Goal: Task Accomplishment & Management: Manage account settings

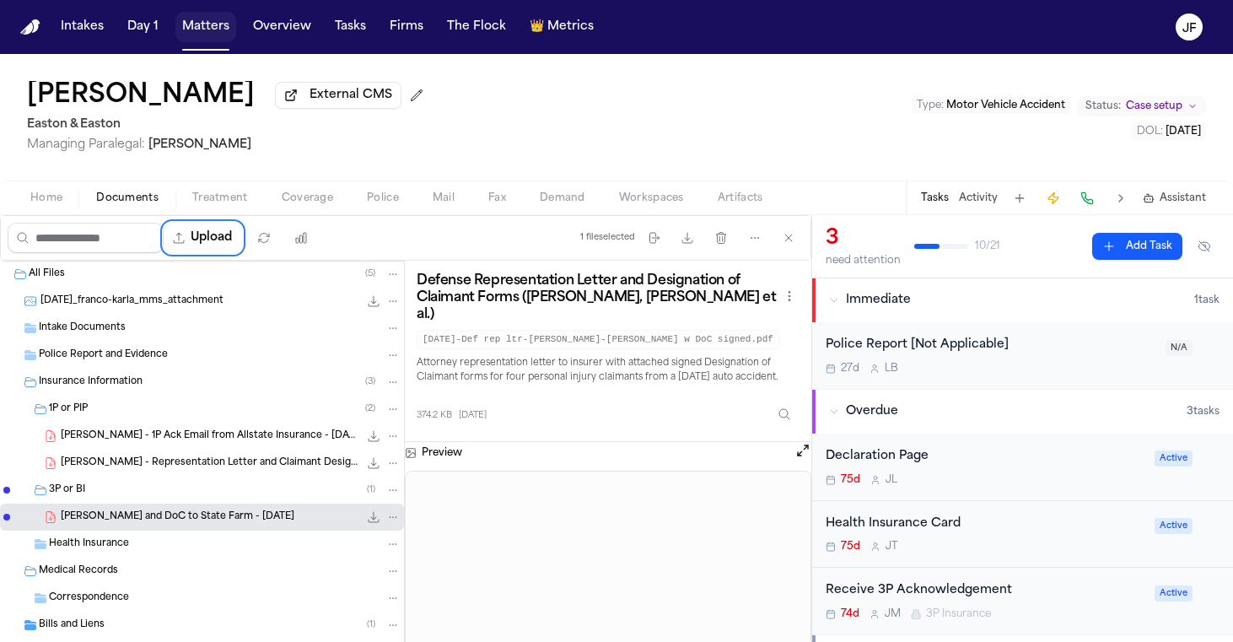
click at [200, 27] on button "Matters" at bounding box center [205, 27] width 61 height 30
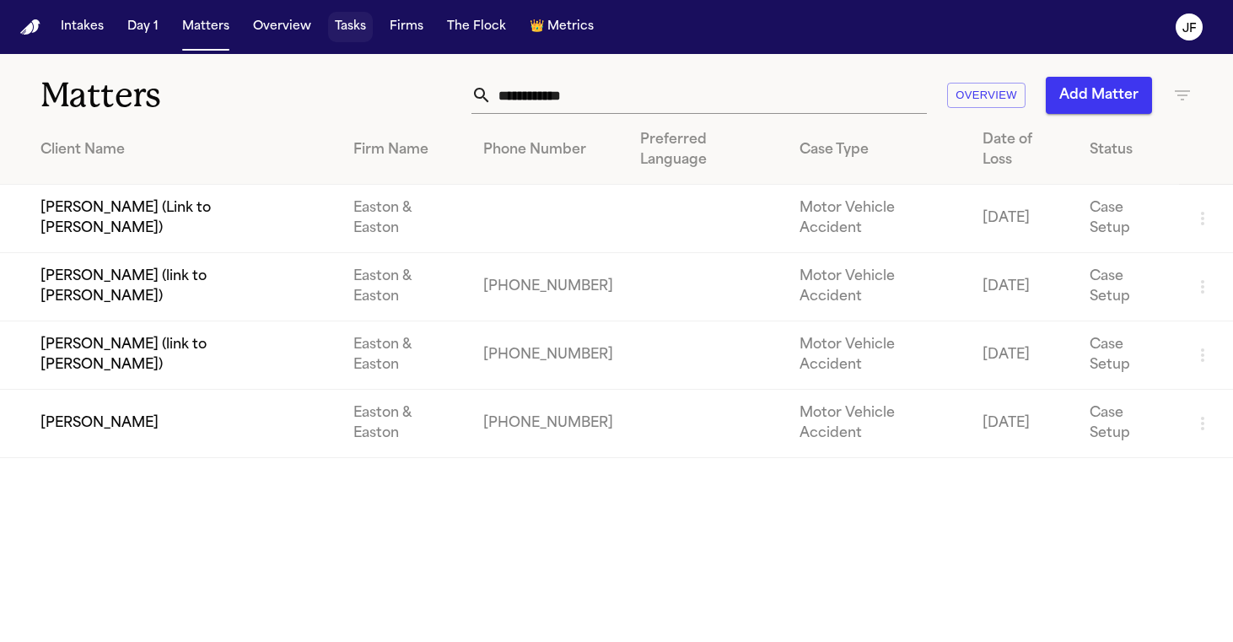
click at [350, 30] on button "Tasks" at bounding box center [350, 27] width 45 height 30
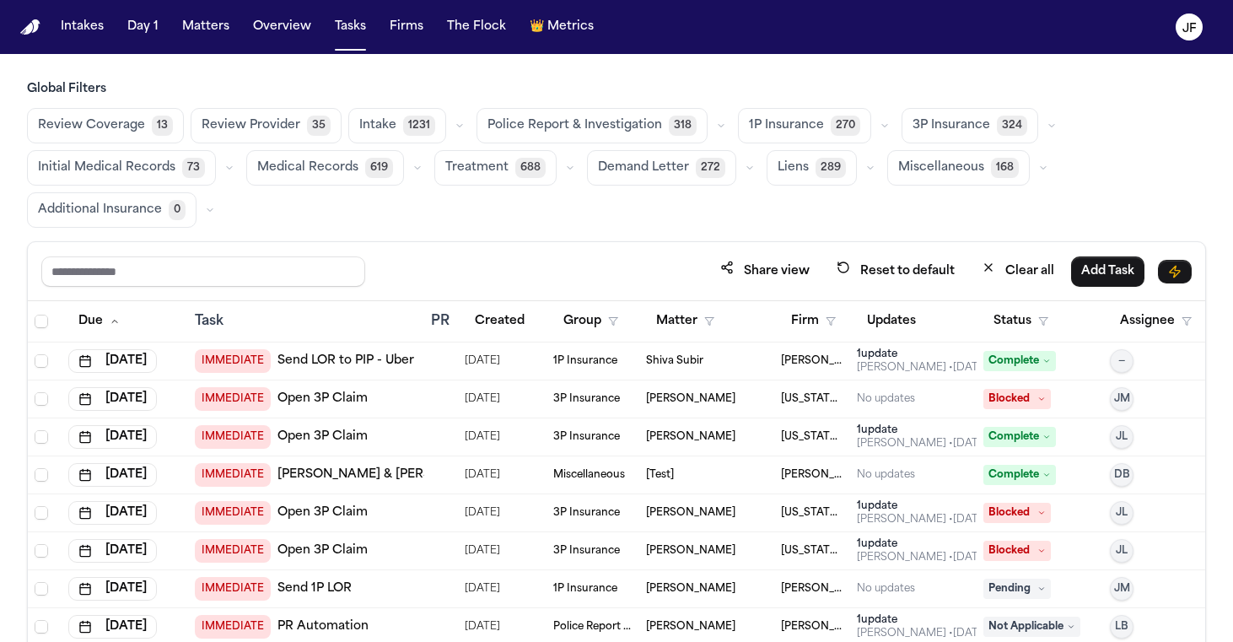
click at [716, 124] on icon "button" at bounding box center [721, 126] width 10 height 10
click at [603, 203] on span "Police Report Escalation" at bounding box center [561, 201] width 147 height 17
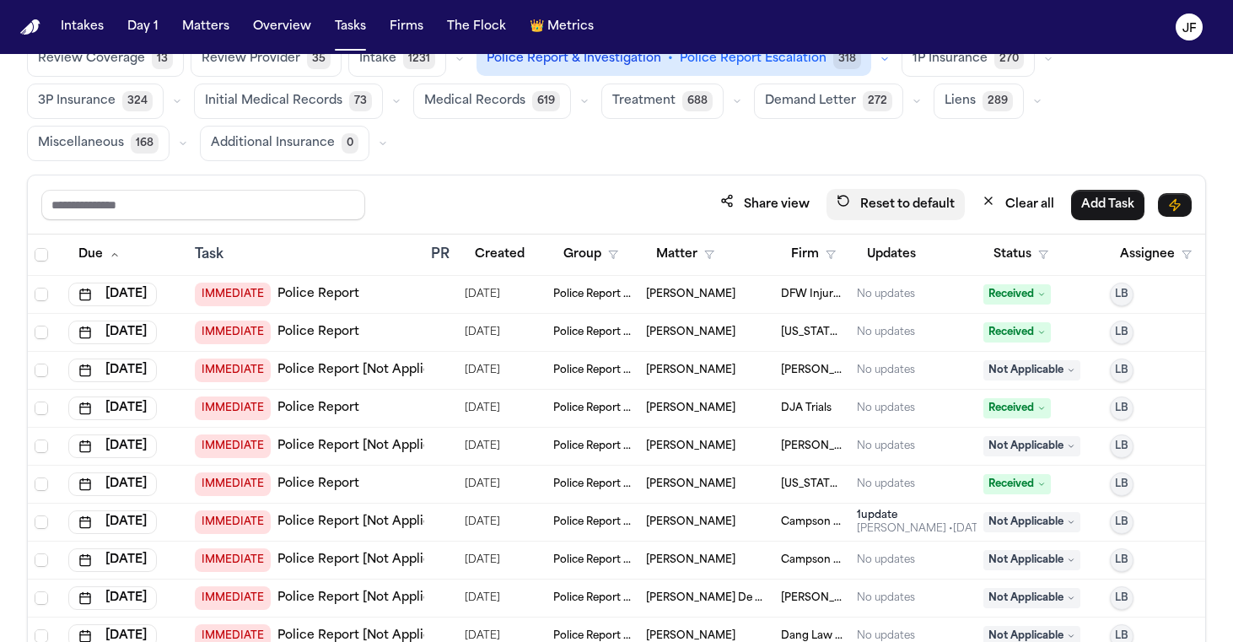
scroll to position [68, 0]
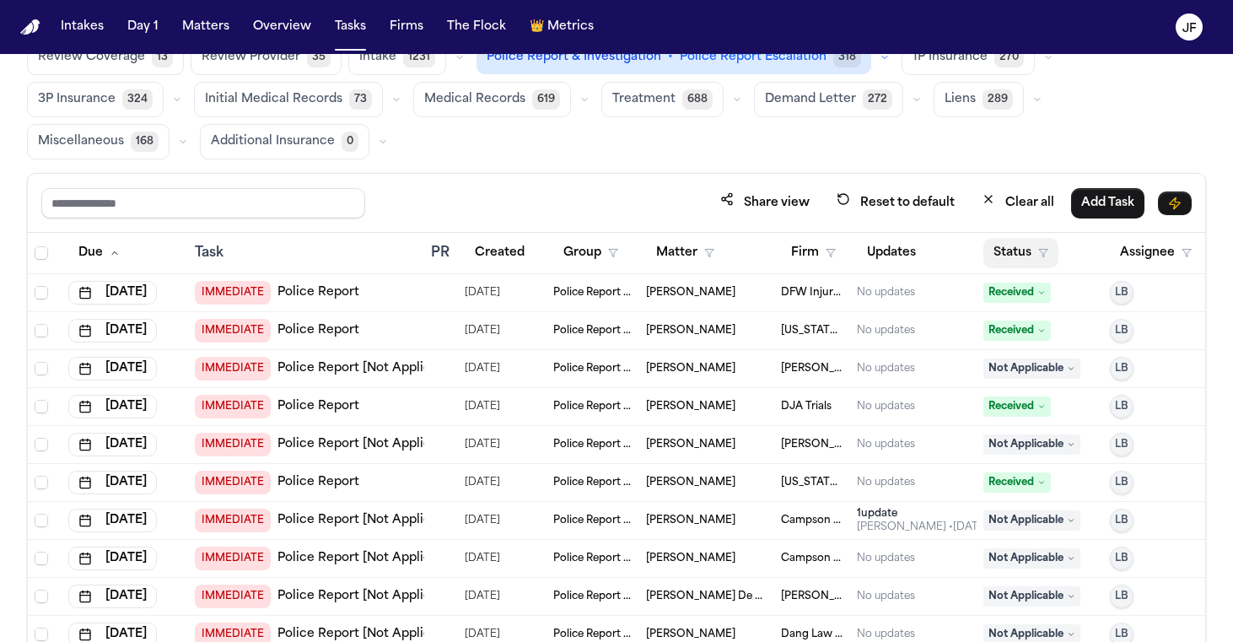
click at [1027, 256] on button "Status" at bounding box center [1021, 253] width 75 height 30
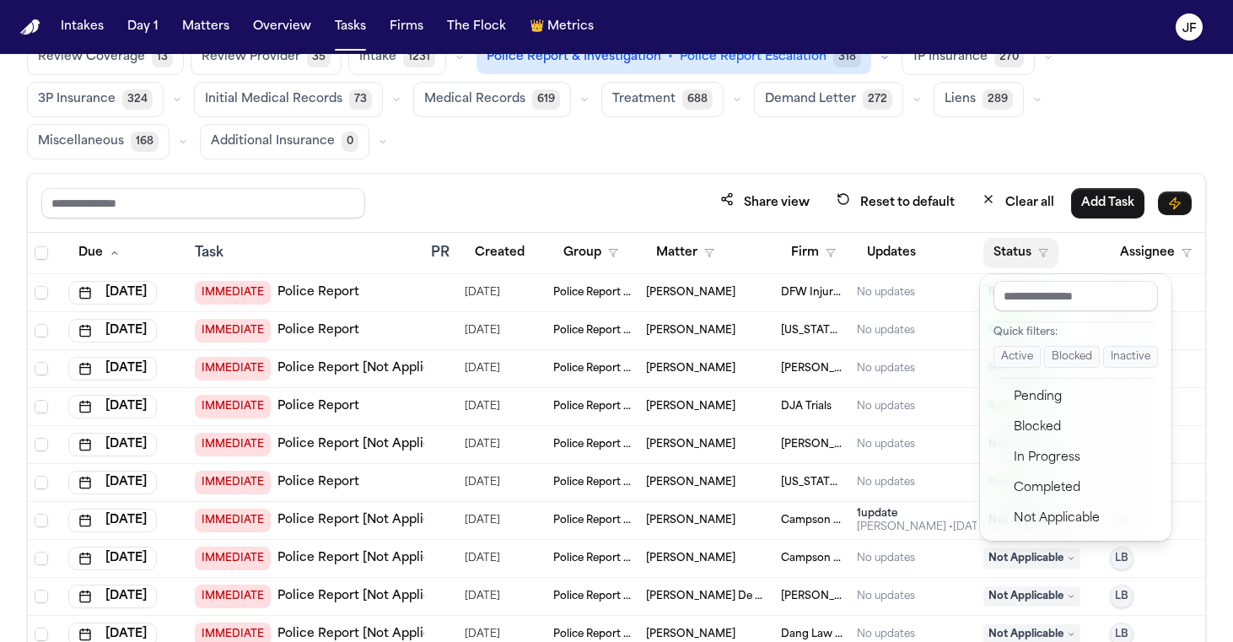
click at [1022, 363] on button "Active" at bounding box center [1017, 357] width 47 height 22
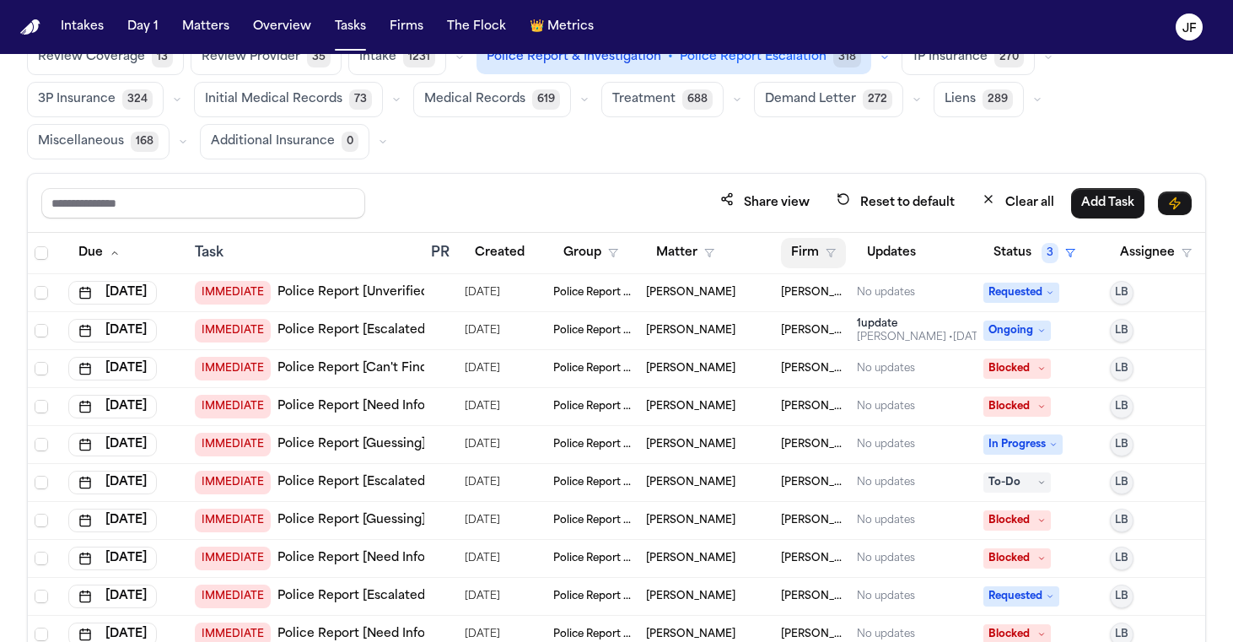
click at [833, 250] on polygon "button" at bounding box center [831, 254] width 8 height 8
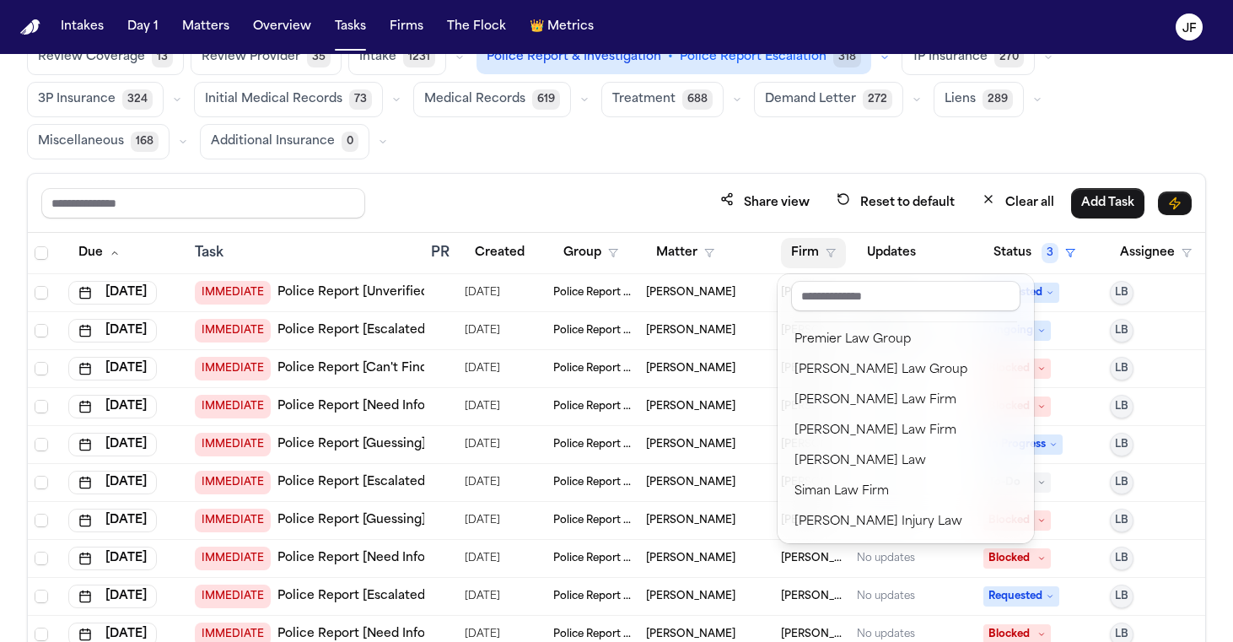
scroll to position [1648, 0]
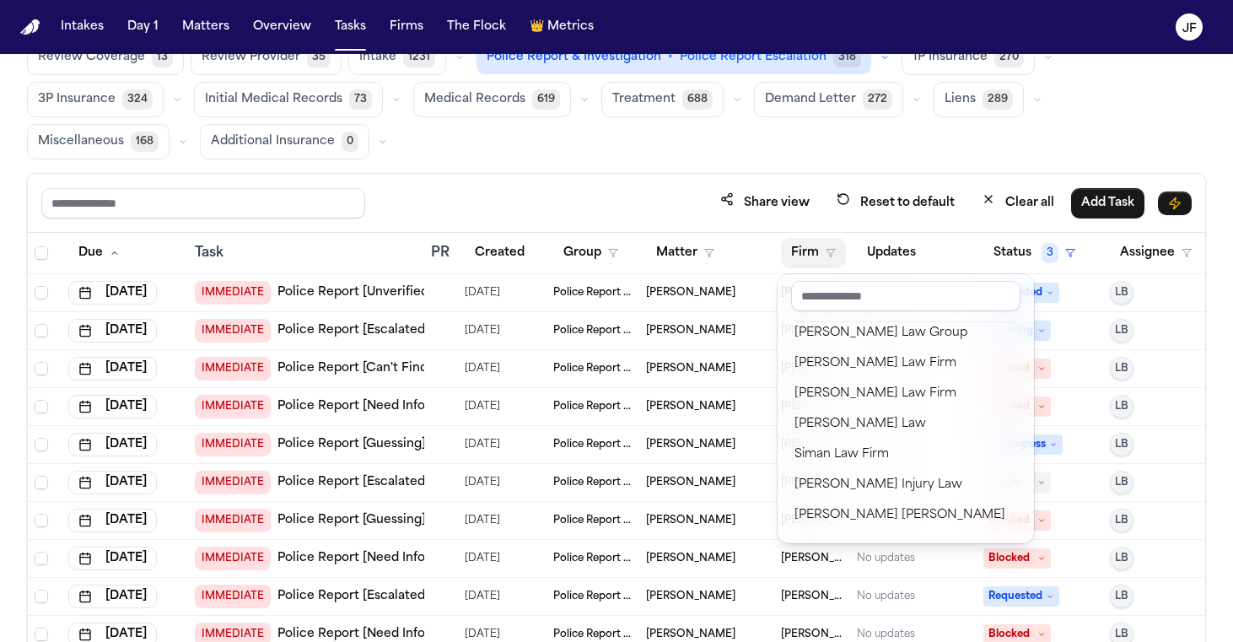
click at [1035, 150] on div "Global Filters Review Coverage 13 Review Provider 35 Intake 1231 Police Report …" at bounding box center [616, 351] width 1179 height 677
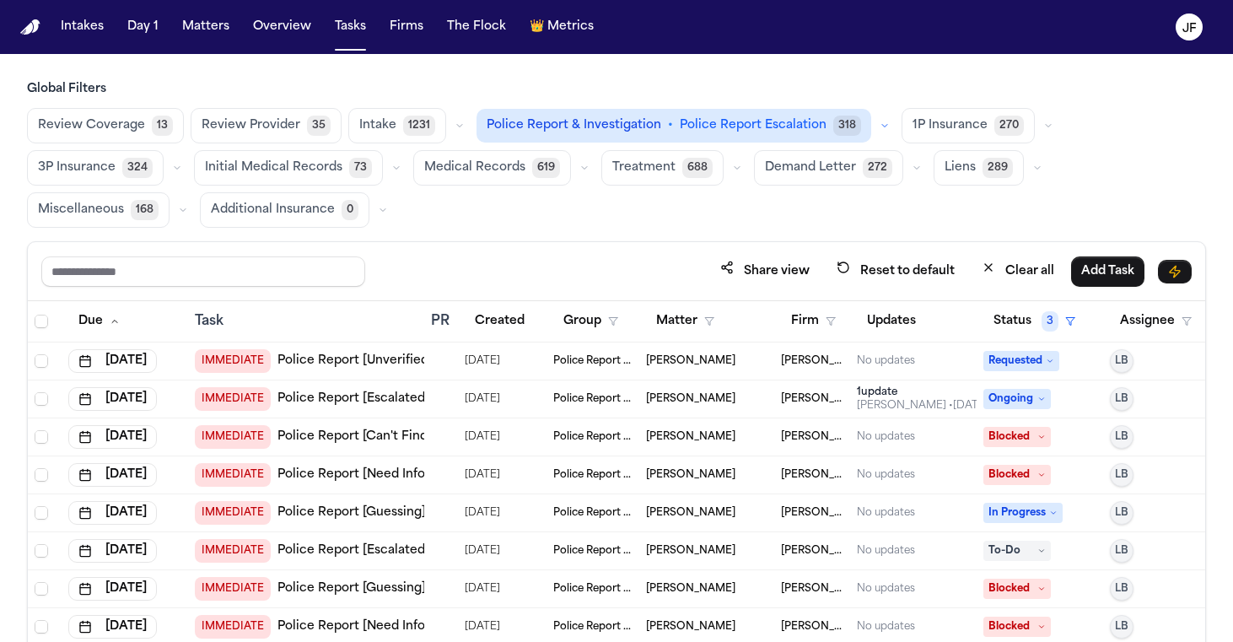
scroll to position [0, 0]
click at [806, 326] on button "Firm" at bounding box center [813, 321] width 65 height 30
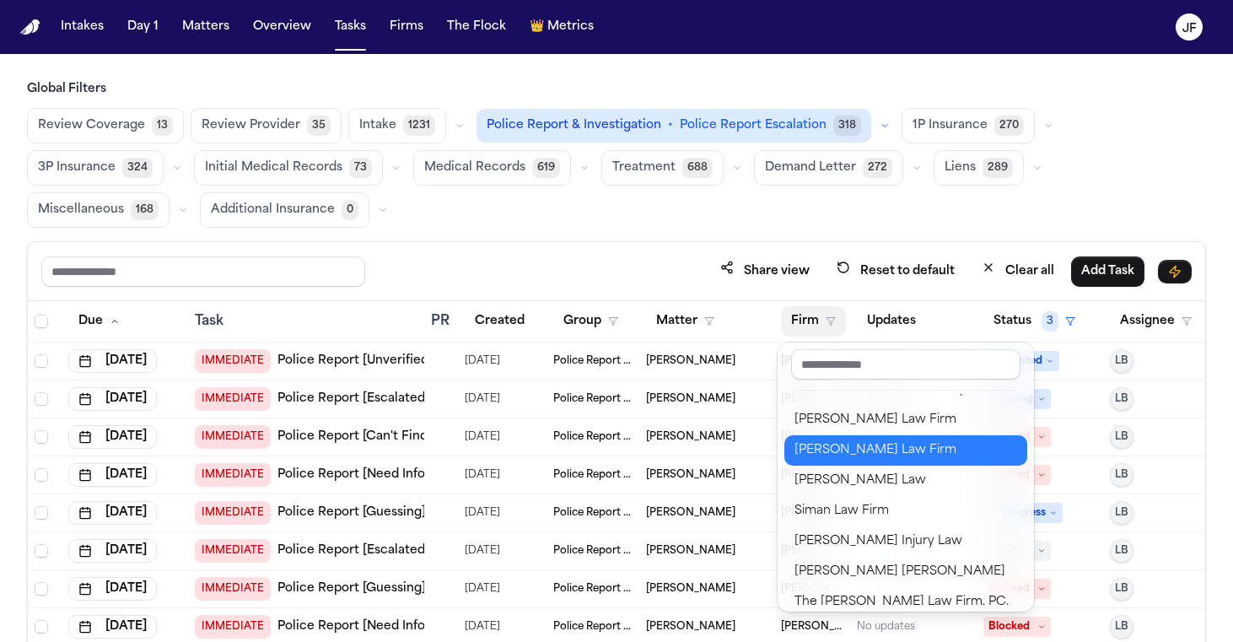
scroll to position [1644, 0]
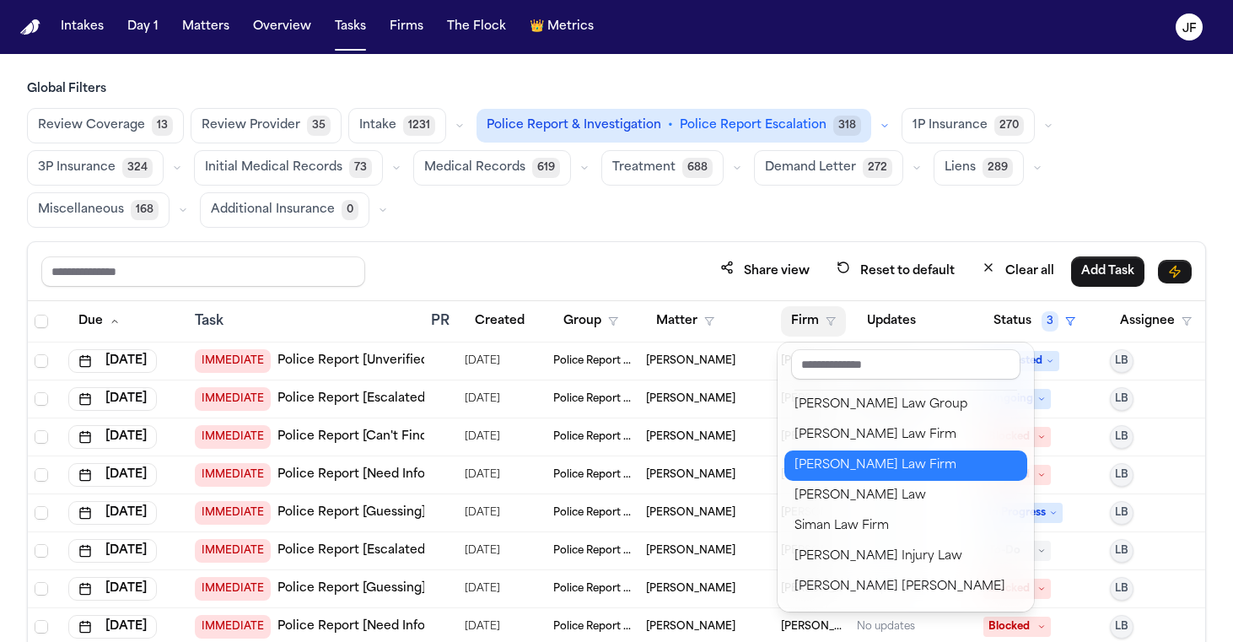
click at [809, 461] on div "Ruy Mireles Law Firm" at bounding box center [906, 466] width 223 height 20
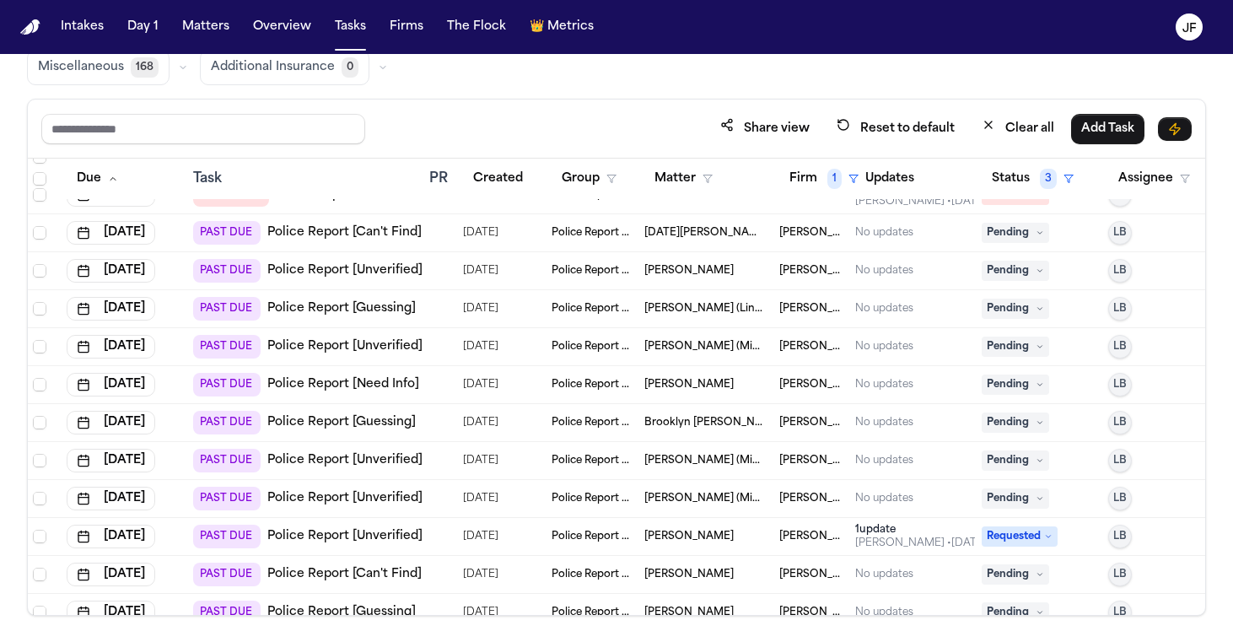
click at [382, 383] on link "Police Report [Need Info]" at bounding box center [343, 384] width 152 height 17
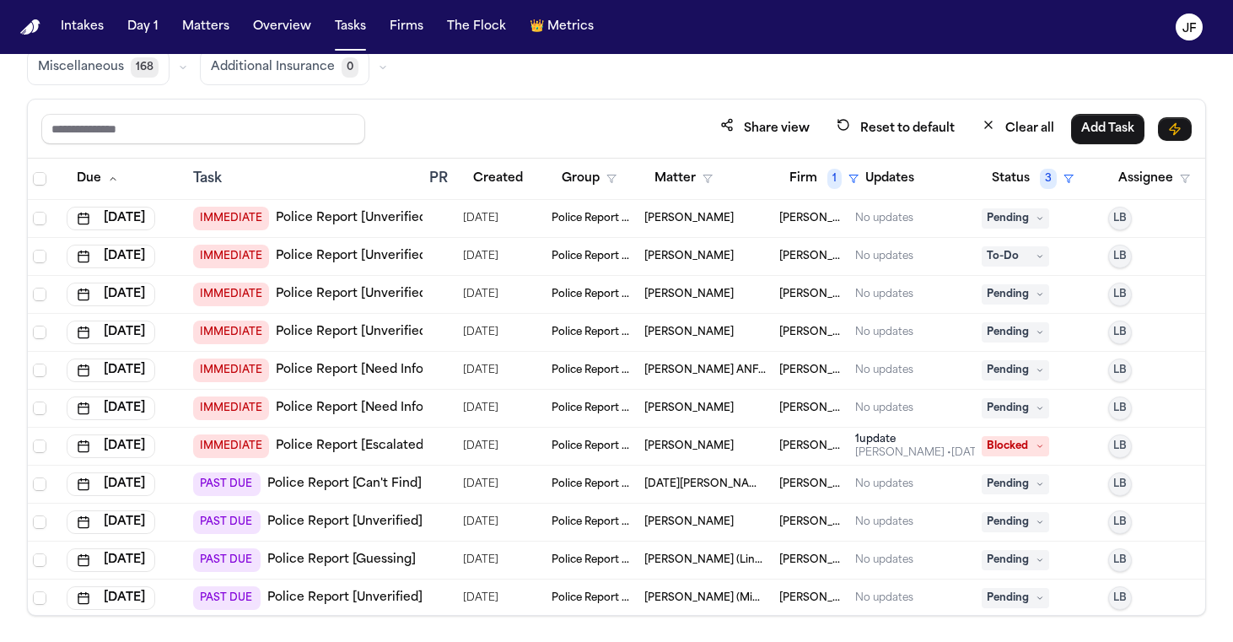
scroll to position [0, 2]
click at [379, 445] on link "Police Report [Escalated]" at bounding box center [352, 446] width 152 height 17
click at [814, 189] on button "Firm 1" at bounding box center [823, 179] width 89 height 30
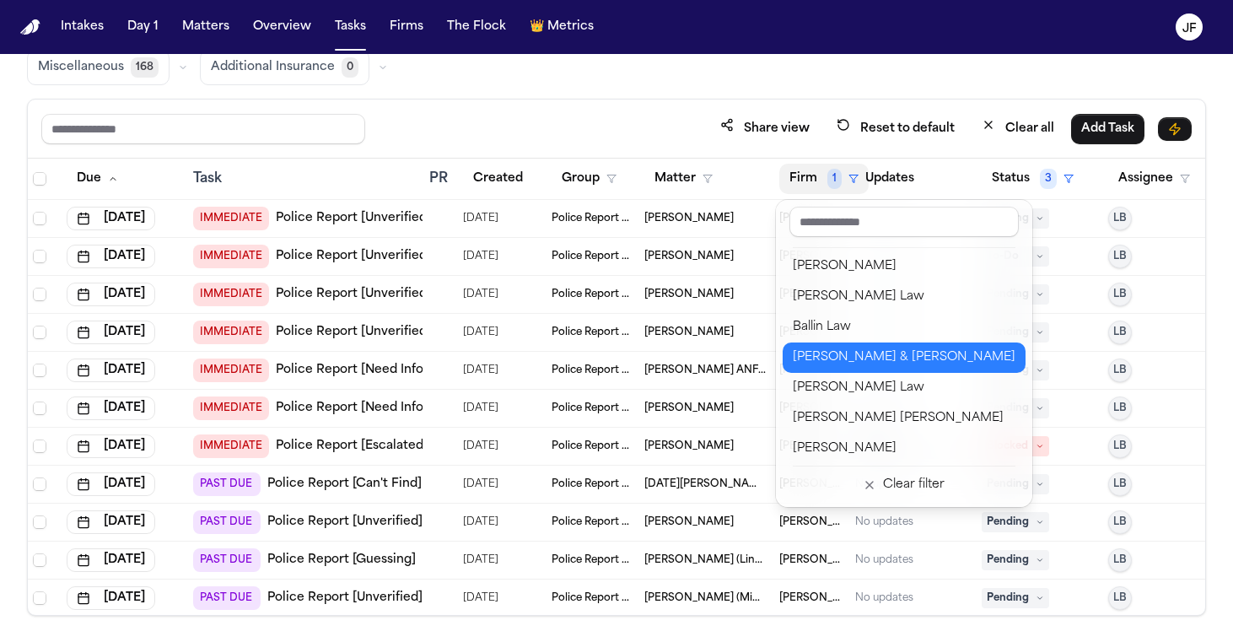
click at [824, 353] on div "[PERSON_NAME] & [PERSON_NAME]" at bounding box center [904, 358] width 223 height 20
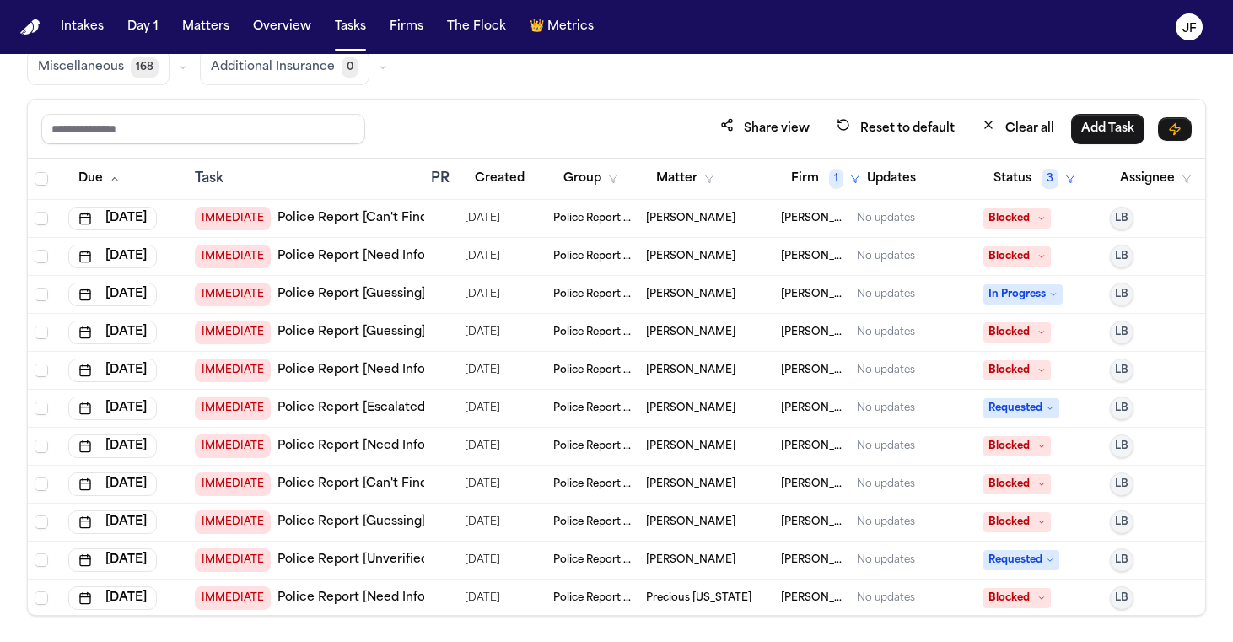
click at [452, 224] on td at bounding box center [441, 219] width 34 height 38
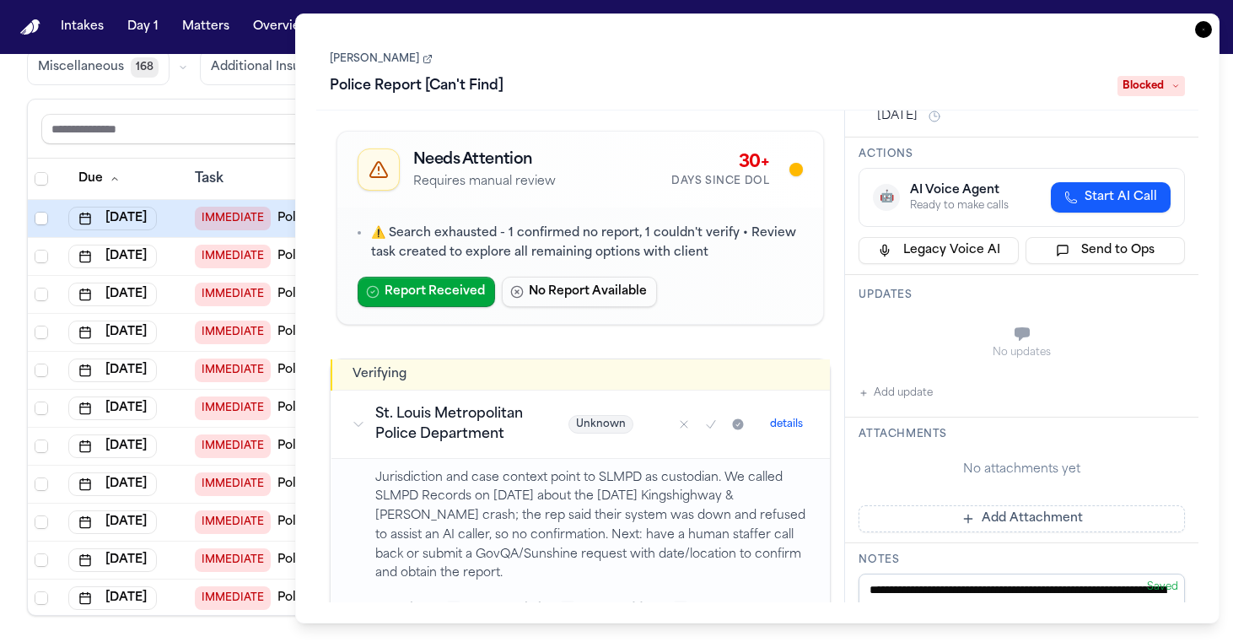
scroll to position [85, 0]
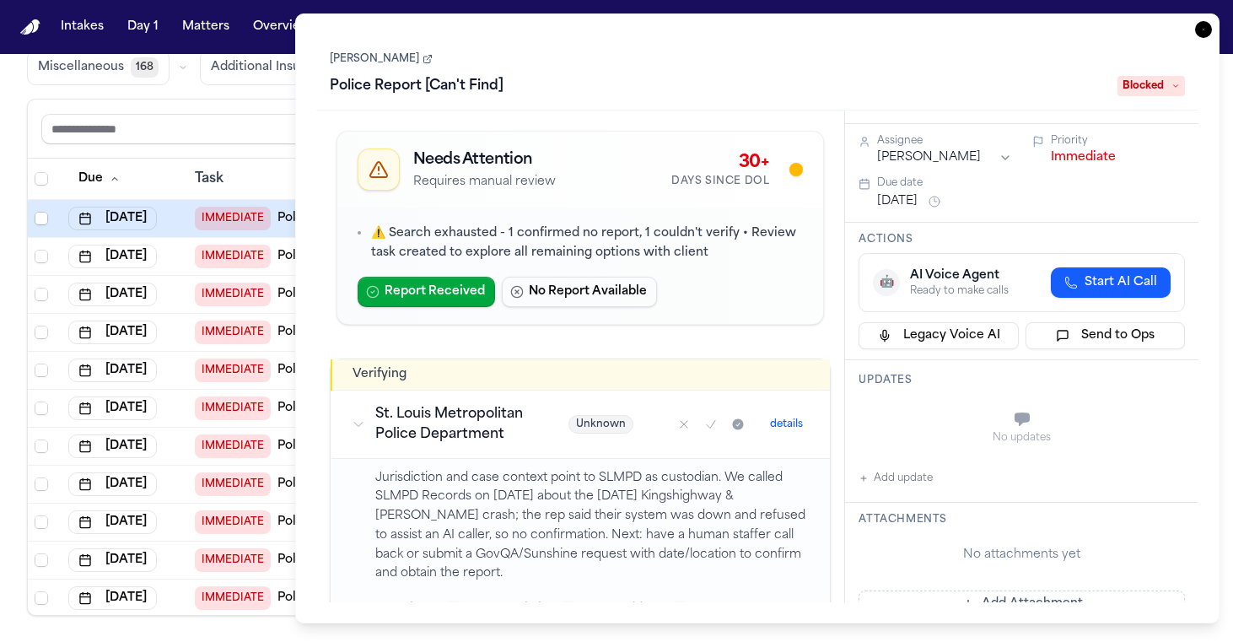
click at [1206, 31] on icon "button" at bounding box center [1203, 29] width 17 height 17
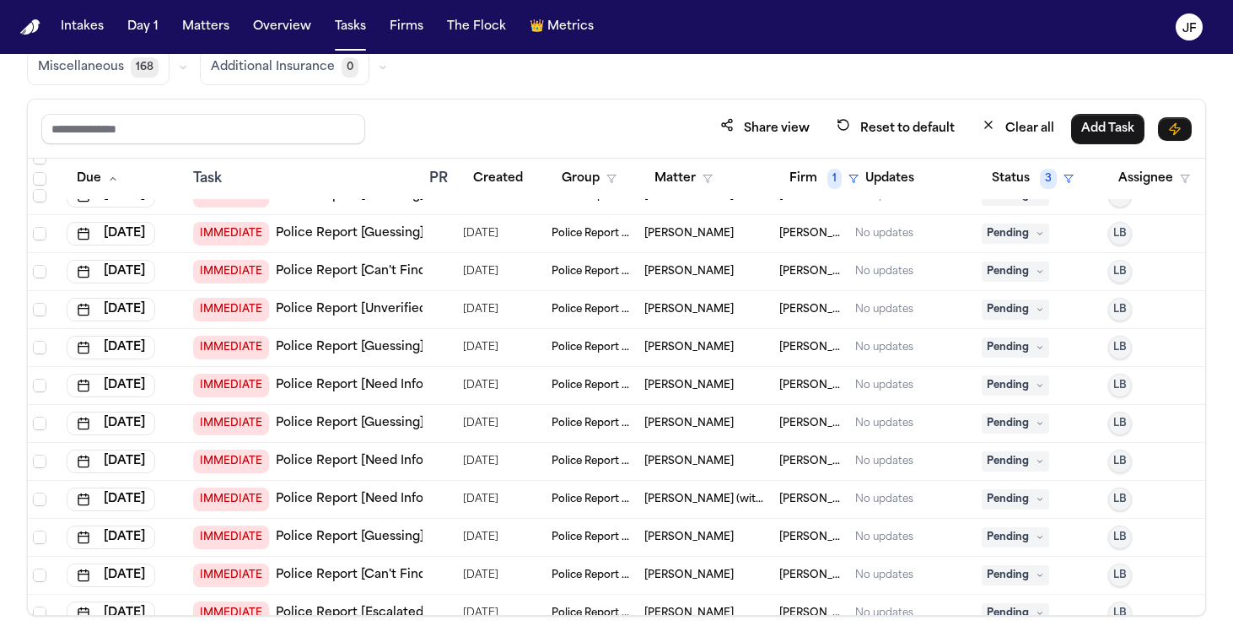
scroll to position [658, 2]
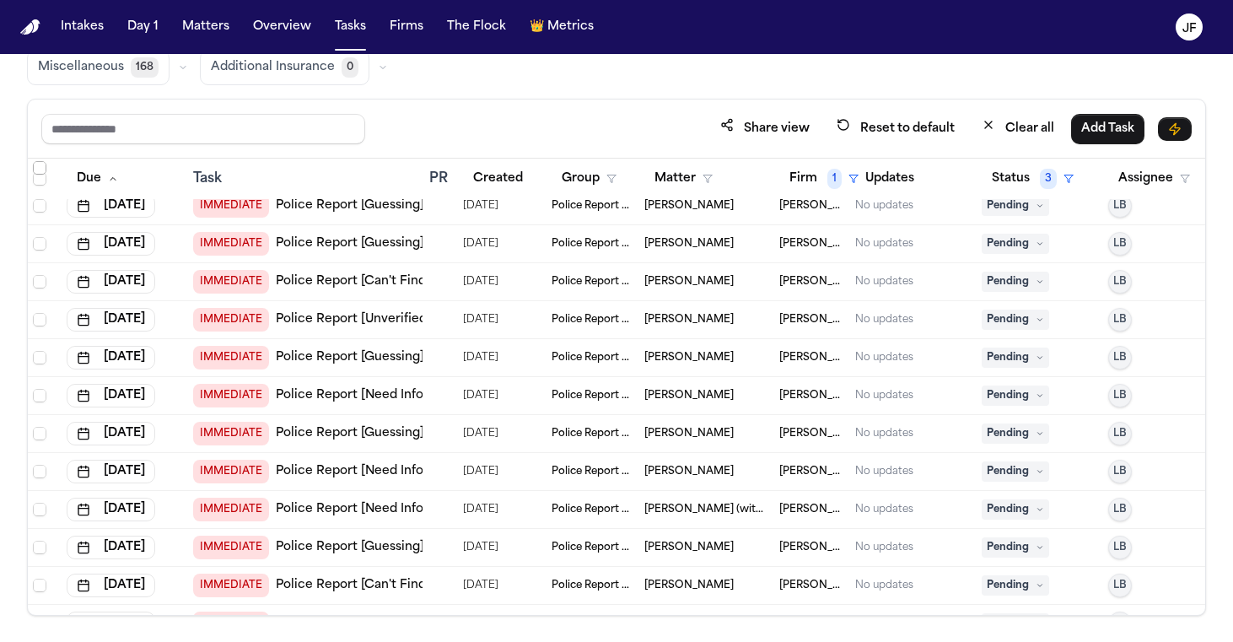
click at [42, 164] on span "Select row" at bounding box center [39, 167] width 13 height 13
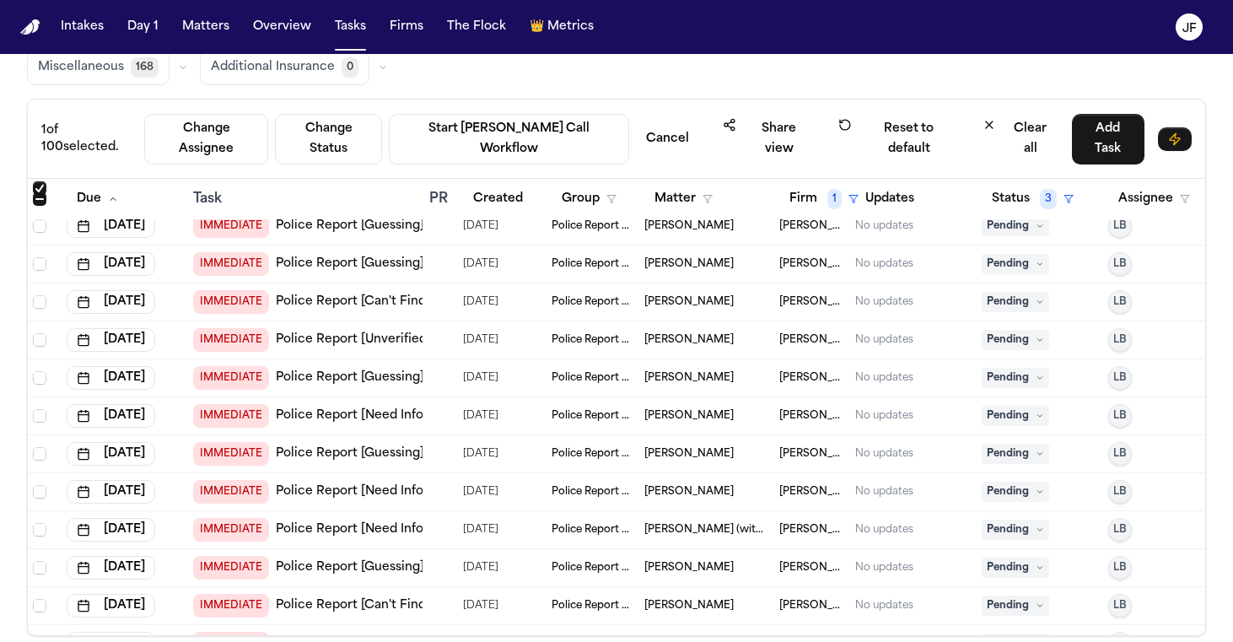
click at [41, 181] on span "Select row" at bounding box center [39, 187] width 13 height 13
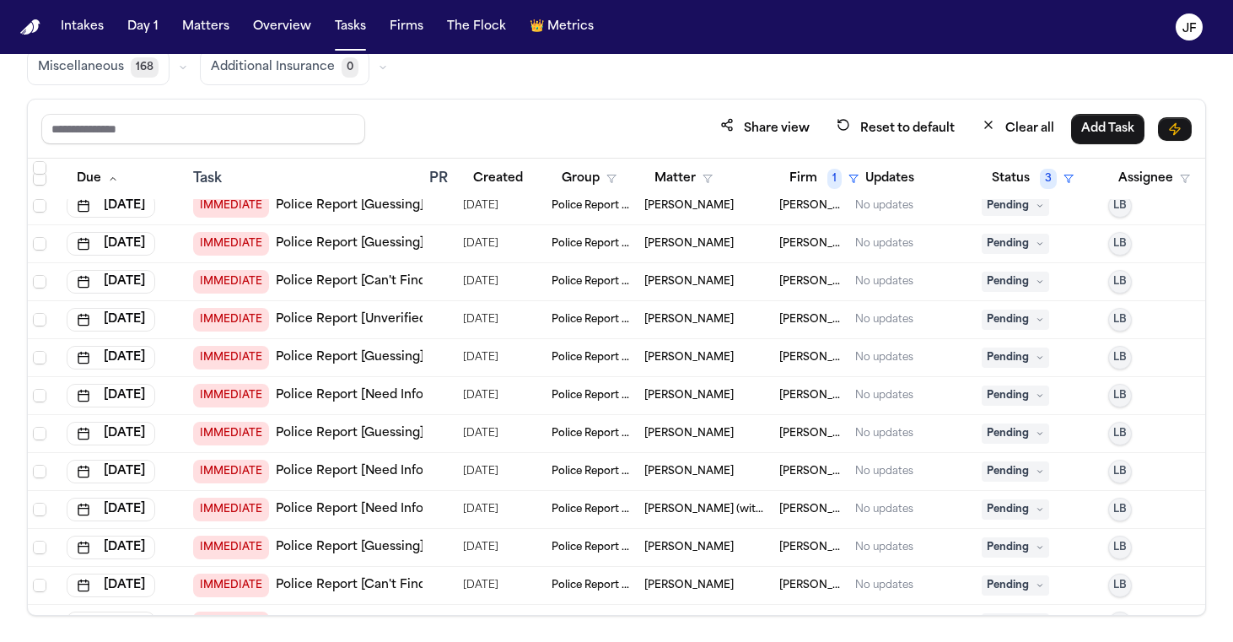
click at [31, 165] on th at bounding box center [43, 179] width 34 height 41
click at [34, 165] on span "Select row" at bounding box center [39, 167] width 13 height 13
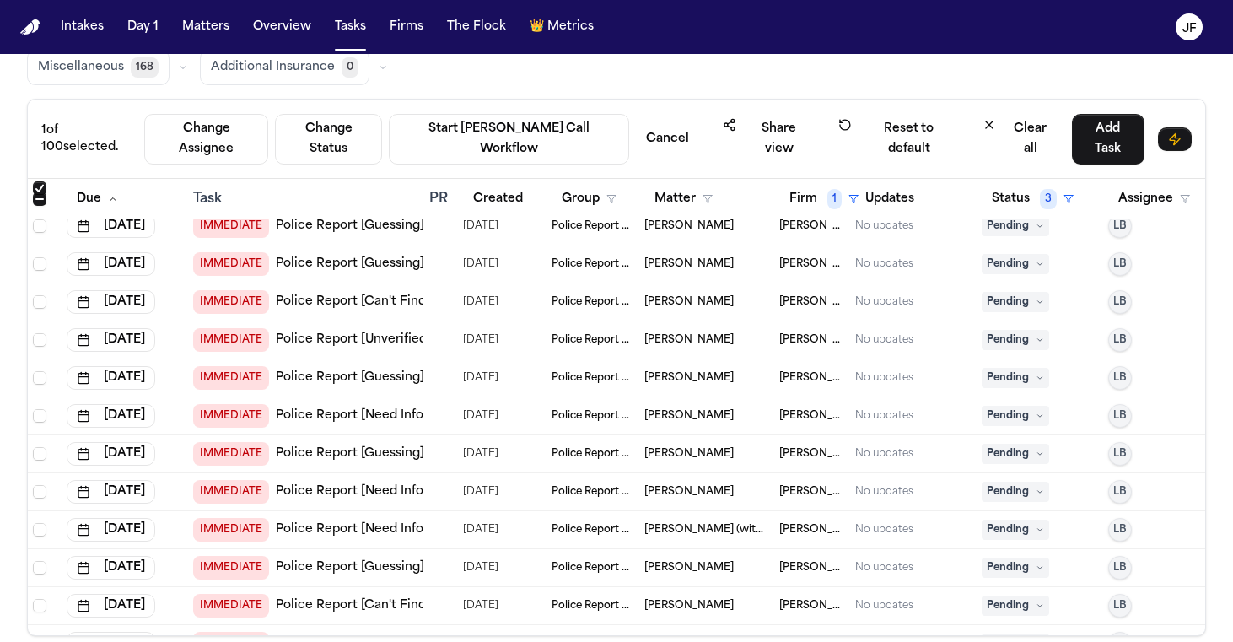
click at [34, 181] on span "Select row" at bounding box center [39, 187] width 13 height 13
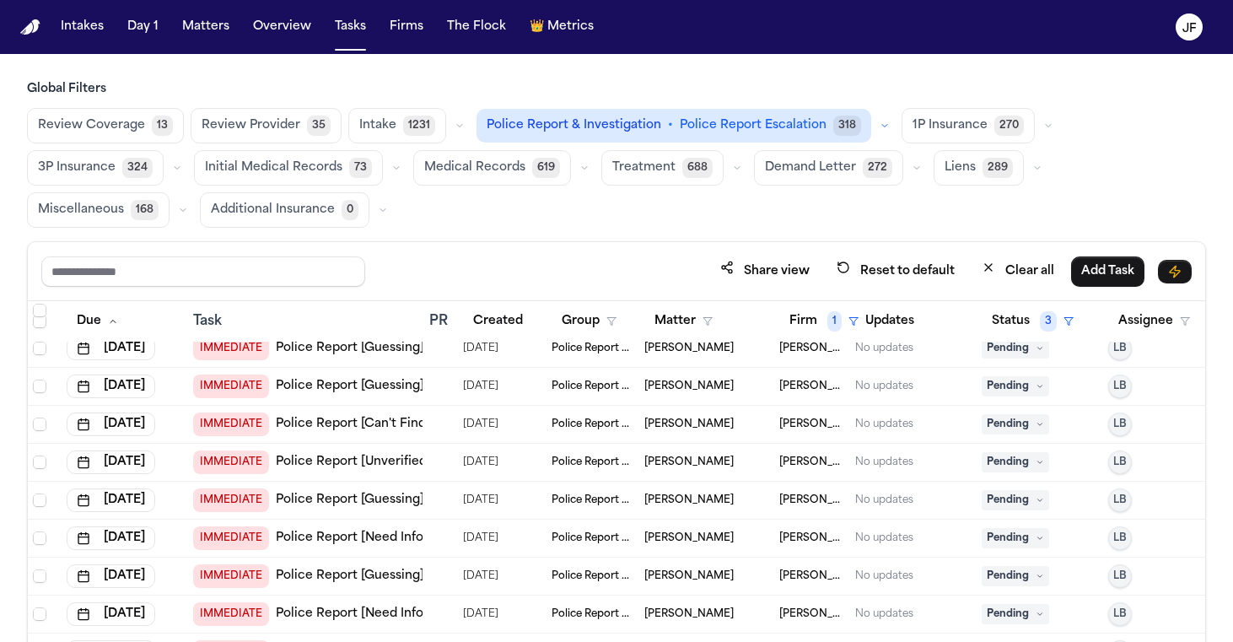
scroll to position [0, 0]
click at [837, 316] on span "1" at bounding box center [835, 321] width 14 height 20
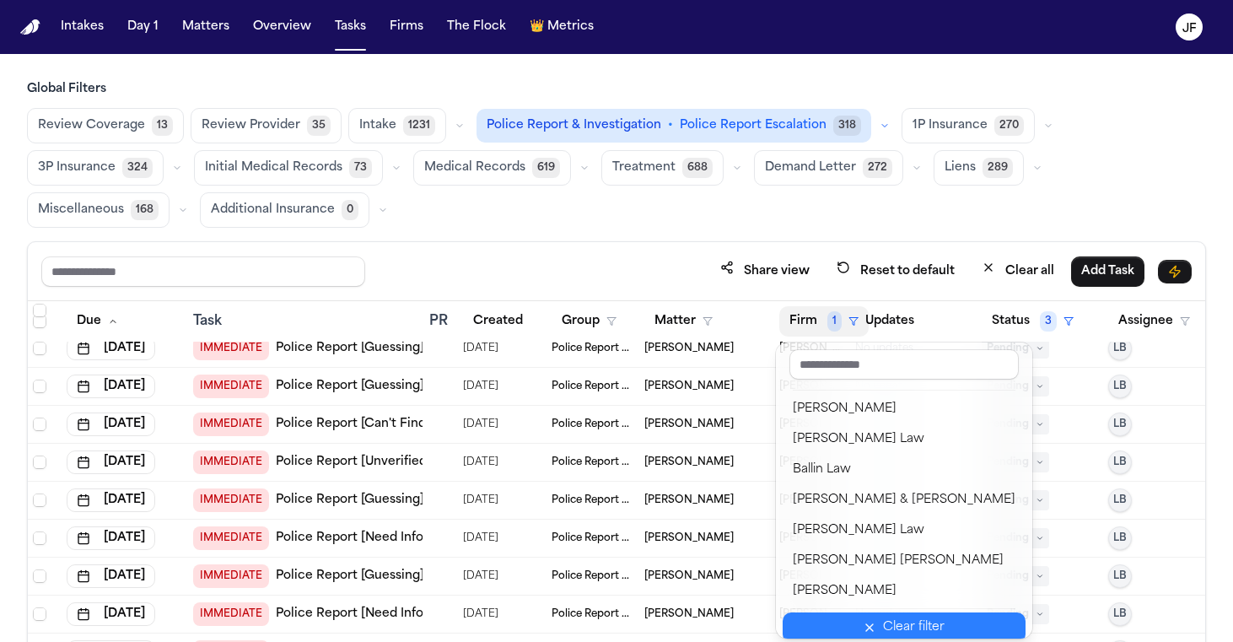
scroll to position [4, 0]
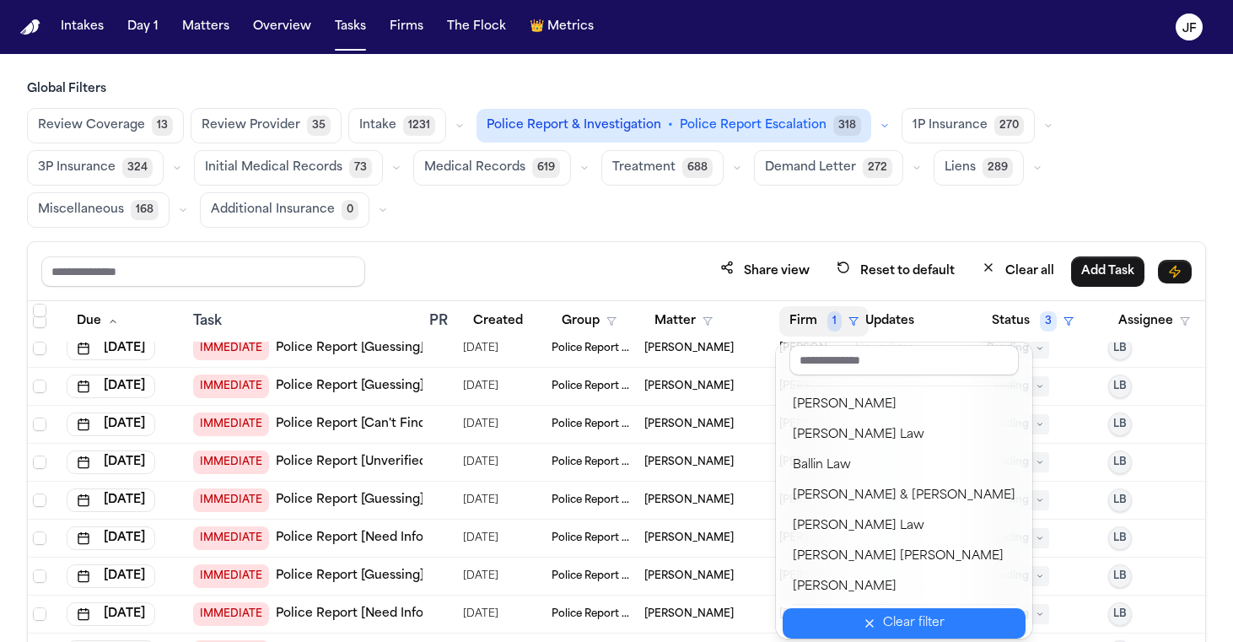
click at [863, 622] on icon "button" at bounding box center [869, 623] width 13 height 13
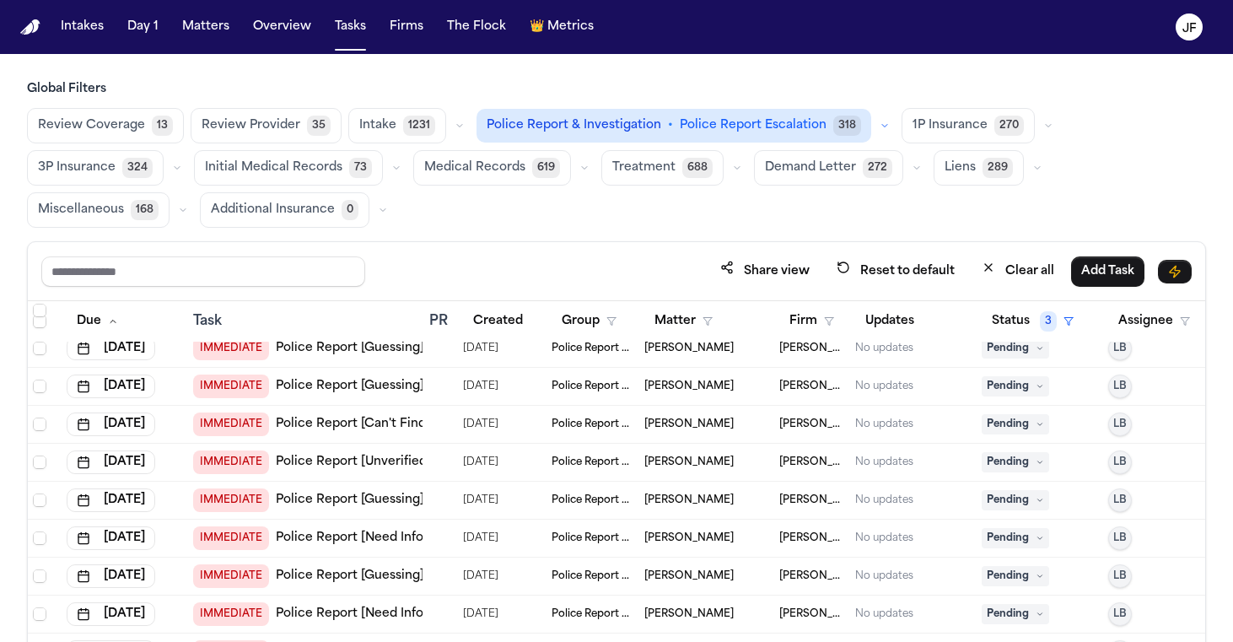
click at [822, 319] on button "Firm" at bounding box center [811, 321] width 65 height 30
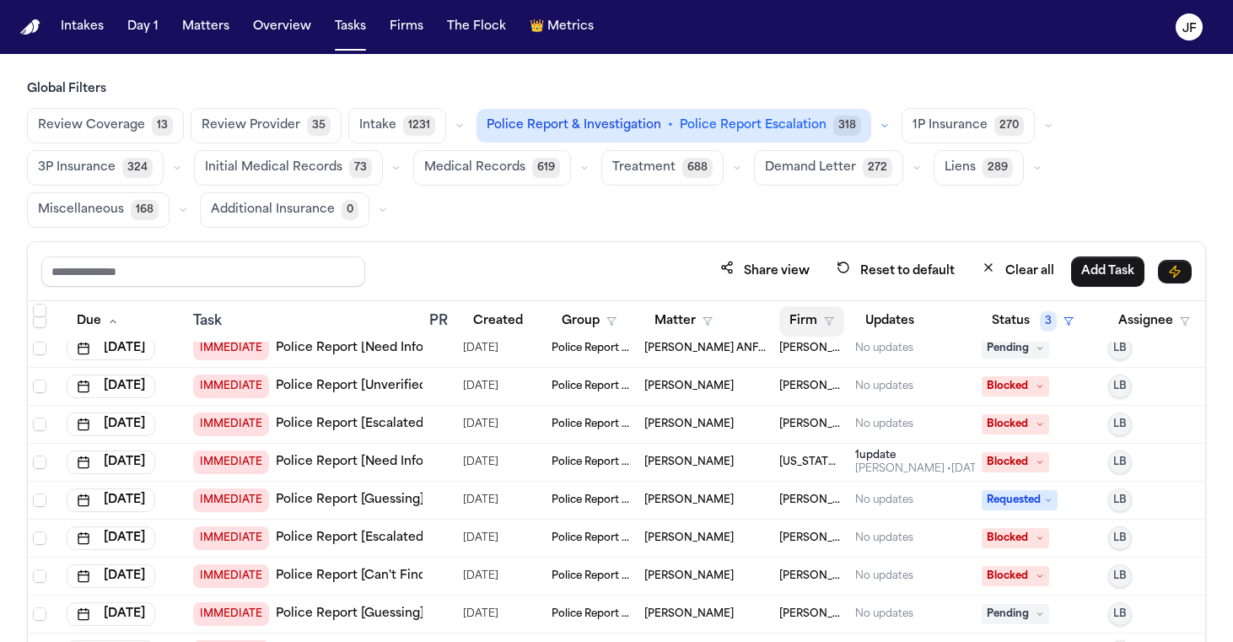
click at [809, 327] on button "Firm" at bounding box center [811, 321] width 65 height 30
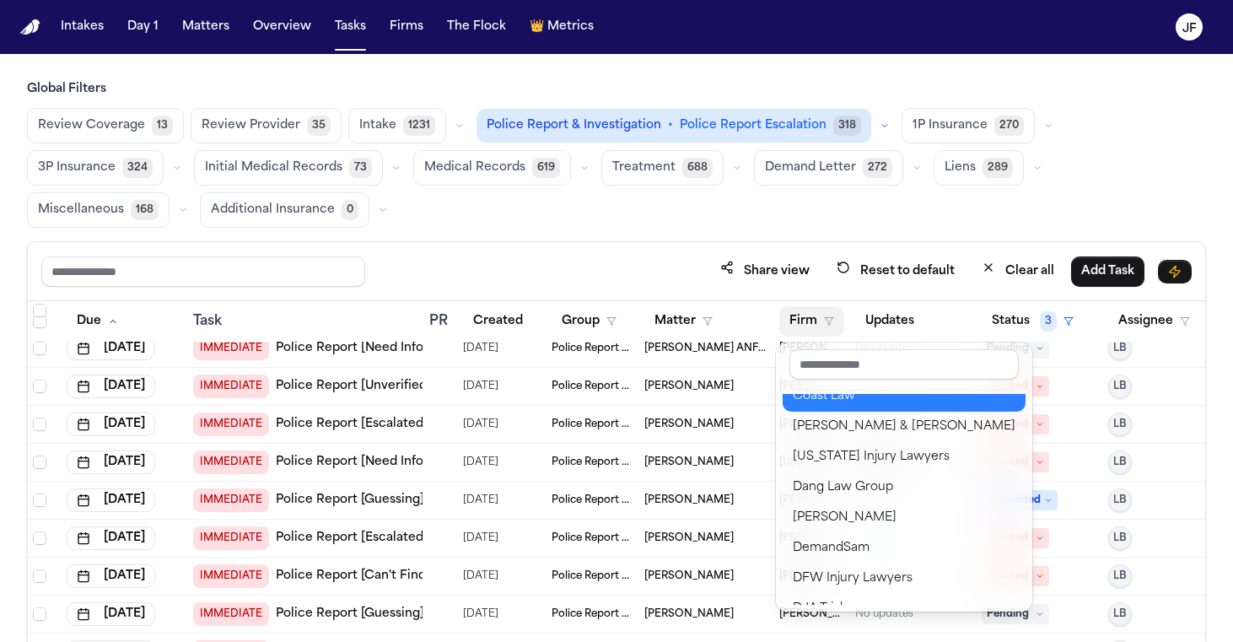
scroll to position [290, 0]
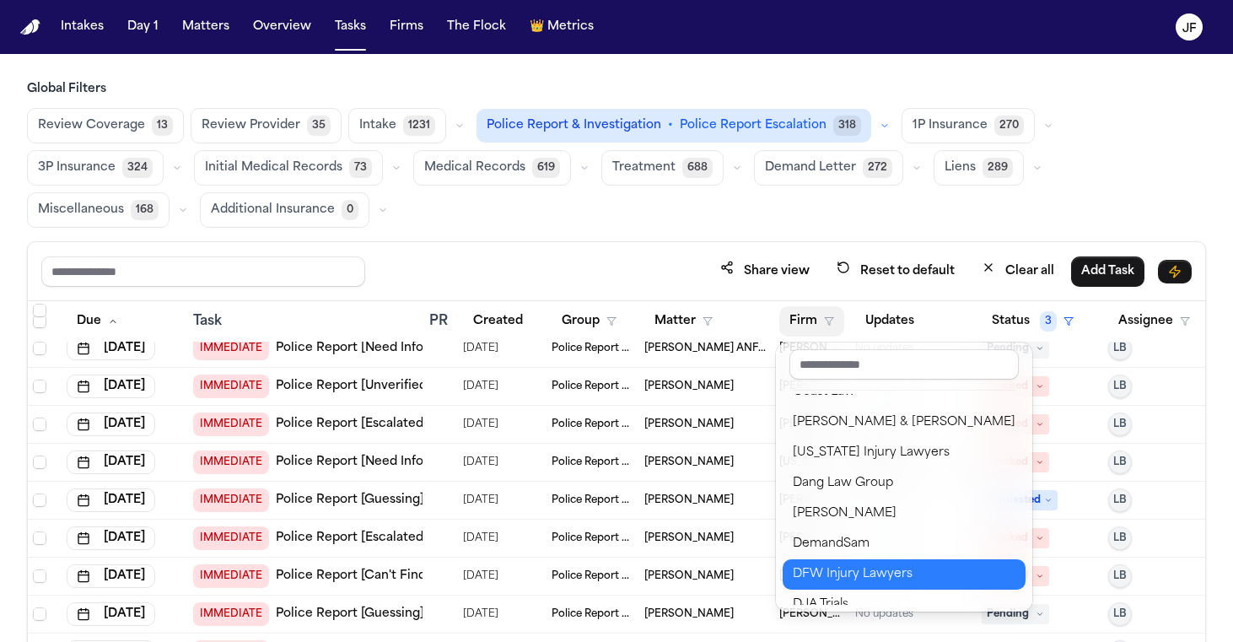
click at [843, 579] on div "DFW Injury Lawyers" at bounding box center [904, 574] width 223 height 20
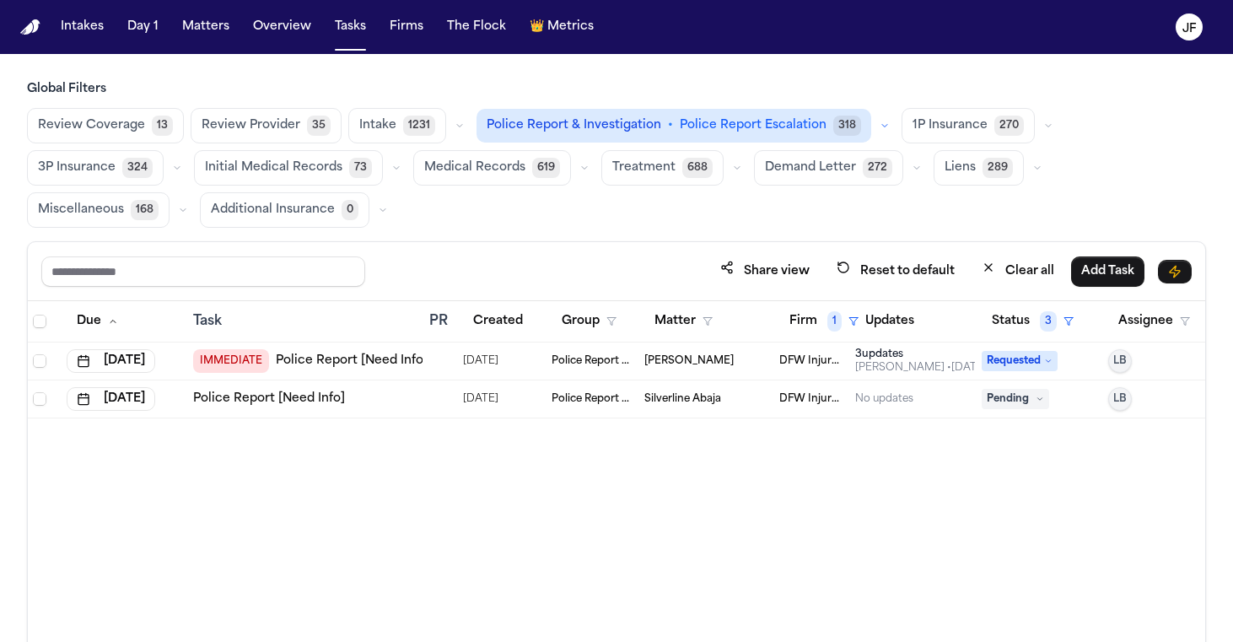
scroll to position [0, 2]
click at [368, 358] on link "Police Report [Need Info]" at bounding box center [352, 361] width 152 height 17
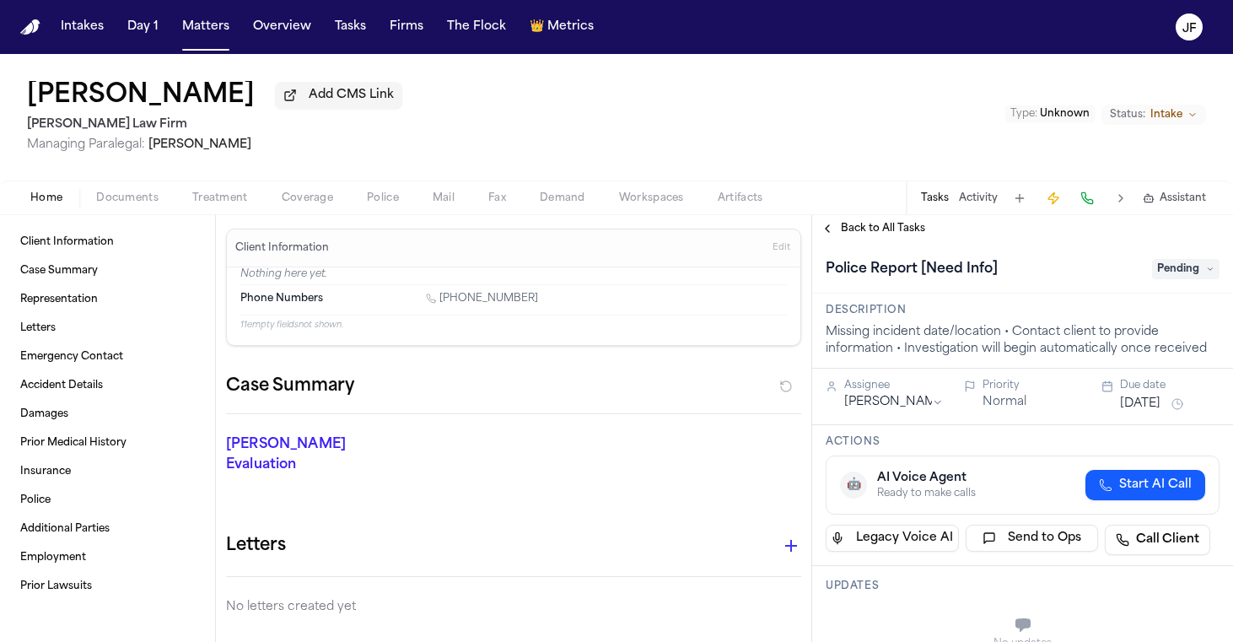
click at [389, 208] on span "button" at bounding box center [383, 208] width 52 height 2
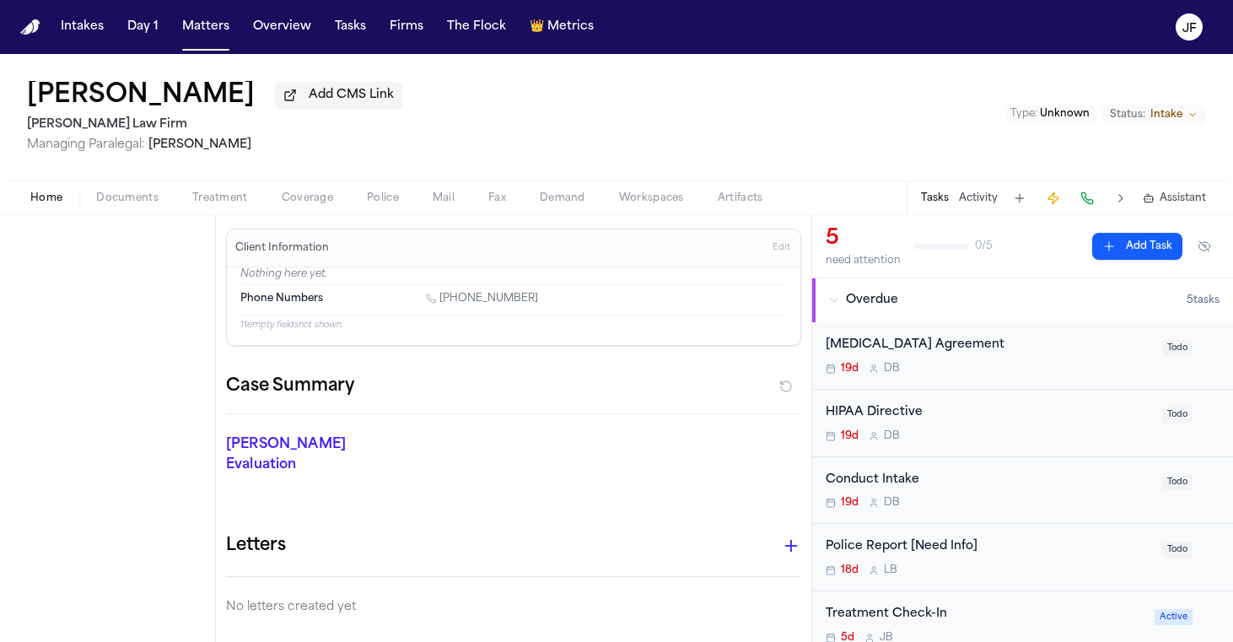
click at [51, 205] on span "Home" at bounding box center [46, 197] width 32 height 13
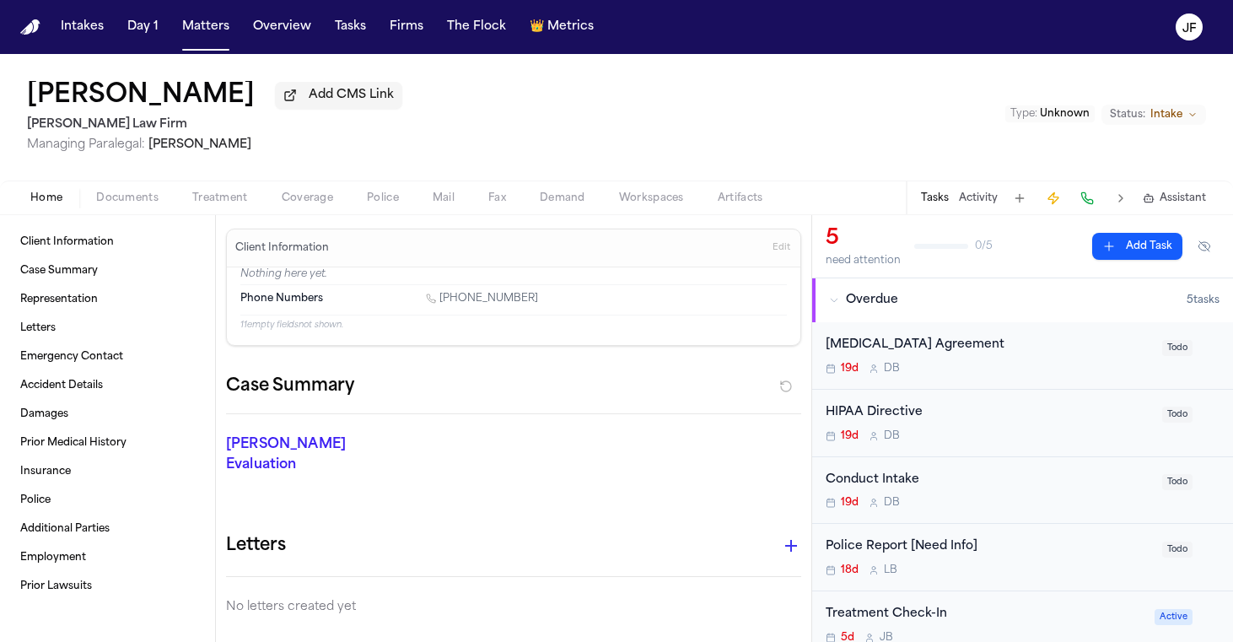
click at [121, 202] on span "Documents" at bounding box center [127, 197] width 62 height 13
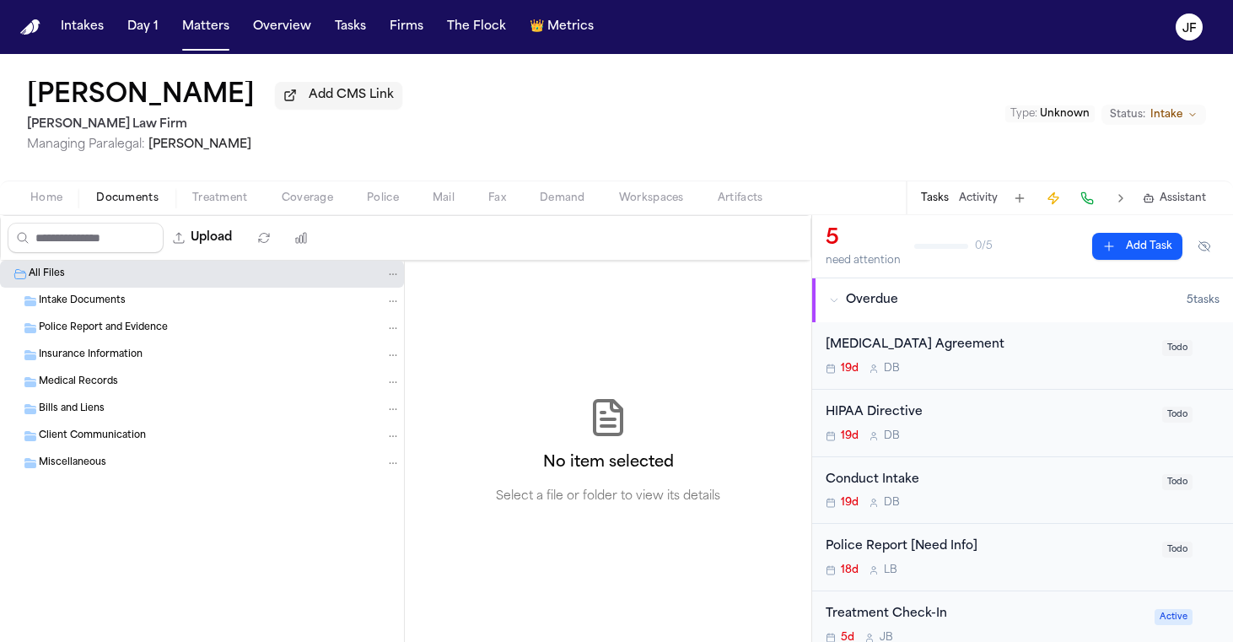
click at [98, 309] on span "Intake Documents" at bounding box center [82, 301] width 87 height 14
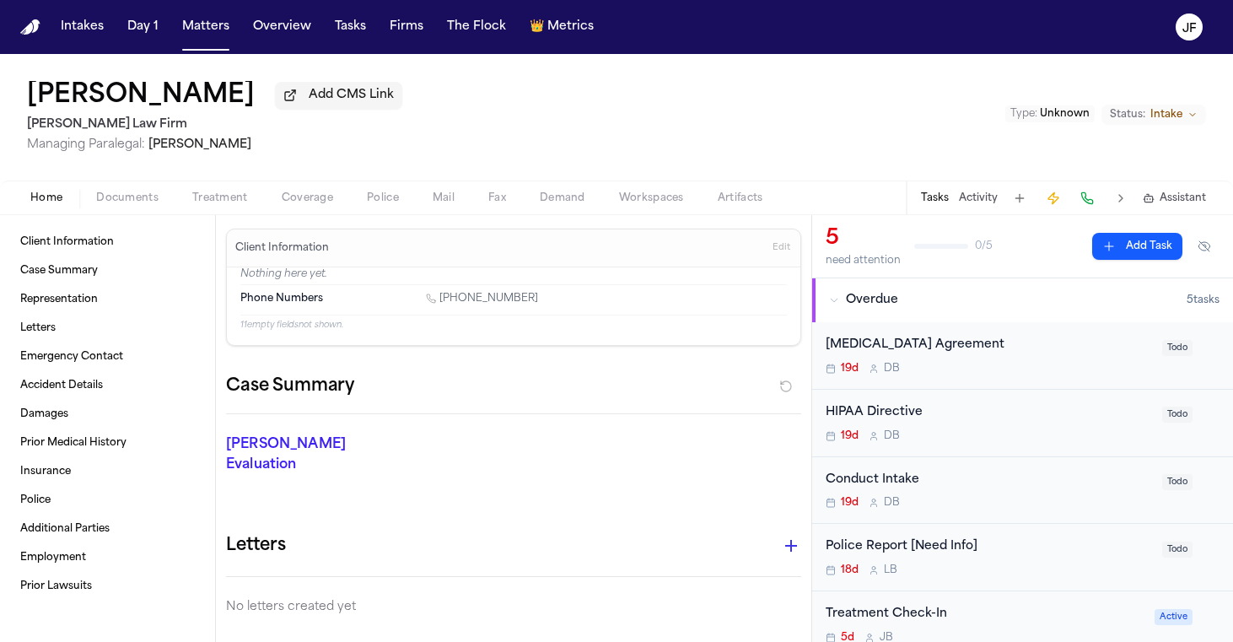
click at [58, 205] on span "Home" at bounding box center [46, 197] width 32 height 13
click at [313, 201] on span "Coverage" at bounding box center [307, 197] width 51 height 13
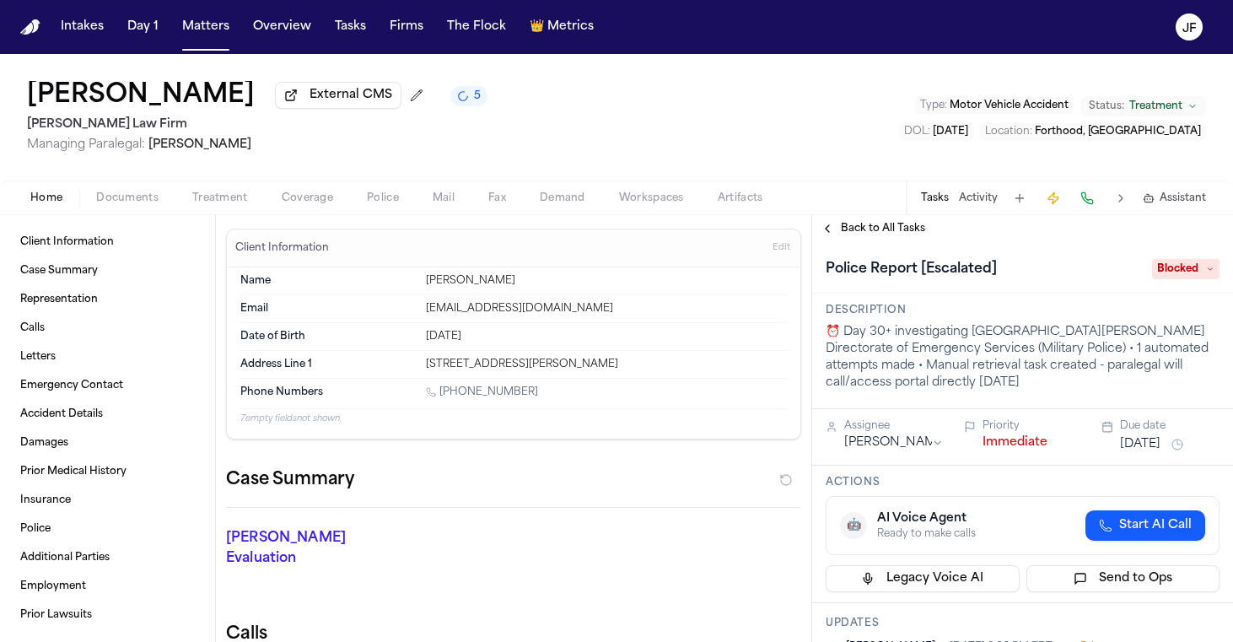
click at [136, 198] on span "Documents" at bounding box center [127, 197] width 62 height 13
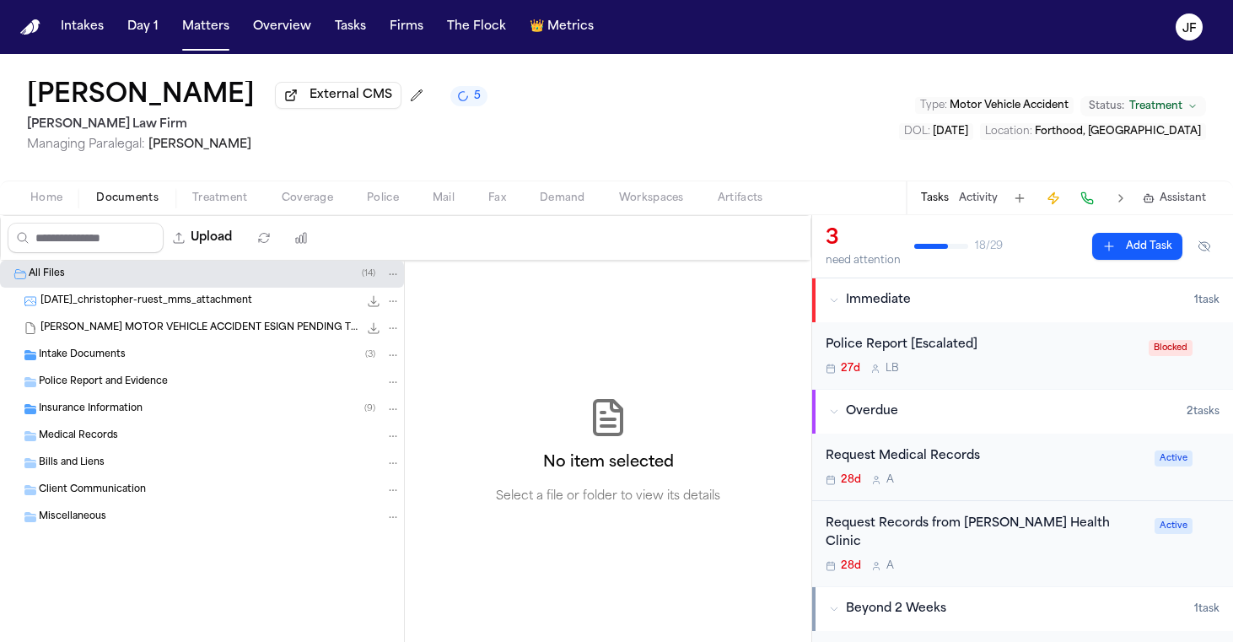
click at [235, 366] on div "Intake Documents ( 3 )" at bounding box center [202, 355] width 404 height 27
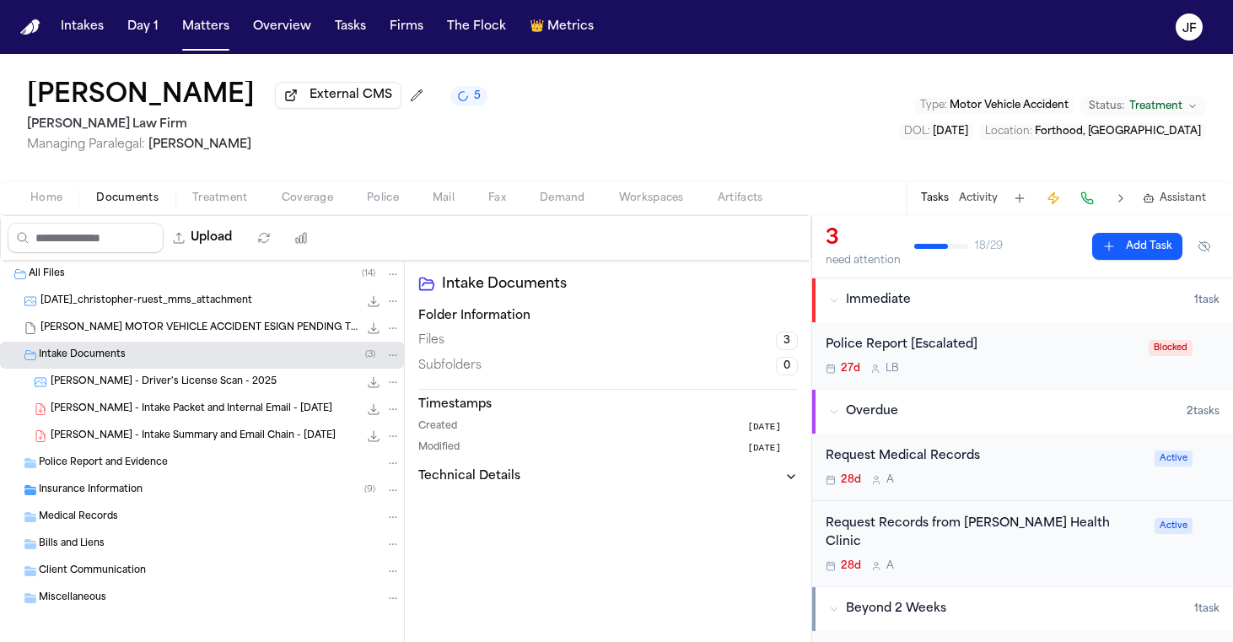
click at [245, 415] on span "C. Ruest - Intake Packet and Internal Email - 7.21.25" at bounding box center [192, 409] width 282 height 14
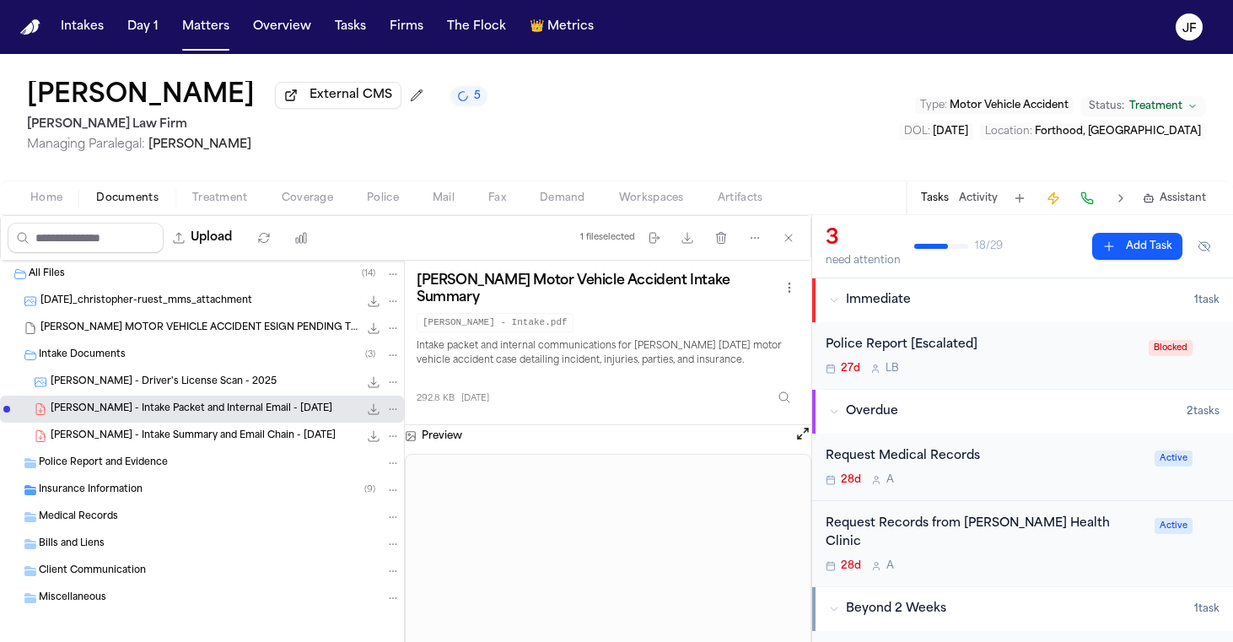
click at [379, 202] on span "Police" at bounding box center [383, 197] width 32 height 13
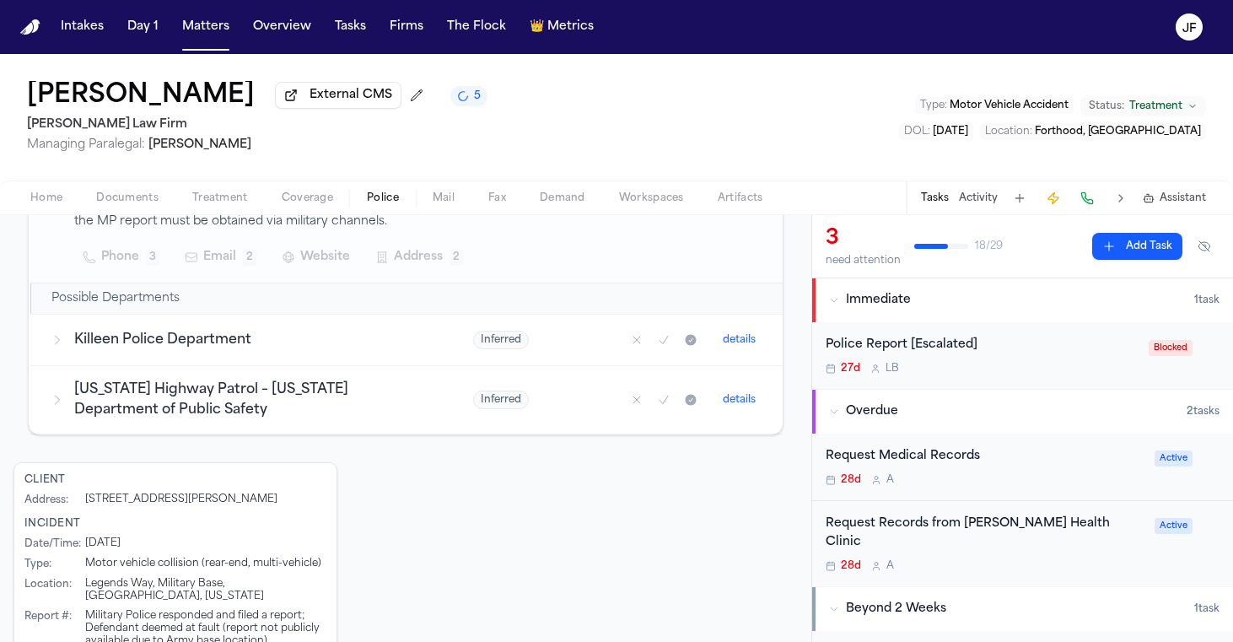
scroll to position [511, 0]
click at [453, 370] on td "Texas Highway Patrol – Texas Department of Public Safety" at bounding box center [241, 400] width 423 height 68
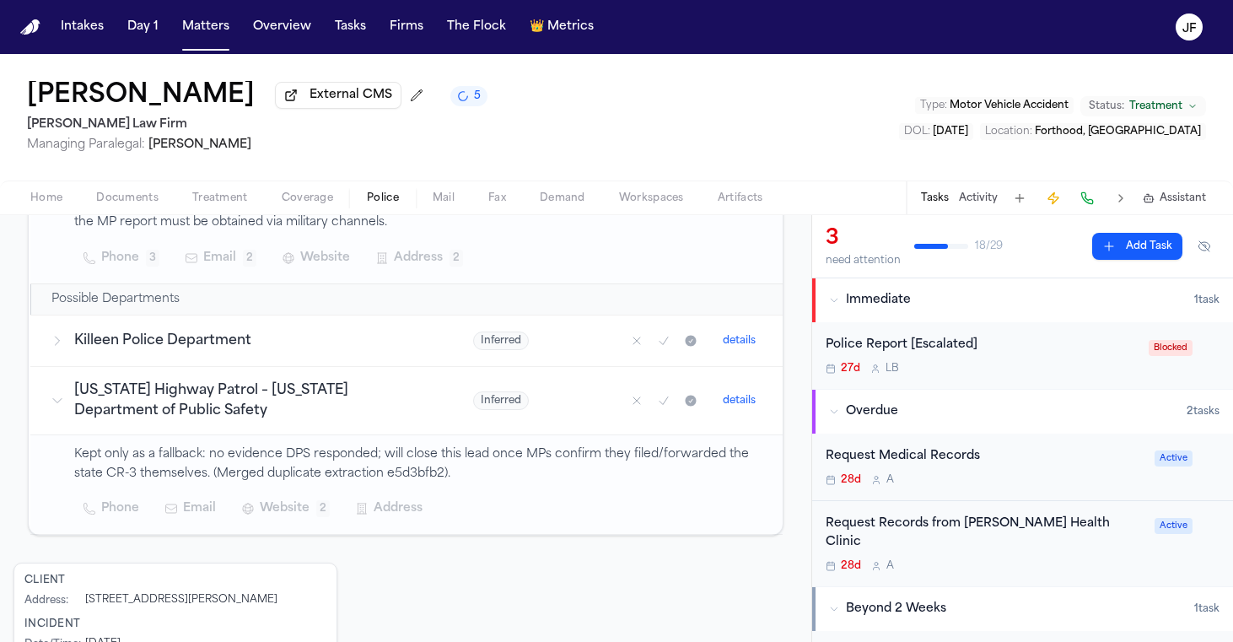
click at [453, 318] on td "Killeen Police Department" at bounding box center [241, 340] width 423 height 51
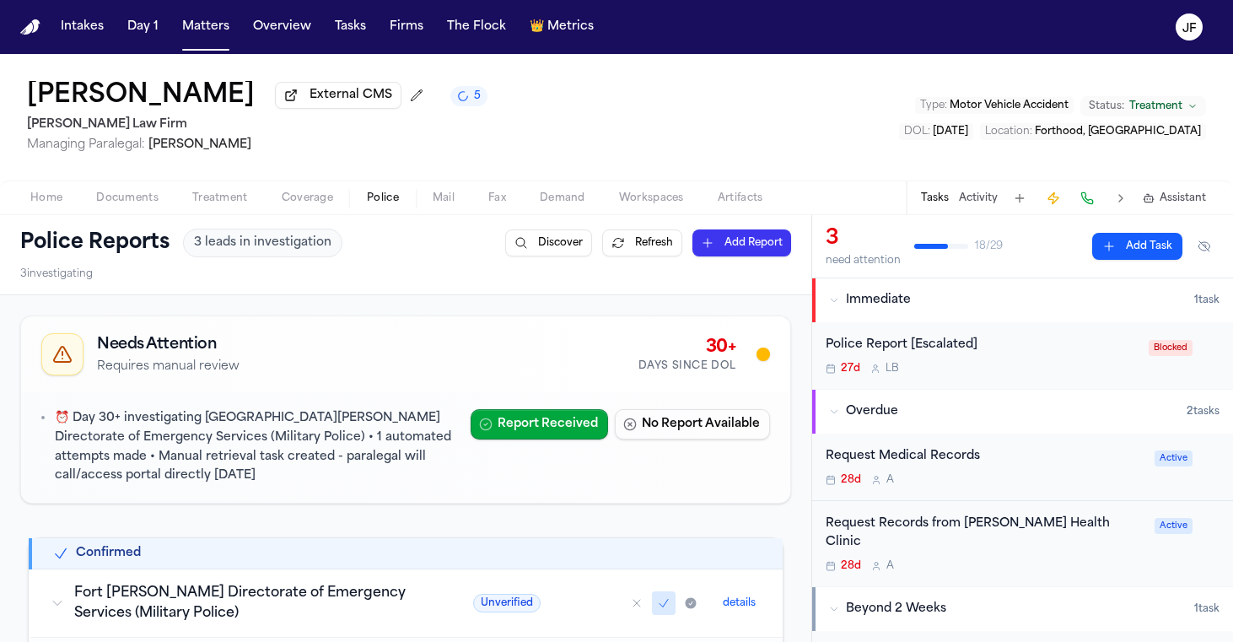
scroll to position [0, 0]
click at [995, 355] on div "Police Report [Escalated]" at bounding box center [982, 345] width 313 height 19
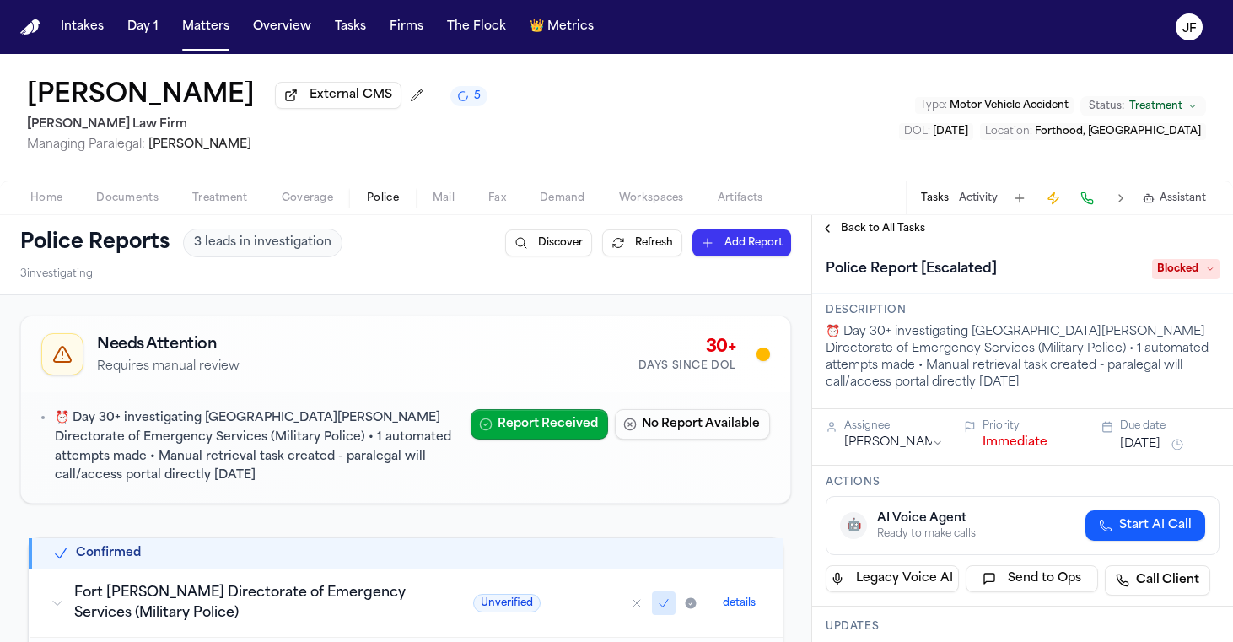
click at [905, 226] on span "Back to All Tasks" at bounding box center [883, 228] width 84 height 13
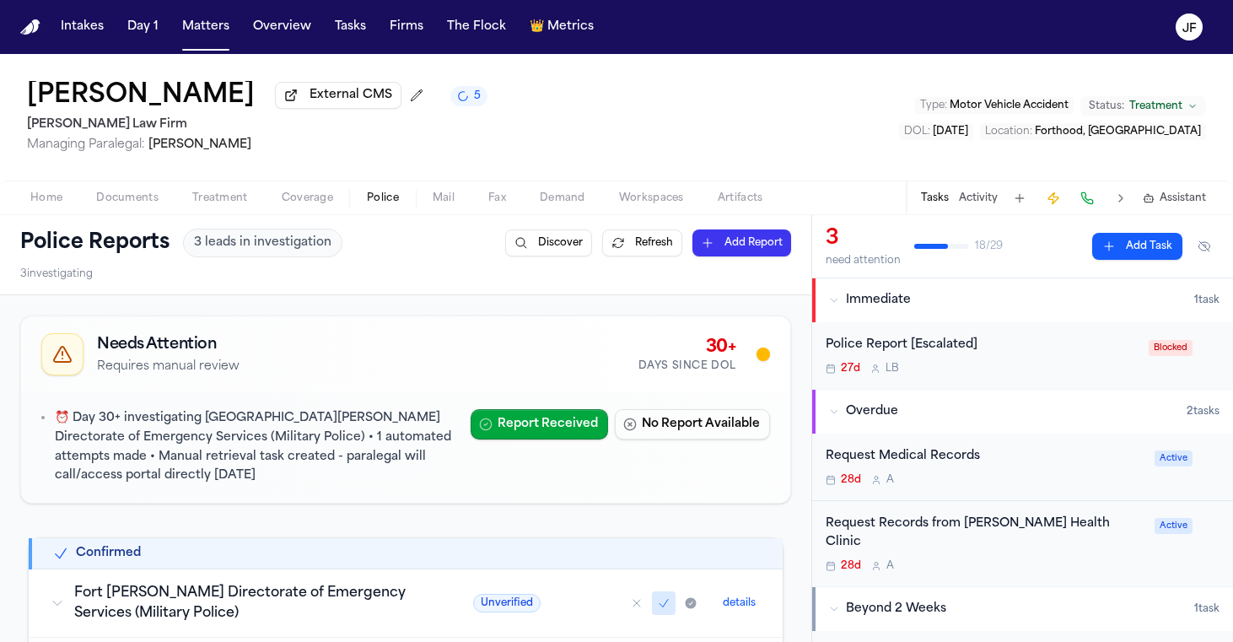
click at [889, 355] on div "Police Report [Escalated]" at bounding box center [982, 345] width 313 height 19
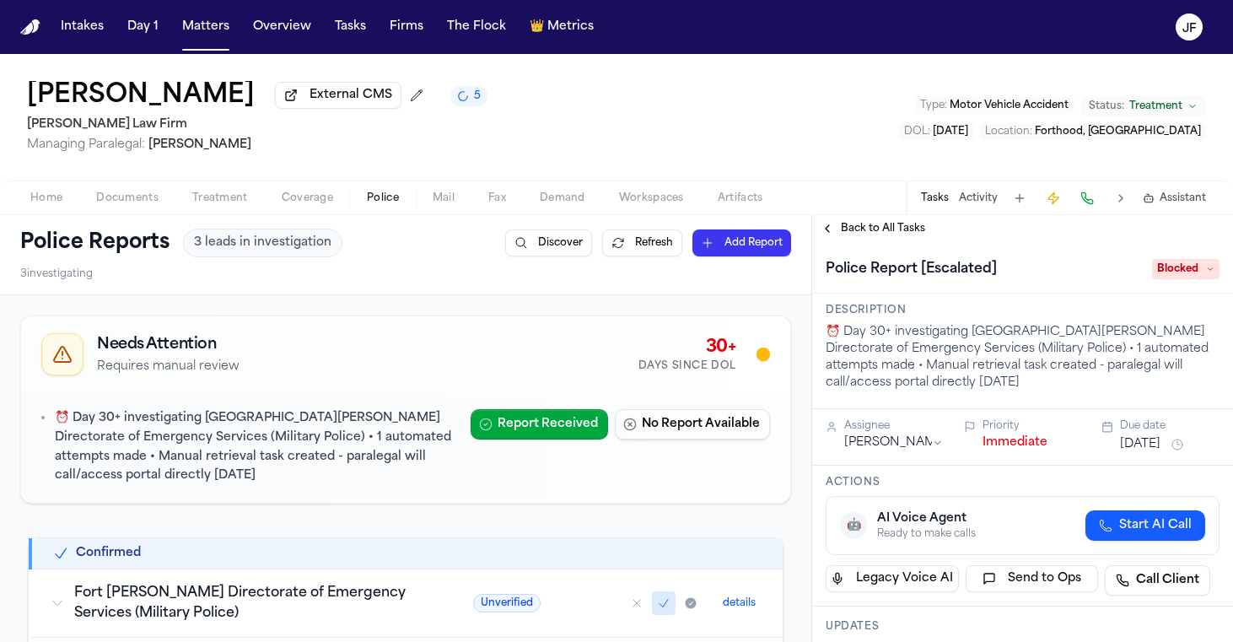
click at [1203, 275] on span "Blocked" at bounding box center [1185, 269] width 67 height 20
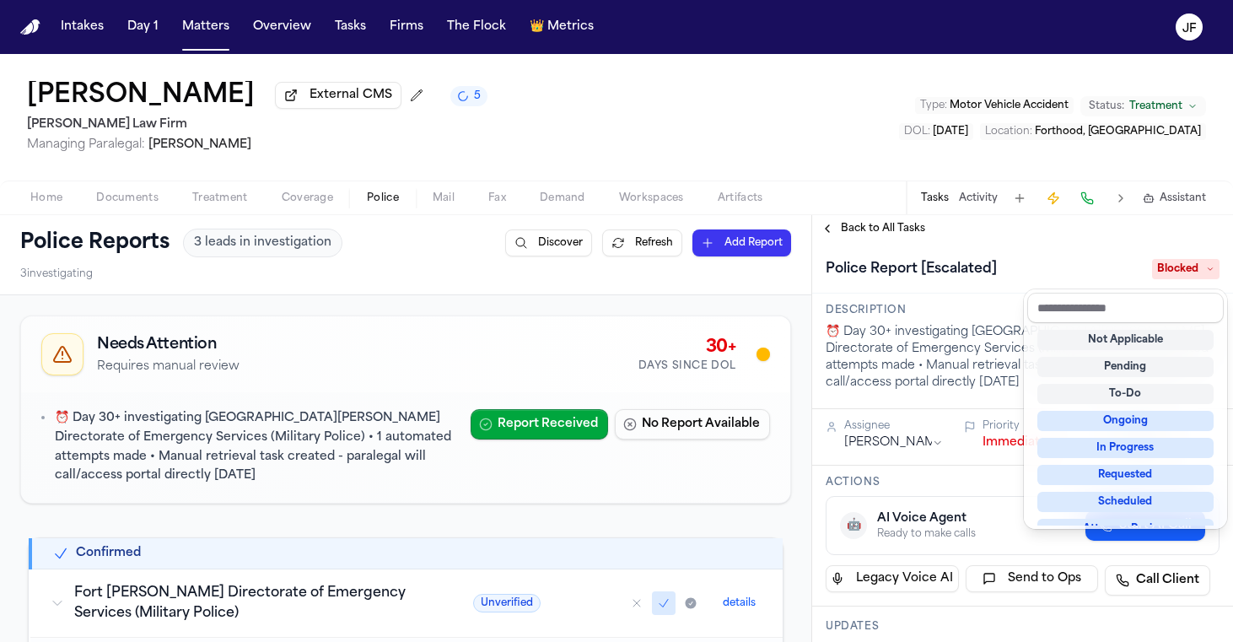
click at [895, 226] on div "**********" at bounding box center [1022, 428] width 421 height 427
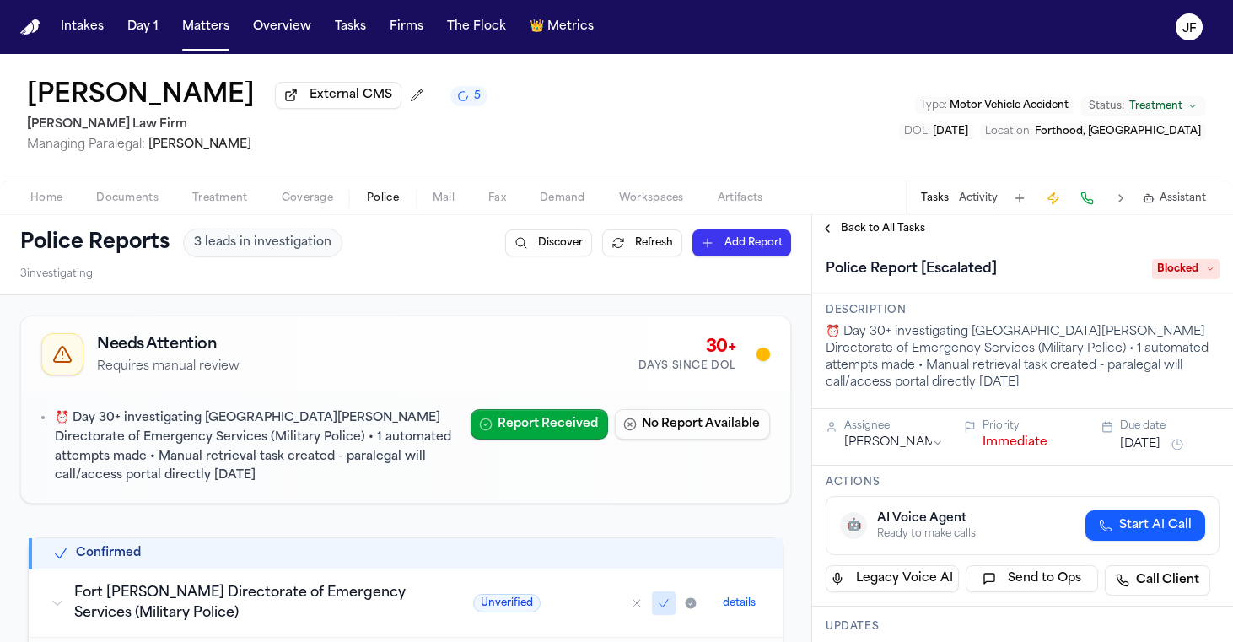
click at [897, 232] on span "Back to All Tasks" at bounding box center [883, 228] width 84 height 13
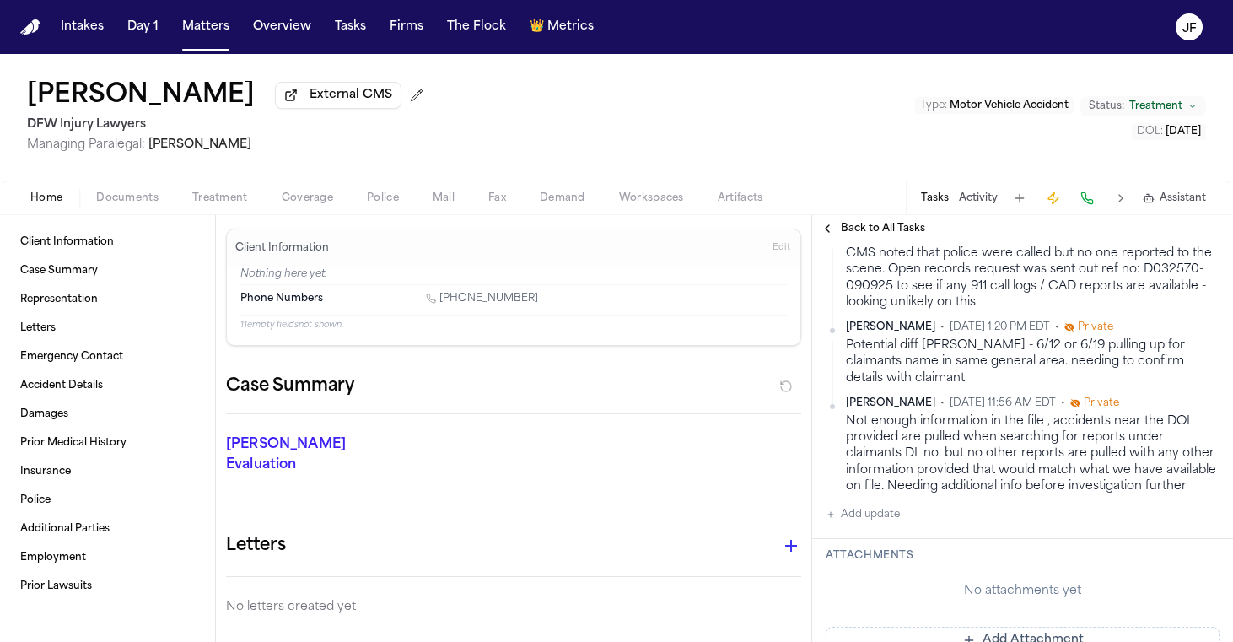
scroll to position [380, 0]
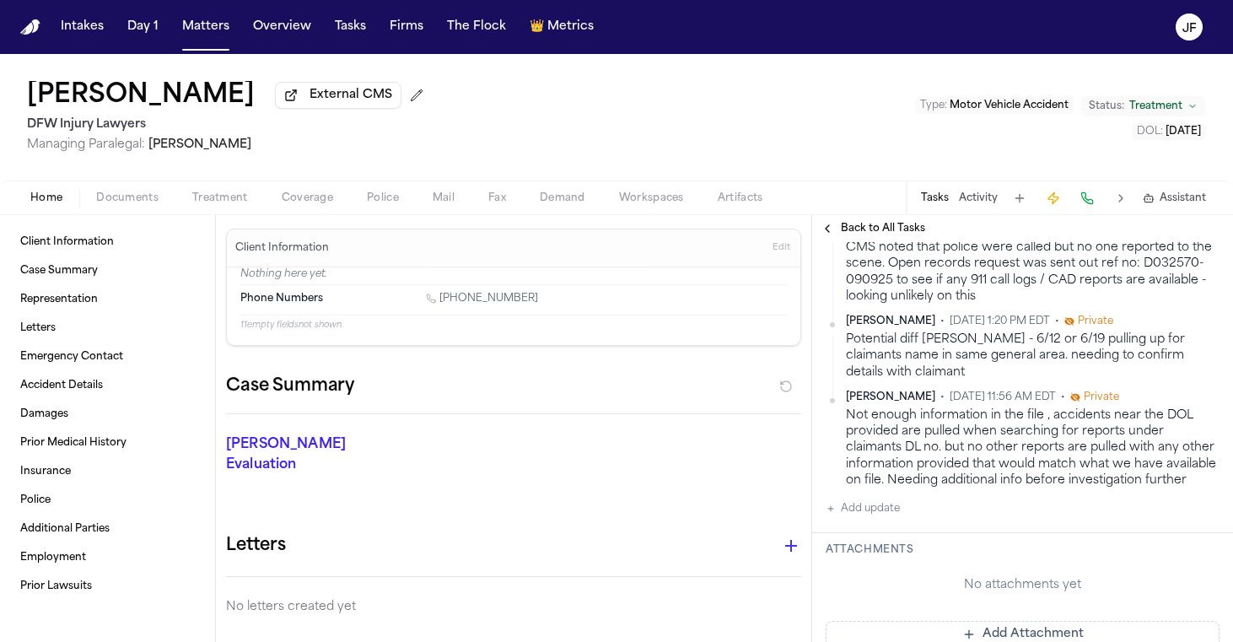
click at [867, 499] on button "Add update" at bounding box center [863, 509] width 74 height 20
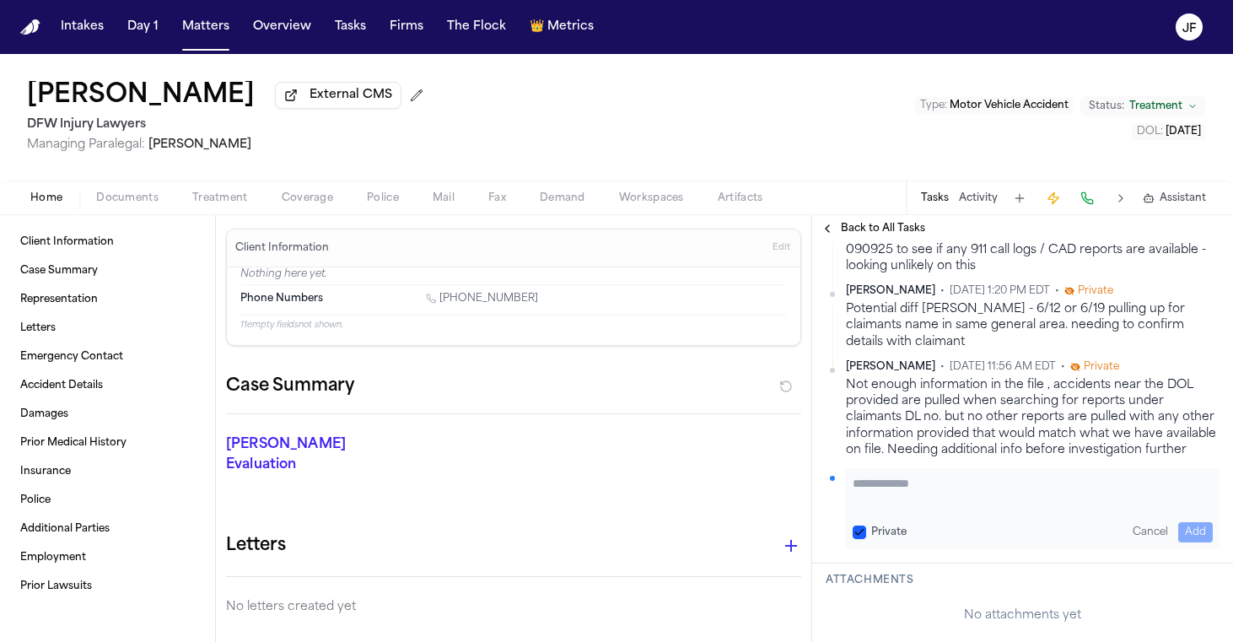
scroll to position [375, 0]
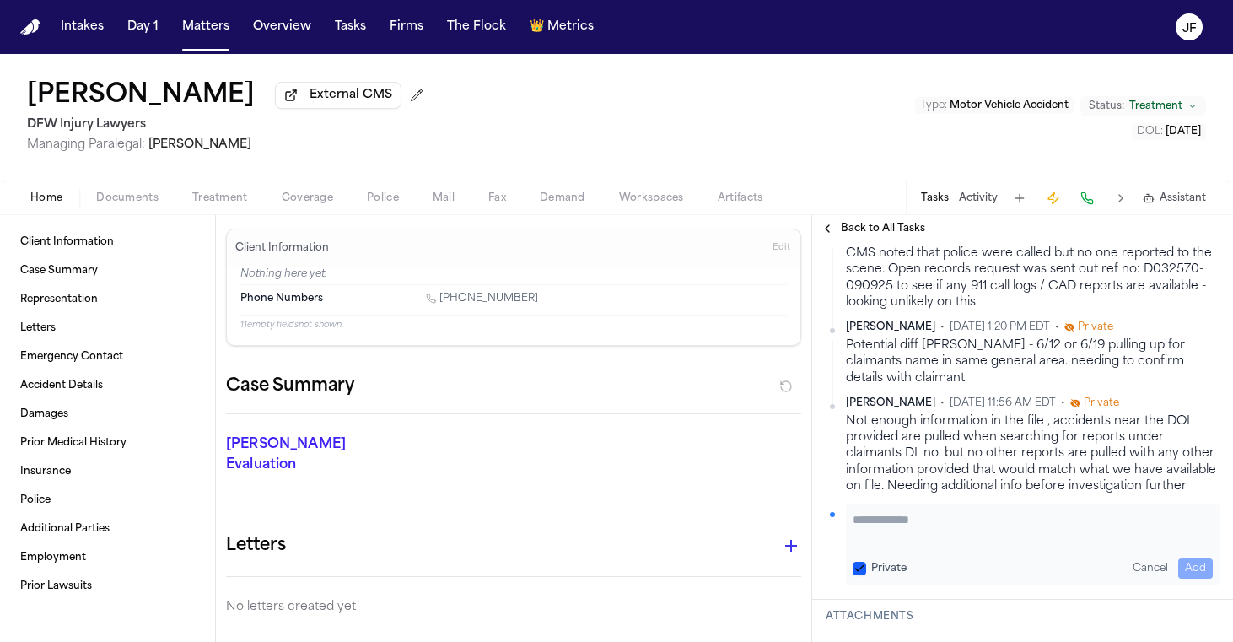
click at [855, 558] on div "Private Cancel Add" at bounding box center [1033, 568] width 360 height 20
click at [859, 558] on div "Private Cancel Add" at bounding box center [1033, 568] width 360 height 20
click at [860, 558] on div "Private Cancel Add" at bounding box center [1033, 568] width 360 height 20
click at [860, 562] on button "Private" at bounding box center [859, 568] width 13 height 13
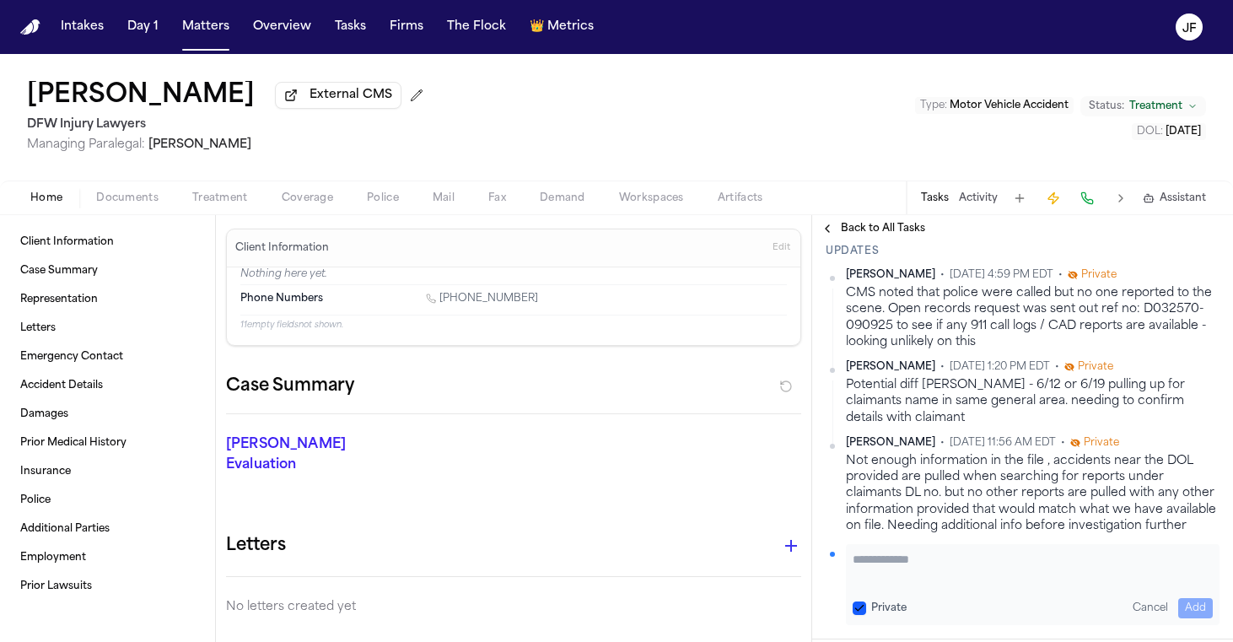
scroll to position [332, 0]
click at [1086, 281] on span "Private" at bounding box center [1099, 277] width 35 height 13
click at [1213, 283] on html "Intakes Day 1 Matters Overview Tasks Firms The Flock 👑 Metrics JF Jerry Green E…" at bounding box center [616, 321] width 1233 height 642
click at [1150, 303] on div "Edit" at bounding box center [1166, 307] width 100 height 24
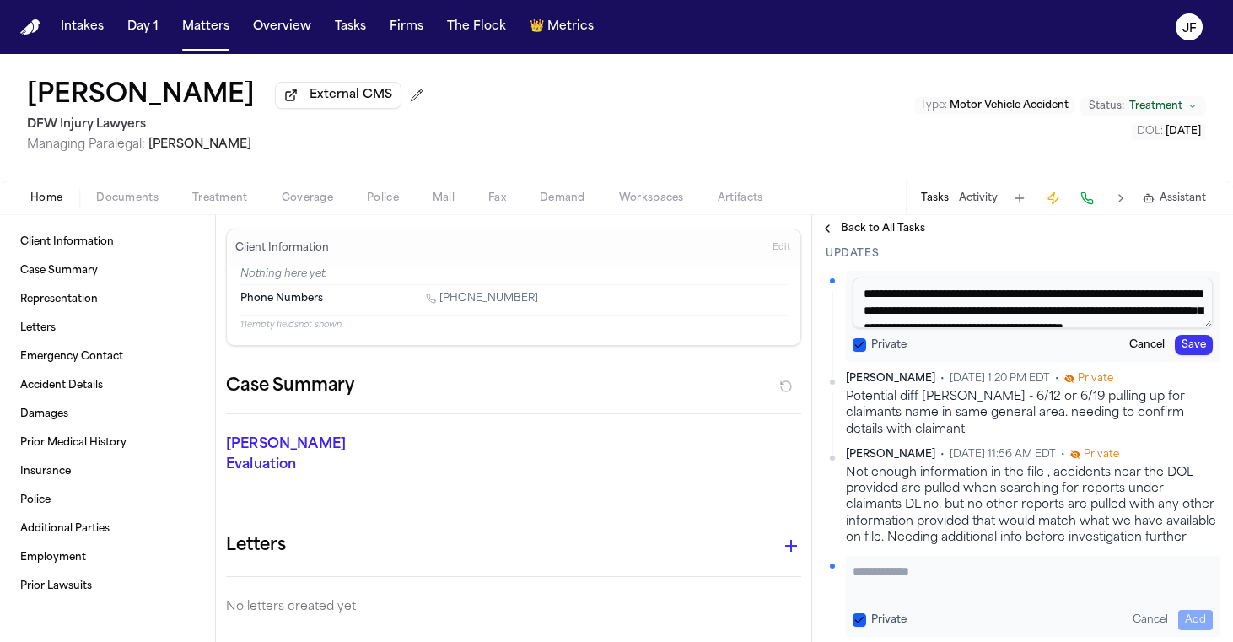
click at [1143, 347] on button "Cancel" at bounding box center [1147, 345] width 49 height 20
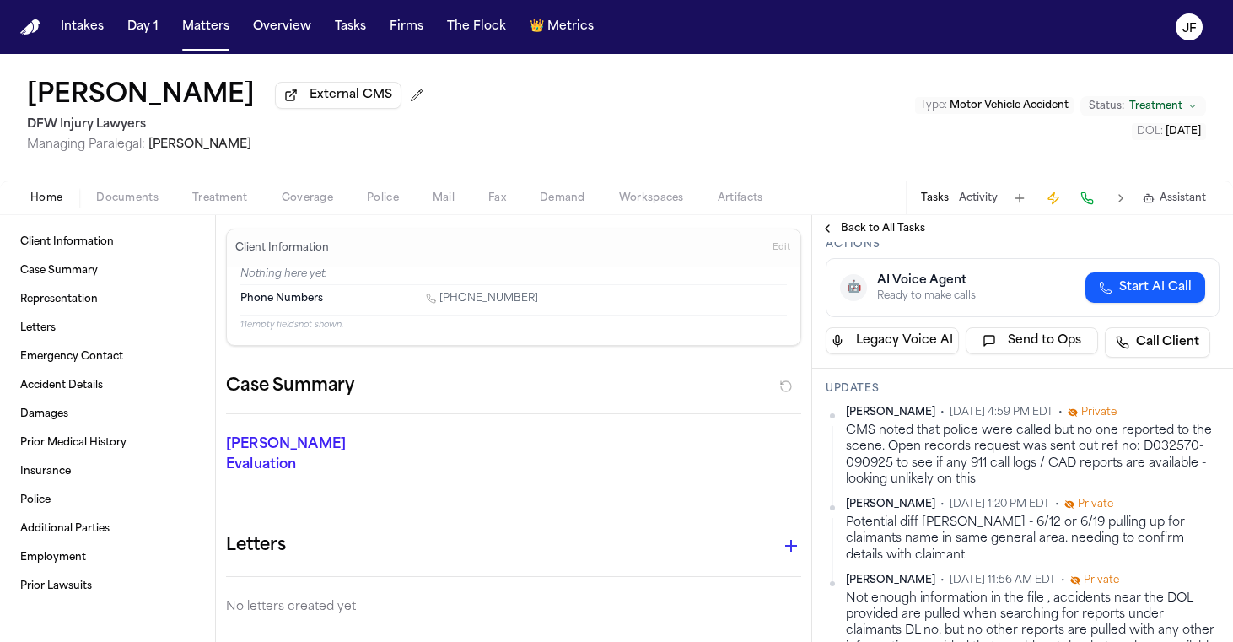
scroll to position [204, 0]
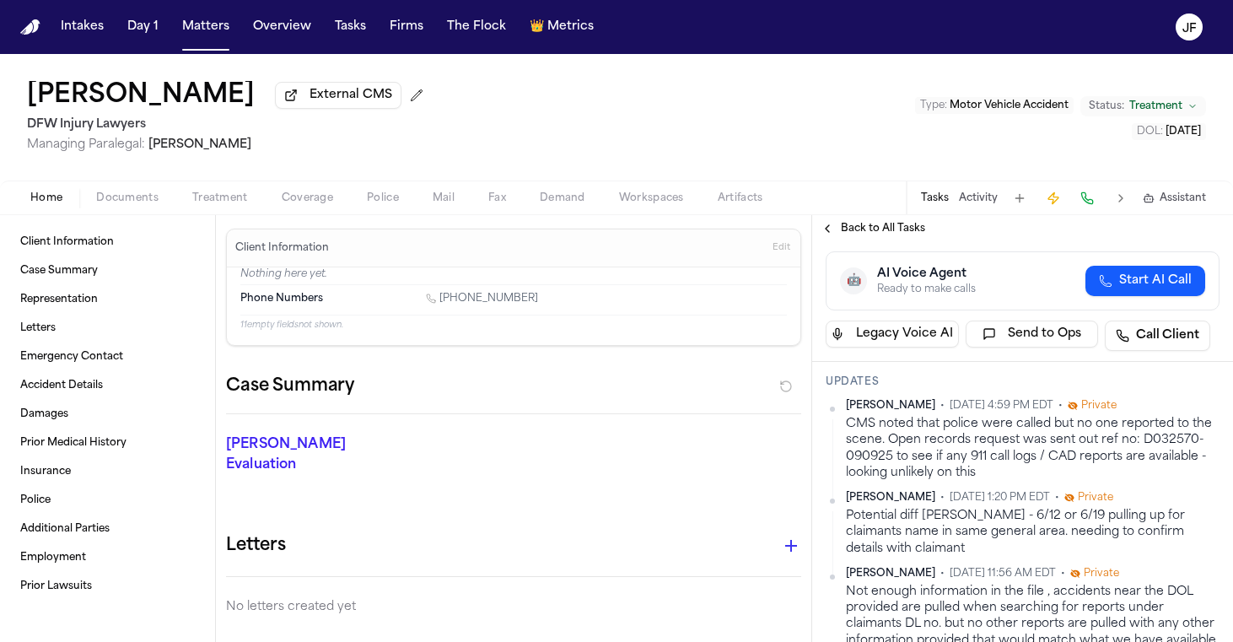
click at [891, 225] on span "Back to All Tasks" at bounding box center [883, 228] width 84 height 13
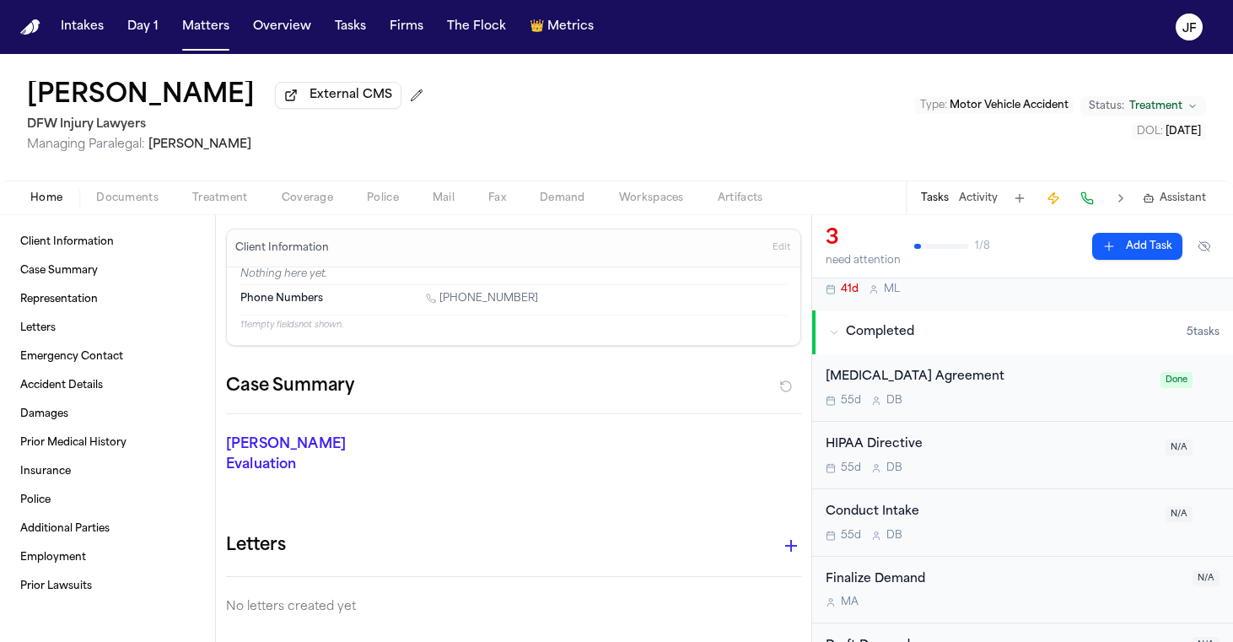
scroll to position [258, 0]
click at [351, 24] on button "Tasks" at bounding box center [350, 27] width 45 height 30
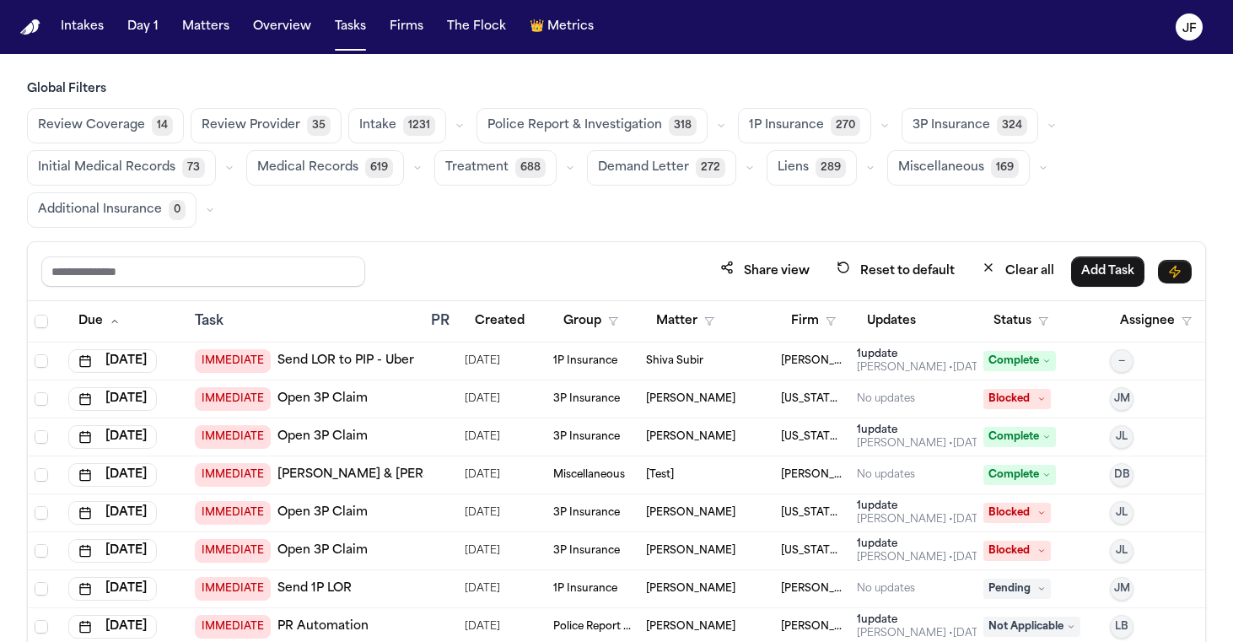
click at [880, 130] on icon "button" at bounding box center [885, 126] width 10 height 10
click at [848, 205] on button "Send LOR 44" at bounding box center [822, 202] width 167 height 34
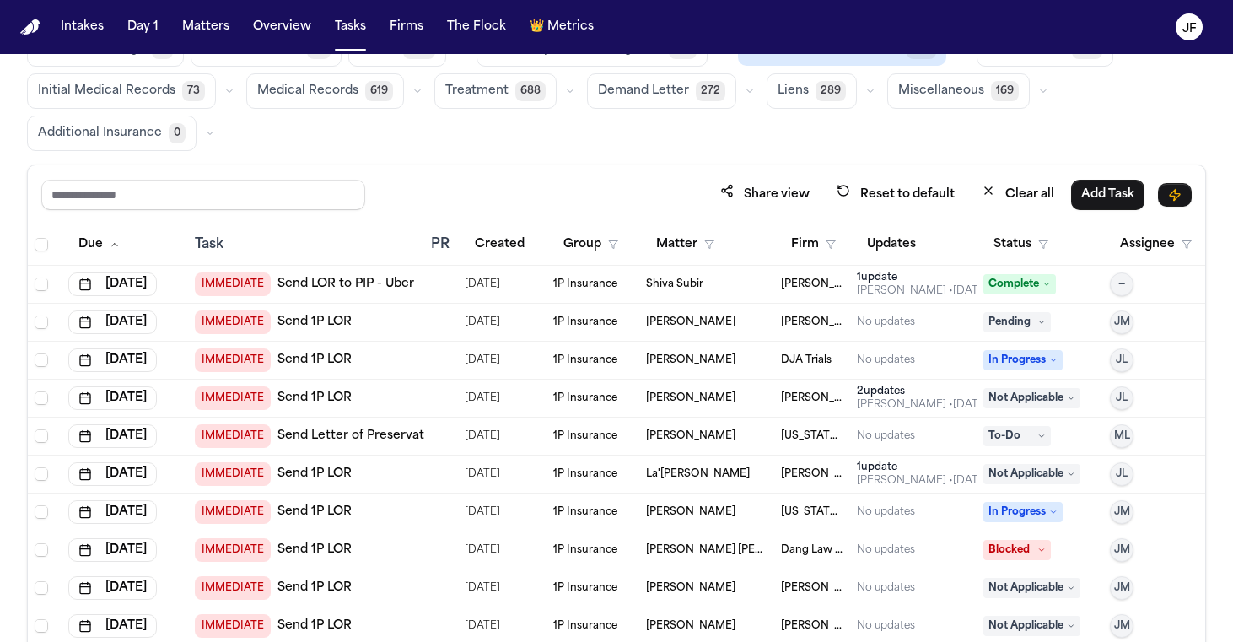
scroll to position [75, 0]
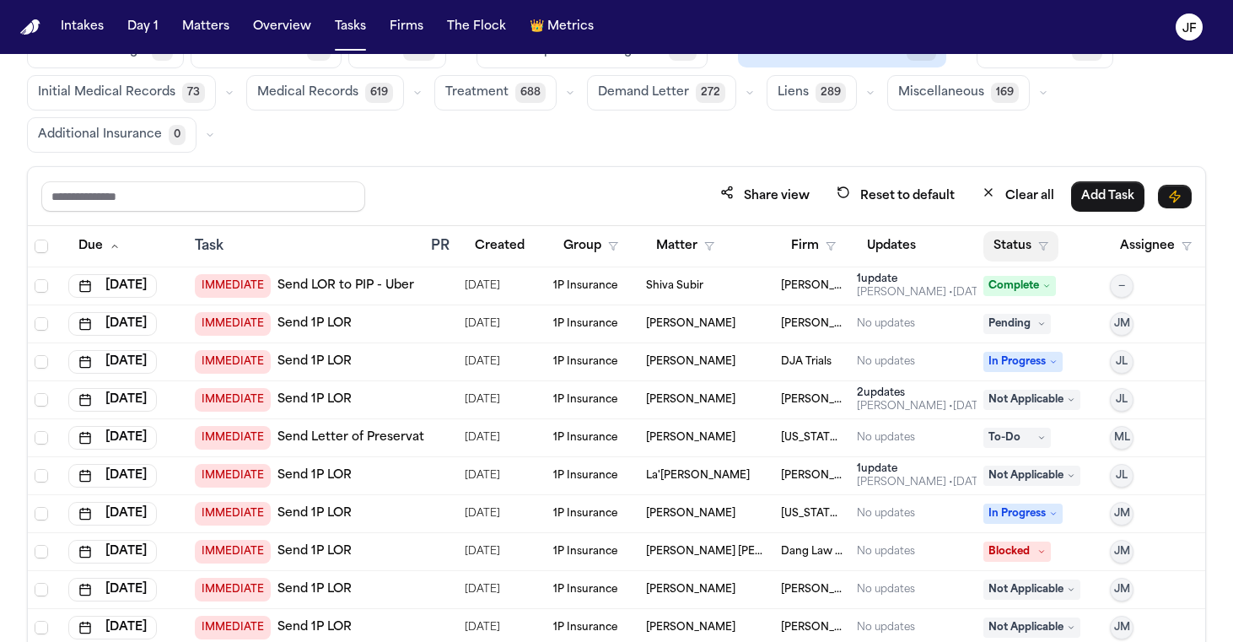
click at [1022, 235] on button "Status" at bounding box center [1021, 246] width 75 height 30
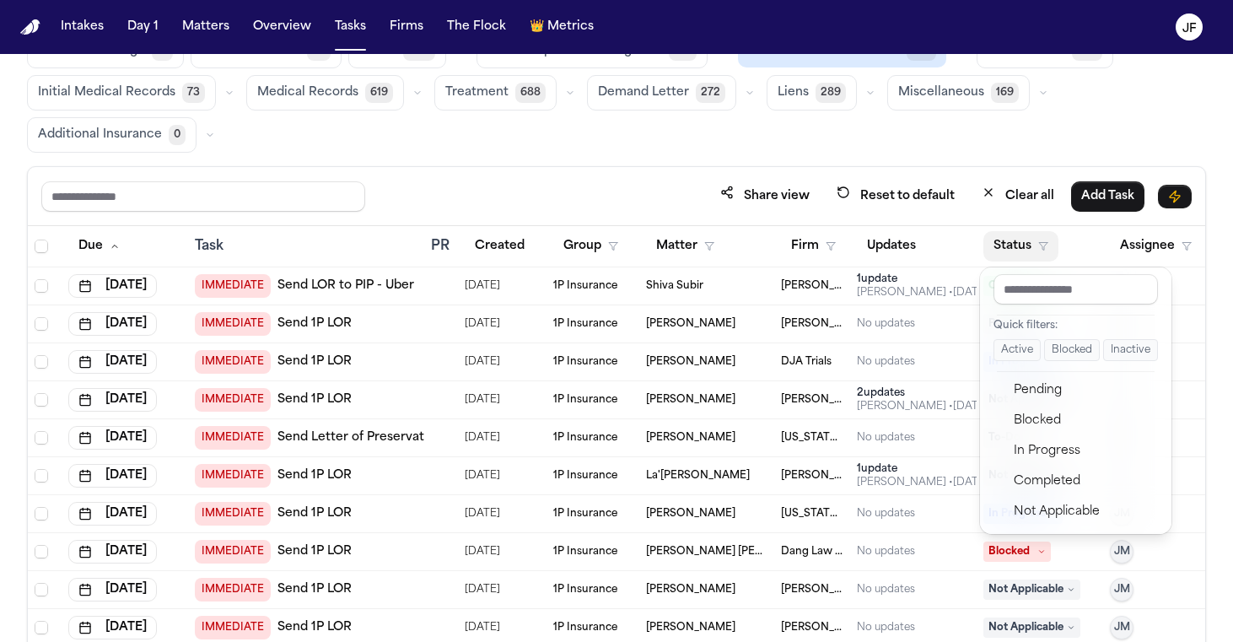
click at [1014, 348] on button "Active" at bounding box center [1017, 350] width 47 height 22
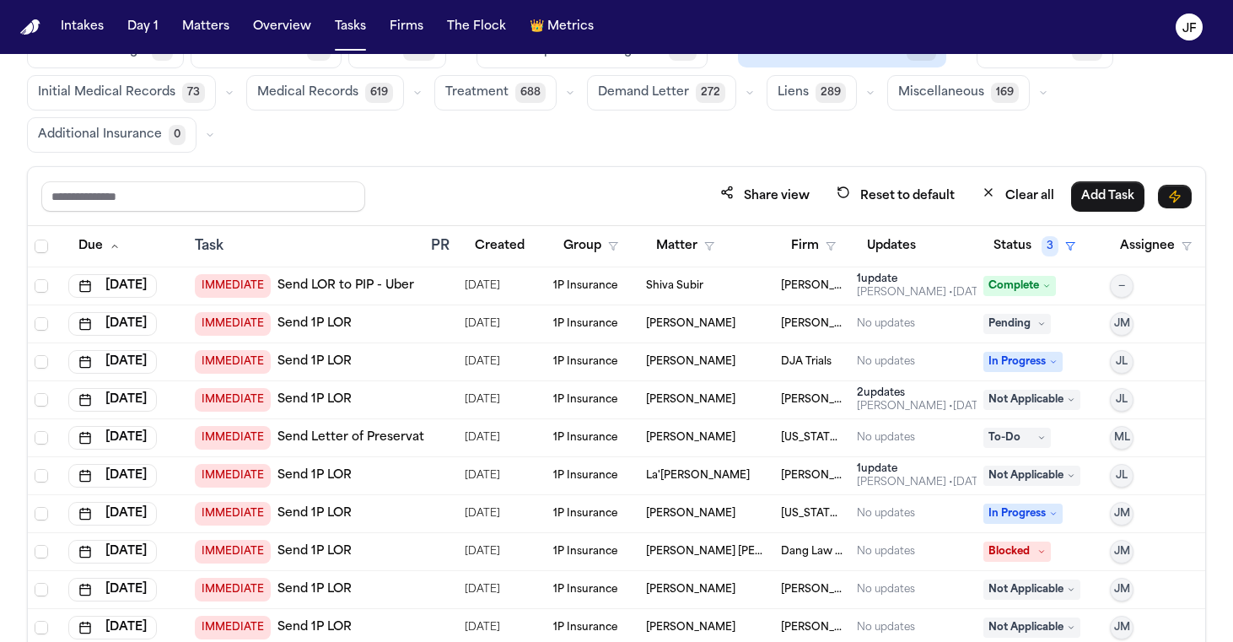
click at [1038, 156] on div "Global Filters Review Coverage 14 Review Provider 35 Intake 1231 Police Report …" at bounding box center [616, 344] width 1179 height 677
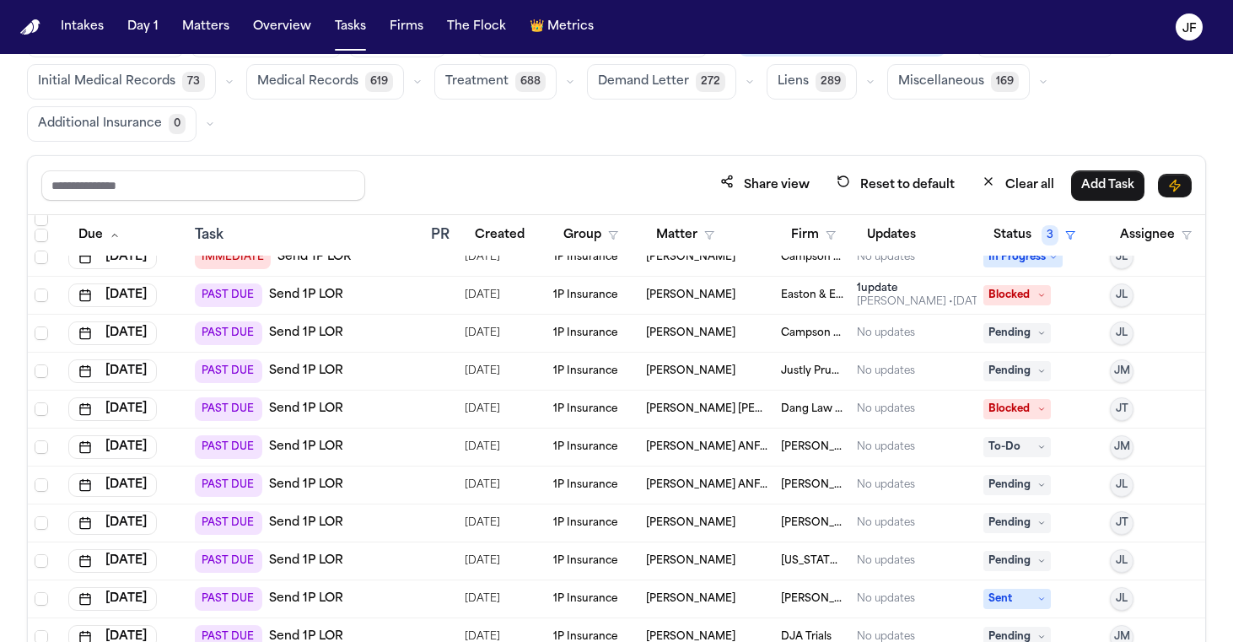
scroll to position [353, 0]
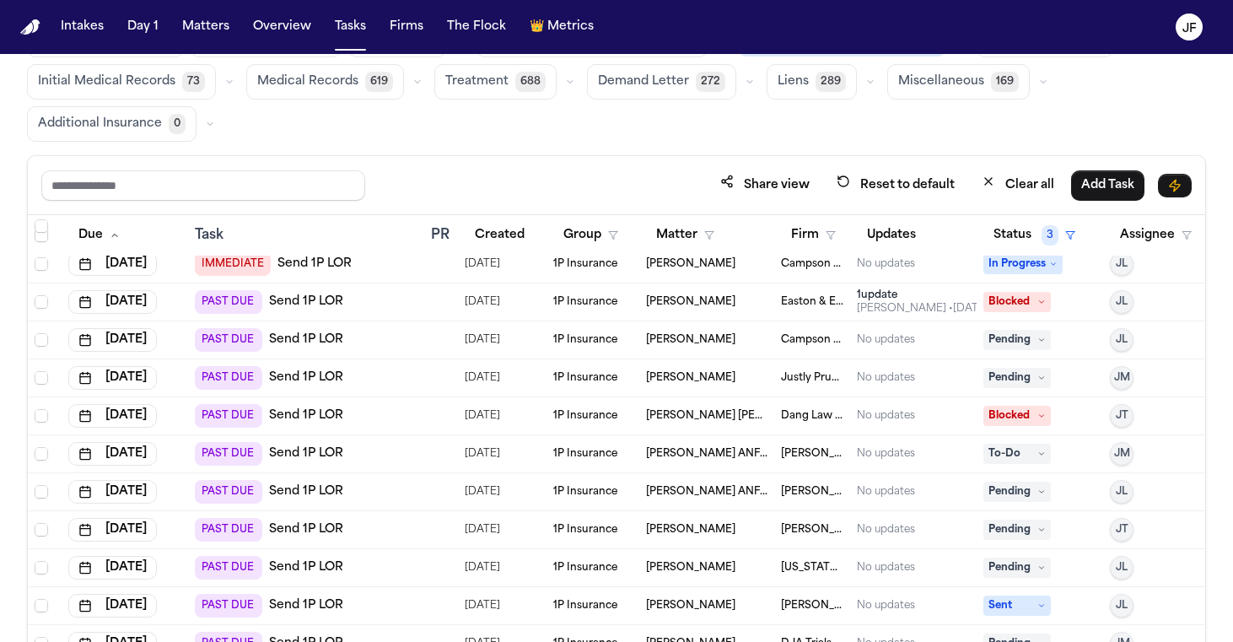
click at [326, 337] on link "Send 1P LOR" at bounding box center [306, 340] width 74 height 17
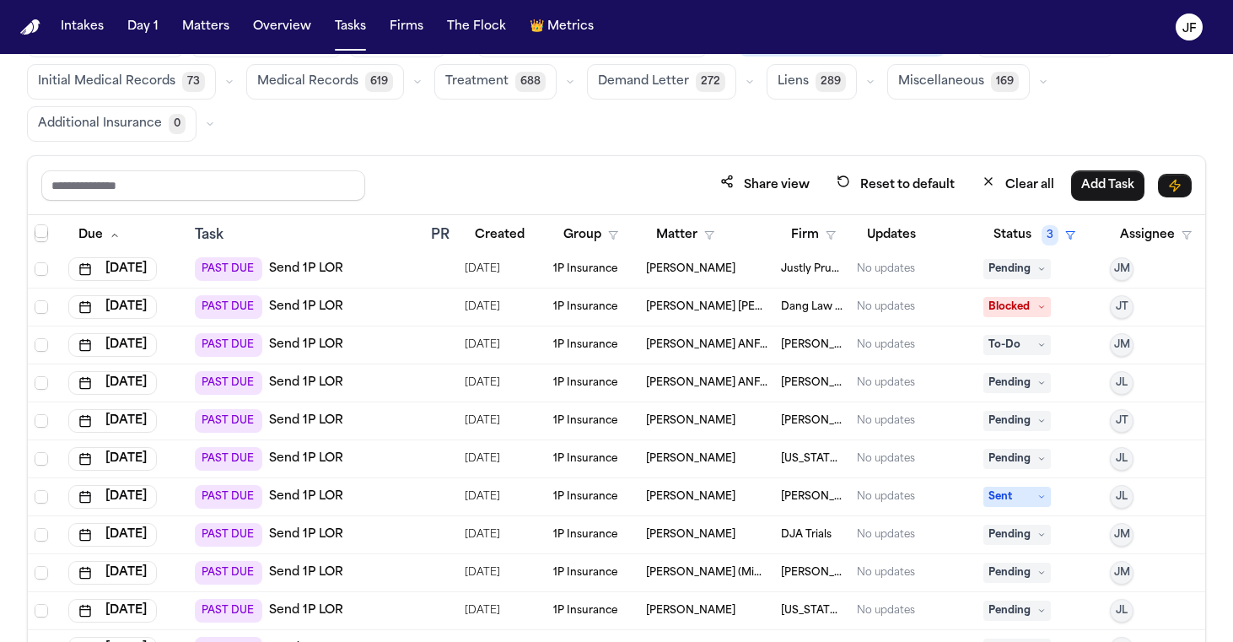
scroll to position [521, 0]
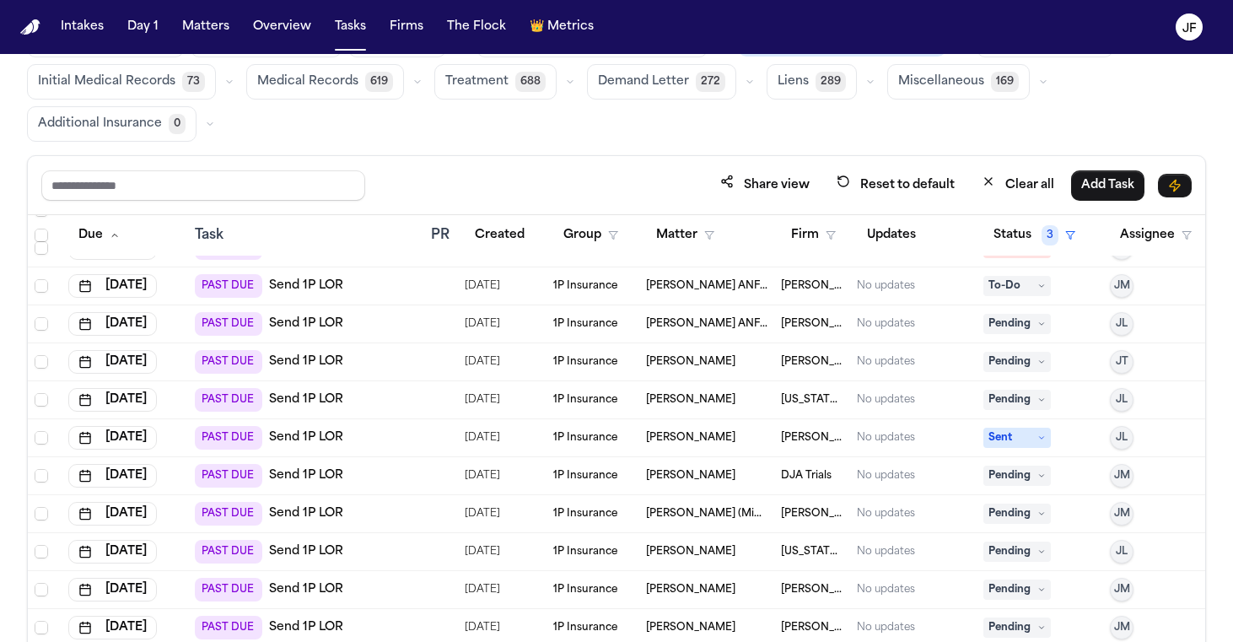
click at [312, 441] on link "Send 1P LOR" at bounding box center [306, 437] width 74 height 17
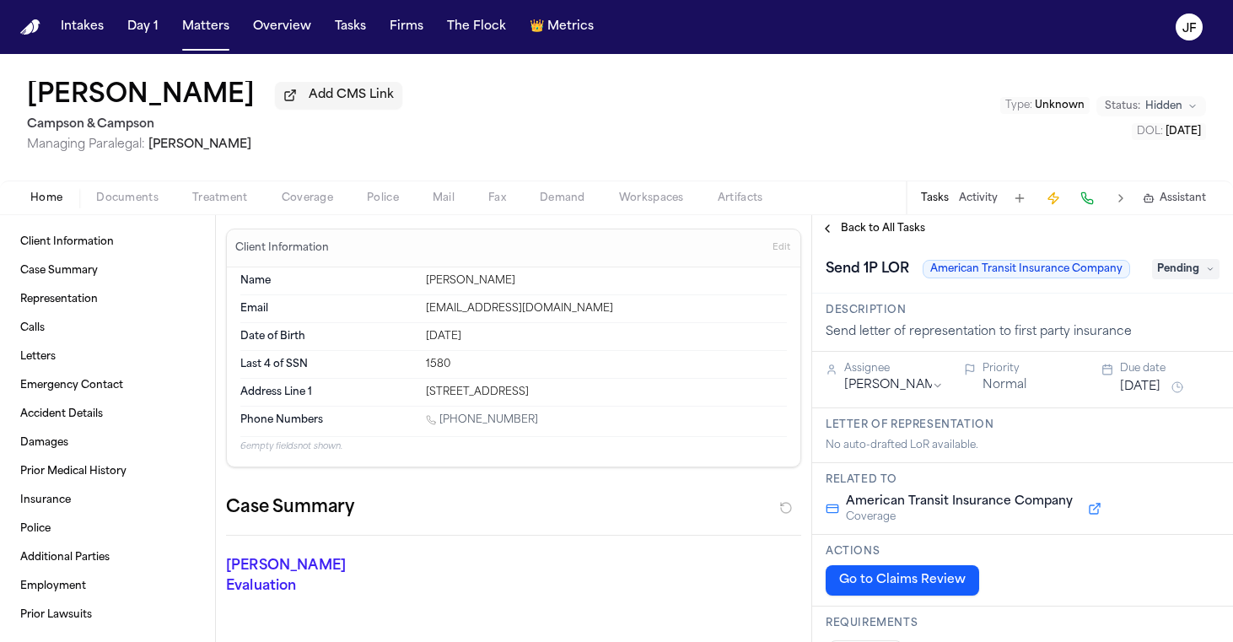
click at [308, 205] on span "Coverage" at bounding box center [307, 197] width 51 height 13
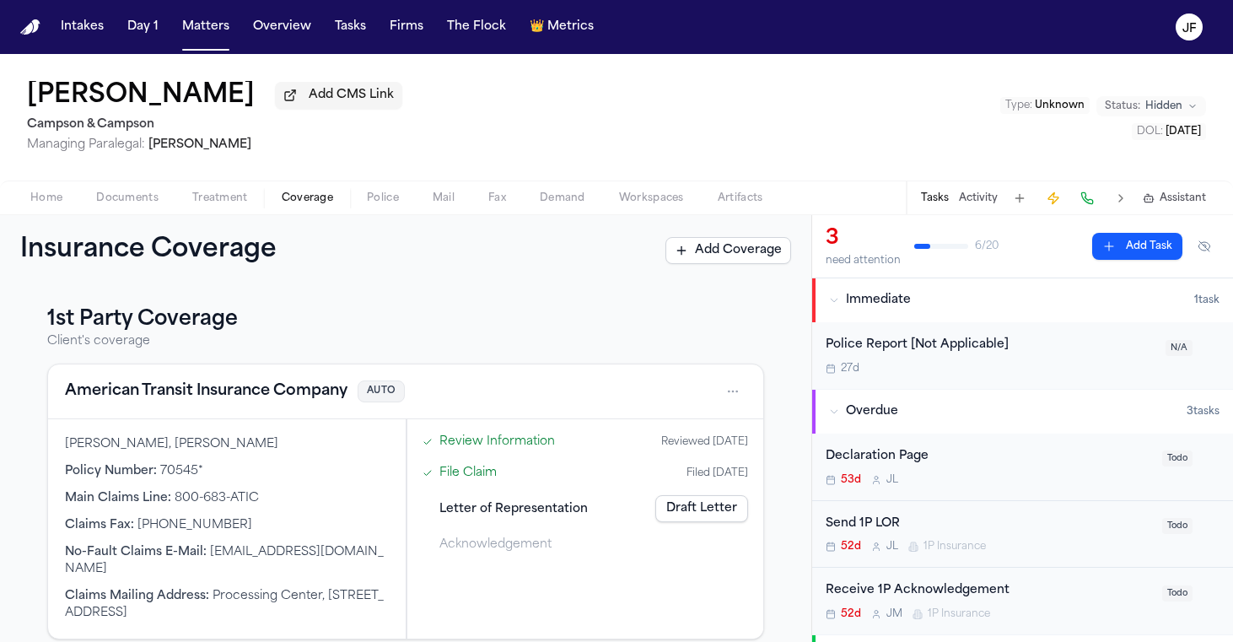
click at [736, 392] on html "Intakes Day 1 Matters Overview Tasks Firms The Flock 👑 Metrics JF Manuel Tavare…" at bounding box center [616, 321] width 1233 height 642
click at [694, 434] on div "View coverage details" at bounding box center [679, 438] width 127 height 44
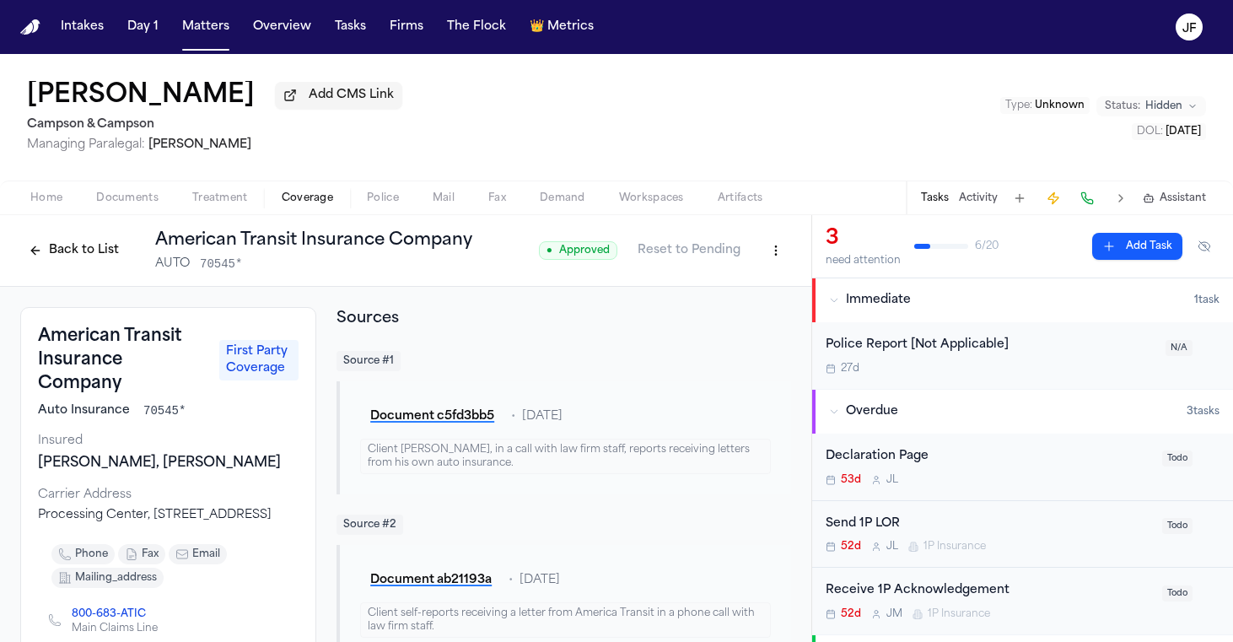
click at [772, 255] on html "Intakes Day 1 Matters Overview Tasks Firms The Flock 👑 Metrics JF Manuel Tavare…" at bounding box center [616, 321] width 1233 height 642
click at [714, 260] on html "Intakes Day 1 Matters Overview Tasks Firms The Flock 👑 Metrics JF Manuel Tavare…" at bounding box center [616, 321] width 1233 height 642
click at [707, 256] on button "Reset to Pending" at bounding box center [689, 250] width 123 height 27
click at [729, 241] on button "Approve" at bounding box center [721, 250] width 89 height 27
click at [87, 257] on button "Back to List" at bounding box center [73, 250] width 107 height 27
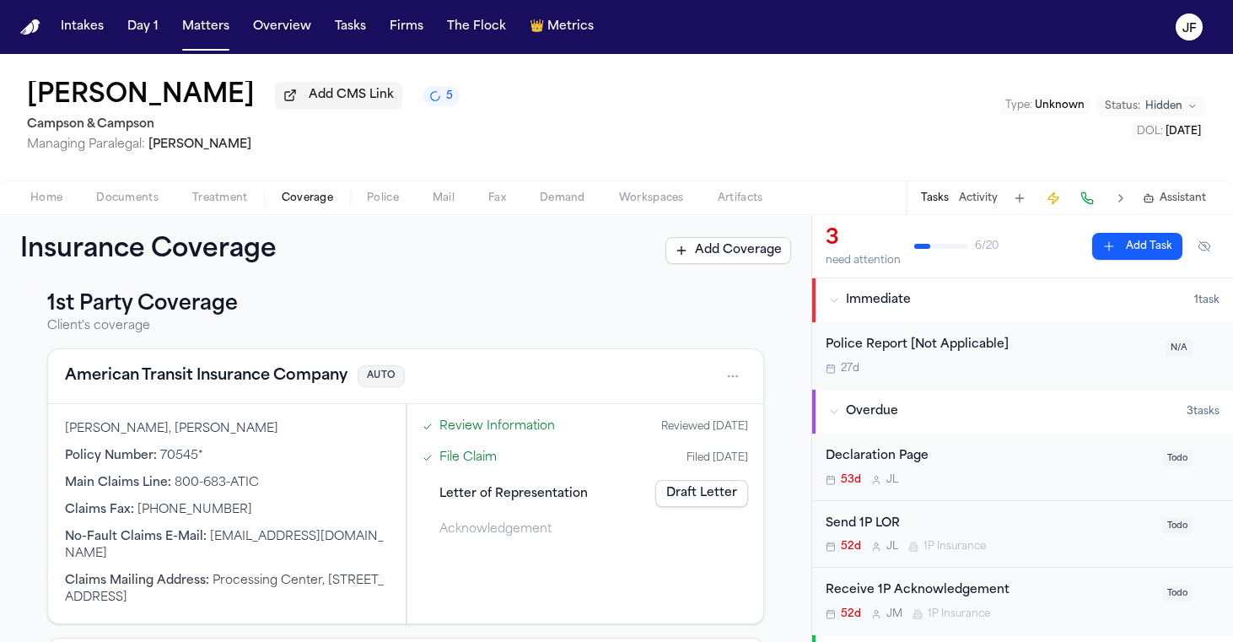
scroll to position [20, 0]
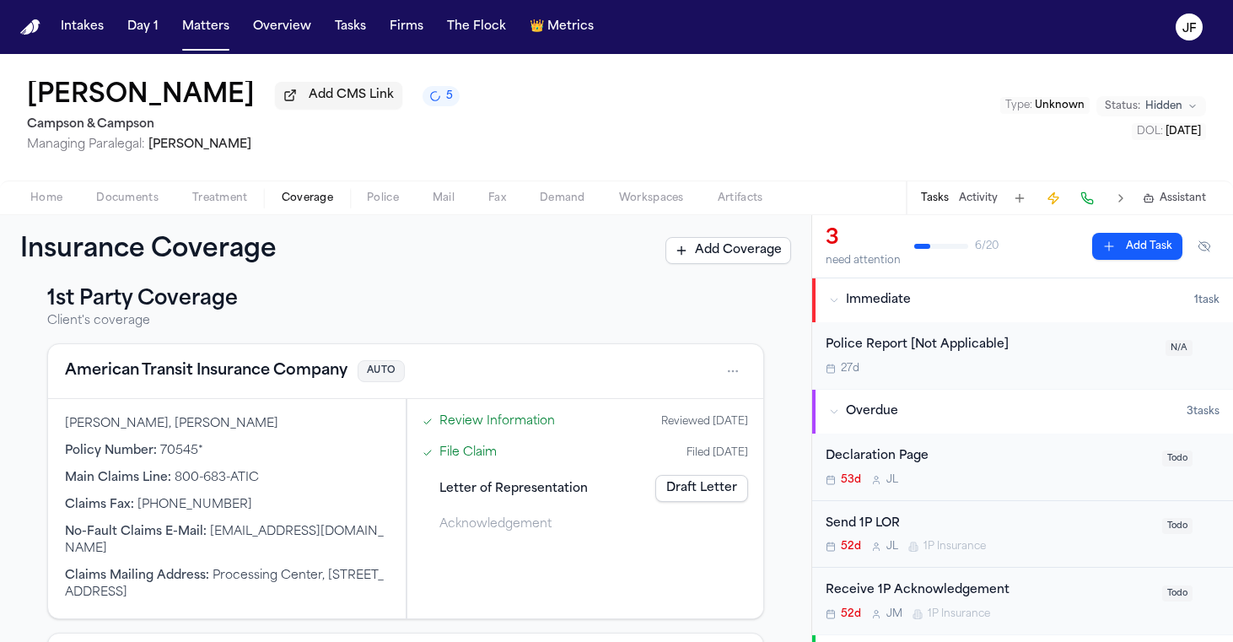
click at [249, 380] on button "American Transit Insurance Company" at bounding box center [206, 371] width 283 height 24
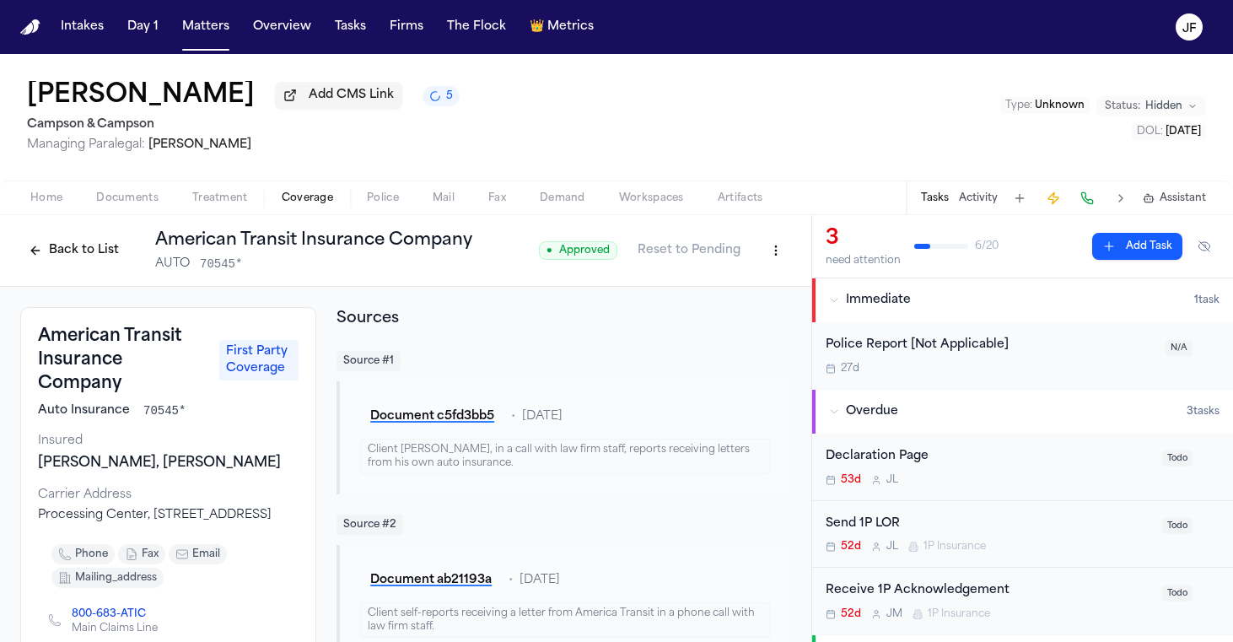
click at [83, 256] on button "Back to List" at bounding box center [73, 250] width 107 height 27
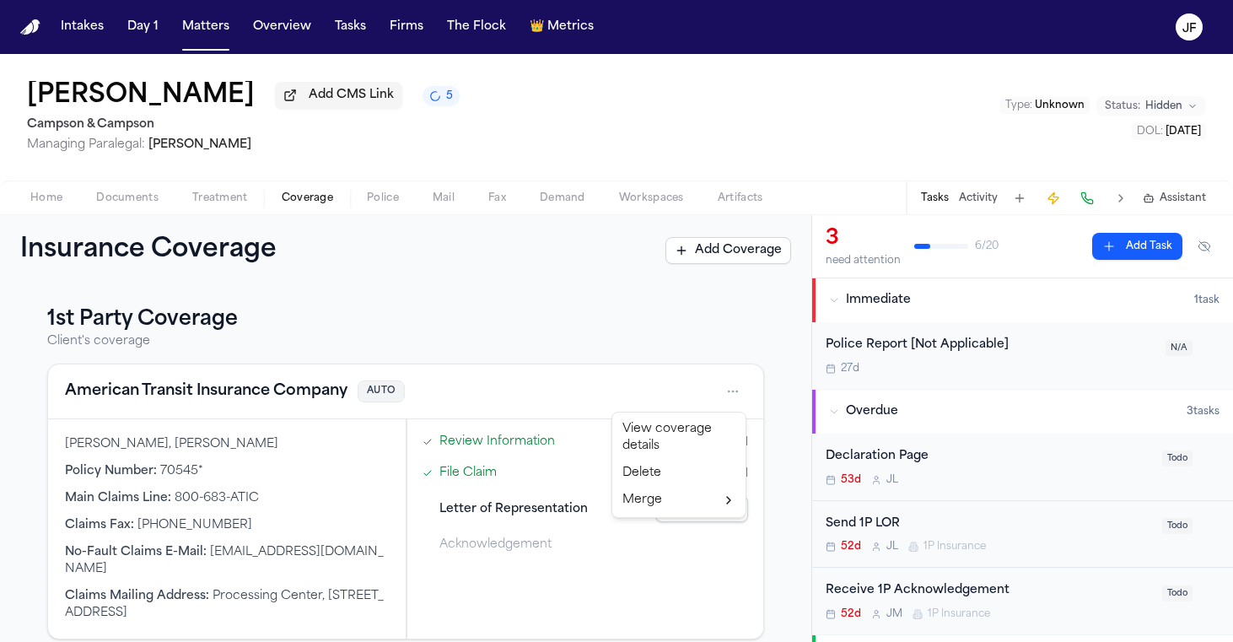
click at [735, 396] on html "Intakes Day 1 Matters Overview Tasks Firms The Flock 👑 Metrics JF Manuel Tavare…" at bounding box center [616, 321] width 1233 height 642
click at [710, 344] on html "Intakes Day 1 Matters Overview Tasks Firms The Flock 👑 Metrics JF Manuel Tavare…" at bounding box center [616, 321] width 1233 height 642
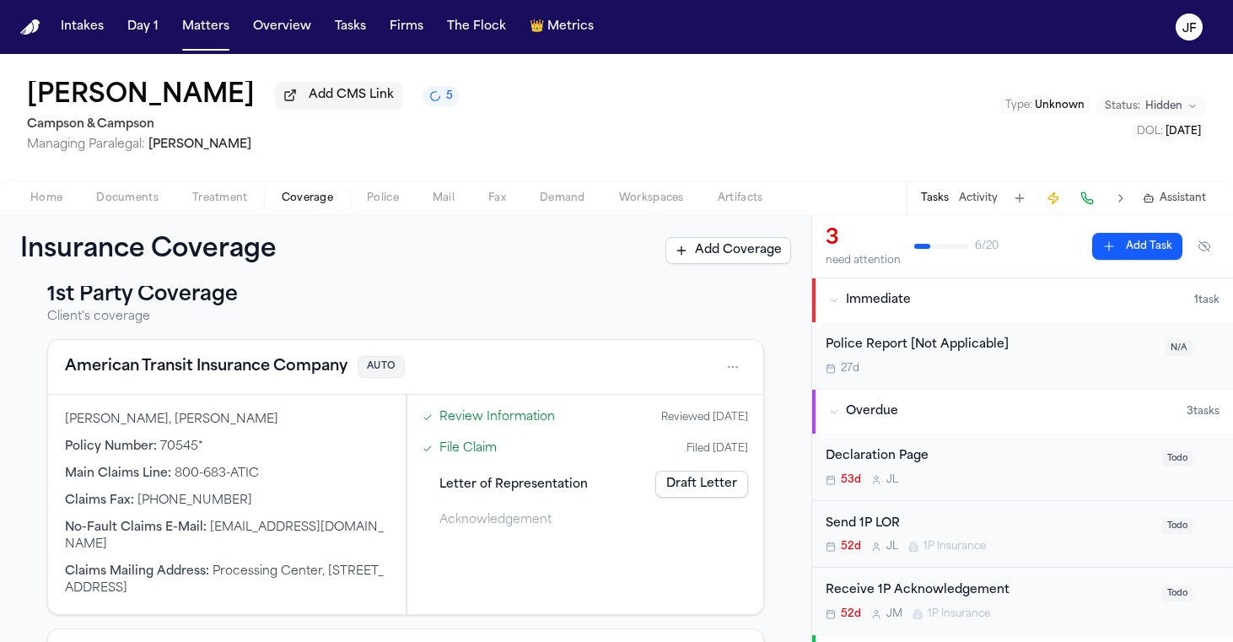
scroll to position [14, 0]
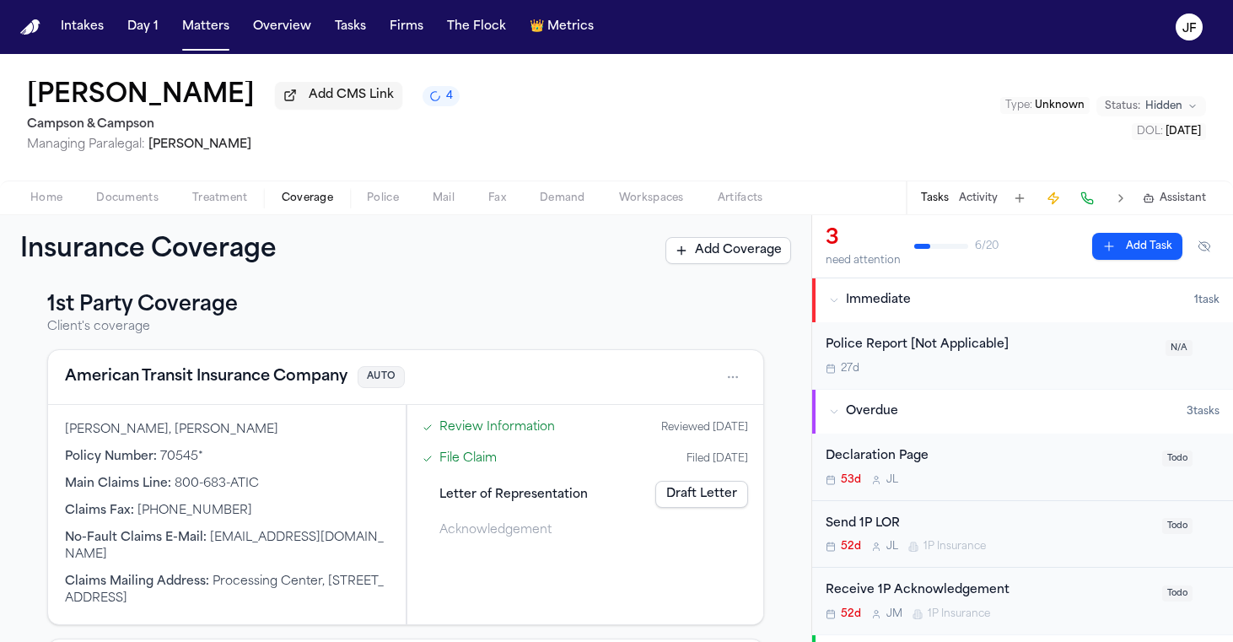
click at [553, 326] on p "Client's coverage" at bounding box center [405, 327] width 717 height 17
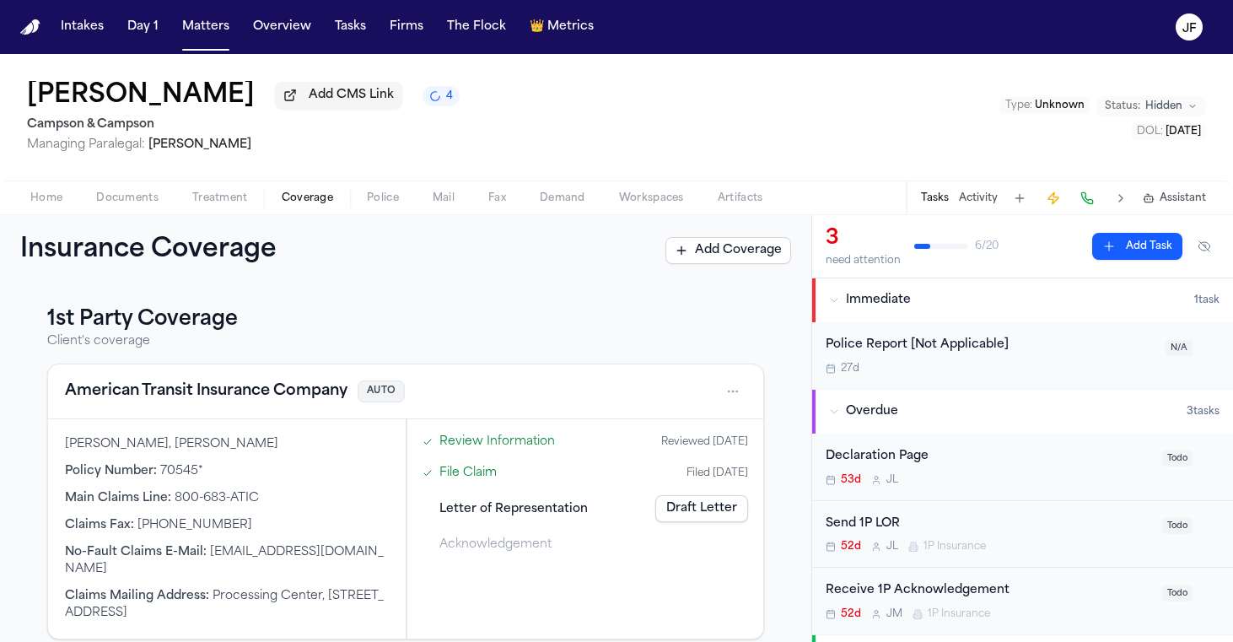
scroll to position [0, 0]
click at [261, 387] on button "American Transit Insurance Company" at bounding box center [206, 392] width 283 height 24
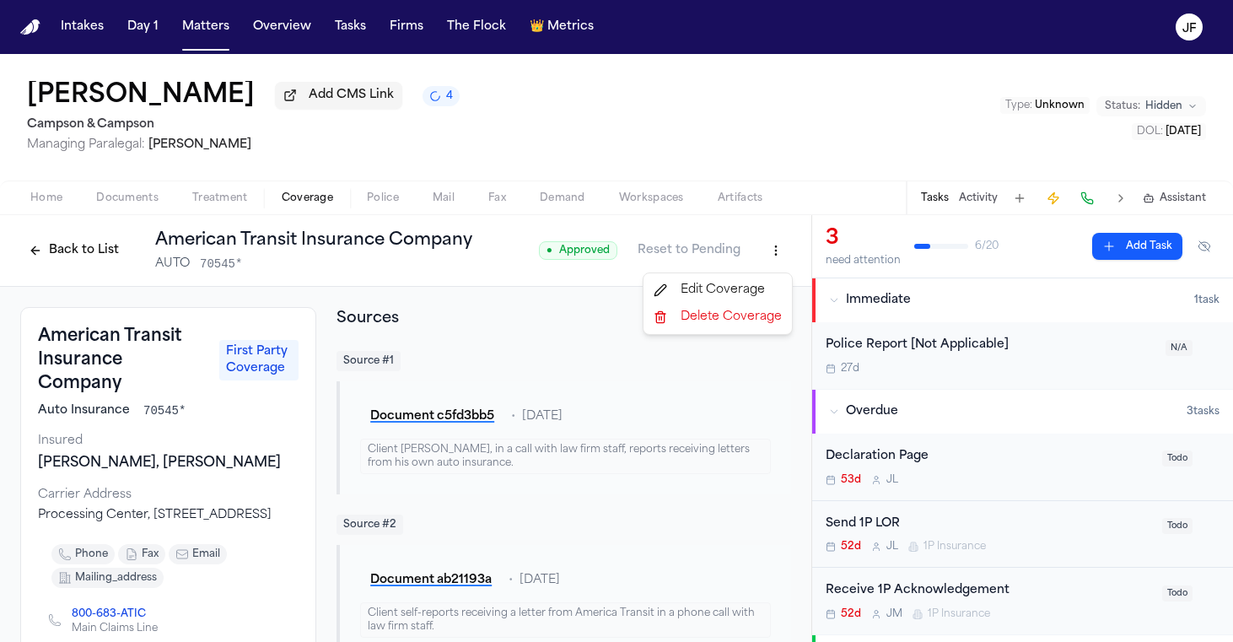
click at [778, 263] on html "Intakes Day 1 Matters Overview Tasks Firms The Flock 👑 Metrics JF Manuel Tavare…" at bounding box center [616, 321] width 1233 height 642
click at [769, 299] on div "Edit Coverage" at bounding box center [718, 290] width 142 height 27
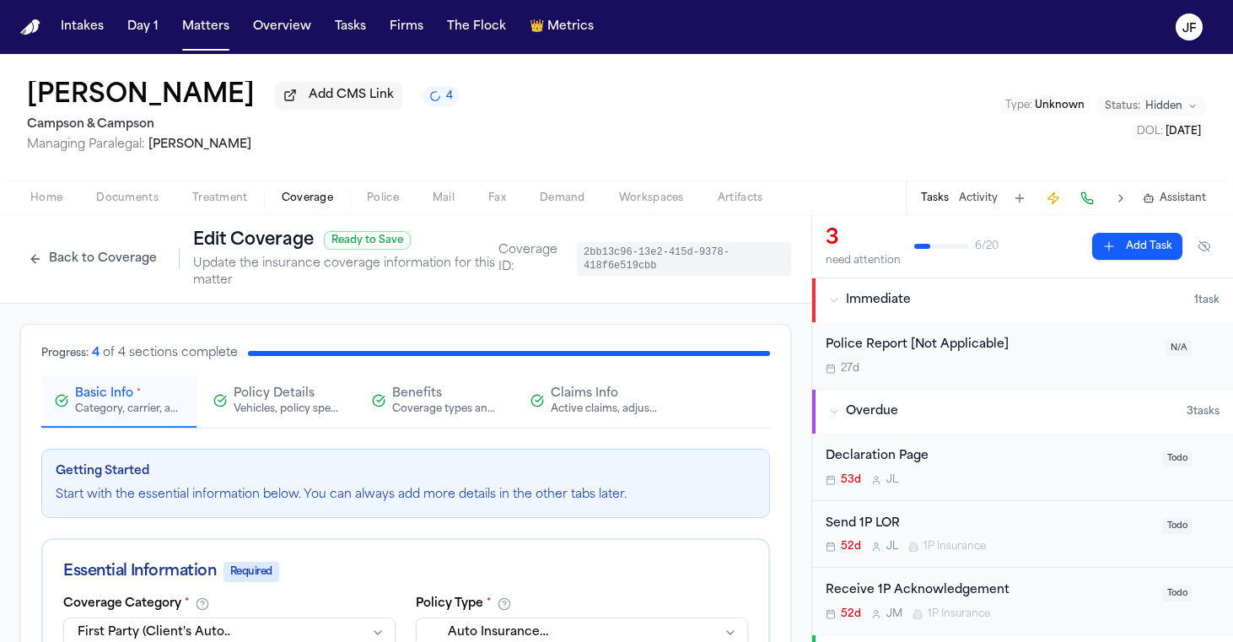
scroll to position [-1, 0]
click at [71, 256] on button "Back to Coverage" at bounding box center [92, 258] width 145 height 27
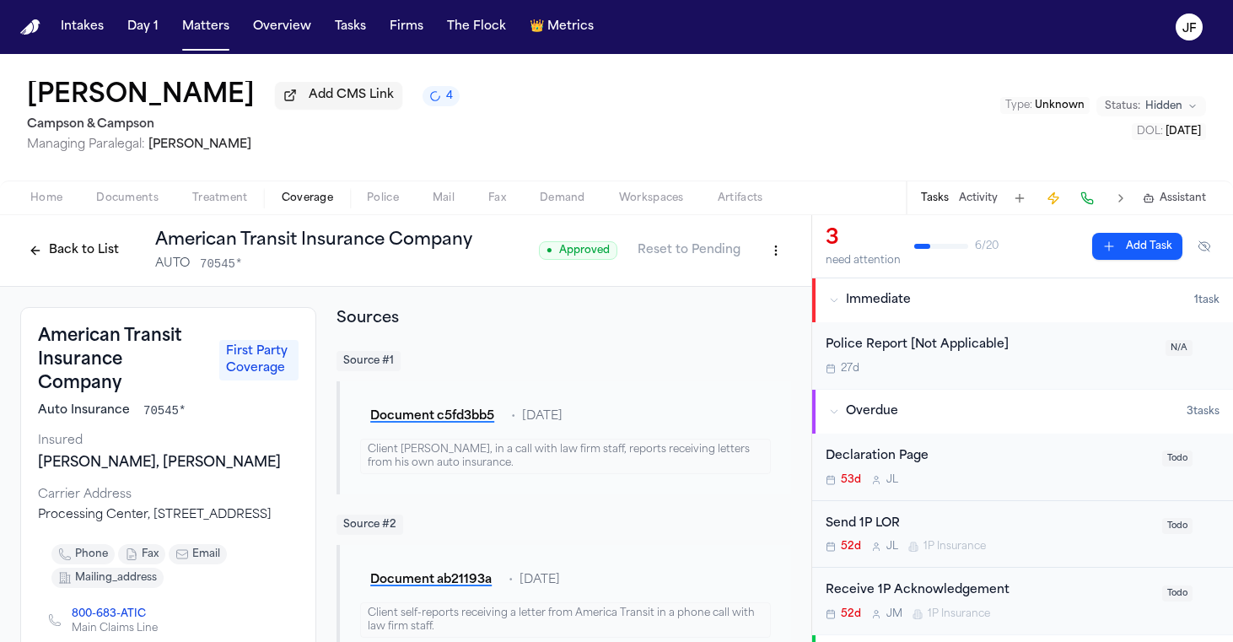
click at [66, 261] on button "Back to List" at bounding box center [73, 250] width 107 height 27
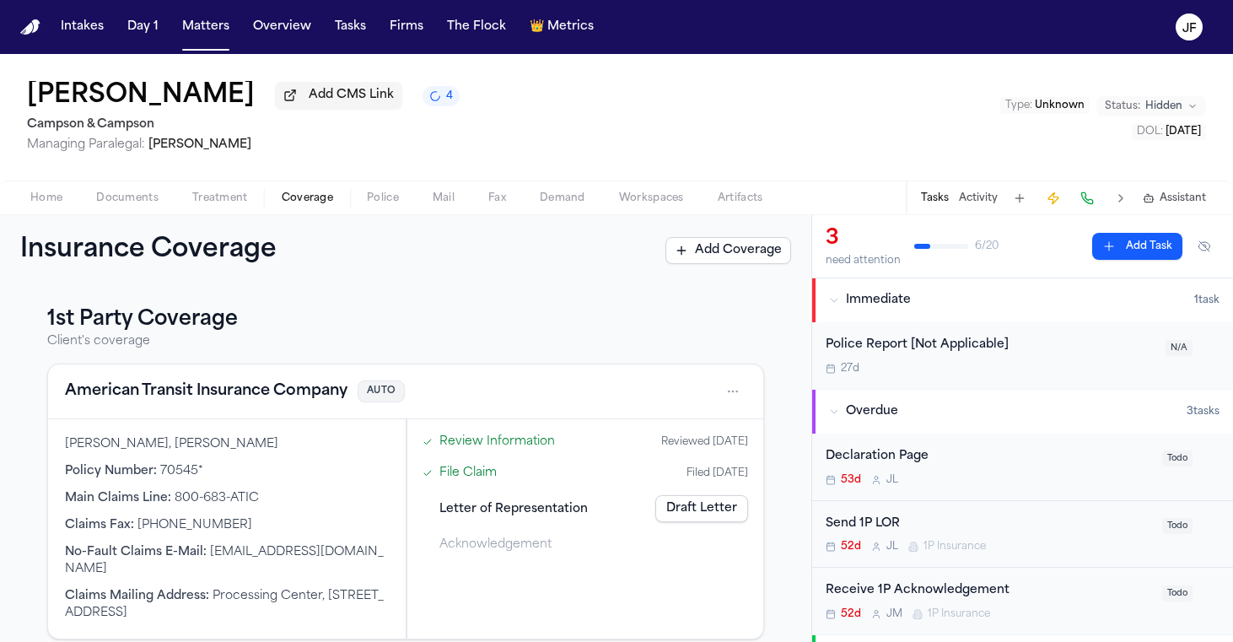
click at [709, 513] on link "Draft Letter" at bounding box center [701, 508] width 93 height 27
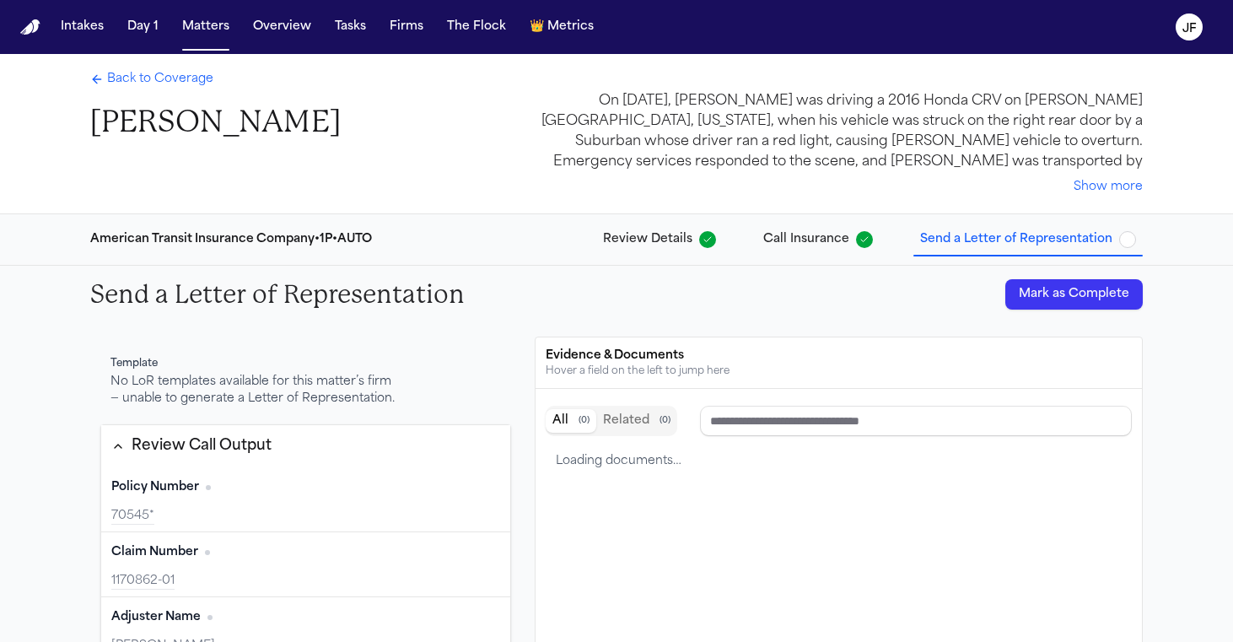
click at [833, 239] on span "Call Insurance" at bounding box center [806, 239] width 86 height 17
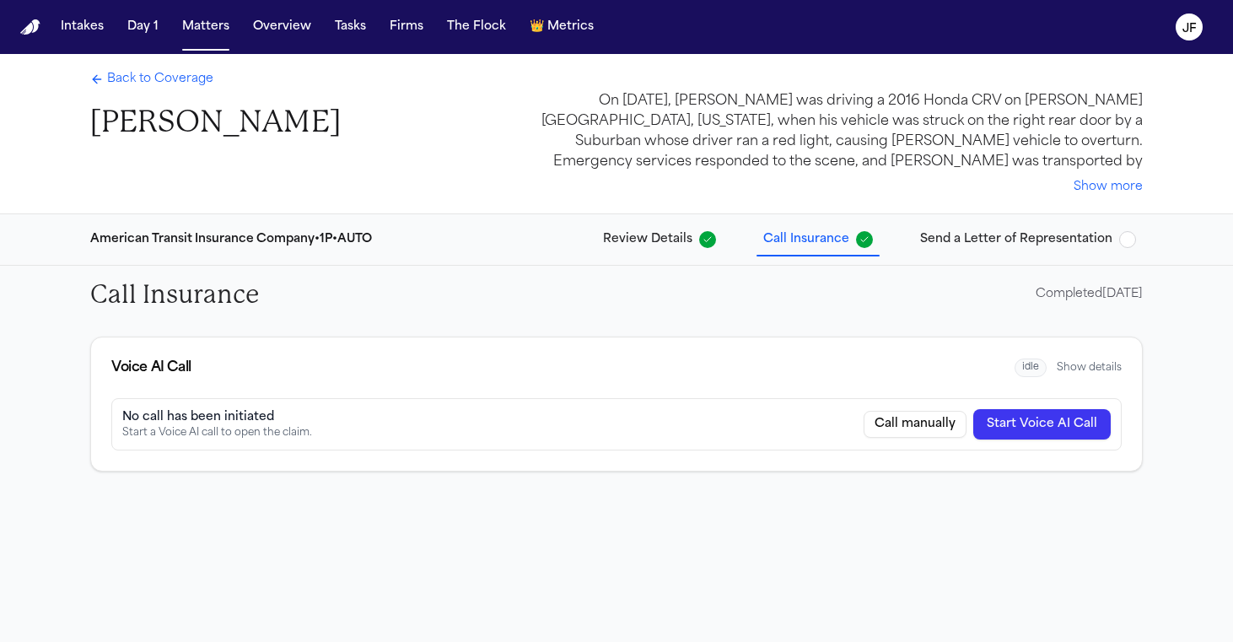
click at [666, 267] on div "Call Insurance Completed 09/11/2025" at bounding box center [617, 294] width 1080 height 57
click at [666, 251] on button "Review Details" at bounding box center [659, 239] width 127 height 30
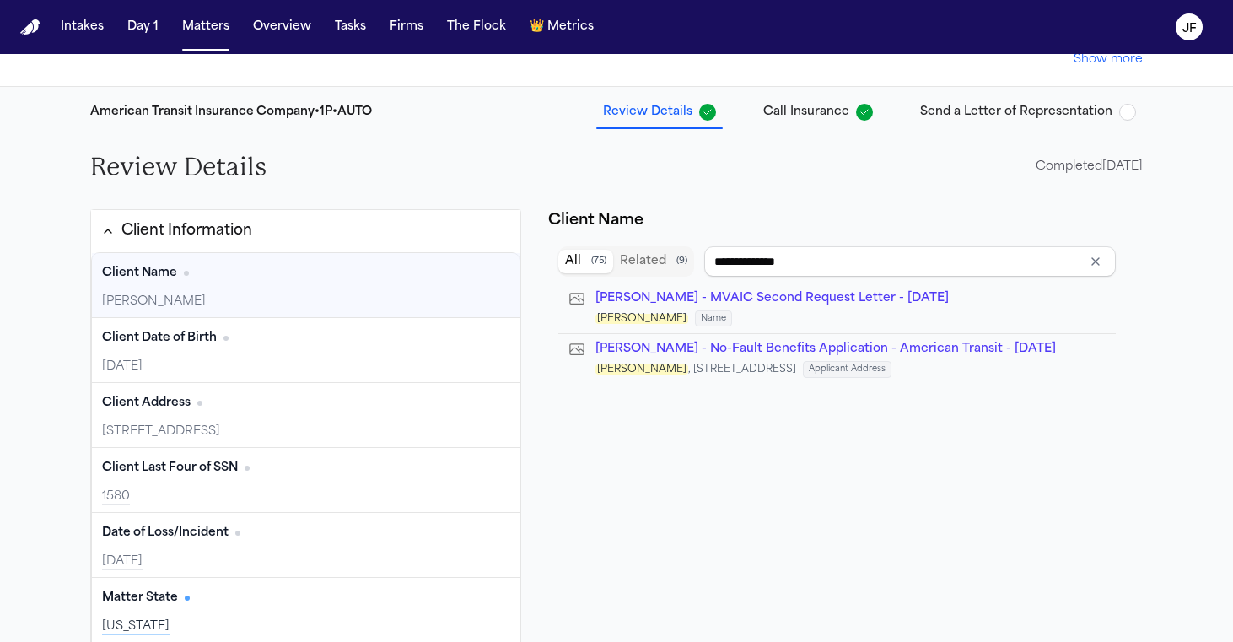
scroll to position [179, 0]
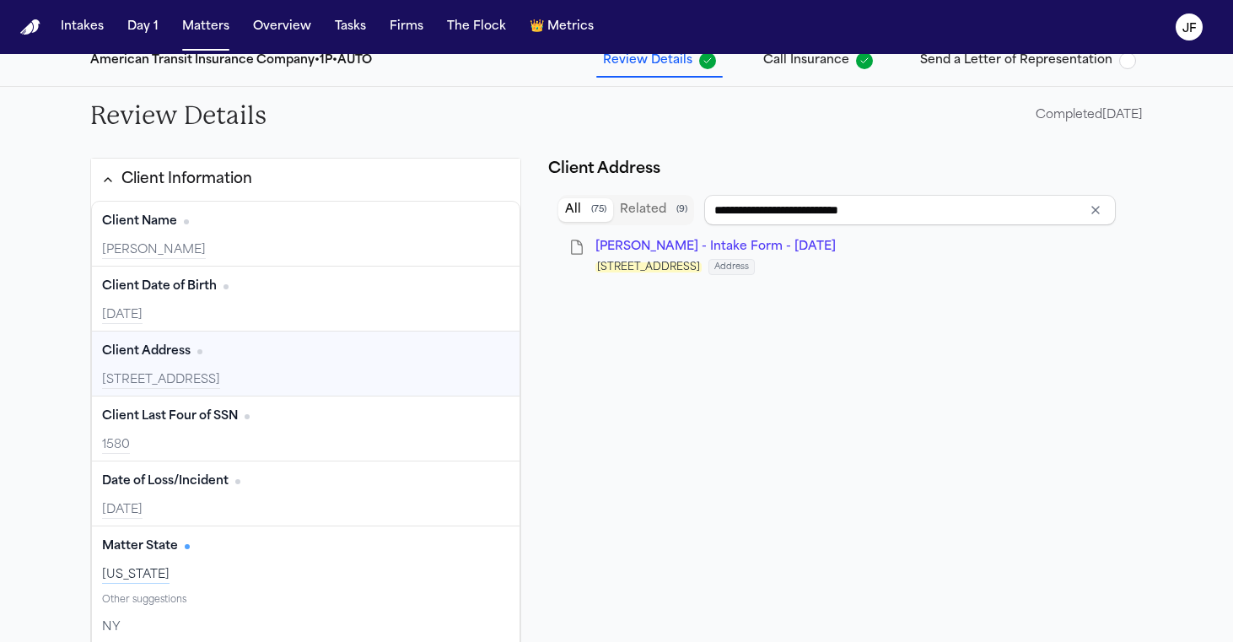
type input "****"
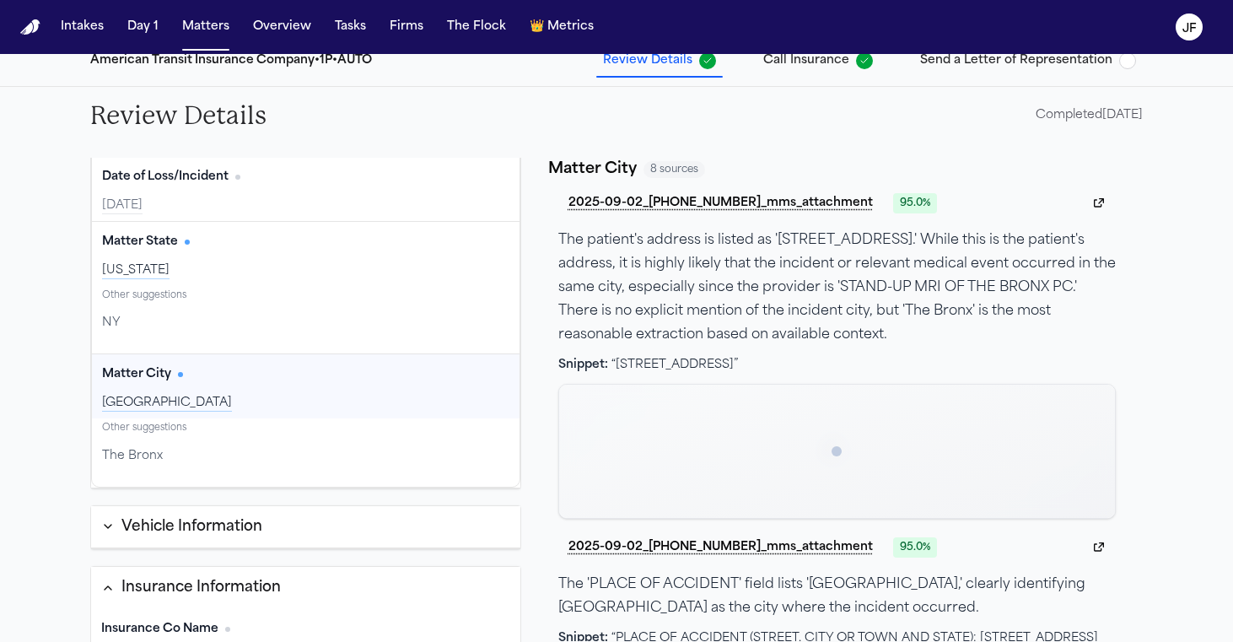
click at [308, 531] on button "Vehicle Information" at bounding box center [305, 527] width 429 height 43
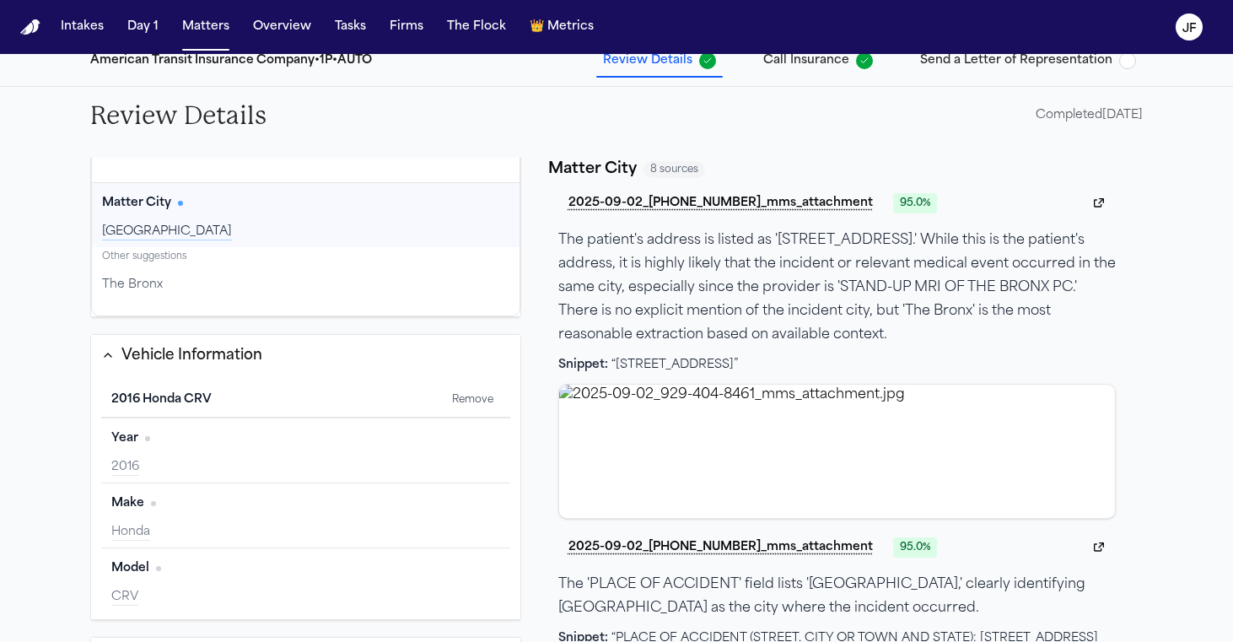
scroll to position [483, 0]
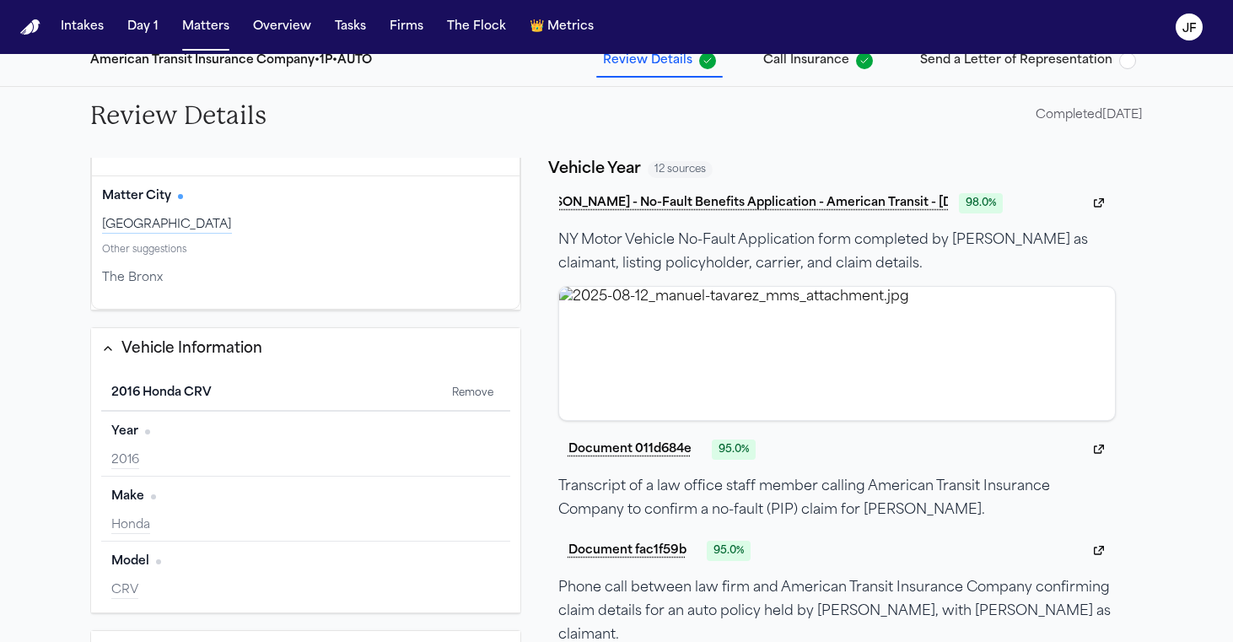
click at [298, 452] on div "2016" at bounding box center [305, 460] width 389 height 17
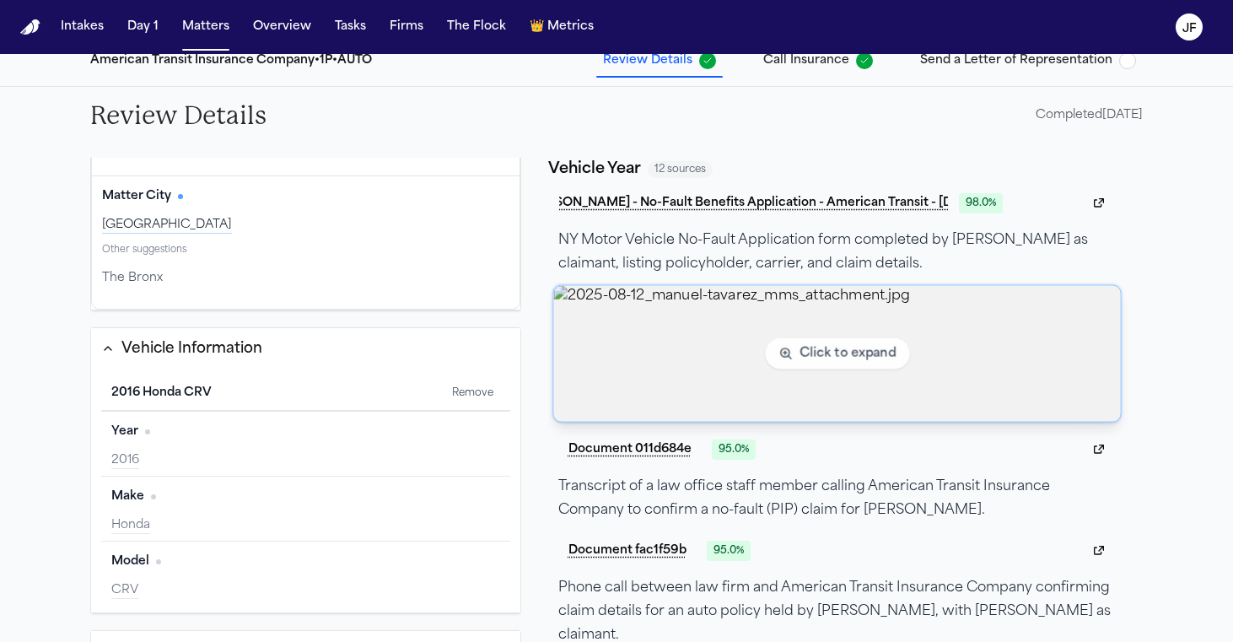
scroll to position [0, 0]
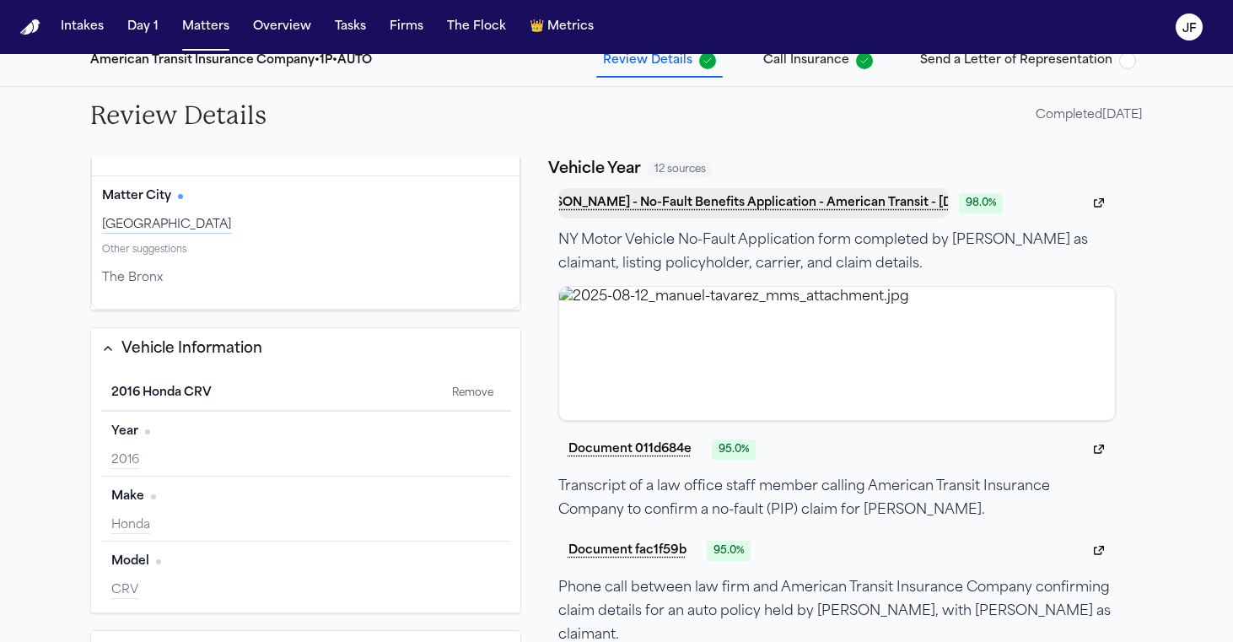
click at [890, 211] on button "M. Tavarez - No-Fault Benefits Application - American Transit - 6.19.25" at bounding box center [753, 203] width 391 height 30
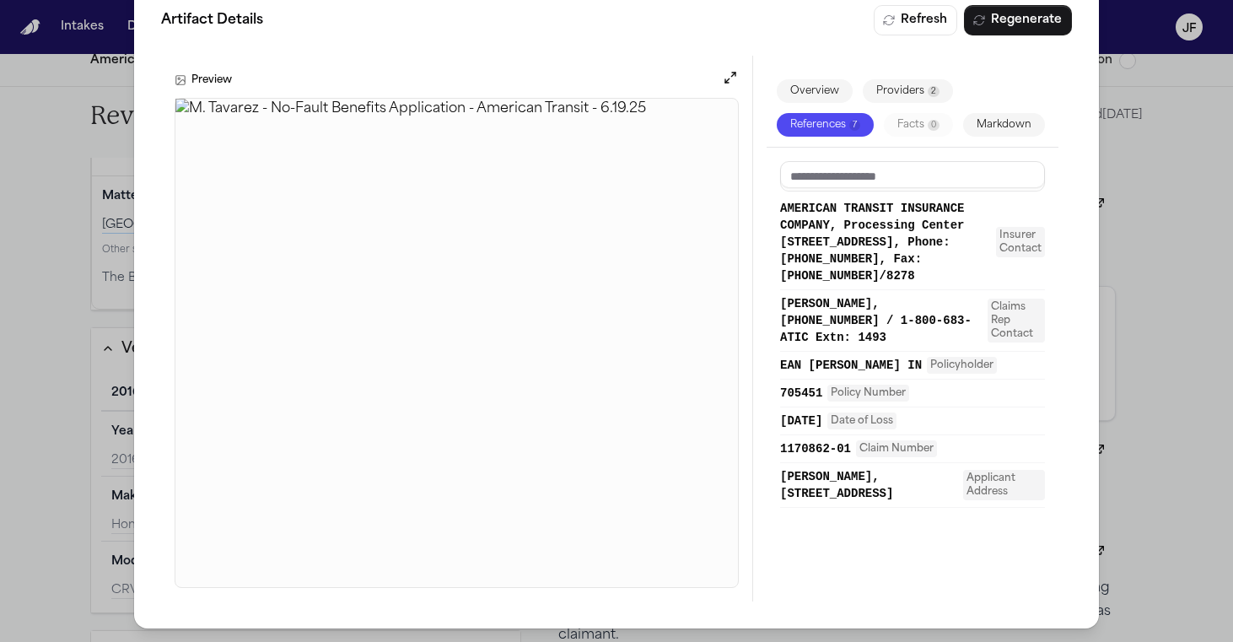
scroll to position [35, 0]
click at [479, 357] on img at bounding box center [456, 343] width 563 height 488
click at [57, 154] on div "Artifact Details Refresh Regenerate Preview Overview Providers 2 References 7 F…" at bounding box center [616, 303] width 1233 height 677
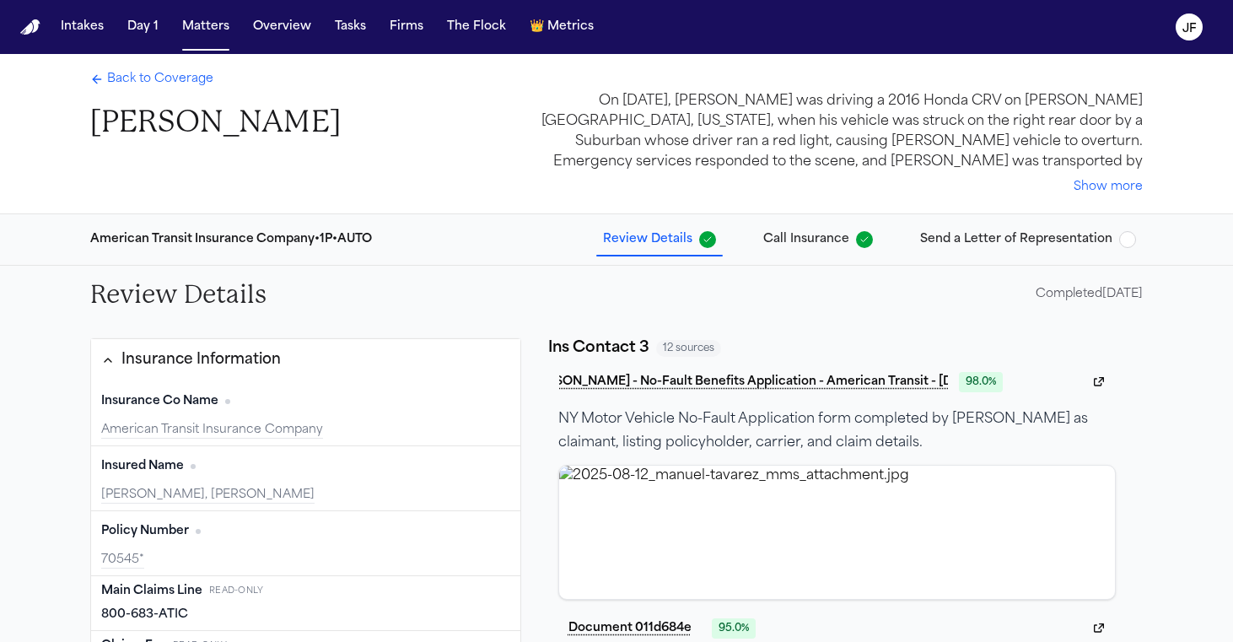
scroll to position [0, 0]
click at [826, 240] on span "Call Insurance" at bounding box center [806, 239] width 86 height 17
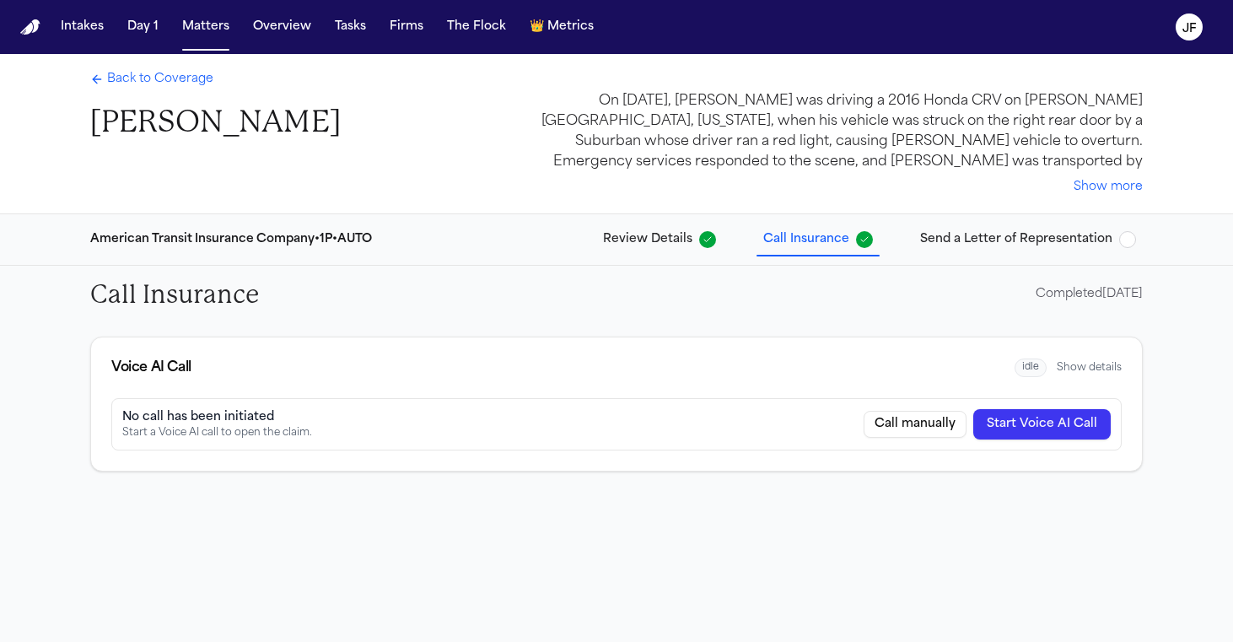
click at [192, 79] on span "Back to Coverage" at bounding box center [160, 79] width 106 height 17
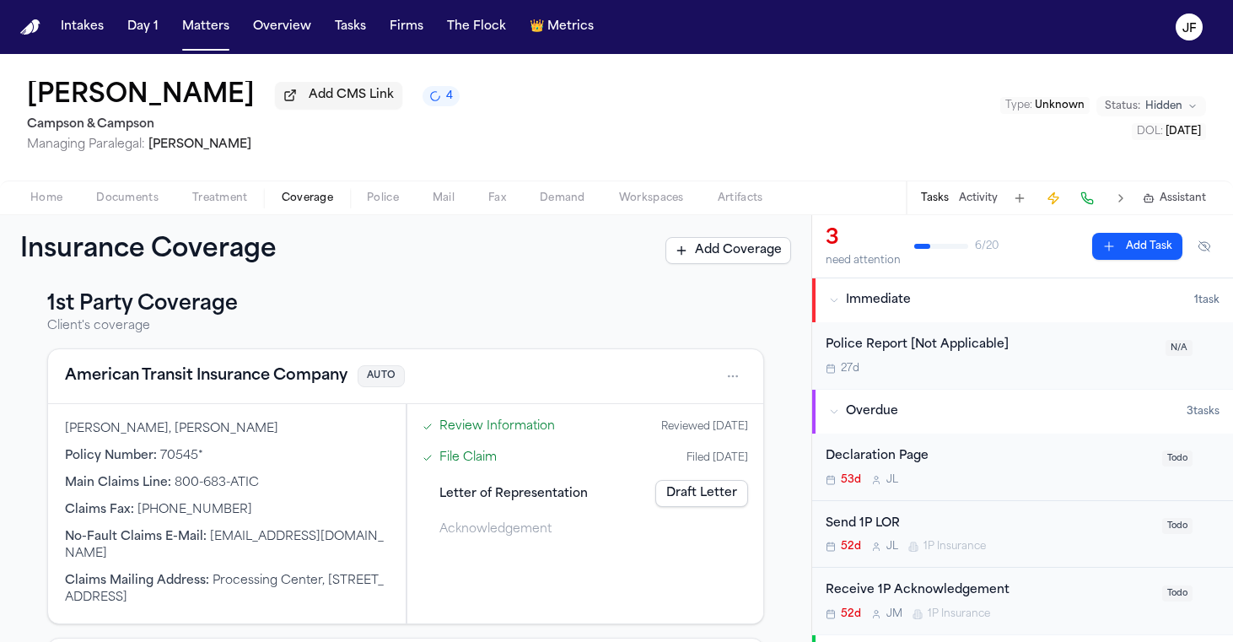
scroll to position [14, 0]
click at [182, 382] on button "American Transit Insurance Company" at bounding box center [206, 377] width 283 height 24
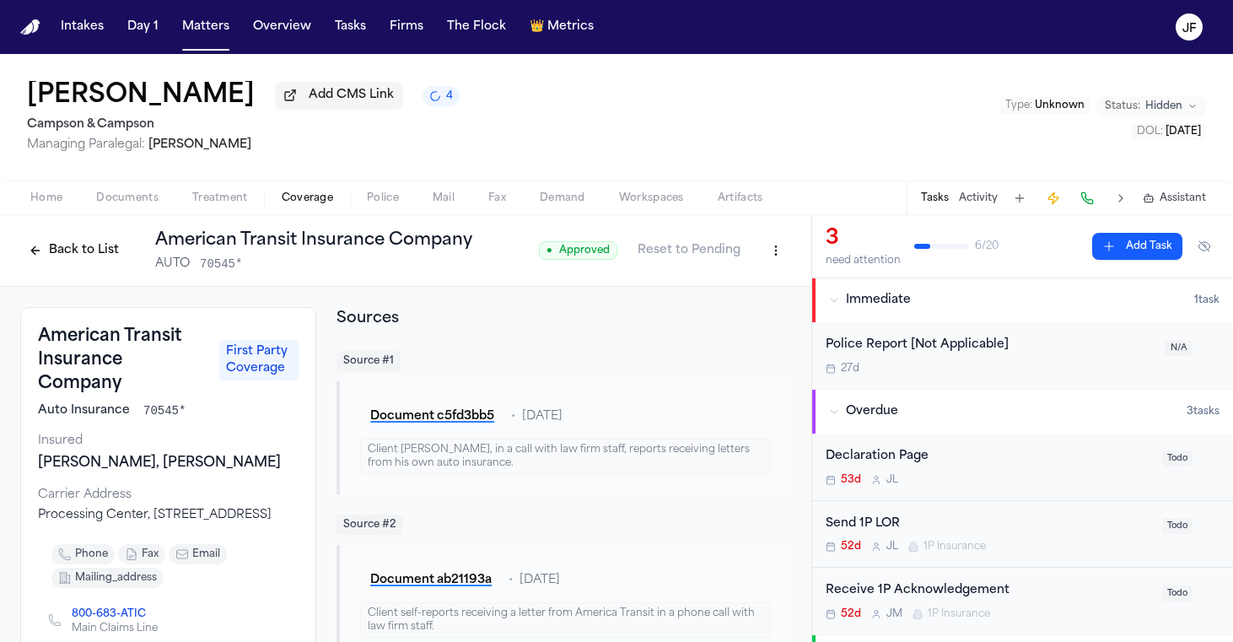
click at [76, 253] on button "Back to List" at bounding box center [73, 250] width 107 height 27
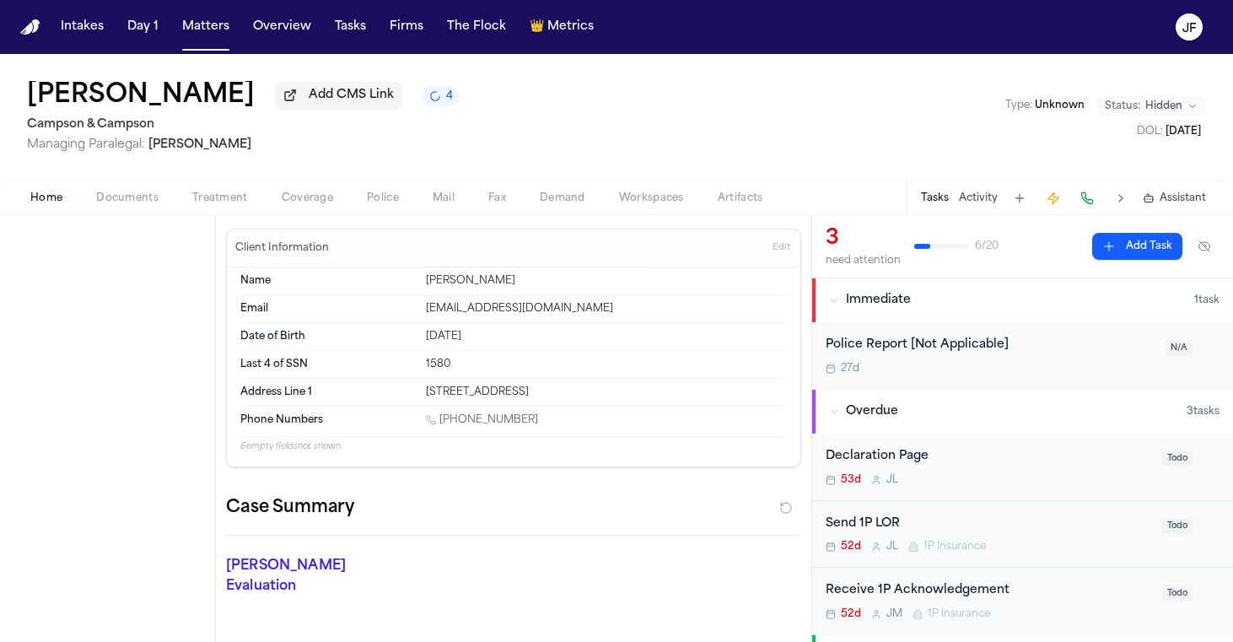
click at [30, 197] on span "Home" at bounding box center [46, 197] width 32 height 13
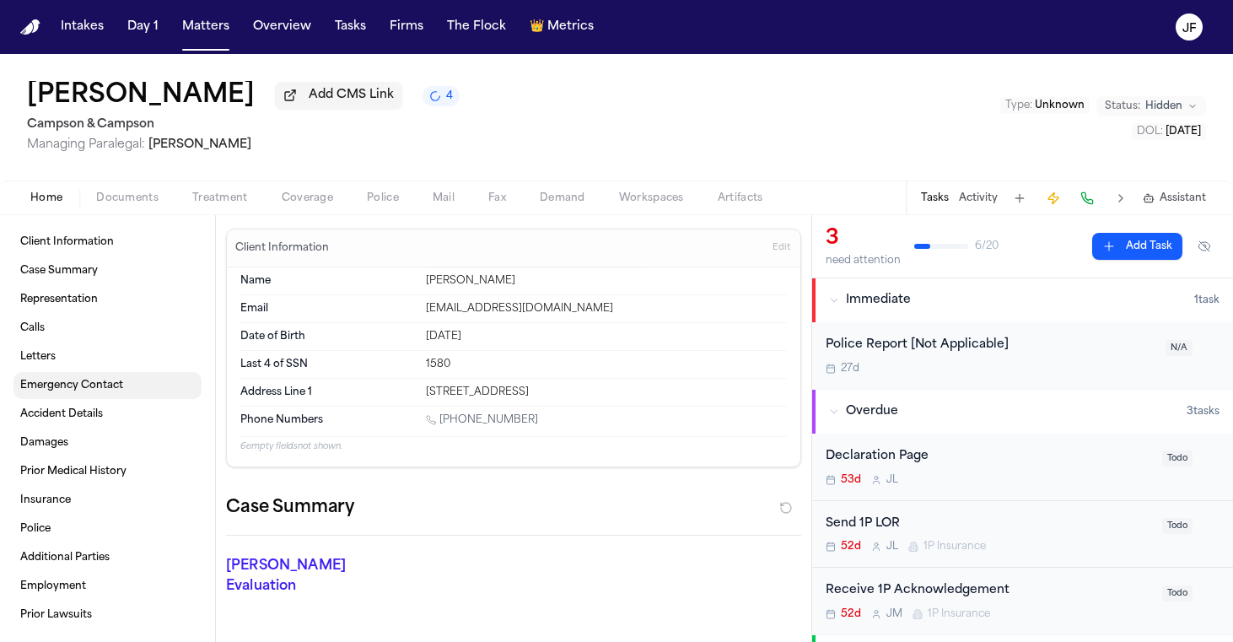
scroll to position [3, 0]
click at [597, 146] on div "Manuel Tavarez Add CMS Link 4 Campson & Campson Managing Paralegal: Jacqueline …" at bounding box center [616, 117] width 1233 height 127
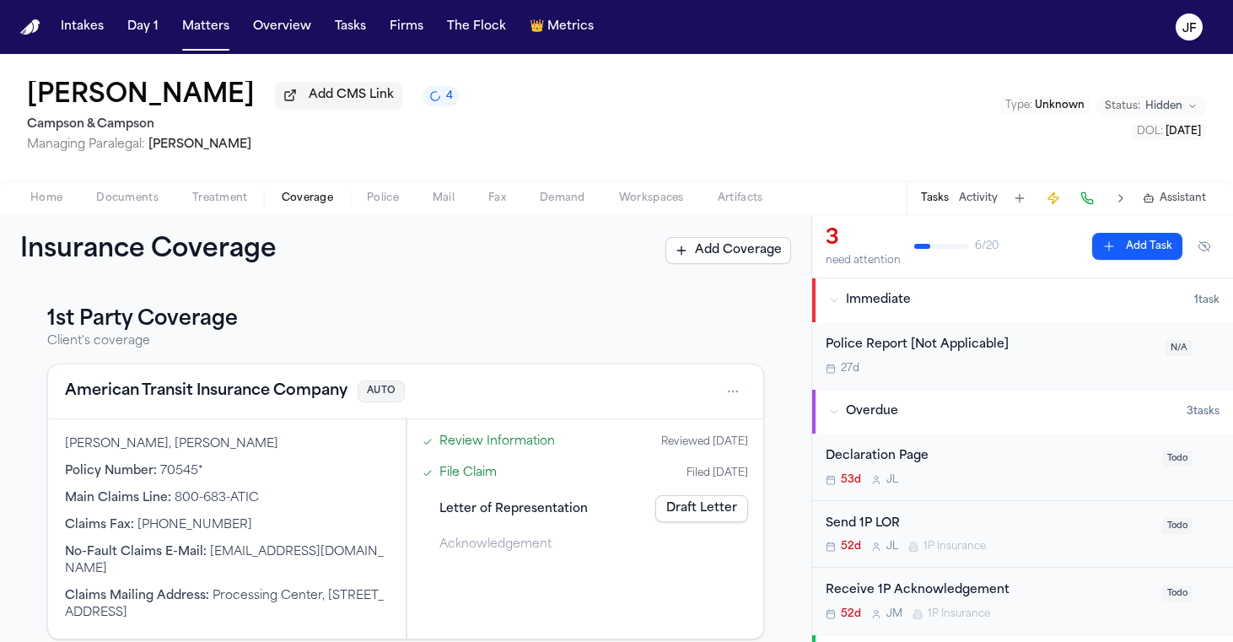
click at [300, 205] on span "Coverage" at bounding box center [307, 197] width 51 height 13
click at [245, 401] on button "American Transit Insurance Company" at bounding box center [206, 392] width 283 height 24
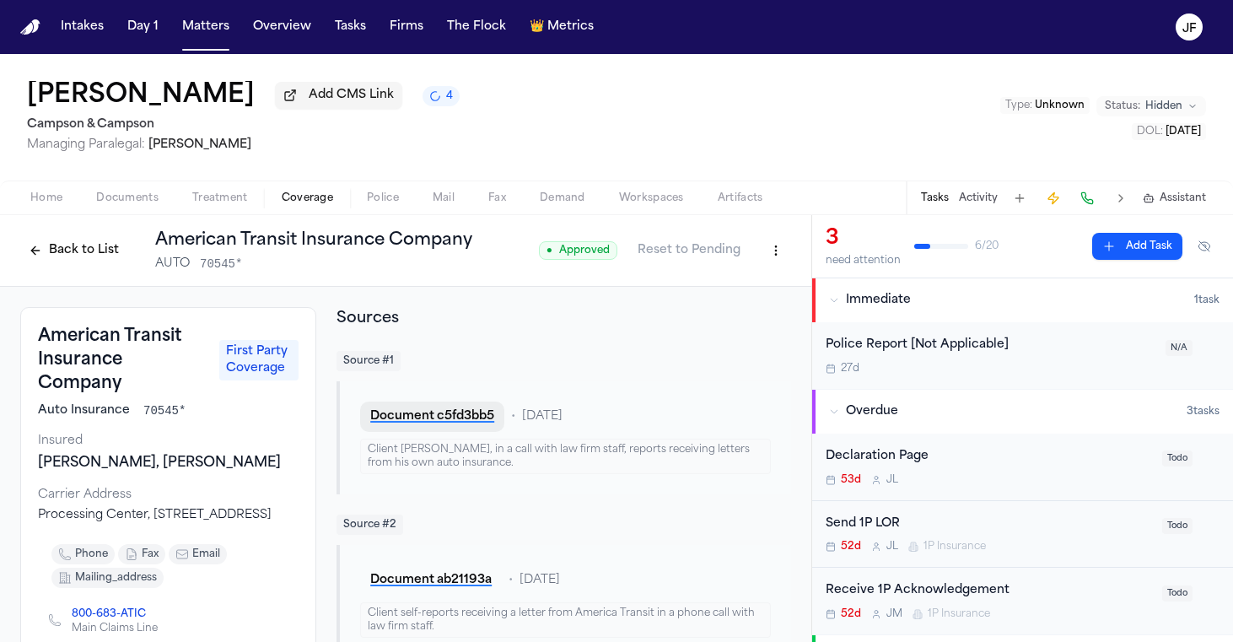
click at [448, 424] on button "Document c5fd3bb5" at bounding box center [432, 417] width 144 height 30
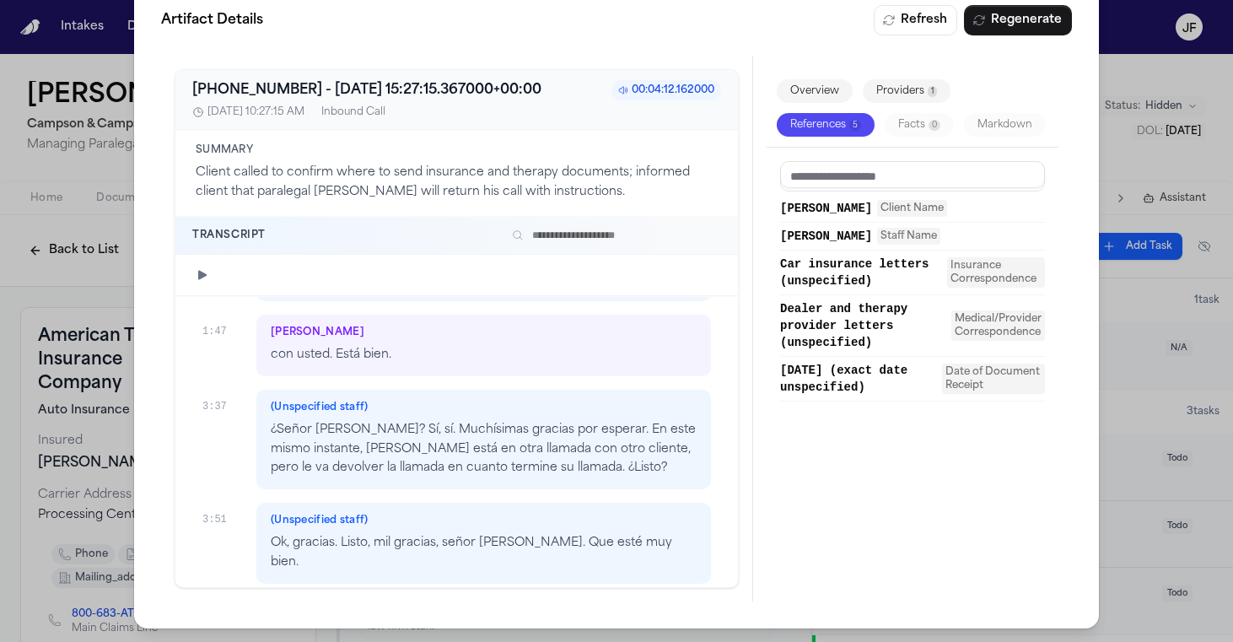
scroll to position [1056, 0]
click at [67, 240] on div "Artifact Details Refresh Regenerate +19294048461 - 2025-09-02 15:27:15.367000+0…" at bounding box center [616, 303] width 1233 height 677
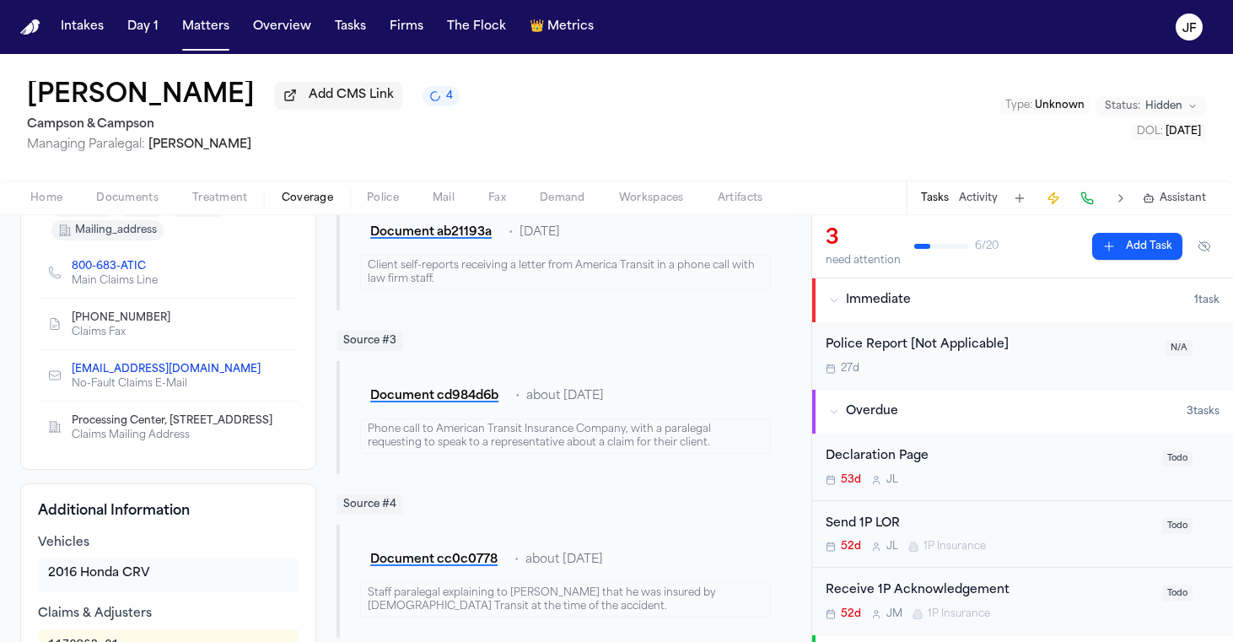
scroll to position [368, 0]
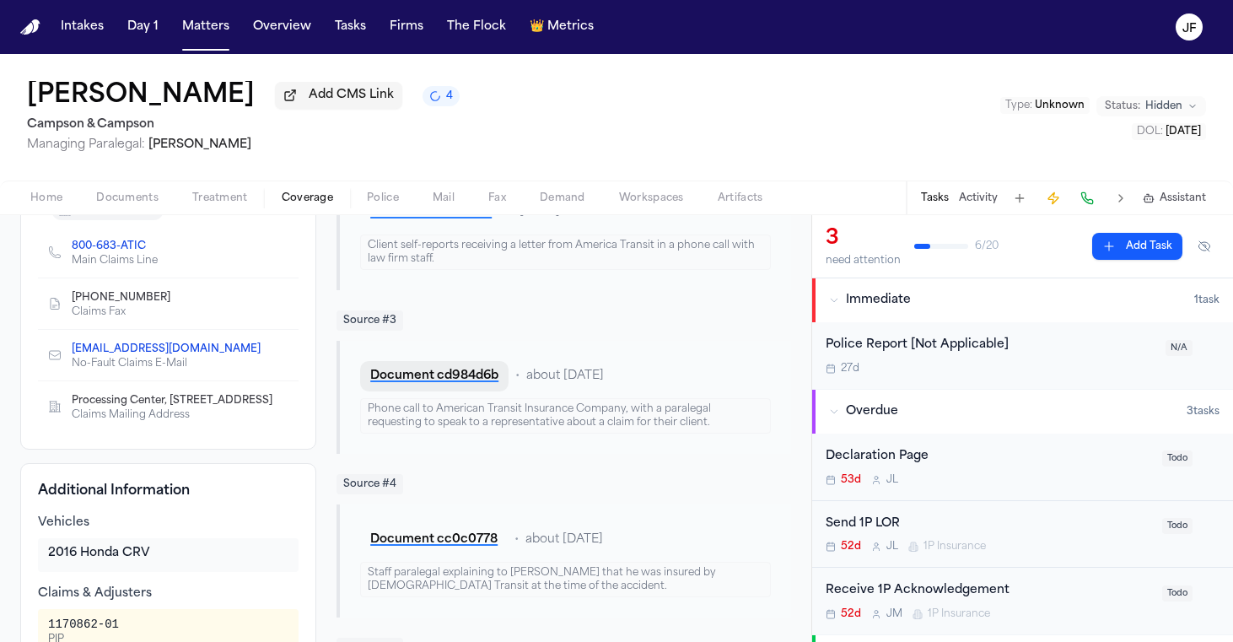
click at [450, 383] on button "Document cd984d6b" at bounding box center [434, 376] width 148 height 30
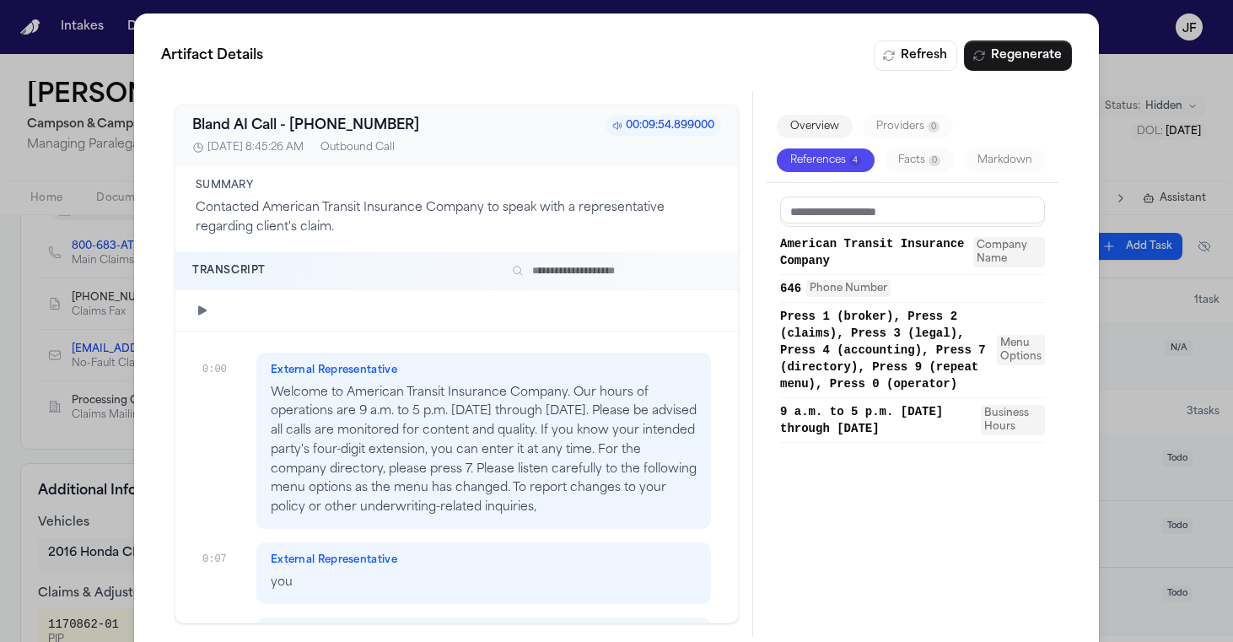
click at [202, 308] on icon "button" at bounding box center [202, 310] width 13 height 13
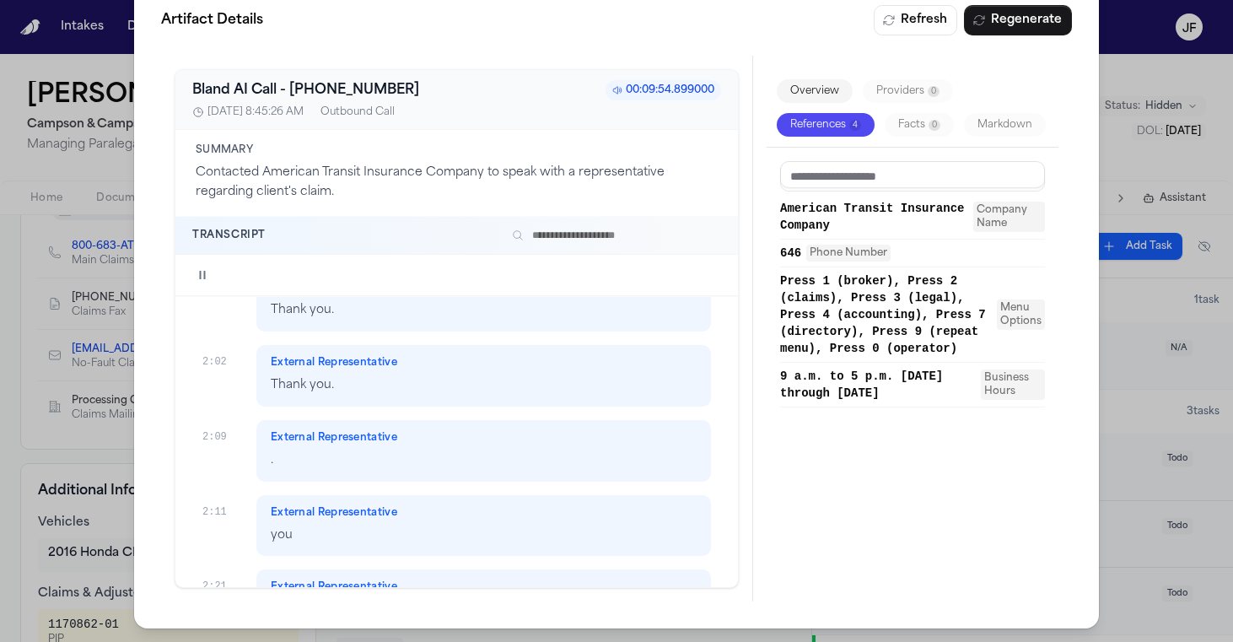
scroll to position [1184, 0]
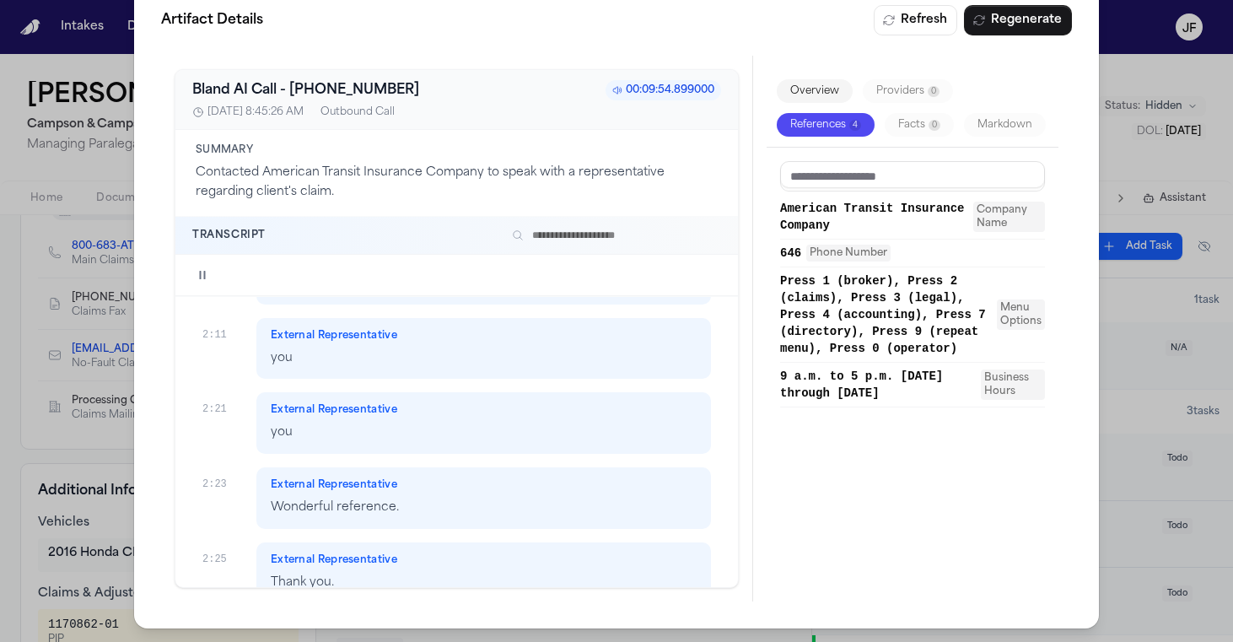
click at [38, 68] on div "Artifact Details Refresh Regenerate Bland AI Call - +18006832842 00:09:54.89900…" at bounding box center [616, 303] width 1233 height 677
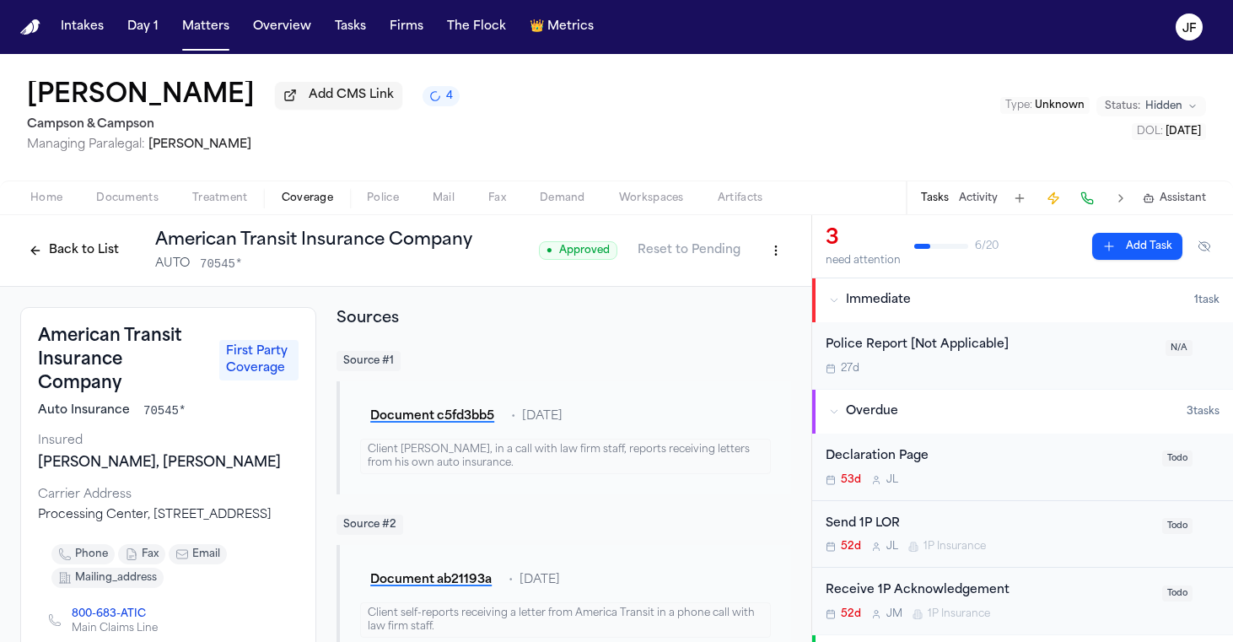
scroll to position [0, 0]
click at [53, 245] on button "Back to List" at bounding box center [73, 250] width 107 height 27
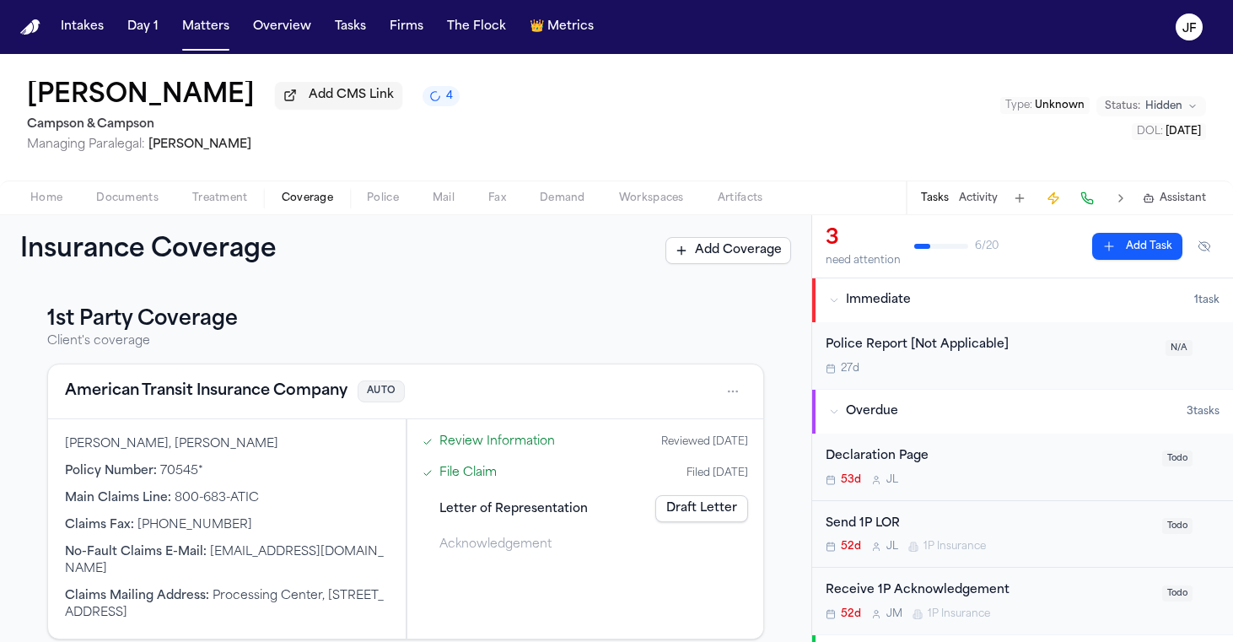
click at [53, 188] on div "Home Documents Treatment Coverage Police Mail Fax Demand Workspaces Artifacts T…" at bounding box center [616, 198] width 1233 height 34
click at [51, 201] on span "Home" at bounding box center [46, 197] width 32 height 13
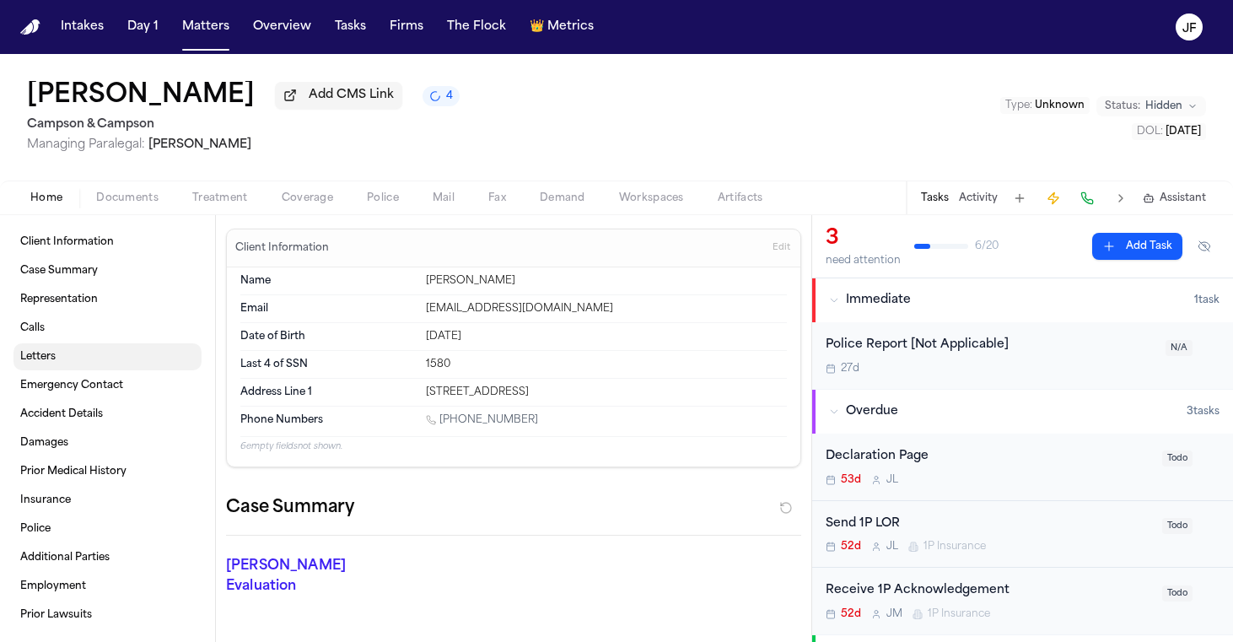
click at [43, 356] on span "Letters" at bounding box center [37, 356] width 35 height 13
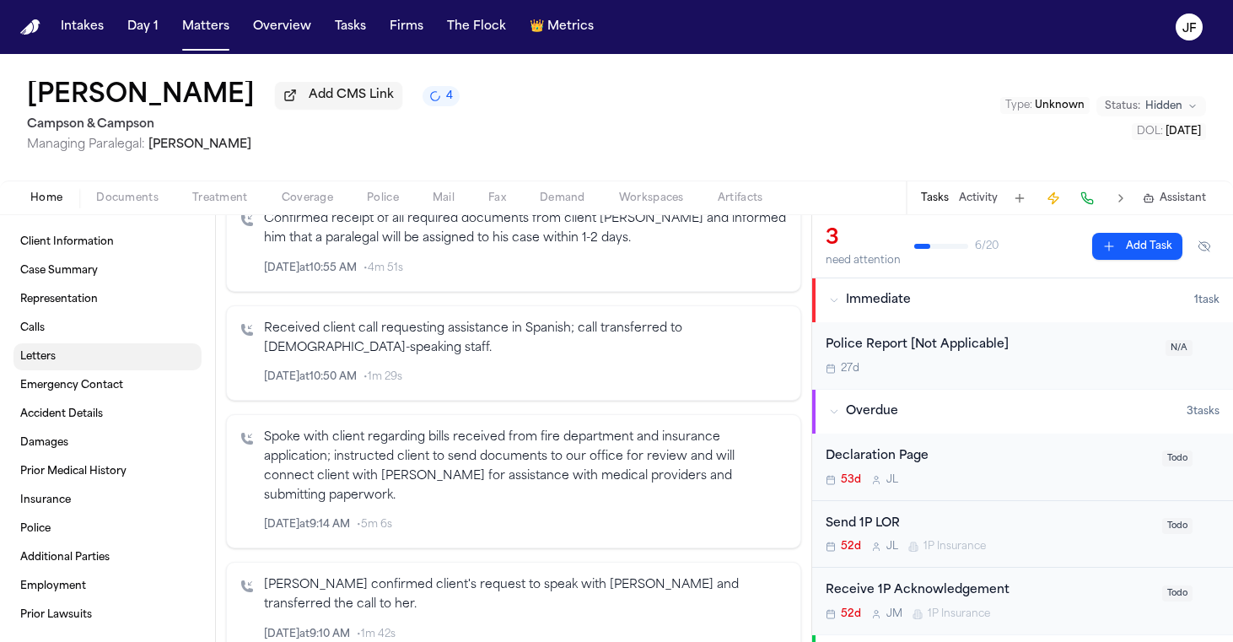
scroll to position [2651, 0]
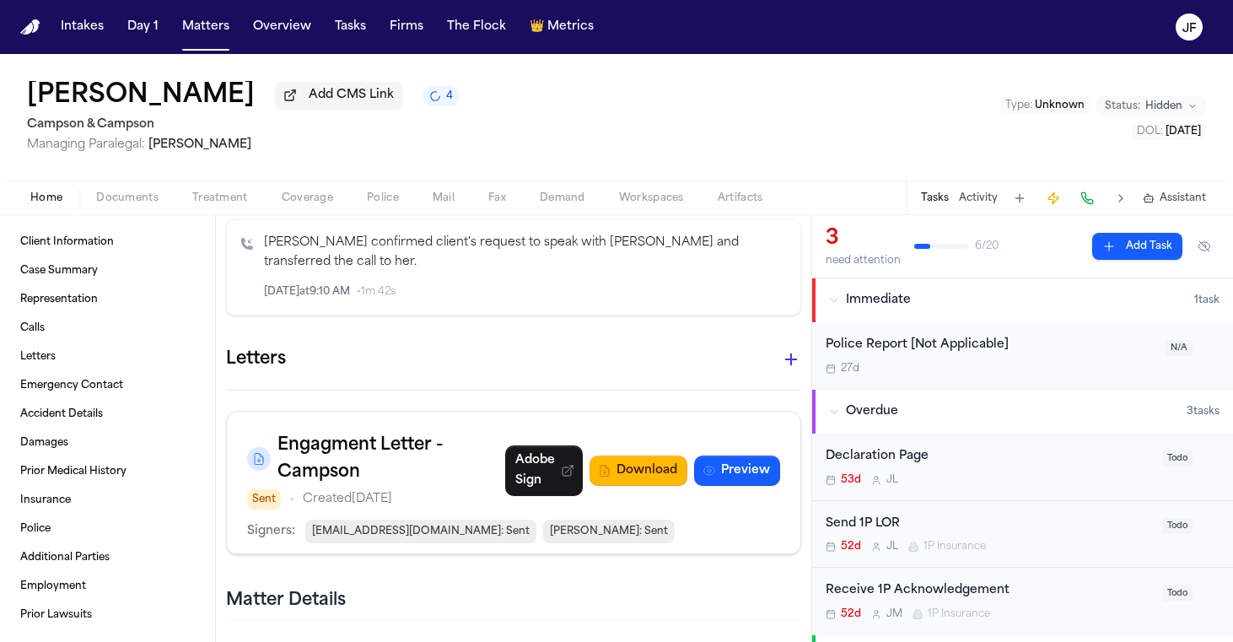
click at [793, 349] on icon "button" at bounding box center [791, 359] width 20 height 20
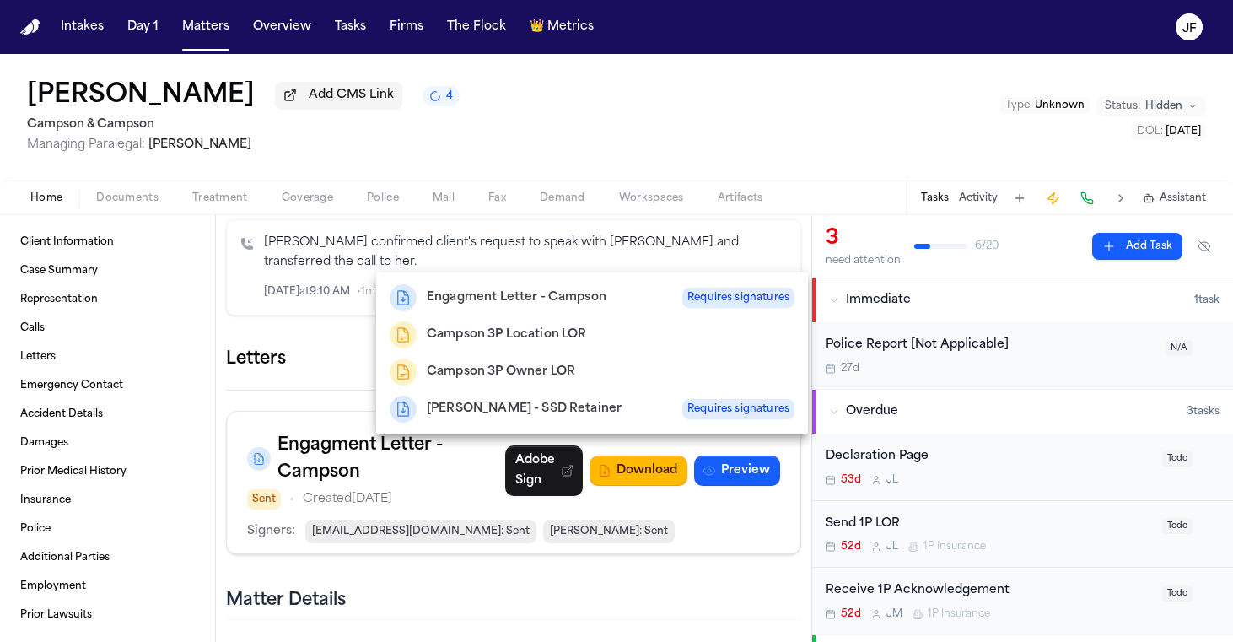
click at [592, 231] on div at bounding box center [616, 321] width 1233 height 642
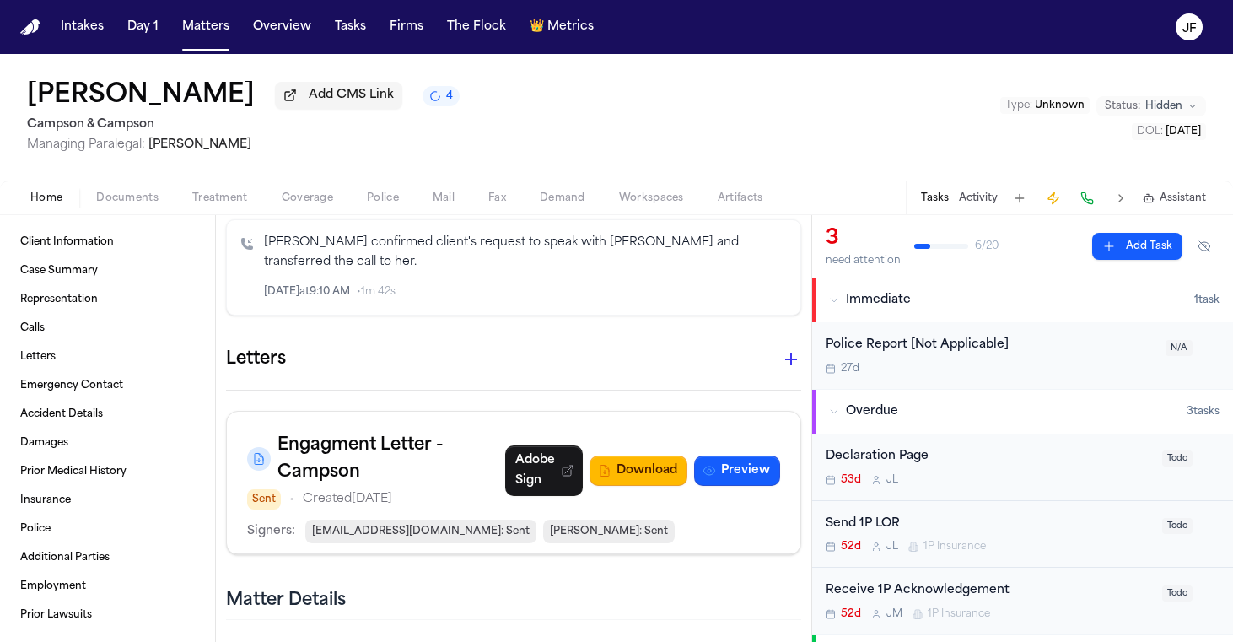
click at [795, 349] on icon "button" at bounding box center [791, 359] width 20 height 20
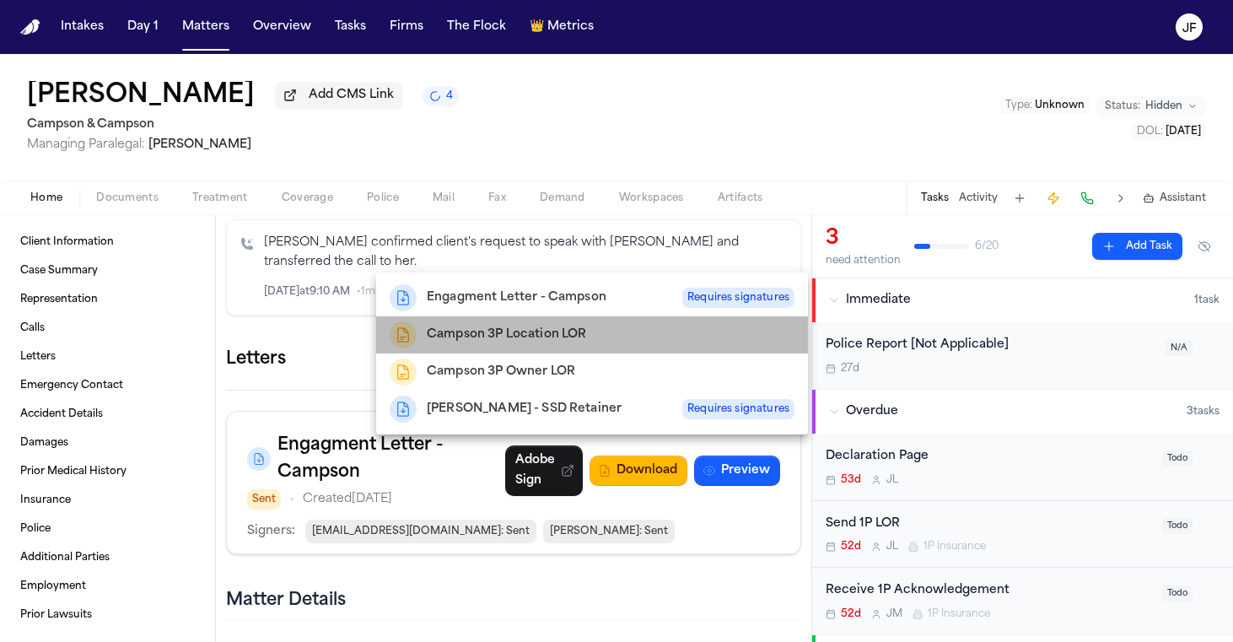
click at [499, 326] on h2 "Campson 3P Location LOR" at bounding box center [506, 335] width 159 height 20
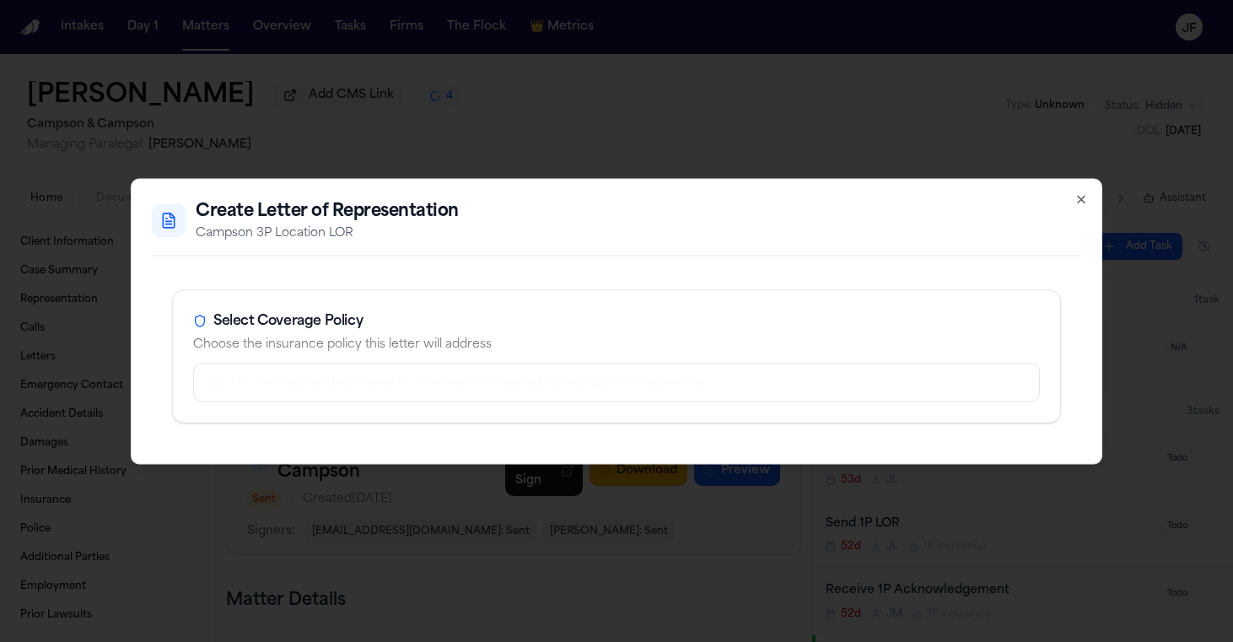
click at [409, 371] on div "No coverage policies found for this matter. Please add coverage information fir…" at bounding box center [616, 382] width 847 height 39
click at [407, 394] on div "No coverage policies found for this matter. Please add coverage information fir…" at bounding box center [616, 382] width 847 height 39
click at [1082, 197] on icon "button" at bounding box center [1081, 198] width 13 height 13
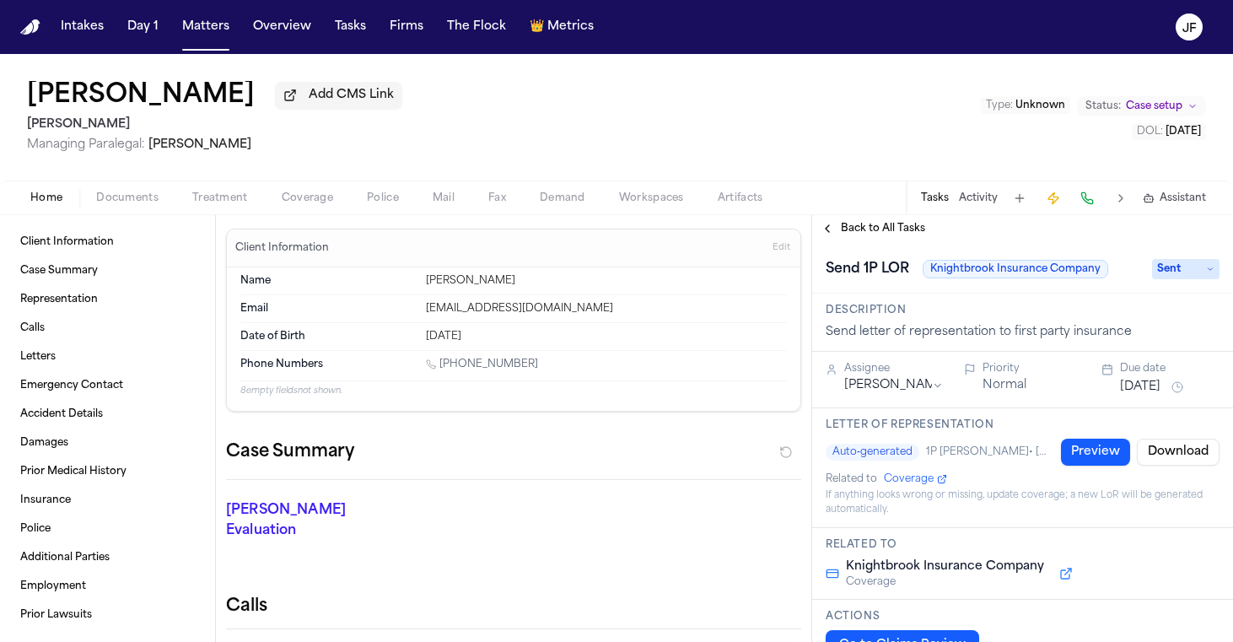
click at [112, 204] on span "Documents" at bounding box center [127, 197] width 62 height 13
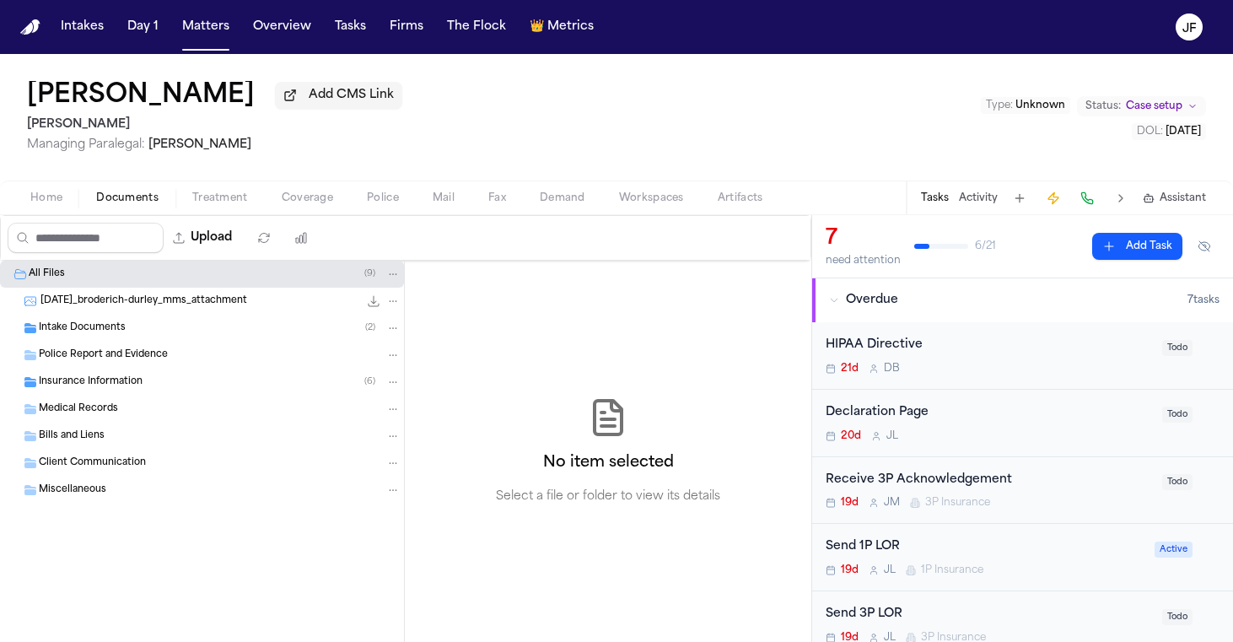
click at [91, 329] on span "Intake Documents" at bounding box center [82, 328] width 87 height 14
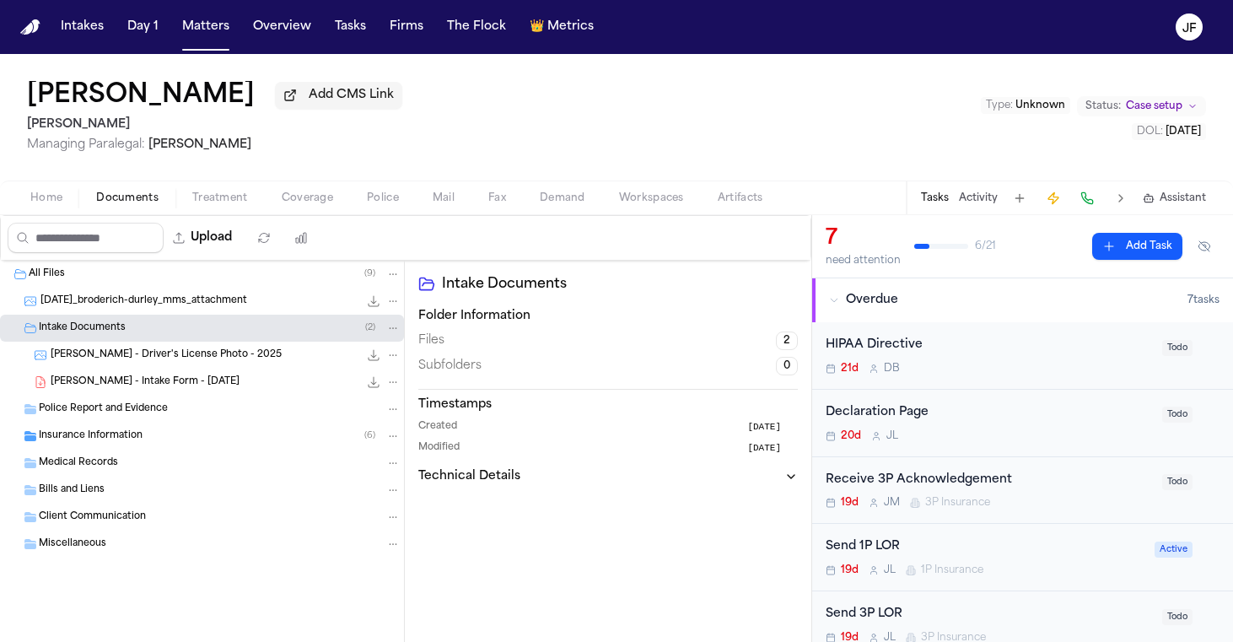
click at [91, 329] on span "Intake Documents" at bounding box center [82, 328] width 87 height 14
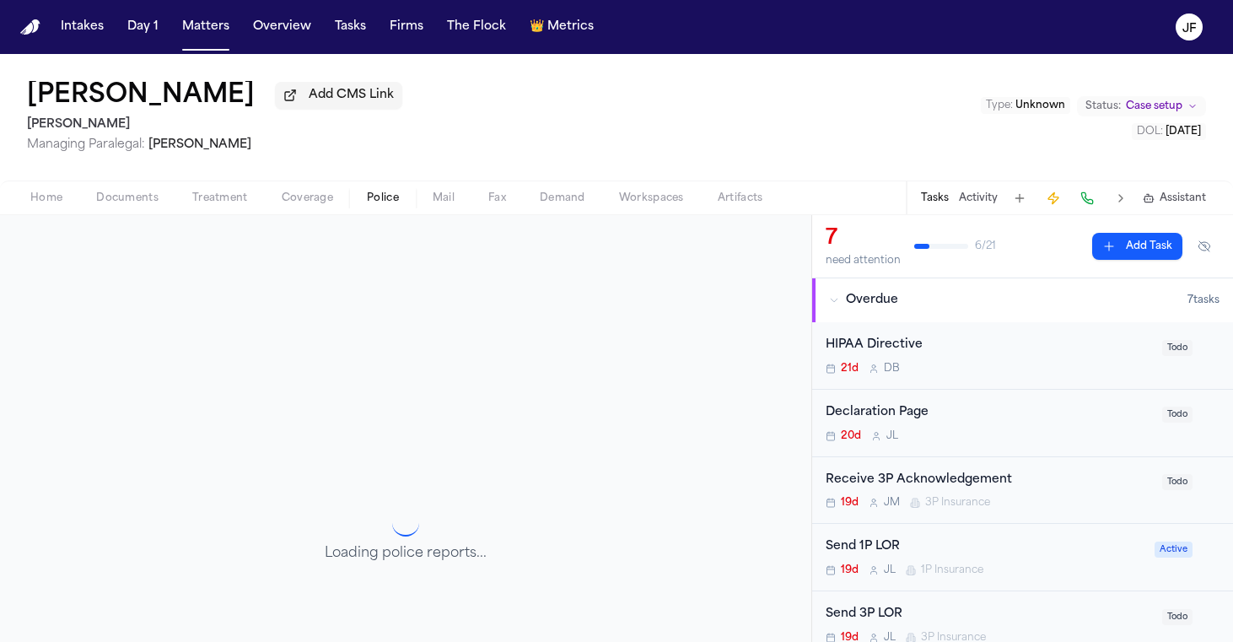
click at [390, 203] on span "Police" at bounding box center [383, 197] width 32 height 13
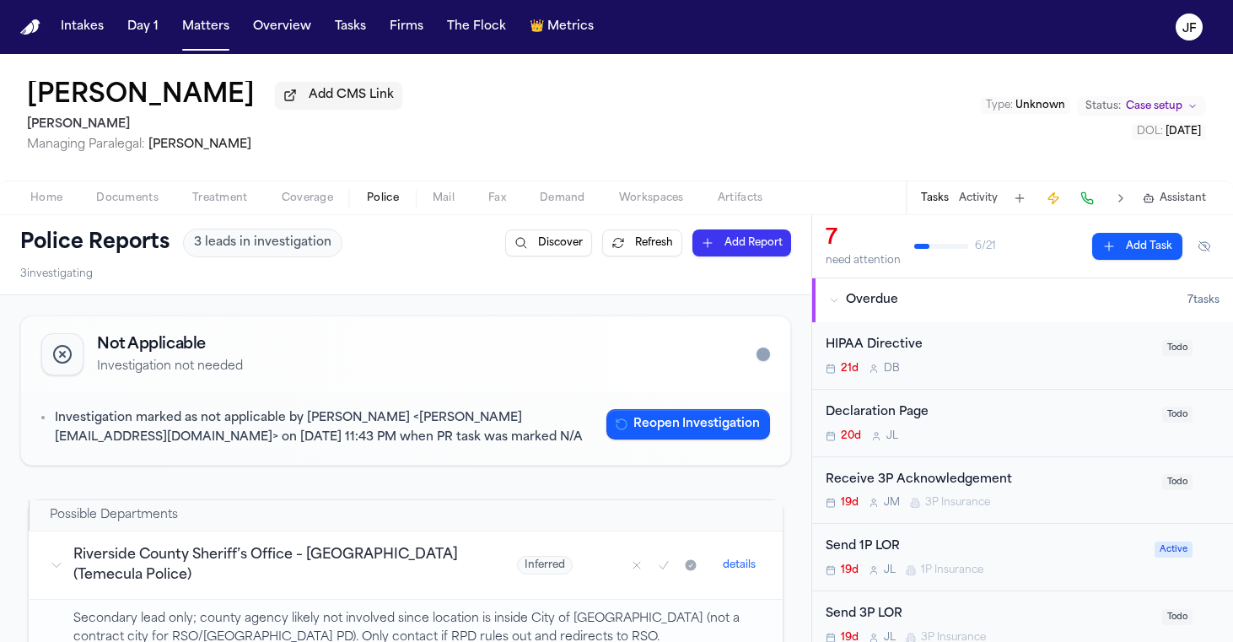
click at [328, 202] on span "Coverage" at bounding box center [307, 197] width 51 height 13
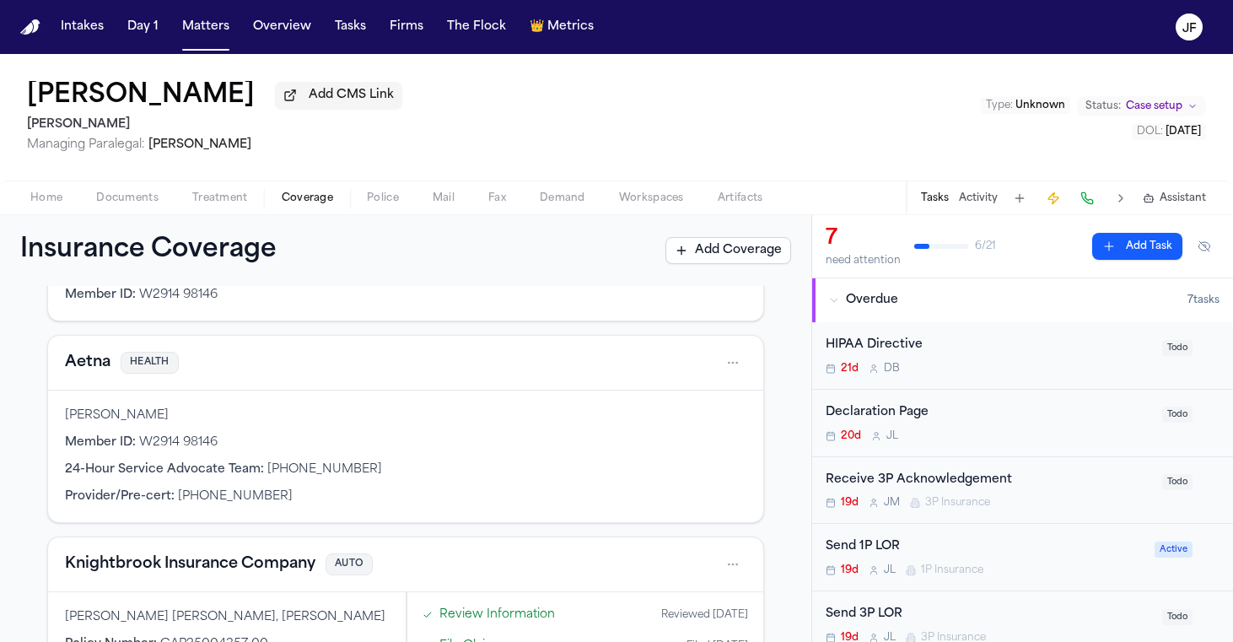
scroll to position [202, 0]
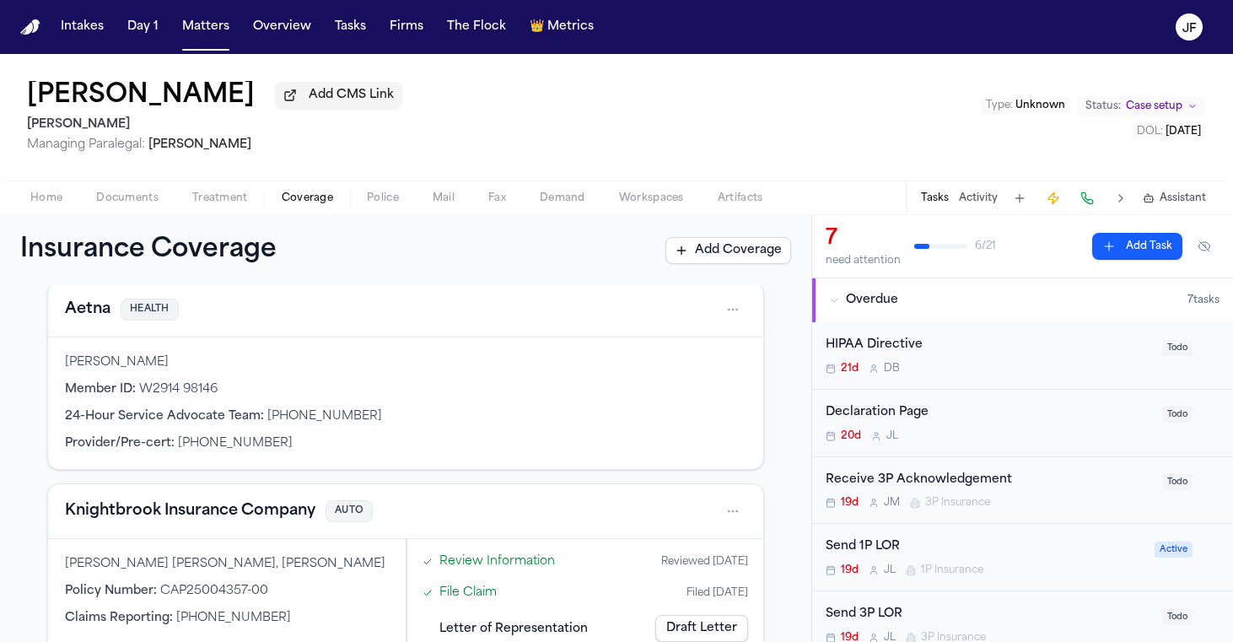
click at [42, 205] on span "Home" at bounding box center [46, 197] width 32 height 13
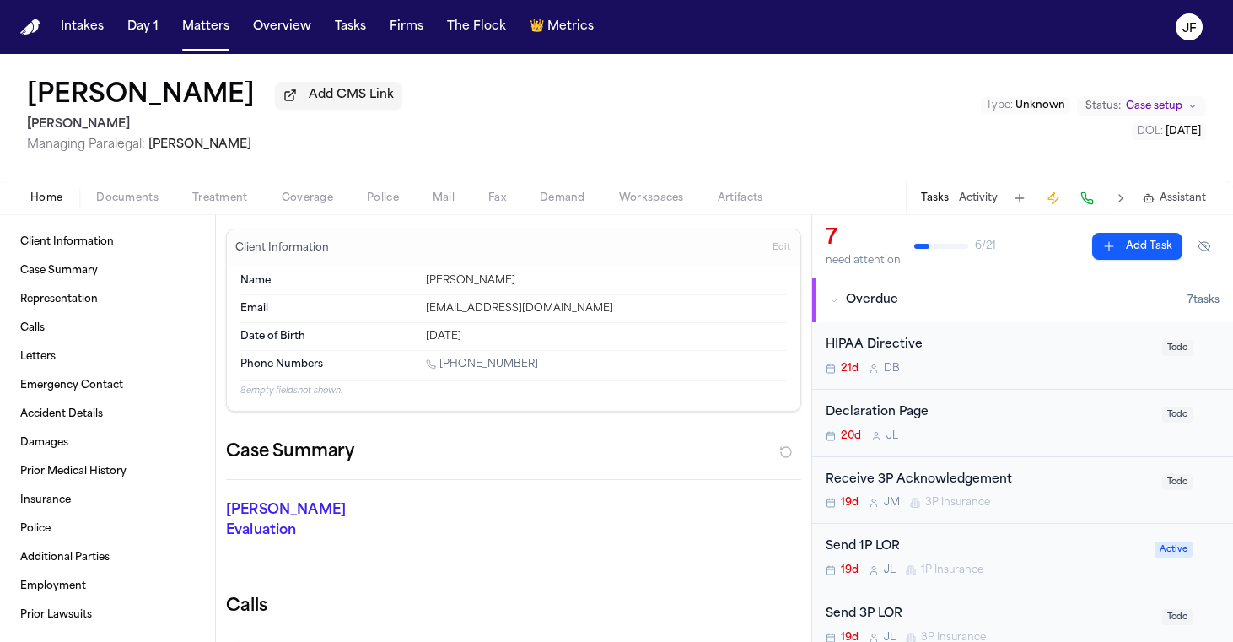
click at [313, 200] on span "Coverage" at bounding box center [307, 197] width 51 height 13
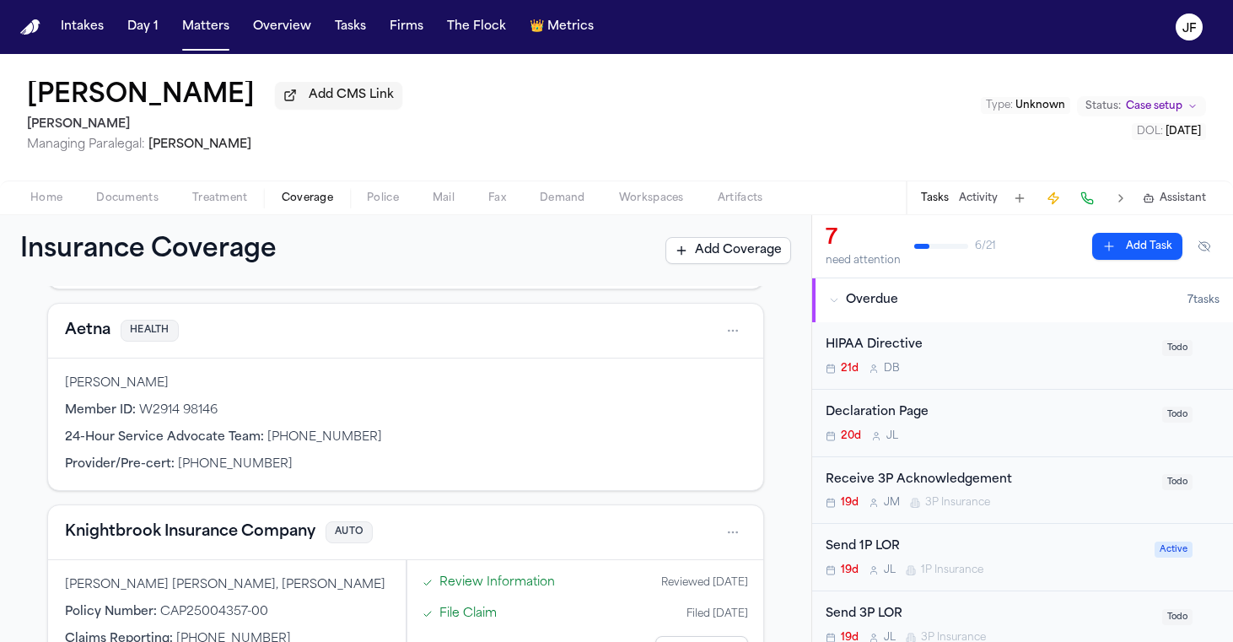
scroll to position [130, 0]
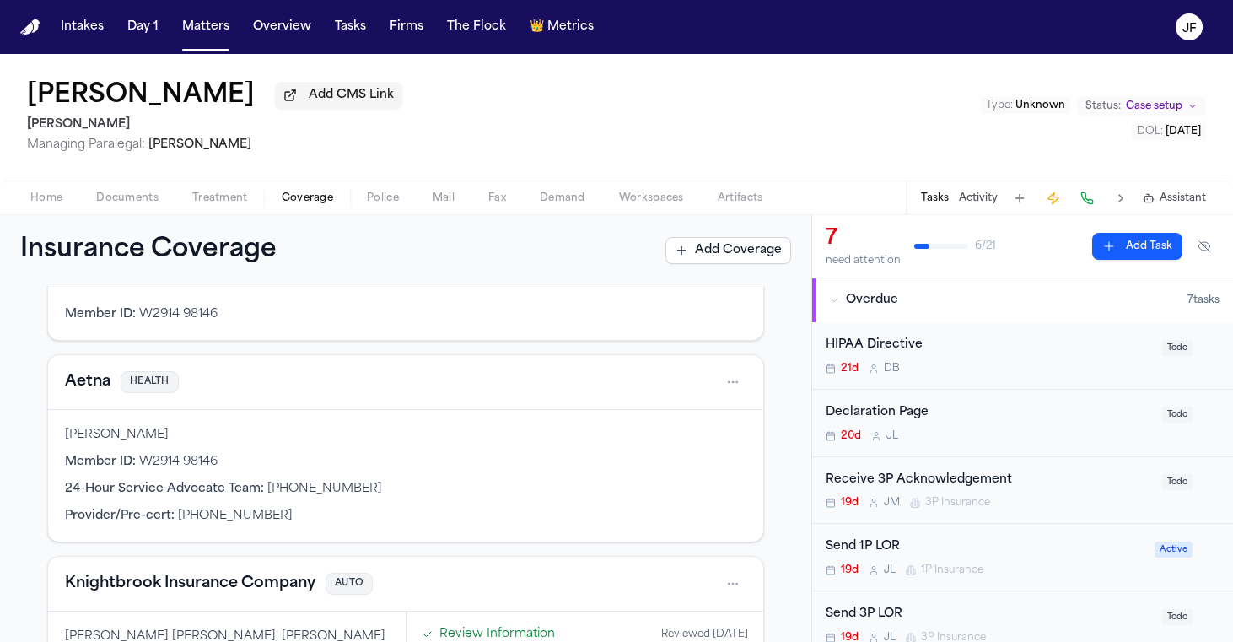
click at [37, 212] on div "Home Documents Treatment Coverage Police Mail Fax Demand Workspaces Artifacts T…" at bounding box center [616, 198] width 1233 height 34
click at [44, 194] on span "Home" at bounding box center [46, 197] width 32 height 13
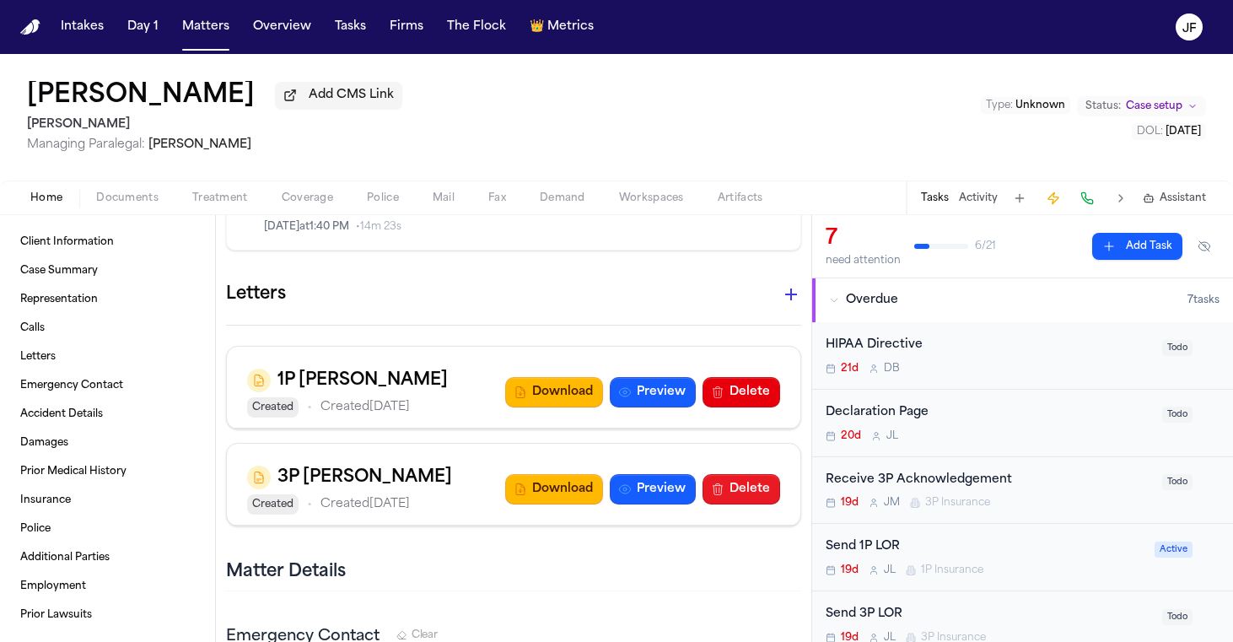
scroll to position [874, 0]
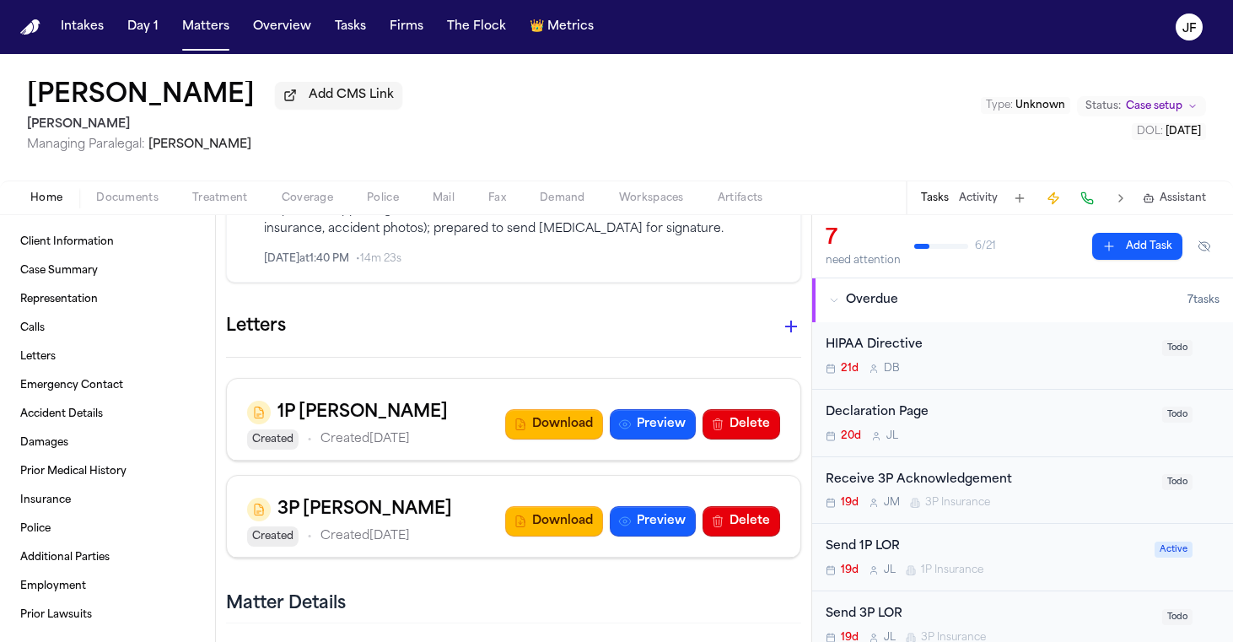
click at [791, 321] on icon "button" at bounding box center [791, 327] width 12 height 12
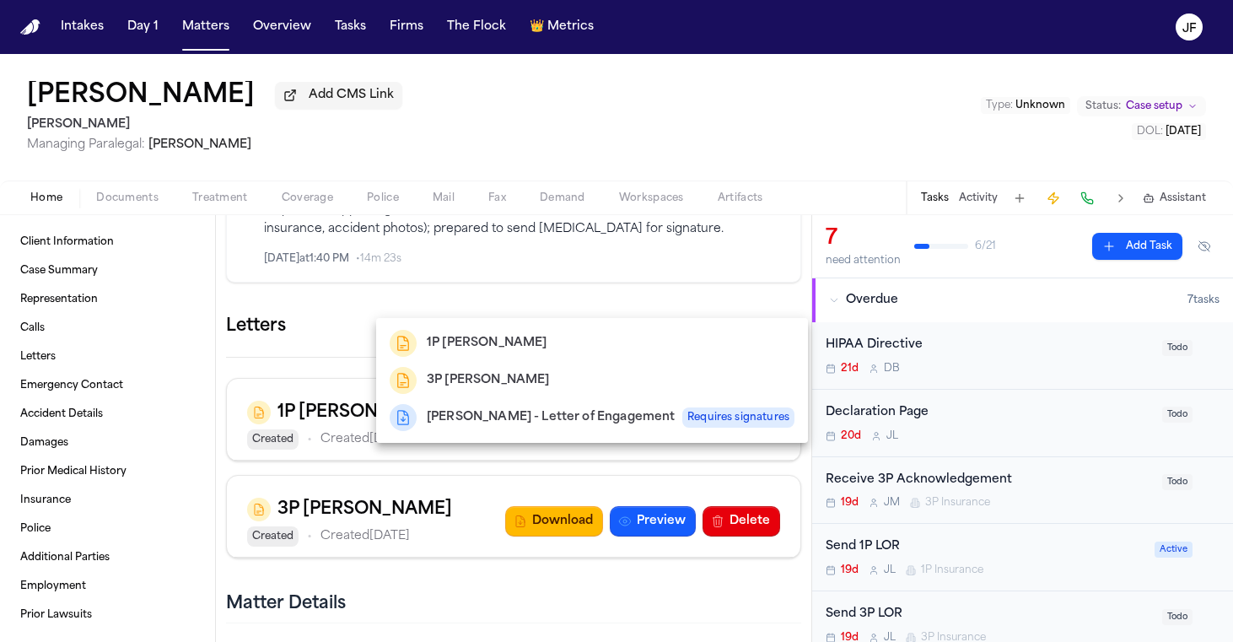
click at [514, 333] on h2 "1P LOR Gammill" at bounding box center [487, 343] width 120 height 20
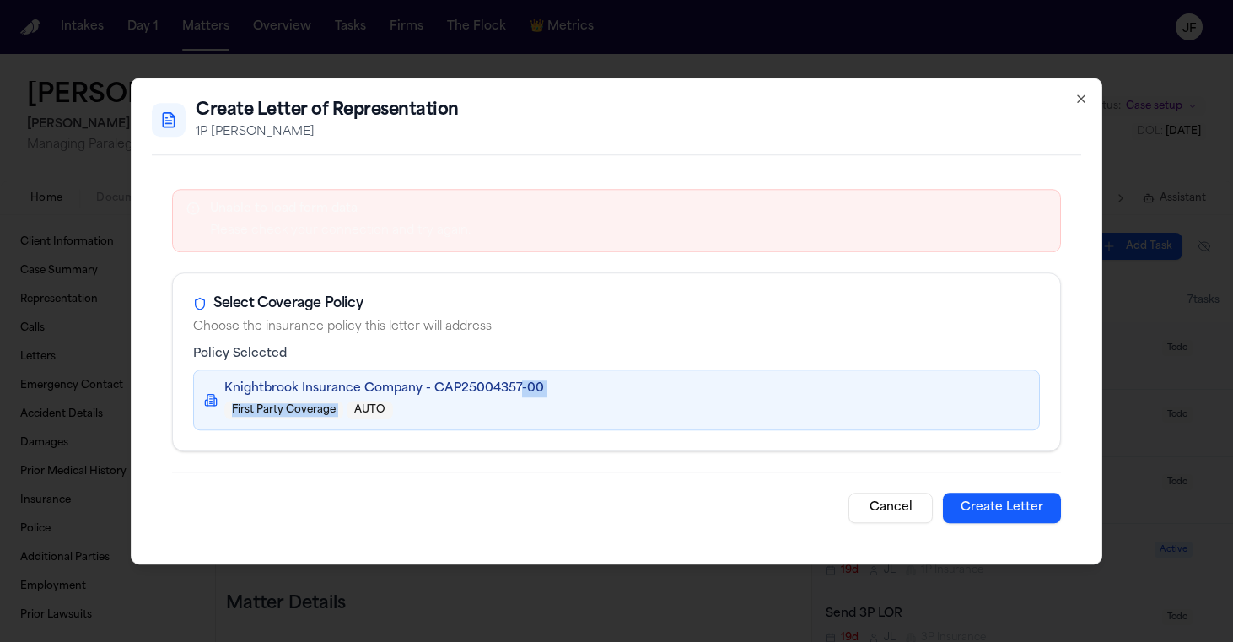
click at [515, 398] on div "Knightbrook Insurance Company - CAP25004357-00 First Party Coverage AUTO" at bounding box center [384, 399] width 320 height 39
click at [693, 412] on div "Knightbrook Insurance Company - CAP25004357-00 First Party Coverage AUTO" at bounding box center [616, 399] width 825 height 39
click at [704, 214] on div "Unable to load form data Please check your connection and try again." at bounding box center [628, 221] width 837 height 42
click at [620, 409] on div "Knightbrook Insurance Company - CAP25004357-00 First Party Coverage AUTO" at bounding box center [616, 399] width 825 height 39
click at [872, 515] on button "Cancel" at bounding box center [891, 508] width 84 height 30
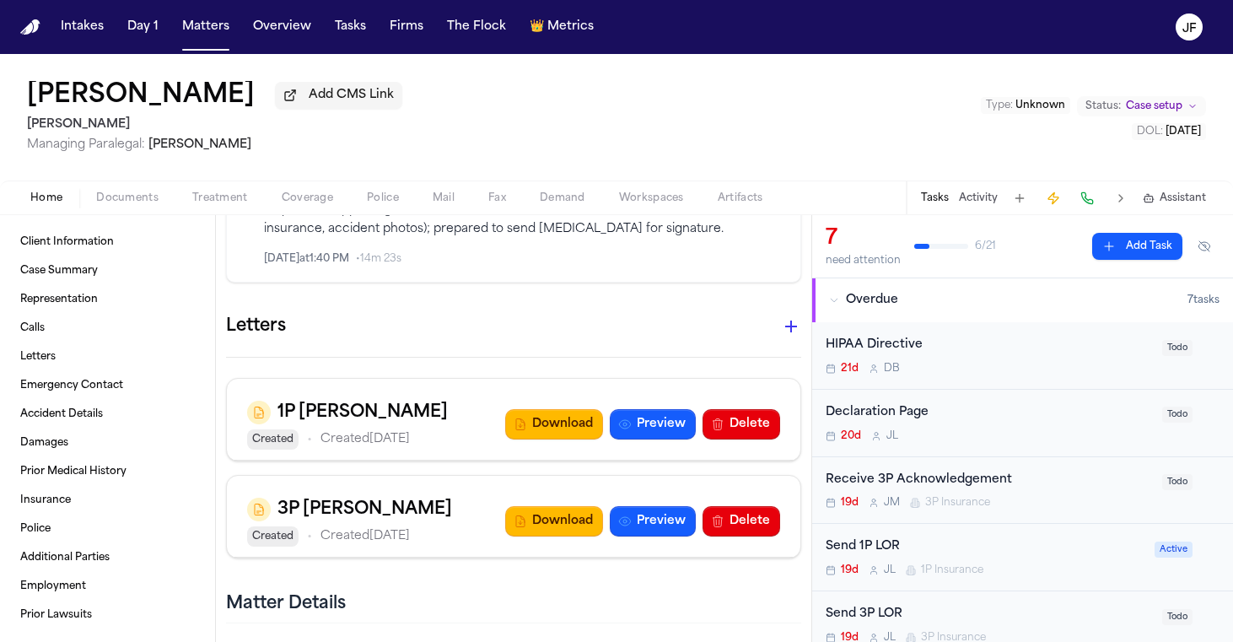
click at [794, 316] on icon "button" at bounding box center [791, 326] width 20 height 20
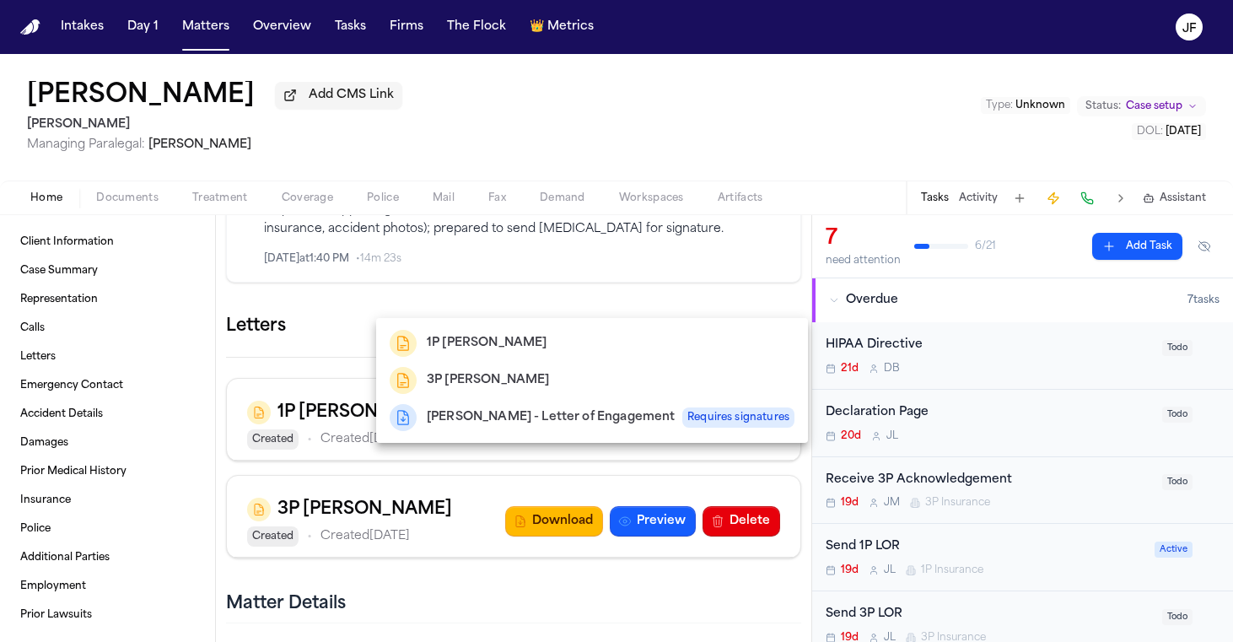
click at [598, 349] on div "1P LOR Gammill" at bounding box center [592, 343] width 405 height 27
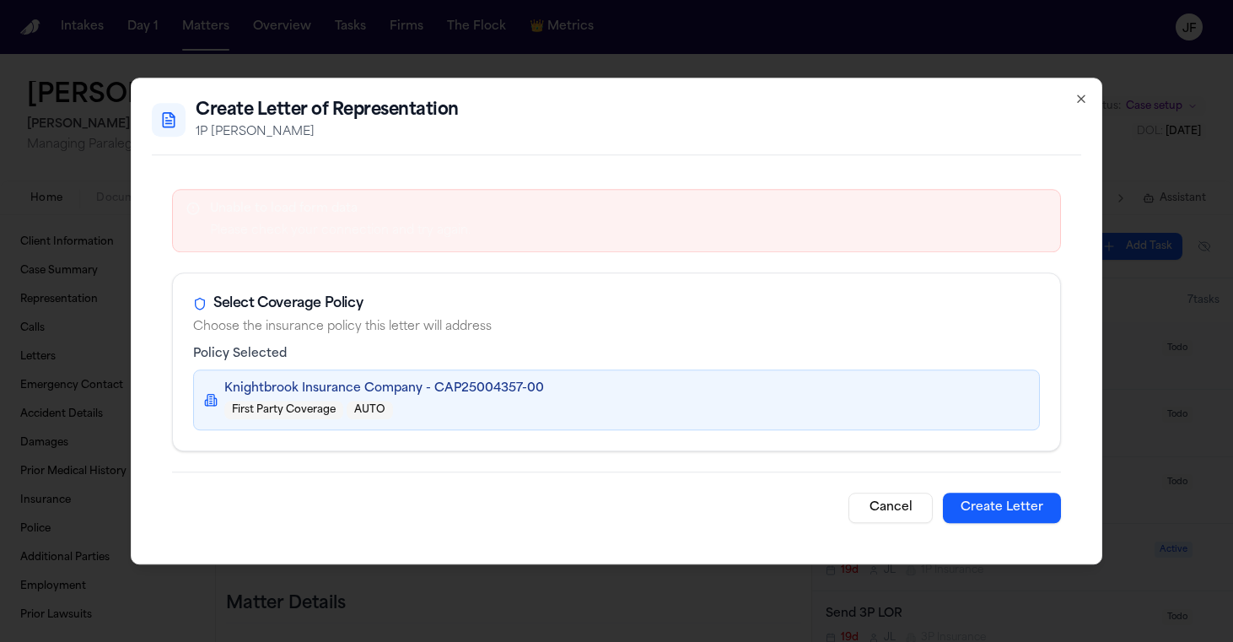
click at [895, 521] on button "Cancel" at bounding box center [891, 508] width 84 height 30
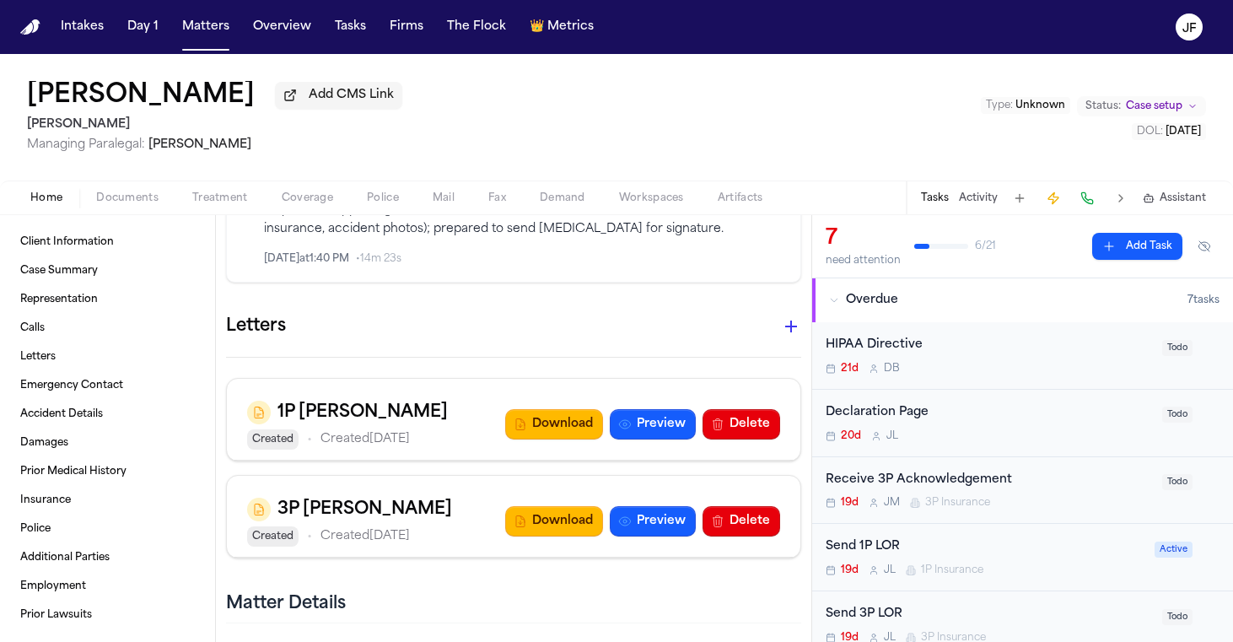
click at [785, 316] on icon "button" at bounding box center [791, 326] width 20 height 20
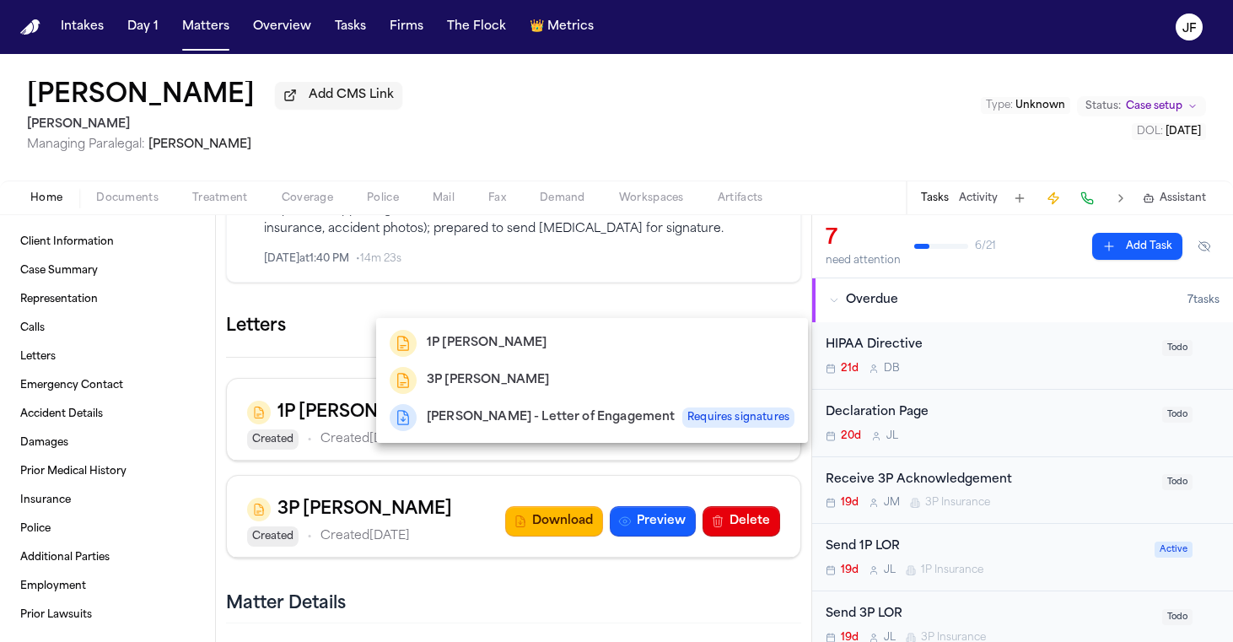
click at [639, 390] on div "3P LOR Gammil" at bounding box center [592, 380] width 405 height 27
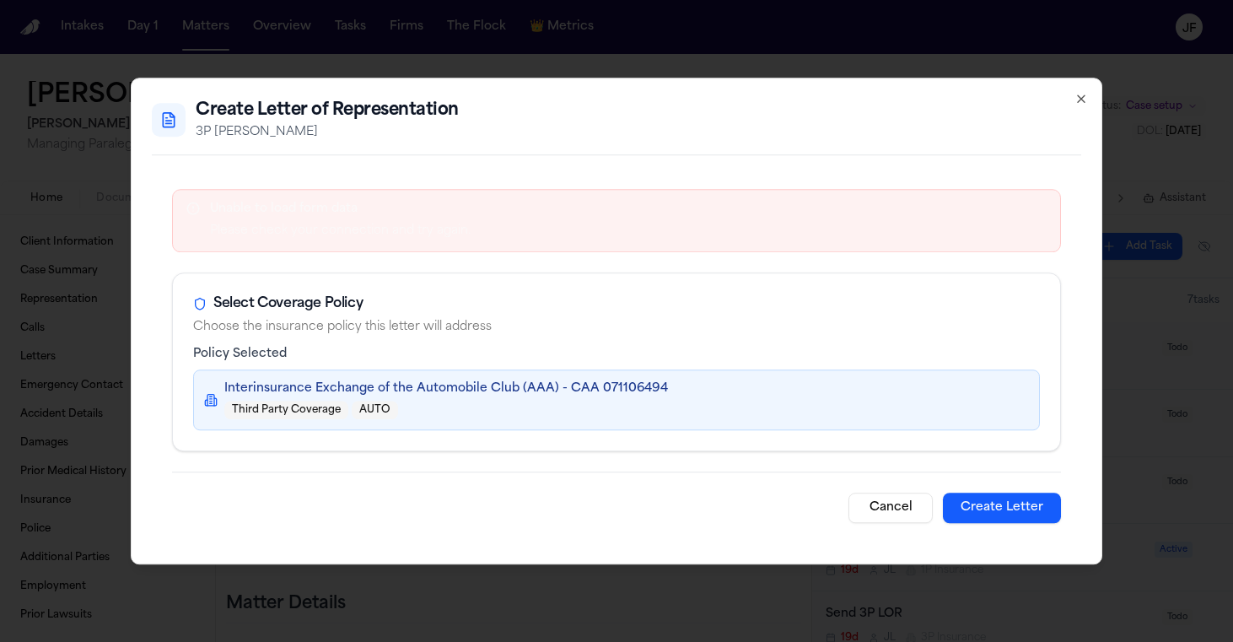
click at [1006, 514] on button "Create Letter" at bounding box center [1002, 508] width 118 height 30
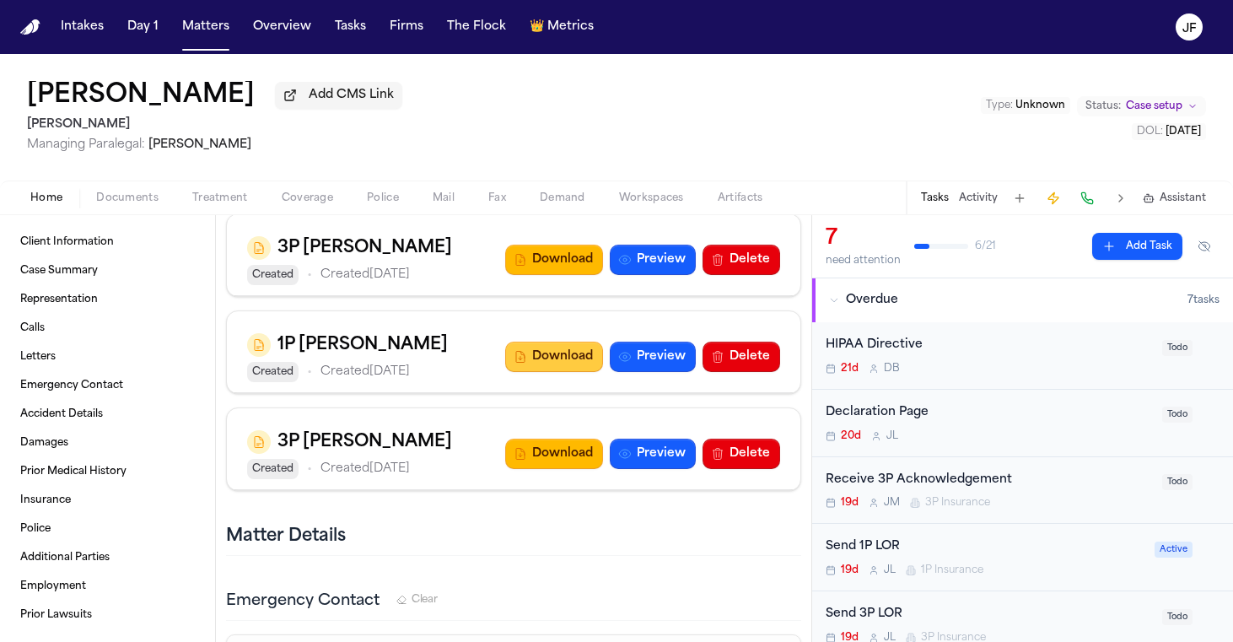
scroll to position [1004, 0]
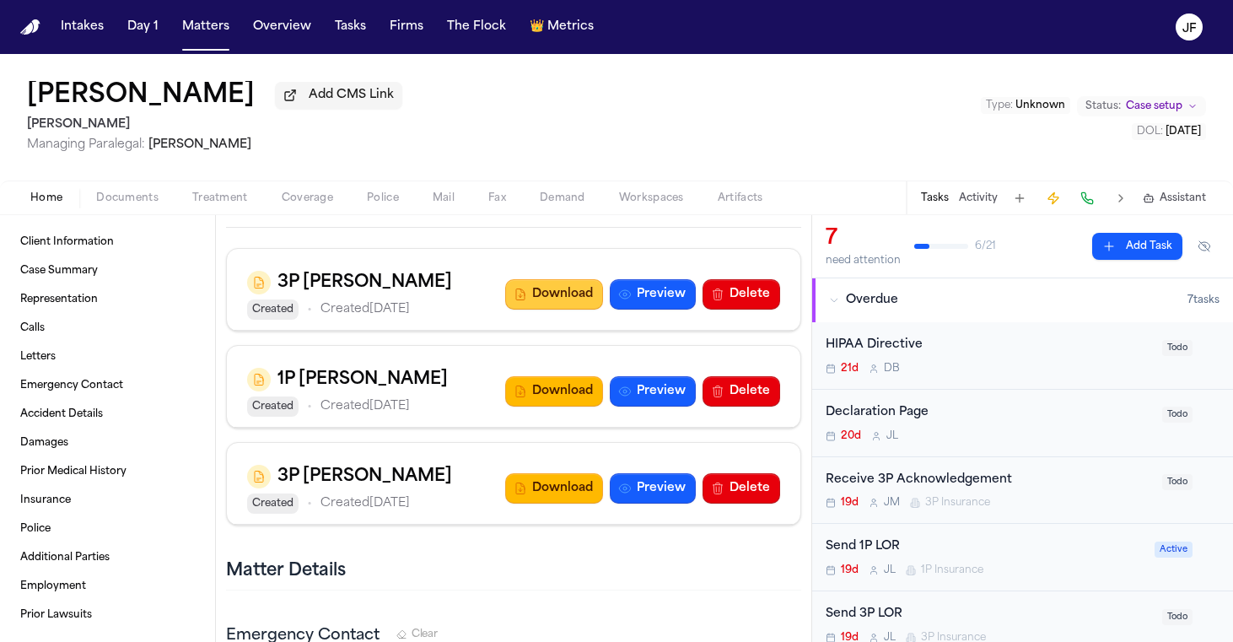
click at [569, 279] on button "Download" at bounding box center [554, 294] width 98 height 30
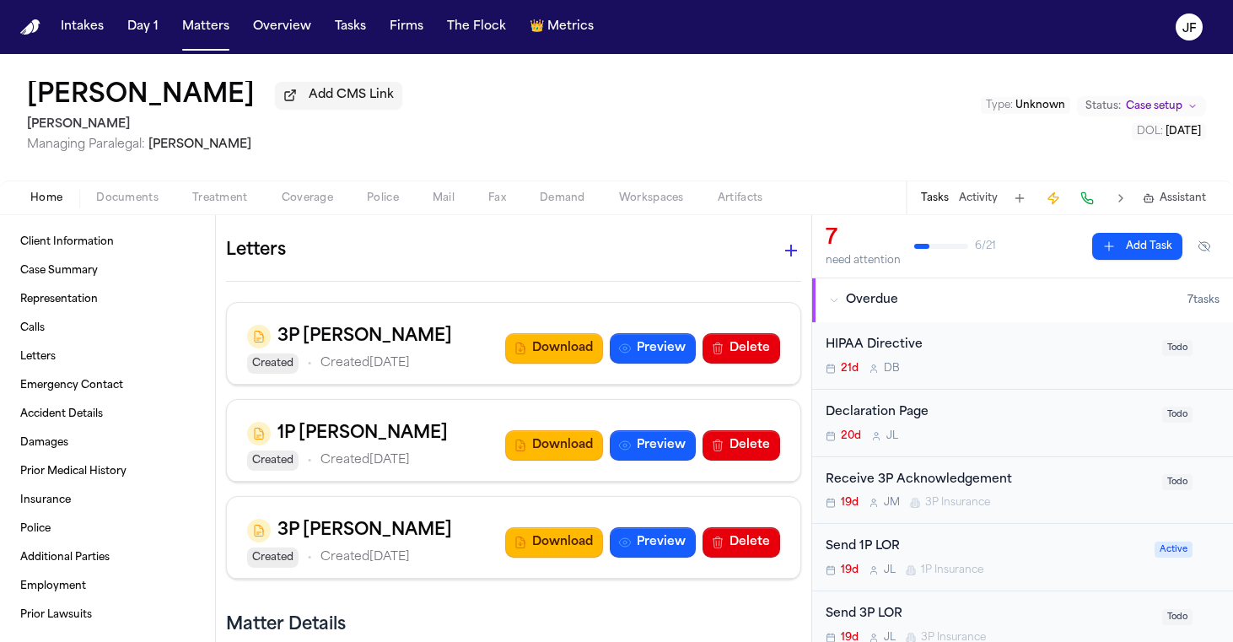
scroll to position [942, 0]
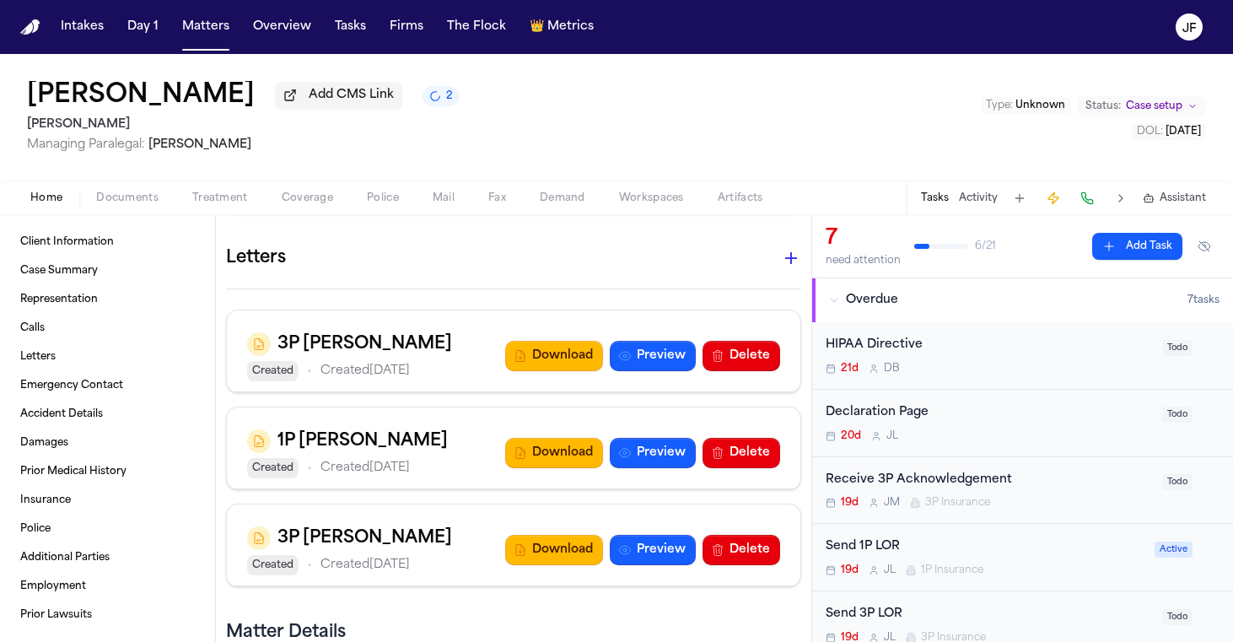
click at [115, 205] on span "Documents" at bounding box center [127, 197] width 62 height 13
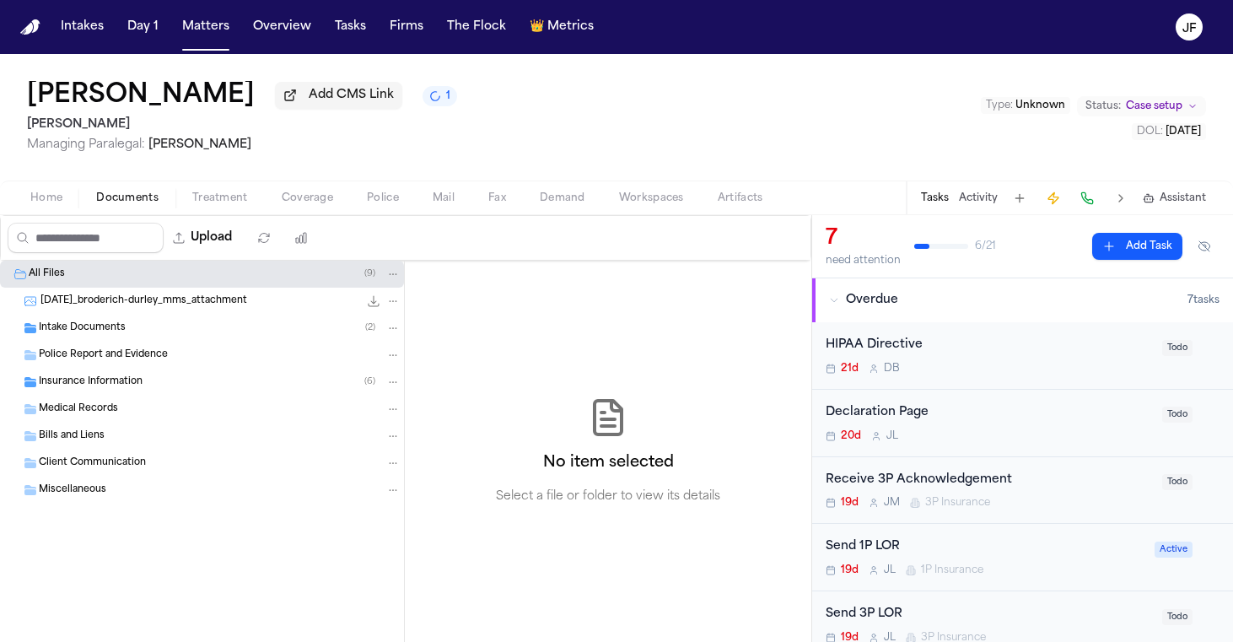
click at [148, 388] on div "Insurance Information ( 6 )" at bounding box center [220, 382] width 362 height 15
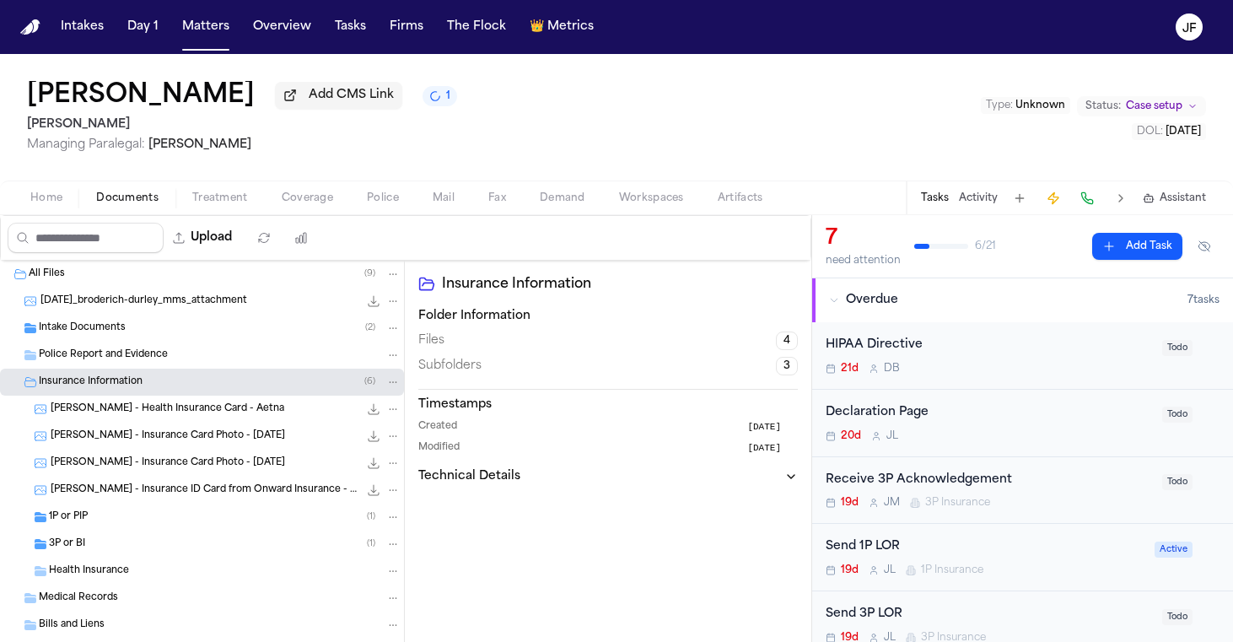
click at [158, 551] on div "3P or BI ( 1 )" at bounding box center [225, 544] width 352 height 15
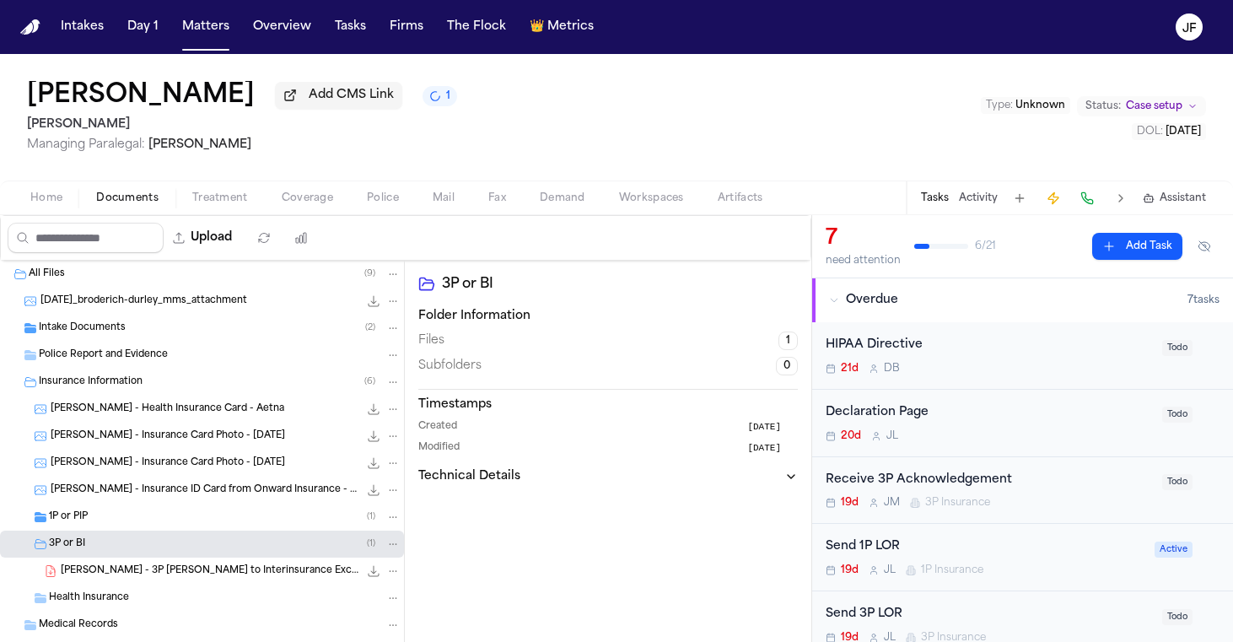
click at [161, 523] on div "1P or PIP ( 1 )" at bounding box center [225, 517] width 352 height 15
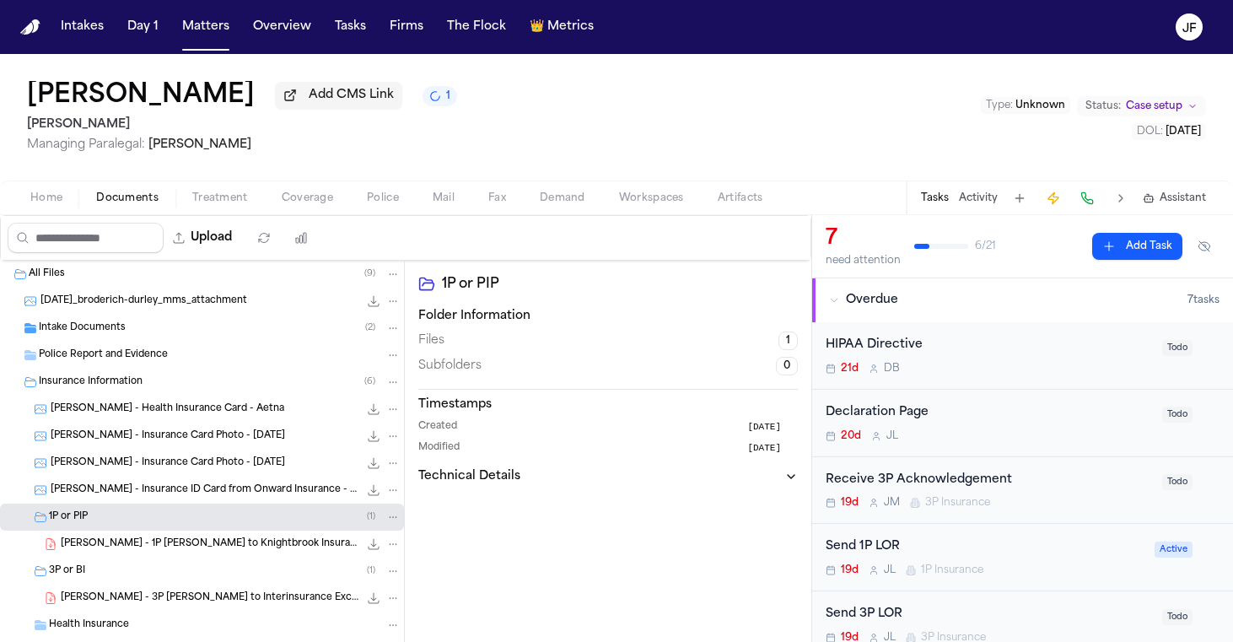
click at [162, 544] on span "B. Durley - 1P LOR to Knightbrook Insurance Company - 9.25.25" at bounding box center [210, 544] width 298 height 14
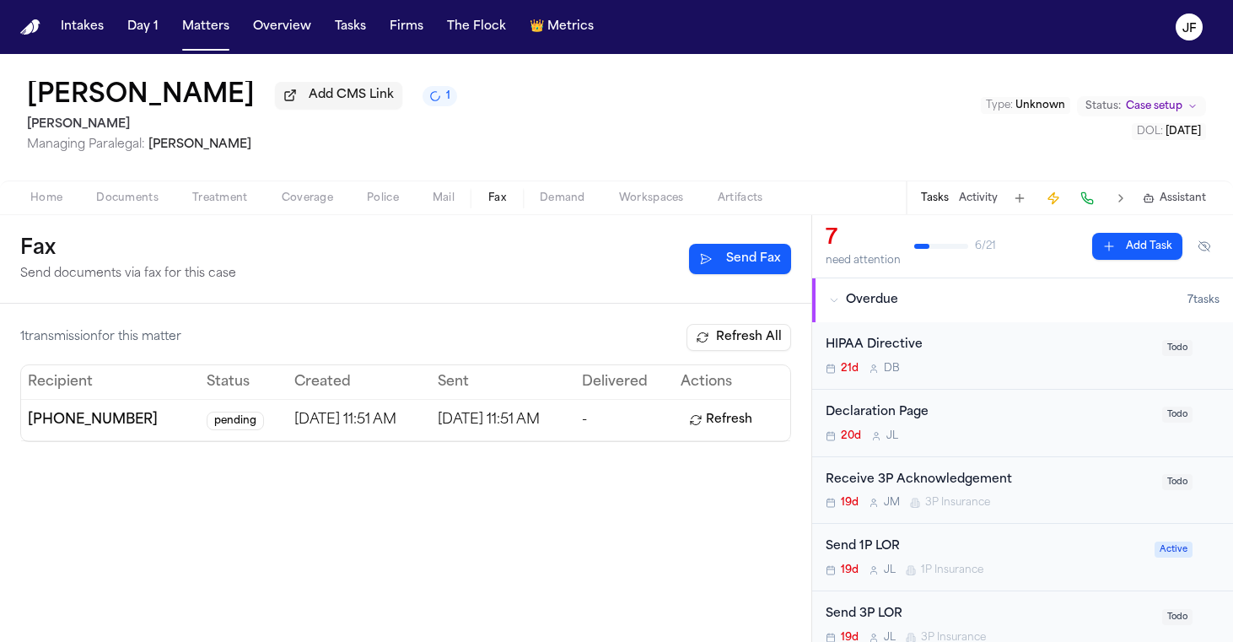
click at [493, 200] on span "Fax" at bounding box center [497, 197] width 18 height 13
click at [723, 429] on button "Refresh" at bounding box center [721, 420] width 80 height 27
click at [207, 430] on span "pending" at bounding box center [235, 421] width 57 height 19
click at [207, 427] on span "pending" at bounding box center [235, 421] width 57 height 19
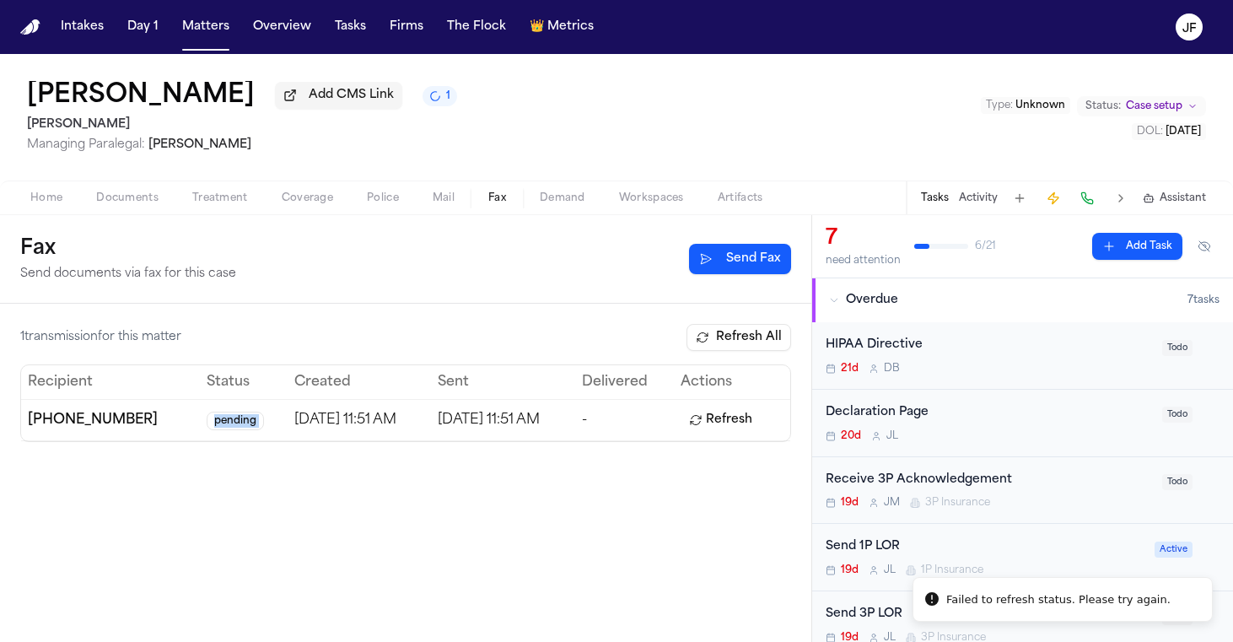
click at [207, 428] on span "pending" at bounding box center [235, 421] width 57 height 19
click at [340, 314] on div "1 transmission for this matter Refresh All Recipient Status Created Sent Delive…" at bounding box center [406, 473] width 812 height 338
click at [553, 432] on td "Sep 12, 2025 11:51 AM" at bounding box center [502, 419] width 143 height 41
click at [747, 354] on div "1 transmission for this matter Refresh All Recipient Status Created Sent Delive…" at bounding box center [405, 383] width 771 height 118
click at [752, 342] on button "Refresh All" at bounding box center [739, 337] width 105 height 27
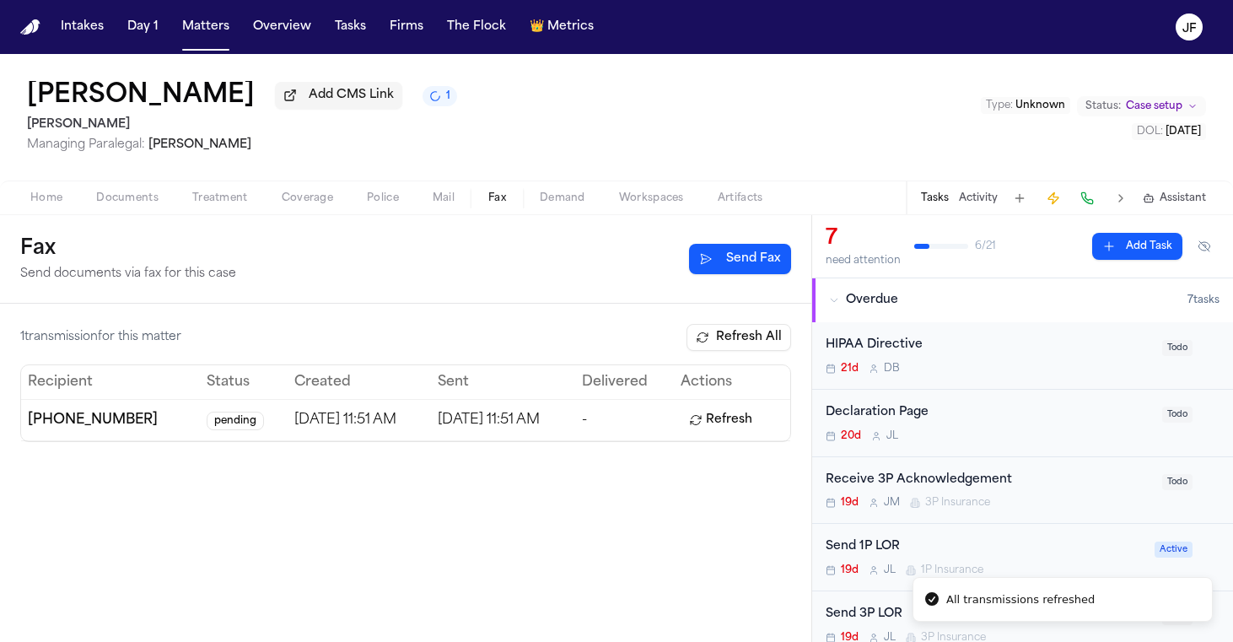
click at [750, 261] on button "Send Fax" at bounding box center [740, 259] width 102 height 30
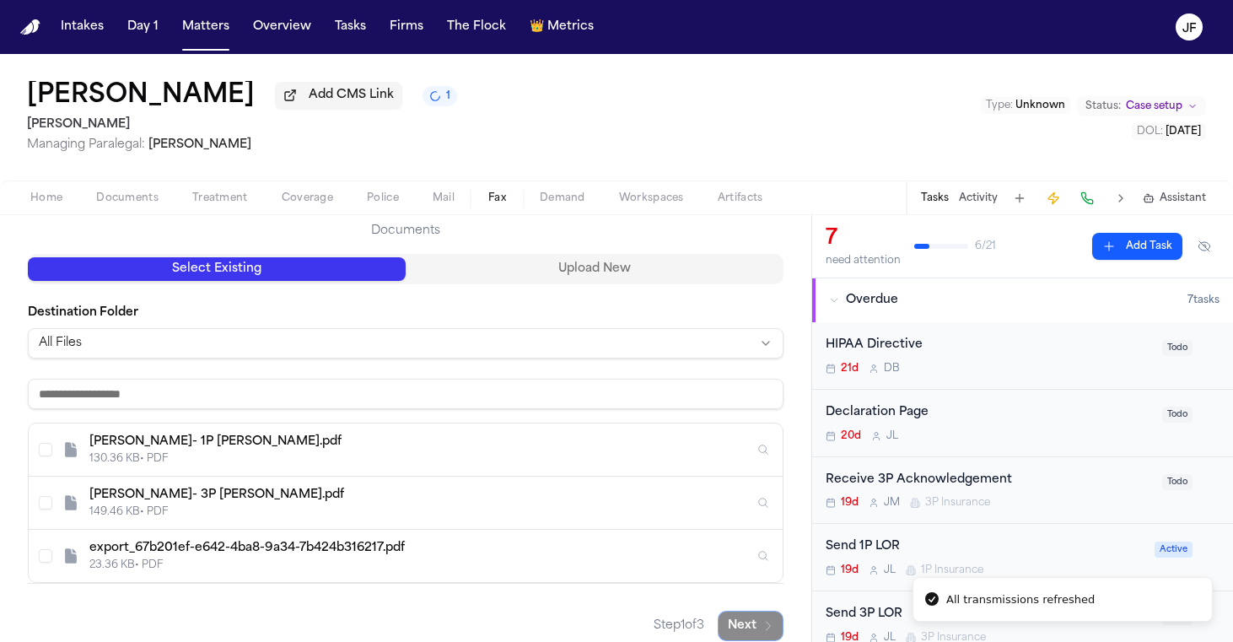
scroll to position [161, 0]
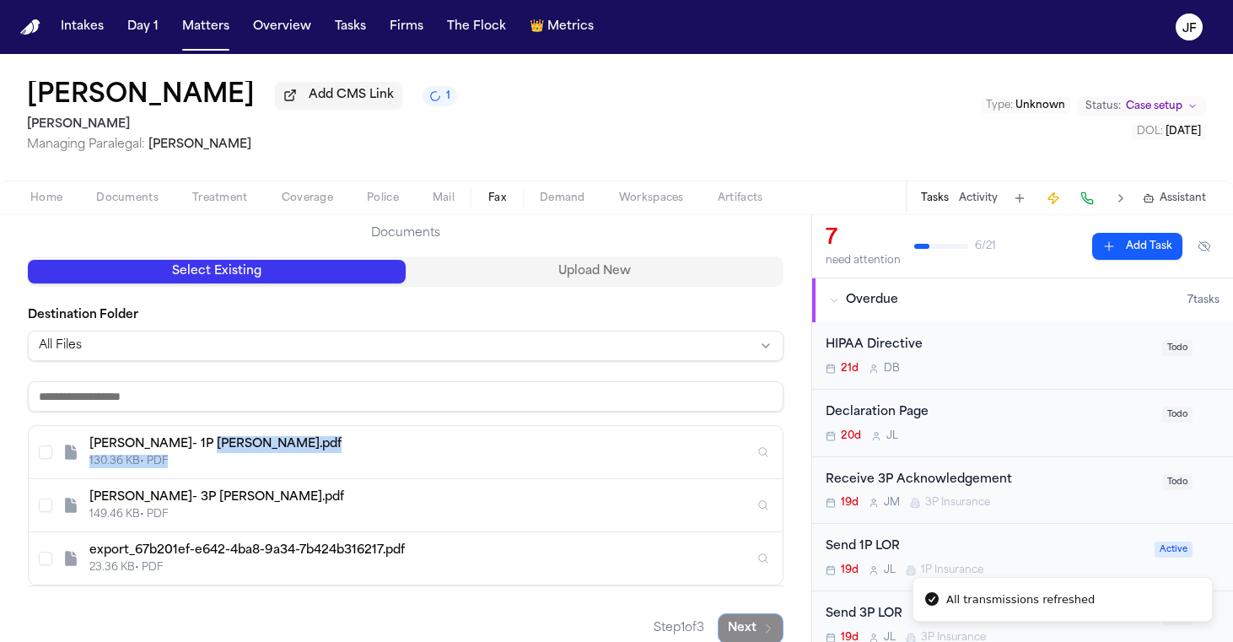
click at [457, 456] on div "Durley- 1P LOR.pdf 130.36 KB • PDF" at bounding box center [421, 452] width 665 height 32
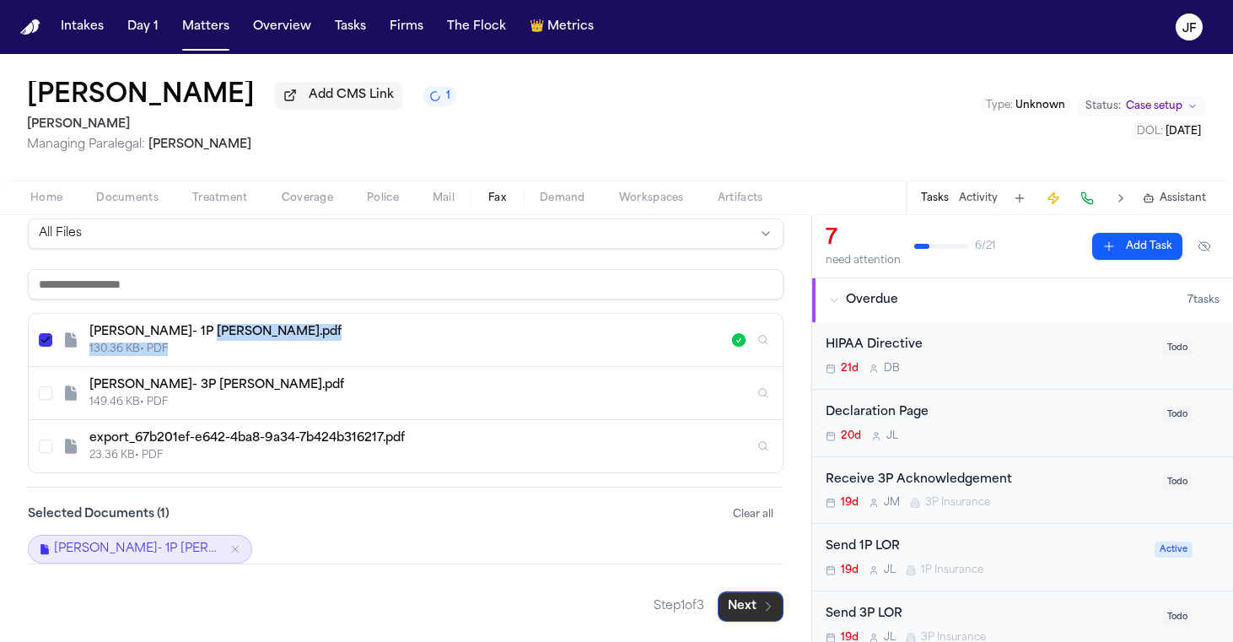
click at [768, 612] on button "Next" at bounding box center [751, 606] width 66 height 30
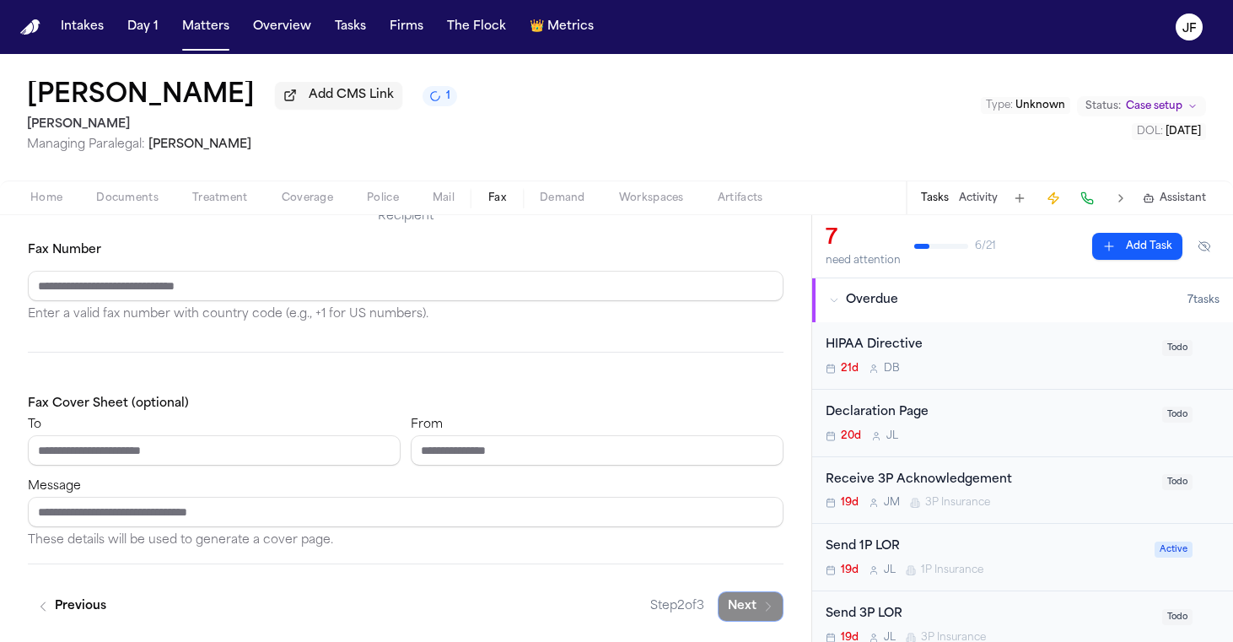
scroll to position [181, 0]
paste input "**********"
drag, startPoint x: 203, startPoint y: 287, endPoint x: 0, endPoint y: 306, distance: 204.2
click at [0, 306] on div "**********" at bounding box center [406, 339] width 812 height 605
drag, startPoint x: 149, startPoint y: 284, endPoint x: 0, endPoint y: 280, distance: 149.4
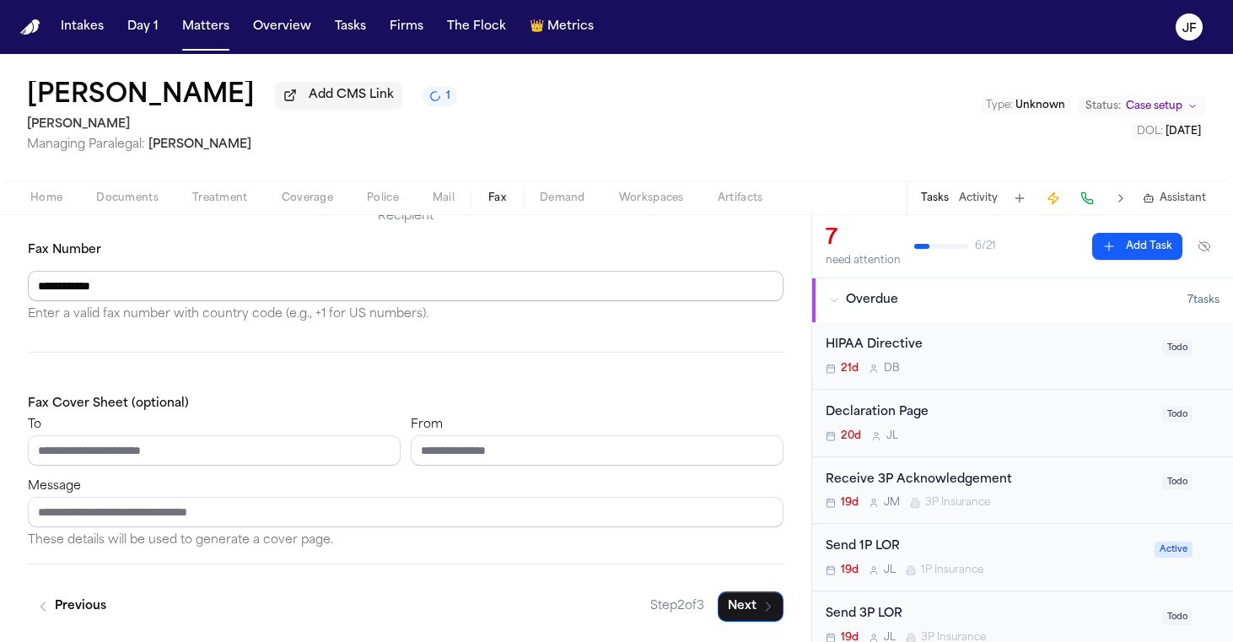
click at [0, 280] on div "**********" at bounding box center [406, 339] width 812 height 605
click at [181, 278] on input "**********" at bounding box center [406, 286] width 756 height 30
type input "**********"
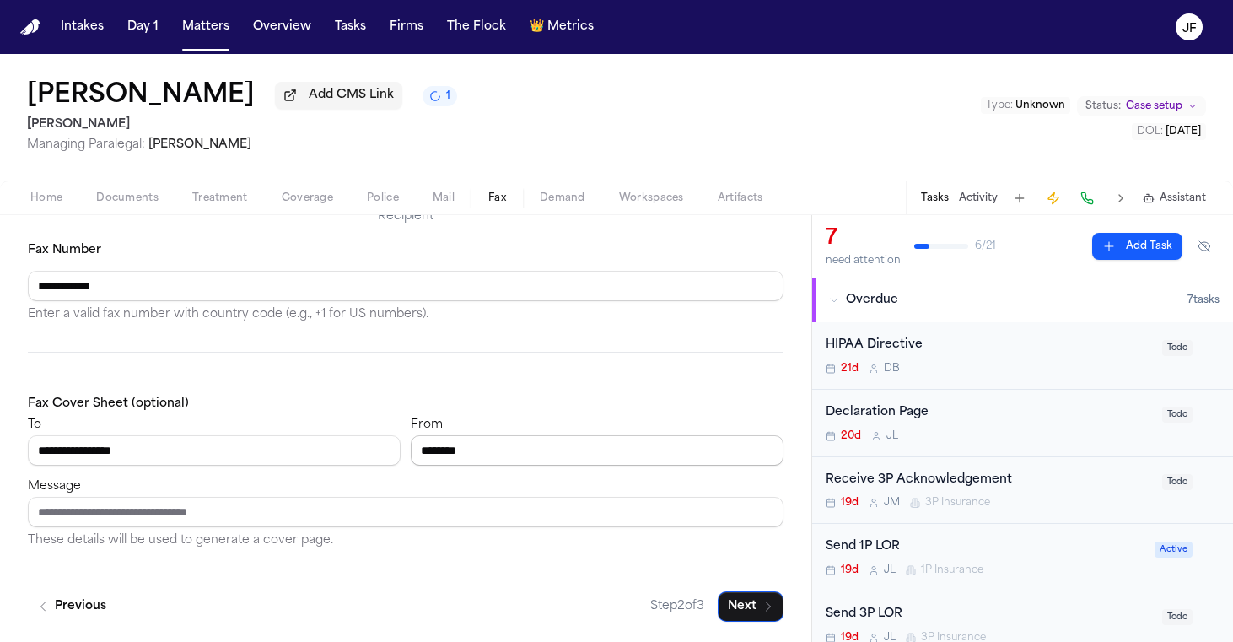
drag, startPoint x: 512, startPoint y: 450, endPoint x: 251, endPoint y: 466, distance: 262.0
click at [251, 466] on div "**********" at bounding box center [406, 439] width 756 height 51
type input "*******"
drag, startPoint x: 560, startPoint y: 448, endPoint x: 221, endPoint y: 417, distance: 340.6
click at [221, 417] on div "**********" at bounding box center [406, 439] width 756 height 51
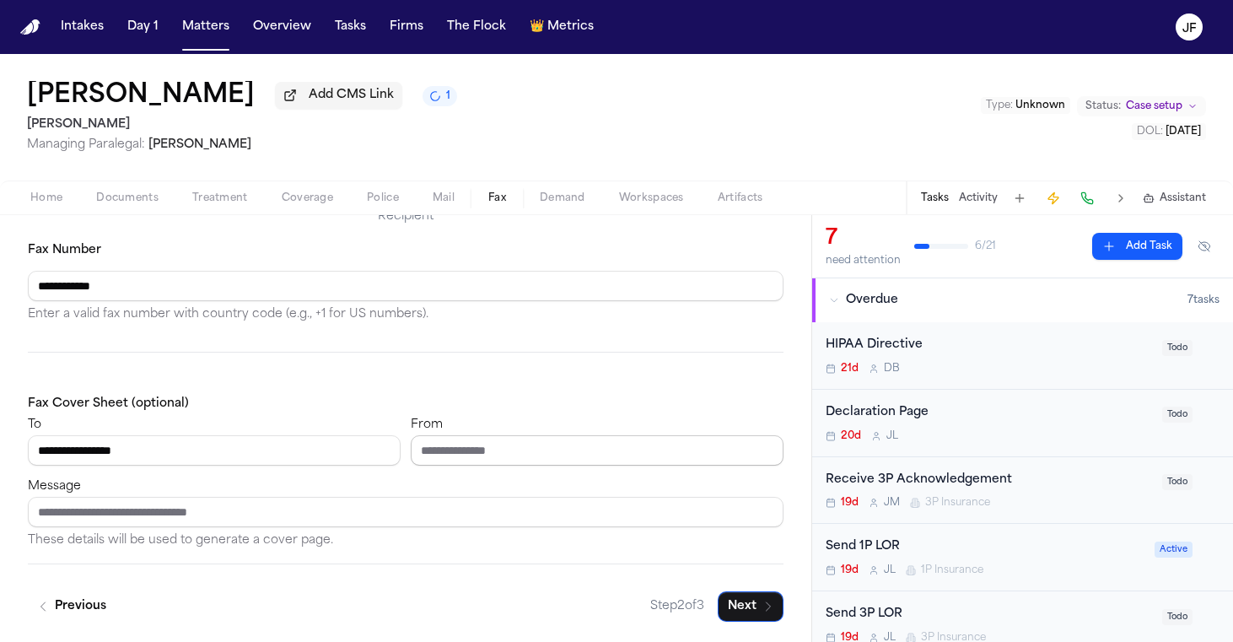
click at [560, 450] on input "From" at bounding box center [597, 450] width 373 height 30
click at [752, 601] on button "Next" at bounding box center [751, 606] width 66 height 30
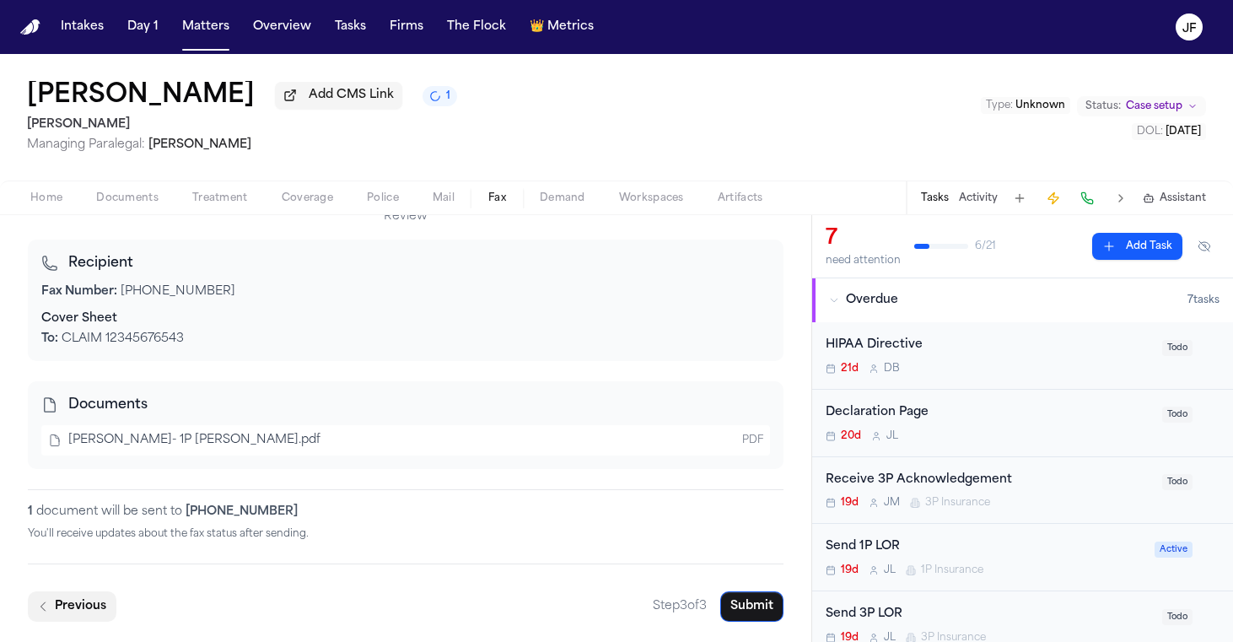
click at [62, 610] on button "Previous" at bounding box center [72, 606] width 89 height 30
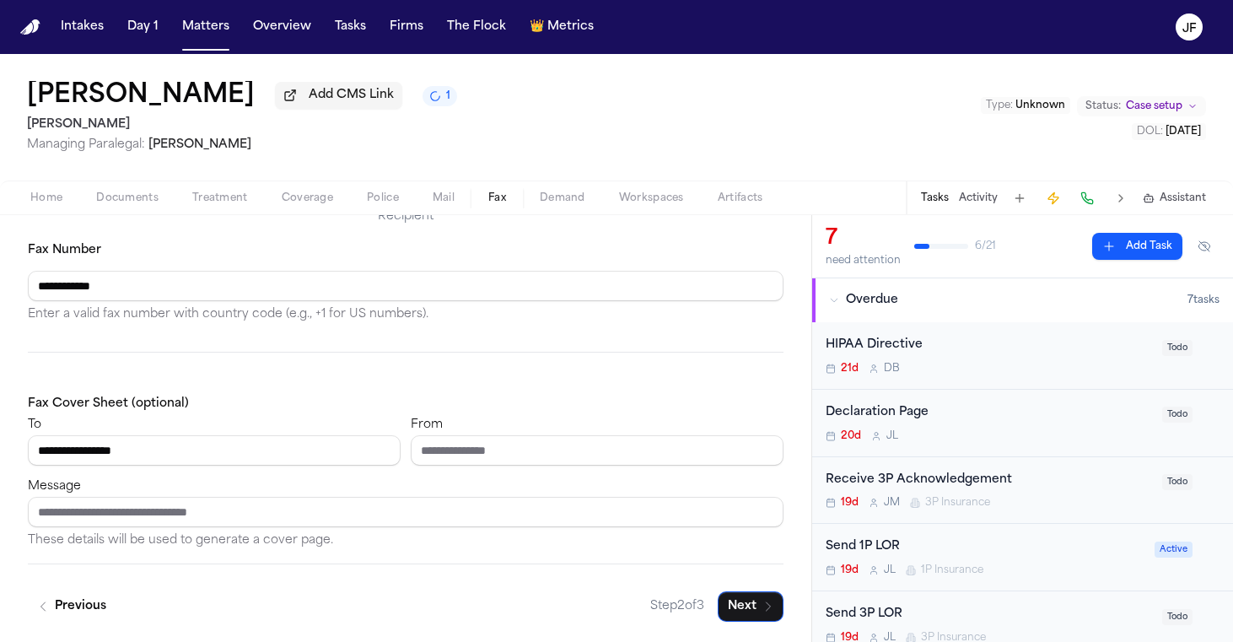
click at [493, 472] on div "**********" at bounding box center [406, 472] width 756 height 158
type input "***"
type input "**********"
click at [749, 598] on button "Next" at bounding box center [751, 606] width 66 height 30
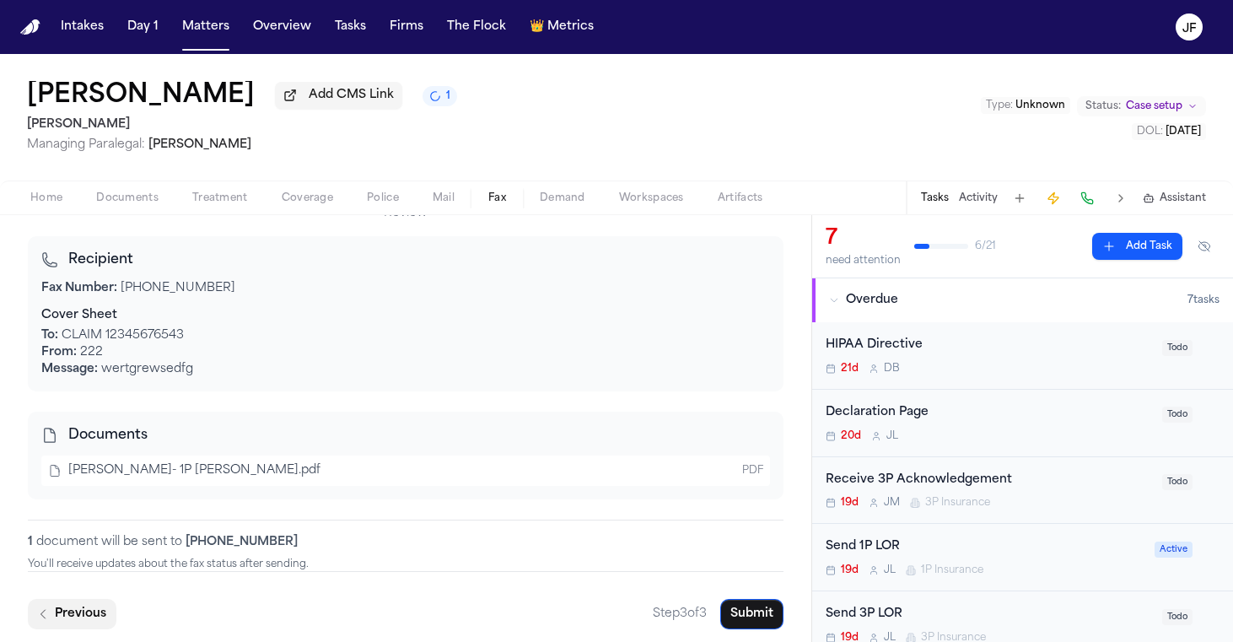
click at [97, 610] on button "Previous" at bounding box center [72, 614] width 89 height 30
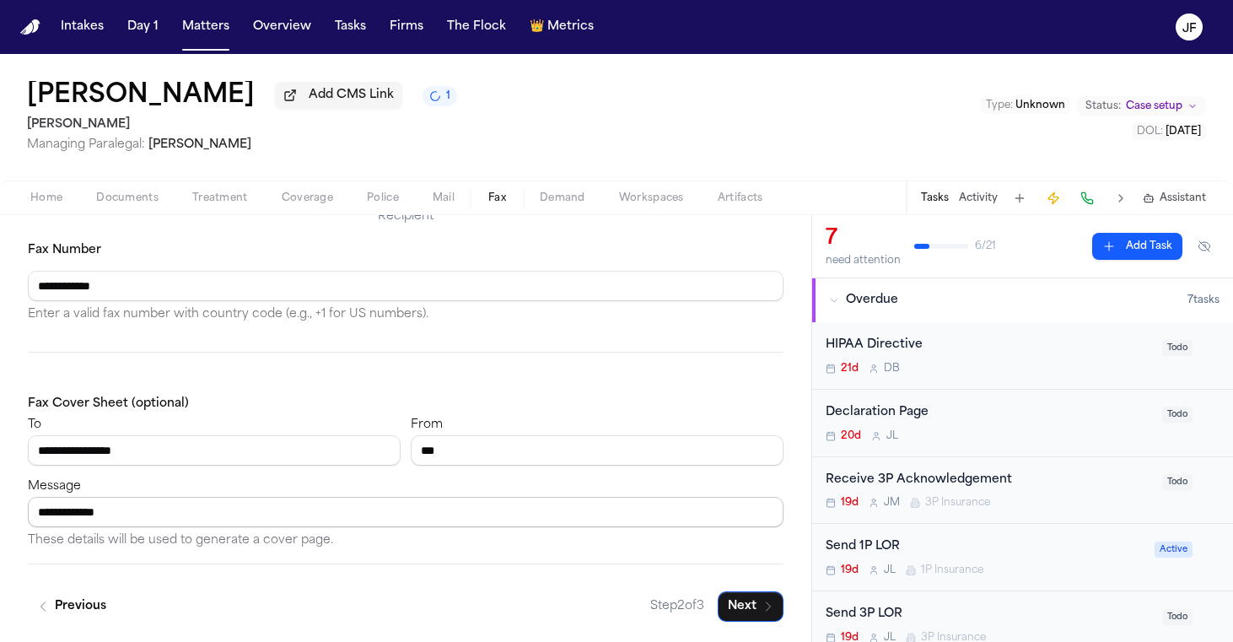
drag, startPoint x: 175, startPoint y: 504, endPoint x: 59, endPoint y: 502, distance: 115.6
click at [59, 502] on input "**********" at bounding box center [406, 512] width 756 height 30
drag, startPoint x: 139, startPoint y: 514, endPoint x: 0, endPoint y: 520, distance: 139.3
click at [0, 520] on div "**********" at bounding box center [406, 339] width 812 height 605
drag, startPoint x: 508, startPoint y: 450, endPoint x: 279, endPoint y: 461, distance: 228.9
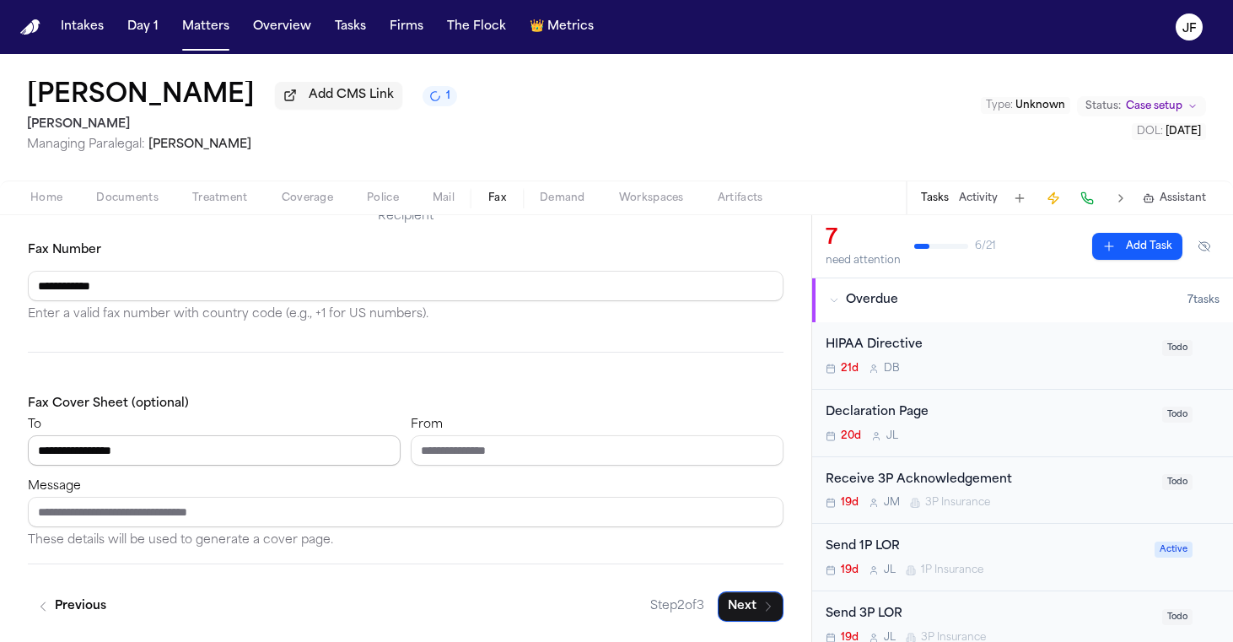
drag, startPoint x: 262, startPoint y: 456, endPoint x: 0, endPoint y: 440, distance: 262.8
drag, startPoint x: 147, startPoint y: 298, endPoint x: 0, endPoint y: 297, distance: 146.8
type input "*"
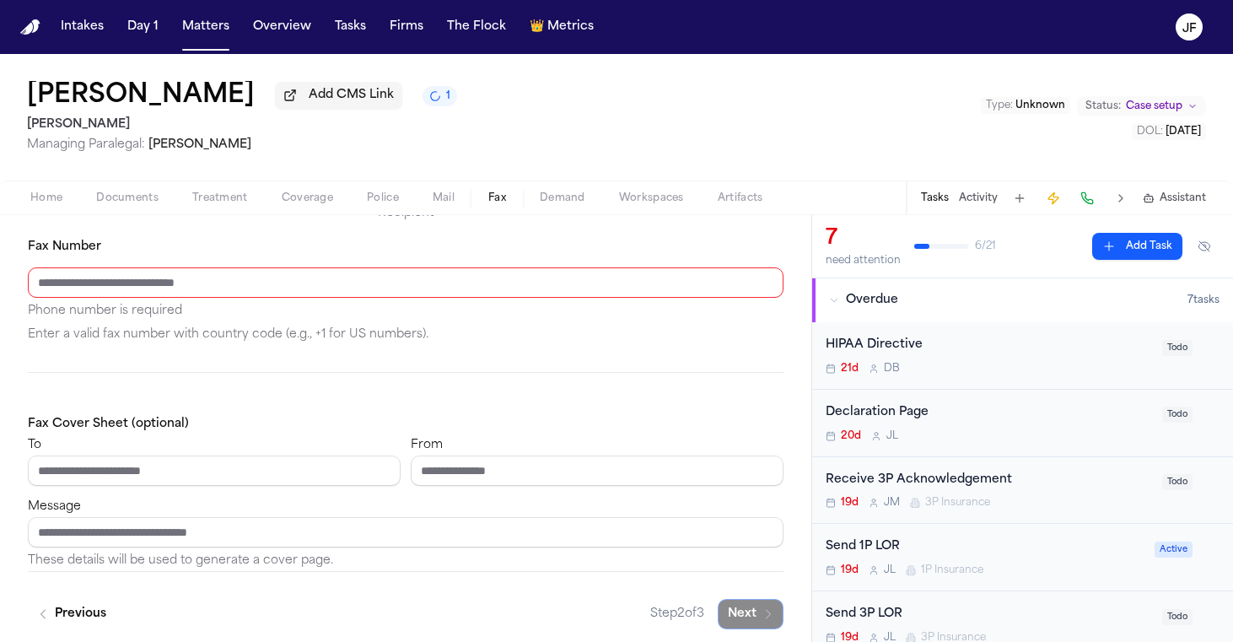
click at [278, 236] on div "Send Fax Follow these steps to select documents and send them via fax. 2 Recipi…" at bounding box center [406, 367] width 756 height 525
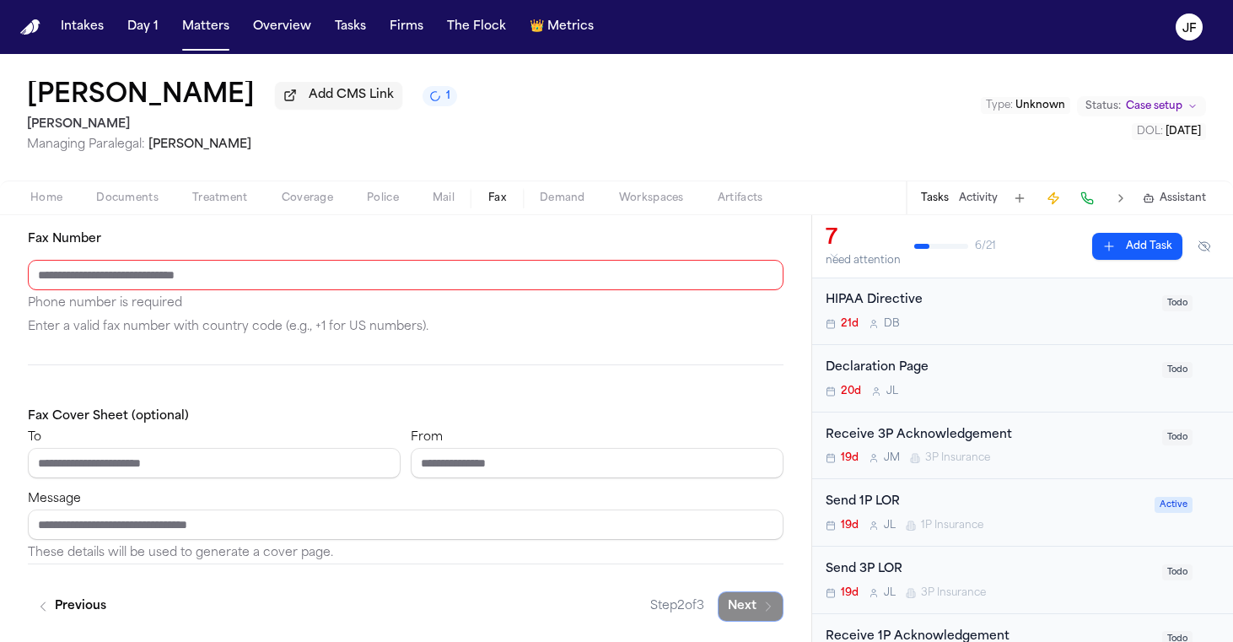
scroll to position [126, 0]
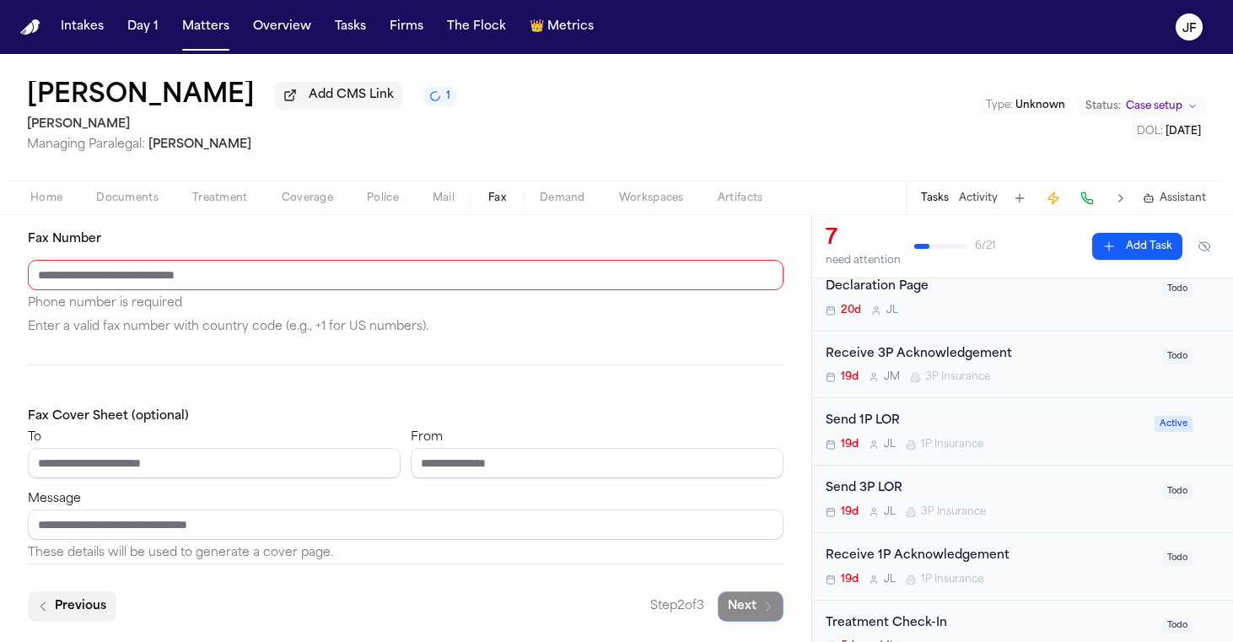
click at [78, 612] on button "Previous" at bounding box center [72, 606] width 89 height 30
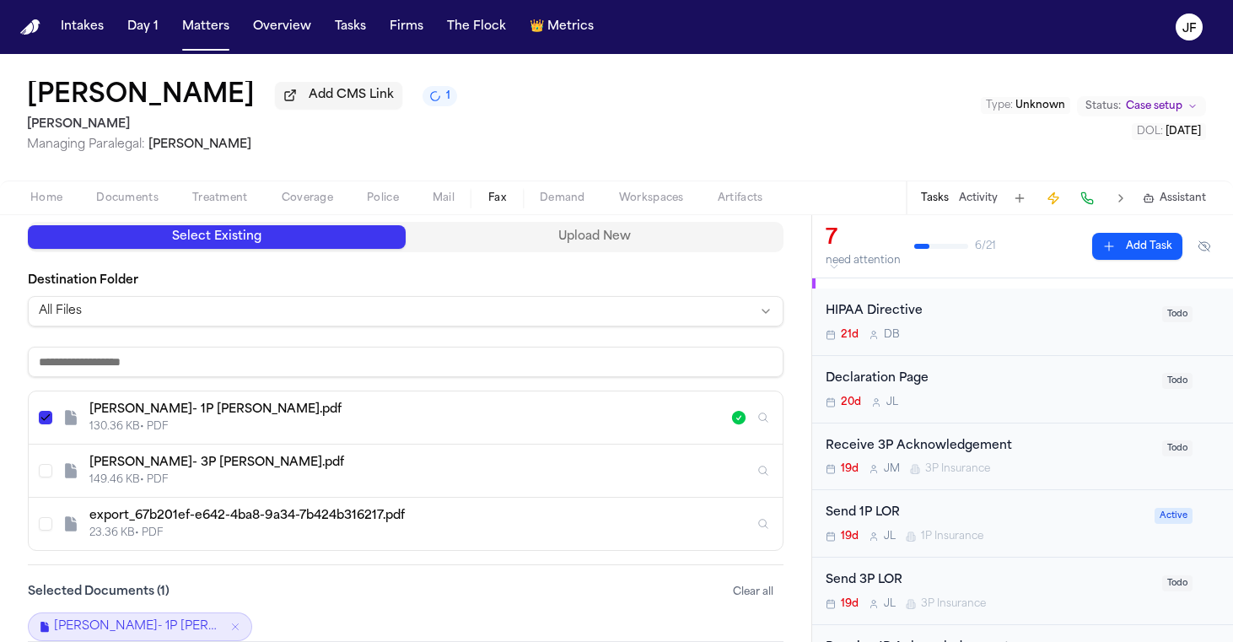
scroll to position [31, 0]
click at [45, 205] on span "Home" at bounding box center [46, 197] width 32 height 13
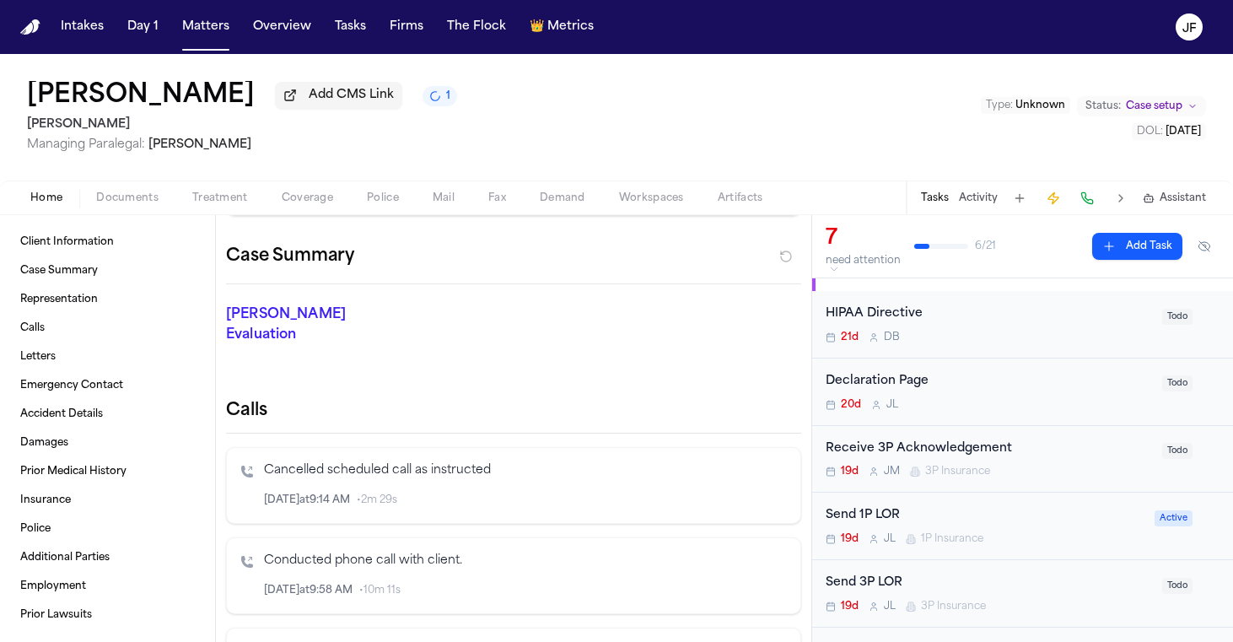
click at [120, 204] on span "Documents" at bounding box center [127, 197] width 62 height 13
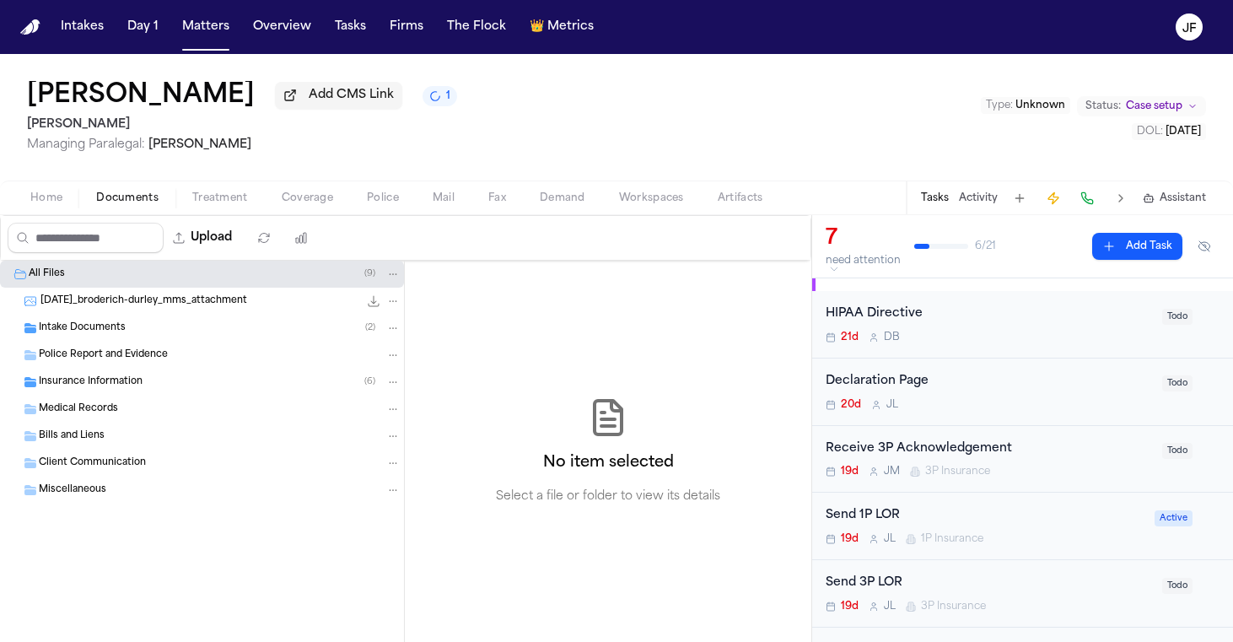
click at [559, 97] on div "Broderich Durley Add CMS Link 1 Gammill Managing Paralegal: Michelle Landazabal…" at bounding box center [616, 117] width 1233 height 127
click at [200, 390] on div "Insurance Information ( 6 )" at bounding box center [220, 382] width 362 height 15
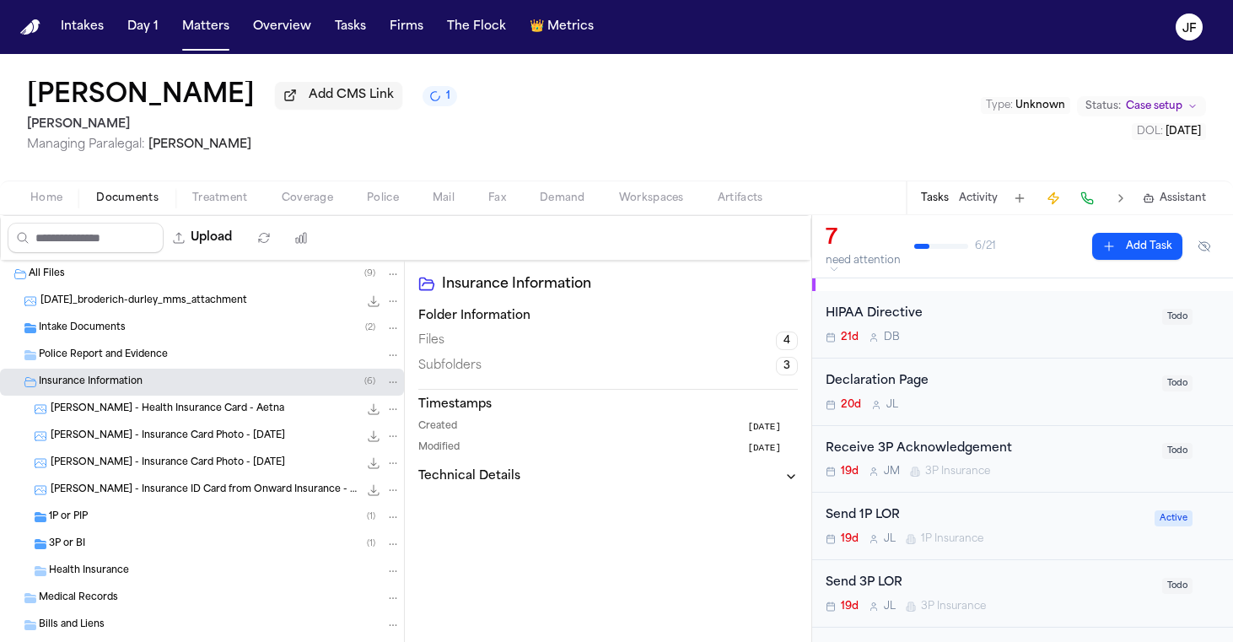
click at [152, 536] on div "3P or BI ( 1 )" at bounding box center [202, 544] width 404 height 27
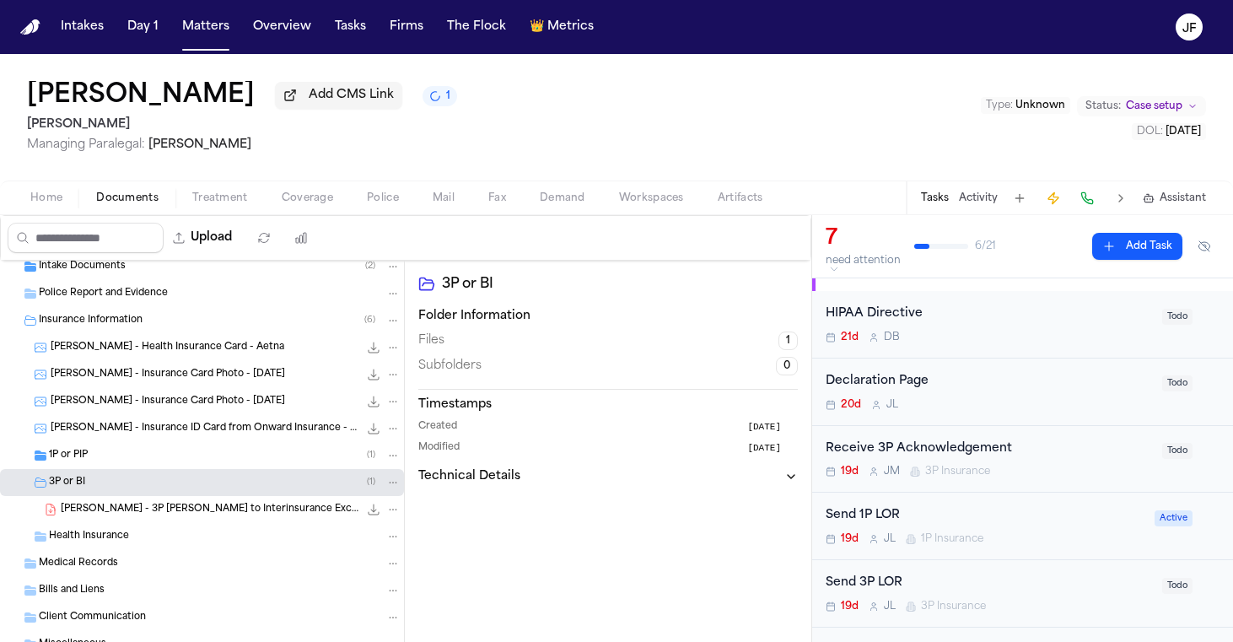
scroll to position [73, 0]
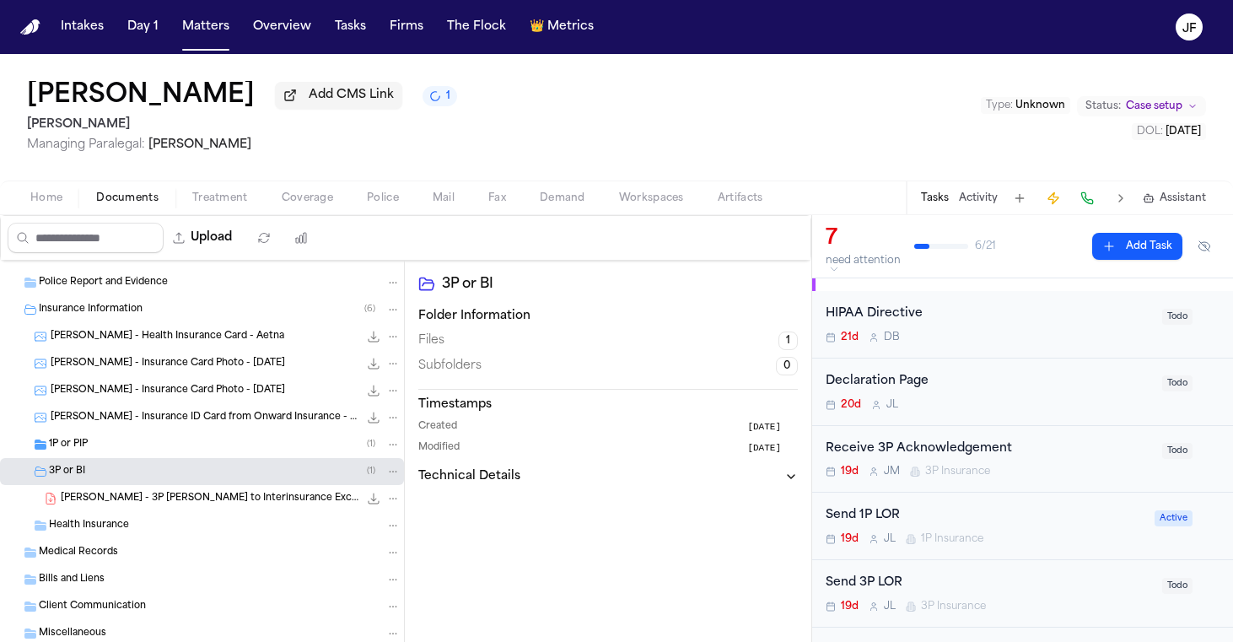
click at [185, 504] on span "B. Durley - 3P LOR to Interinsurance Exchange of the Automobile Club (AAA) - 9.…" at bounding box center [210, 499] width 298 height 14
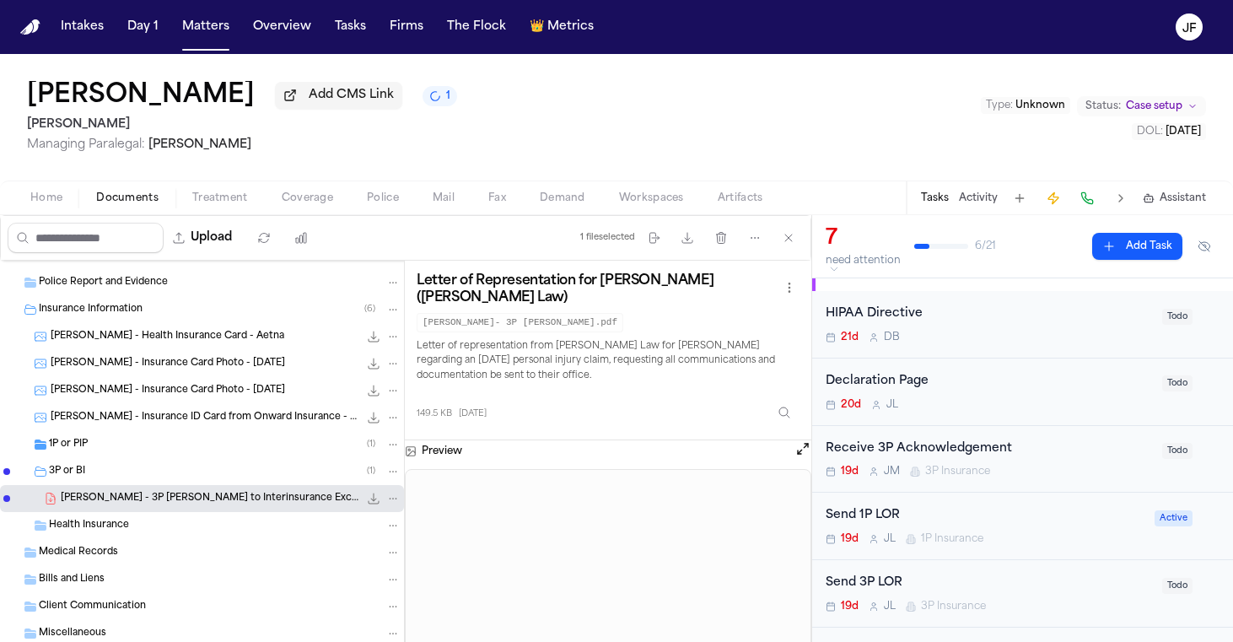
click at [190, 450] on div "1P or PIP ( 1 )" at bounding box center [225, 444] width 352 height 15
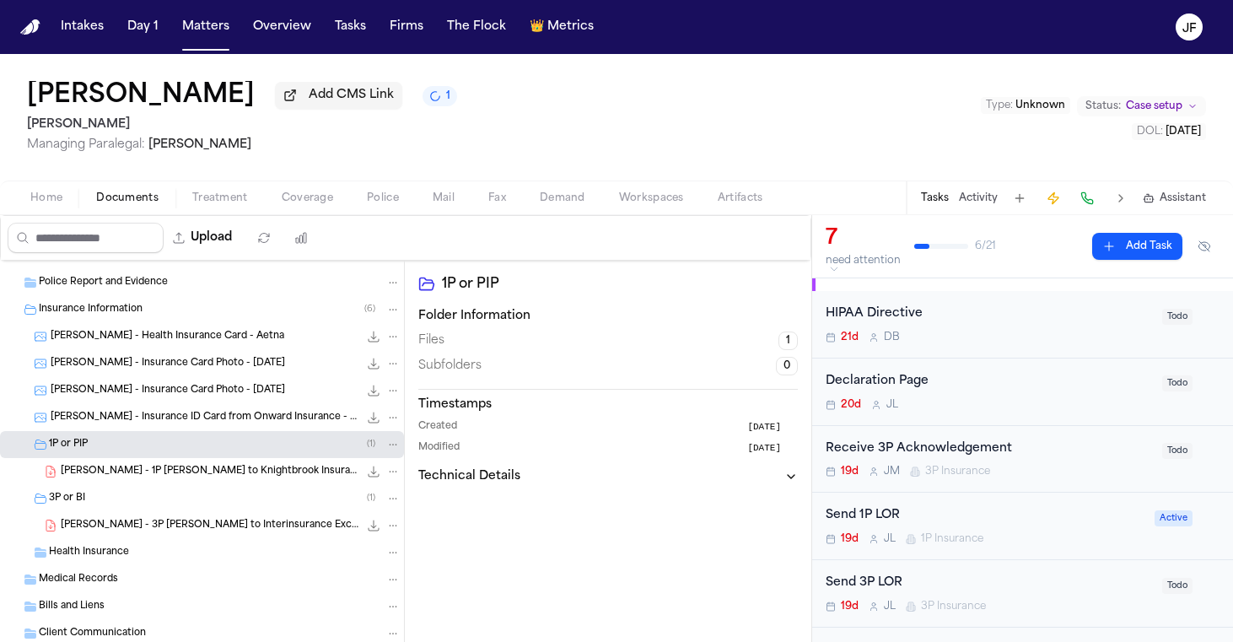
click at [190, 483] on div "B. Durley - 1P LOR to Knightbrook Insurance Company - 9.25.25 130.4 KB • PDF" at bounding box center [202, 471] width 404 height 27
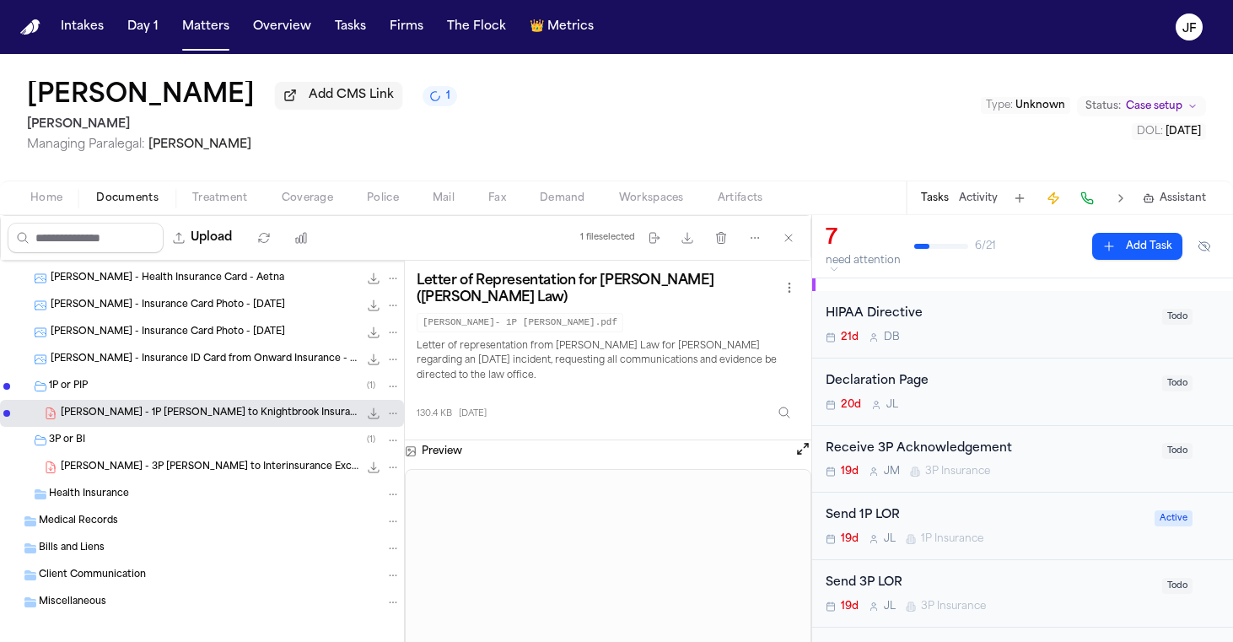
scroll to position [134, 0]
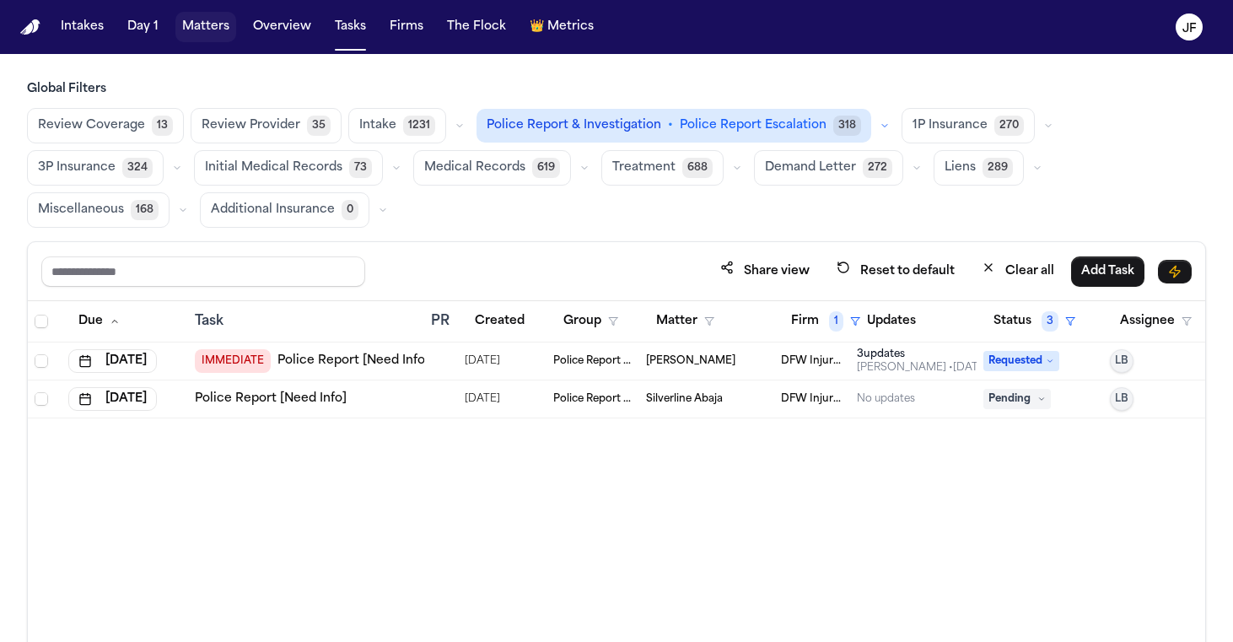
scroll to position [0, 2]
click at [192, 38] on button "Matters" at bounding box center [205, 27] width 61 height 30
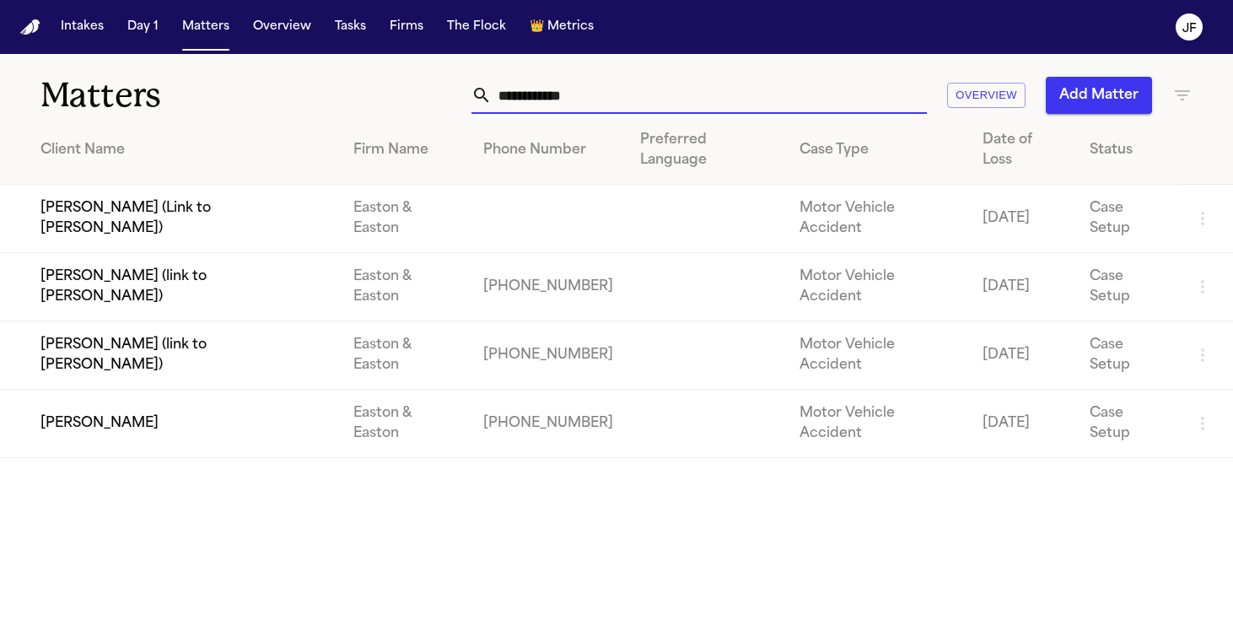
drag, startPoint x: 617, startPoint y: 102, endPoint x: 391, endPoint y: 110, distance: 226.2
click at [391, 110] on div "**********" at bounding box center [776, 95] width 833 height 37
paste input "**********"
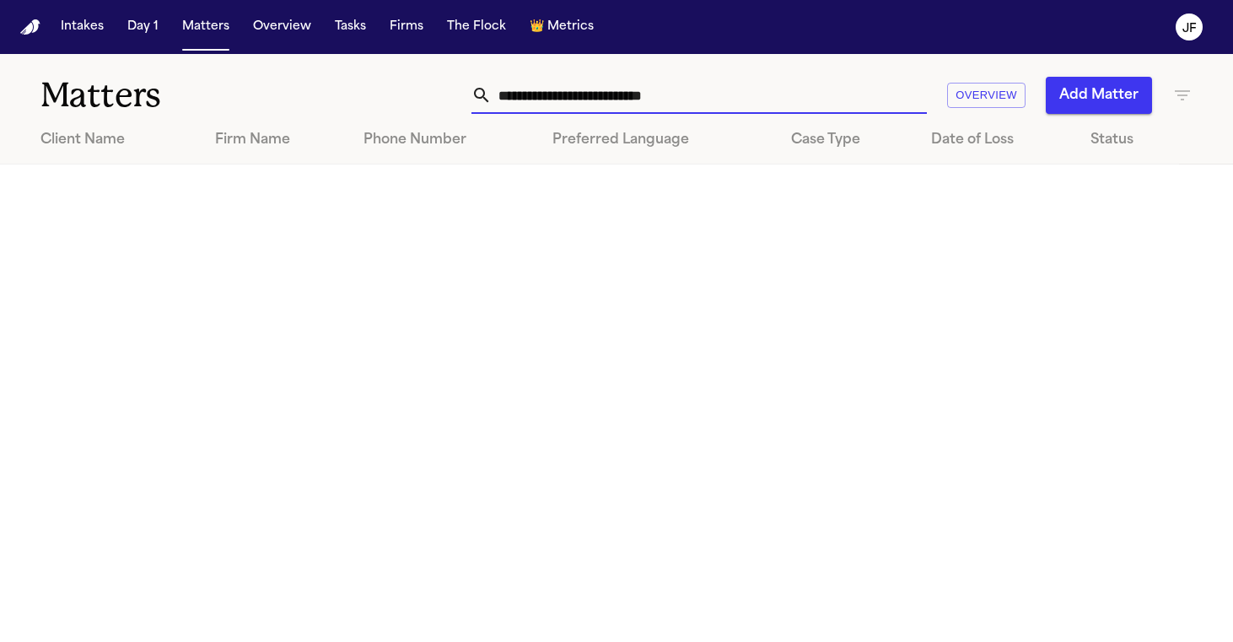
drag, startPoint x: 742, startPoint y: 94, endPoint x: 144, endPoint y: 61, distance: 598.2
click at [144, 61] on div "**********" at bounding box center [616, 85] width 1233 height 62
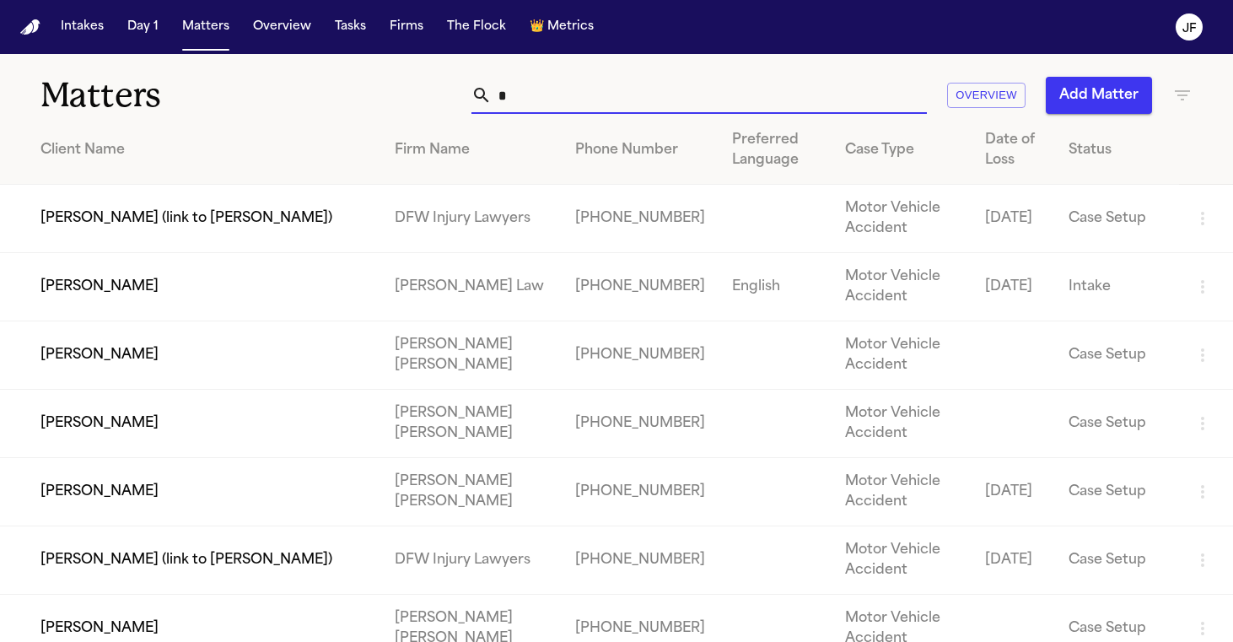
paste input "**********"
type input "**********"
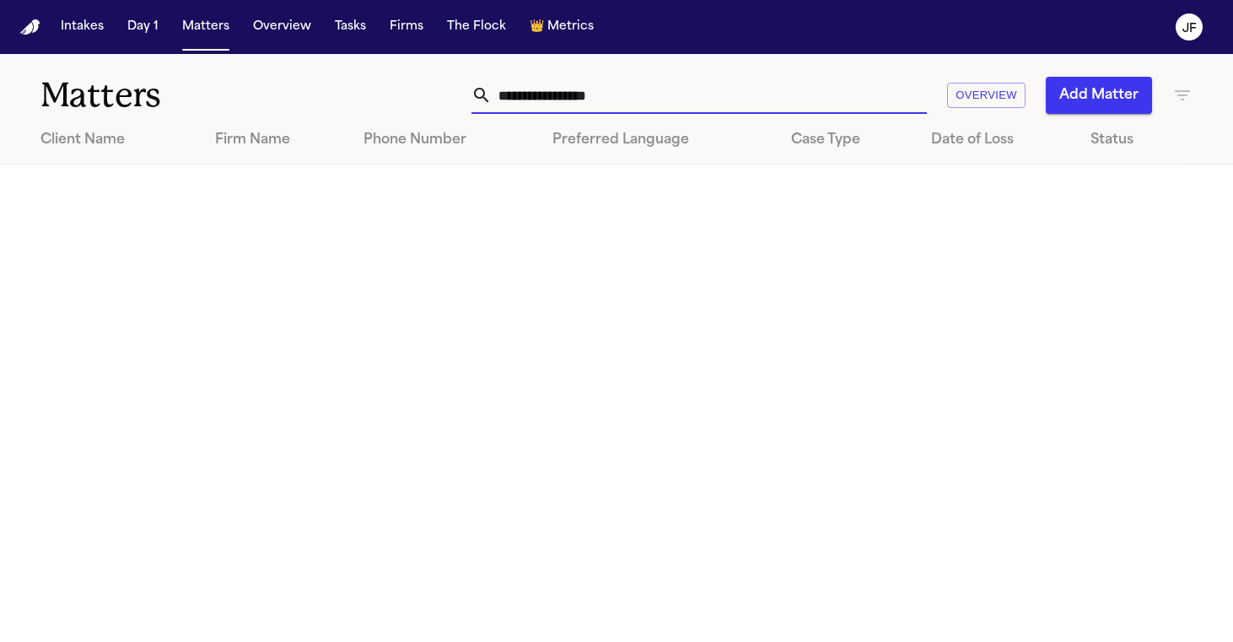
drag, startPoint x: 681, startPoint y: 95, endPoint x: 320, endPoint y: 84, distance: 361.2
click at [320, 84] on div "**********" at bounding box center [616, 85] width 1233 height 62
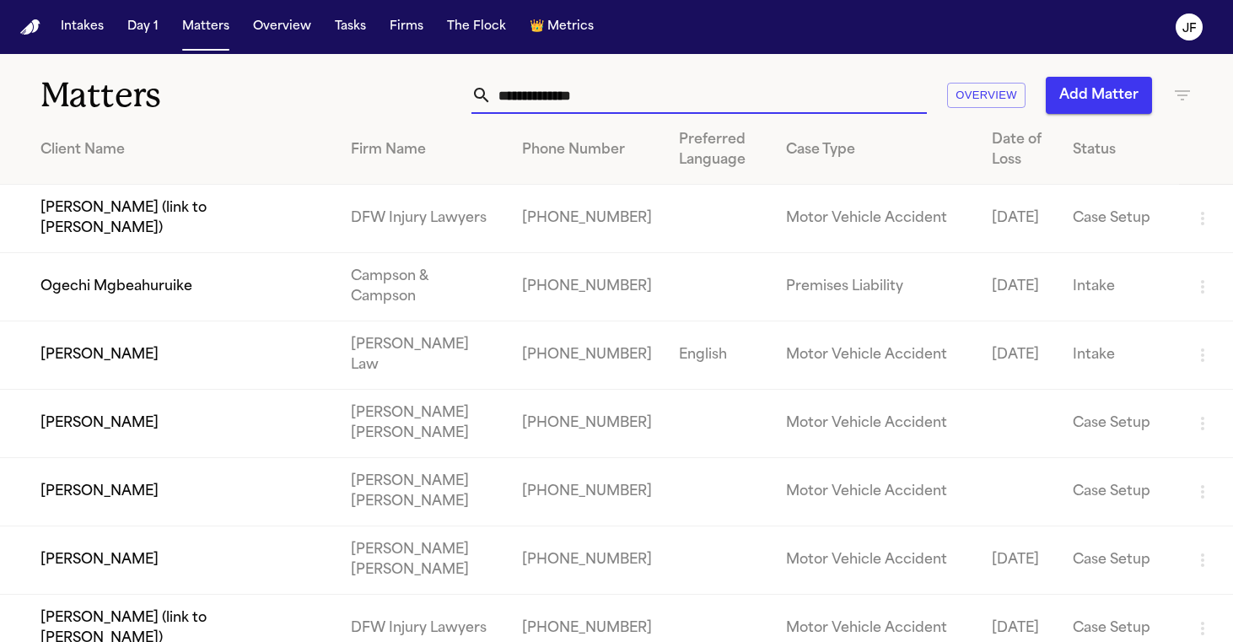
paste input "**********"
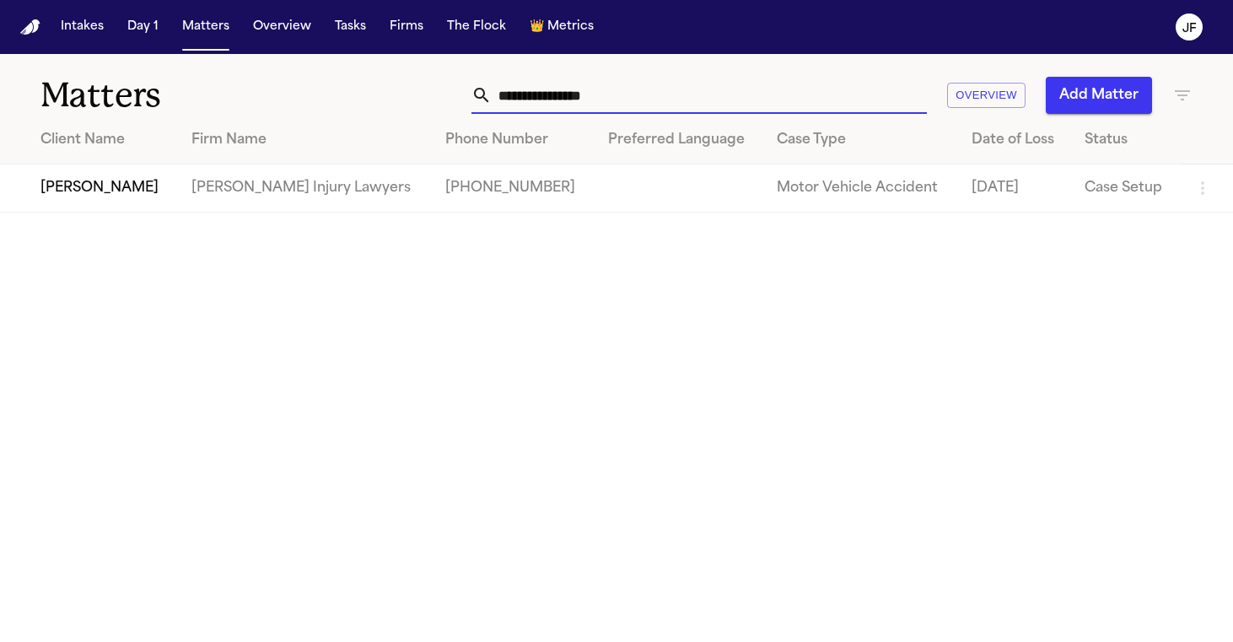
type input "**********"
click at [152, 200] on td "[PERSON_NAME]" at bounding box center [89, 189] width 178 height 48
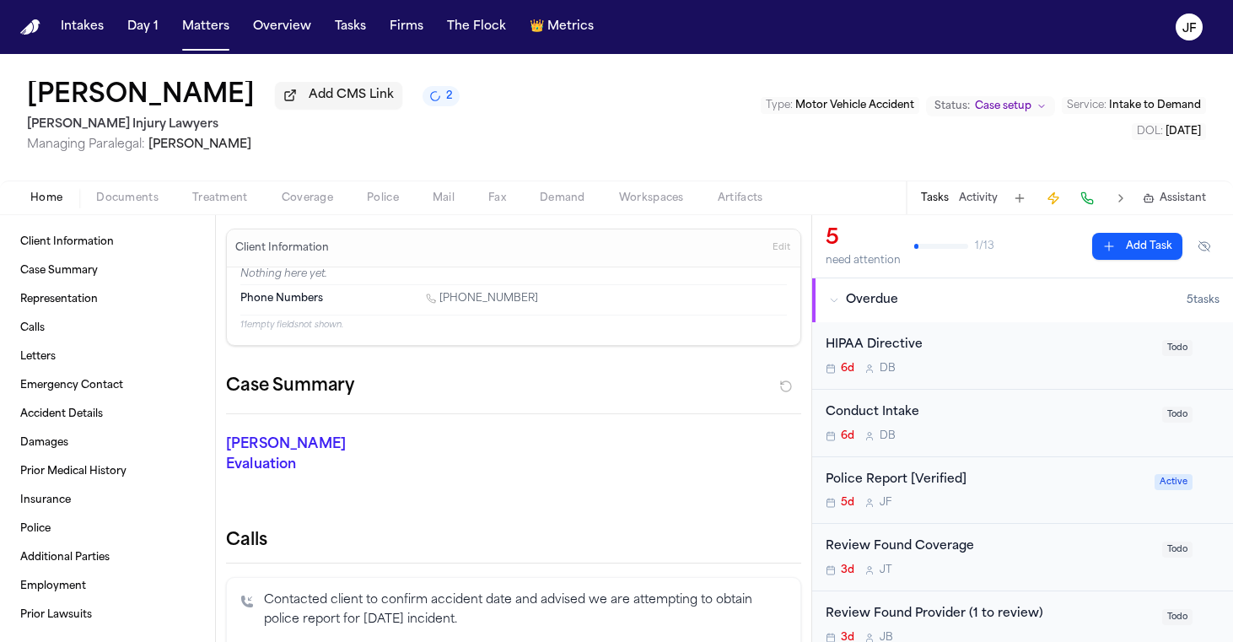
click at [120, 202] on span "Documents" at bounding box center [127, 197] width 62 height 13
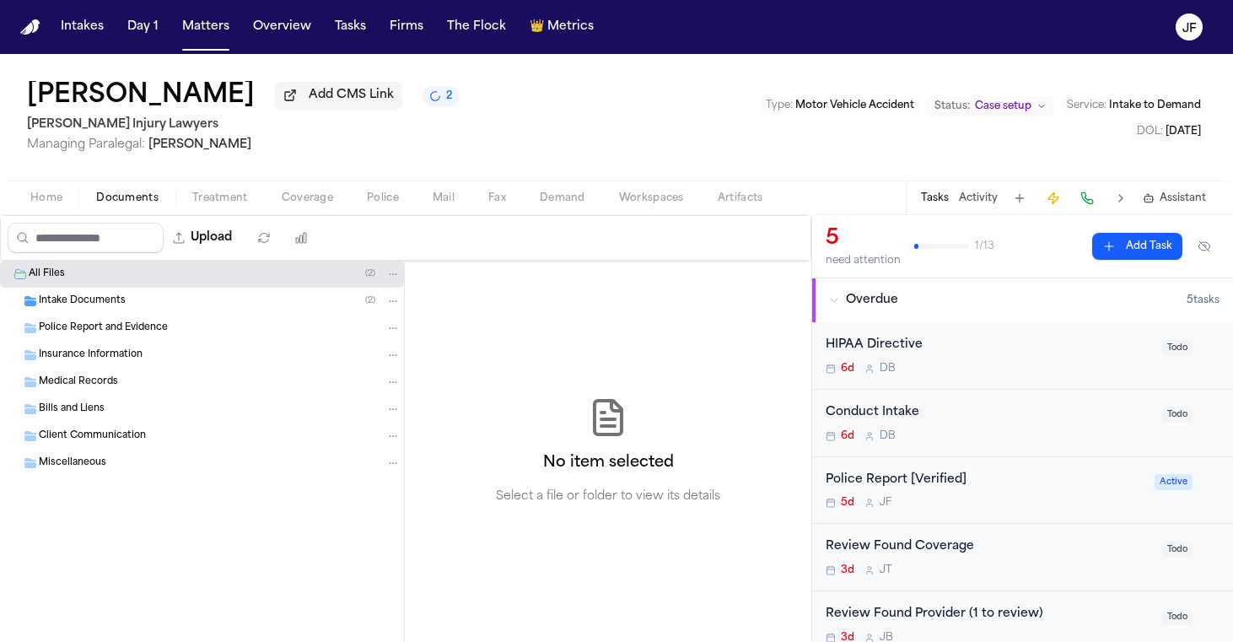
click at [98, 308] on span "Intake Documents" at bounding box center [82, 301] width 87 height 14
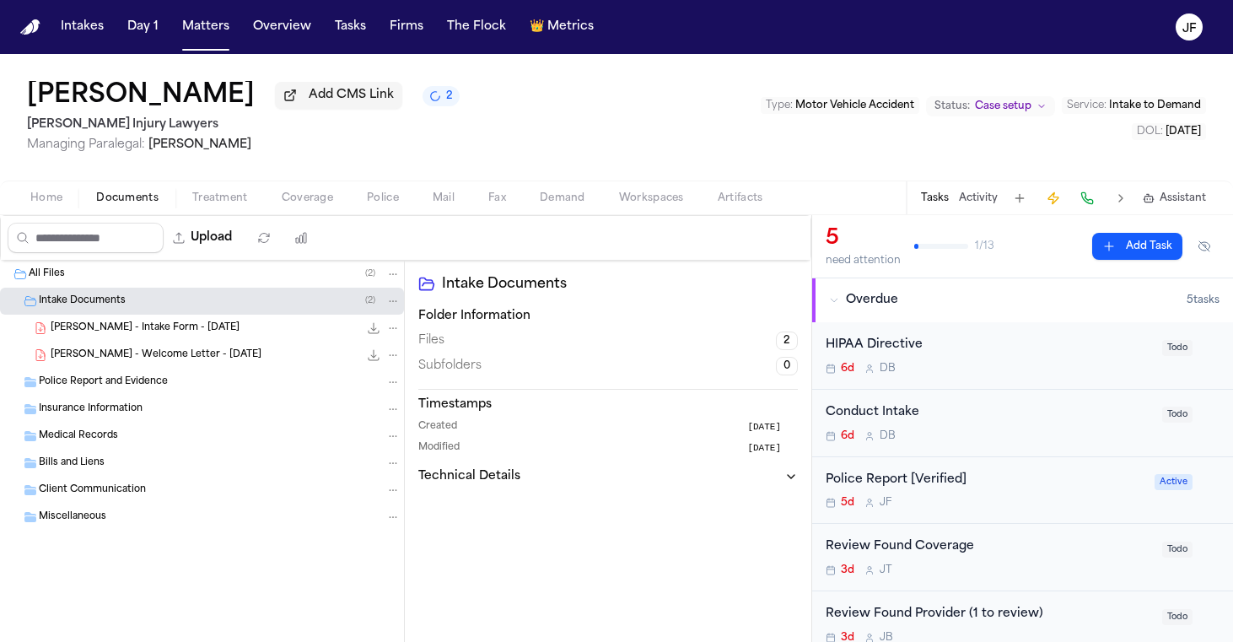
click at [118, 337] on div "[PERSON_NAME] - Intake Form - [DATE] 22.7 KB • PDF" at bounding box center [226, 328] width 350 height 17
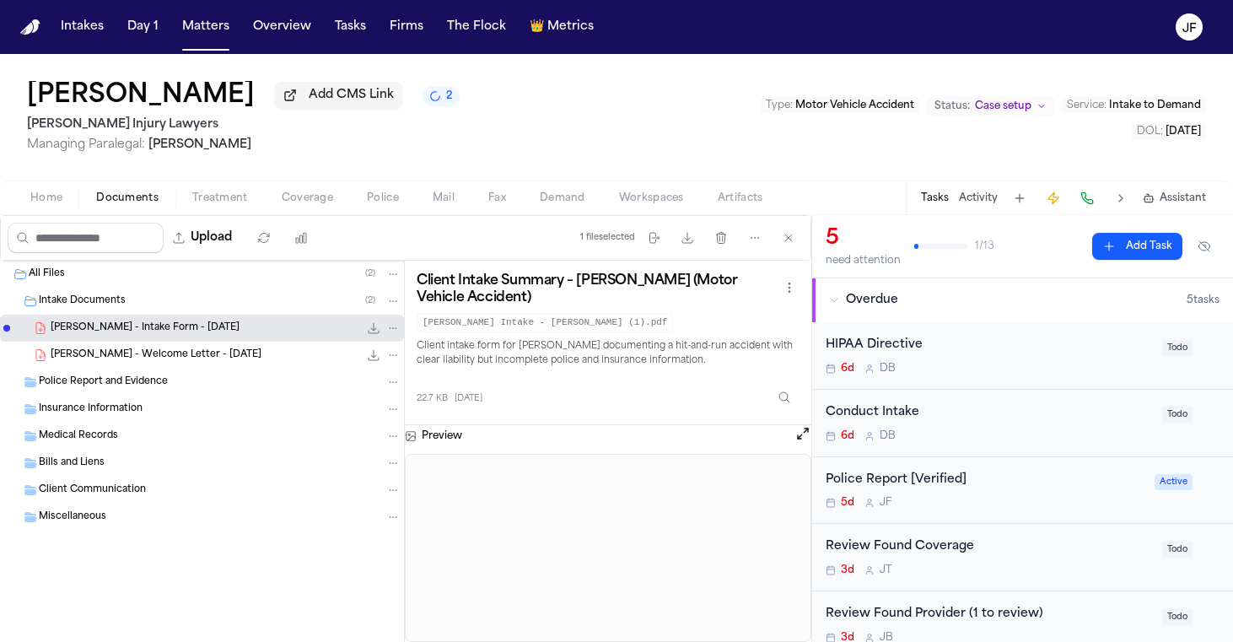
click at [370, 337] on button "File: A. Brodowski - Intake Form - 9.19.25" at bounding box center [373, 328] width 17 height 17
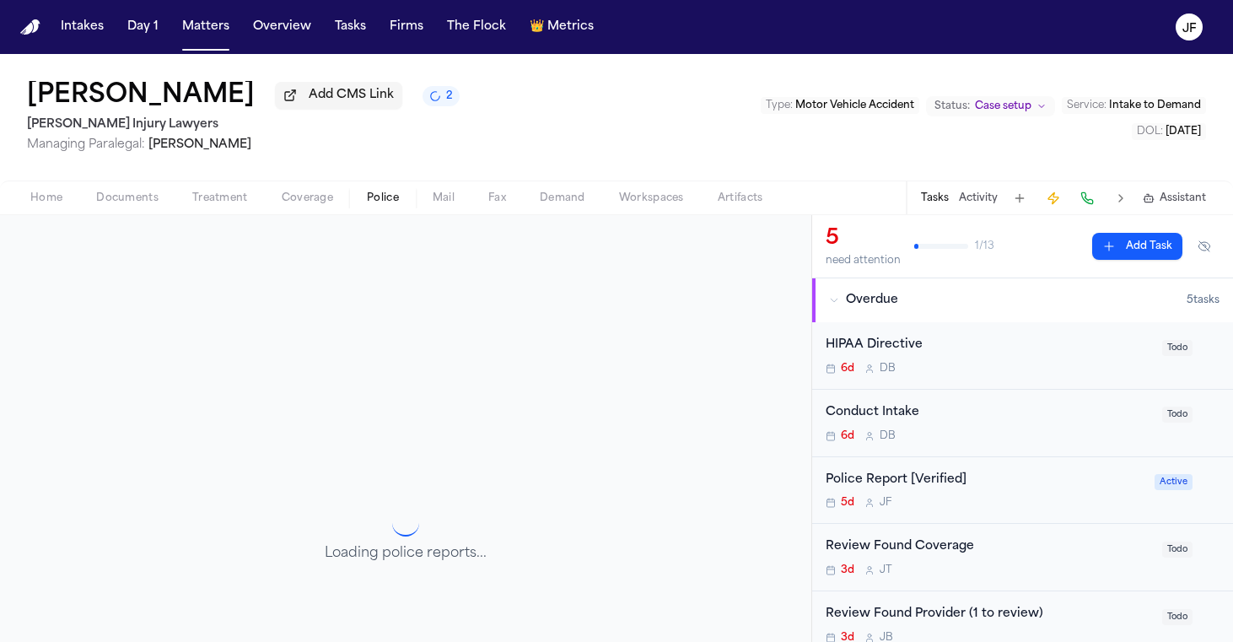
click at [372, 208] on span "button" at bounding box center [383, 208] width 52 height 2
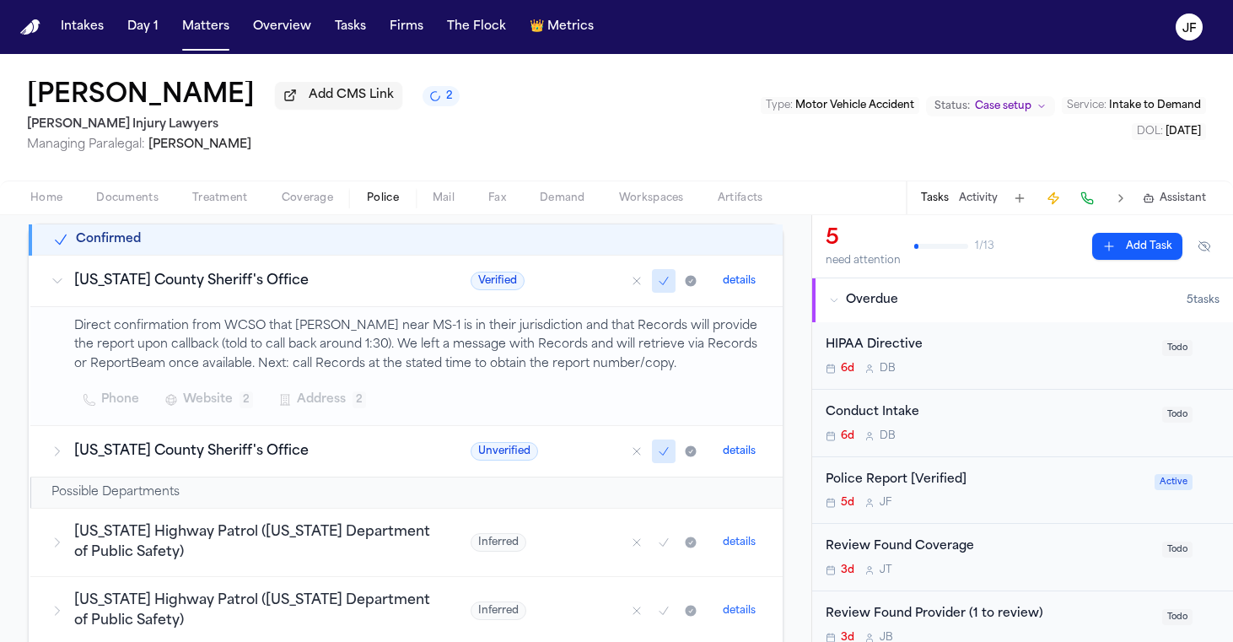
scroll to position [272, 0]
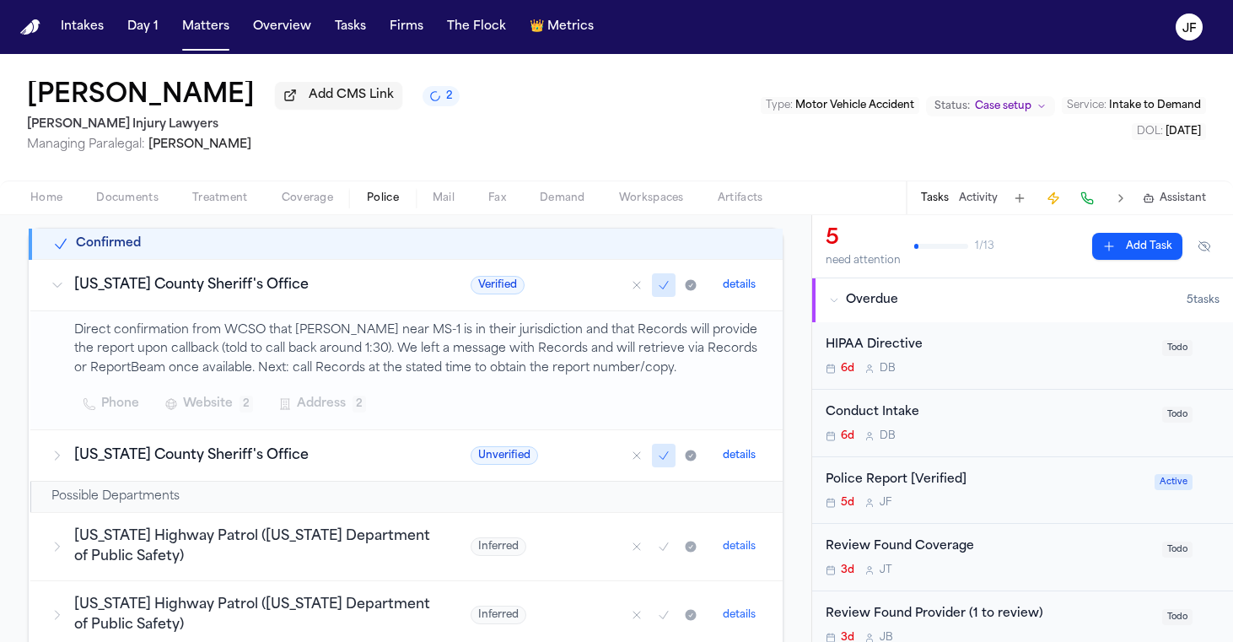
click at [278, 468] on td "[US_STATE] County Sheriff's Office" at bounding box center [240, 454] width 420 height 51
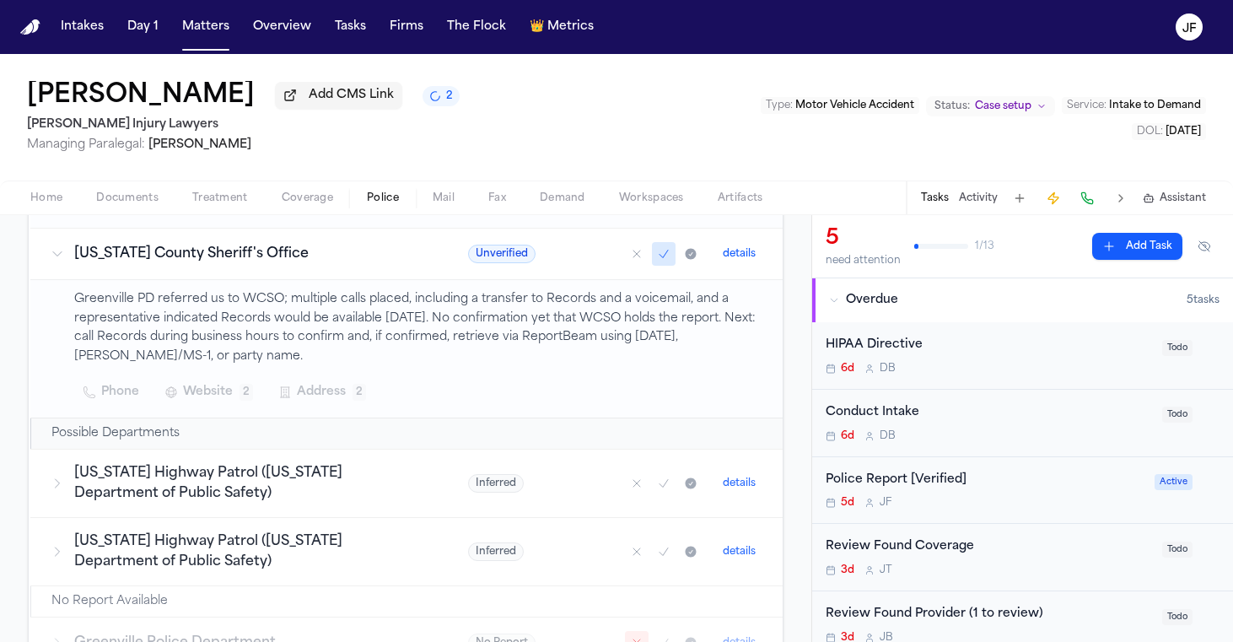
scroll to position [475, 0]
click at [946, 488] on div "Police Report [Verified]" at bounding box center [985, 480] width 319 height 19
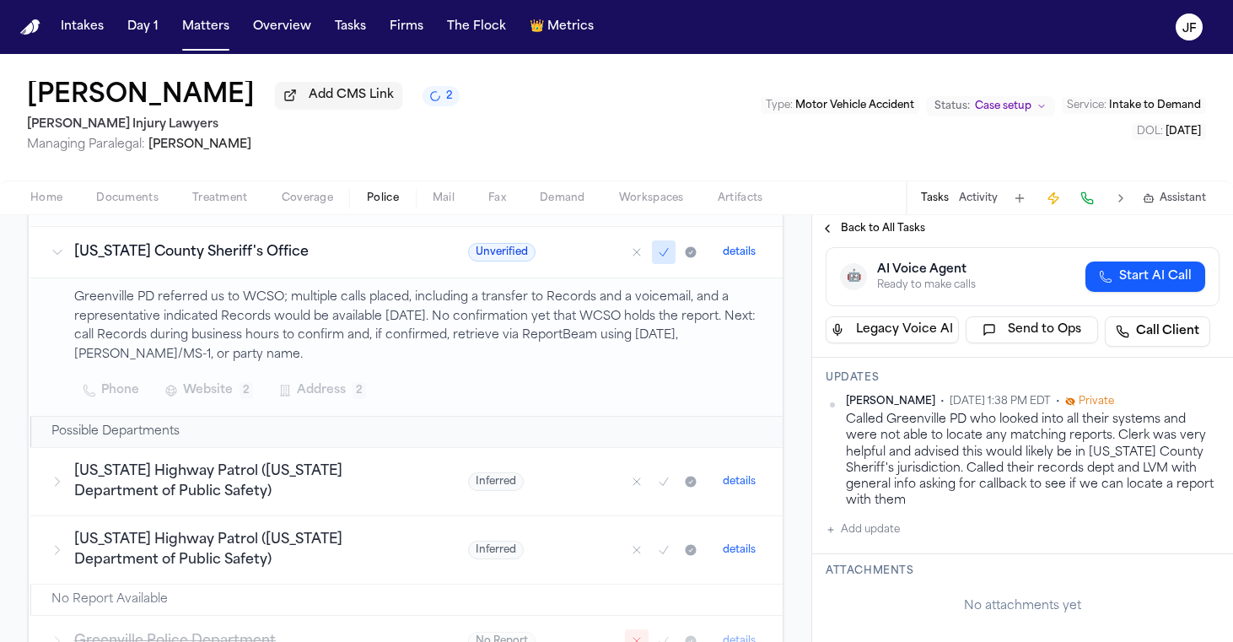
scroll to position [216, 0]
click at [202, 37] on button "Matters" at bounding box center [205, 27] width 61 height 30
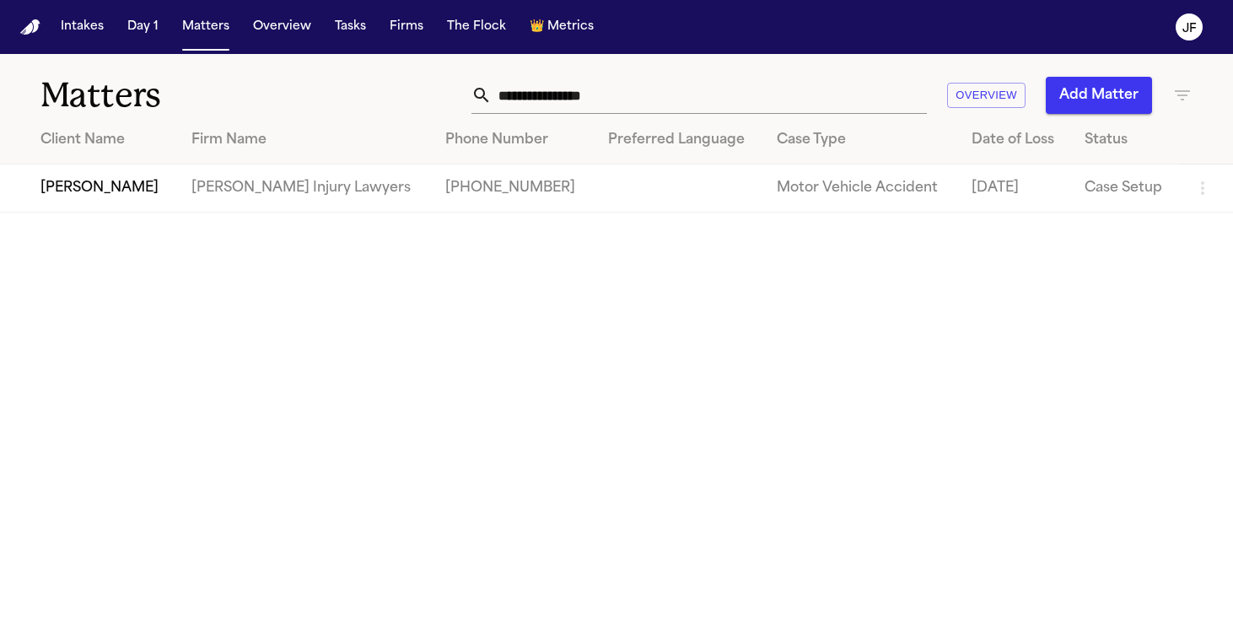
drag, startPoint x: 672, startPoint y: 96, endPoint x: 332, endPoint y: 94, distance: 340.0
click at [332, 94] on div "**********" at bounding box center [616, 85] width 1233 height 62
paste input "text"
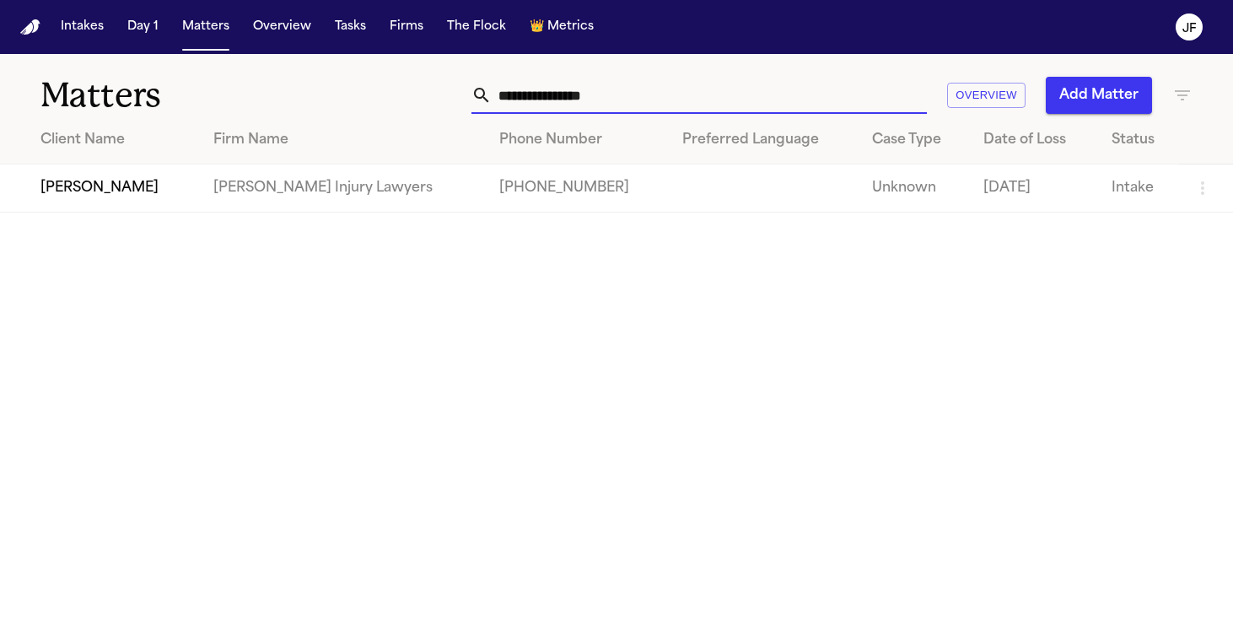
type input "**********"
click at [129, 184] on td "[PERSON_NAME]" at bounding box center [100, 189] width 200 height 48
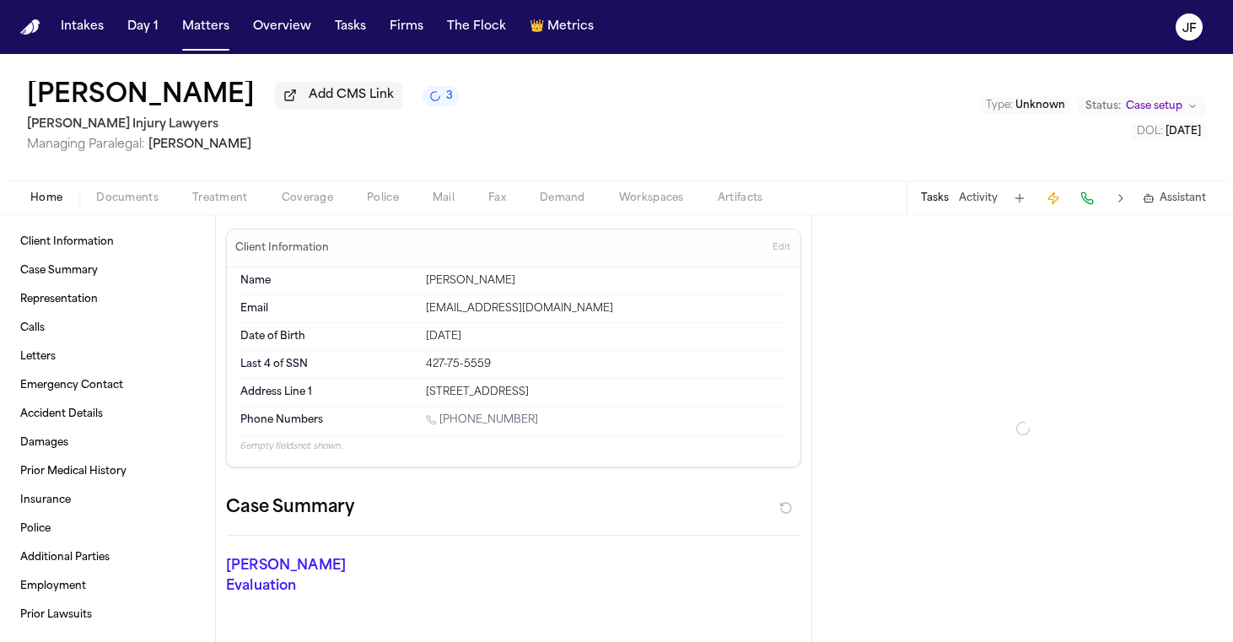
click at [128, 202] on span "Documents" at bounding box center [127, 197] width 62 height 13
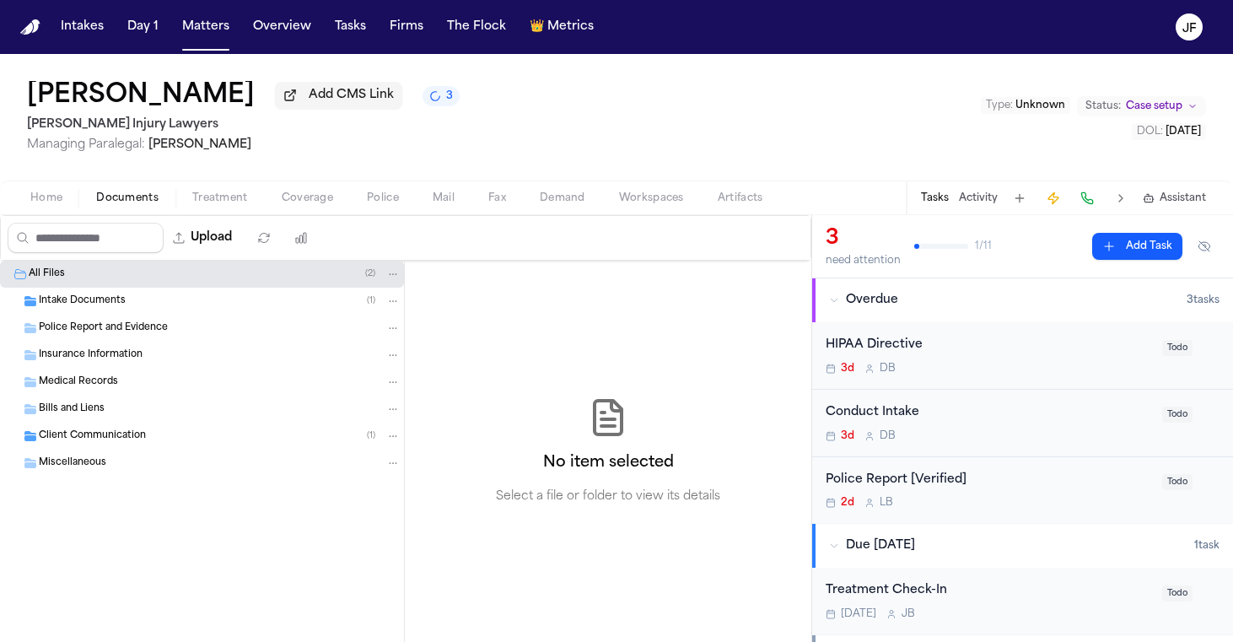
click at [123, 315] on div "Intake Documents ( 1 )" at bounding box center [202, 301] width 404 height 27
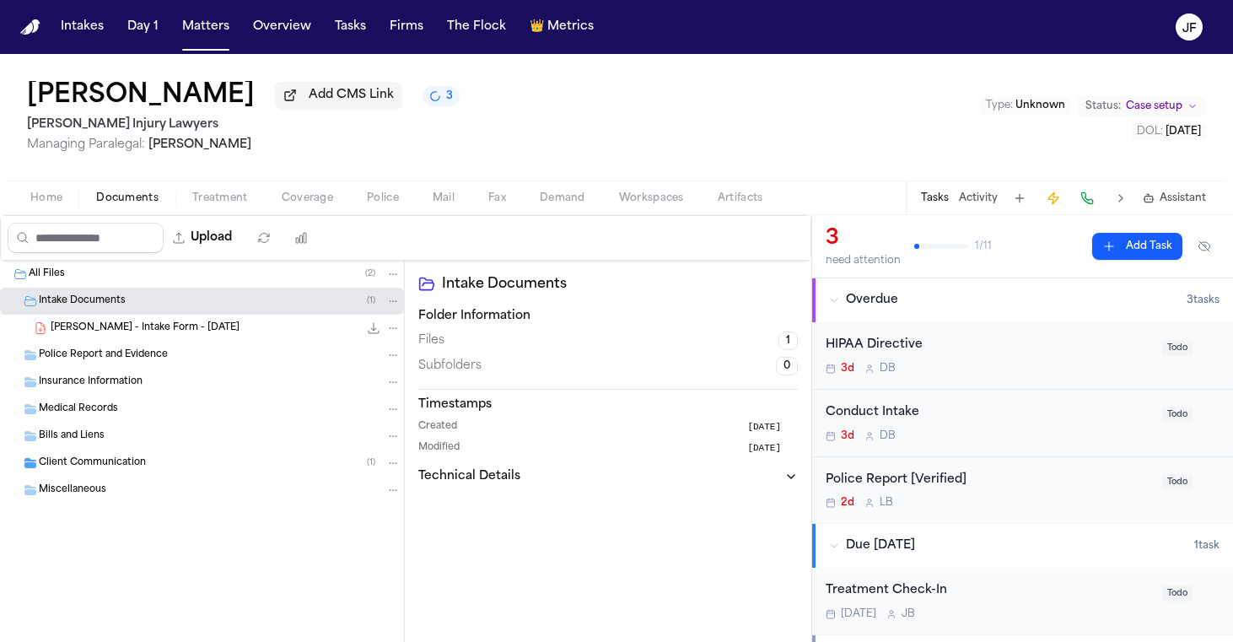
click at [126, 341] on div "[PERSON_NAME] - Intake Form - [DATE] 23.7 KB • PDF" at bounding box center [202, 328] width 404 height 27
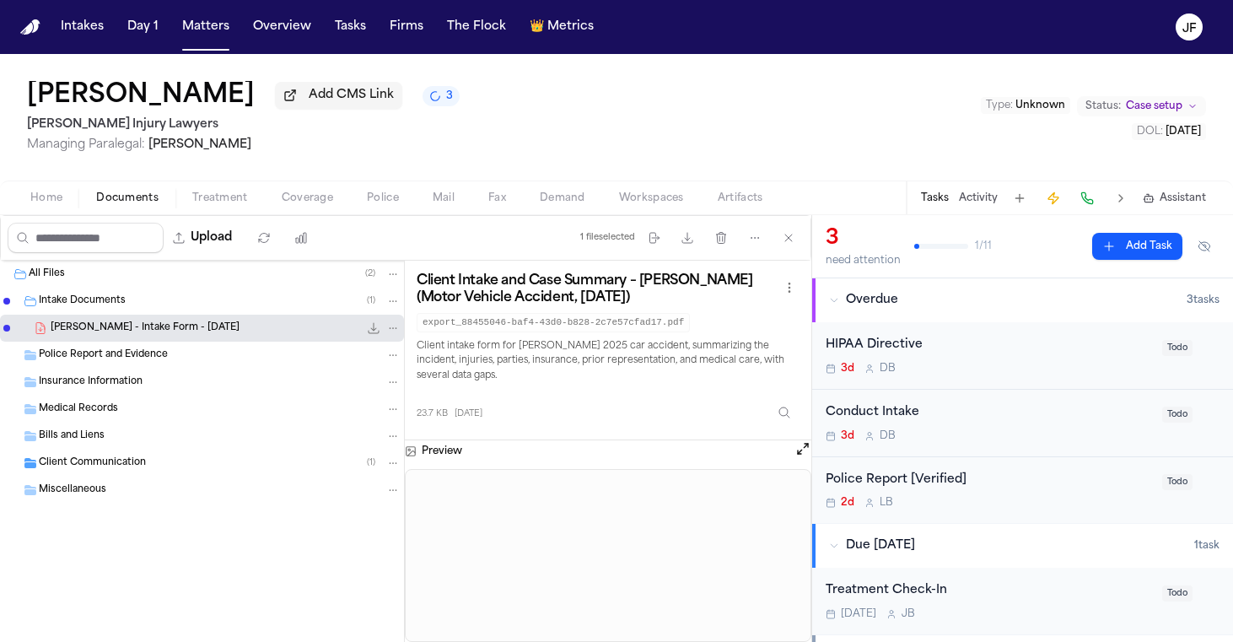
click at [371, 331] on icon "File: B. Chadwick - Intake Form - 4.2.25" at bounding box center [373, 327] width 13 height 13
click at [360, 37] on button "Tasks" at bounding box center [350, 27] width 45 height 30
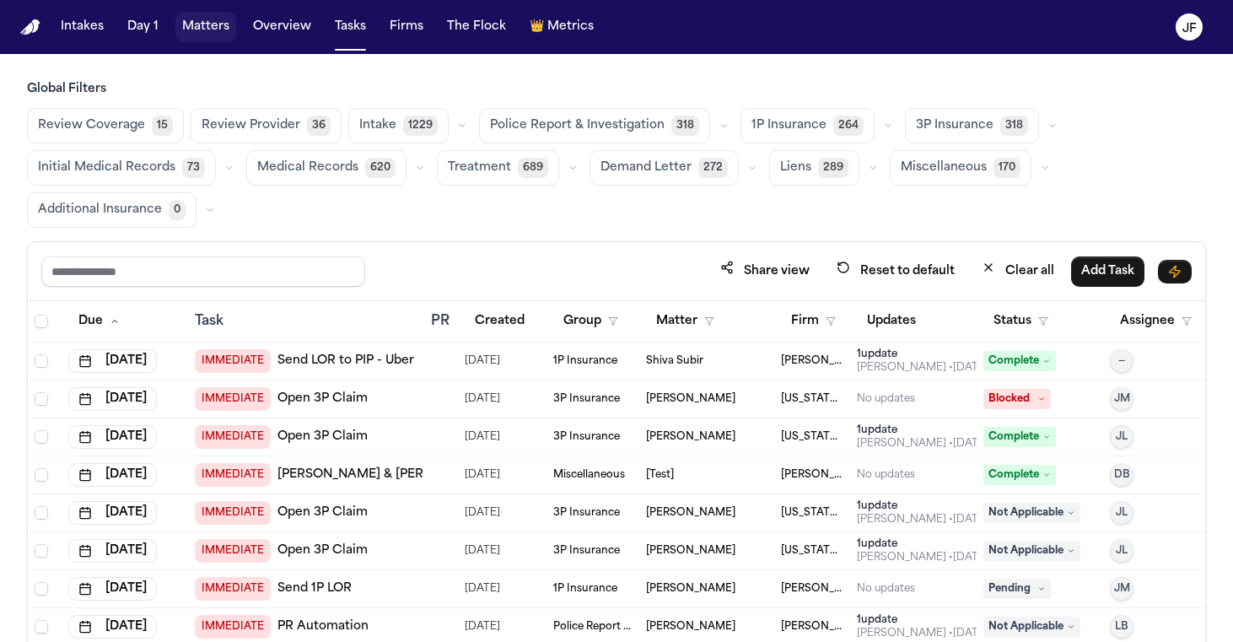
click at [210, 27] on button "Matters" at bounding box center [205, 27] width 61 height 30
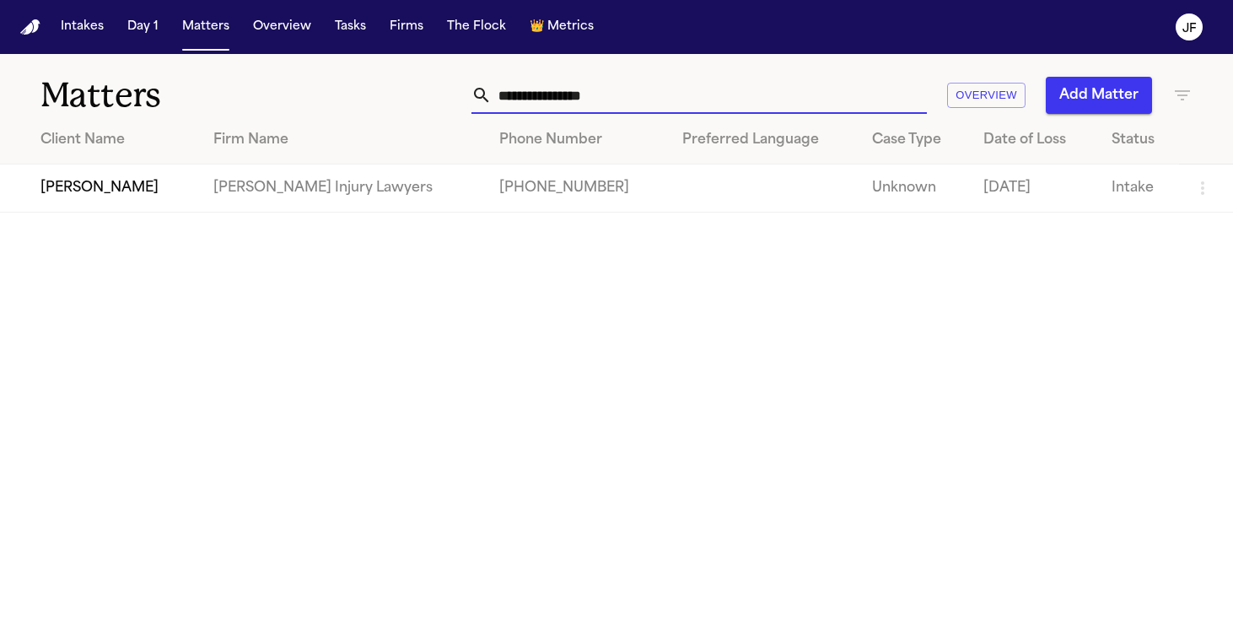
drag, startPoint x: 672, startPoint y: 102, endPoint x: 162, endPoint y: 101, distance: 510.4
click at [162, 101] on div "**********" at bounding box center [616, 85] width 1233 height 62
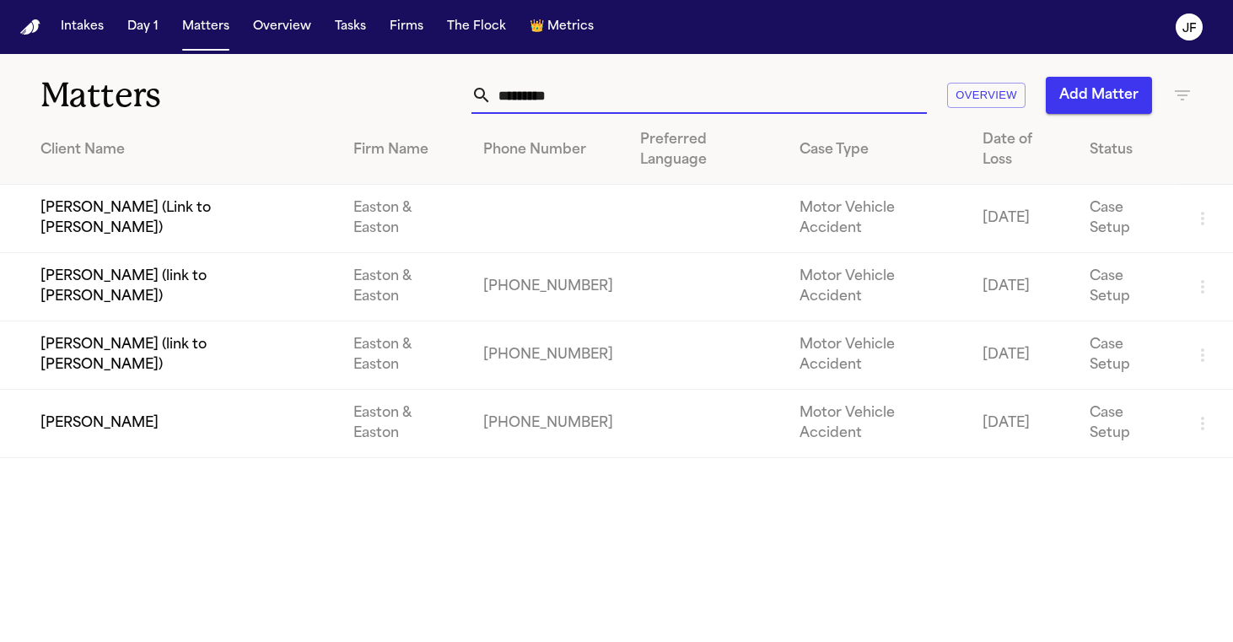
type input "**********"
drag, startPoint x: 162, startPoint y: 101, endPoint x: 100, endPoint y: 342, distance: 248.2
click at [100, 390] on td "[PERSON_NAME]" at bounding box center [170, 424] width 340 height 68
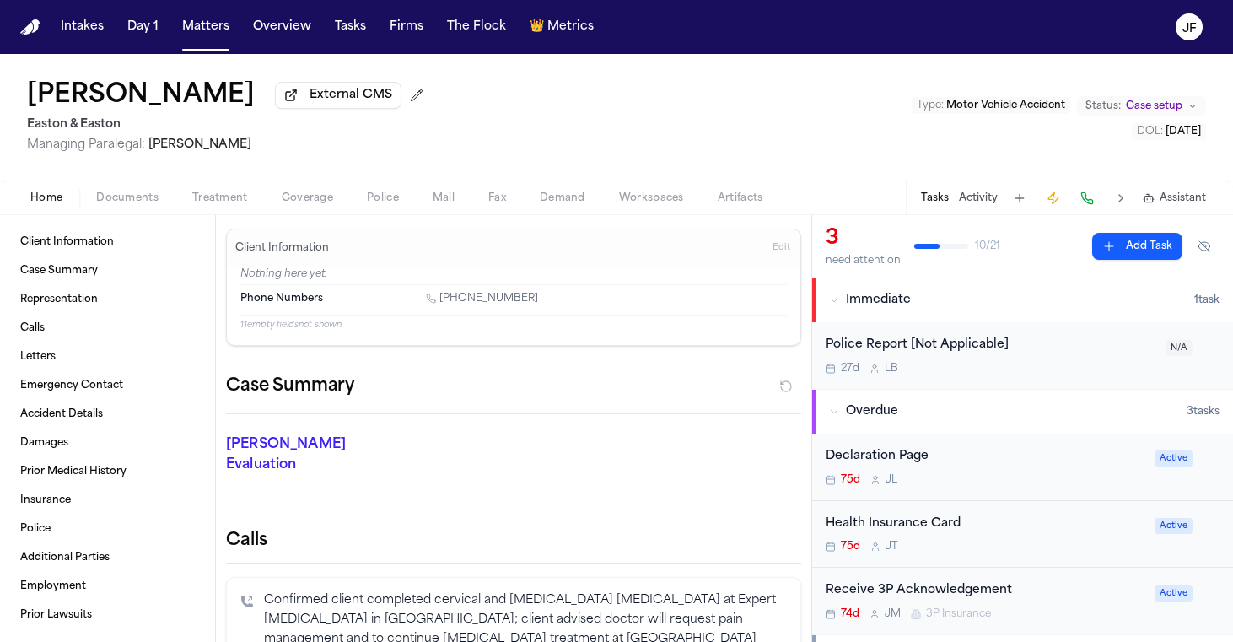
click at [289, 200] on span "Coverage" at bounding box center [307, 197] width 51 height 13
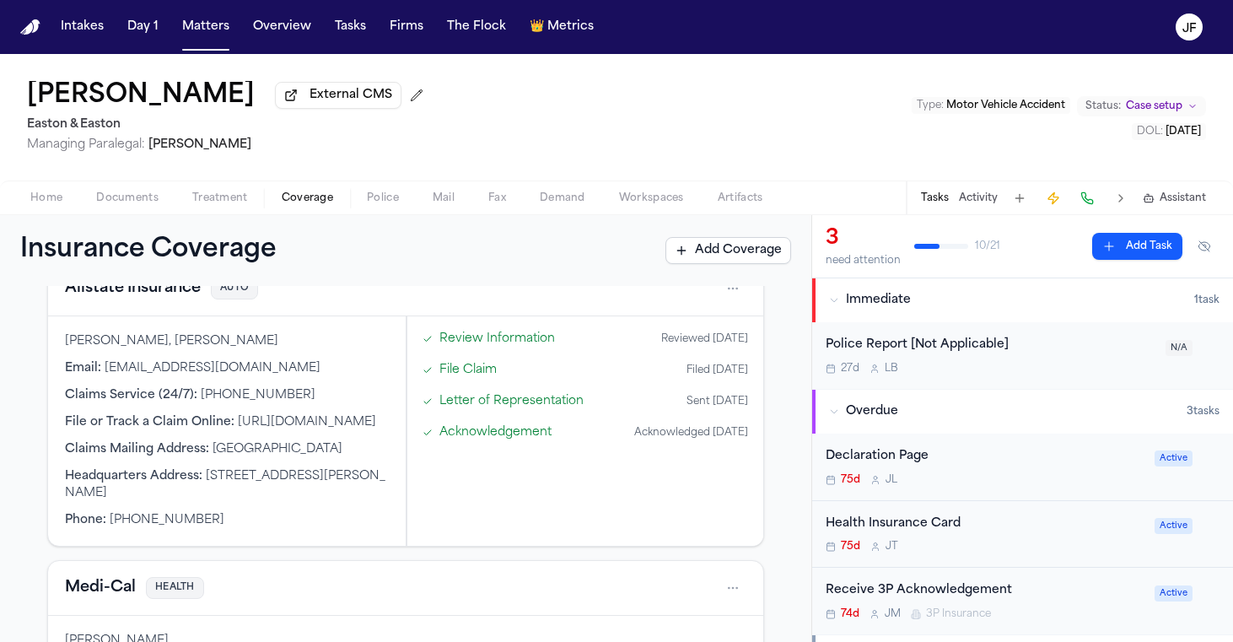
scroll to position [103, 0]
click at [111, 189] on div "Home Documents Treatment Coverage Police Mail Fax Demand Workspaces Artifacts T…" at bounding box center [616, 198] width 1233 height 34
click at [111, 197] on span "Documents" at bounding box center [127, 197] width 62 height 13
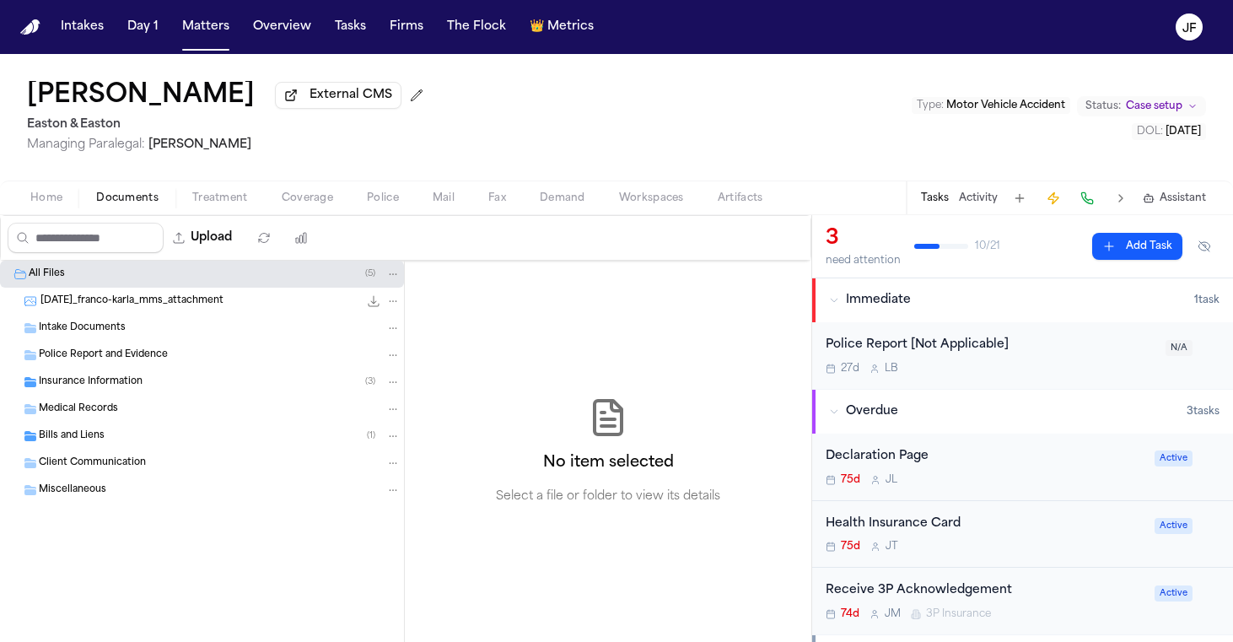
click at [127, 387] on span "Insurance Information" at bounding box center [91, 382] width 104 height 14
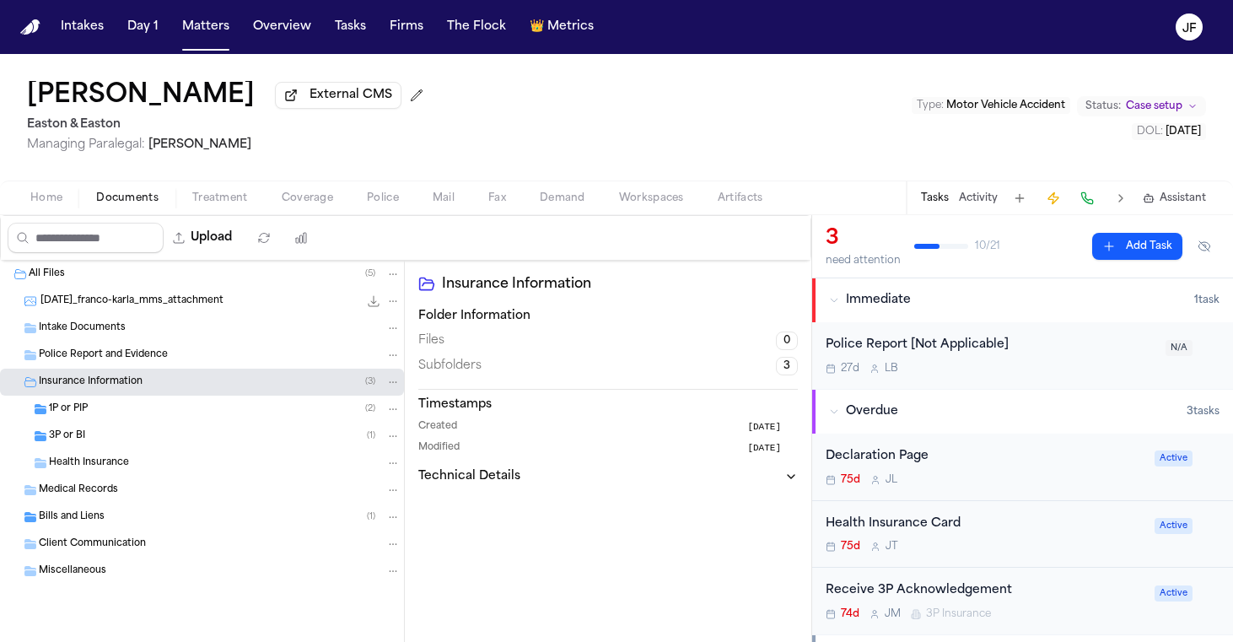
click at [129, 442] on div "3P or BI ( 1 )" at bounding box center [225, 436] width 352 height 15
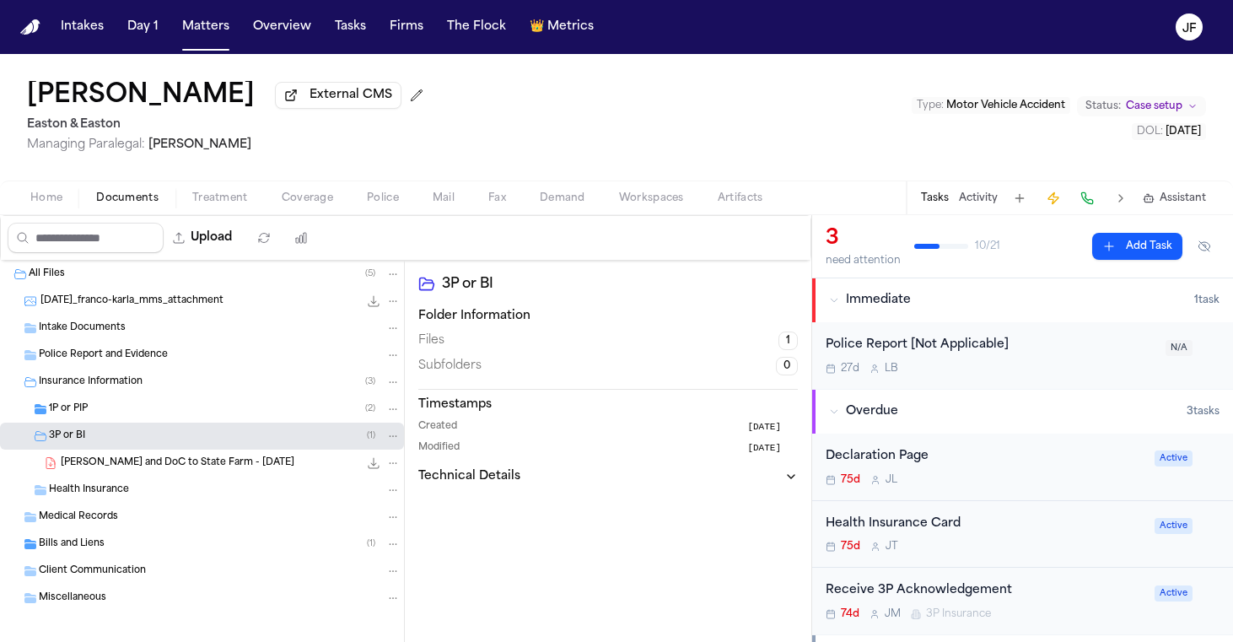
click at [132, 410] on div "1P or PIP ( 2 )" at bounding box center [225, 409] width 352 height 15
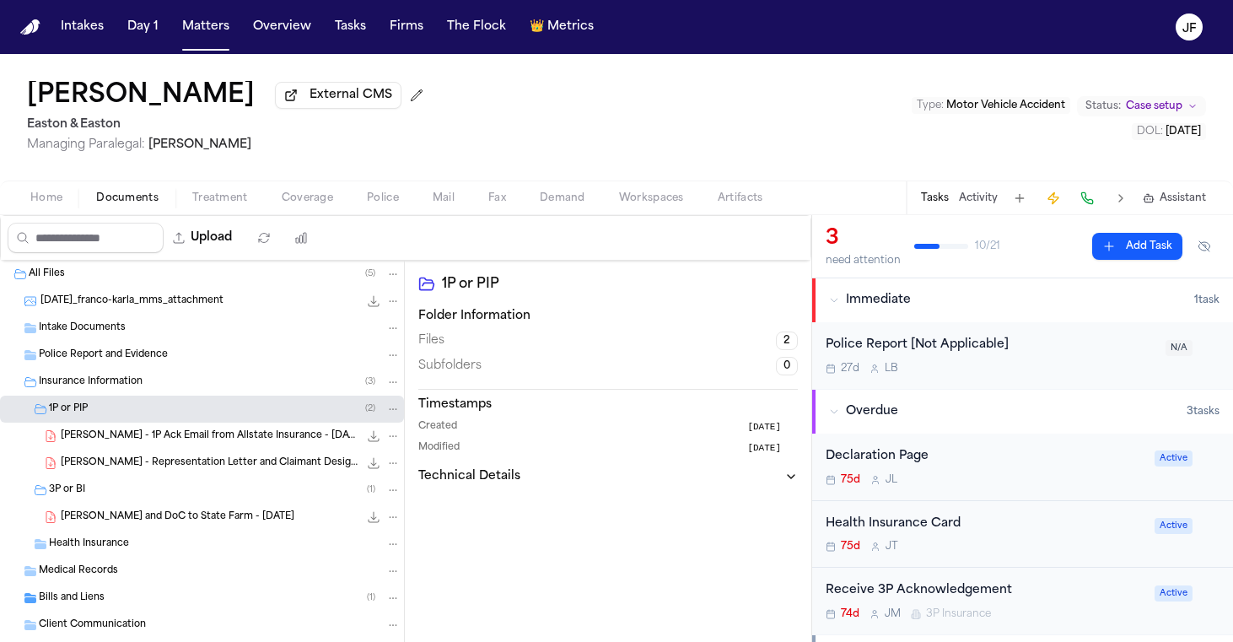
click at [266, 496] on div "3P or BI ( 1 )" at bounding box center [225, 490] width 352 height 15
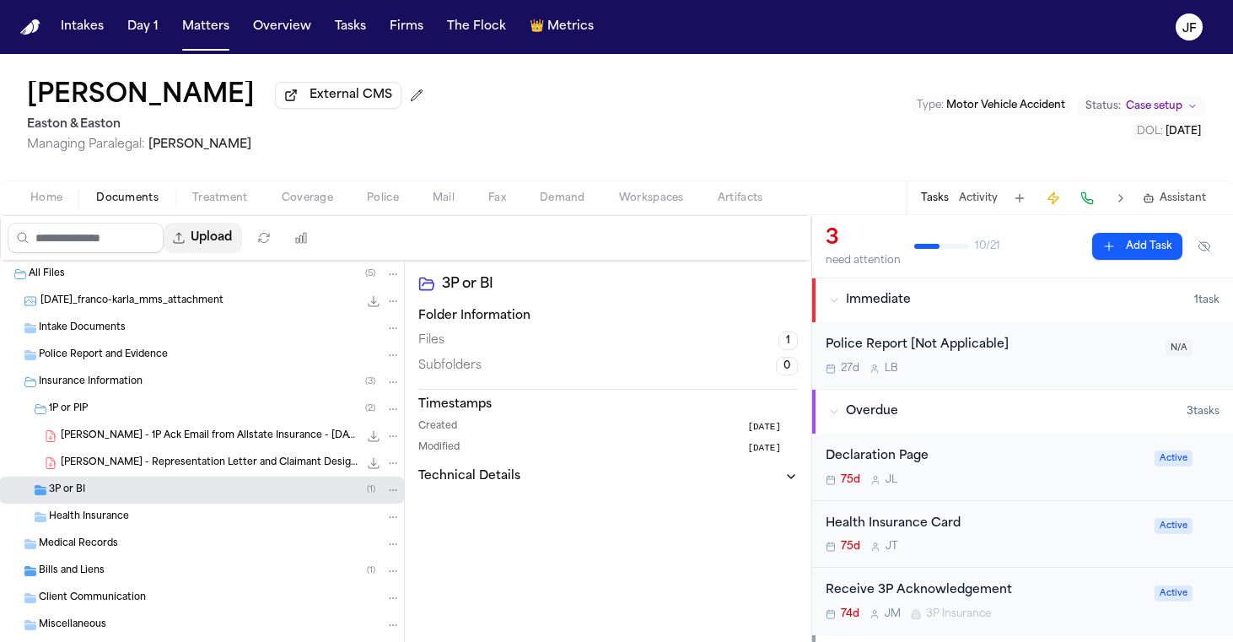
click at [242, 236] on button "Upload" at bounding box center [203, 238] width 78 height 30
select select "**********"
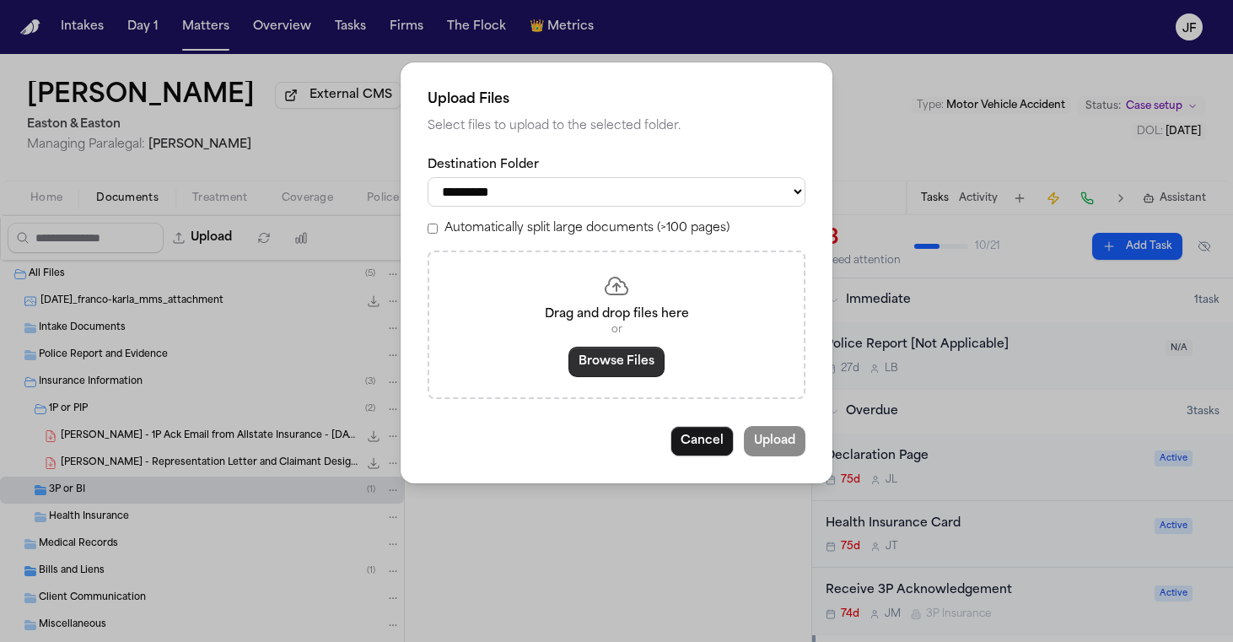
click at [593, 353] on button "Browse Files" at bounding box center [617, 362] width 96 height 30
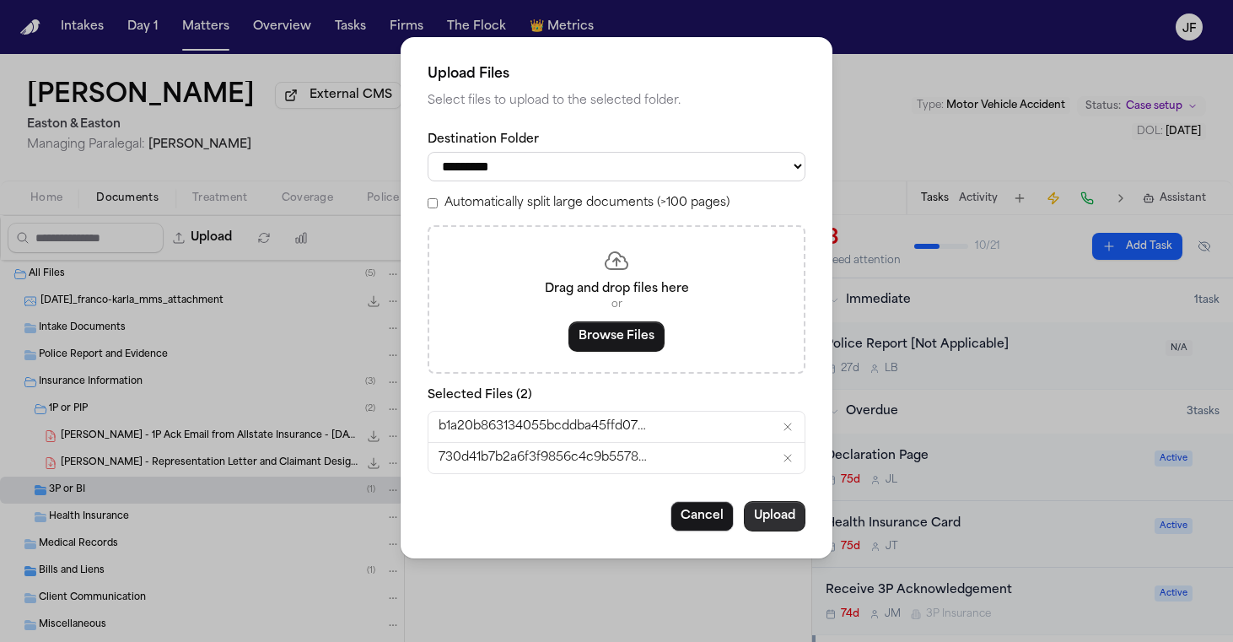
click at [773, 518] on button "Upload" at bounding box center [775, 516] width 62 height 30
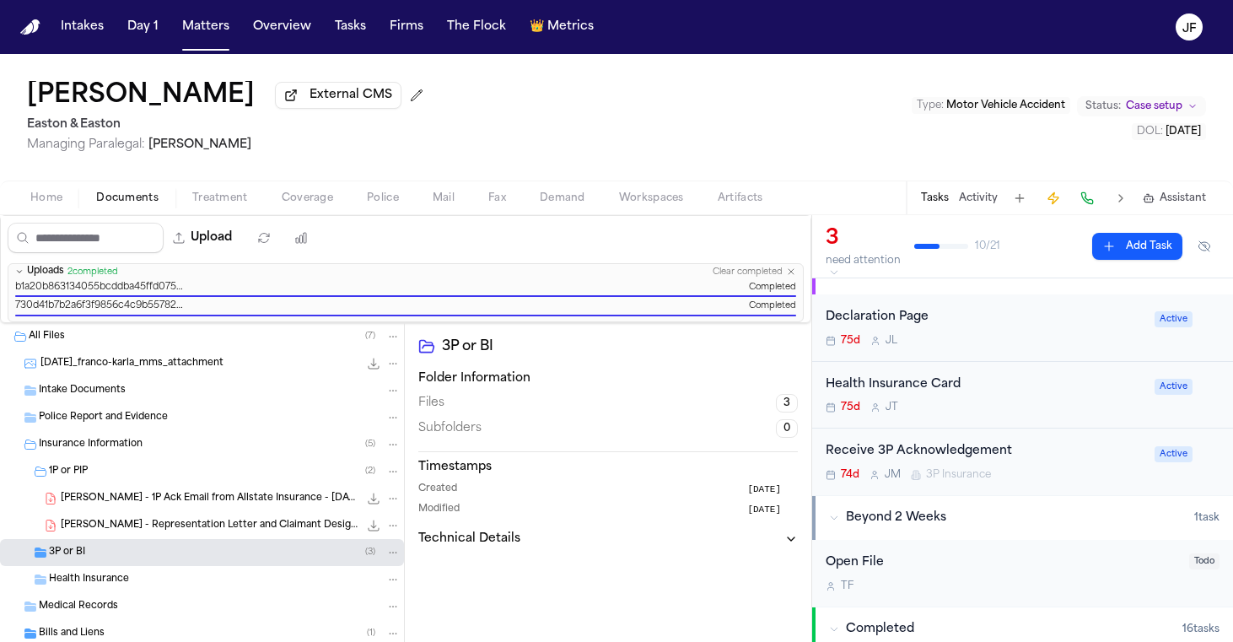
scroll to position [142, 0]
click at [984, 451] on div "Receive 3P Acknowledgement" at bounding box center [985, 449] width 319 height 19
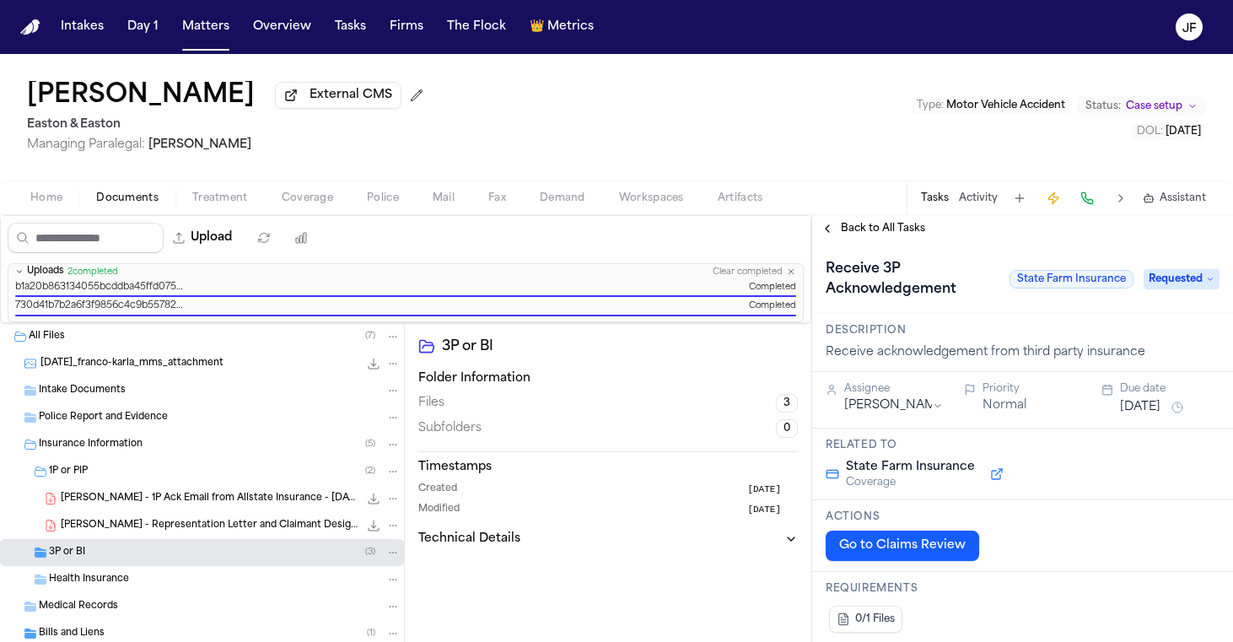
click at [1178, 289] on span "Requested" at bounding box center [1182, 279] width 76 height 20
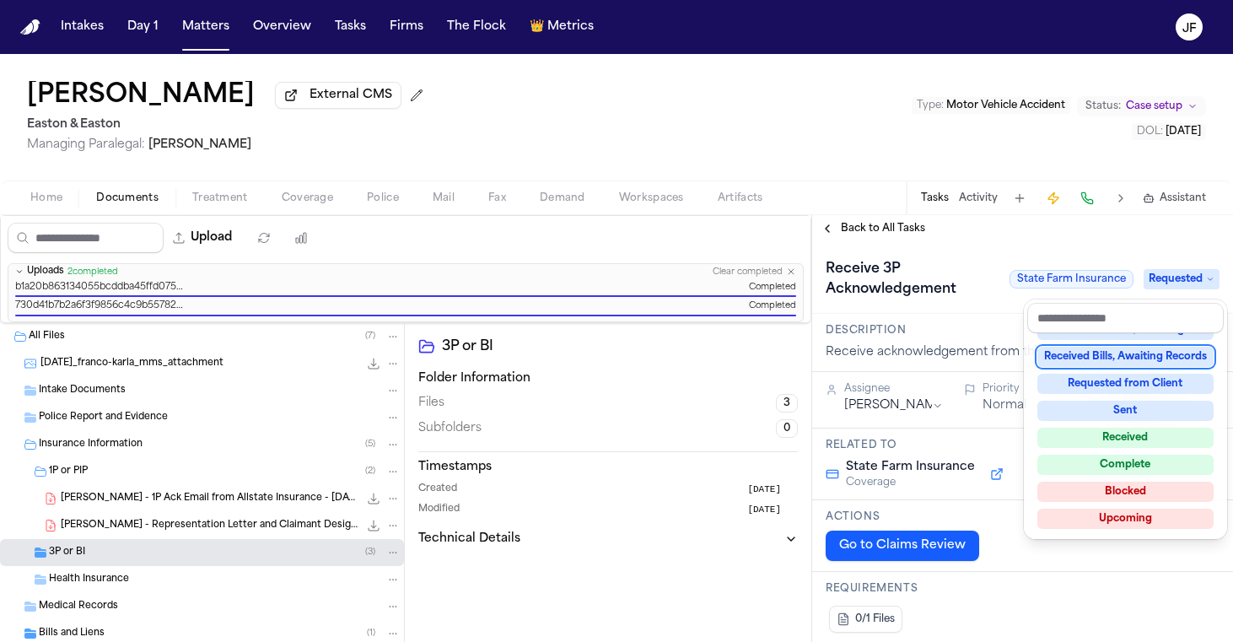
scroll to position [263, 0]
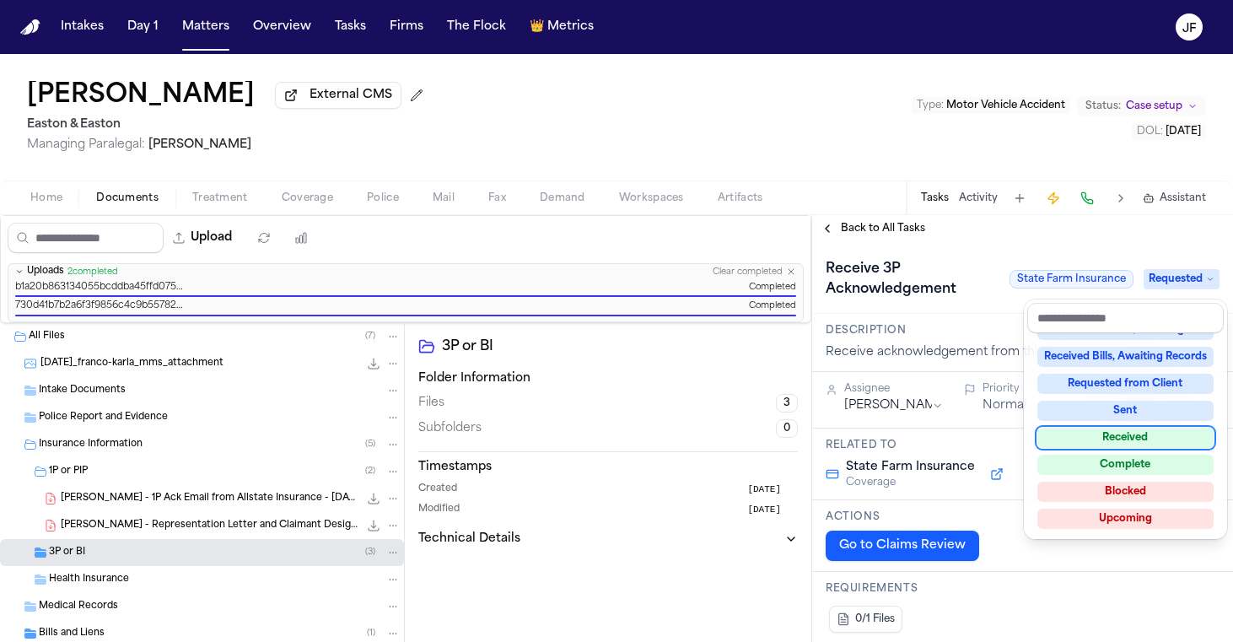
click at [1137, 441] on div "Received" at bounding box center [1126, 438] width 176 height 20
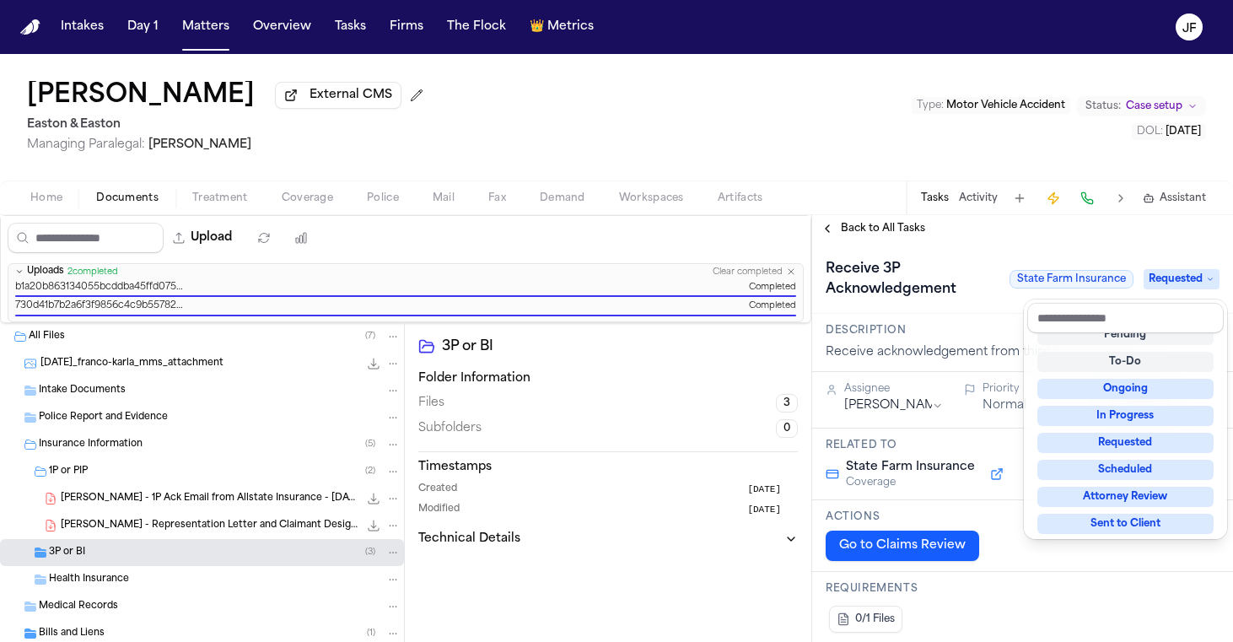
scroll to position [7, 0]
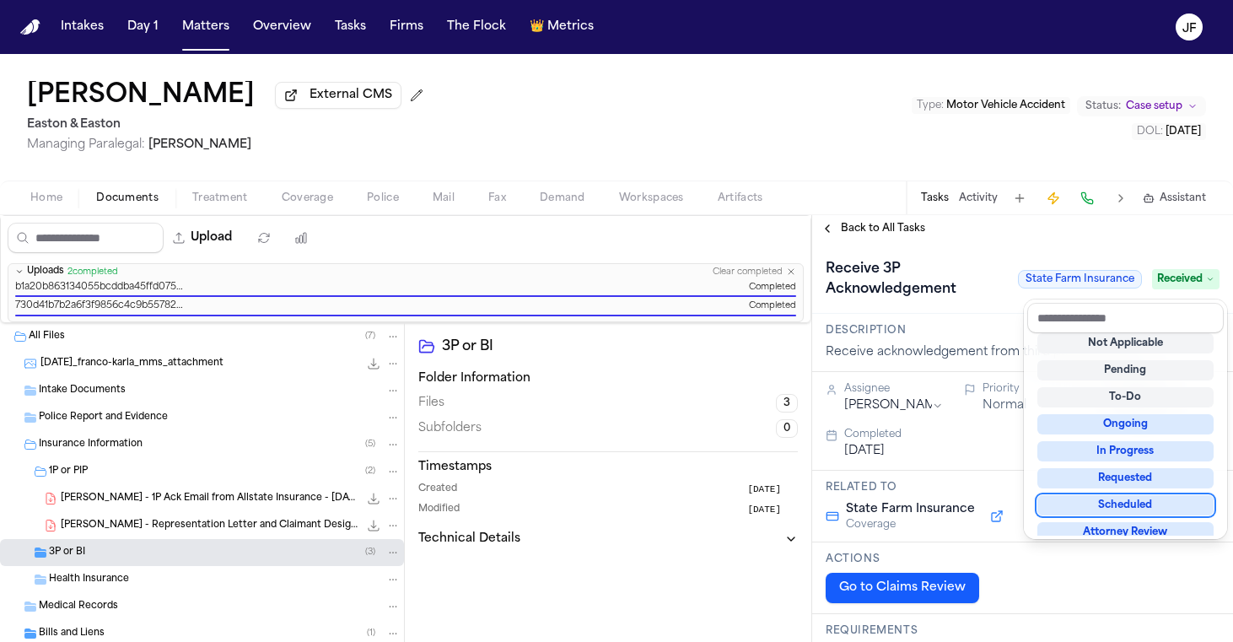
click at [1046, 239] on div "**********" at bounding box center [1022, 428] width 421 height 427
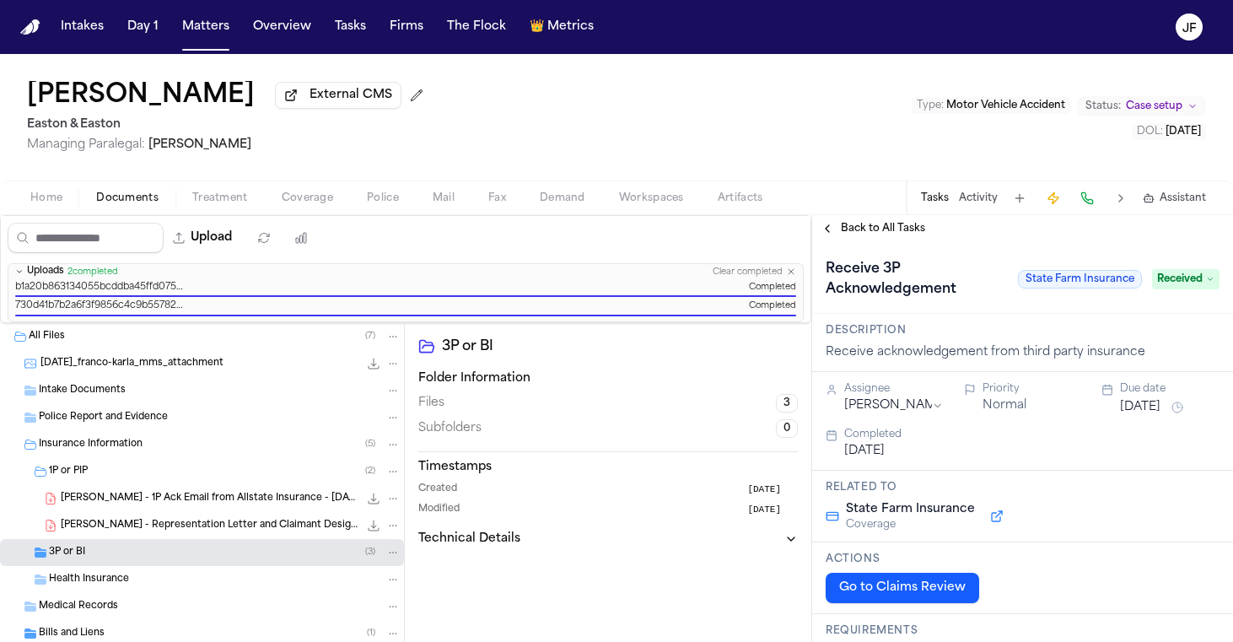
click at [909, 218] on div "Back to All Tasks" at bounding box center [1022, 228] width 421 height 27
click at [909, 224] on span "Back to All Tasks" at bounding box center [883, 228] width 84 height 13
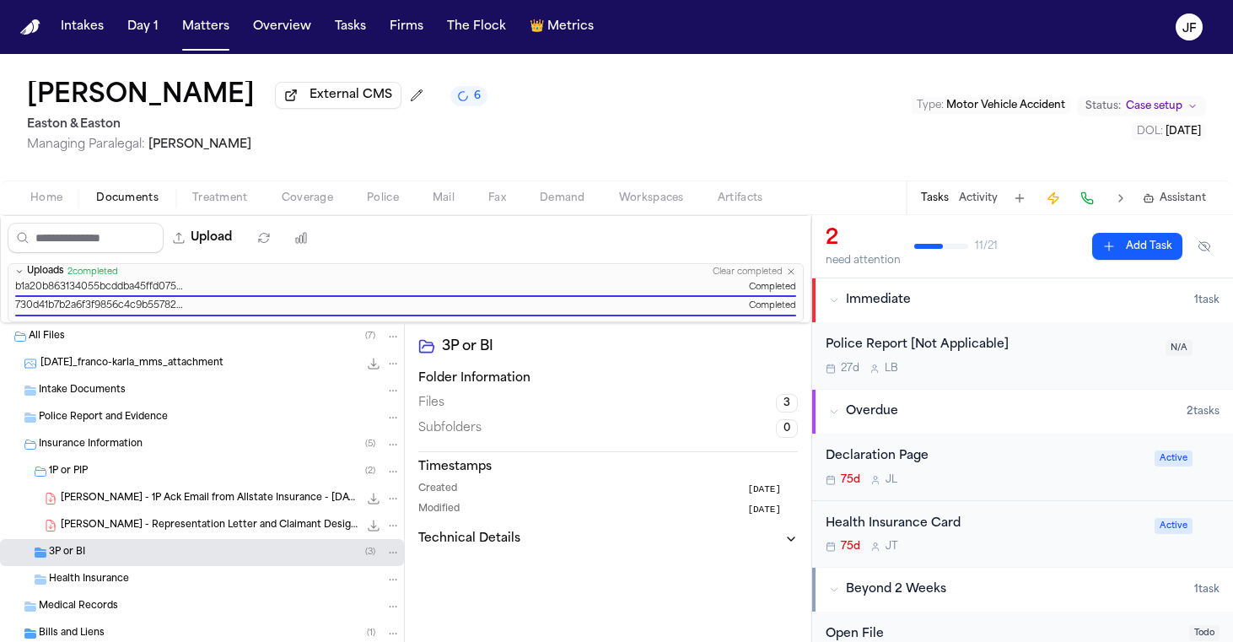
click at [186, 558] on div "3P or BI ( 3 )" at bounding box center [225, 552] width 352 height 15
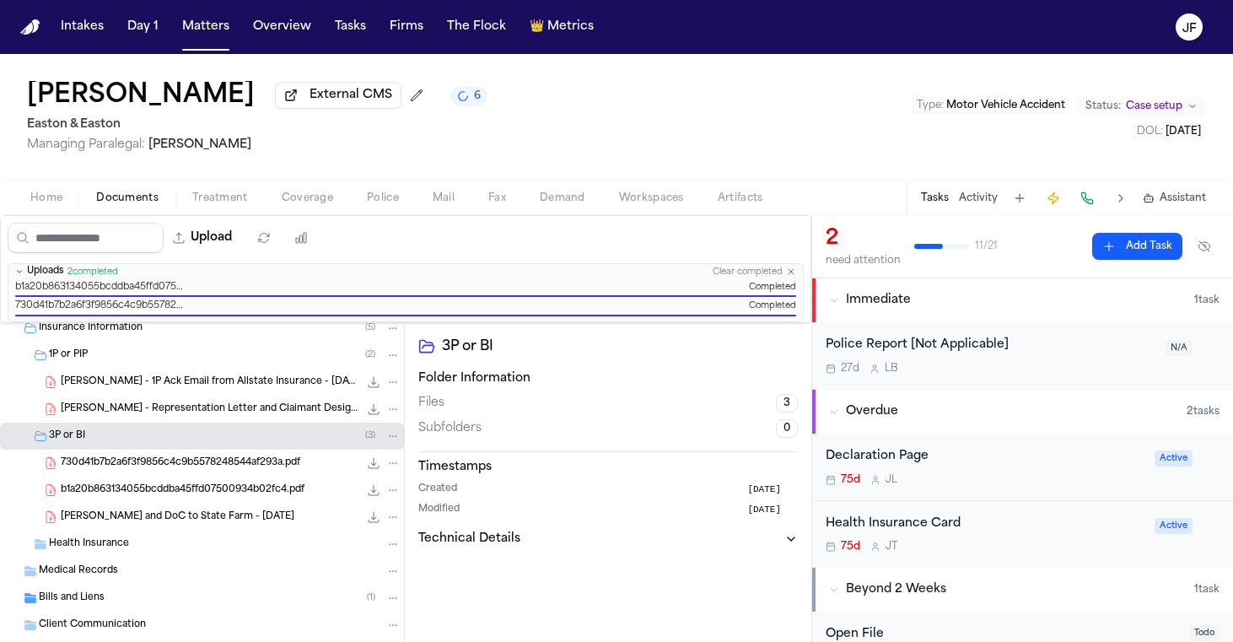
click at [297, 461] on span "730d41b7b2a6f3f9856c4c9b5578248544af293a.pdf" at bounding box center [181, 463] width 240 height 14
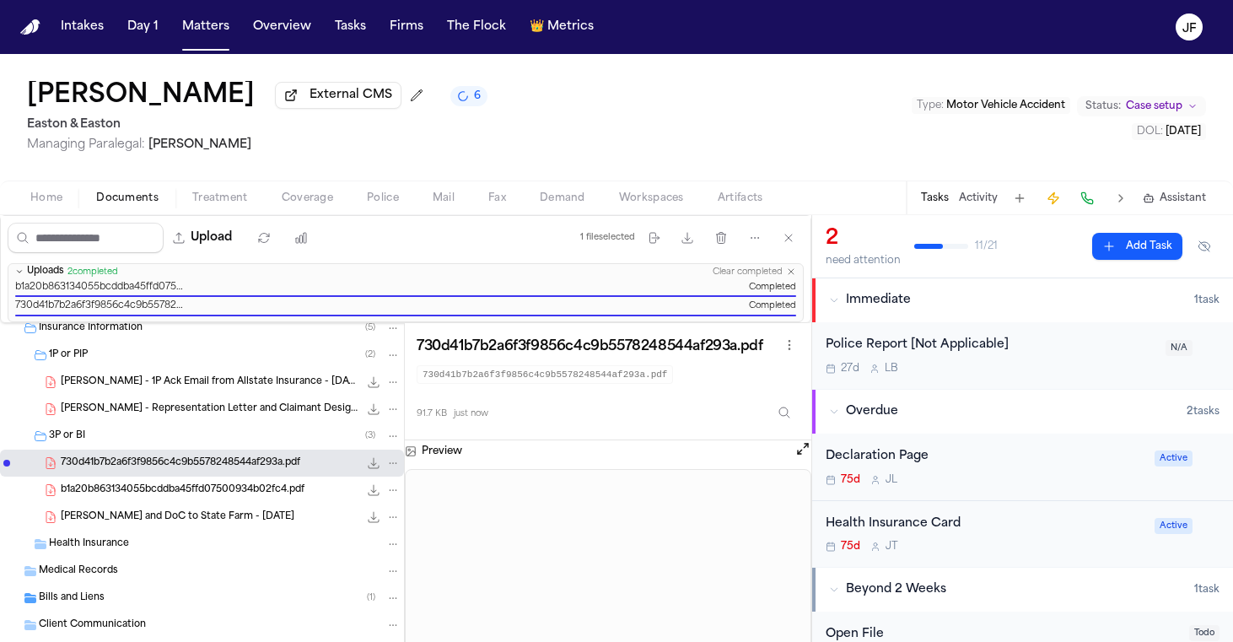
click at [391, 461] on icon "File: 730d41b7b2a6f3f9856c4c9b5578248544af293a.pdf" at bounding box center [393, 463] width 12 height 12
click at [375, 490] on button "Rename" at bounding box center [394, 494] width 116 height 30
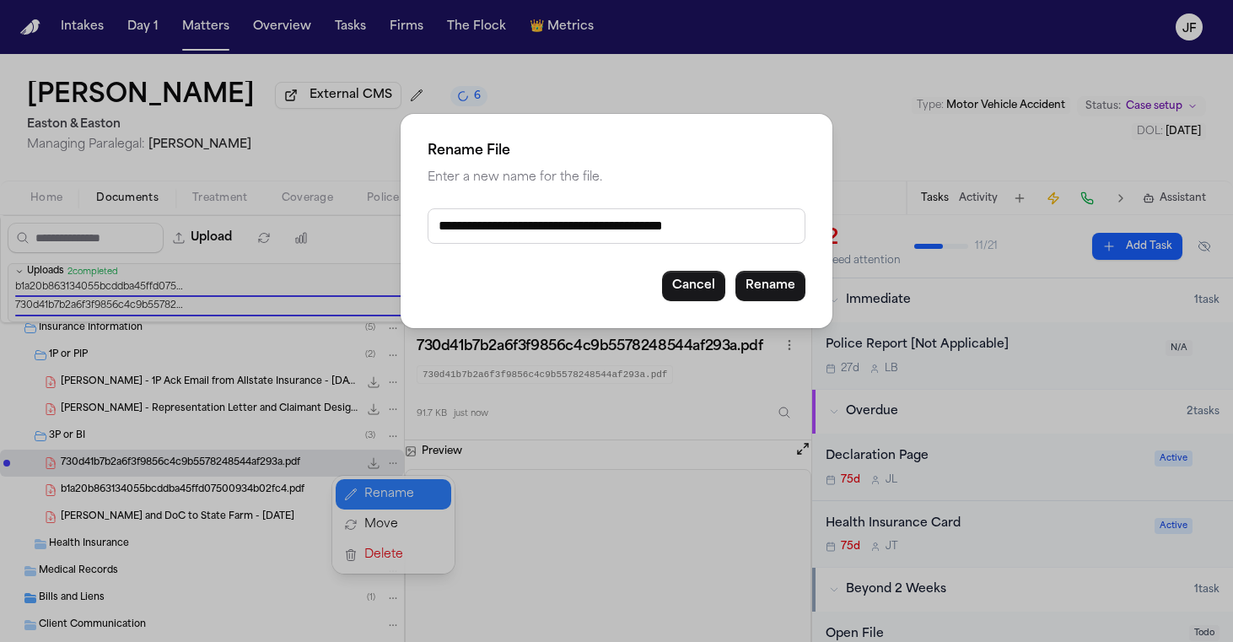
click at [665, 213] on input "**********" at bounding box center [617, 225] width 378 height 35
type input "**********"
click at [794, 284] on button "Rename" at bounding box center [771, 286] width 70 height 30
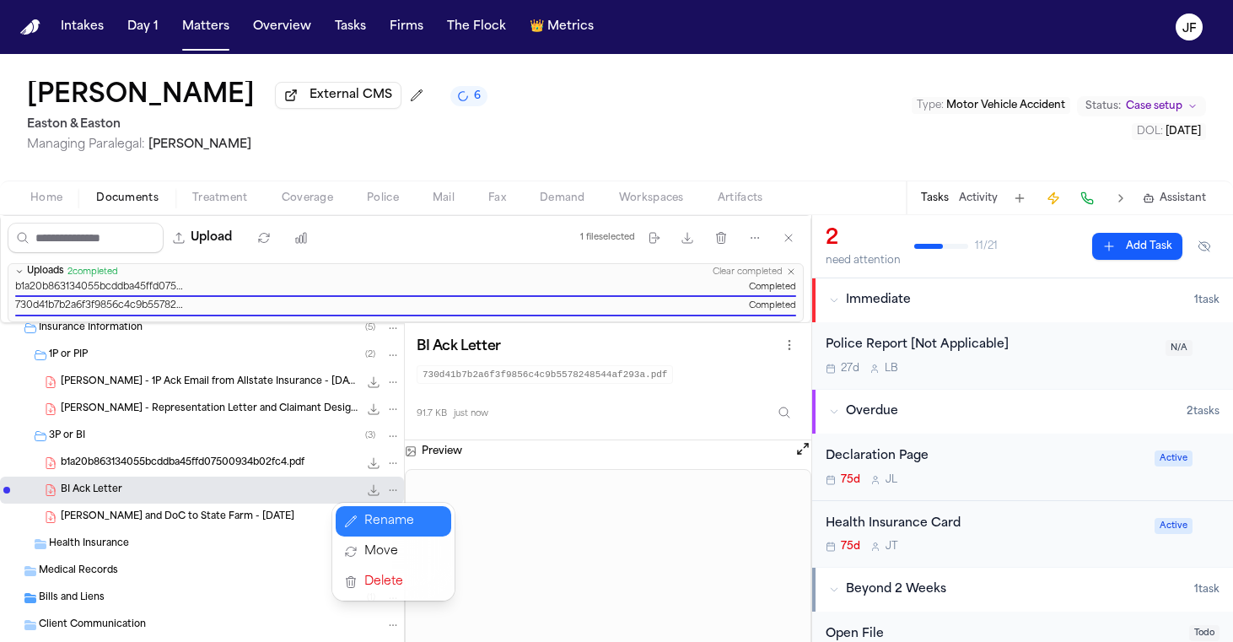
click at [320, 457] on div "All Files ( 7 ) 2025-08-11_franco-karla_mms_attachment 283.2 KB • PNG Intake Do…" at bounding box center [202, 478] width 404 height 543
click at [0, 0] on span "135.8 KB • PDF" at bounding box center [0, 0] width 0 height 0
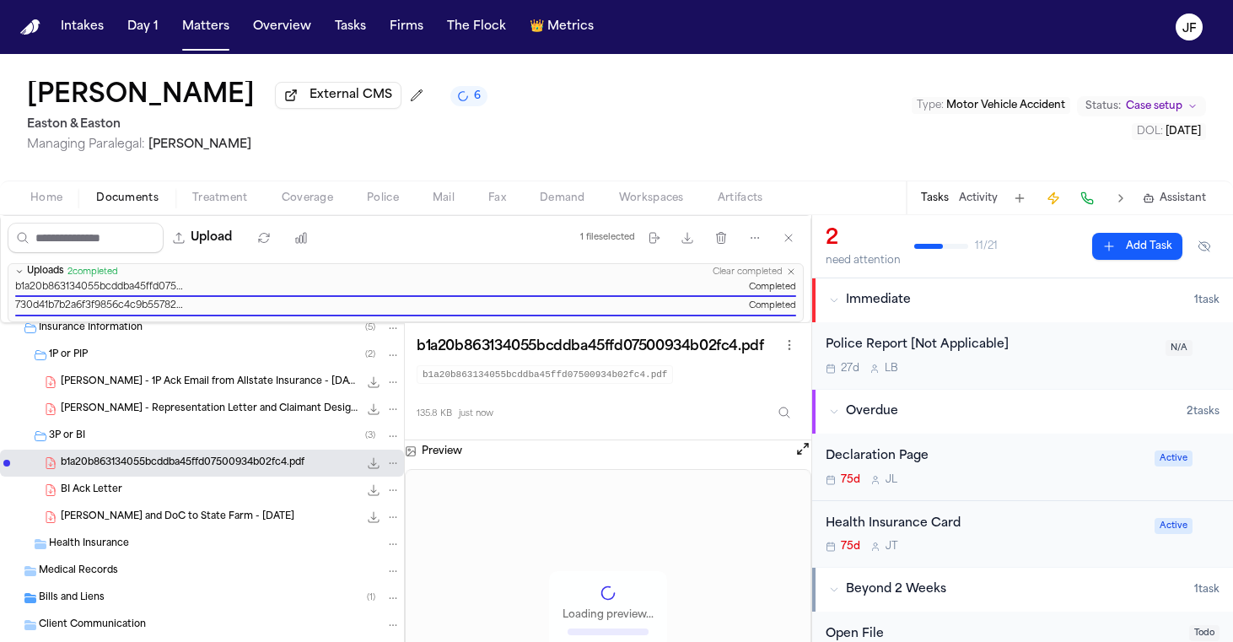
click at [394, 459] on icon "File: b1a20b863134055bcddba45ffd07500934b02fc4.pdf" at bounding box center [393, 463] width 12 height 12
click at [390, 502] on button "Rename" at bounding box center [394, 494] width 116 height 30
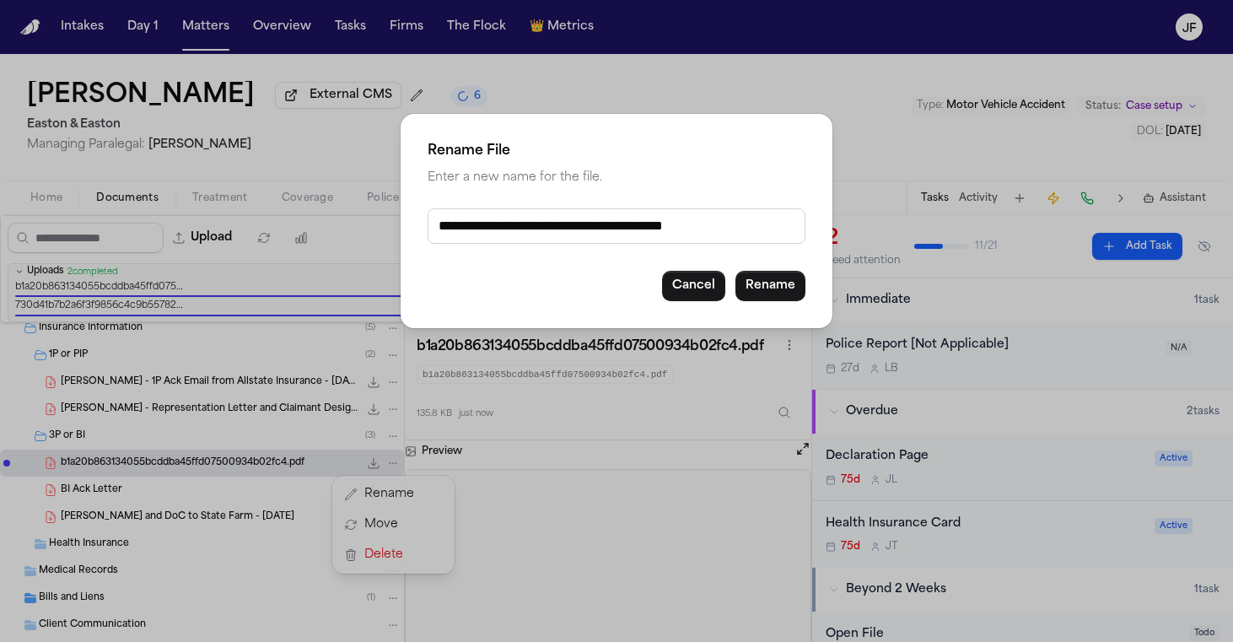
click at [641, 225] on input "**********" at bounding box center [617, 225] width 378 height 35
click at [519, 234] on input "**********" at bounding box center [617, 225] width 378 height 35
type input "**********"
click at [774, 280] on button "Rename" at bounding box center [771, 286] width 70 height 30
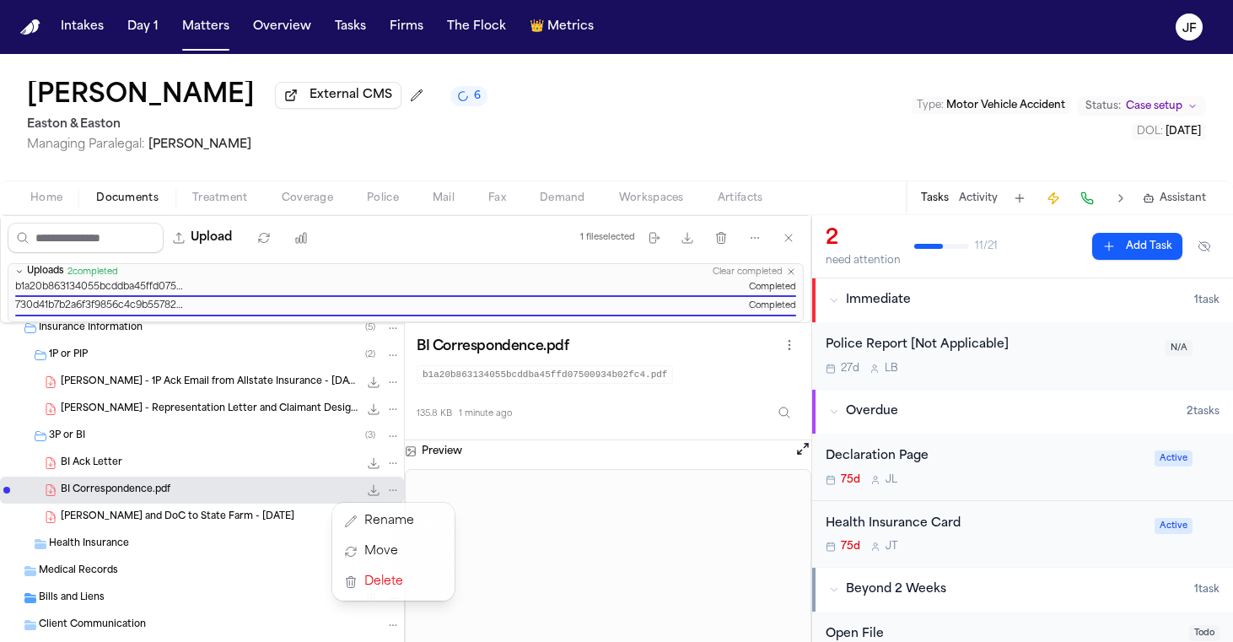
click at [269, 86] on div "Karla Franco External CMS 6 Easton & Easton Managing Paralegal: Thea Feeney Typ…" at bounding box center [616, 348] width 1233 height 588
click at [310, 104] on span "External CMS" at bounding box center [351, 95] width 83 height 17
click at [343, 29] on button "Tasks" at bounding box center [350, 27] width 45 height 30
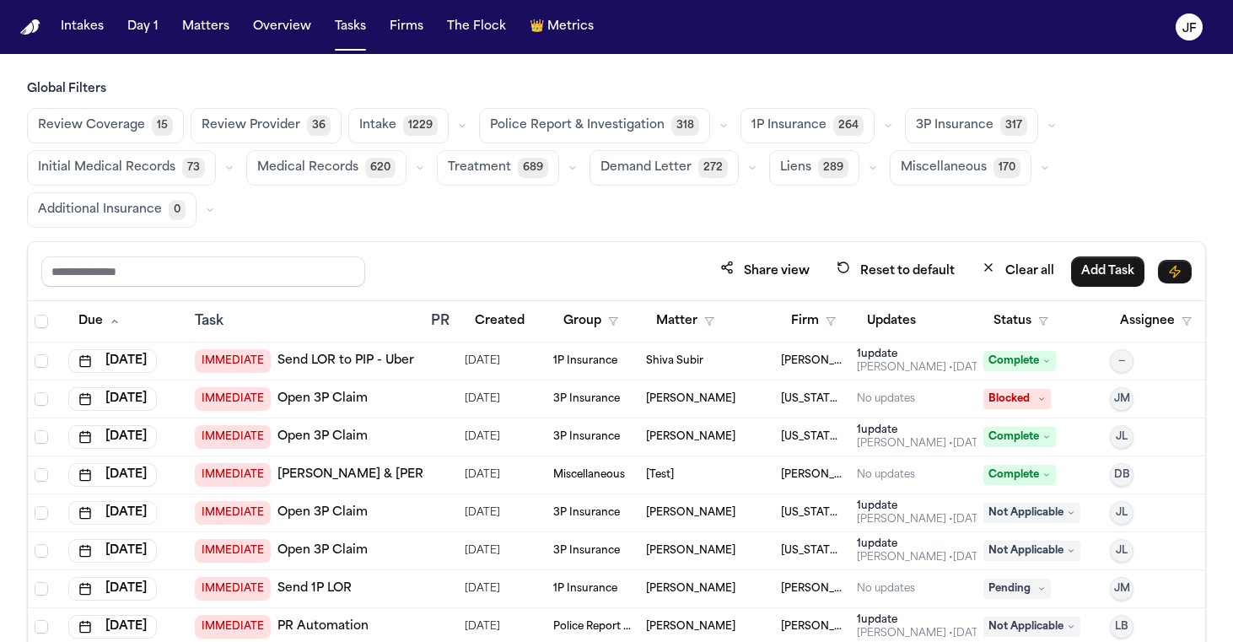
click at [1047, 127] on icon "button" at bounding box center [1052, 126] width 10 height 10
click at [966, 253] on span "LOR Acknowledgement" at bounding box center [974, 242] width 116 height 34
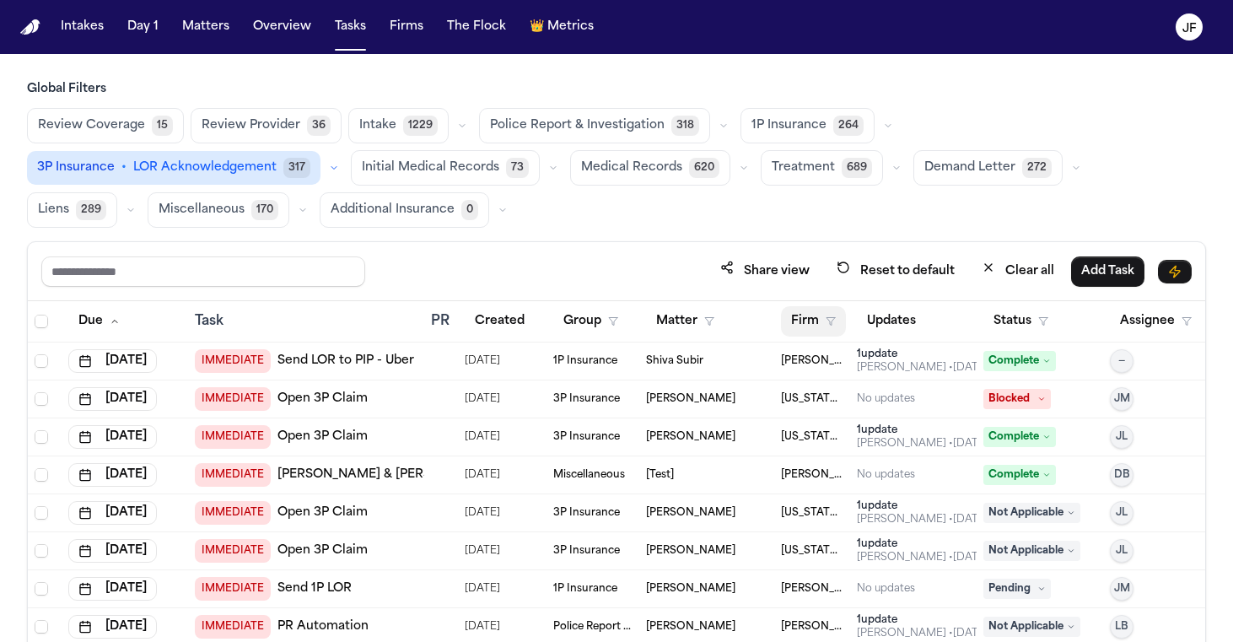
click at [822, 316] on button "Firm" at bounding box center [813, 321] width 65 height 30
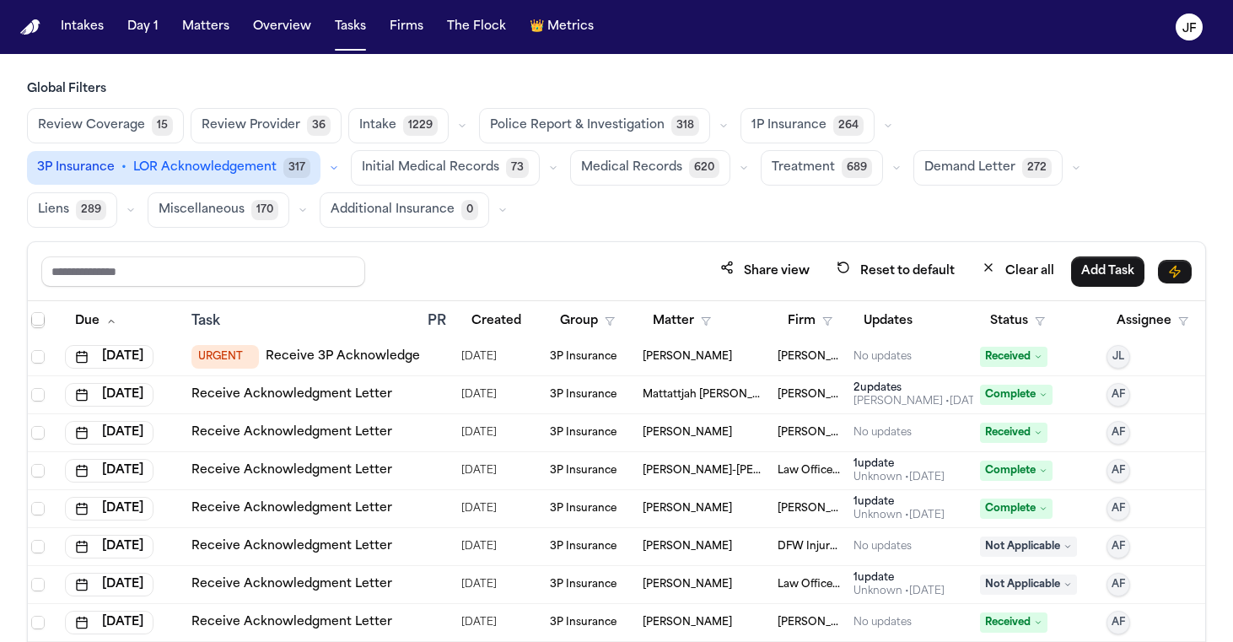
scroll to position [42, 5]
click at [821, 312] on button "Firm" at bounding box center [808, 321] width 65 height 30
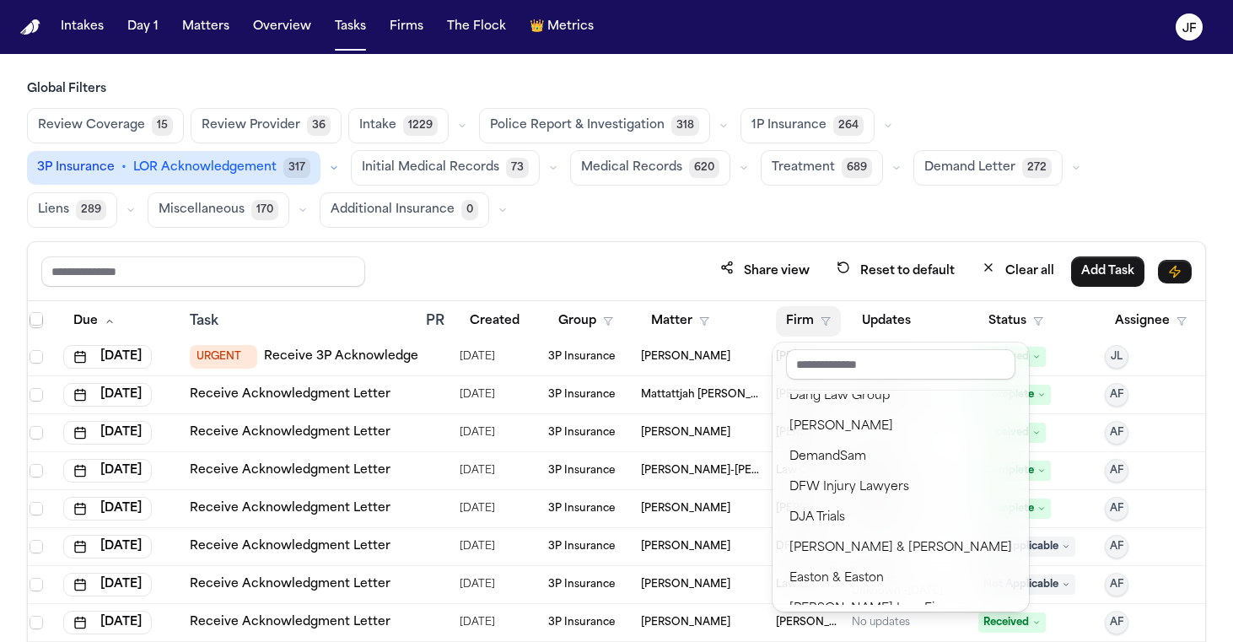
scroll to position [378, 0]
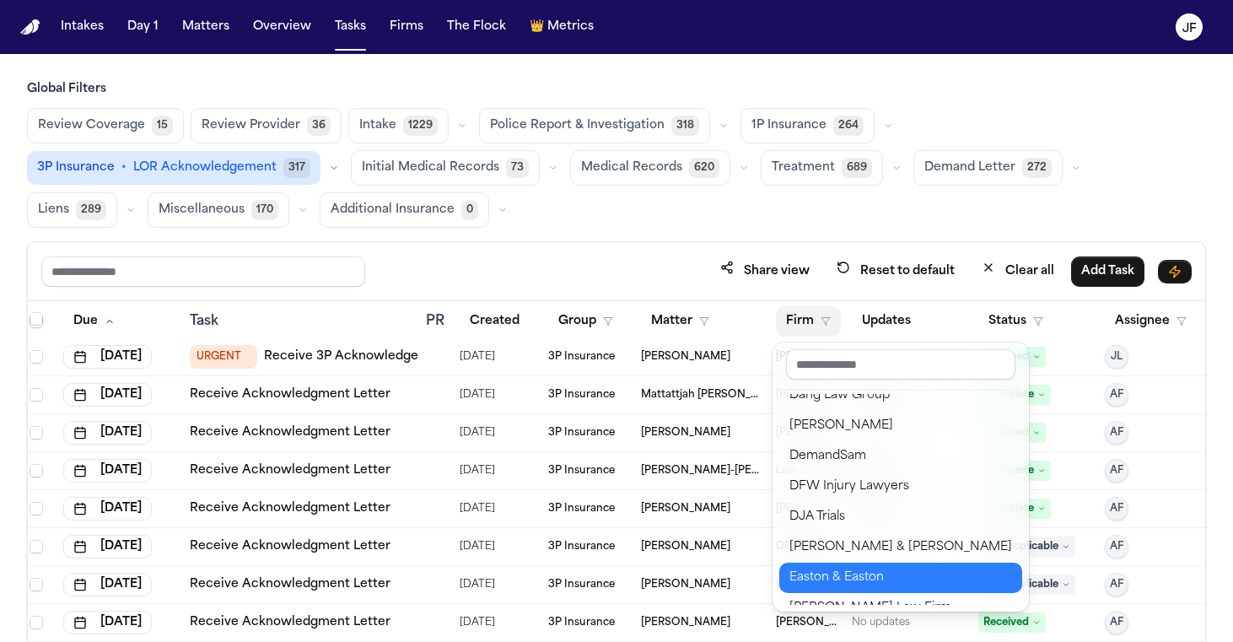
click at [833, 575] on div "Easton & Easton" at bounding box center [901, 578] width 223 height 20
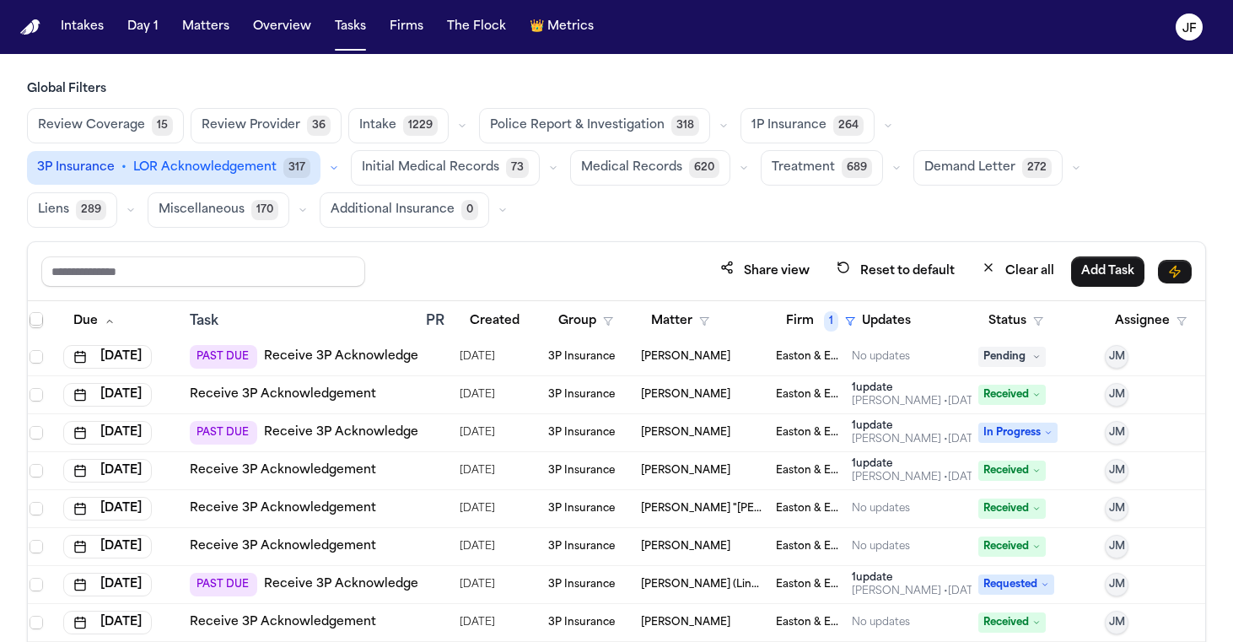
click at [975, 235] on div "Global Filters Review Coverage 15 Review Provider 36 Intake 1229 Police Report …" at bounding box center [616, 419] width 1179 height 677
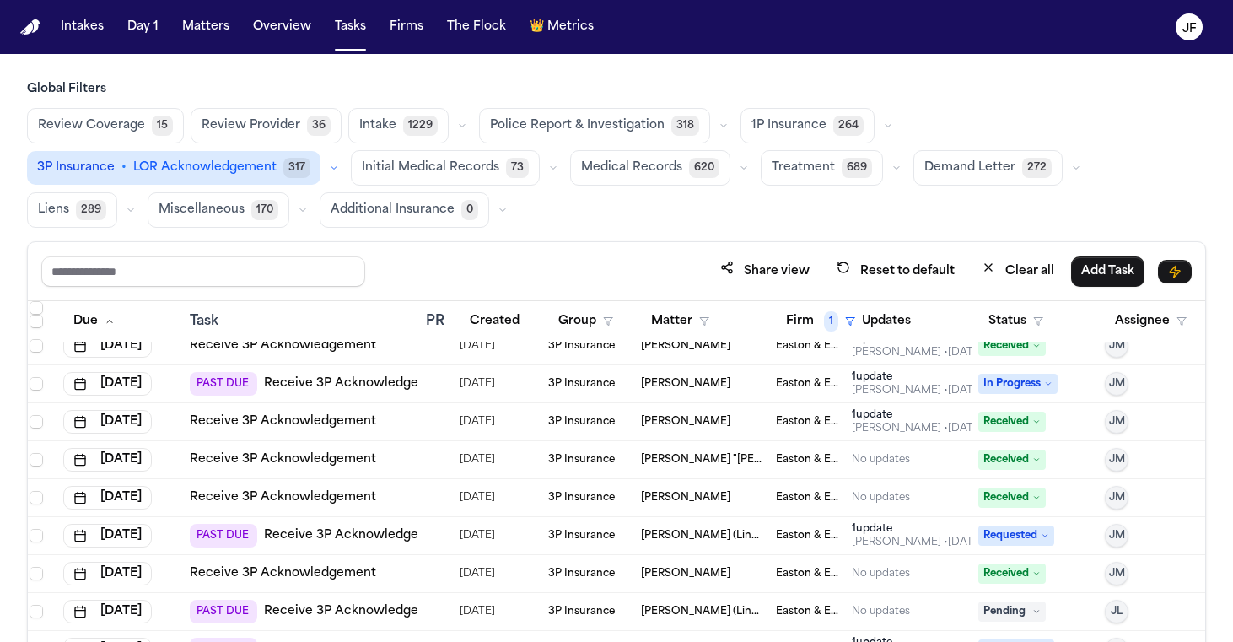
scroll to position [89, 5]
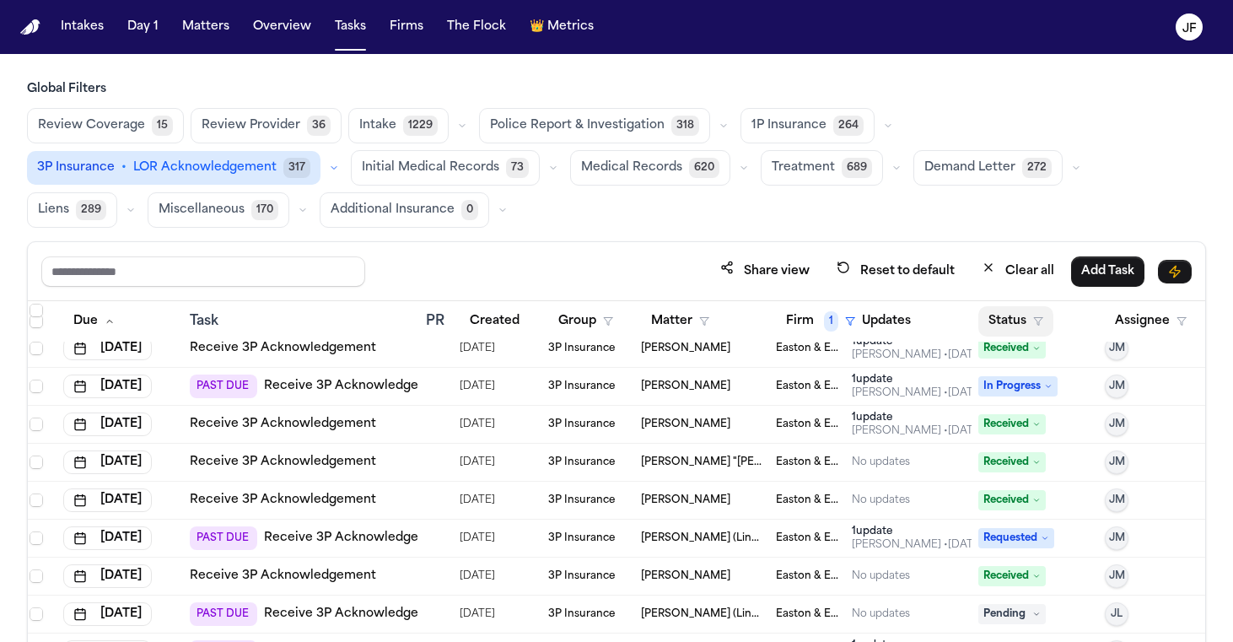
click at [1021, 321] on button "Status" at bounding box center [1016, 321] width 75 height 30
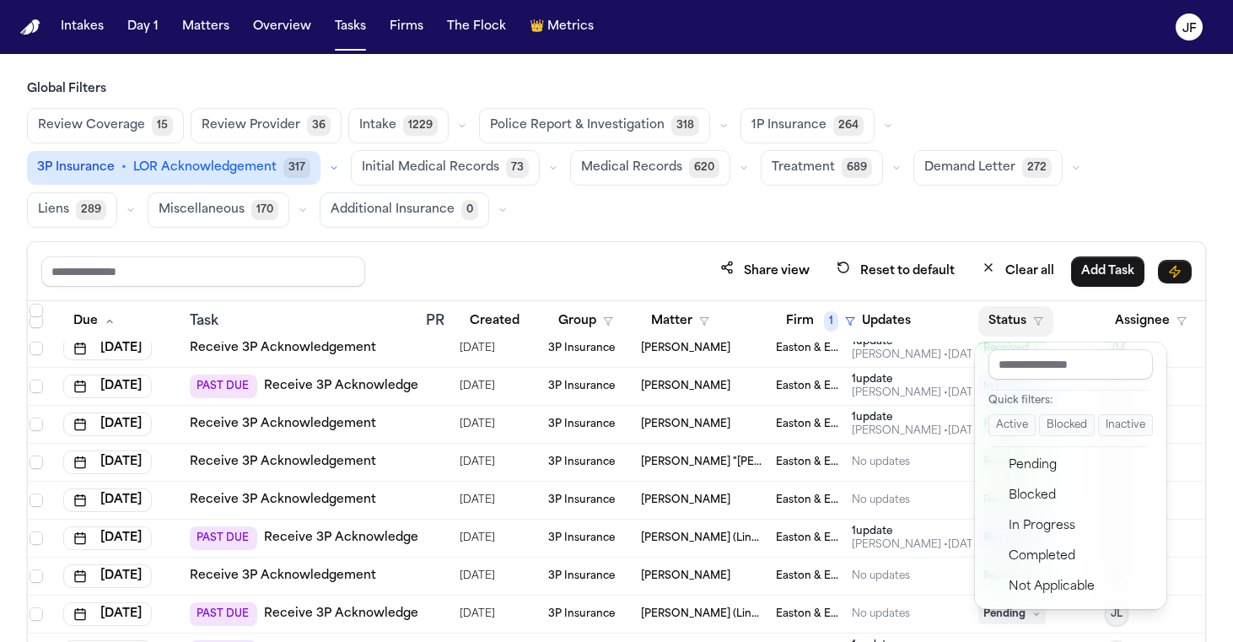
click at [1015, 427] on button "Active" at bounding box center [1012, 425] width 47 height 22
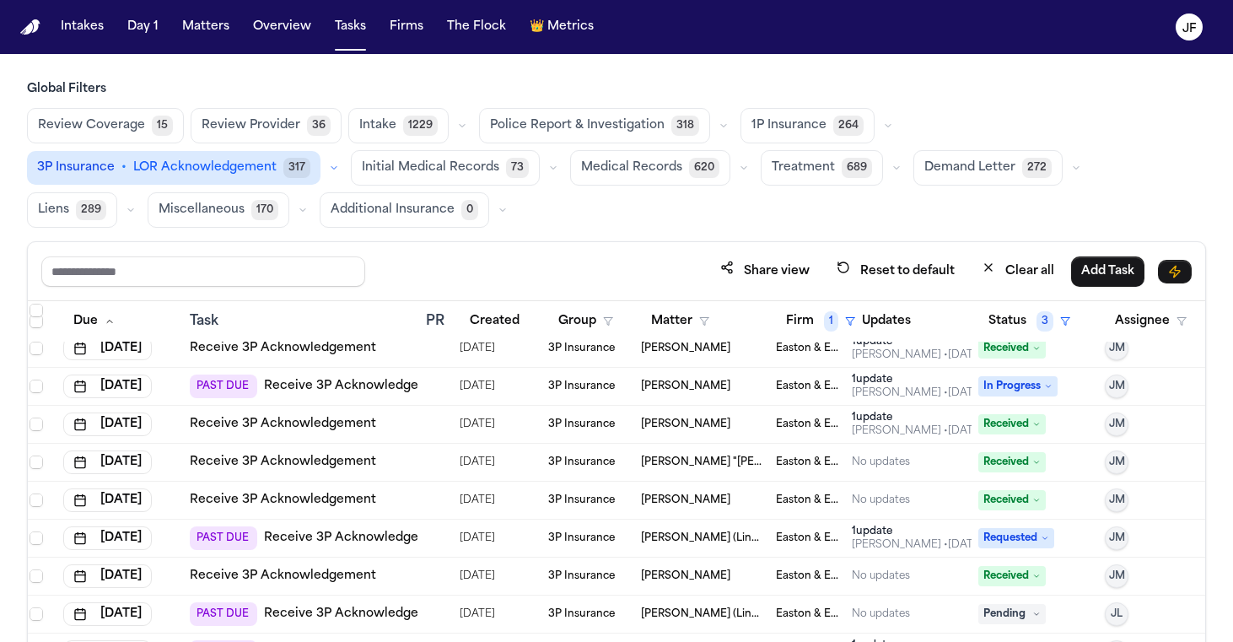
click at [1024, 233] on div "Global Filters Review Coverage 15 Review Provider 36 Intake 1229 Police Report …" at bounding box center [616, 419] width 1179 height 677
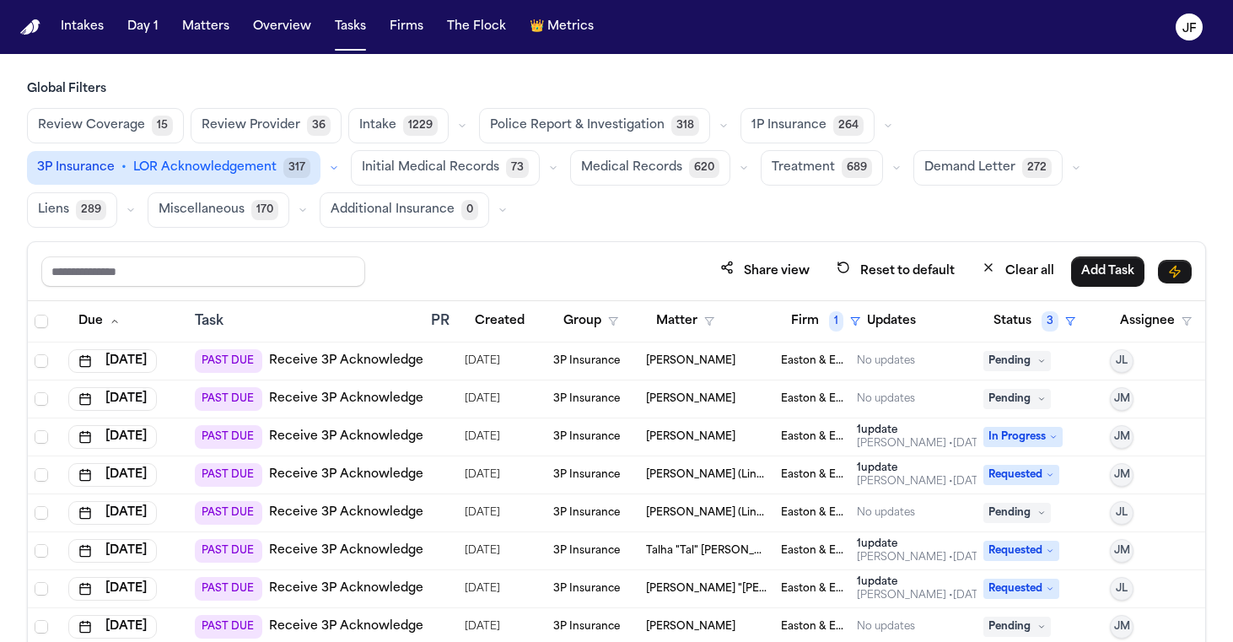
click at [321, 151] on button "3P Insurance • LOR Acknowledgement 317" at bounding box center [174, 168] width 294 height 34
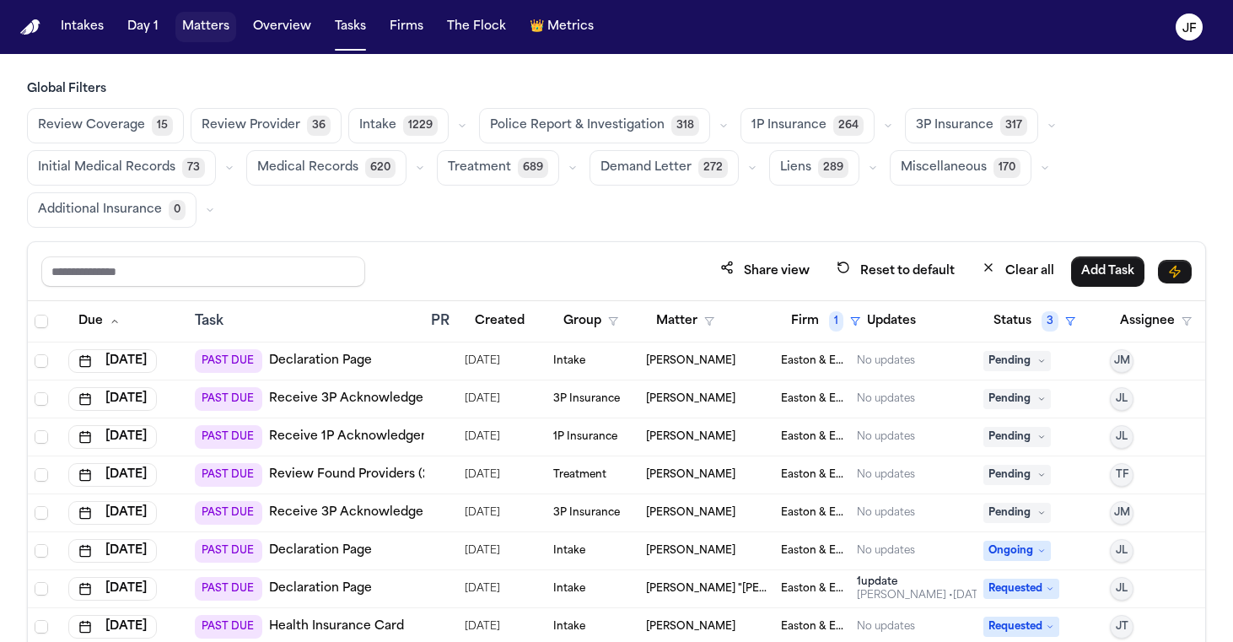
click at [208, 38] on button "Matters" at bounding box center [205, 27] width 61 height 30
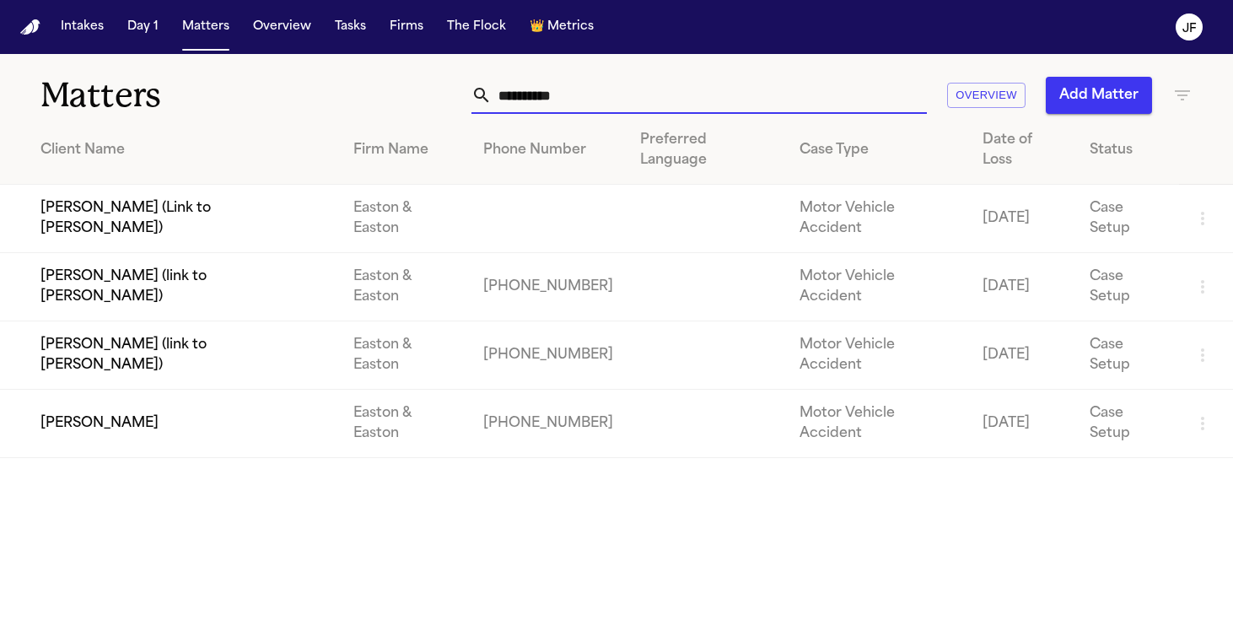
drag, startPoint x: 682, startPoint y: 111, endPoint x: 278, endPoint y: 40, distance: 410.4
click at [278, 40] on div "**********" at bounding box center [616, 321] width 1233 height 642
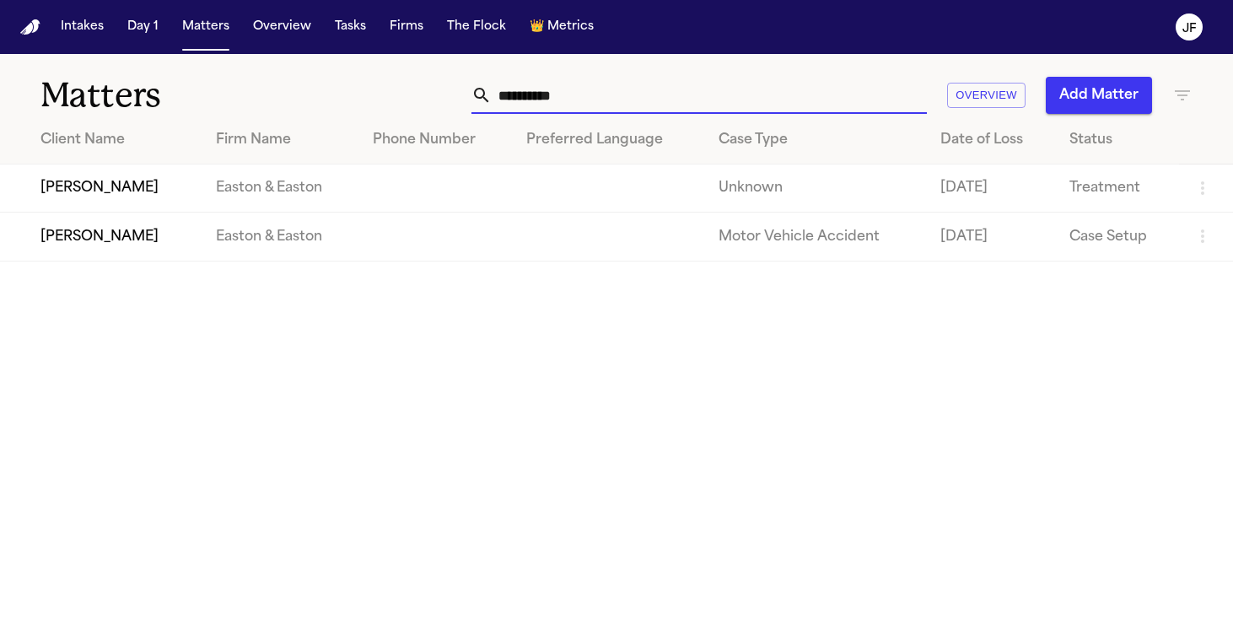
type input "**********"
click at [114, 194] on td "[PERSON_NAME]" at bounding box center [101, 189] width 202 height 48
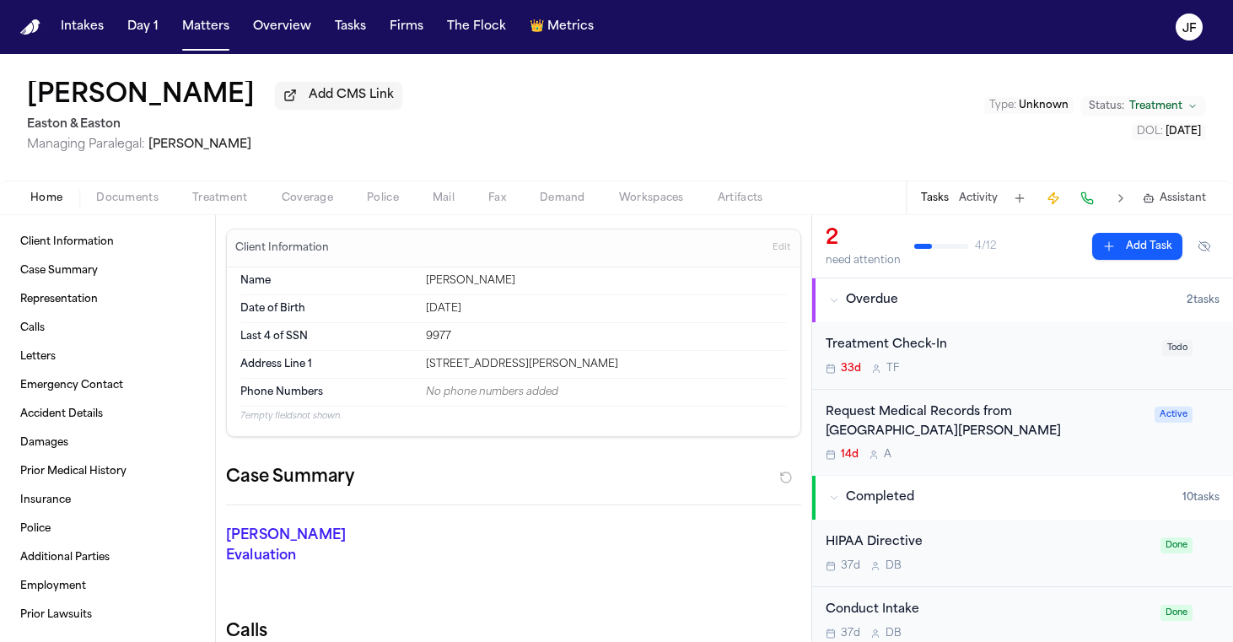
click at [110, 198] on span "Documents" at bounding box center [127, 197] width 62 height 13
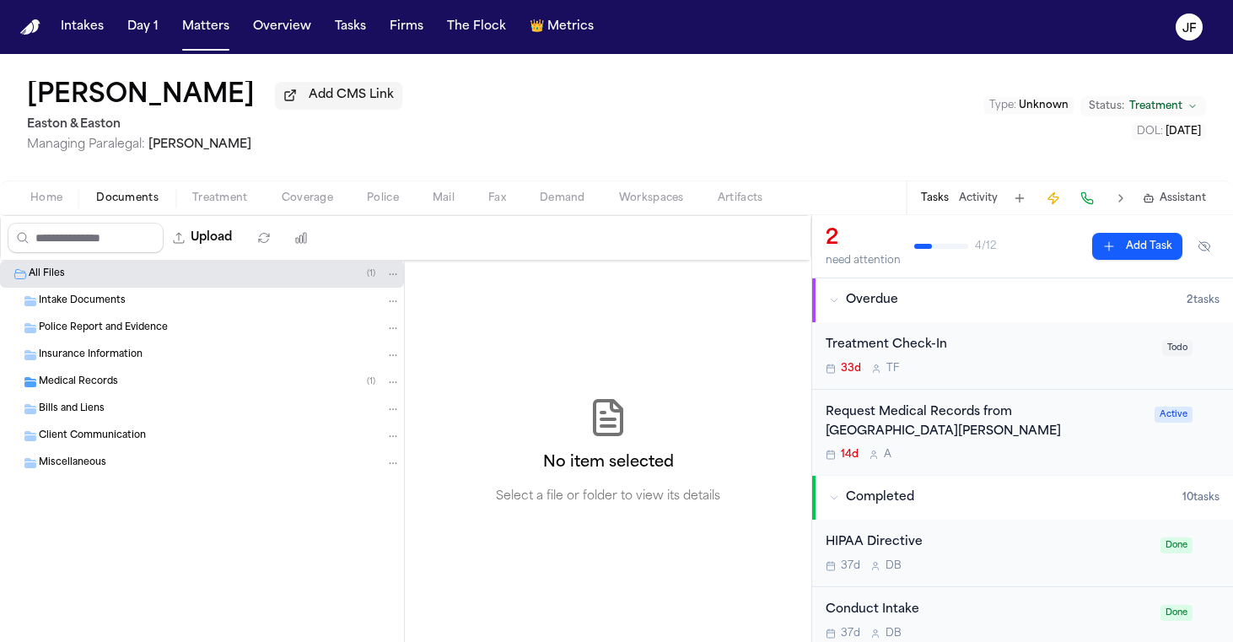
click at [86, 386] on span "Medical Records" at bounding box center [78, 382] width 79 height 14
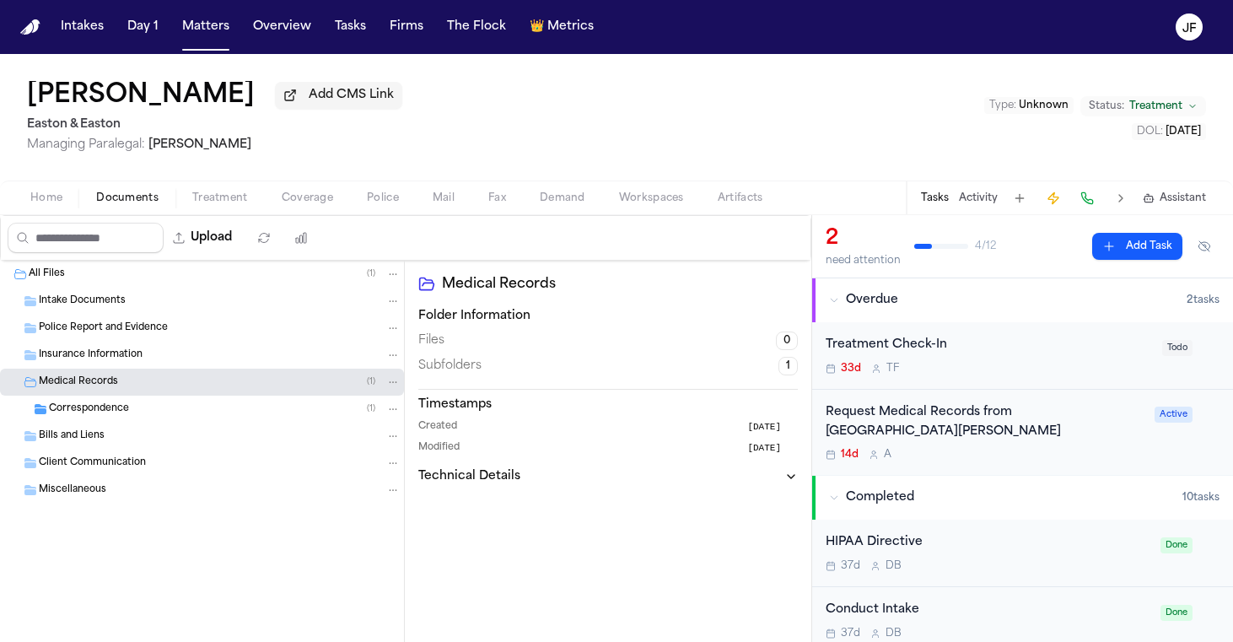
click at [92, 436] on span "Bills and Liens" at bounding box center [72, 436] width 66 height 14
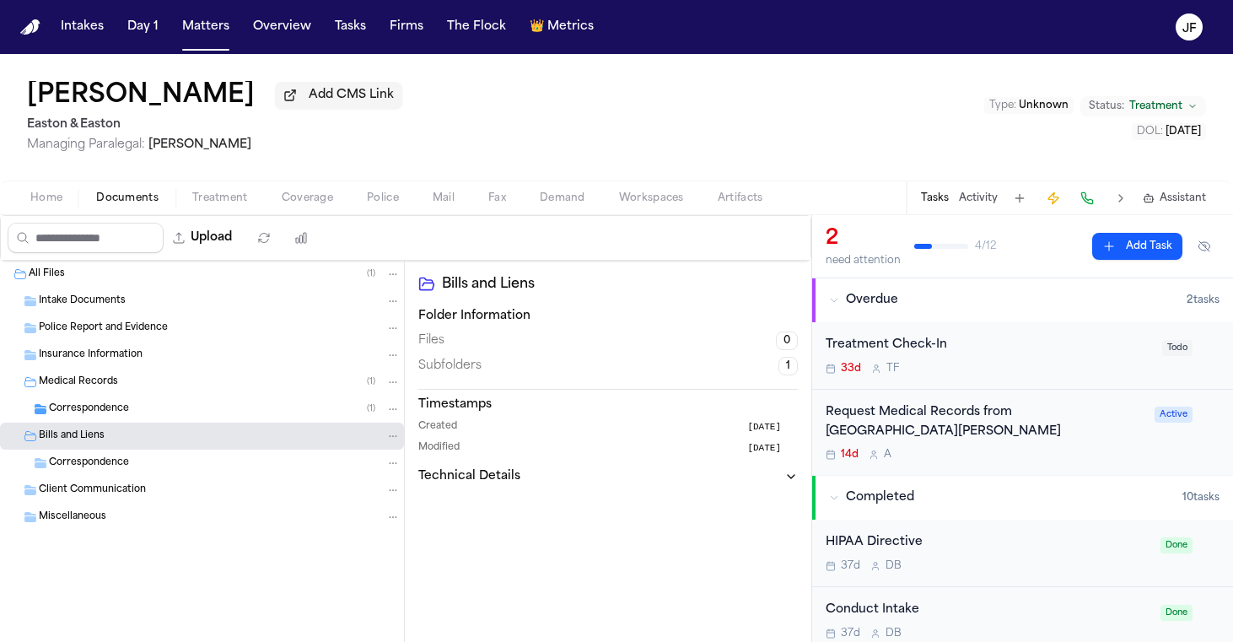
click at [104, 420] on div "Correspondence ( 1 )" at bounding box center [202, 409] width 404 height 27
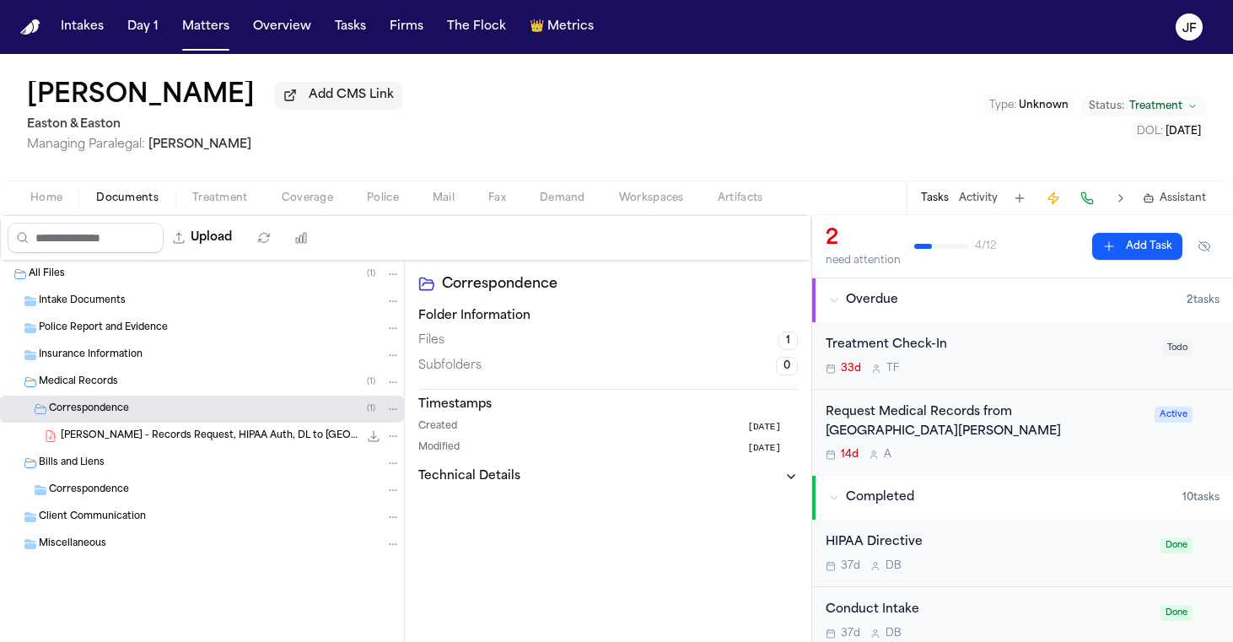
click at [106, 443] on span "J. Keith - Records Request, HIPAA Auth, DL to Placentia-Linda Hospital - 8.23.25" at bounding box center [210, 436] width 298 height 14
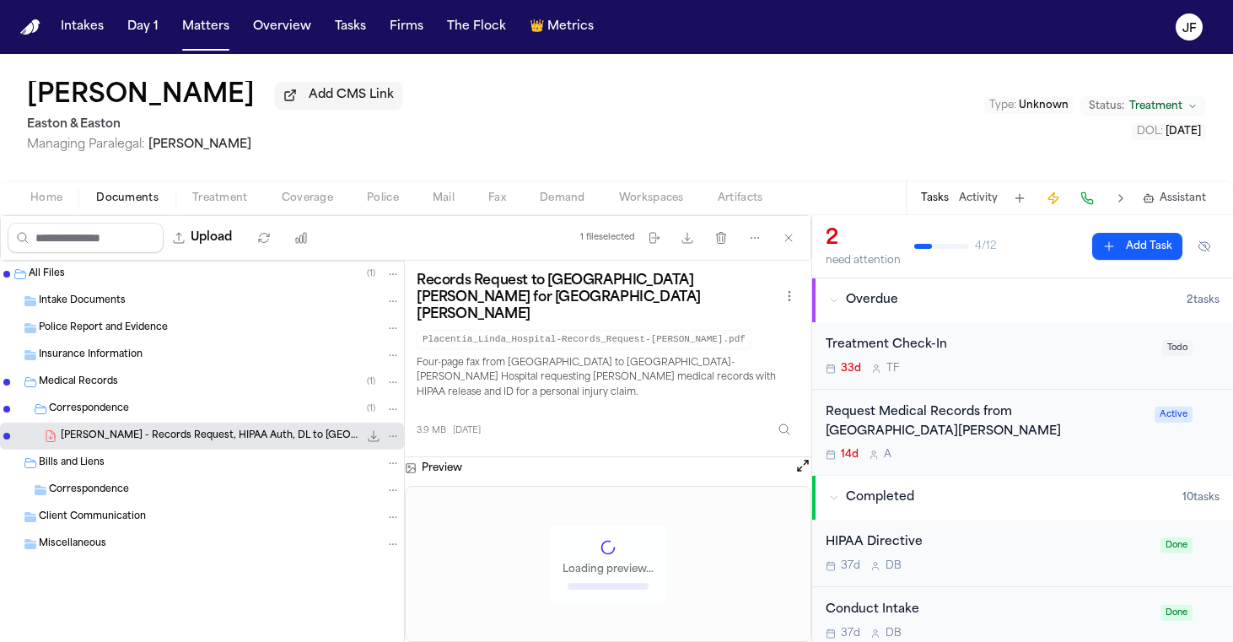
click at [139, 357] on span "Insurance Information" at bounding box center [91, 355] width 104 height 14
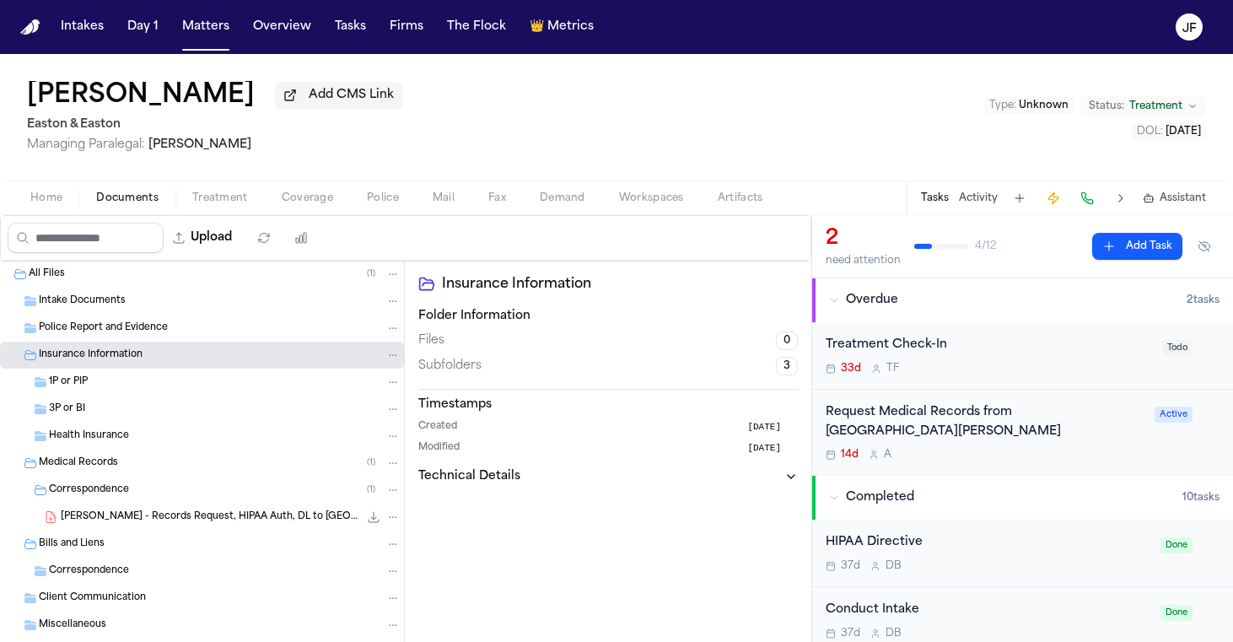
click at [650, 2] on nav "Intakes Day 1 Matters Overview Tasks Firms The Flock 👑 Metrics JF" at bounding box center [616, 27] width 1233 height 54
click at [89, 408] on div "3P or BI" at bounding box center [225, 409] width 352 height 15
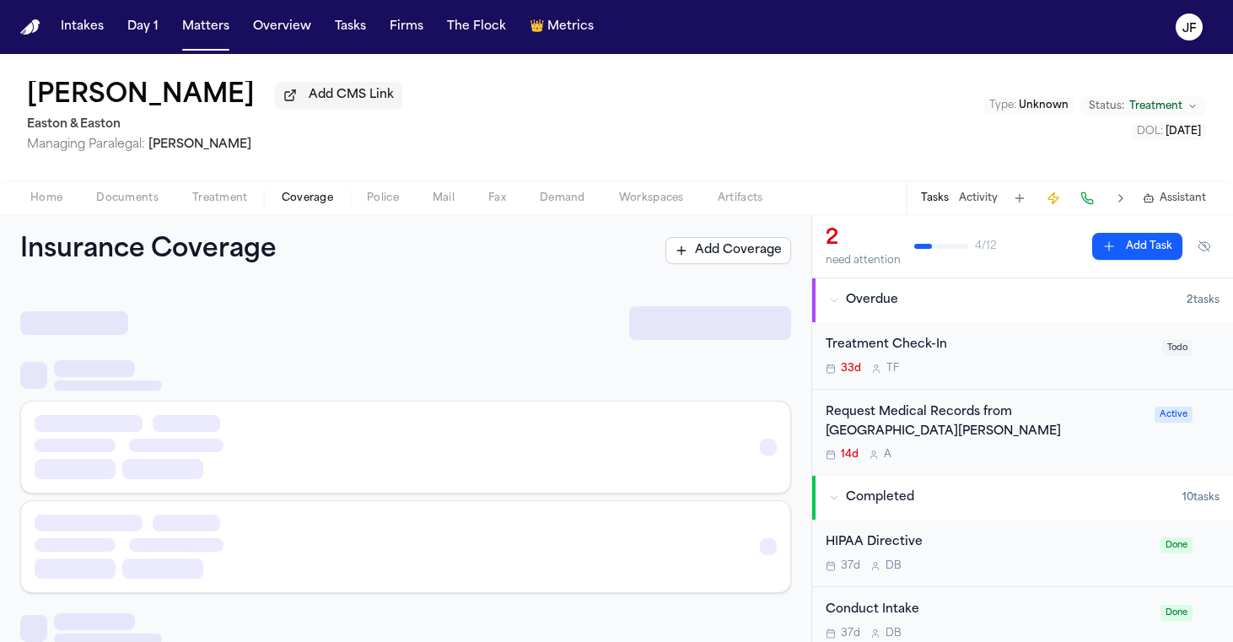
click at [299, 195] on span "Coverage" at bounding box center [307, 197] width 51 height 13
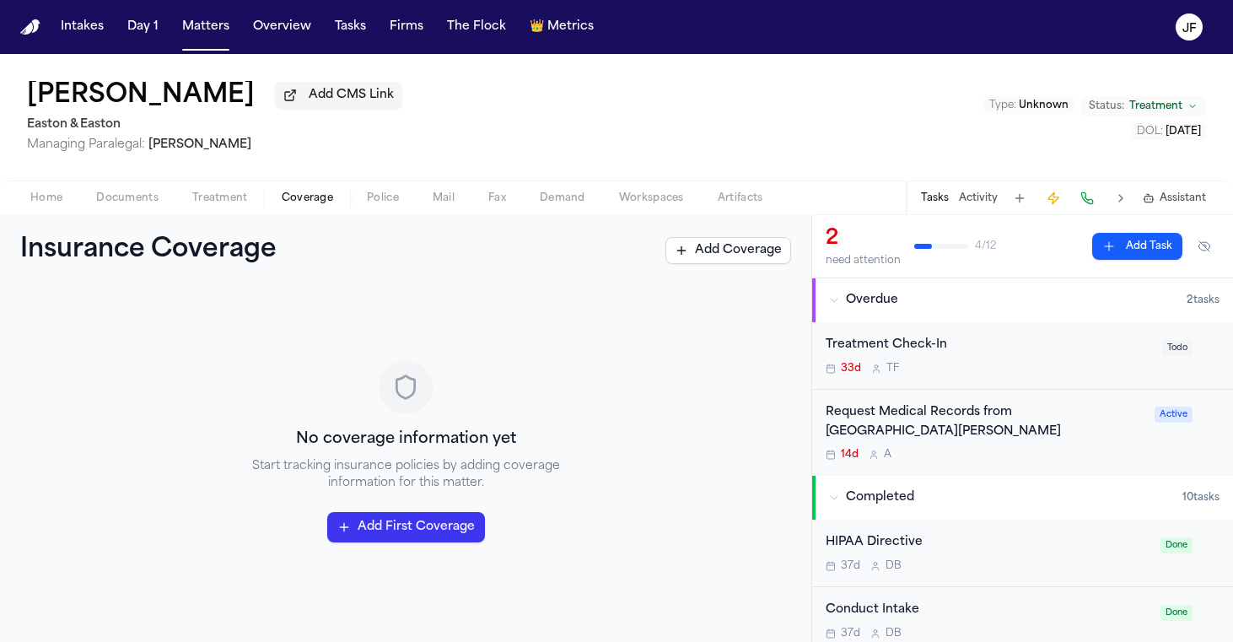
click at [54, 200] on span "Home" at bounding box center [46, 197] width 32 height 13
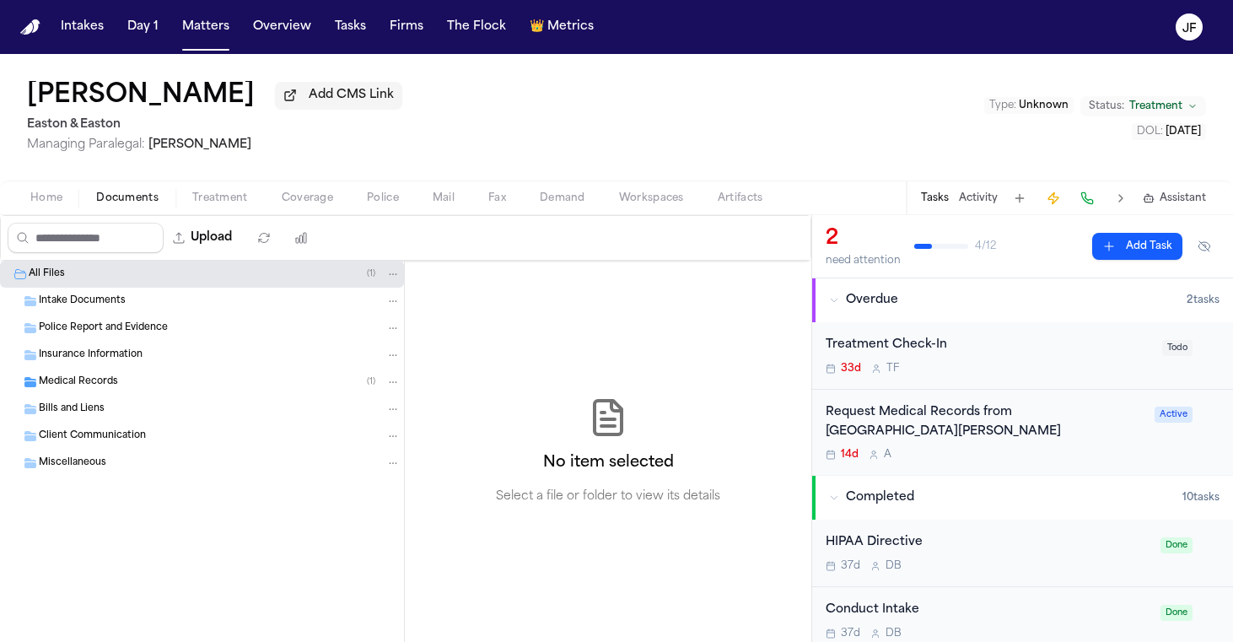
click at [130, 203] on span "Documents" at bounding box center [127, 197] width 62 height 13
click at [127, 360] on span "Insurance Information" at bounding box center [91, 355] width 104 height 14
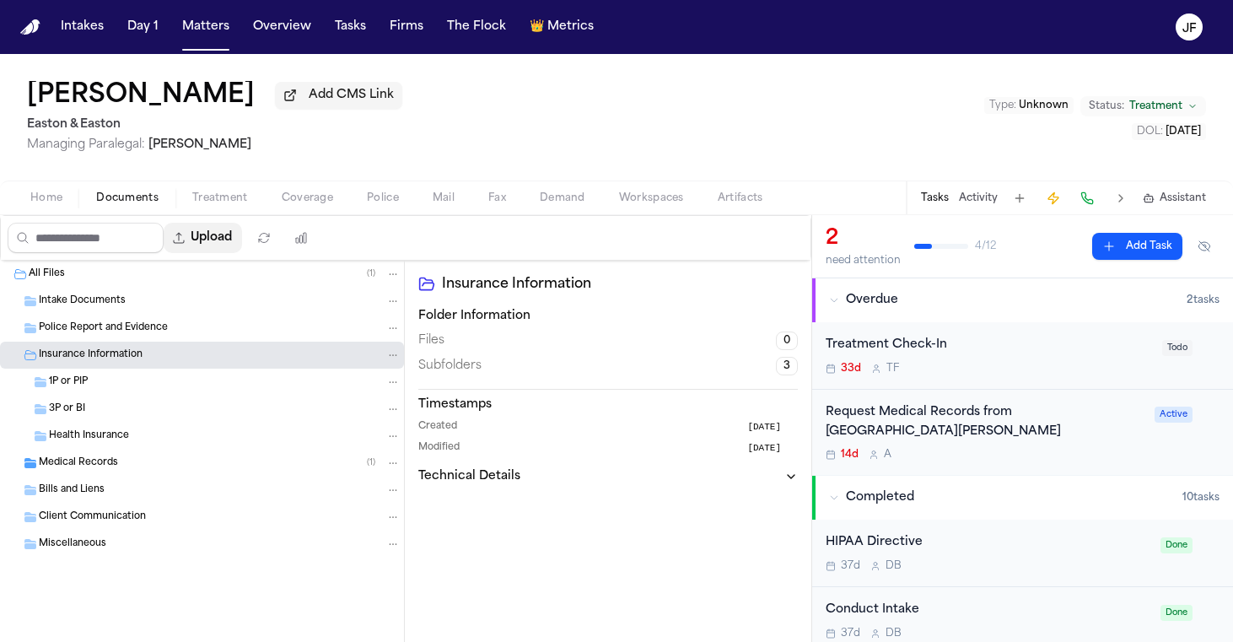
click at [283, 224] on div "Upload" at bounding box center [162, 238] width 322 height 44
click at [242, 236] on button "Upload" at bounding box center [203, 238] width 78 height 30
select select "**********"
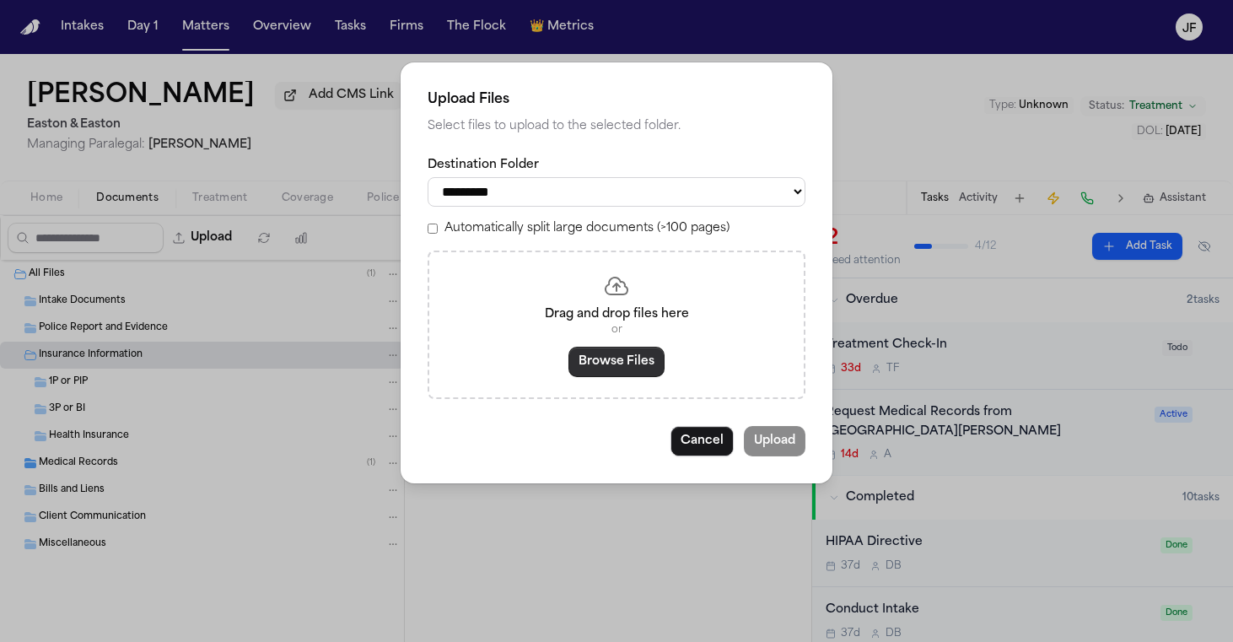
click at [611, 370] on button "Browse Files" at bounding box center [617, 362] width 96 height 30
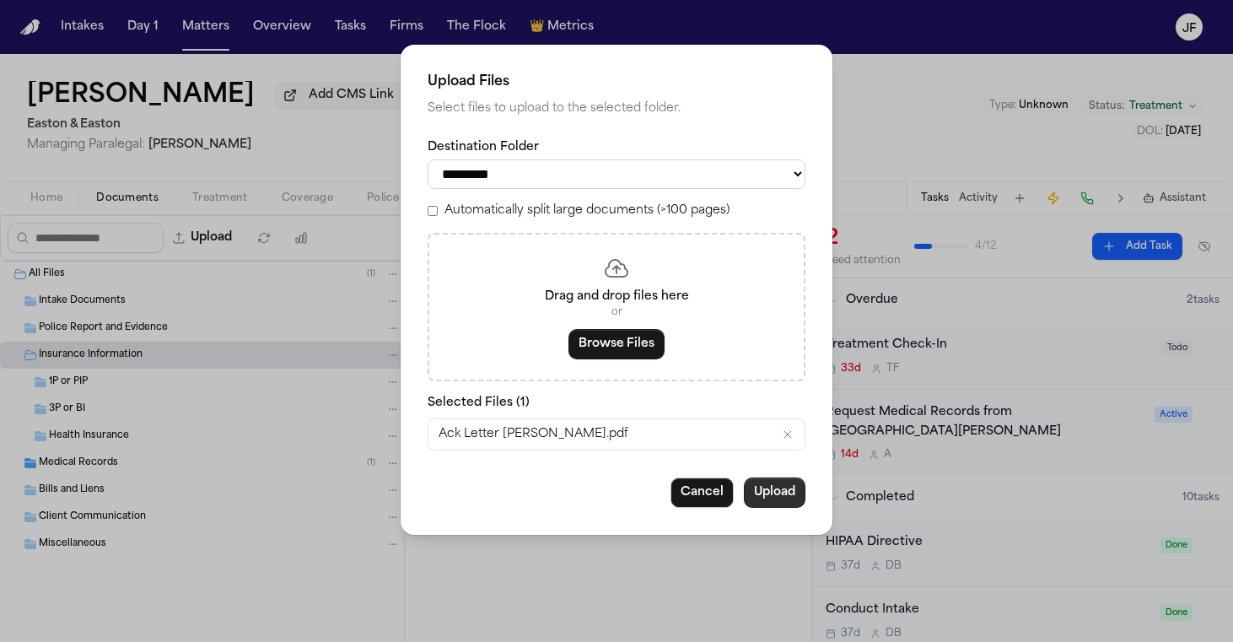
click at [778, 480] on button "Upload" at bounding box center [775, 492] width 62 height 30
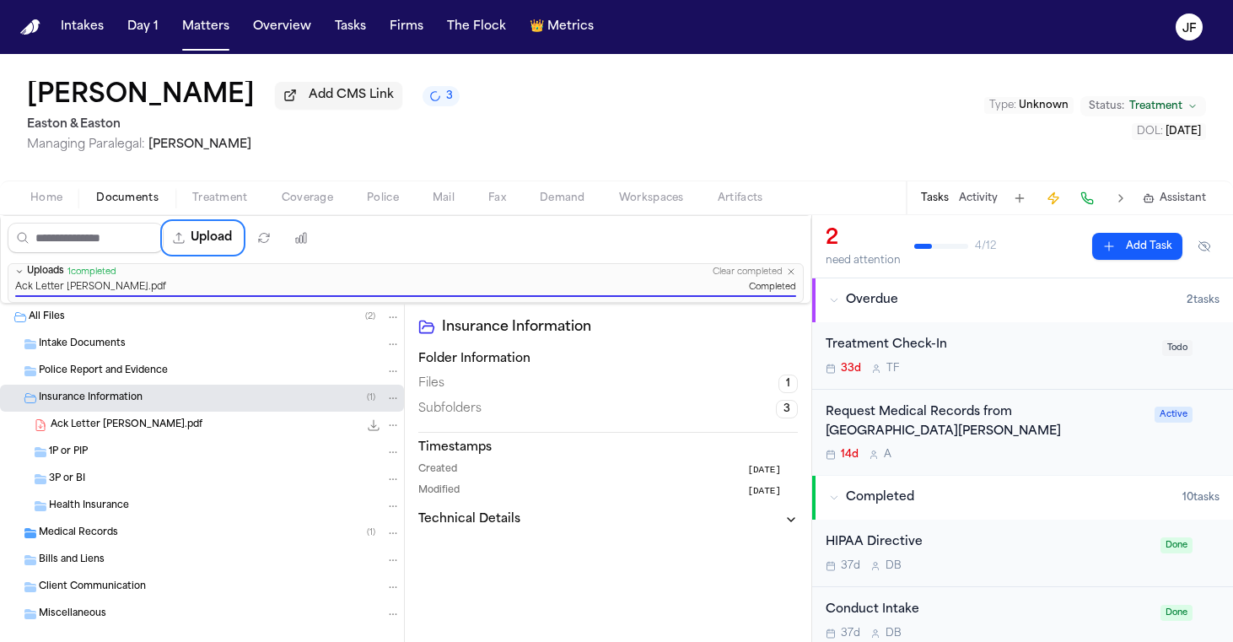
click at [203, 379] on div "Police Report and Evidence" at bounding box center [220, 371] width 362 height 15
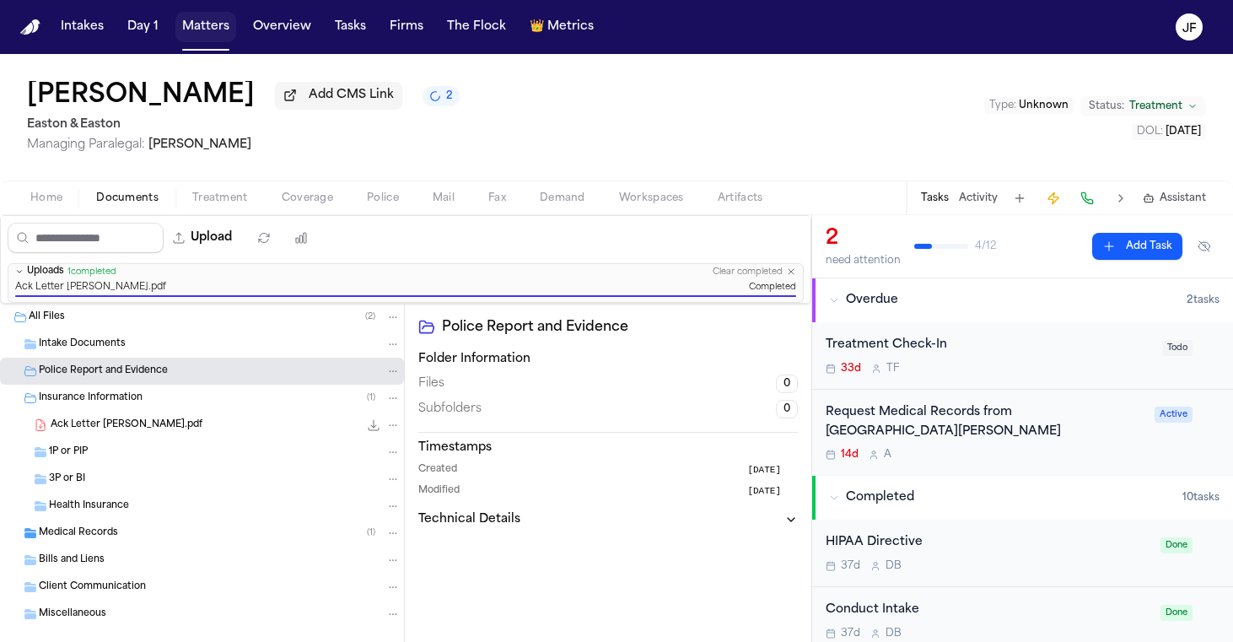
click at [196, 30] on button "Matters" at bounding box center [205, 27] width 61 height 30
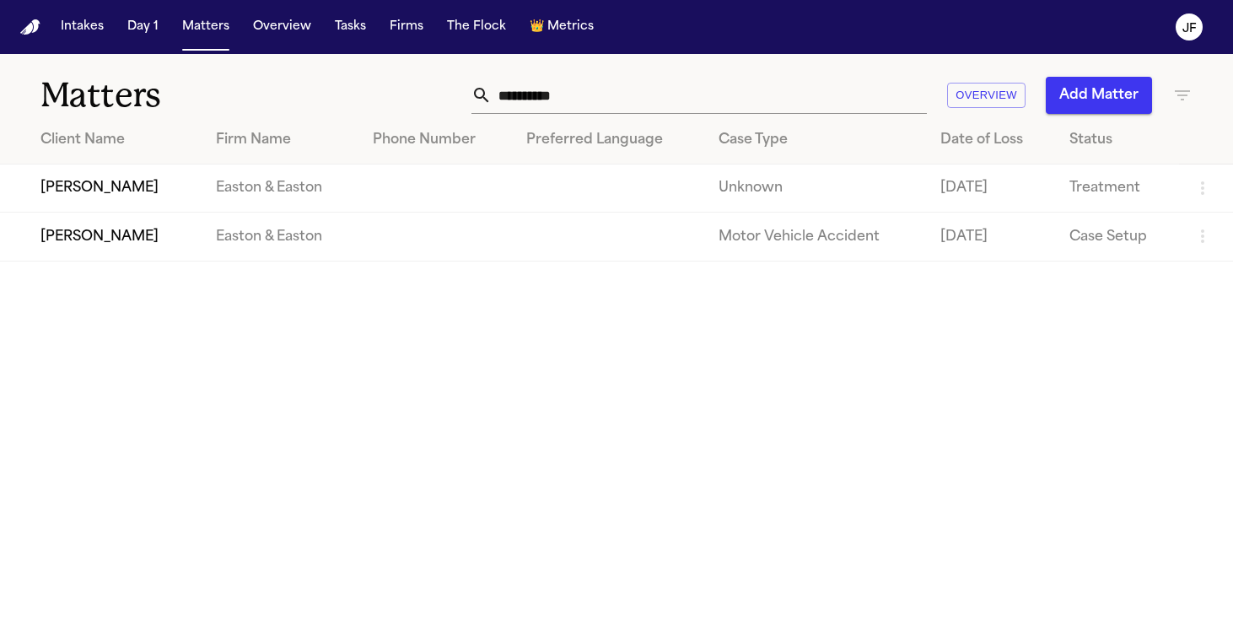
drag, startPoint x: 603, startPoint y: 95, endPoint x: 335, endPoint y: 89, distance: 268.3
click at [335, 89] on div "**********" at bounding box center [616, 85] width 1233 height 62
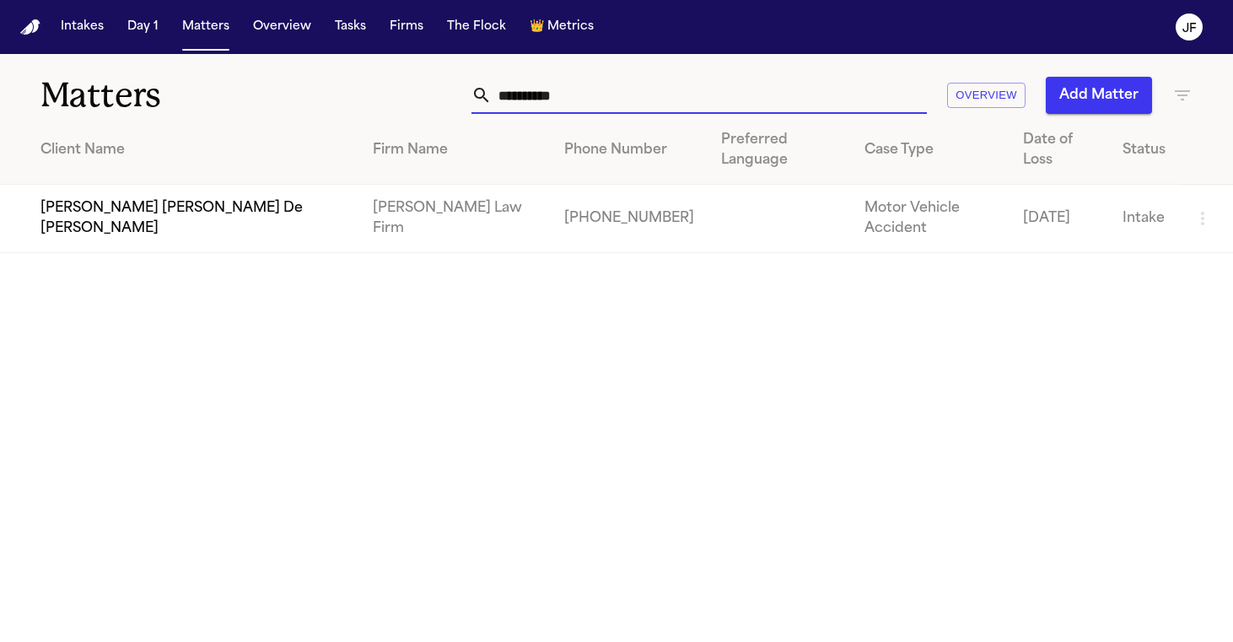
type input "**********"
click at [137, 197] on td "[PERSON_NAME] [PERSON_NAME] De [PERSON_NAME]" at bounding box center [179, 219] width 359 height 68
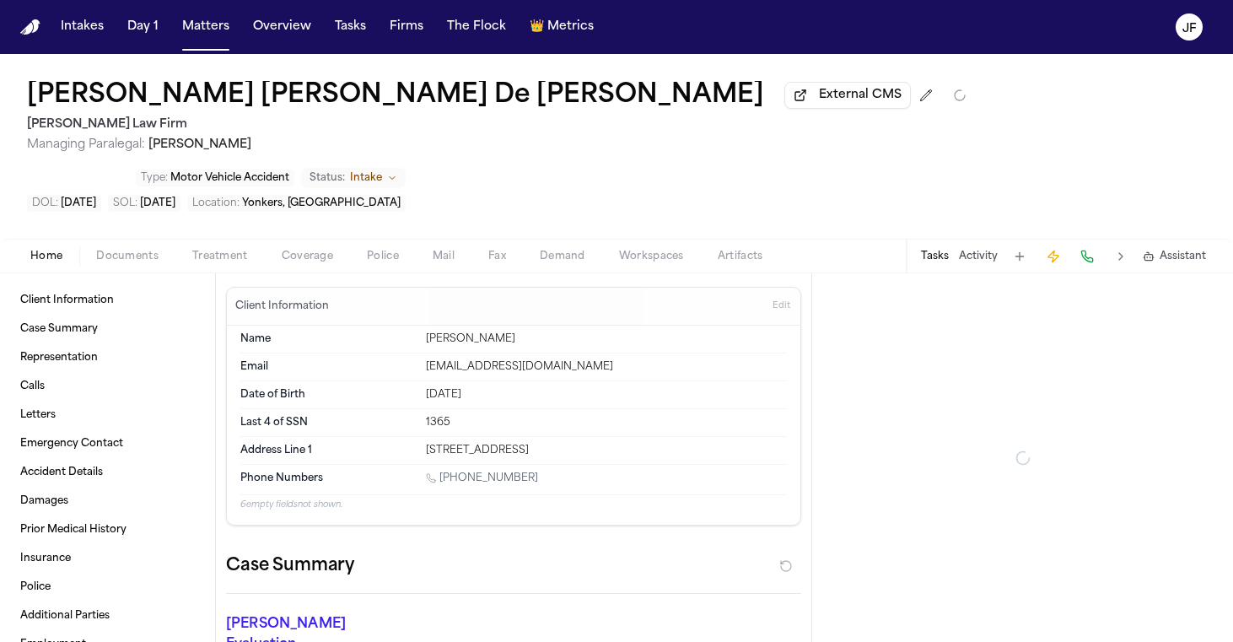
click at [139, 250] on span "Documents" at bounding box center [127, 256] width 62 height 13
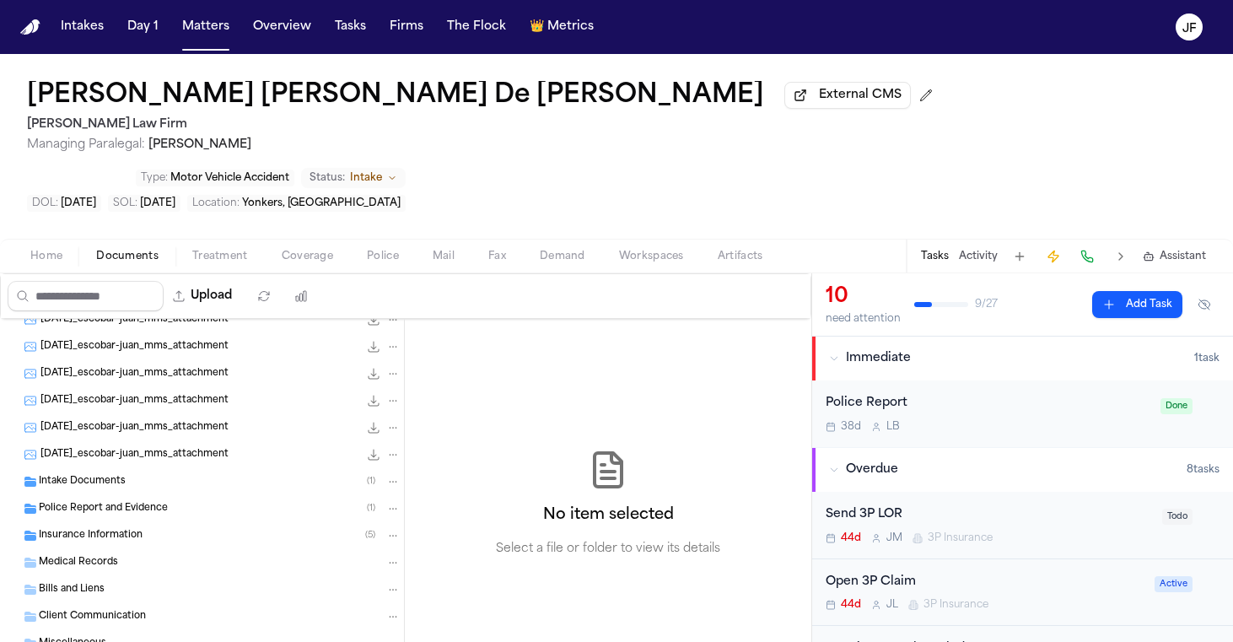
scroll to position [579, 0]
click at [121, 503] on span "Police Report and Evidence" at bounding box center [103, 510] width 129 height 14
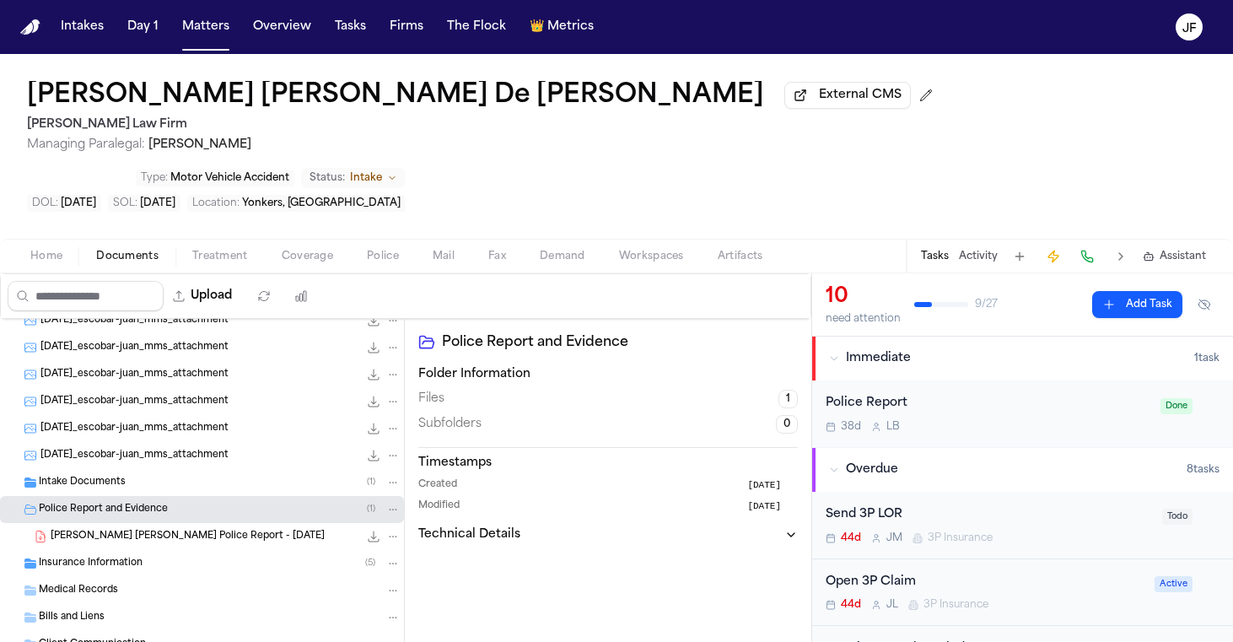
click at [121, 523] on div "J. De Leon Rivas - Yonkers Police Report - 8.13.25 330.0 KB • PDF" at bounding box center [202, 536] width 404 height 27
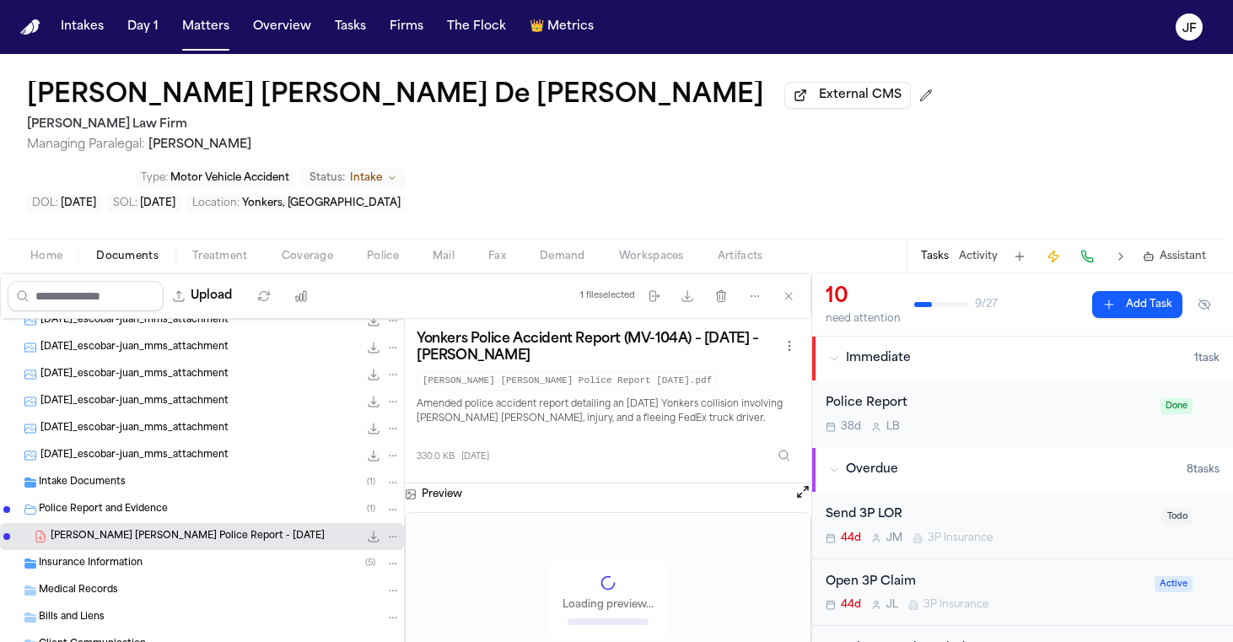
click at [124, 557] on span "Insurance Information" at bounding box center [91, 564] width 104 height 14
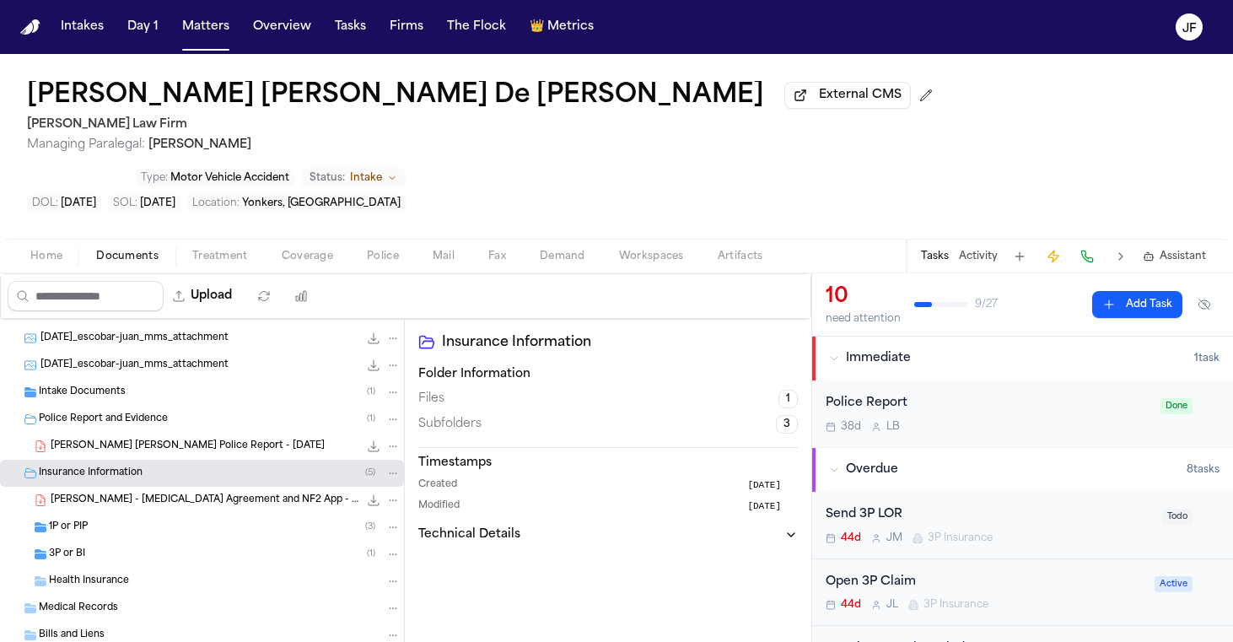
scroll to position [695, 0]
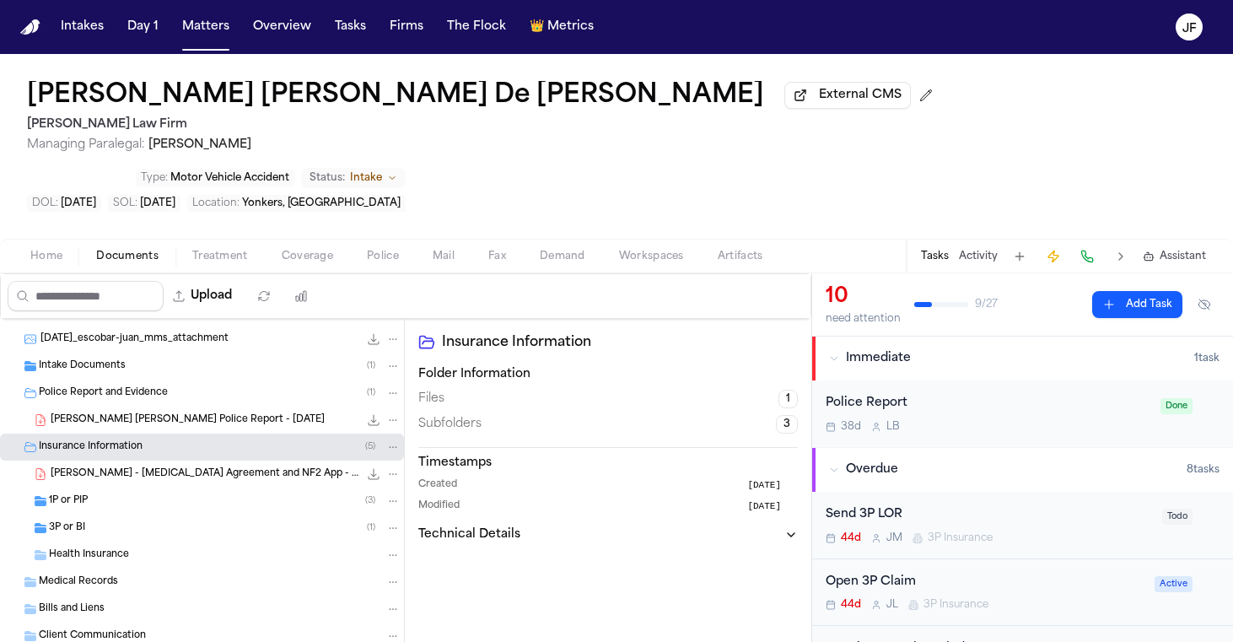
click at [137, 515] on div "3P or BI ( 1 )" at bounding box center [202, 528] width 404 height 27
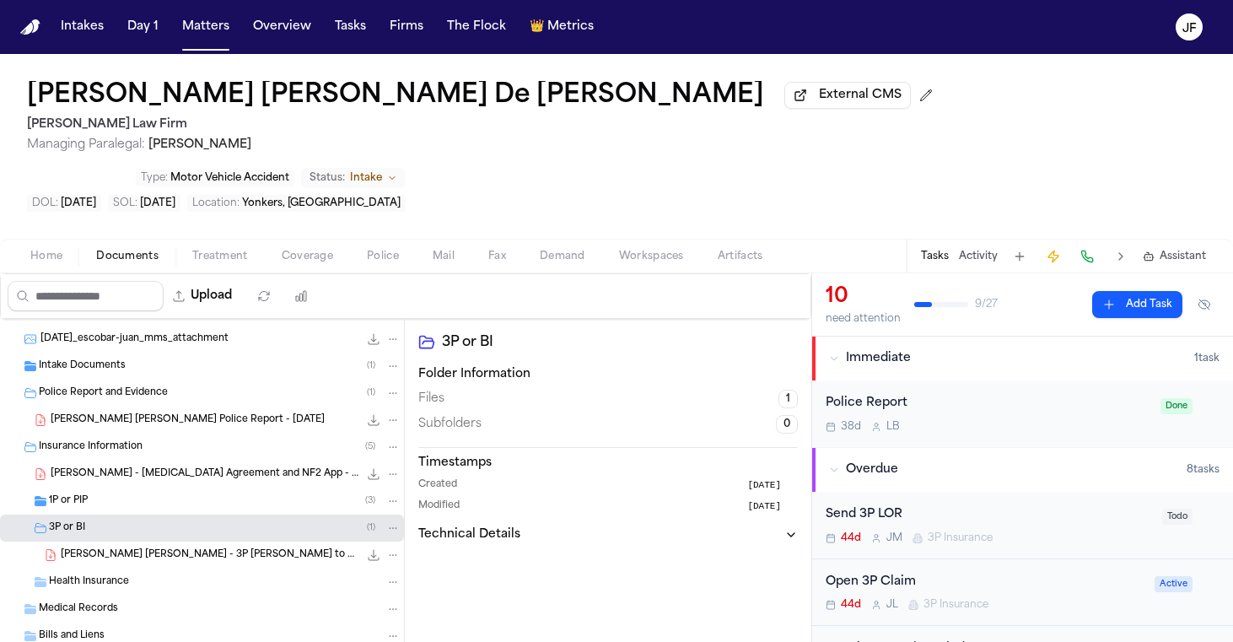
click at [137, 494] on div "1P or PIP ( 3 )" at bounding box center [225, 501] width 352 height 15
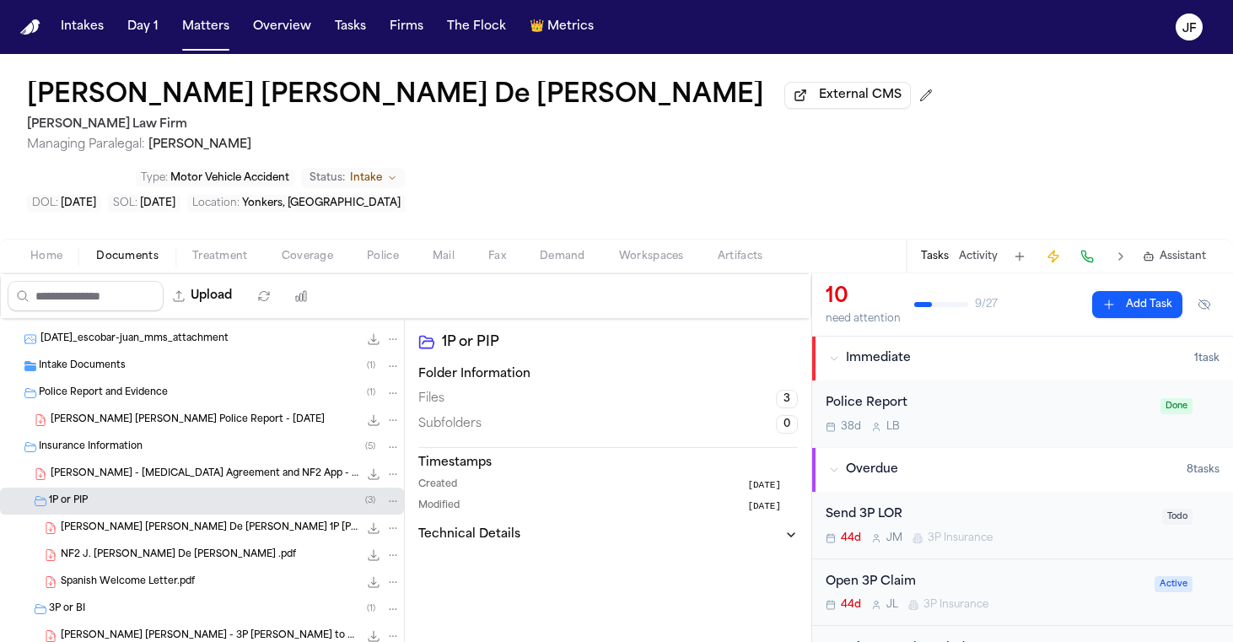
click at [154, 569] on div "Spanish Welcome Letter.pdf 182.9 KB • PDF" at bounding box center [202, 582] width 404 height 27
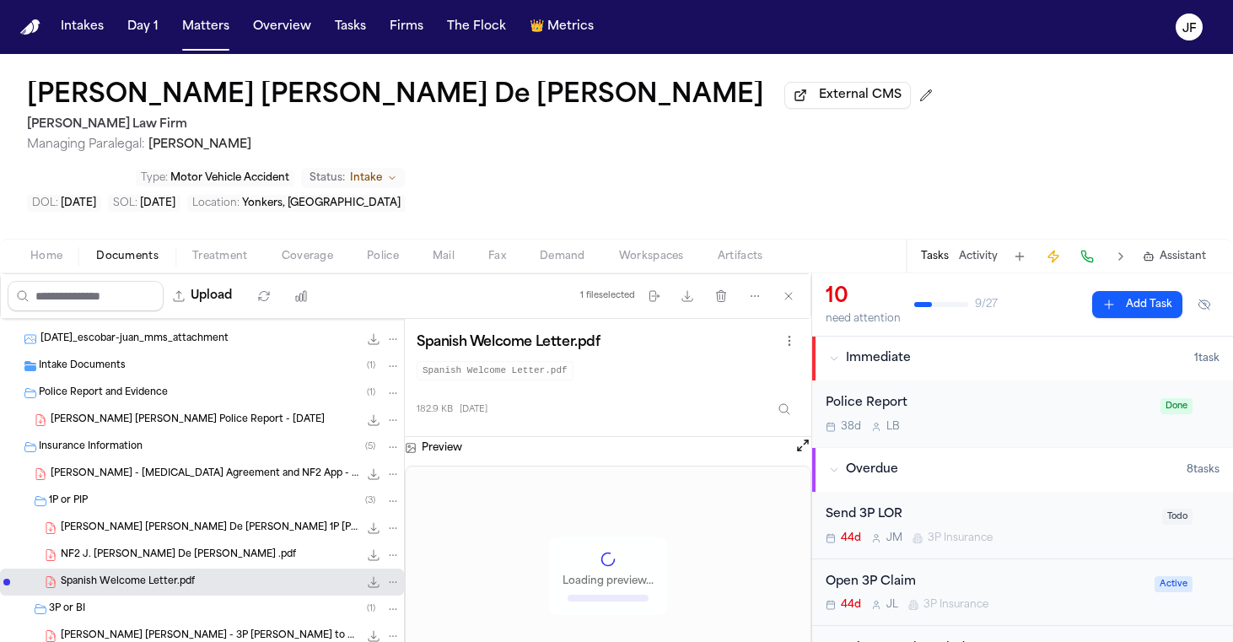
click at [164, 548] on span "NF2 J. Mabel De Leon Rivas .pdf" at bounding box center [178, 555] width 235 height 14
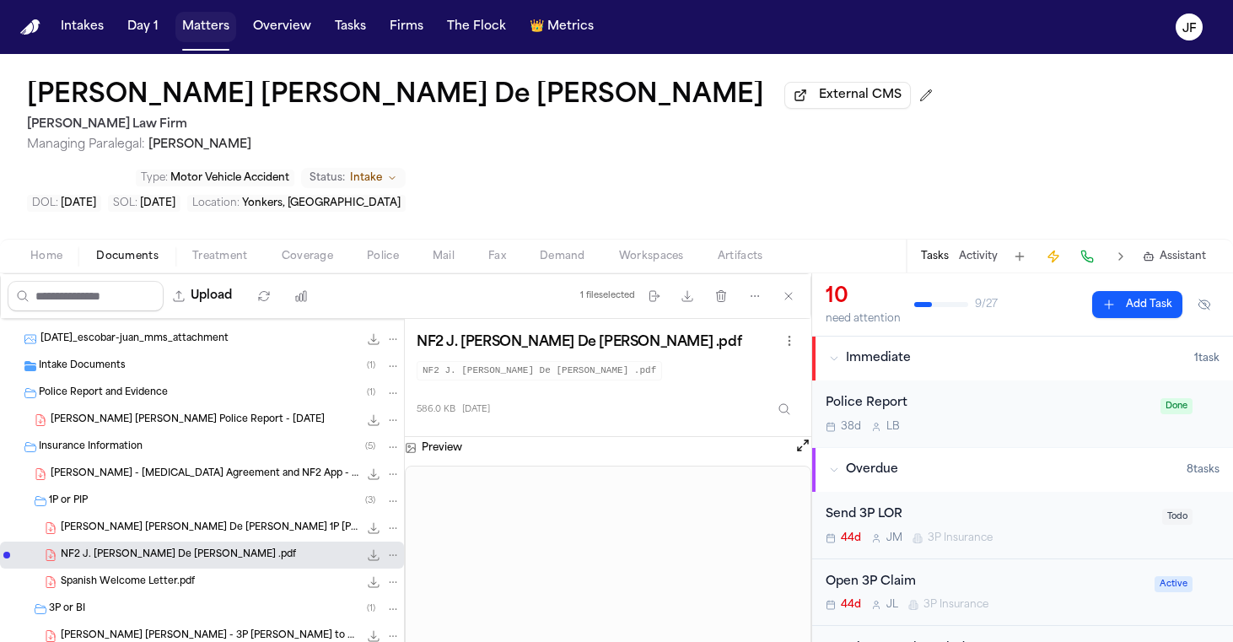
click at [204, 21] on button "Matters" at bounding box center [205, 27] width 61 height 30
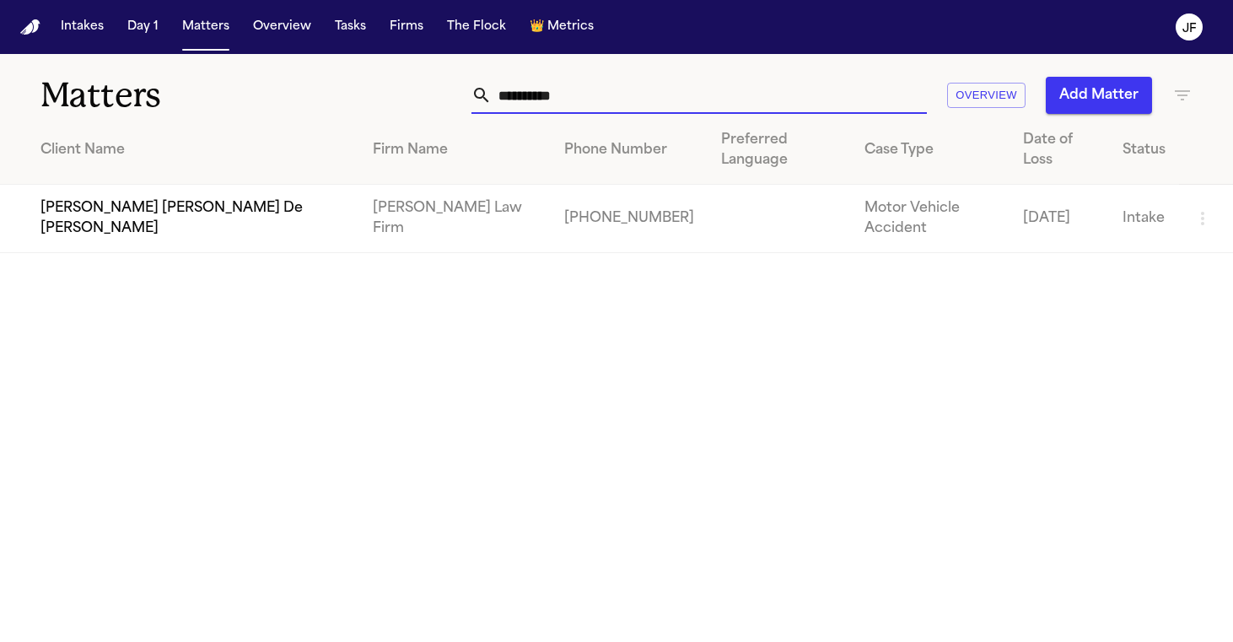
drag, startPoint x: 623, startPoint y: 94, endPoint x: 267, endPoint y: 50, distance: 358.7
click at [267, 50] on div "**********" at bounding box center [616, 321] width 1233 height 642
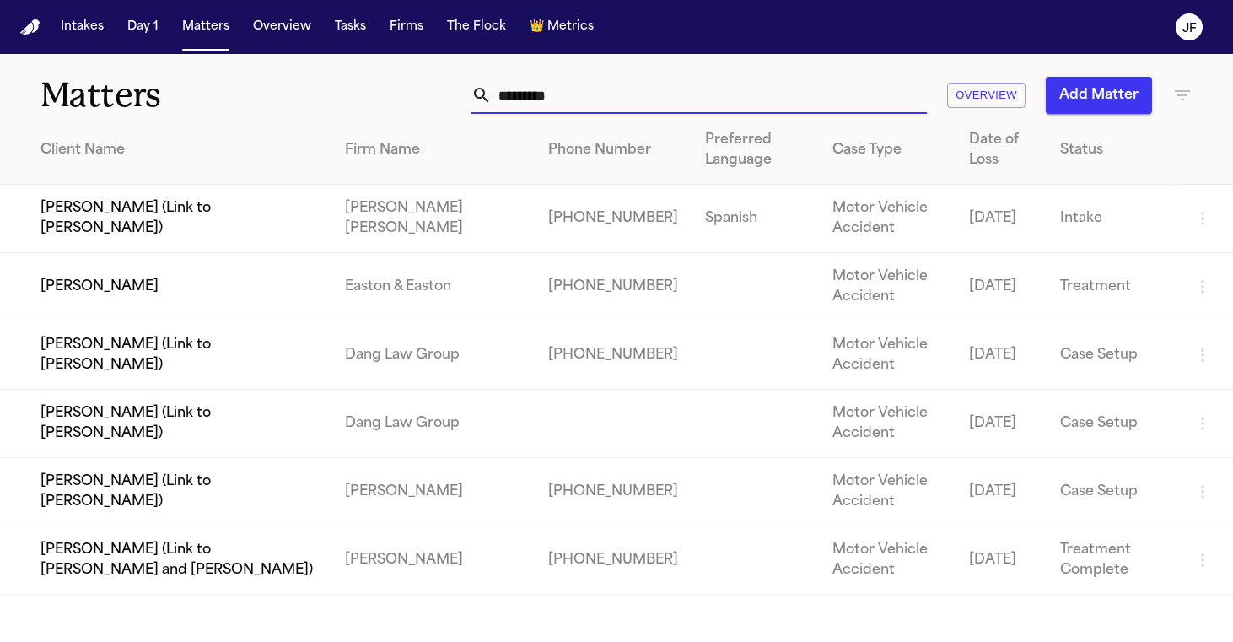
type input "*********"
click at [93, 287] on td "[PERSON_NAME]" at bounding box center [166, 287] width 332 height 68
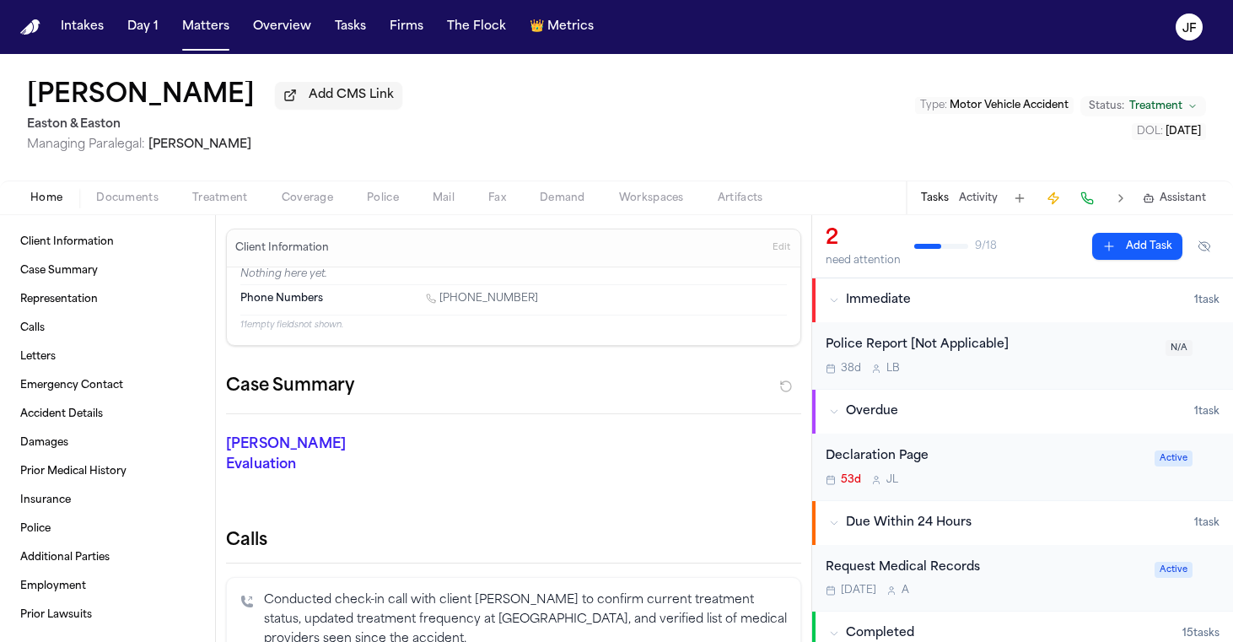
click at [122, 200] on span "Documents" at bounding box center [127, 197] width 62 height 13
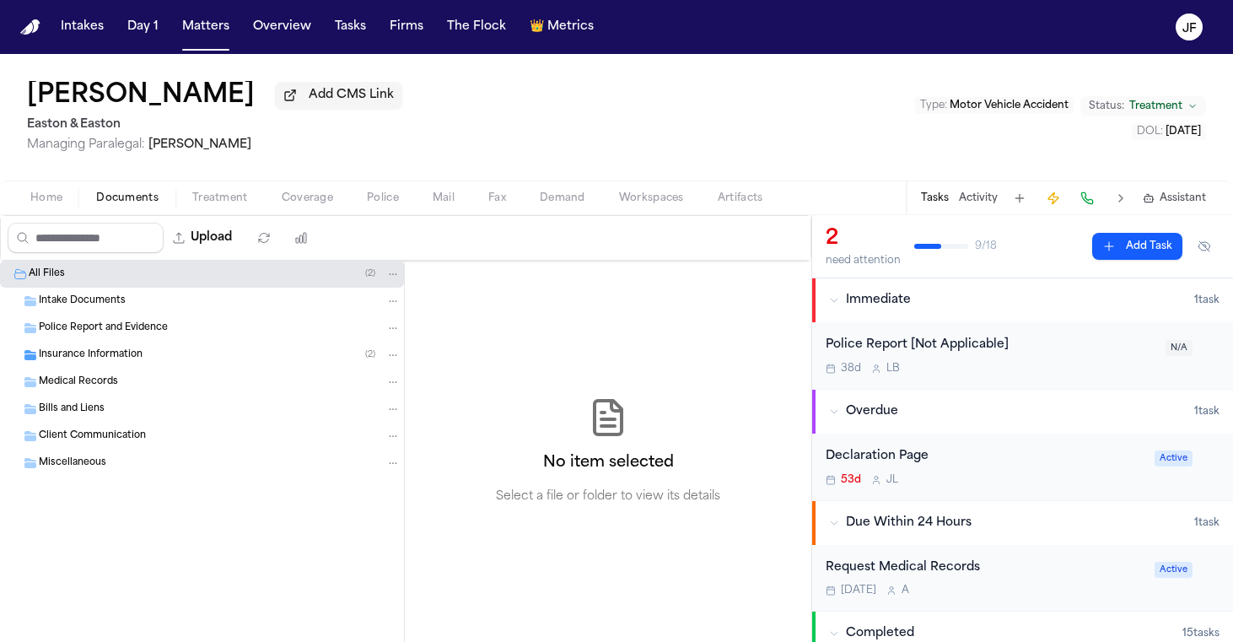
click at [105, 361] on span "Insurance Information" at bounding box center [91, 355] width 104 height 14
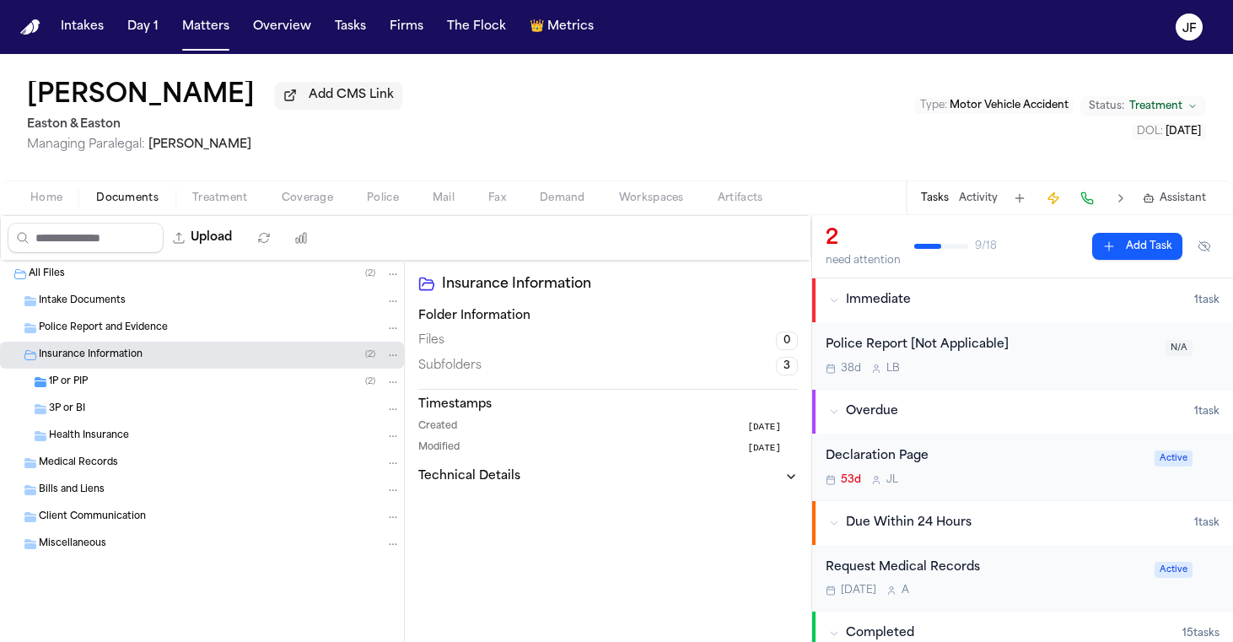
click at [94, 384] on div "1P or PIP ( 2 )" at bounding box center [225, 382] width 352 height 15
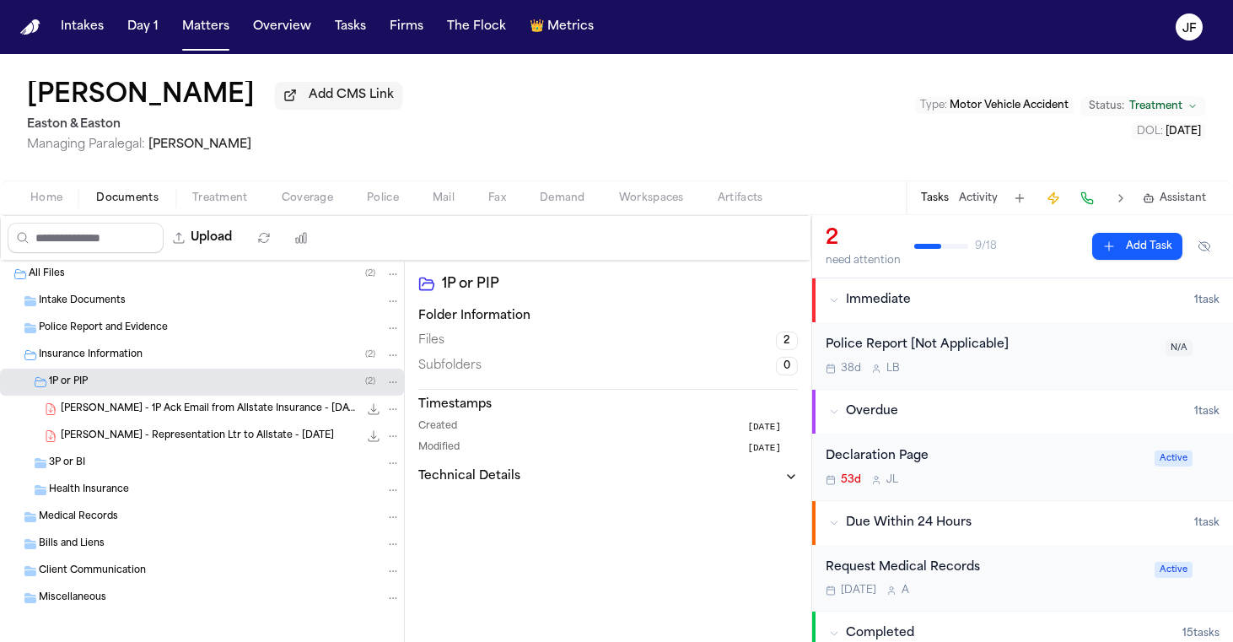
click at [134, 417] on span "C. Lee - 1P Ack Email from Allstate Insurance - 8.7.25" at bounding box center [210, 409] width 298 height 14
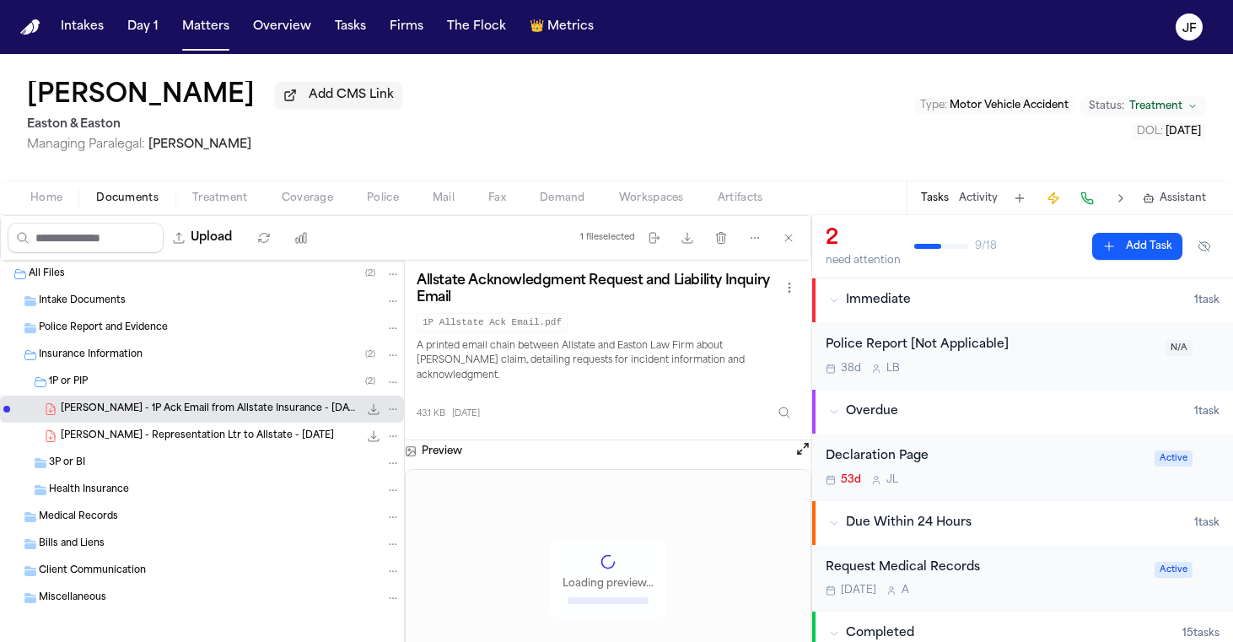
click at [134, 436] on span "C. Lee - Representation Ltr to Allstate - 8.4.25" at bounding box center [197, 436] width 273 height 14
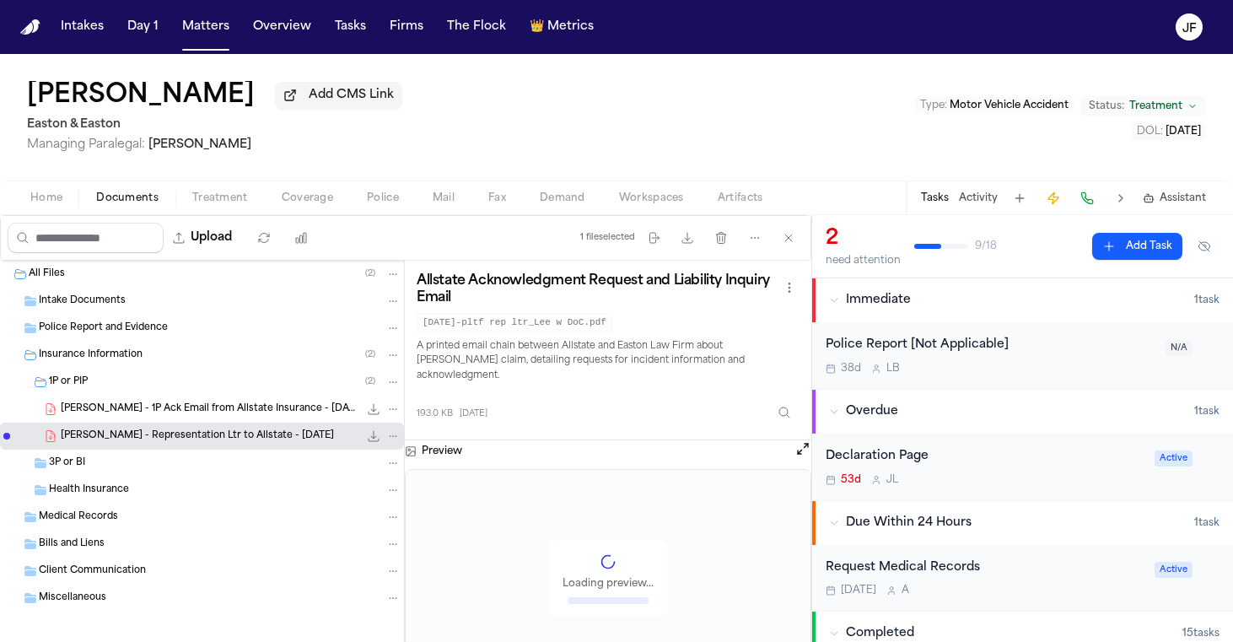
click at [138, 413] on span "C. Lee - 1P Ack Email from Allstate Insurance - 8.7.25" at bounding box center [210, 409] width 298 height 14
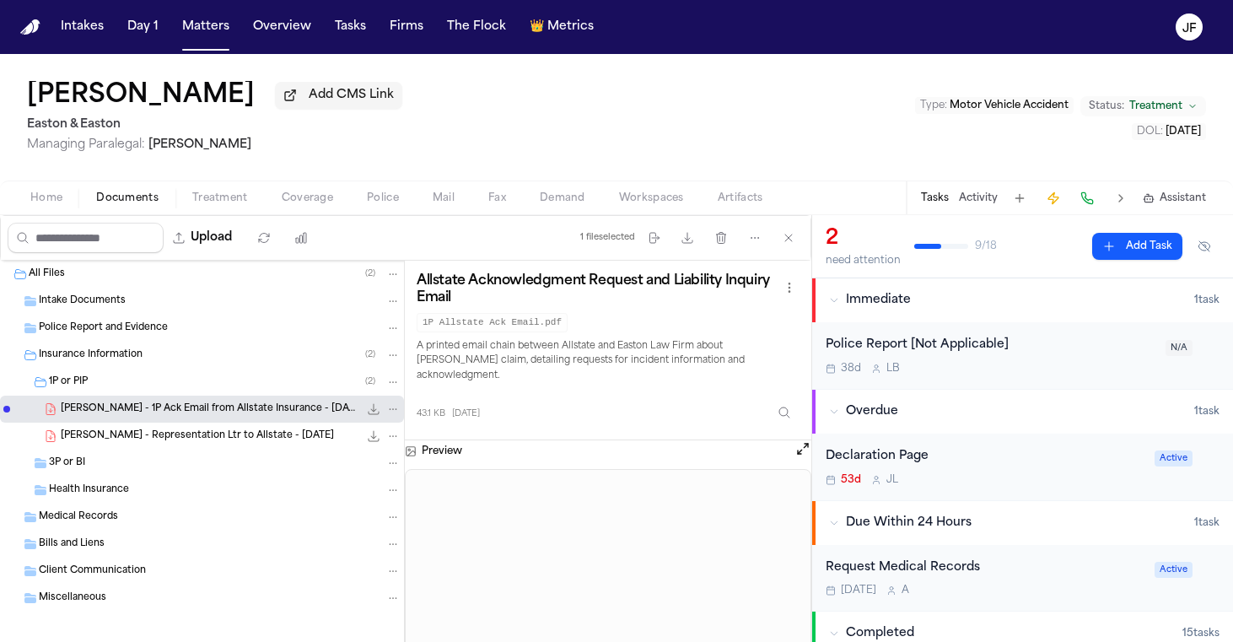
click at [309, 97] on span "Add CMS Link" at bounding box center [351, 95] width 85 height 17
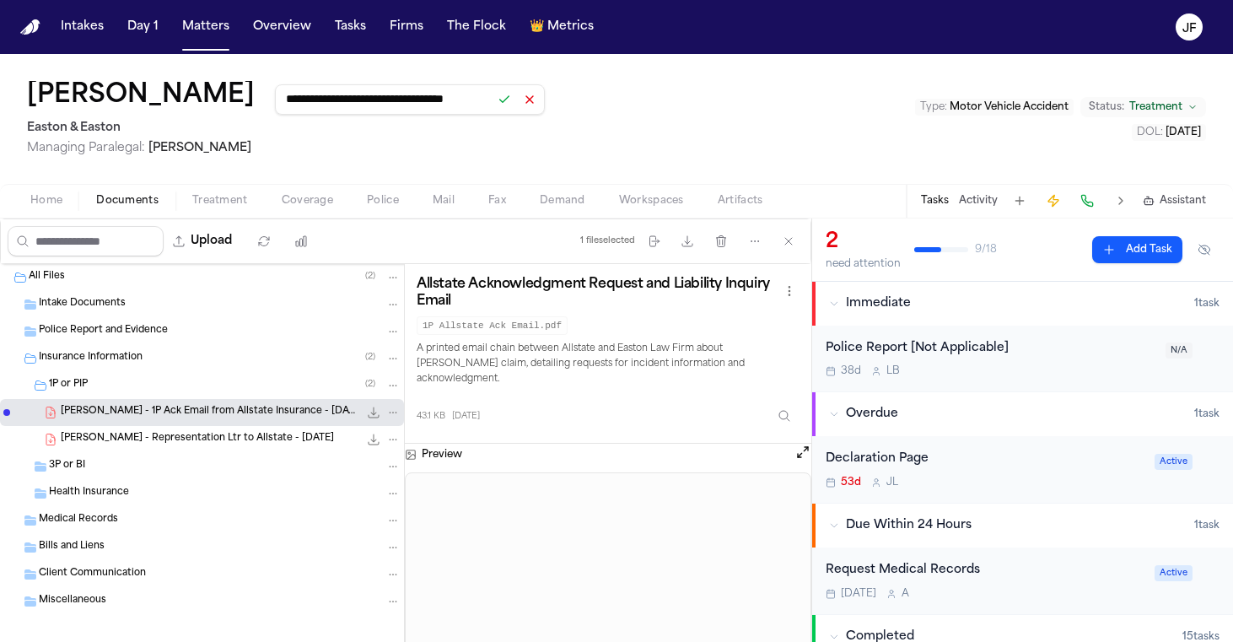
type input "**********"
click at [493, 109] on button at bounding box center [505, 100] width 24 height 24
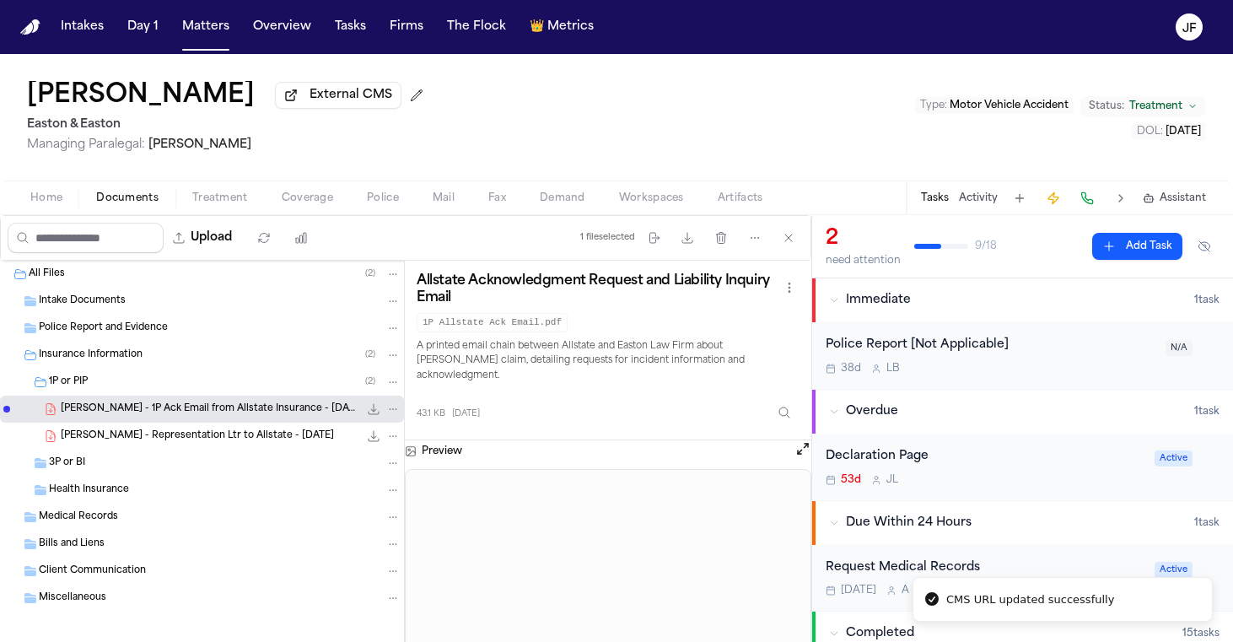
click at [660, 8] on nav "Intakes Day 1 Matters Overview Tasks Firms The Flock 👑 Metrics JF" at bounding box center [616, 27] width 1233 height 54
drag, startPoint x: 664, startPoint y: 1, endPoint x: 218, endPoint y: 459, distance: 638.9
click at [218, 459] on div "3P or BI" at bounding box center [225, 463] width 352 height 15
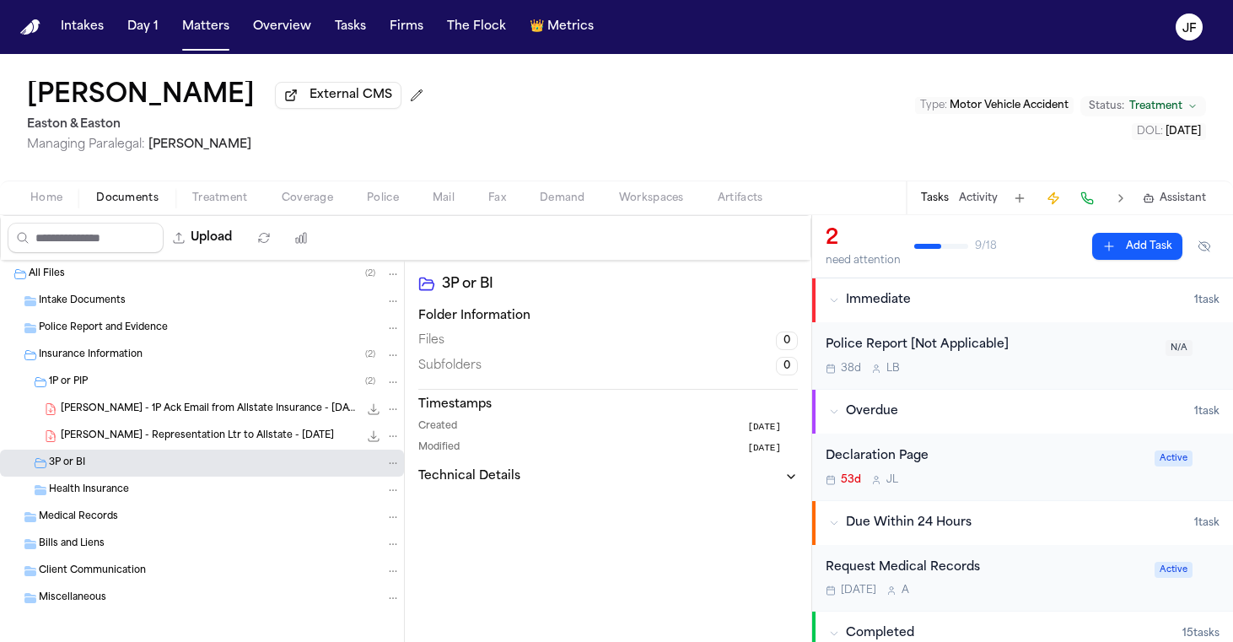
click at [305, 185] on div "Home Documents Treatment Coverage Police Mail Fax Demand Workspaces Artifacts T…" at bounding box center [616, 198] width 1233 height 34
click at [305, 197] on span "Coverage" at bounding box center [307, 197] width 51 height 13
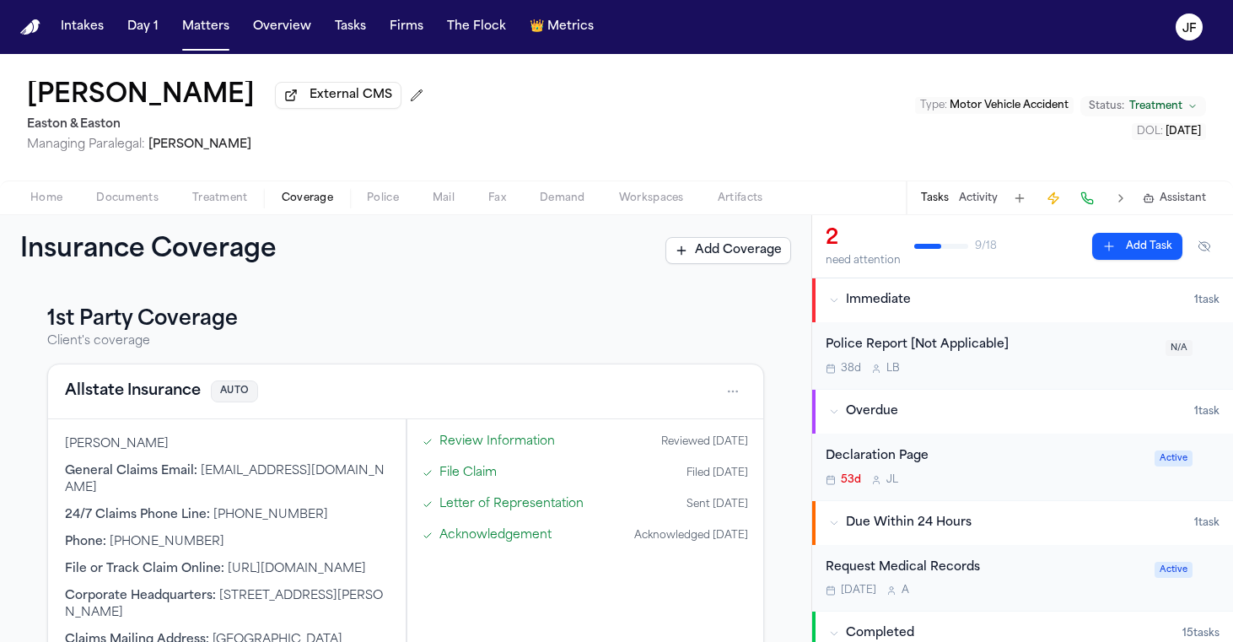
scroll to position [-1, 0]
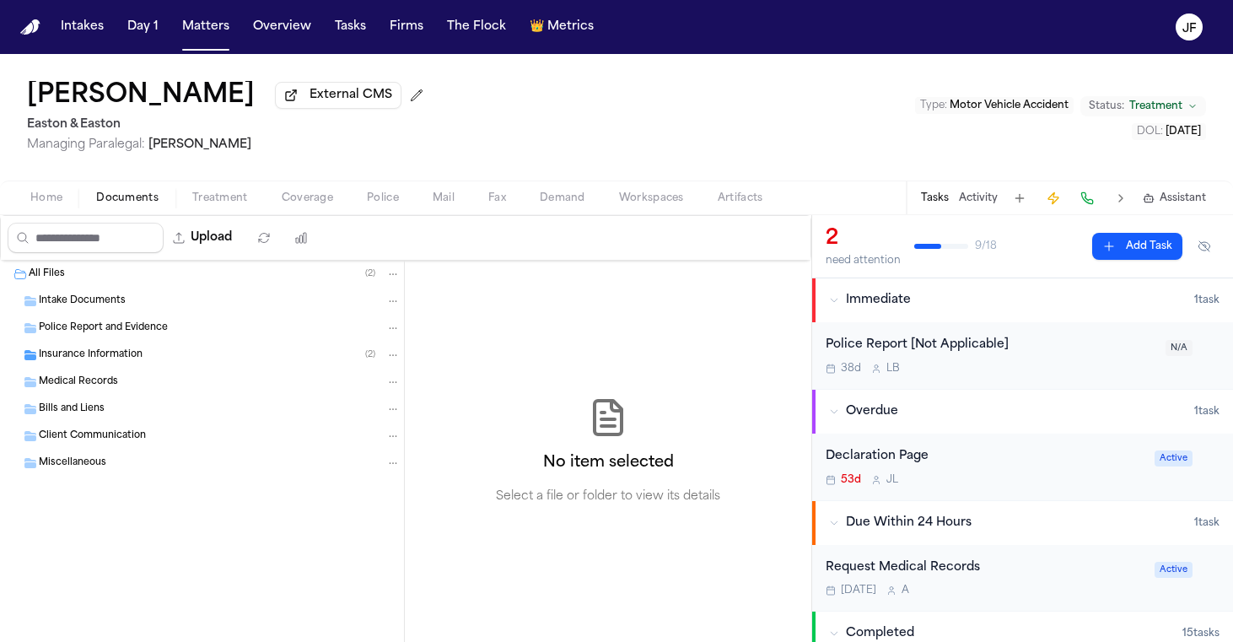
click at [127, 202] on span "Documents" at bounding box center [127, 197] width 62 height 13
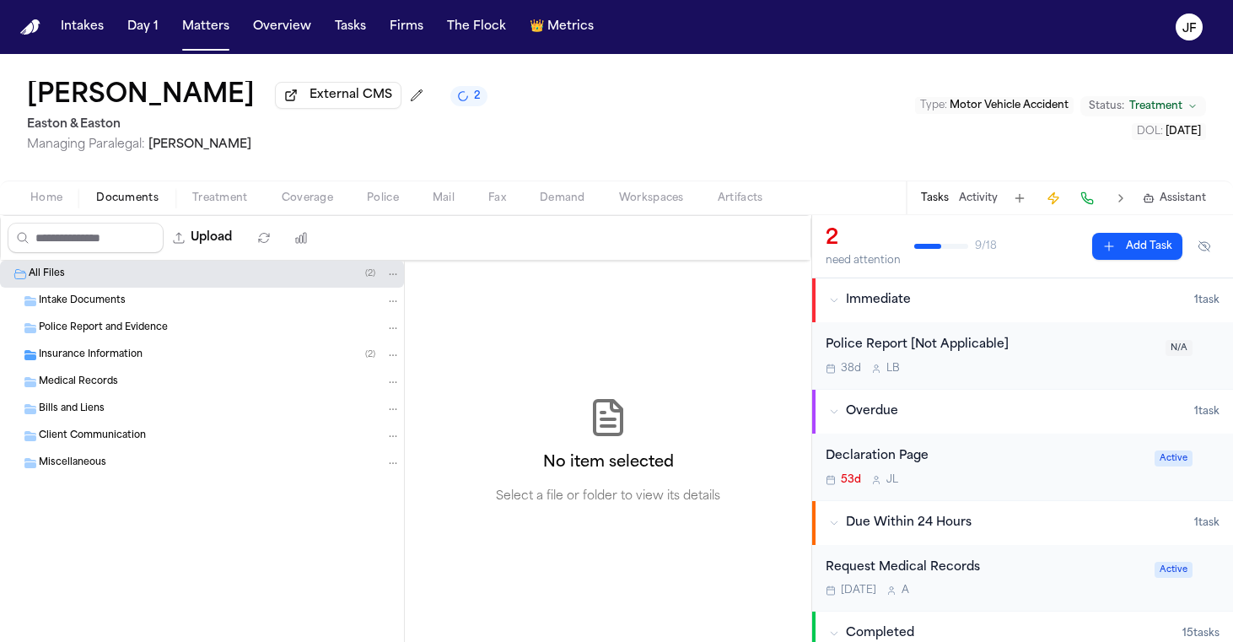
click at [218, 362] on div "Insurance Information ( 2 )" at bounding box center [220, 355] width 362 height 15
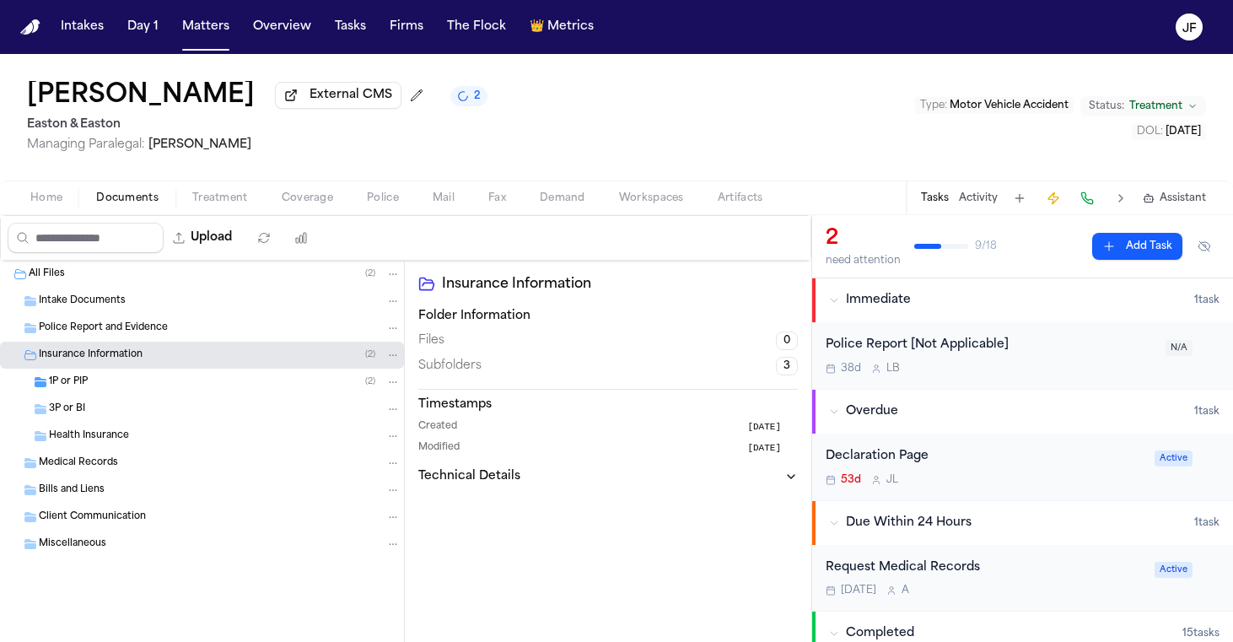
click at [206, 408] on div "3P or BI" at bounding box center [225, 409] width 352 height 15
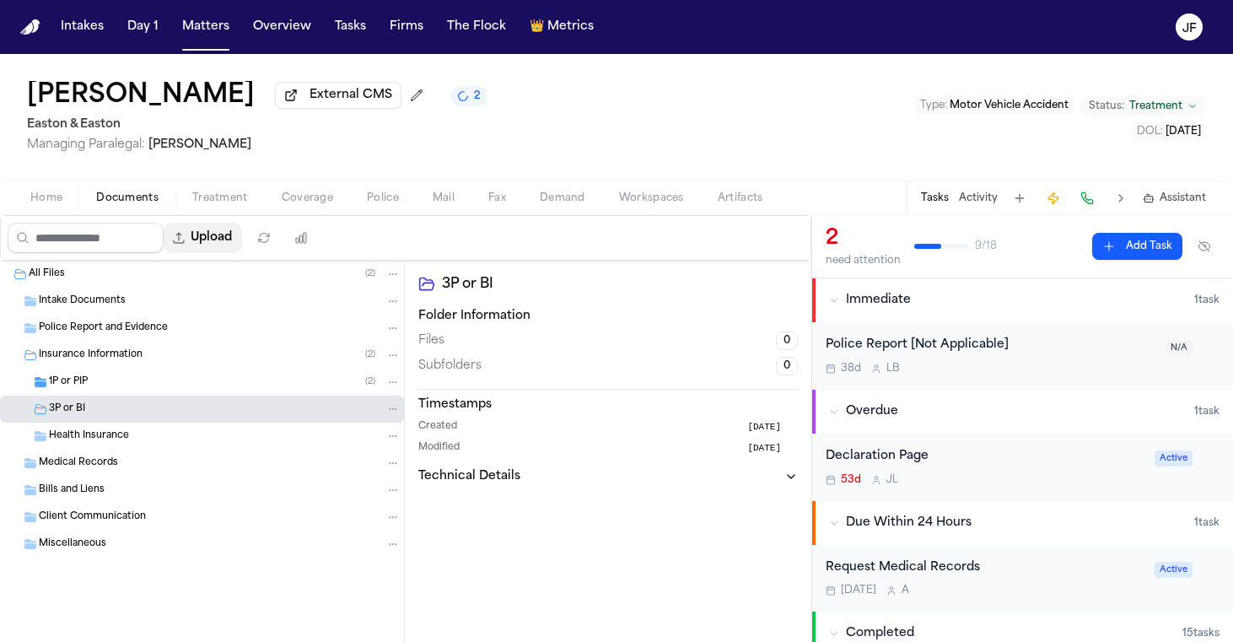
click at [242, 247] on button "Upload" at bounding box center [203, 238] width 78 height 30
select select "**********"
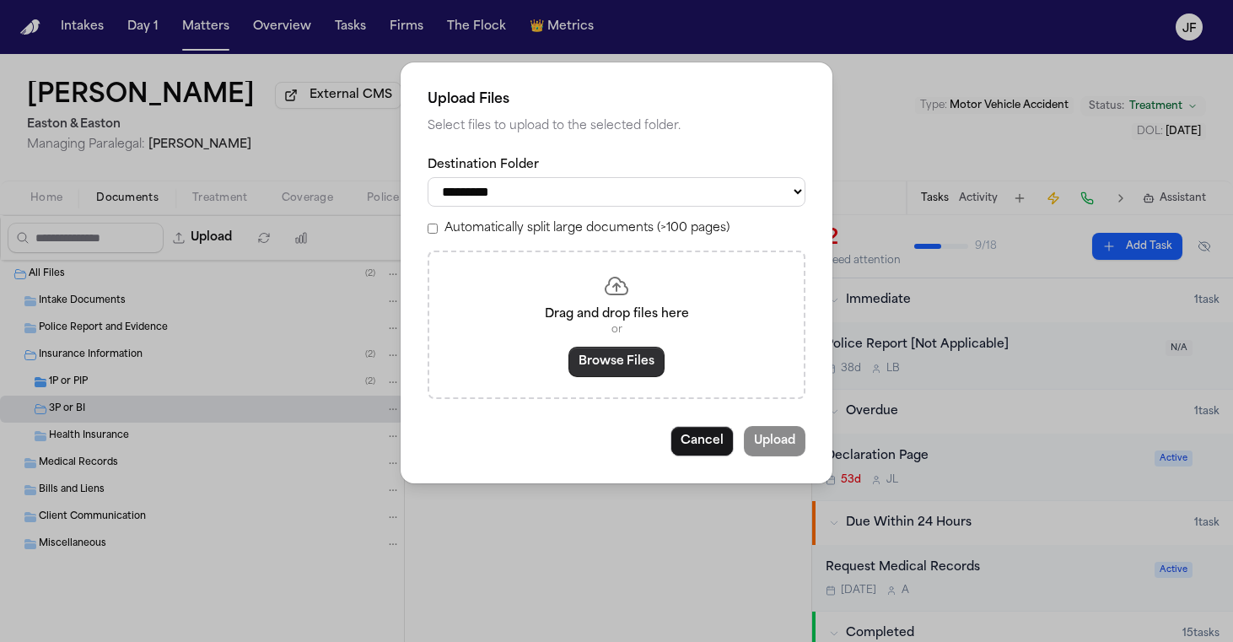
click at [607, 376] on div "Drag and drop files here or Browse Files" at bounding box center [617, 325] width 378 height 148
click at [609, 371] on button "Browse Files" at bounding box center [617, 362] width 96 height 30
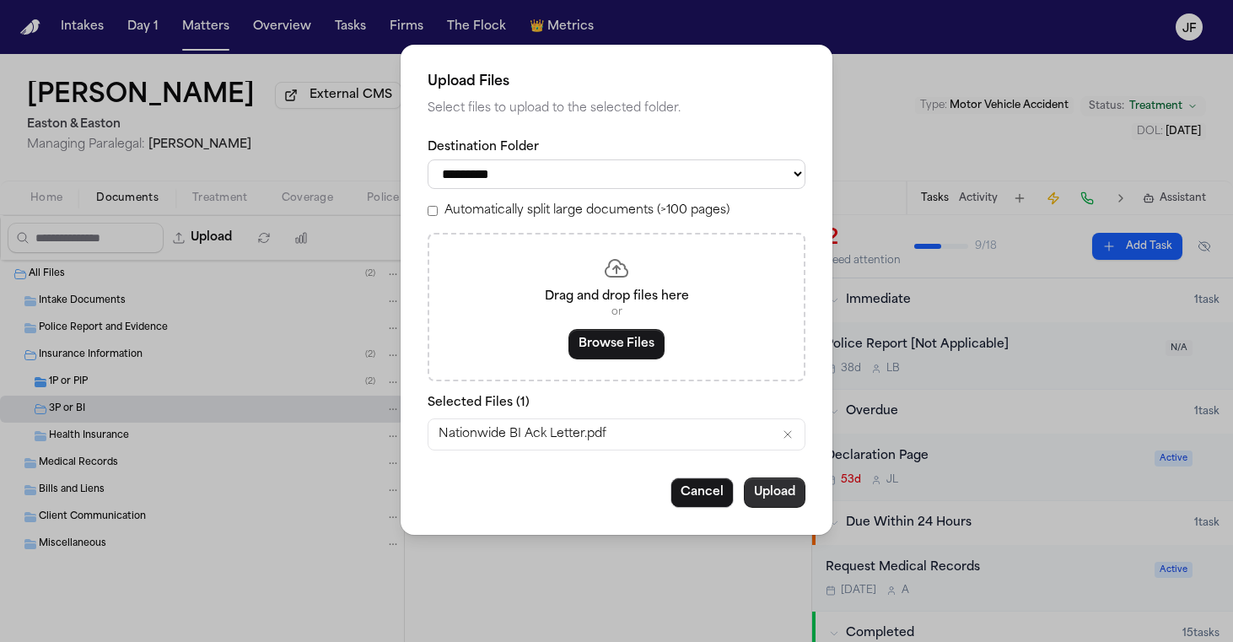
click at [771, 483] on button "Upload" at bounding box center [775, 492] width 62 height 30
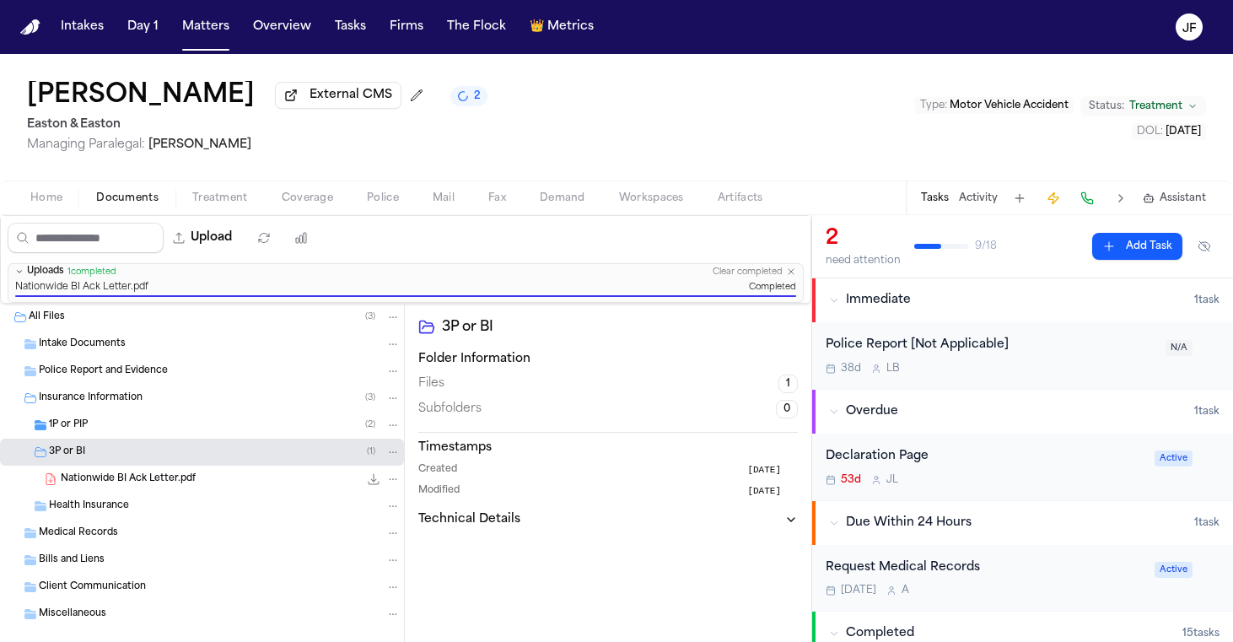
click at [312, 188] on div "Home Documents Treatment Coverage Police Mail Fax Demand Workspaces Artifacts T…" at bounding box center [616, 198] width 1233 height 34
click at [312, 197] on span "Coverage" at bounding box center [307, 197] width 51 height 13
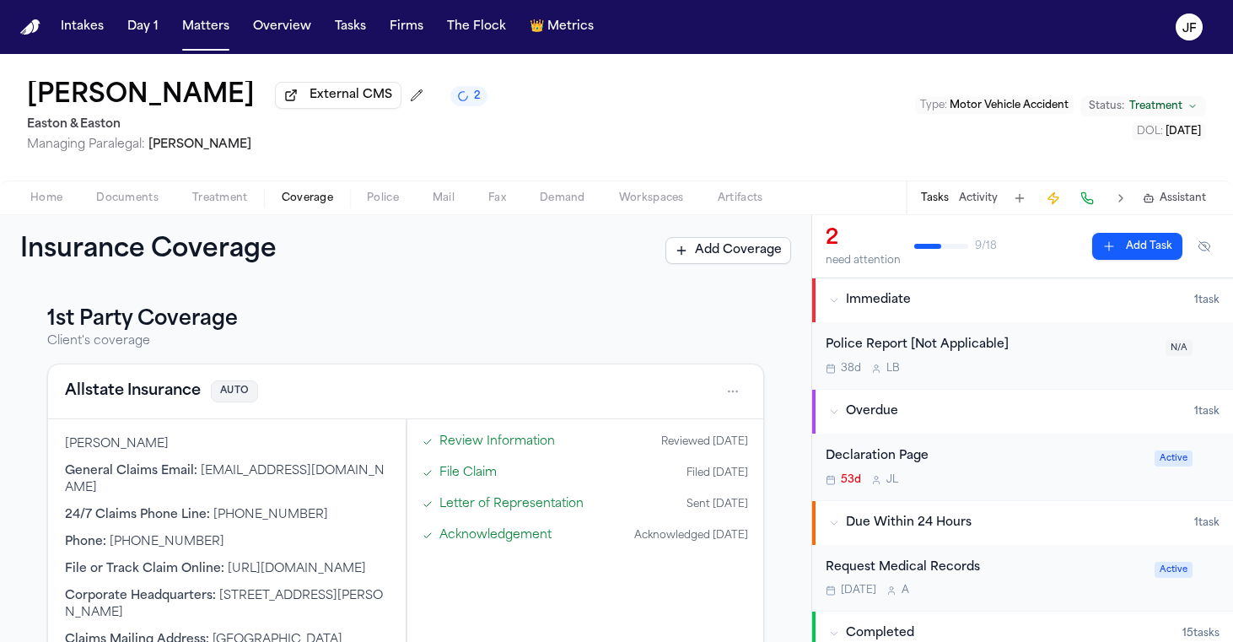
drag, startPoint x: 42, startPoint y: 208, endPoint x: 69, endPoint y: 210, distance: 27.0
click at [42, 205] on span "Home" at bounding box center [46, 197] width 32 height 13
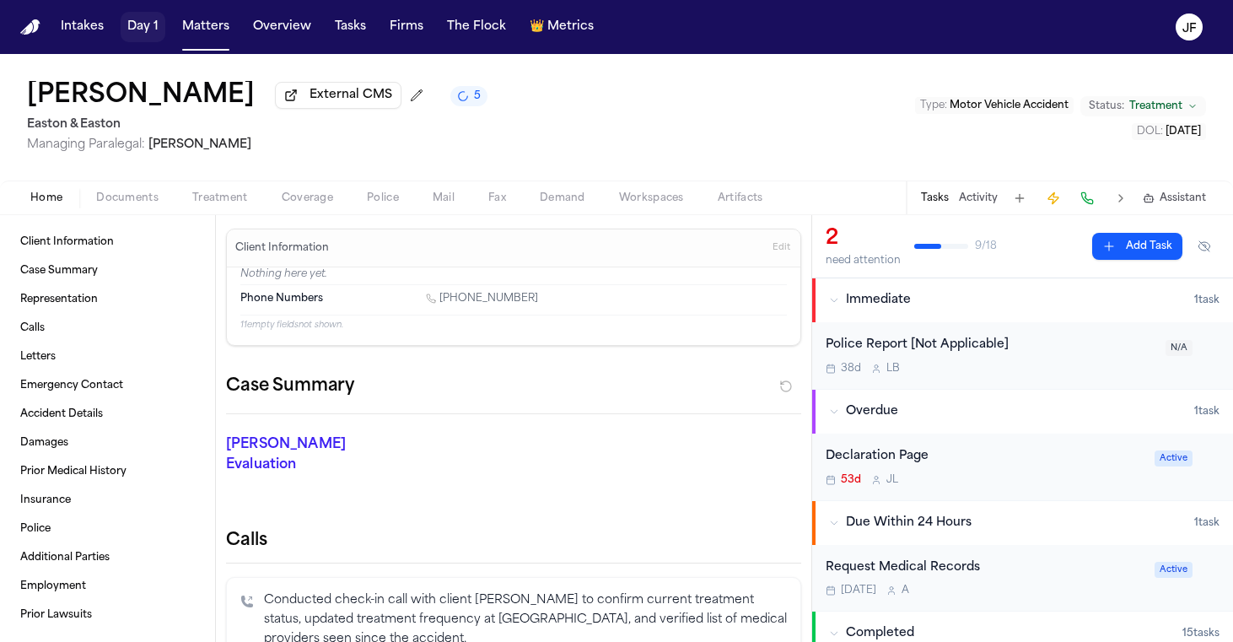
click at [194, 31] on button "Matters" at bounding box center [205, 27] width 61 height 30
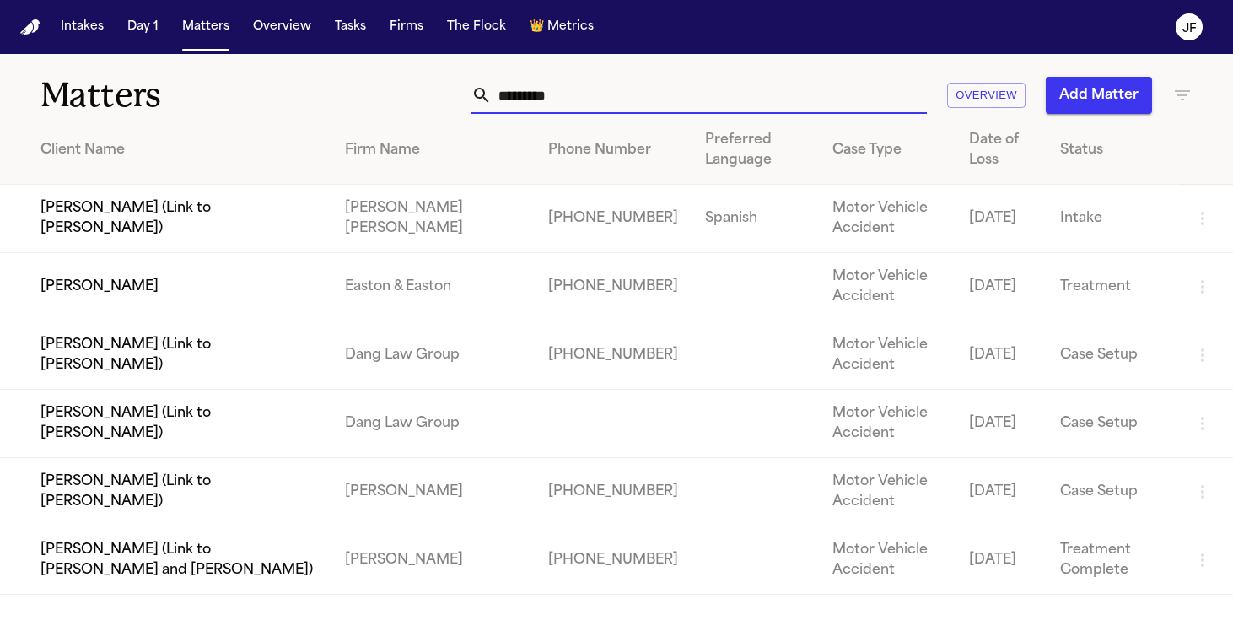
drag, startPoint x: 595, startPoint y: 102, endPoint x: 337, endPoint y: 101, distance: 258.1
click at [337, 101] on div "Matters ********* Overview Add Matter" at bounding box center [616, 85] width 1233 height 62
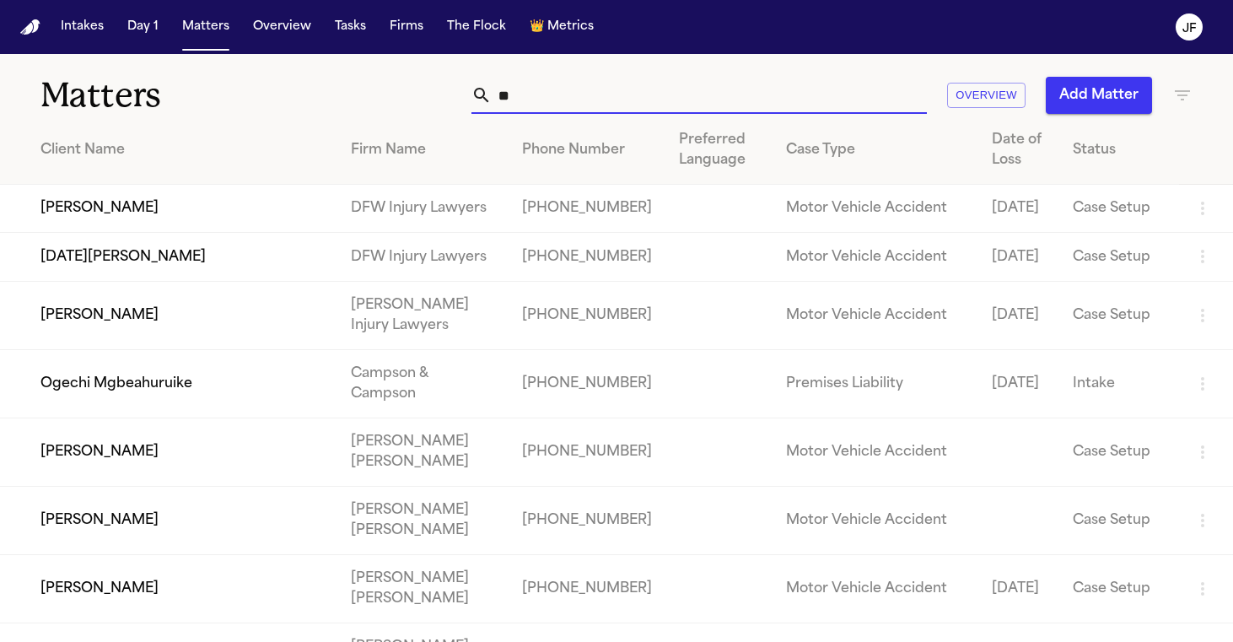
type input "*"
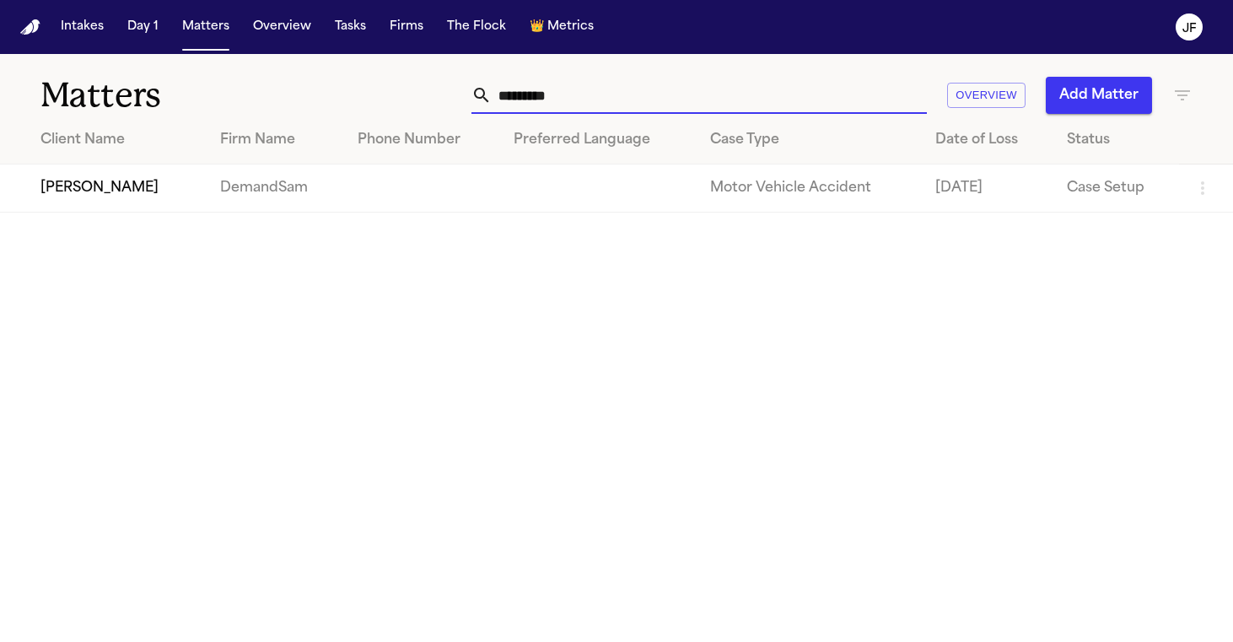
type input "*********"
click at [123, 195] on td "[PERSON_NAME]" at bounding box center [103, 189] width 207 height 48
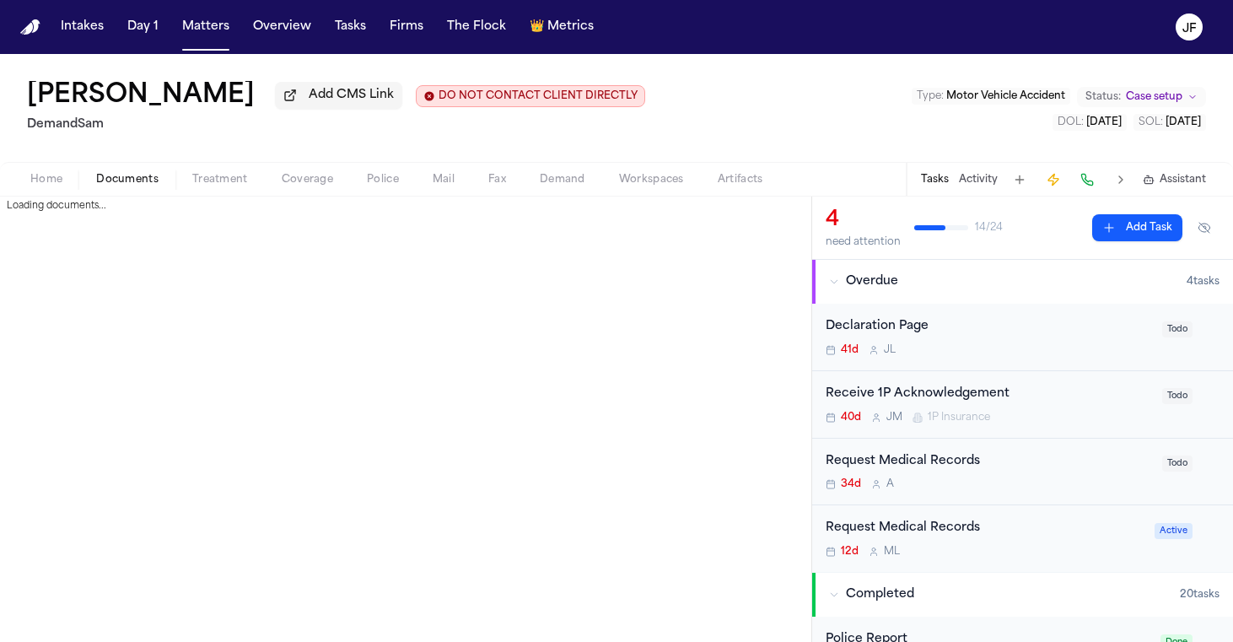
click at [128, 185] on span "Documents" at bounding box center [127, 179] width 62 height 13
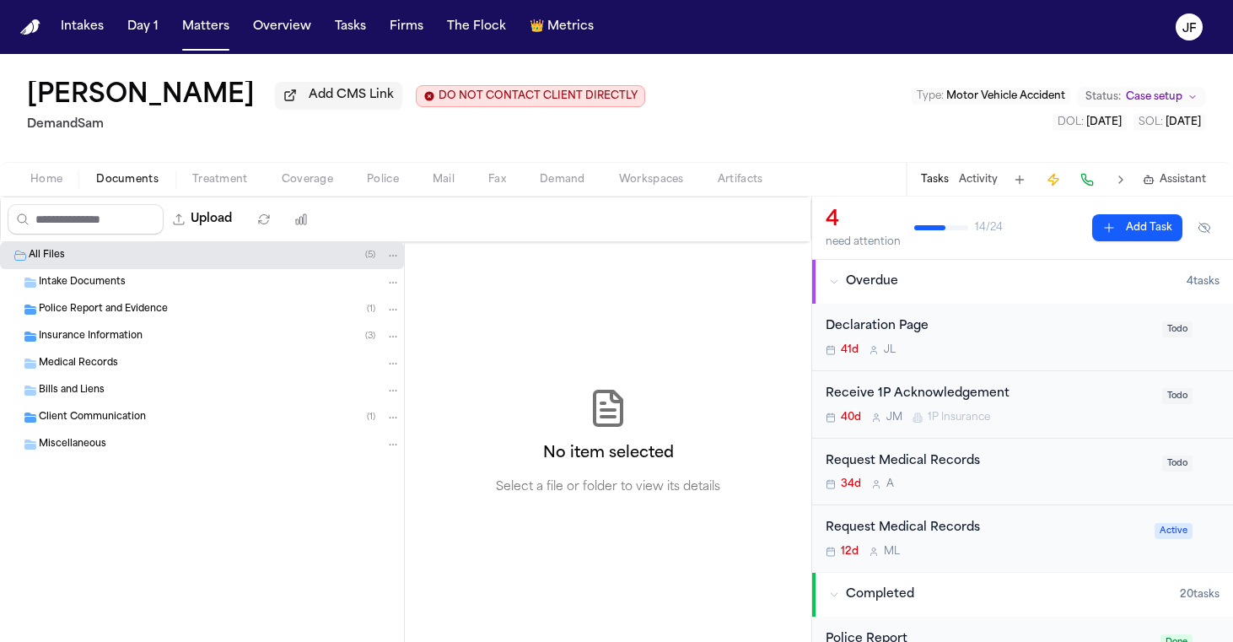
click at [206, 344] on div "Insurance Information ( 3 )" at bounding box center [220, 336] width 362 height 15
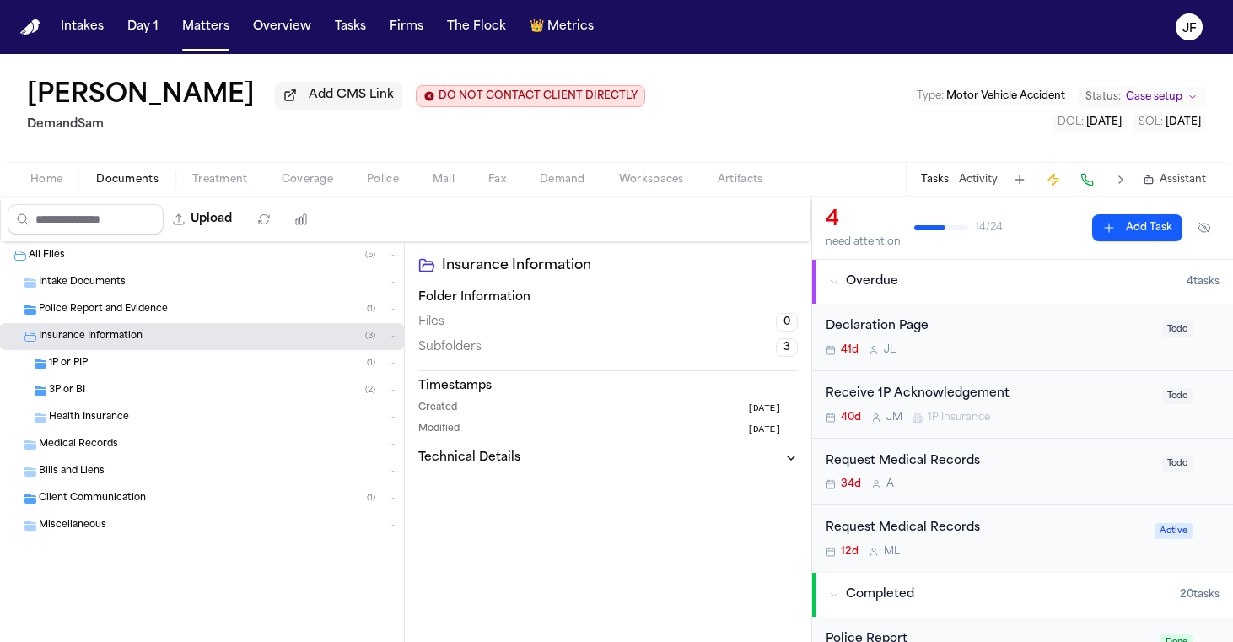
click at [202, 398] on div "3P or BI ( 2 )" at bounding box center [225, 390] width 352 height 15
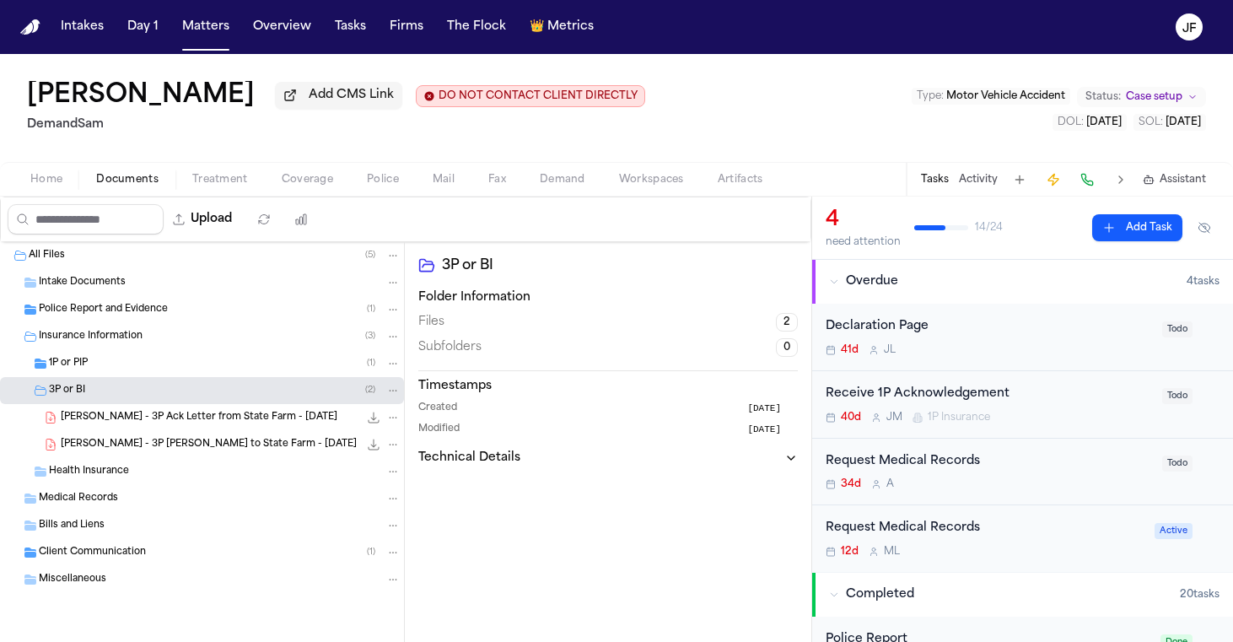
click at [217, 386] on div "3P or BI ( 2 )" at bounding box center [202, 390] width 404 height 27
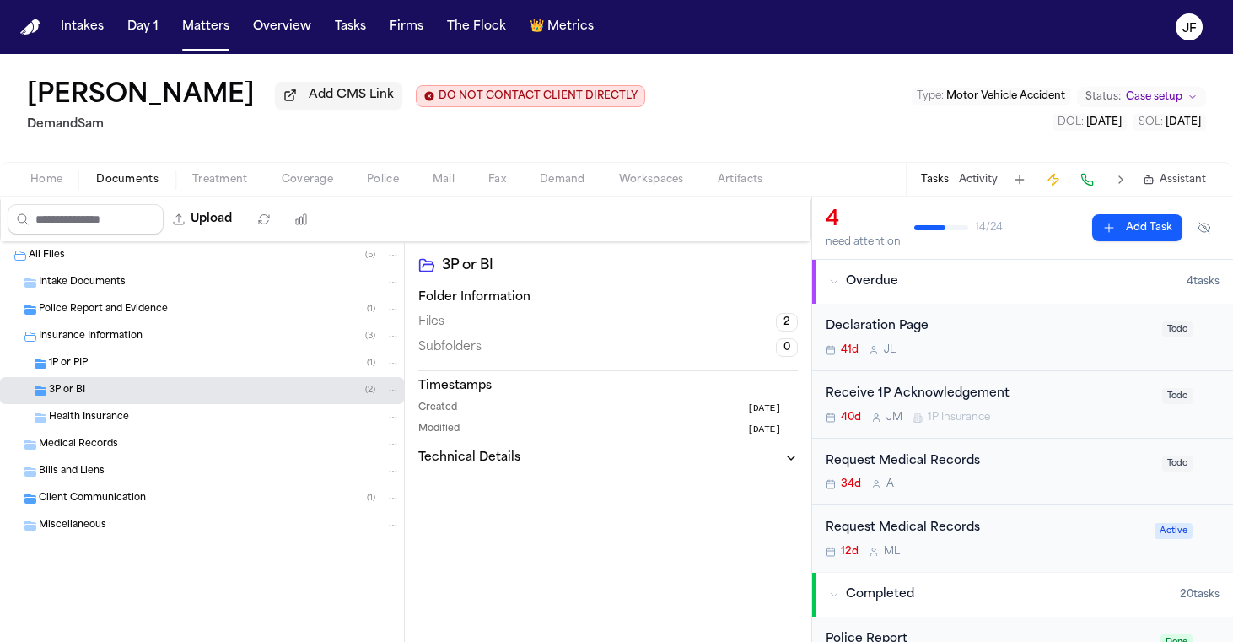
click at [224, 368] on div "1P or PIP ( 1 )" at bounding box center [225, 363] width 352 height 15
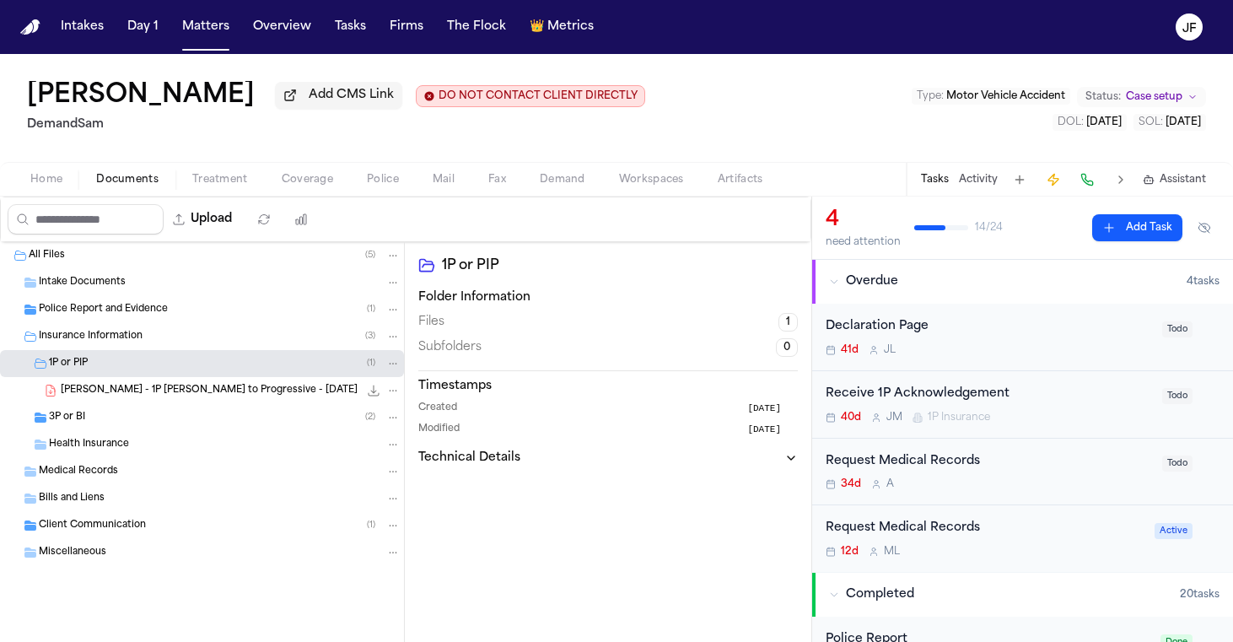
click at [206, 413] on div "3P or BI ( 2 )" at bounding box center [225, 417] width 352 height 15
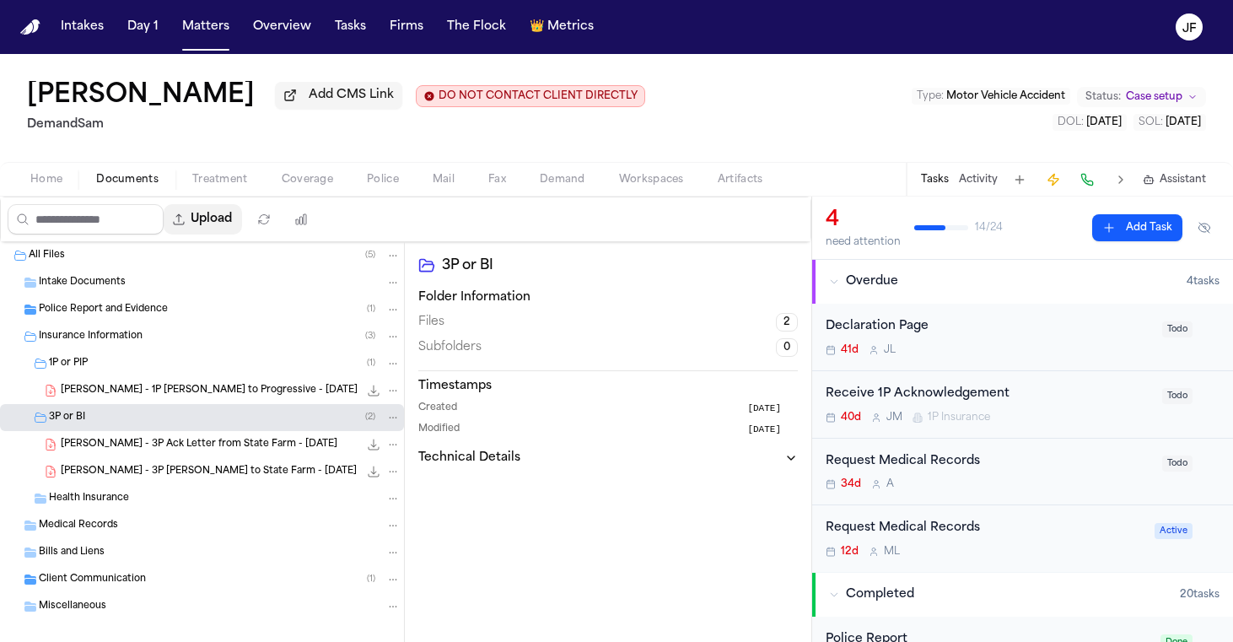
click at [242, 222] on button "Upload" at bounding box center [203, 219] width 78 height 30
select select "**********"
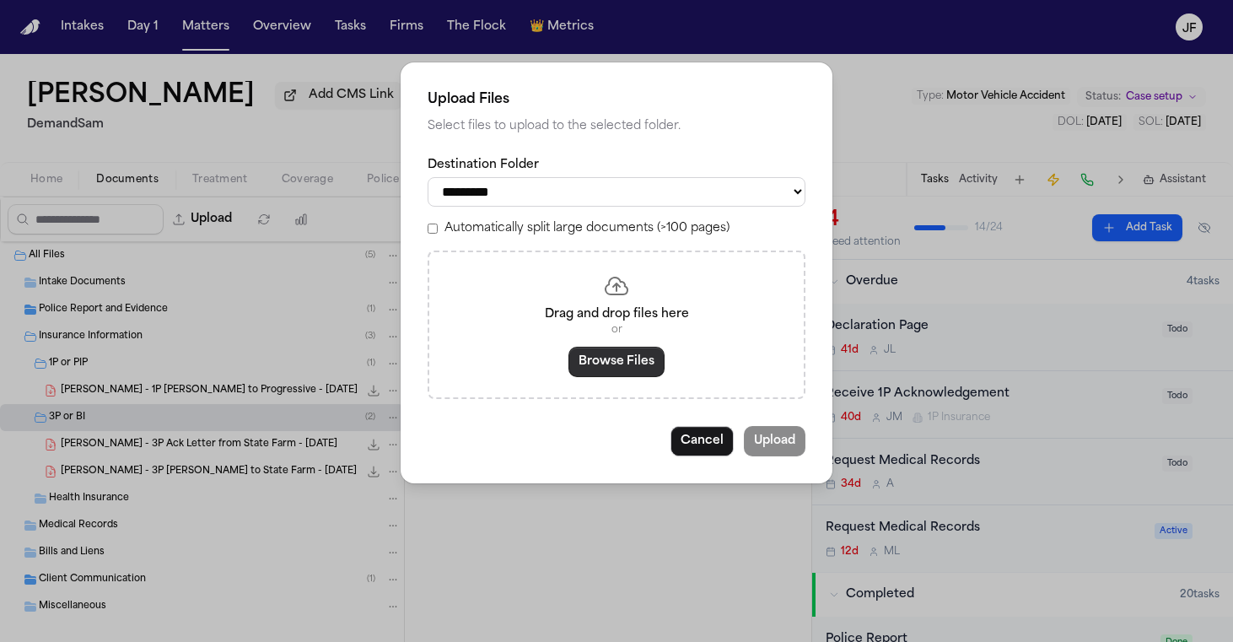
click at [597, 361] on button "Browse Files" at bounding box center [617, 362] width 96 height 30
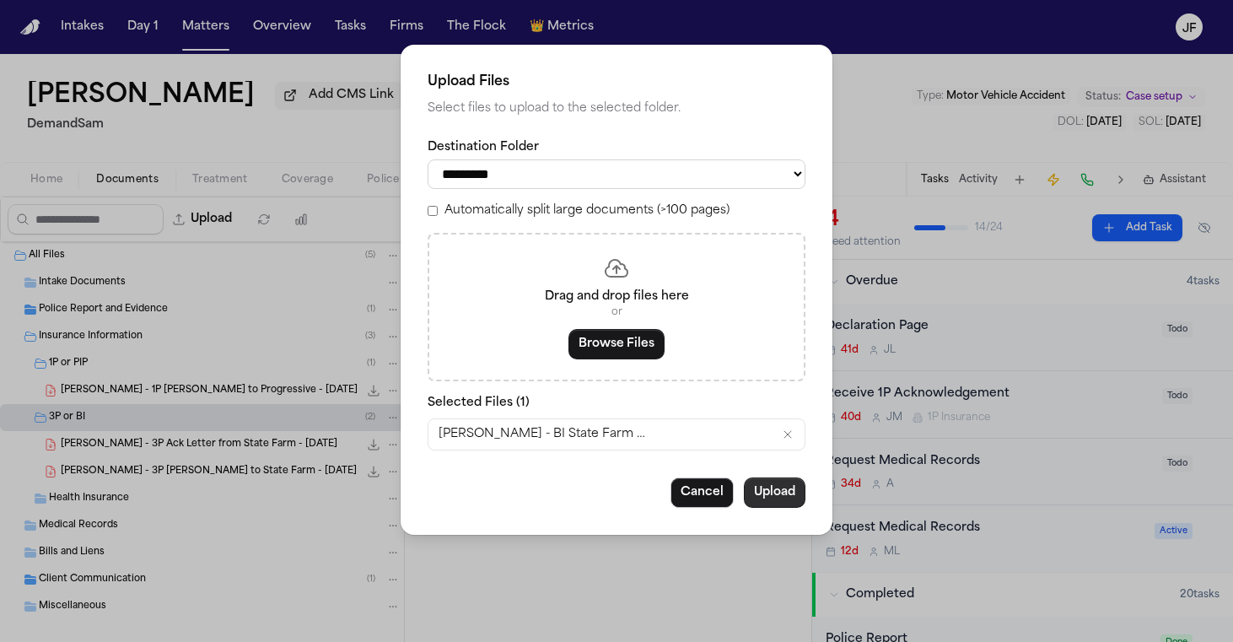
click at [759, 479] on button "Upload" at bounding box center [775, 492] width 62 height 30
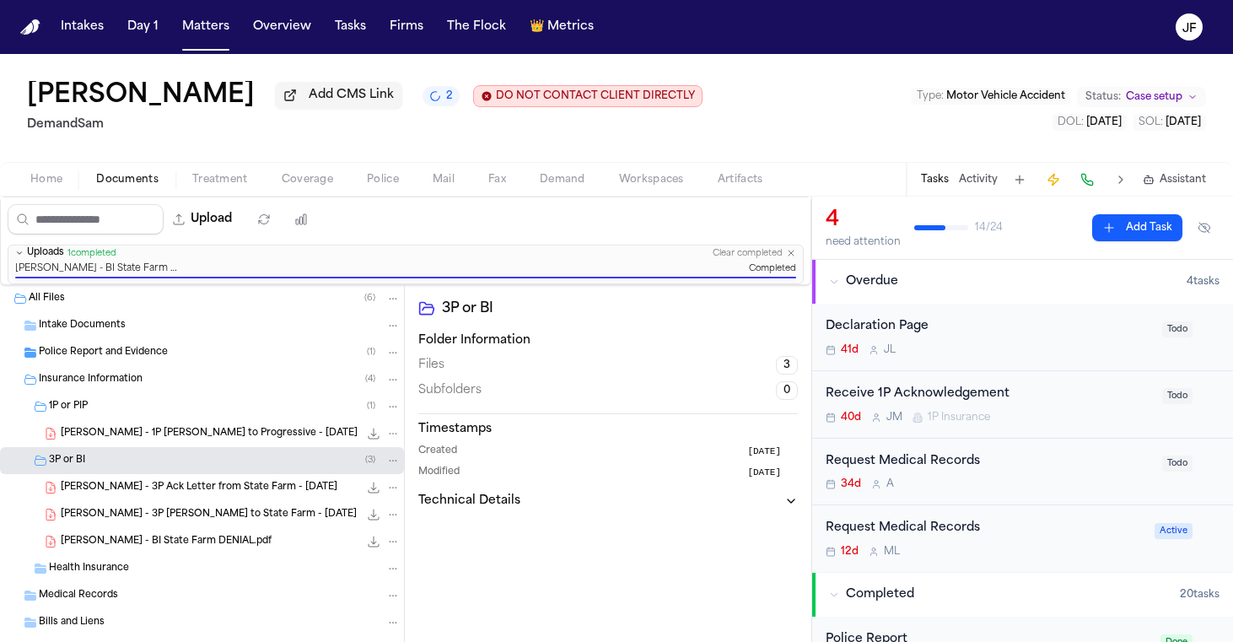
click at [162, 440] on span "A. Persley - 1P LOR to Progressive - 8.19.25" at bounding box center [209, 434] width 297 height 14
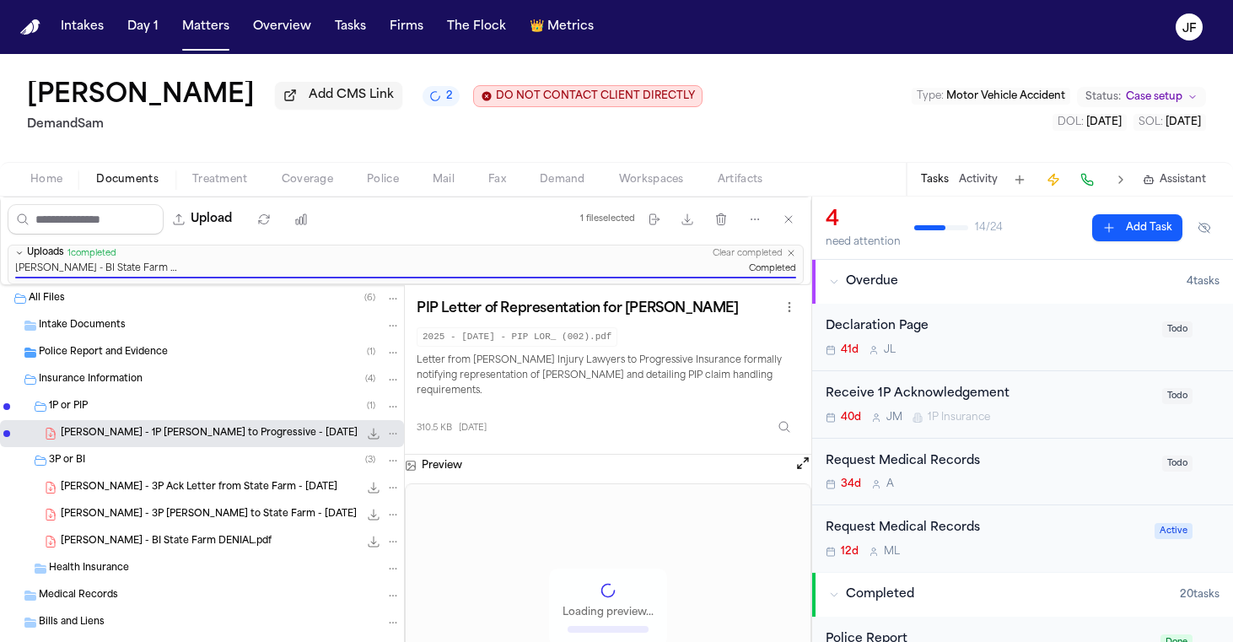
click at [380, 432] on button "File: A. Persley - 1P LOR to Progressive - 8.19.25" at bounding box center [373, 433] width 17 height 17
click at [242, 223] on button "Upload" at bounding box center [203, 219] width 78 height 30
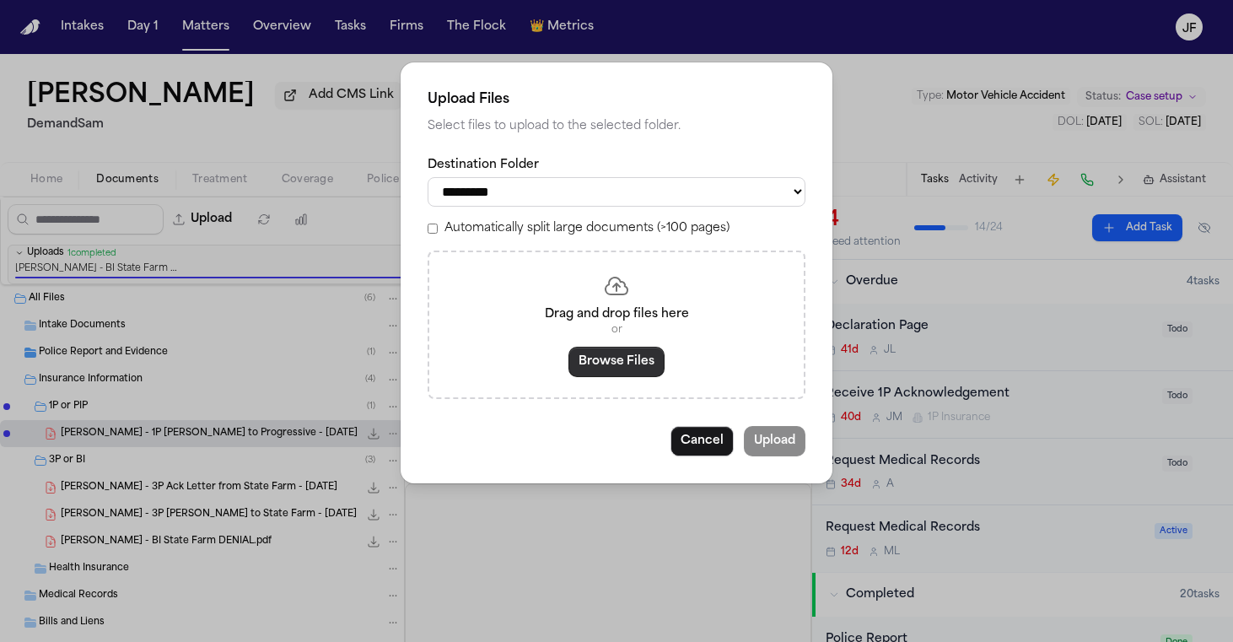
click at [601, 366] on button "Browse Files" at bounding box center [617, 362] width 96 height 30
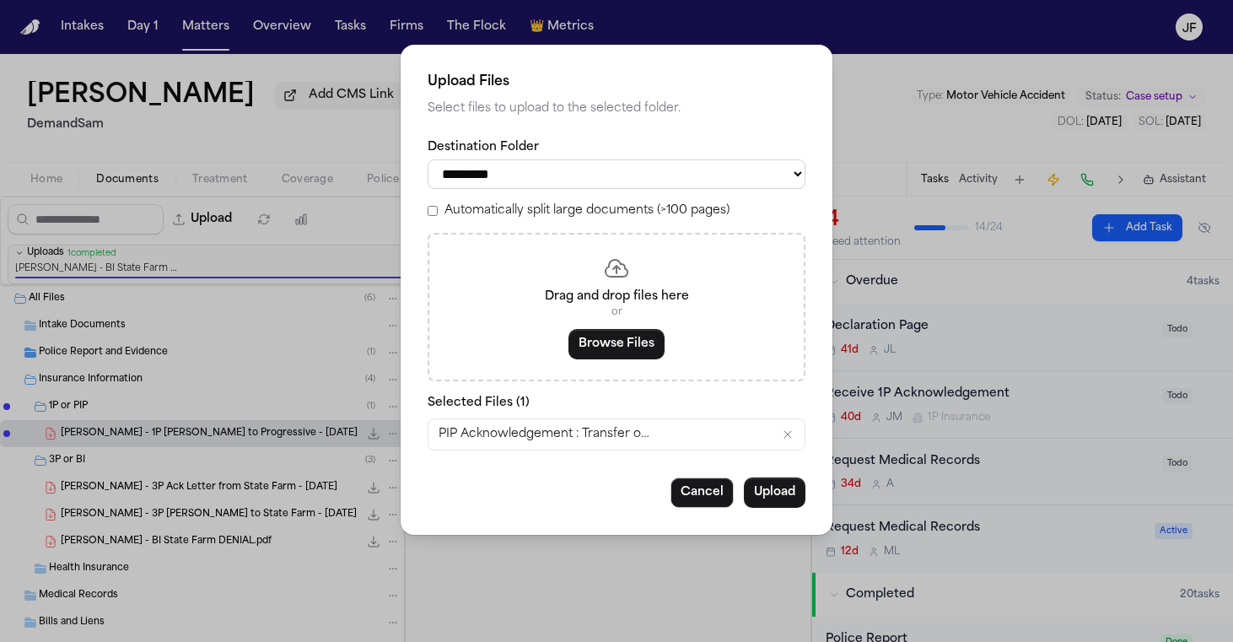
click at [718, 158] on div "**********" at bounding box center [617, 164] width 378 height 50
select select "**********"
click at [773, 500] on button "Upload" at bounding box center [775, 492] width 62 height 30
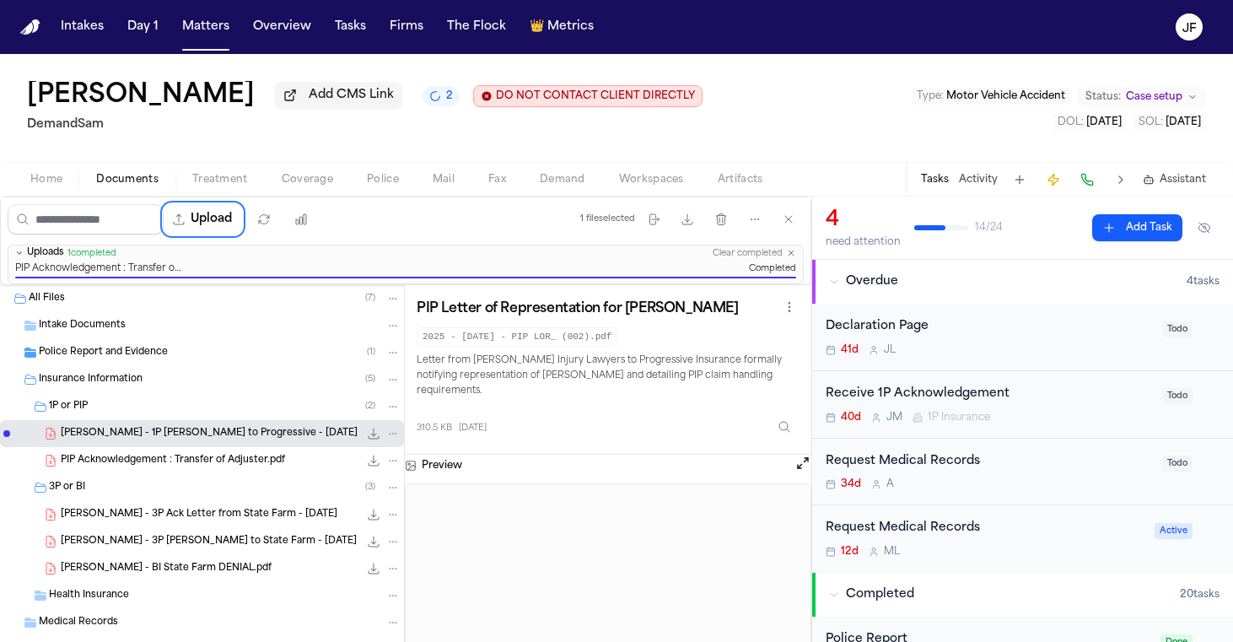
click at [958, 392] on div "Receive 1P Acknowledgement" at bounding box center [989, 394] width 326 height 19
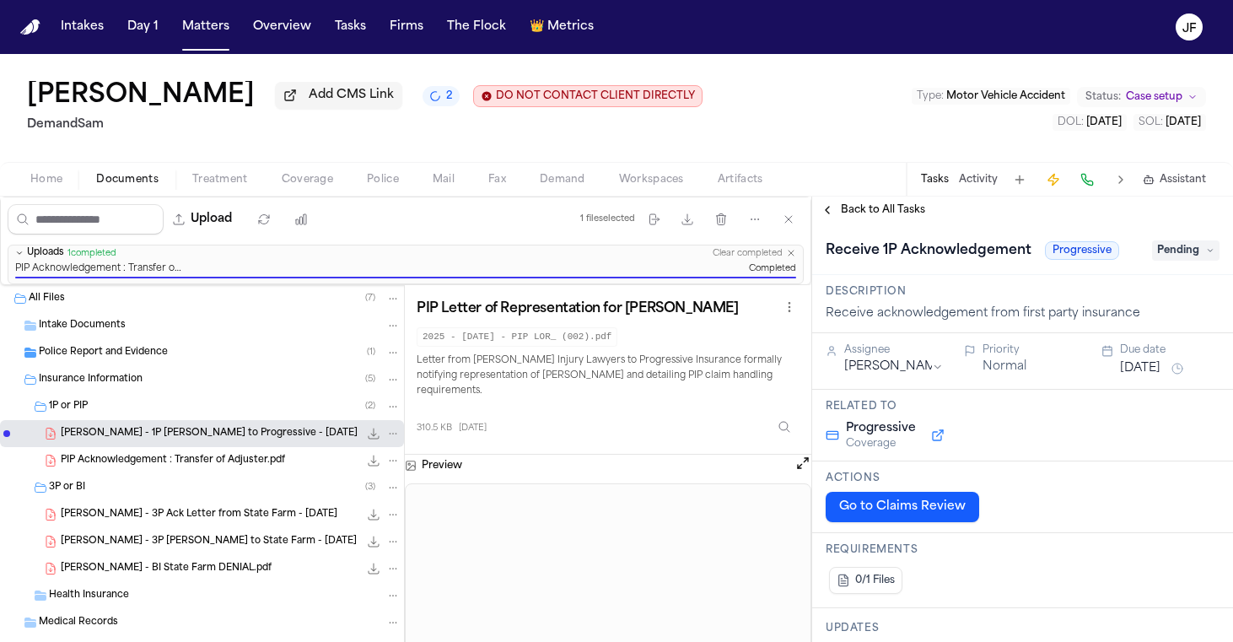
click at [1200, 252] on span "Pending" at bounding box center [1185, 250] width 67 height 20
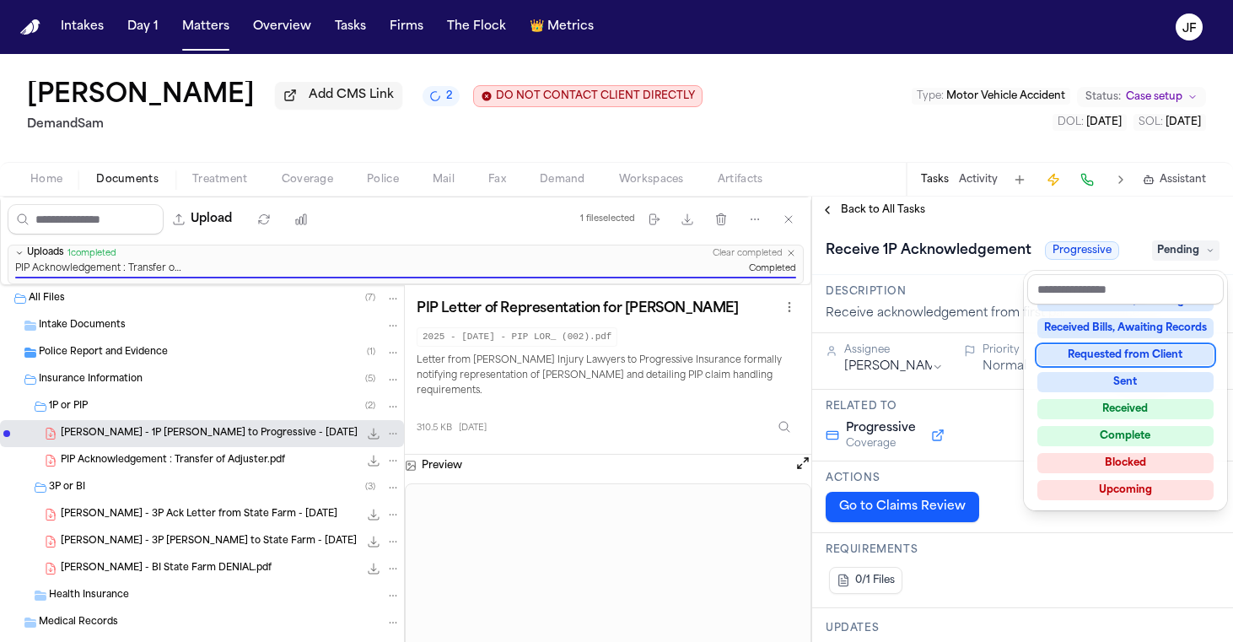
scroll to position [263, 0]
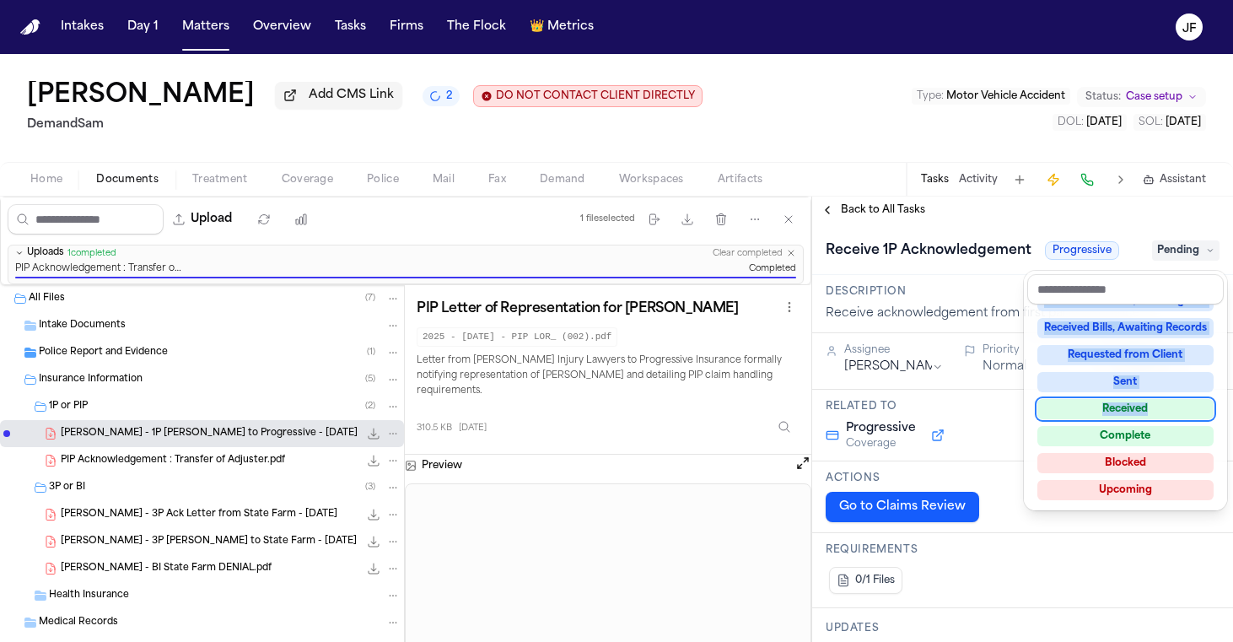
drag, startPoint x: 1152, startPoint y: 397, endPoint x: 1152, endPoint y: 409, distance: 11.8
click at [1152, 410] on div "Not Applicable Pending To-Do Ongoing In Progress Requested Scheduled Attorney R…" at bounding box center [1126, 406] width 197 height 202
click at [1153, 411] on div "Received" at bounding box center [1126, 409] width 176 height 20
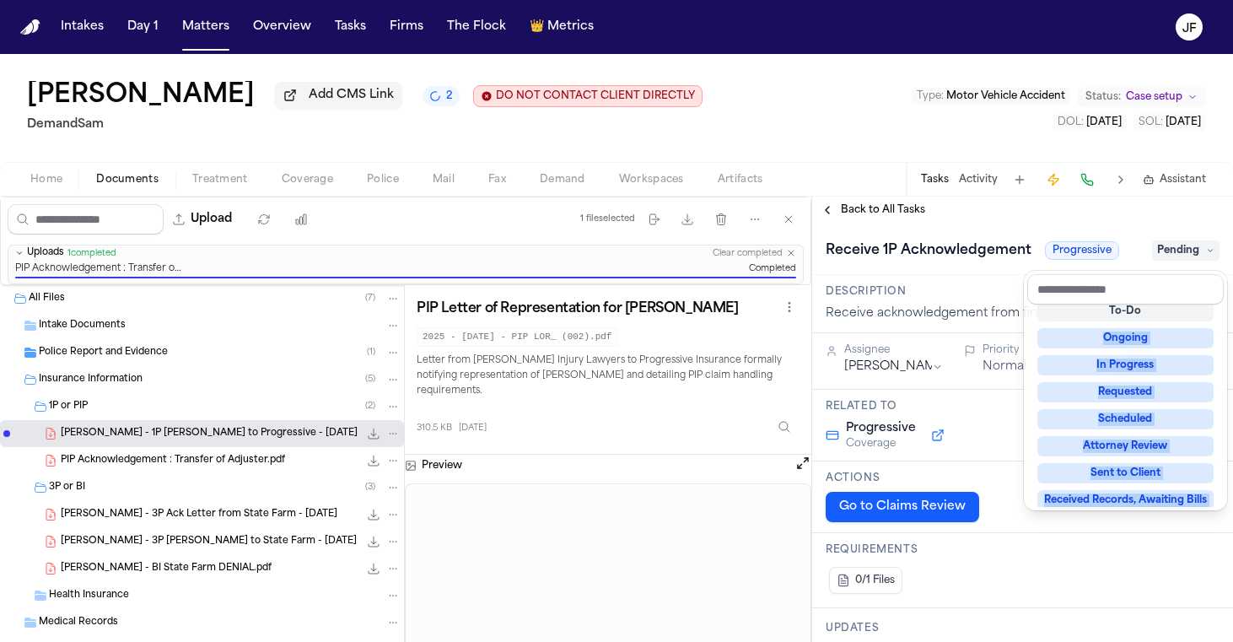
scroll to position [7, 0]
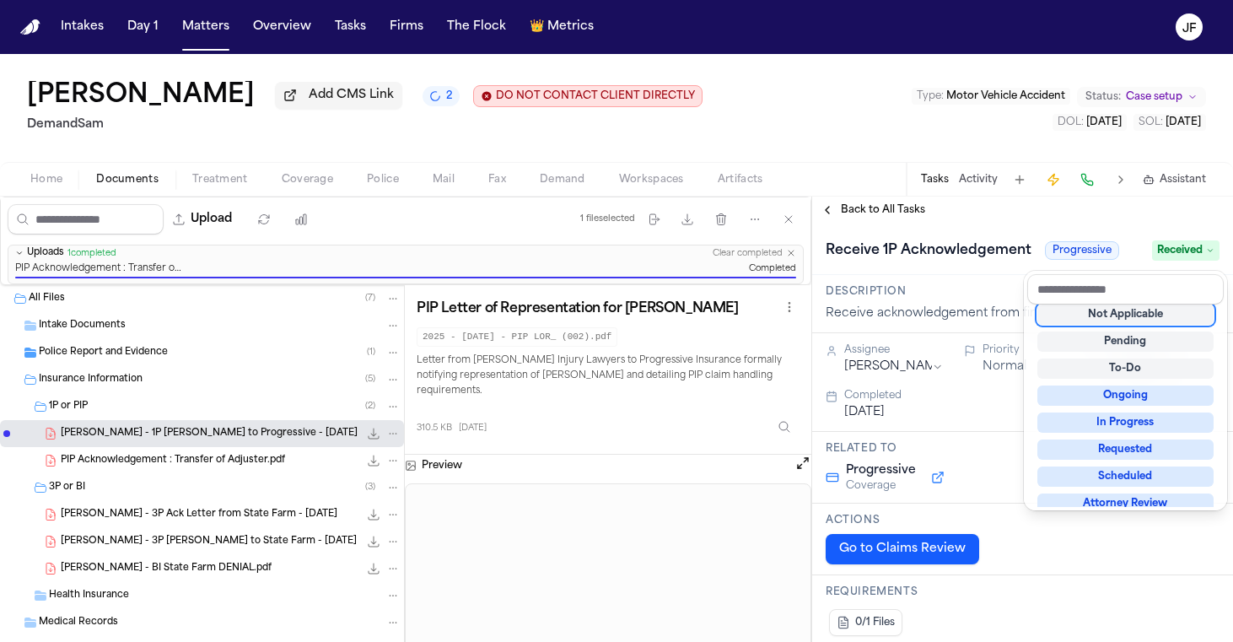
click at [1082, 221] on div "**********" at bounding box center [1022, 419] width 421 height 445
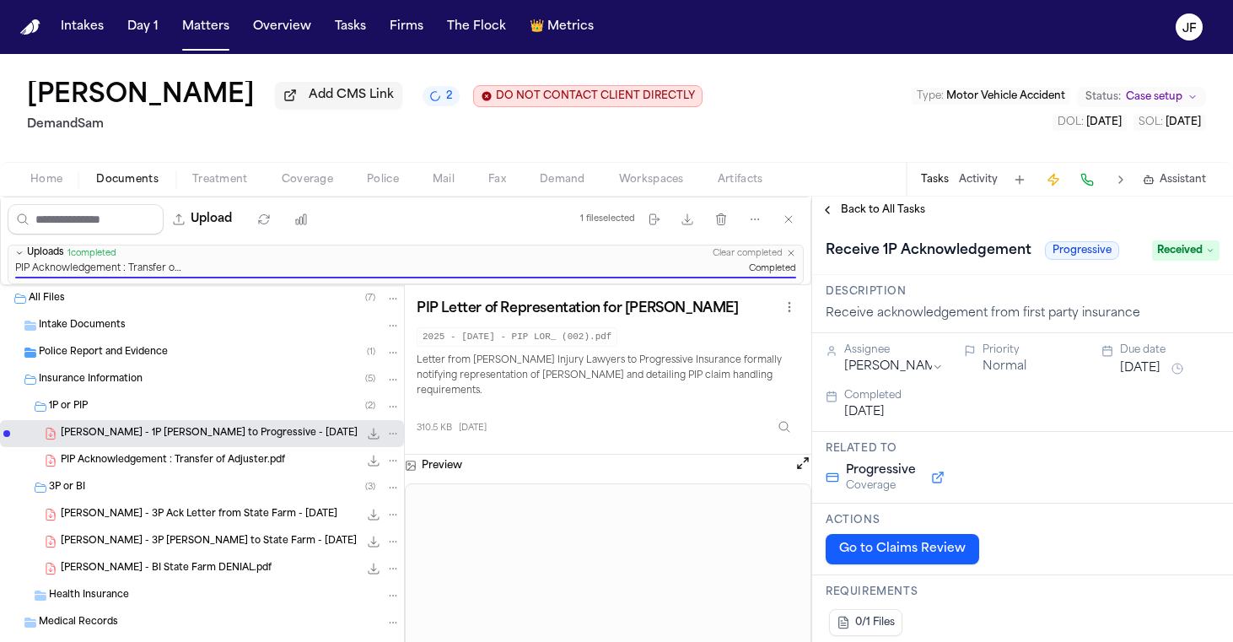
click at [886, 217] on span "Back to All Tasks" at bounding box center [883, 209] width 84 height 13
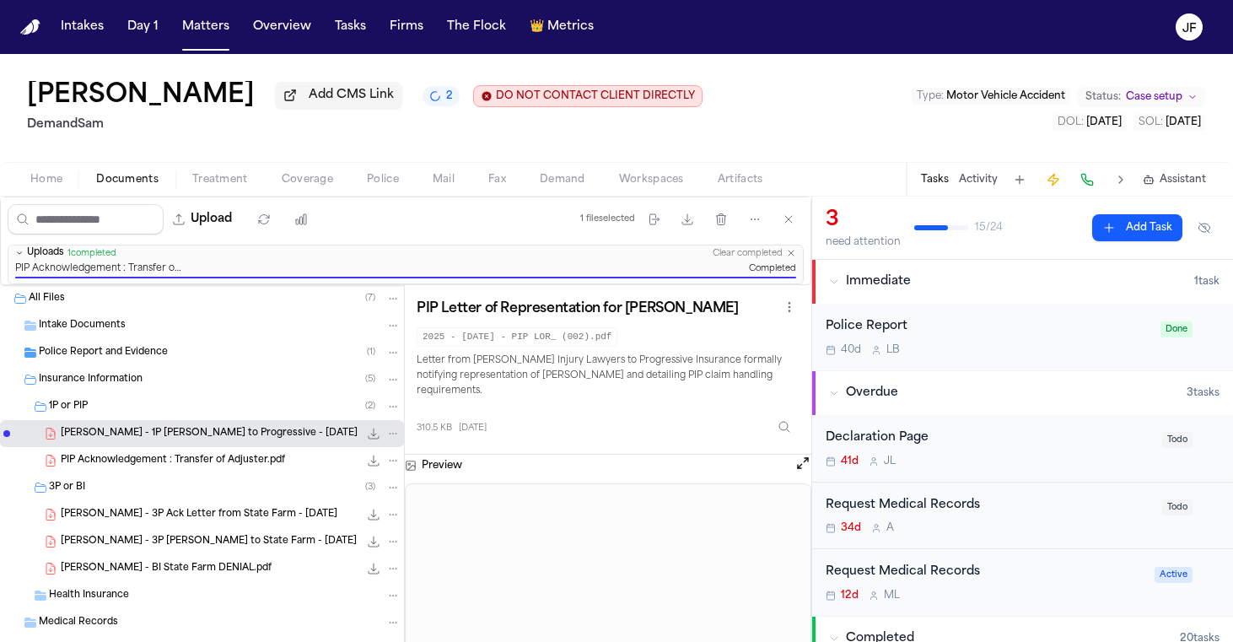
click at [890, 431] on div "Declaration Page" at bounding box center [989, 438] width 326 height 19
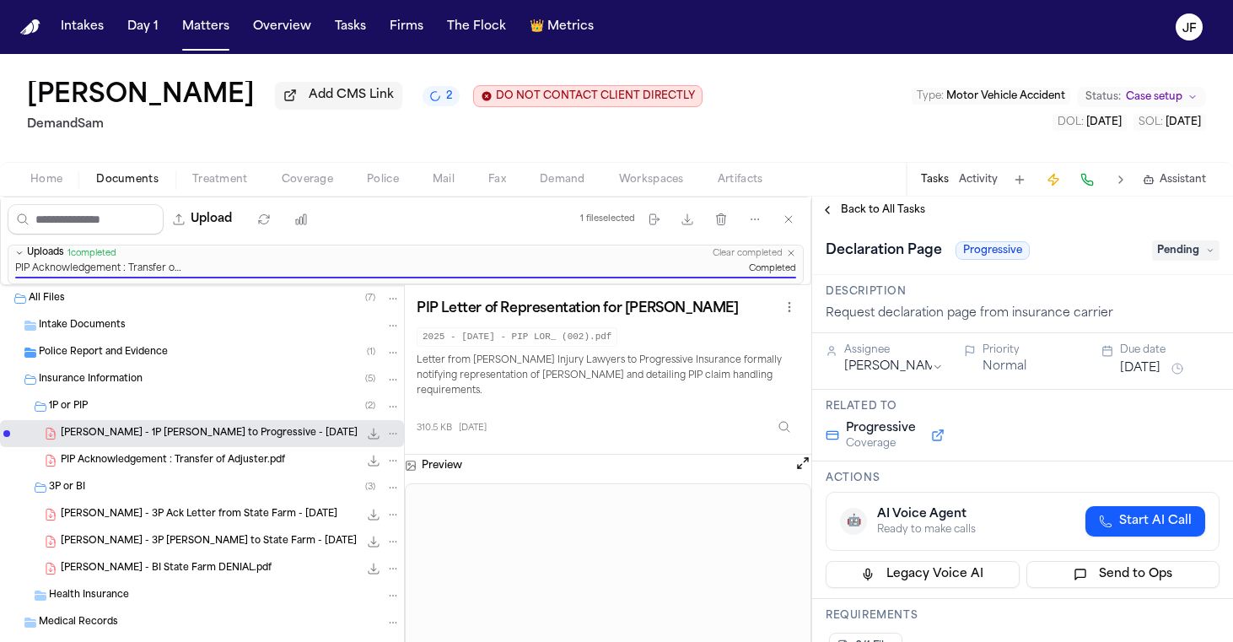
click at [1181, 250] on span "Pending" at bounding box center [1185, 250] width 67 height 20
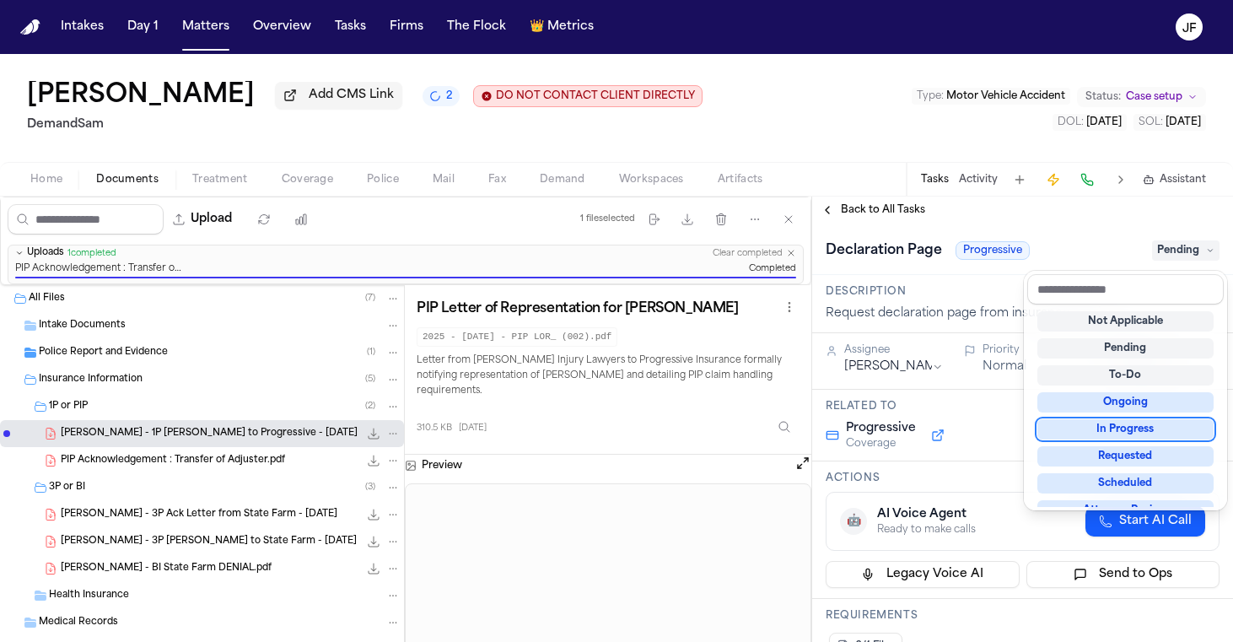
click at [1128, 426] on div "In Progress" at bounding box center [1126, 429] width 176 height 20
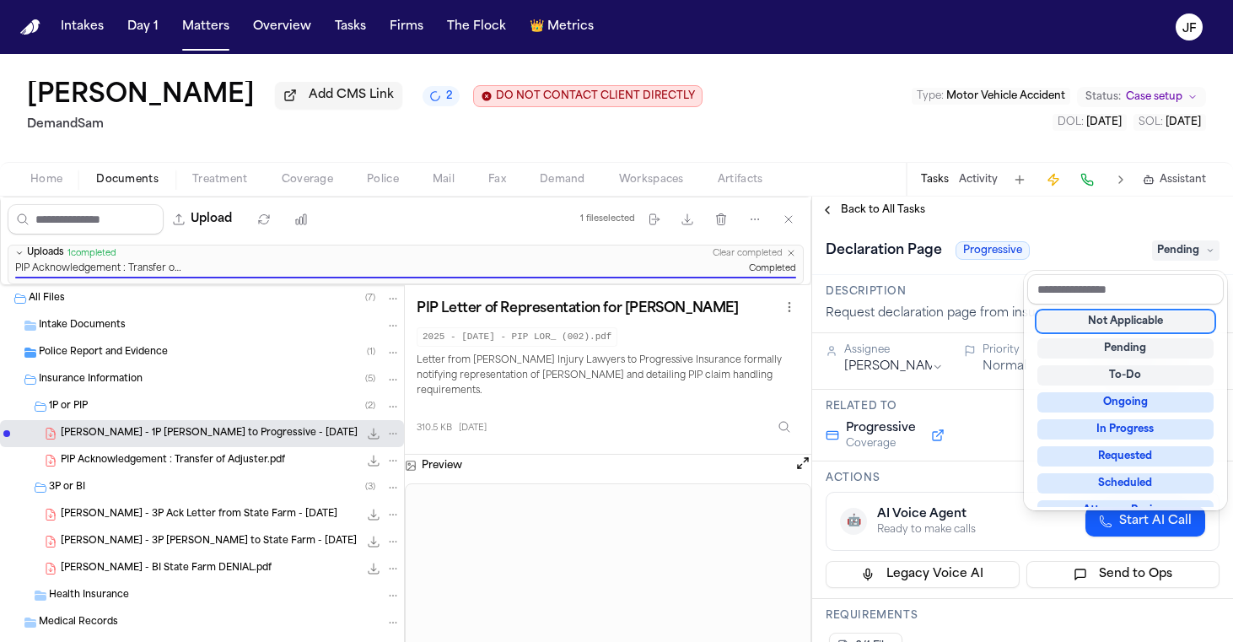
click at [992, 220] on div "**********" at bounding box center [1022, 419] width 421 height 445
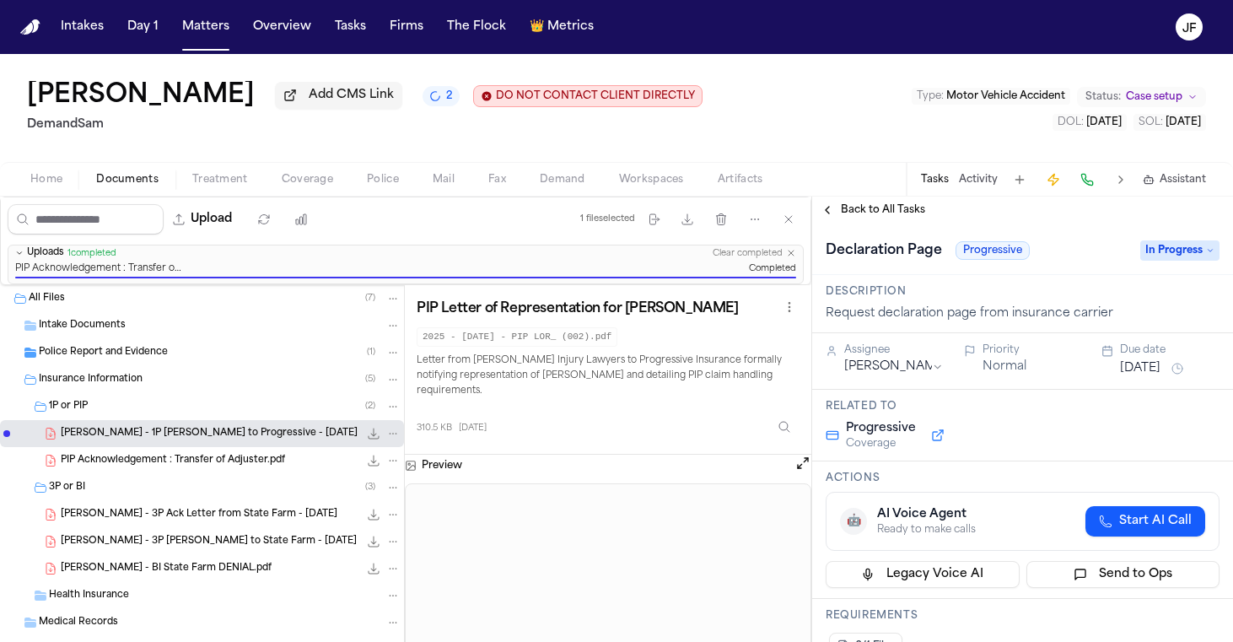
click at [884, 217] on span "Back to All Tasks" at bounding box center [883, 209] width 84 height 13
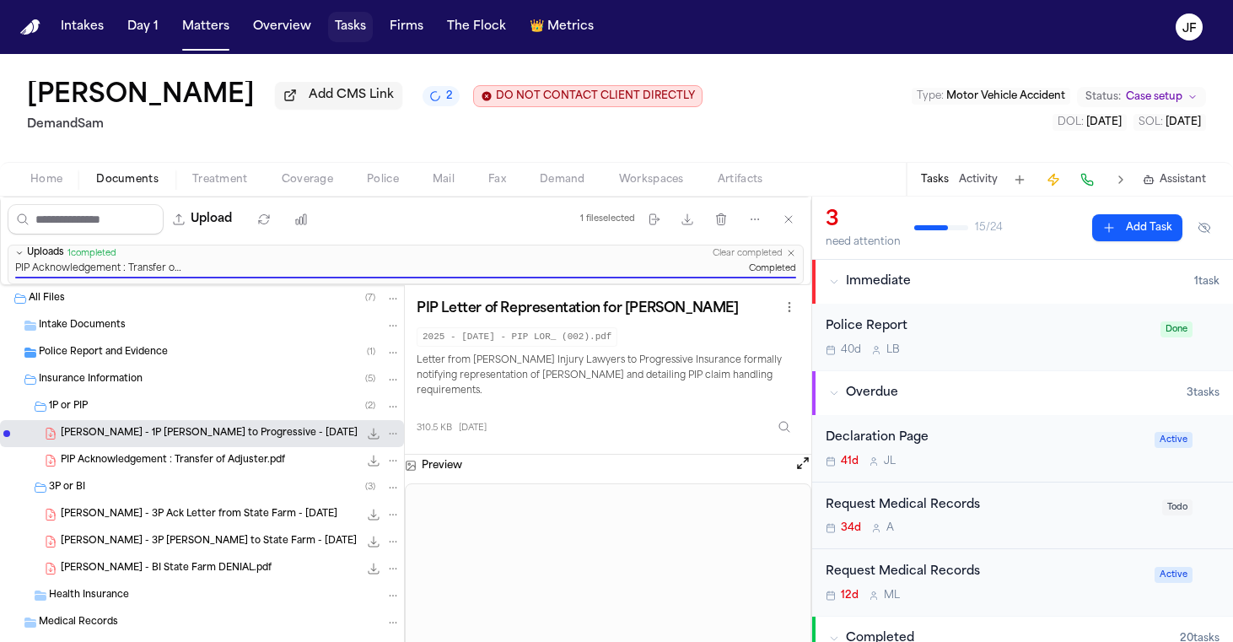
click at [369, 30] on button "Tasks" at bounding box center [350, 27] width 45 height 30
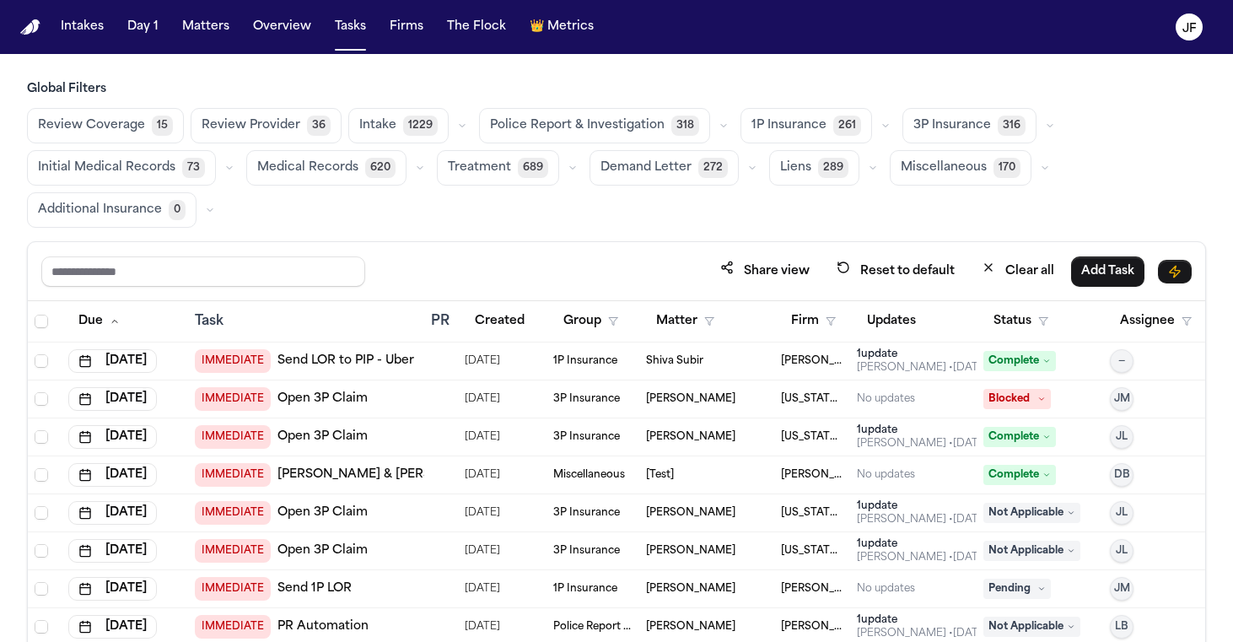
click at [876, 132] on button "button" at bounding box center [886, 126] width 20 height 20
click at [1045, 123] on div "Review Coverage 15 Review Provider 36 Intake 1229 Police Report & Investigation…" at bounding box center [616, 168] width 1179 height 120
click at [1040, 123] on button "button" at bounding box center [1050, 126] width 20 height 20
click at [881, 130] on icon "button" at bounding box center [886, 126] width 10 height 10
click at [1045, 121] on icon "button" at bounding box center [1050, 126] width 10 height 10
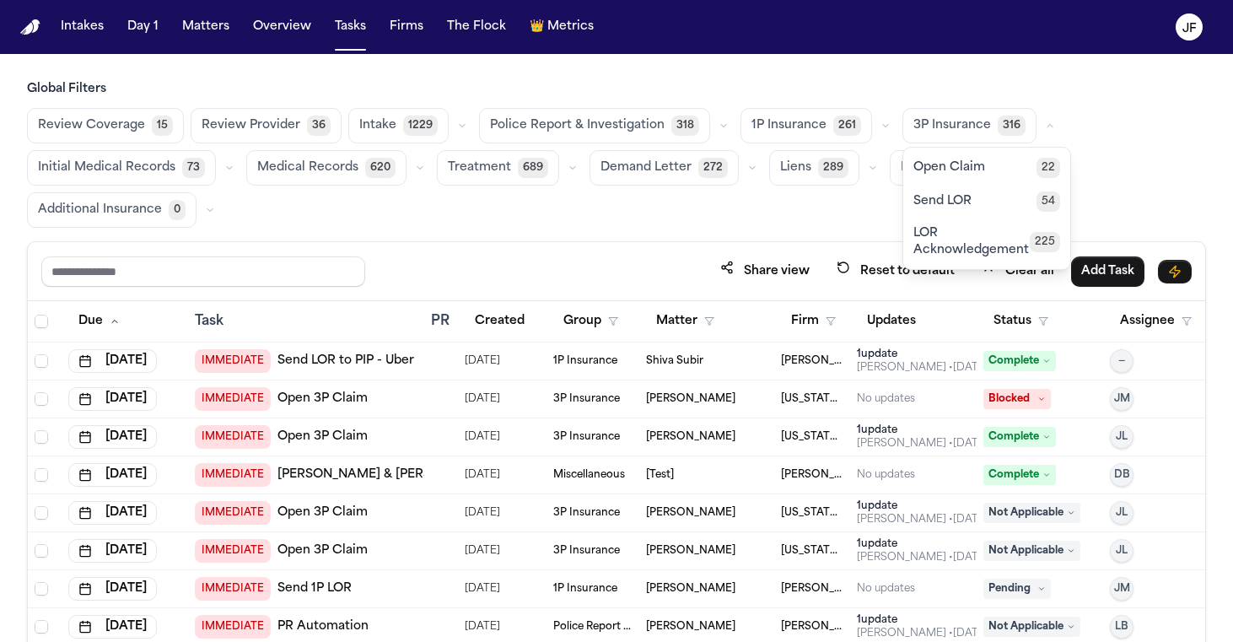
click at [876, 132] on button "button" at bounding box center [886, 126] width 20 height 20
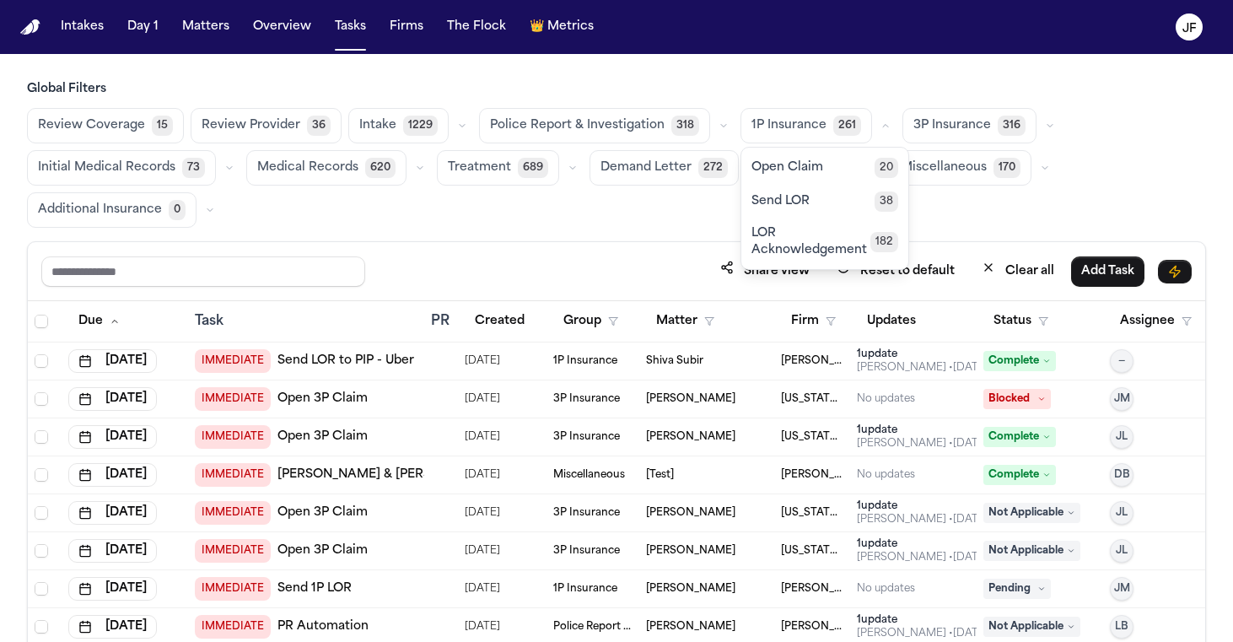
click at [1045, 130] on icon "button" at bounding box center [1050, 126] width 10 height 10
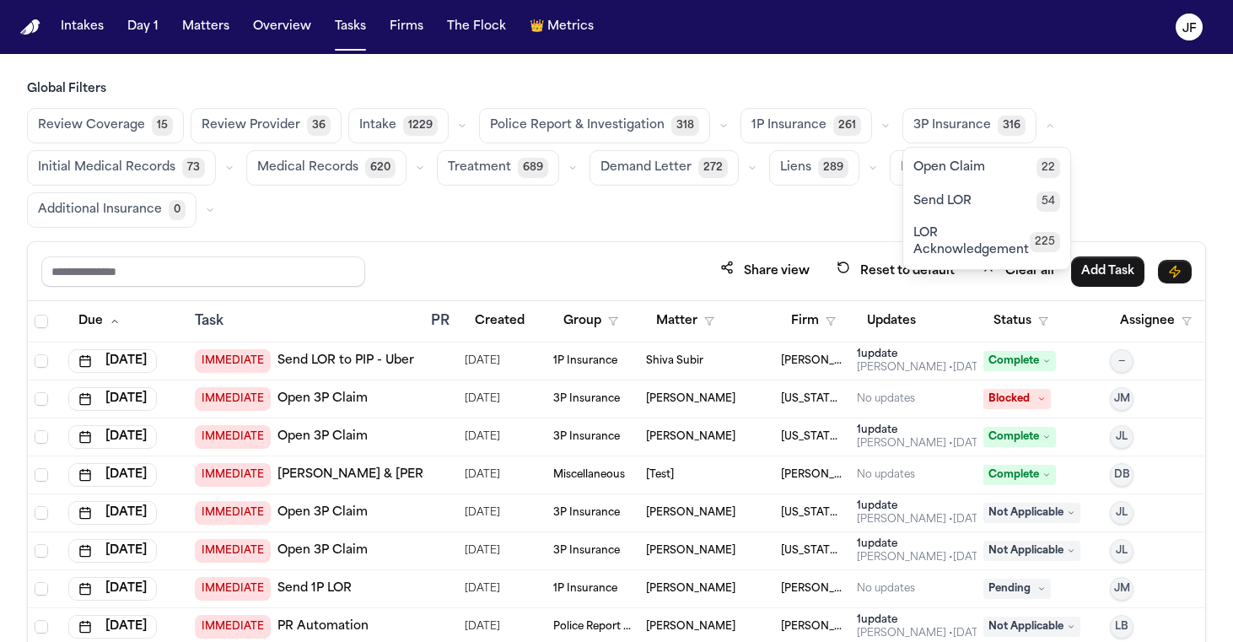
click at [1130, 161] on div "Review Coverage 15 Review Provider 36 Intake 1229 Police Report & Investigation…" at bounding box center [616, 168] width 1179 height 120
click at [1040, 131] on button "button" at bounding box center [1050, 126] width 20 height 20
click at [224, 29] on button "Matters" at bounding box center [205, 27] width 61 height 30
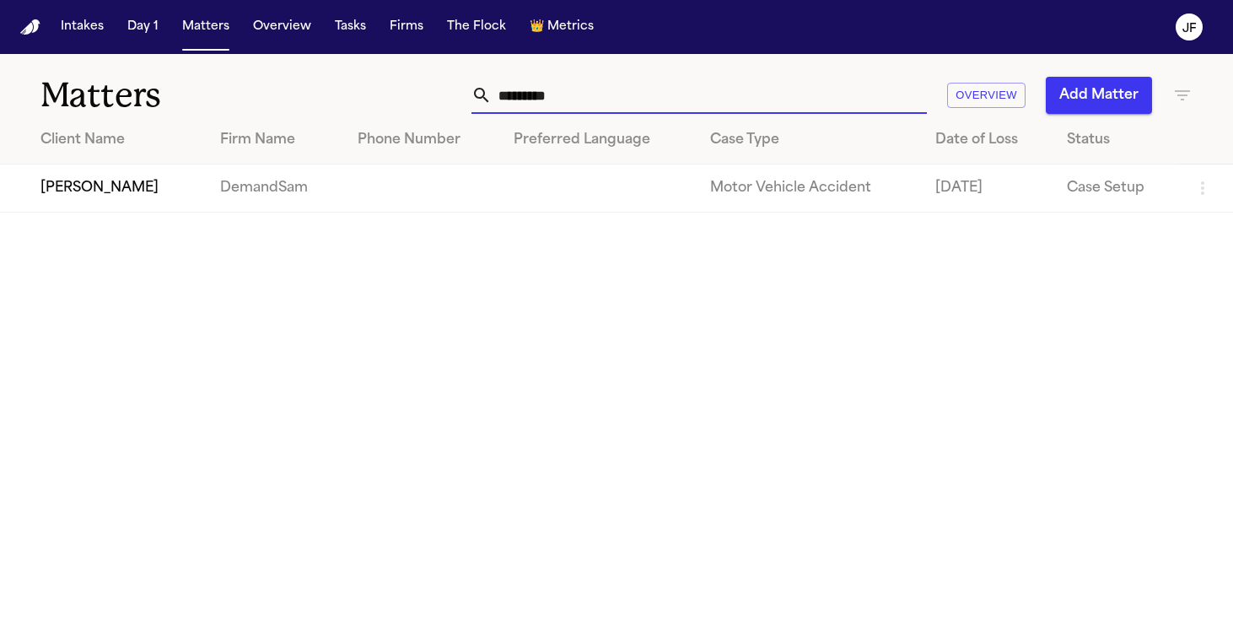
drag, startPoint x: 589, startPoint y: 90, endPoint x: 113, endPoint y: 12, distance: 482.2
click at [113, 12] on div "Intakes Day 1 Matters Overview Tasks Firms The Flock 👑 Metrics JF Matters *****…" at bounding box center [616, 321] width 1233 height 642
type input "**********"
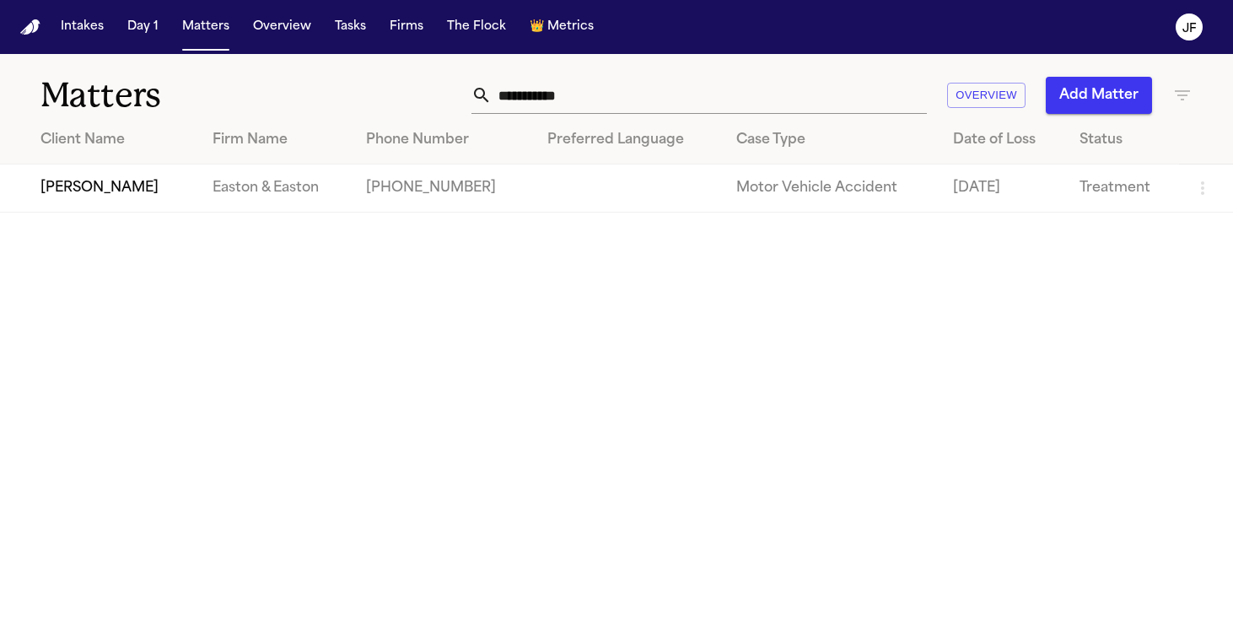
click at [117, 195] on td "[PERSON_NAME]" at bounding box center [99, 189] width 199 height 48
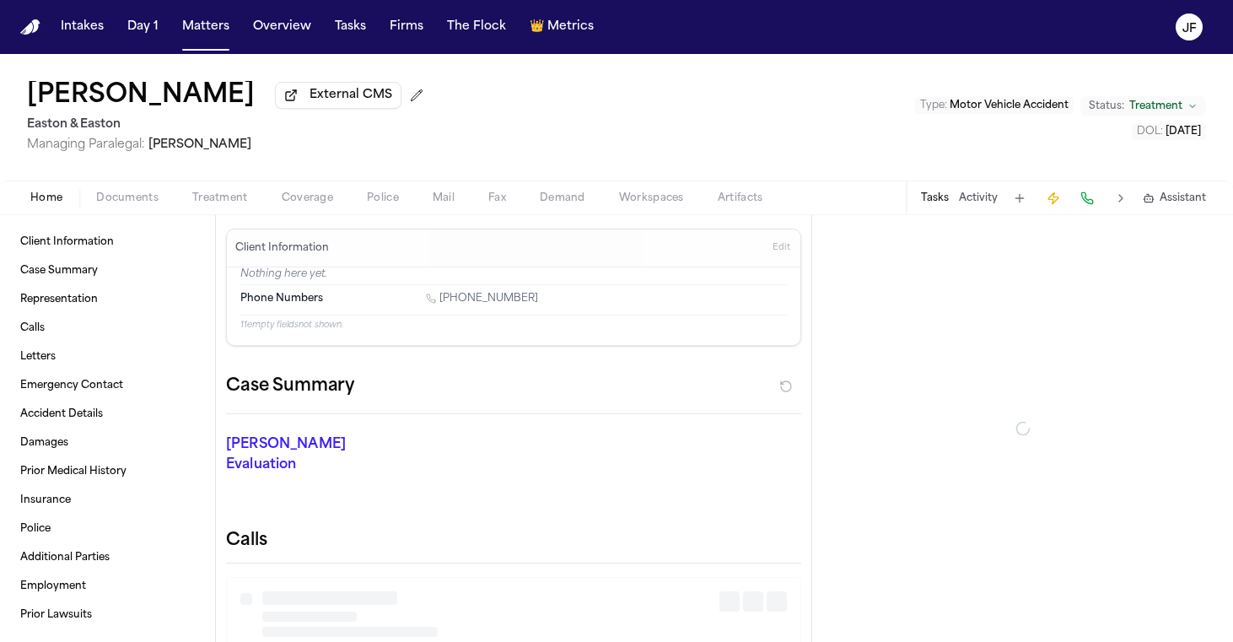
click at [893, 0] on nav "Intakes Day 1 Matters Overview Tasks Firms The Flock 👑 Metrics JF" at bounding box center [616, 27] width 1233 height 54
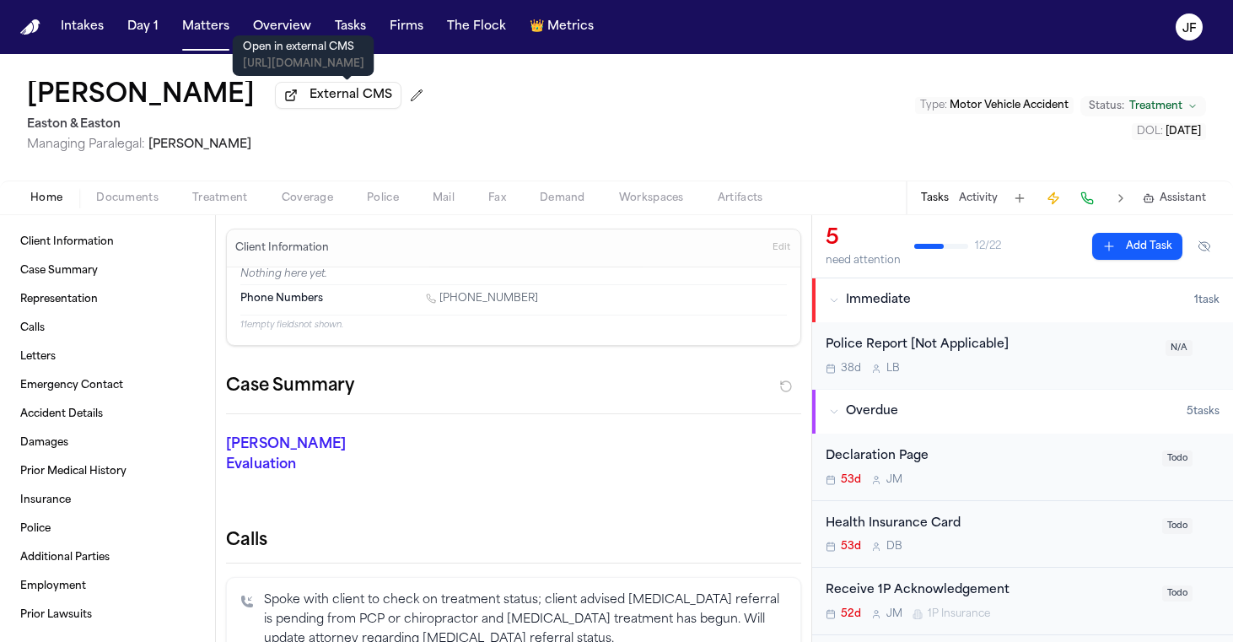
click at [373, 92] on span "External CMS" at bounding box center [351, 95] width 83 height 17
click at [139, 205] on span "Documents" at bounding box center [127, 197] width 62 height 13
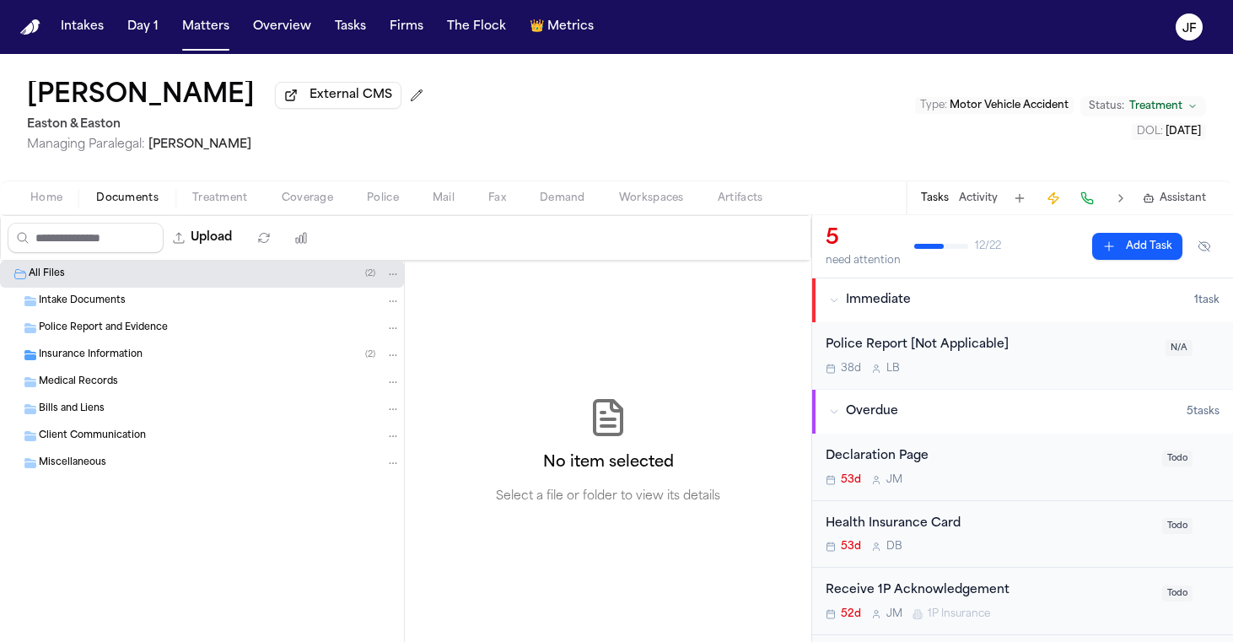
click at [120, 368] on div "Insurance Information ( 2 )" at bounding box center [202, 355] width 404 height 27
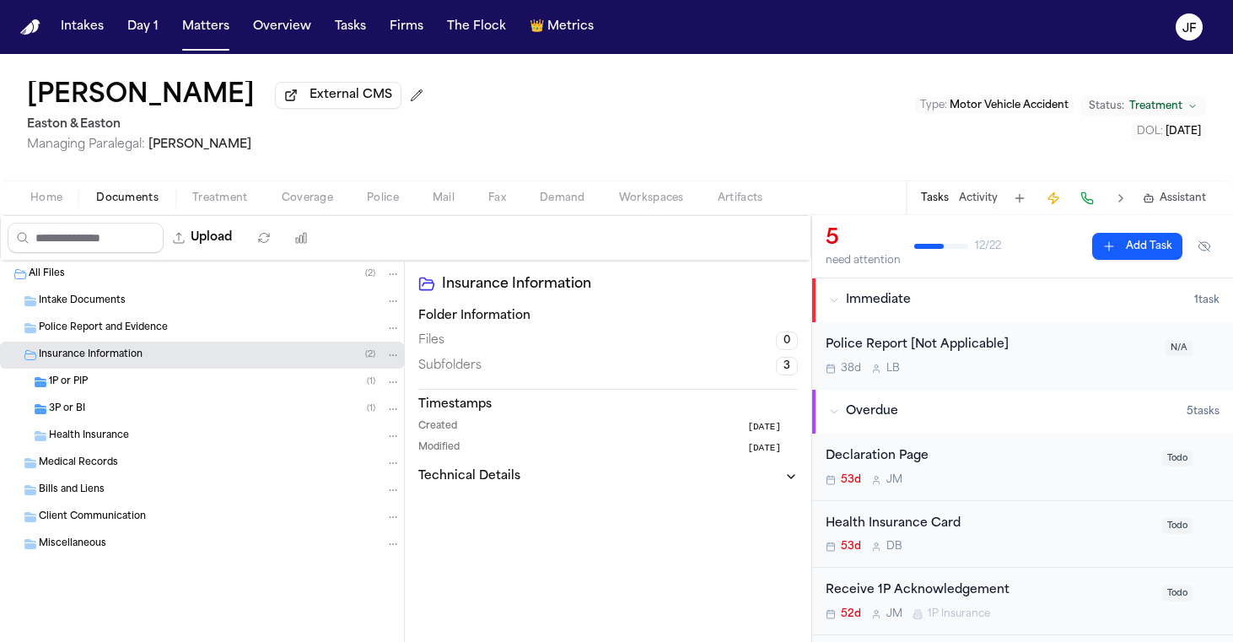
click at [125, 406] on div "3P or BI ( 1 )" at bounding box center [225, 409] width 352 height 15
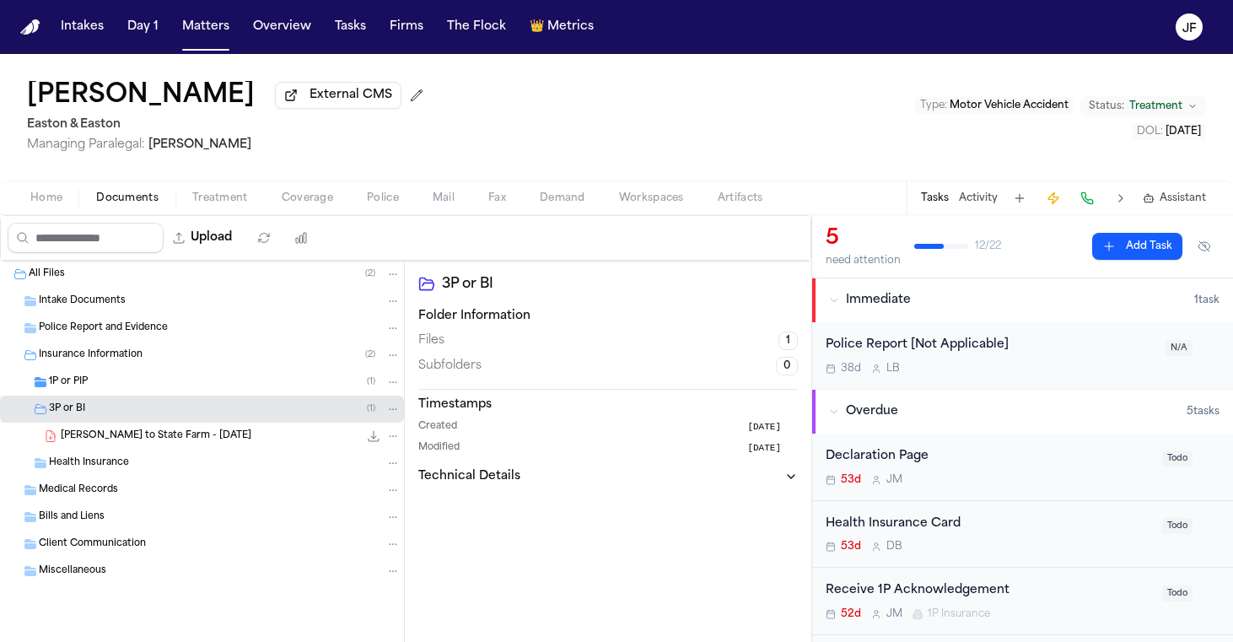
click at [125, 393] on div "1P or PIP ( 1 )" at bounding box center [202, 382] width 404 height 27
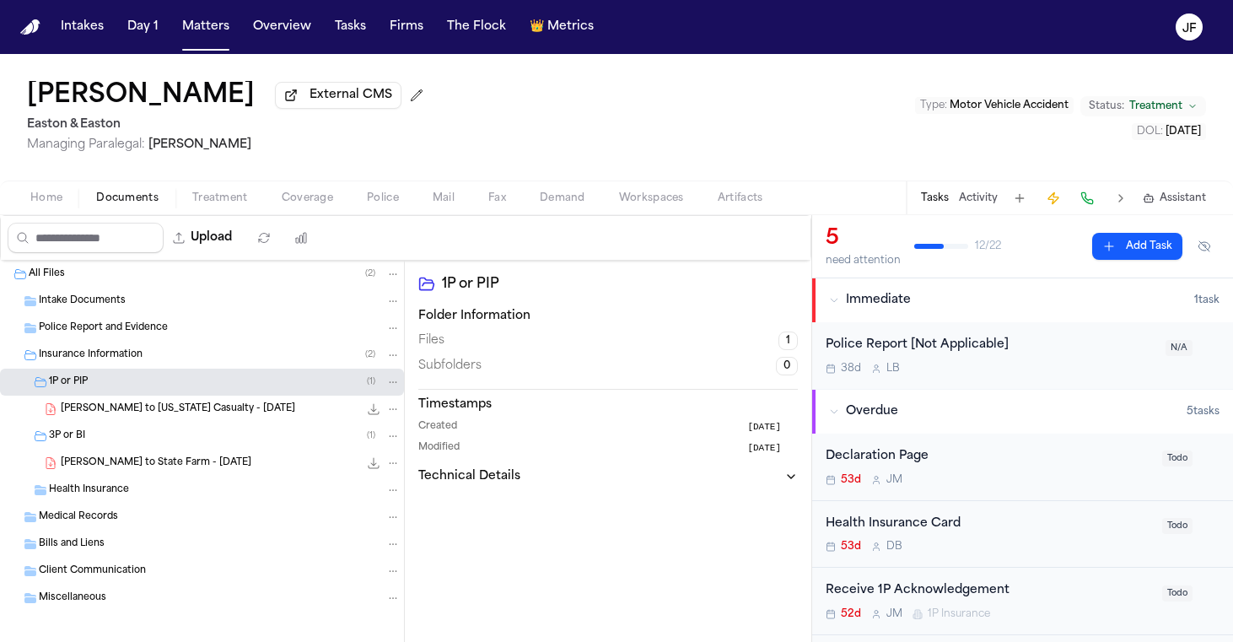
click at [141, 449] on div "3P or BI ( 1 )" at bounding box center [202, 436] width 404 height 27
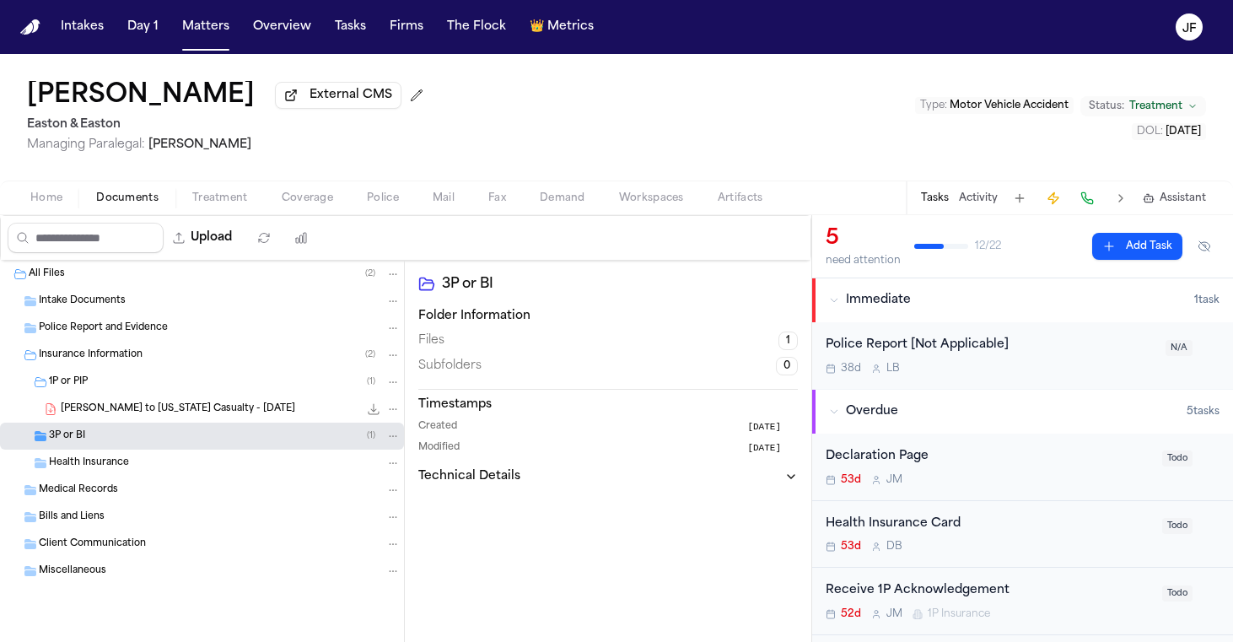
click at [132, 444] on div "3P or BI ( 1 )" at bounding box center [225, 436] width 352 height 15
click at [242, 248] on button "Upload" at bounding box center [203, 238] width 78 height 30
select select "**********"
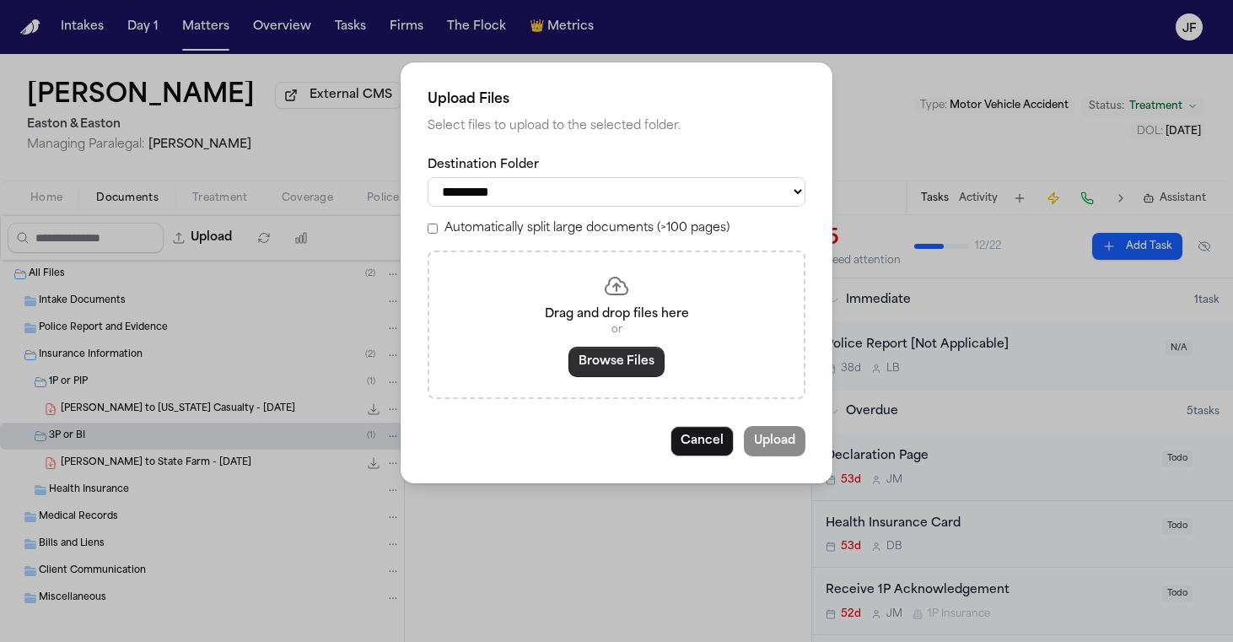
click at [607, 347] on button "Browse Files" at bounding box center [617, 362] width 96 height 30
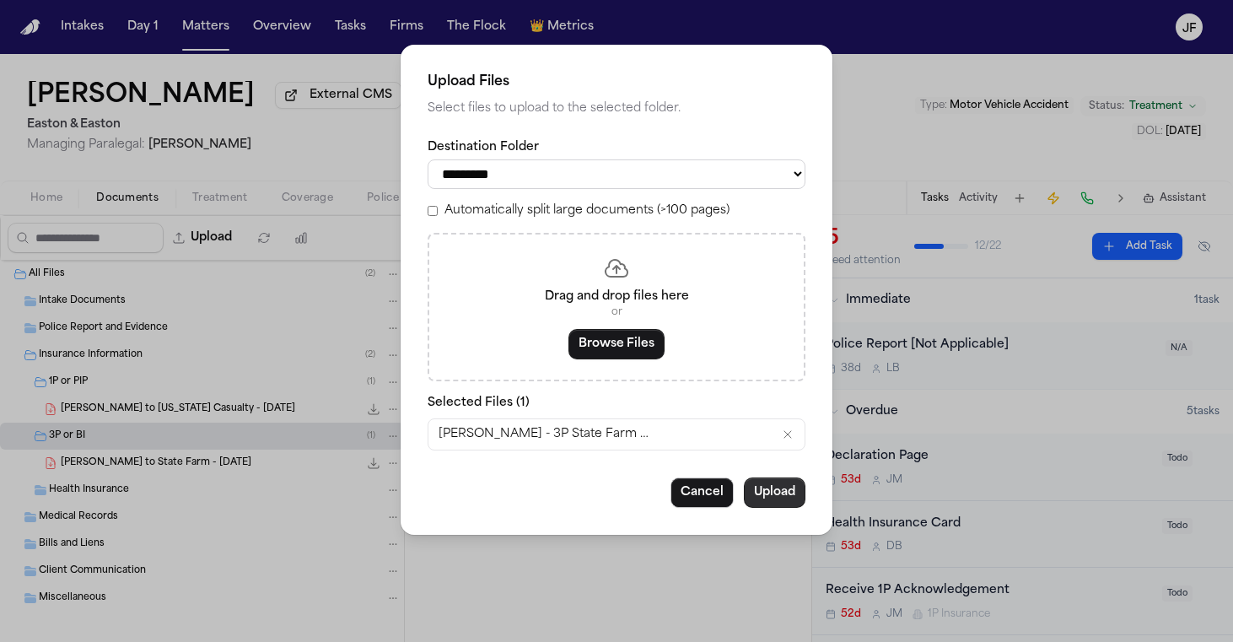
click at [778, 491] on button "Upload" at bounding box center [775, 492] width 62 height 30
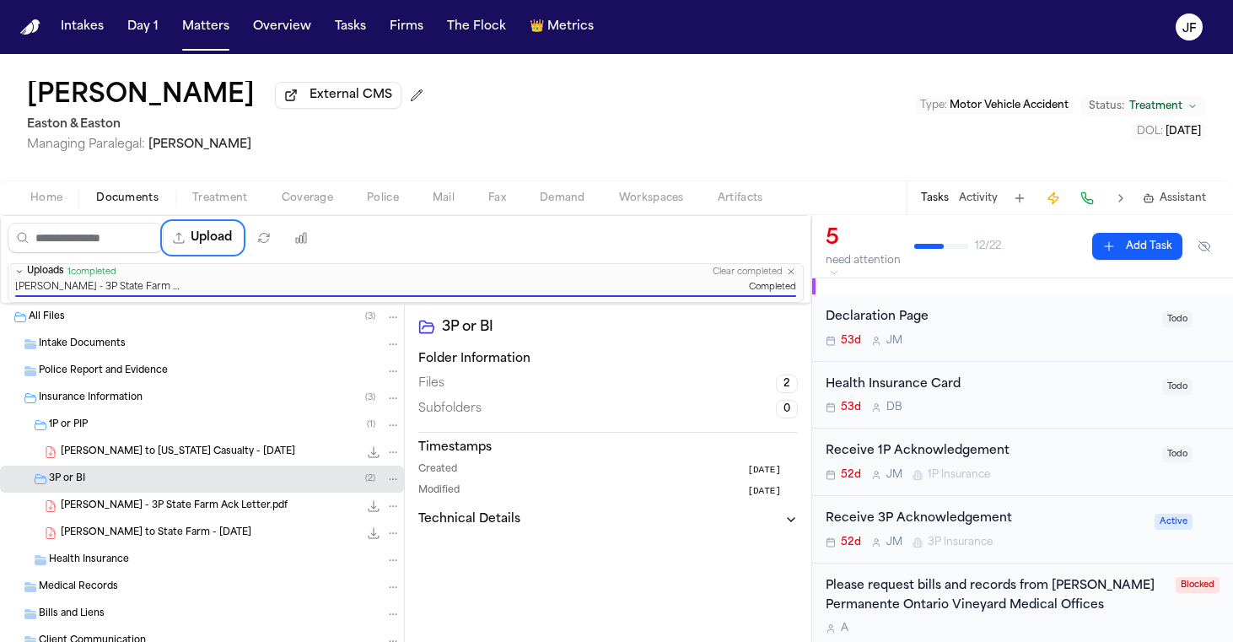
scroll to position [161, 0]
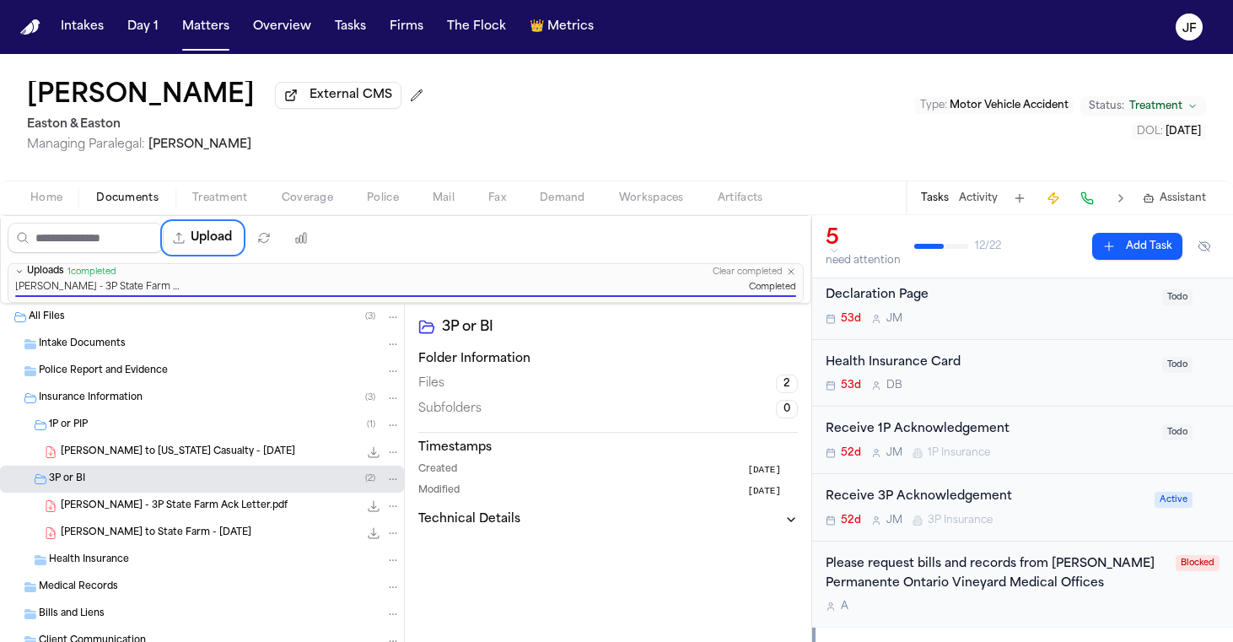
click at [947, 501] on div "Receive 3P Acknowledgement" at bounding box center [985, 497] width 319 height 19
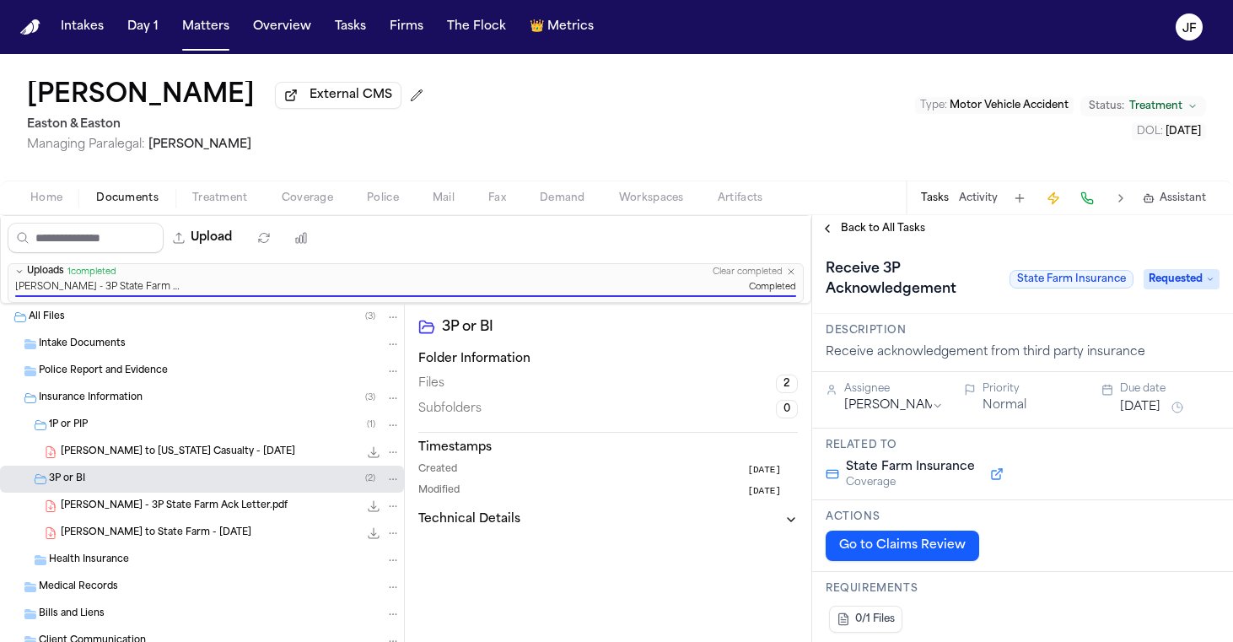
click at [1182, 294] on div "Receive 3P Acknowledgement State Farm Insurance Requested" at bounding box center [1023, 279] width 394 height 47
click at [1182, 281] on span "Requested" at bounding box center [1182, 279] width 76 height 20
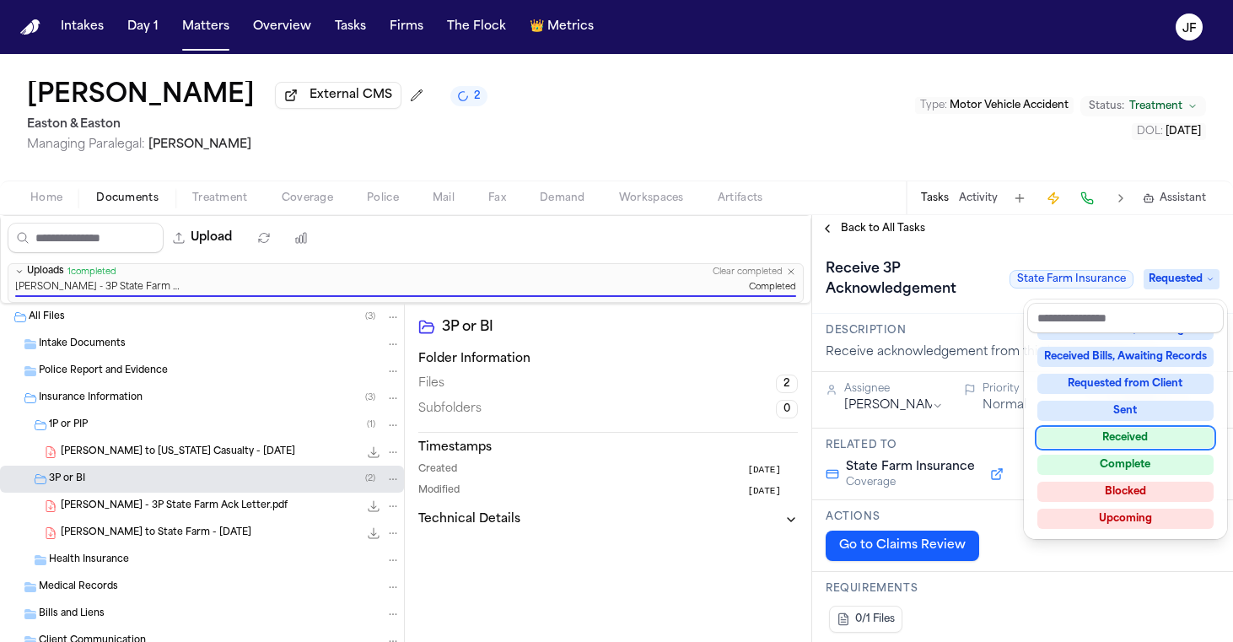
click at [1148, 437] on div "Received" at bounding box center [1126, 438] width 176 height 20
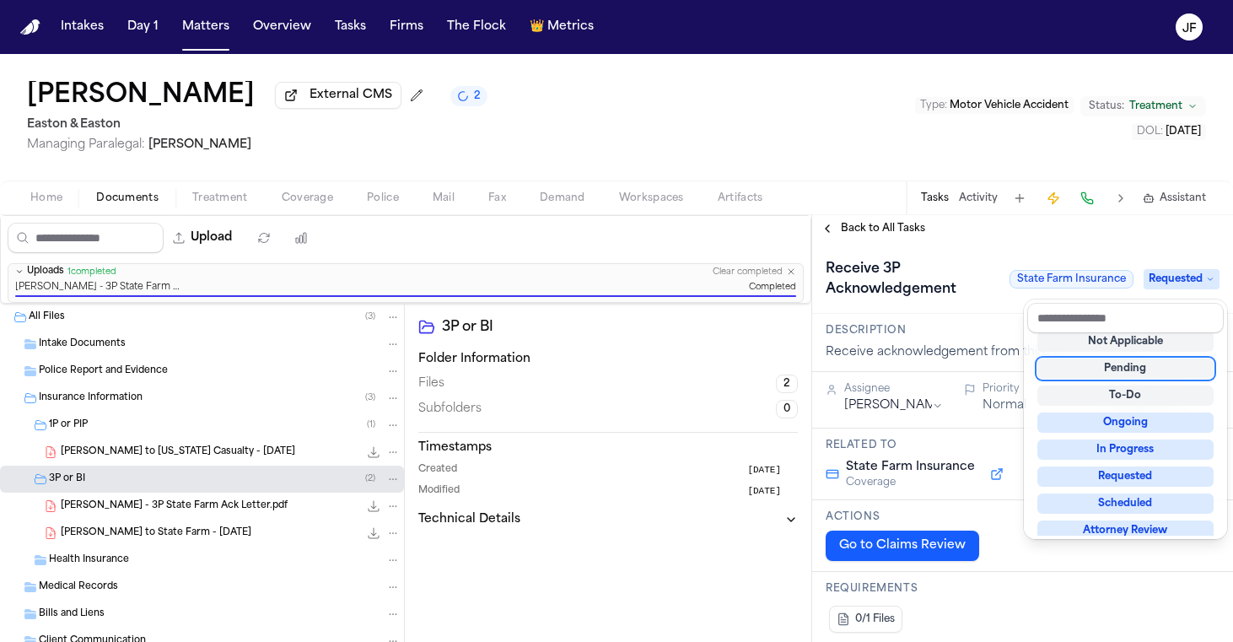
click at [998, 245] on div "Receive 3P Acknowledgement State Farm Insurance Requested" at bounding box center [1022, 278] width 421 height 72
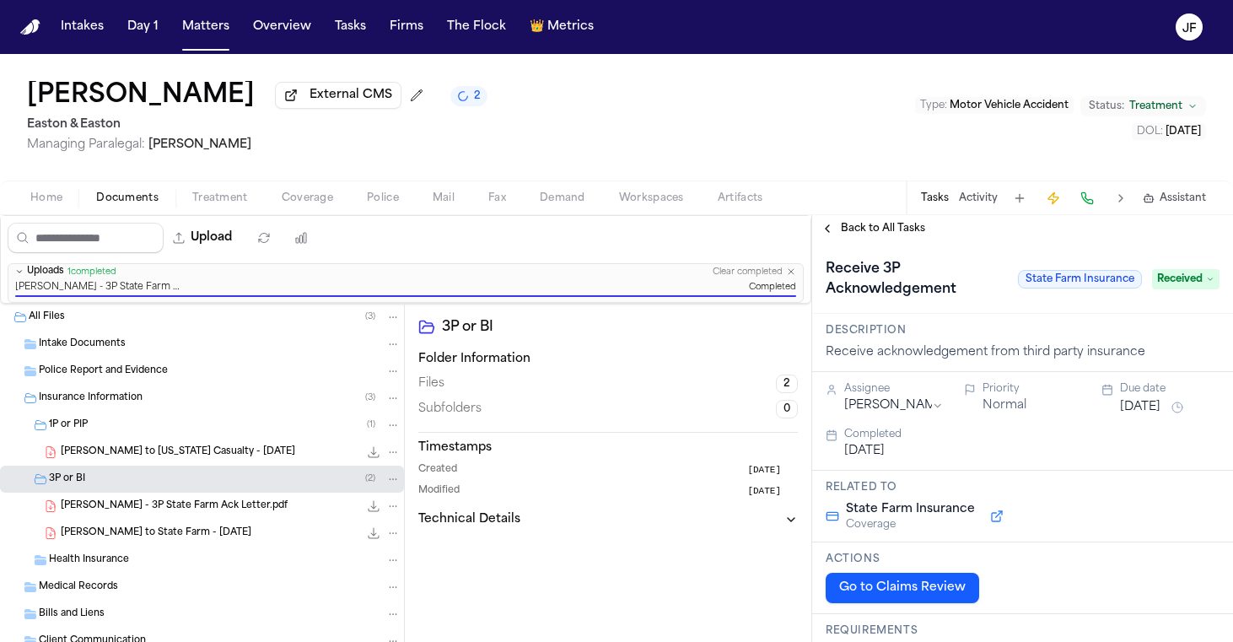
click at [890, 235] on span "Back to All Tasks" at bounding box center [883, 228] width 84 height 13
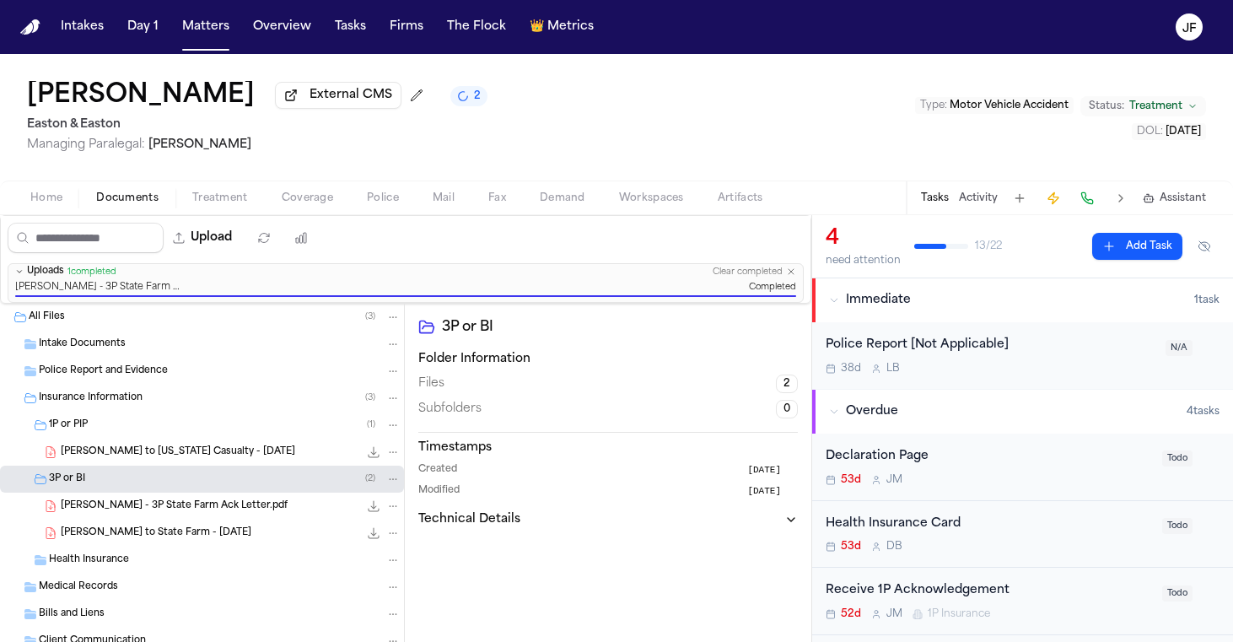
click at [272, 450] on span "C. Hernandez - LOR to California Casualty - 8.1.25" at bounding box center [178, 452] width 235 height 14
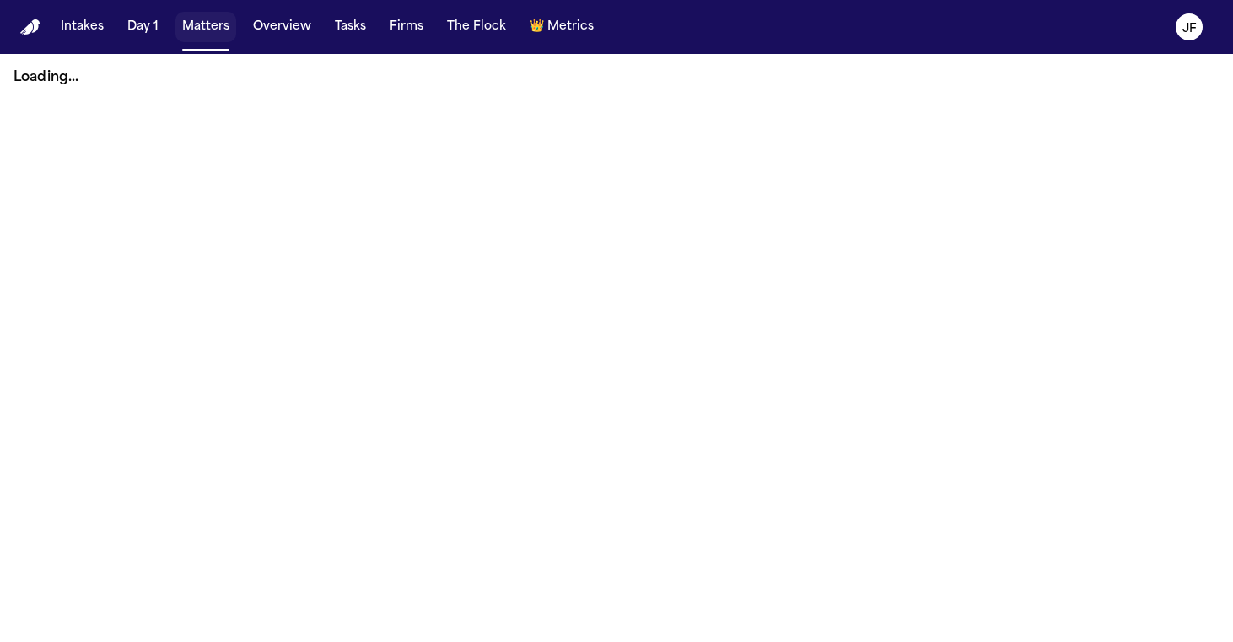
click at [214, 40] on button "Matters" at bounding box center [205, 27] width 61 height 30
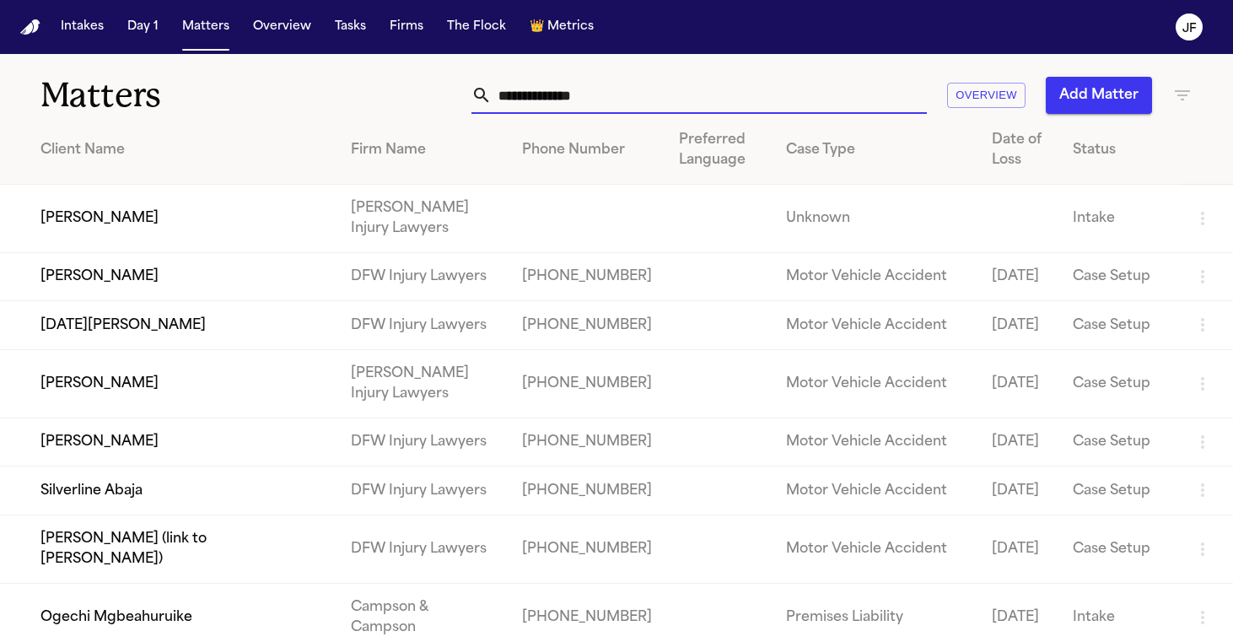
click at [598, 94] on input "text" at bounding box center [709, 95] width 435 height 37
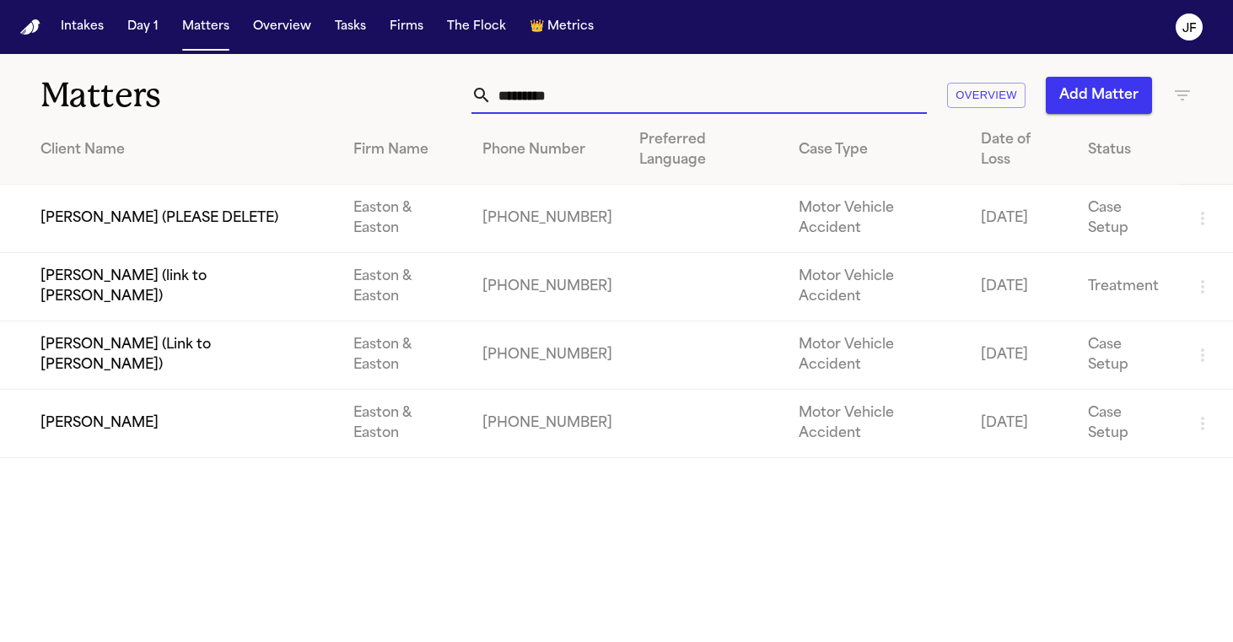
type input "*********"
click at [127, 390] on td "[PERSON_NAME]" at bounding box center [170, 424] width 340 height 68
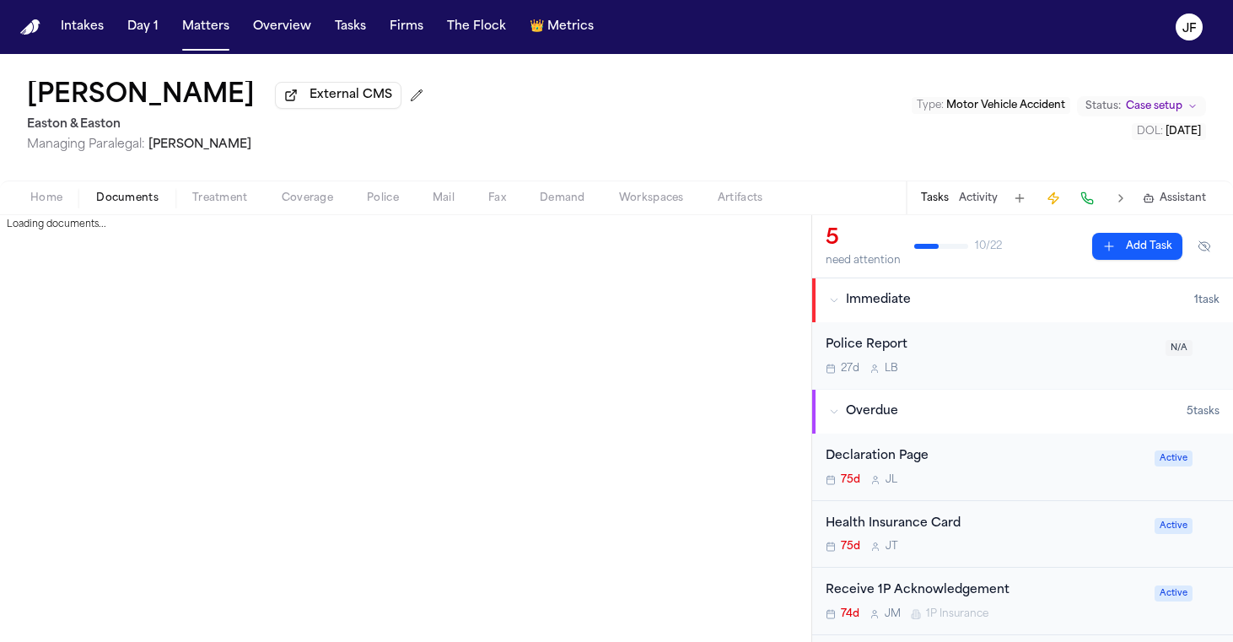
click at [130, 205] on span "Documents" at bounding box center [127, 197] width 62 height 13
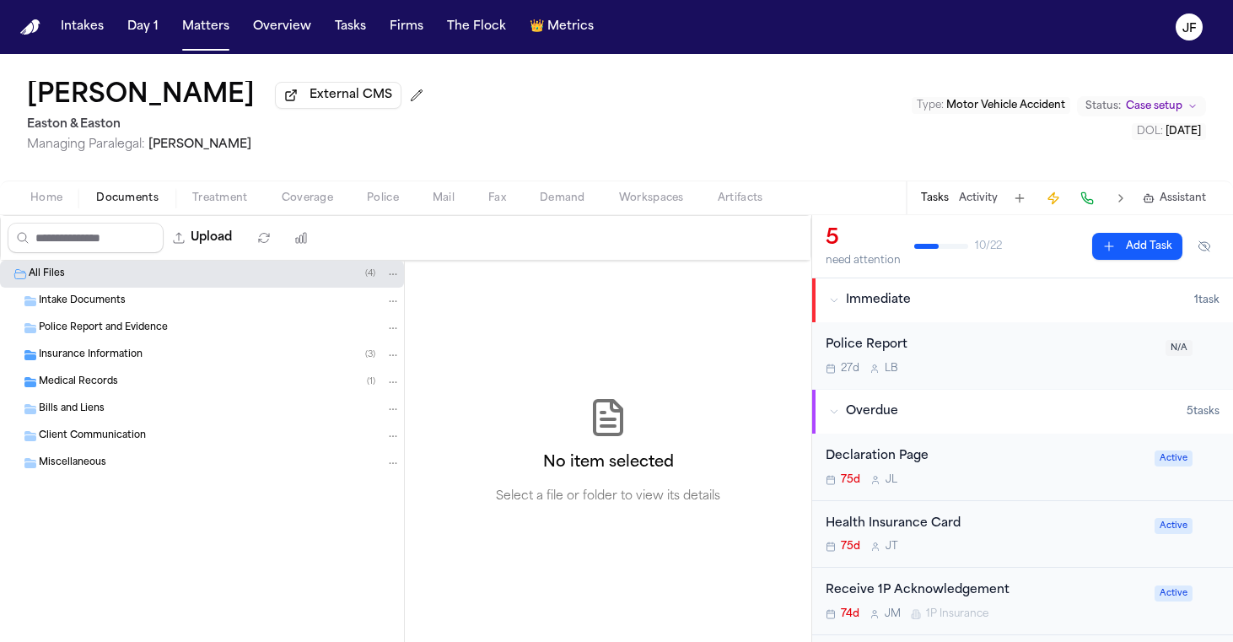
click at [123, 390] on div "Medical Records ( 1 )" at bounding box center [220, 382] width 362 height 15
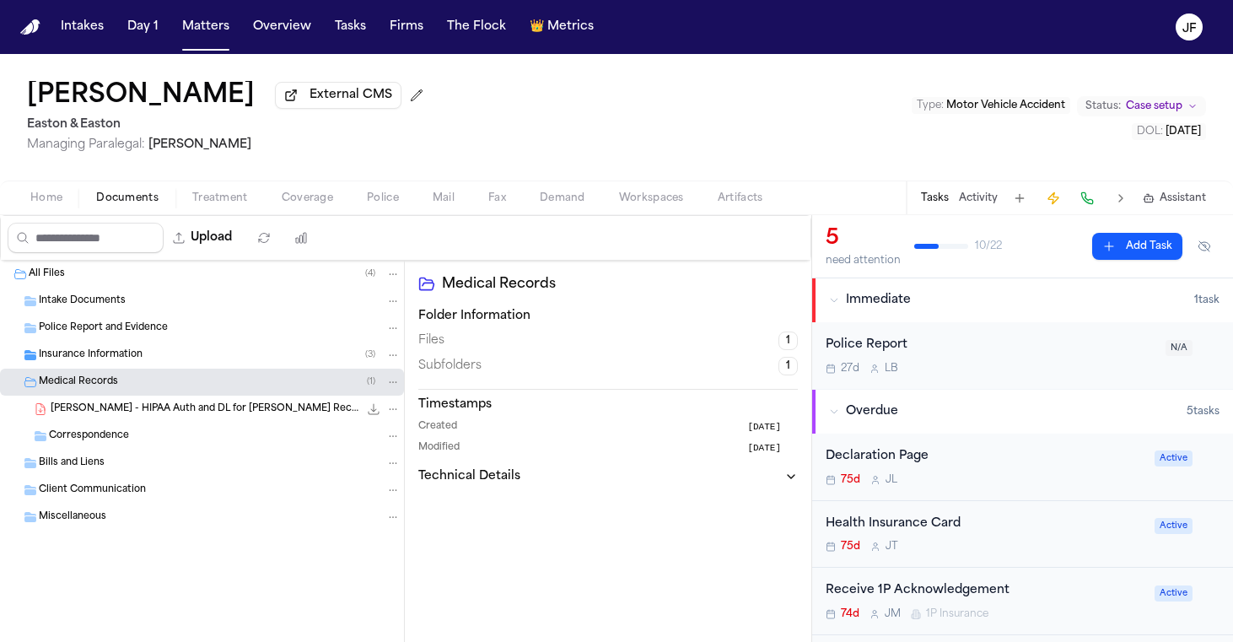
click at [140, 357] on span "Insurance Information" at bounding box center [91, 355] width 104 height 14
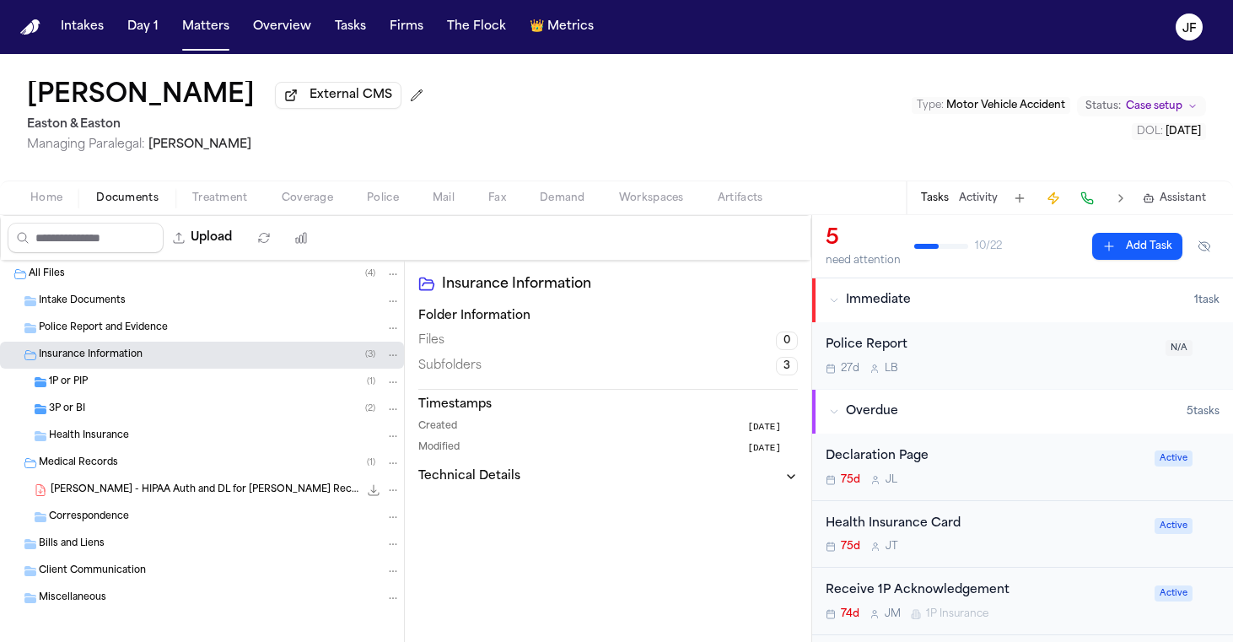
click at [135, 402] on div "3P or BI ( 2 )" at bounding box center [202, 409] width 404 height 27
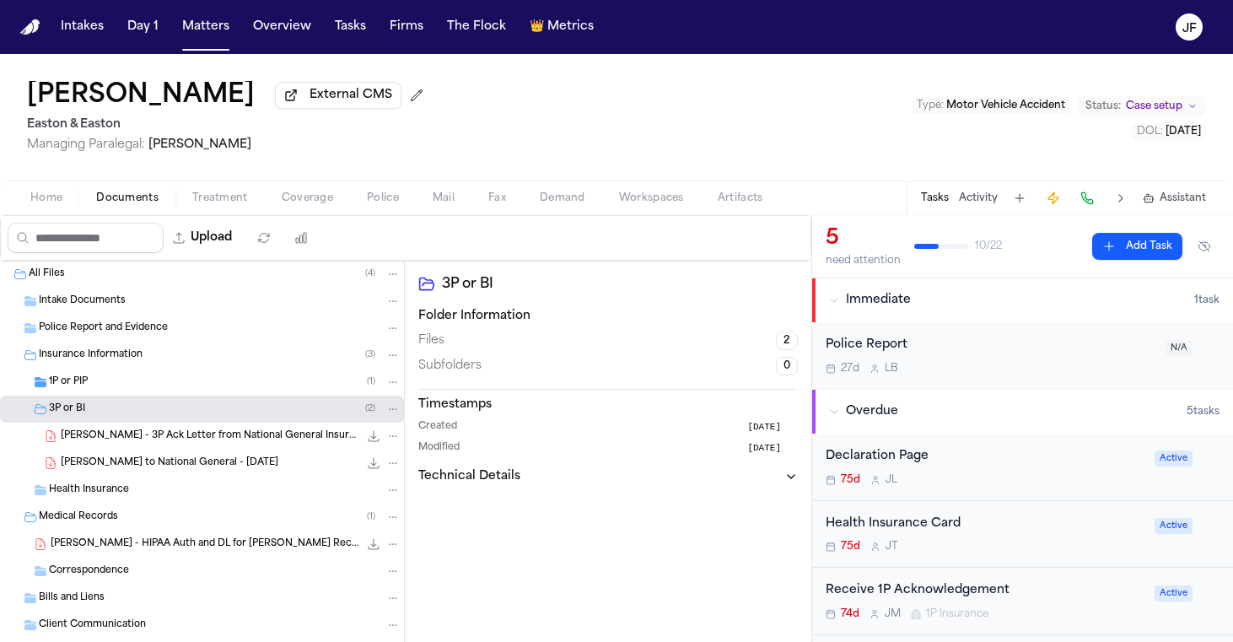
click at [135, 390] on div "1P or PIP ( 1 )" at bounding box center [225, 382] width 352 height 15
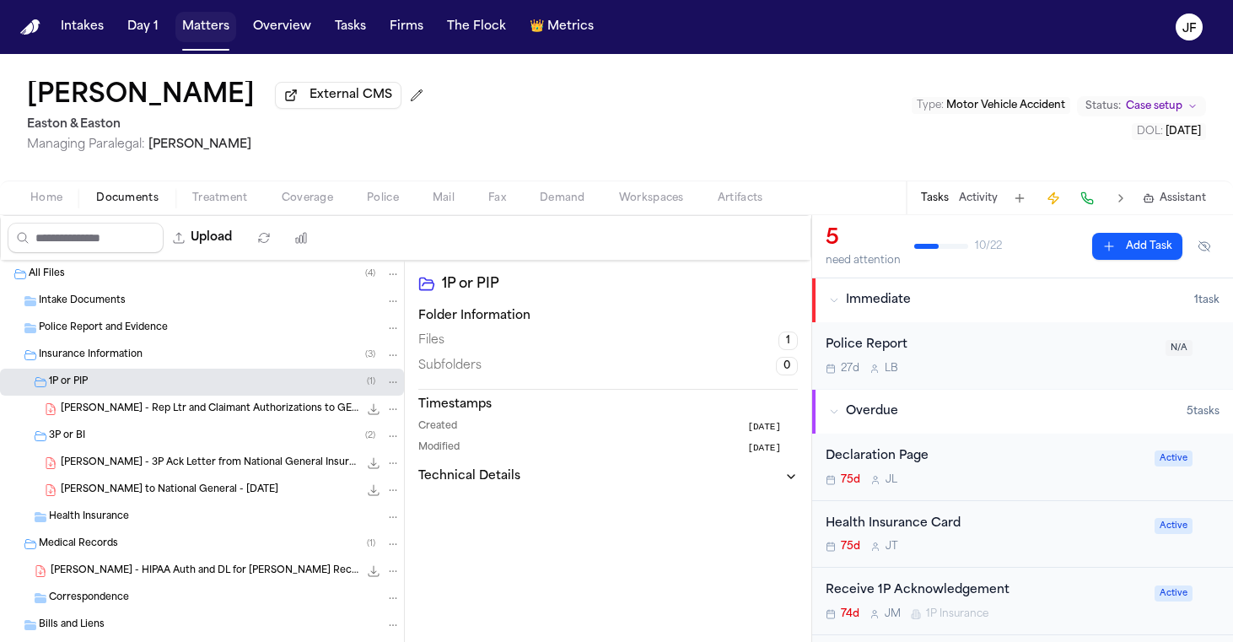
click at [198, 24] on button "Matters" at bounding box center [205, 27] width 61 height 30
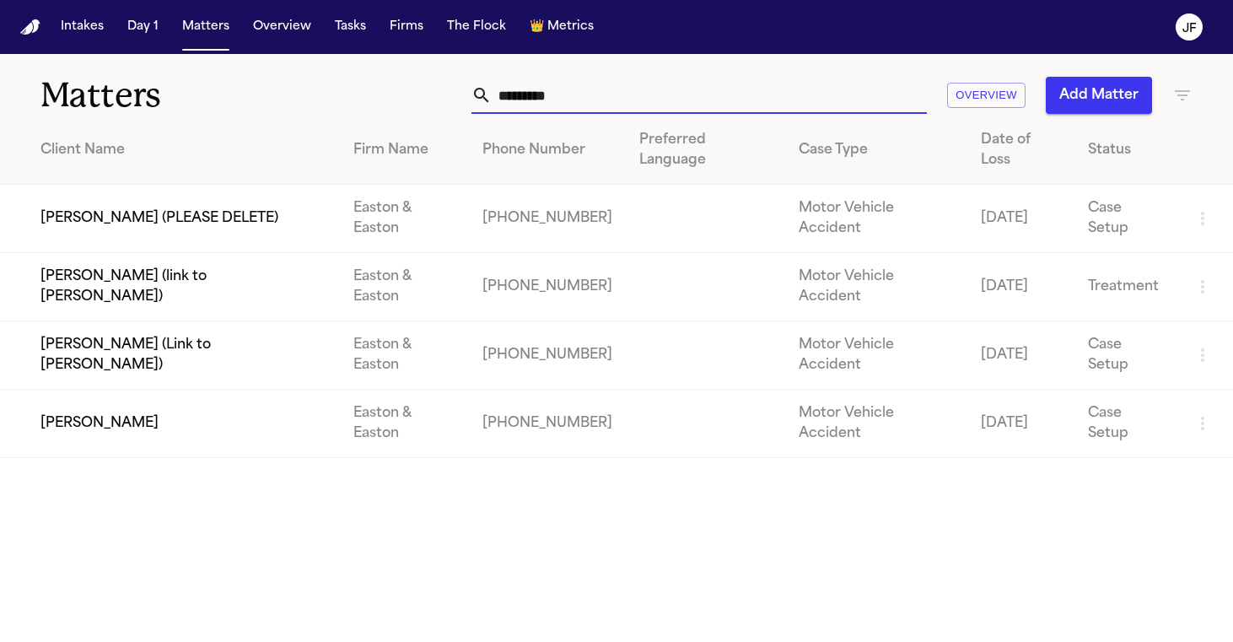
drag, startPoint x: 609, startPoint y: 108, endPoint x: 362, endPoint y: 96, distance: 247.5
click at [362, 96] on div "********* Overview Add Matter" at bounding box center [776, 95] width 833 height 37
paste input "*******"
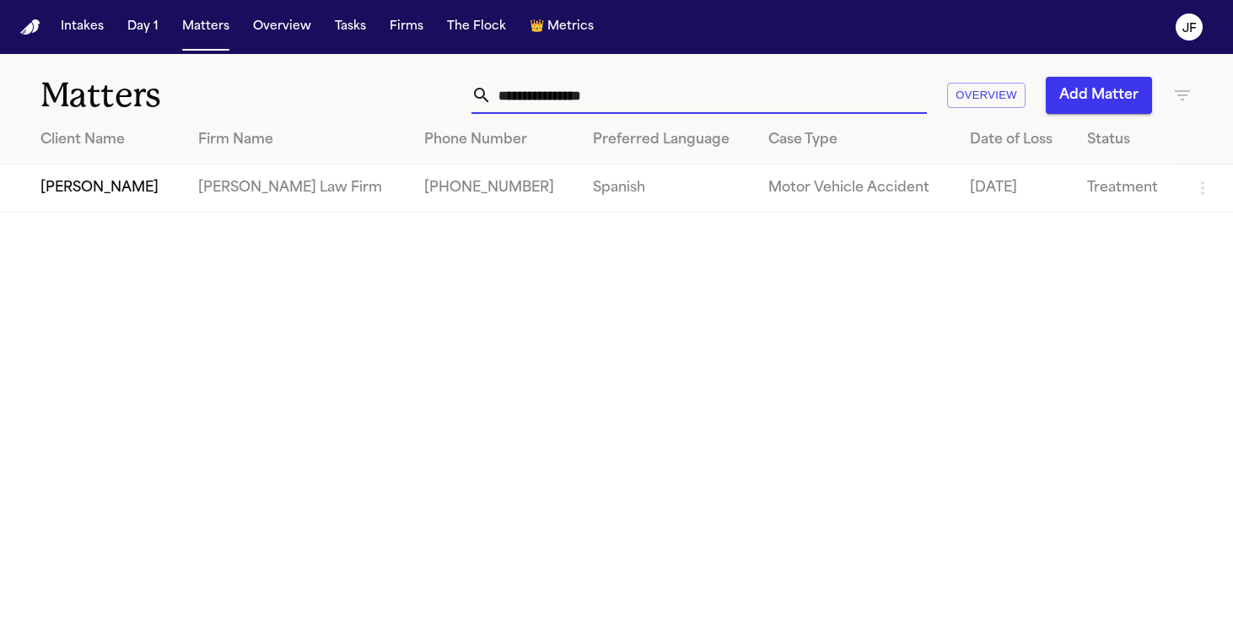
type input "**********"
click at [119, 192] on td "[PERSON_NAME]" at bounding box center [92, 189] width 185 height 48
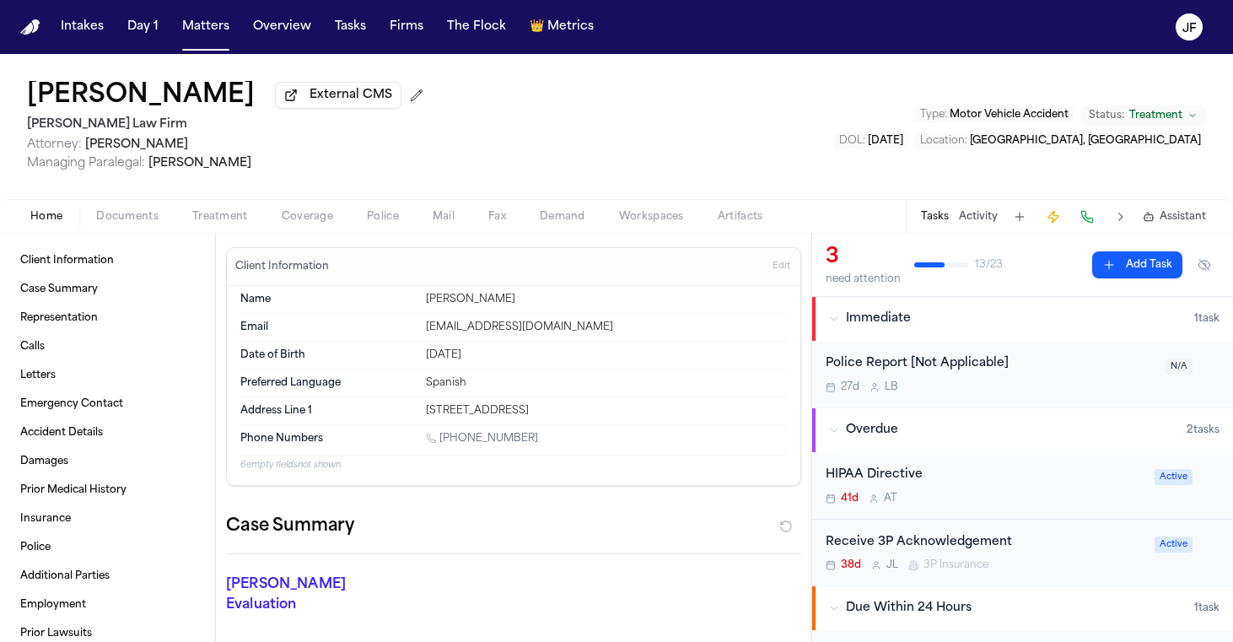
click at [99, 222] on span "Documents" at bounding box center [127, 216] width 62 height 13
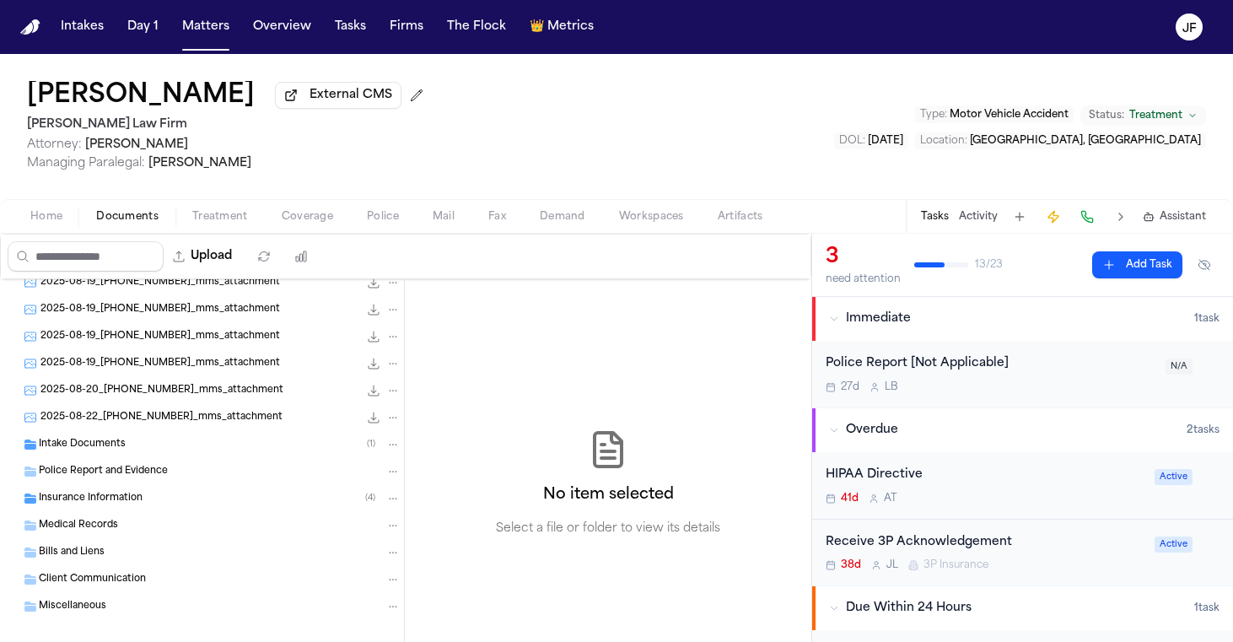
scroll to position [39, 0]
click at [113, 468] on span "Police Report and Evidence" at bounding box center [103, 470] width 129 height 14
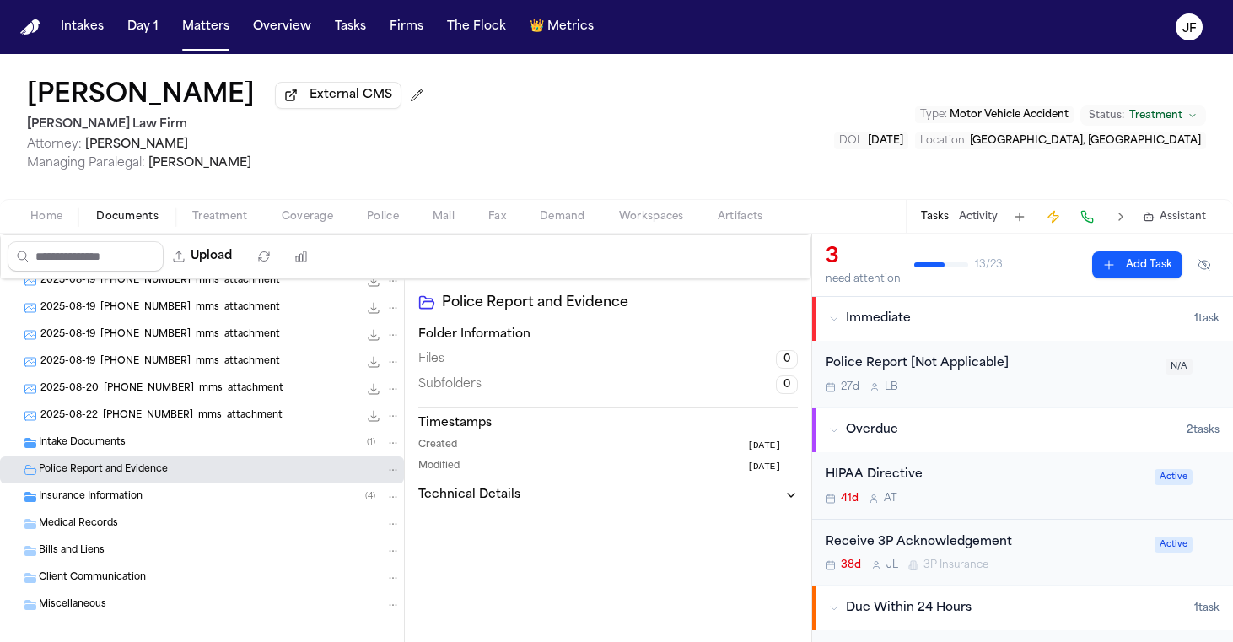
click at [124, 445] on div "Intake Documents ( 1 )" at bounding box center [220, 442] width 362 height 15
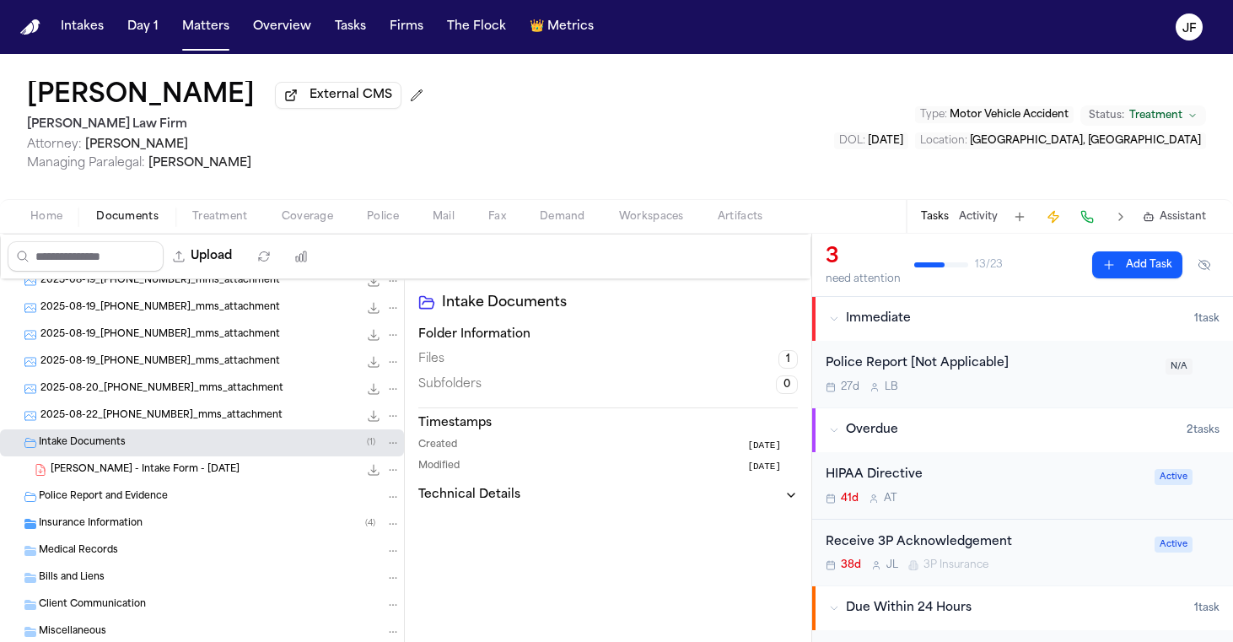
click at [128, 524] on span "Insurance Information" at bounding box center [91, 524] width 104 height 14
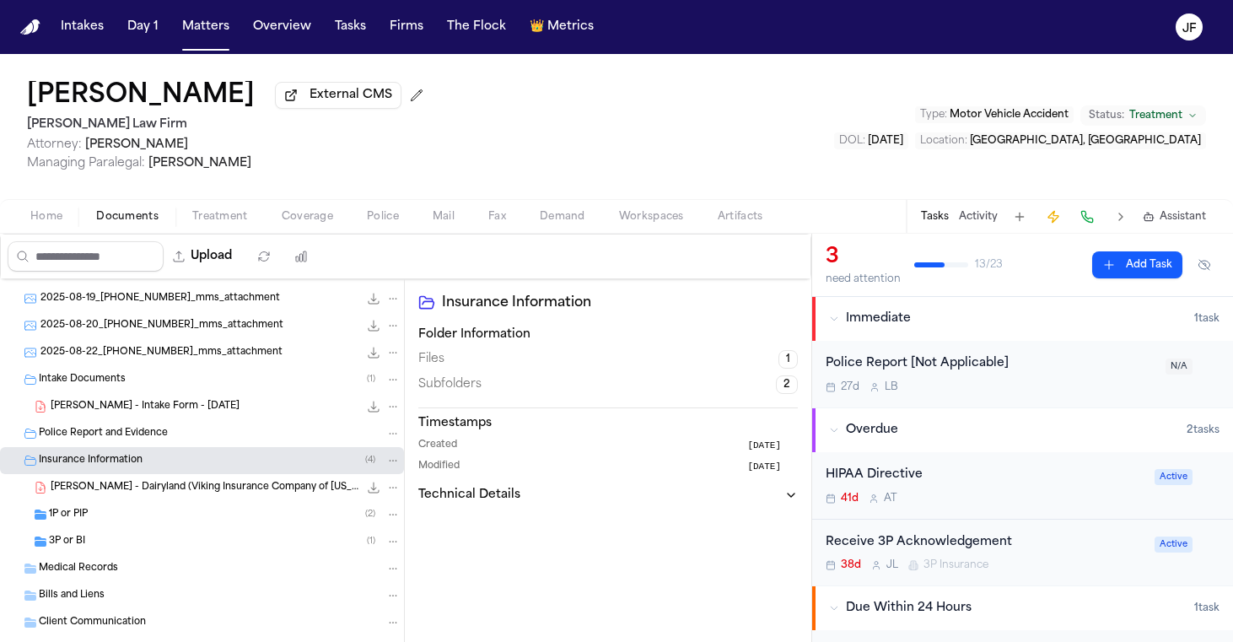
scroll to position [112, 0]
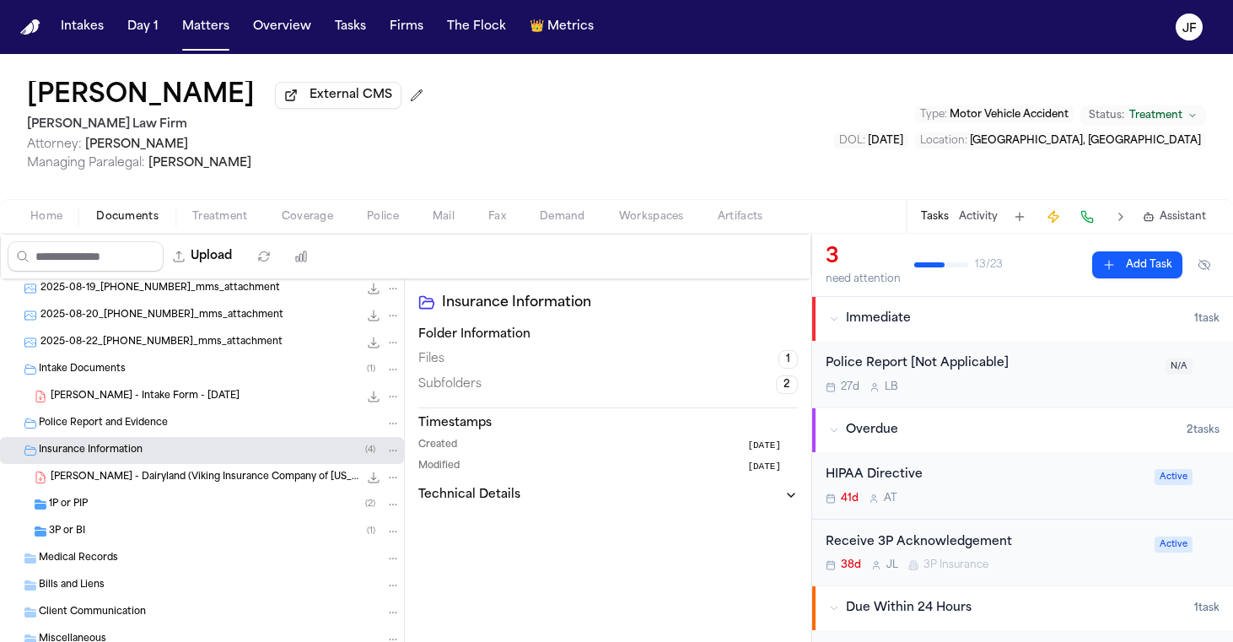
click at [128, 524] on div "3P or BI ( 1 )" at bounding box center [202, 531] width 404 height 27
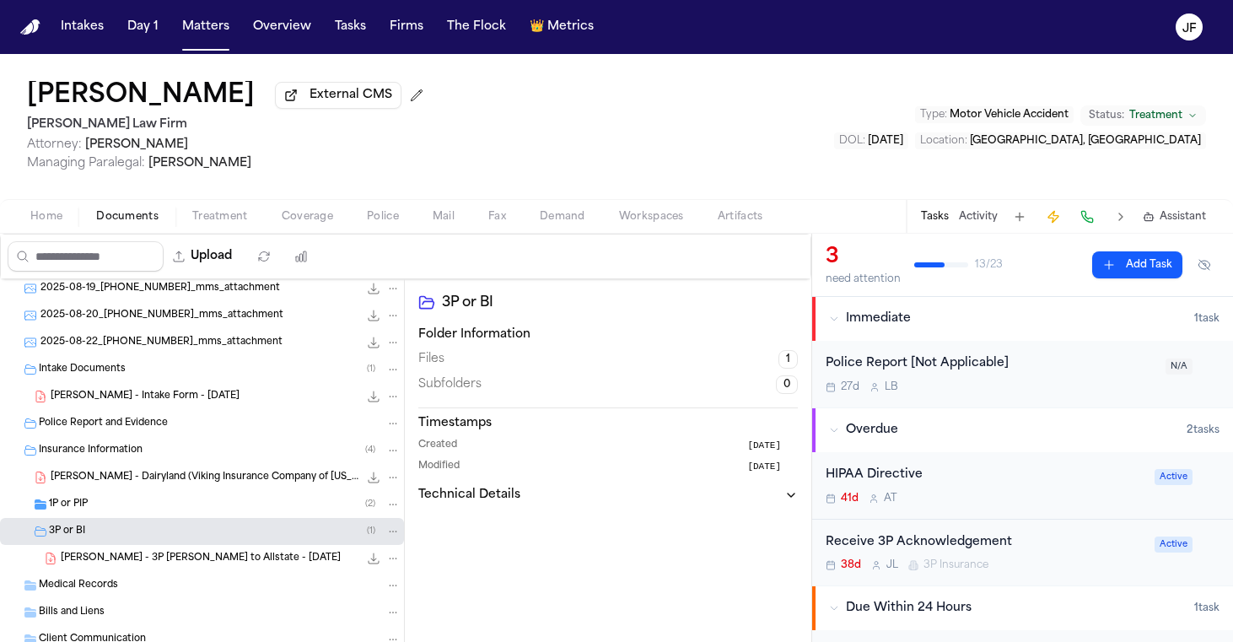
click at [132, 512] on div "1P or PIP ( 2 )" at bounding box center [225, 504] width 352 height 15
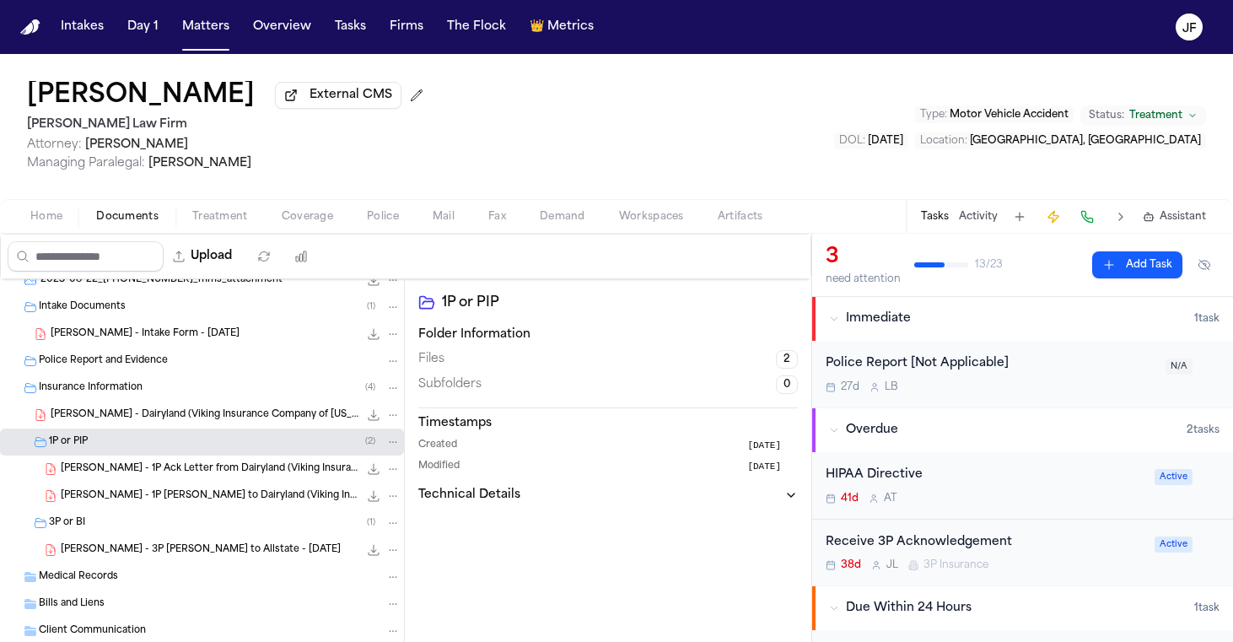
scroll to position [177, 0]
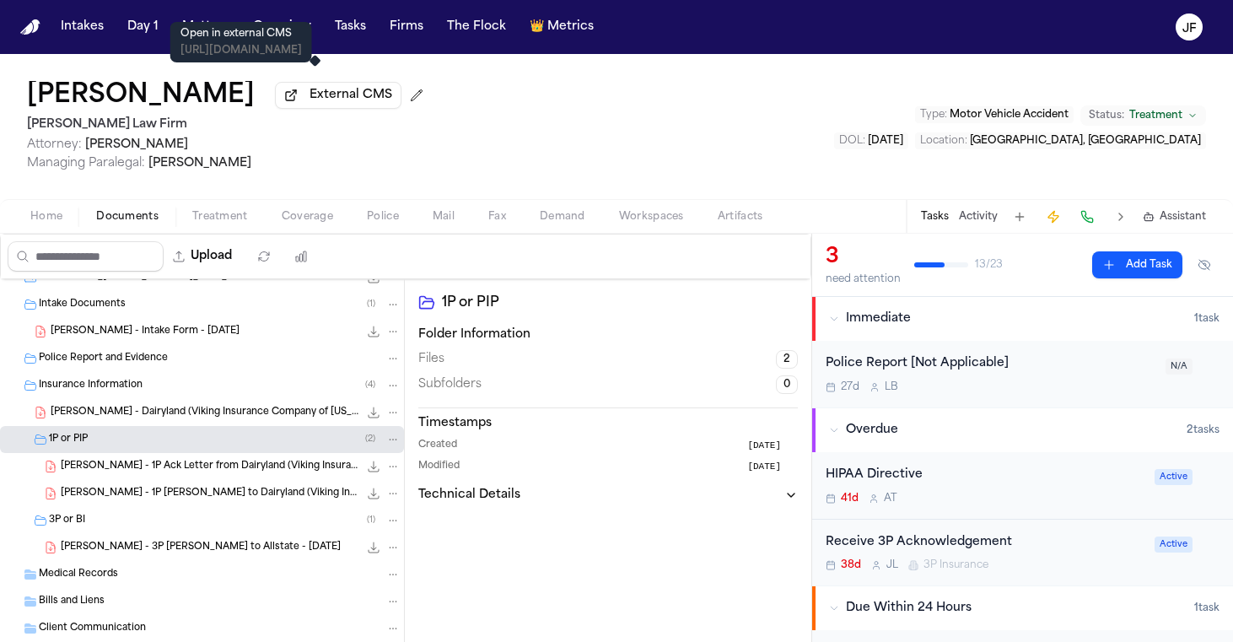
click at [327, 99] on span "External CMS" at bounding box center [351, 95] width 83 height 17
click at [310, 101] on span "External CMS" at bounding box center [351, 95] width 83 height 17
click at [242, 261] on button "Upload" at bounding box center [203, 256] width 78 height 30
select select "**********"
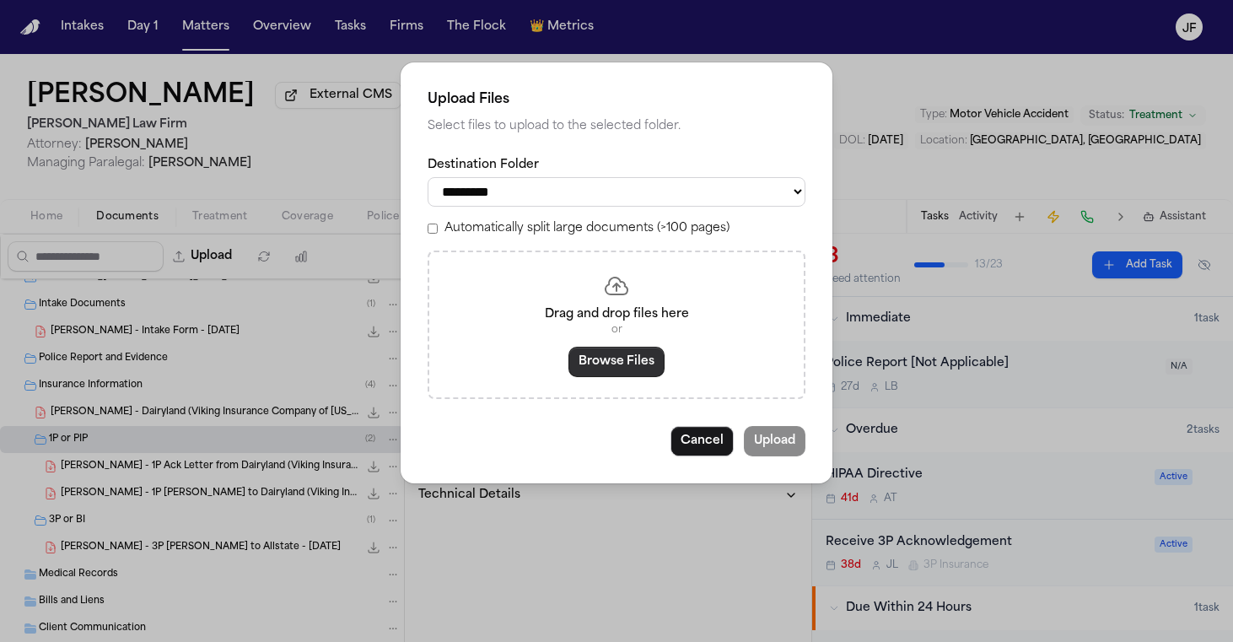
click at [623, 370] on button "Browse Files" at bounding box center [617, 362] width 96 height 30
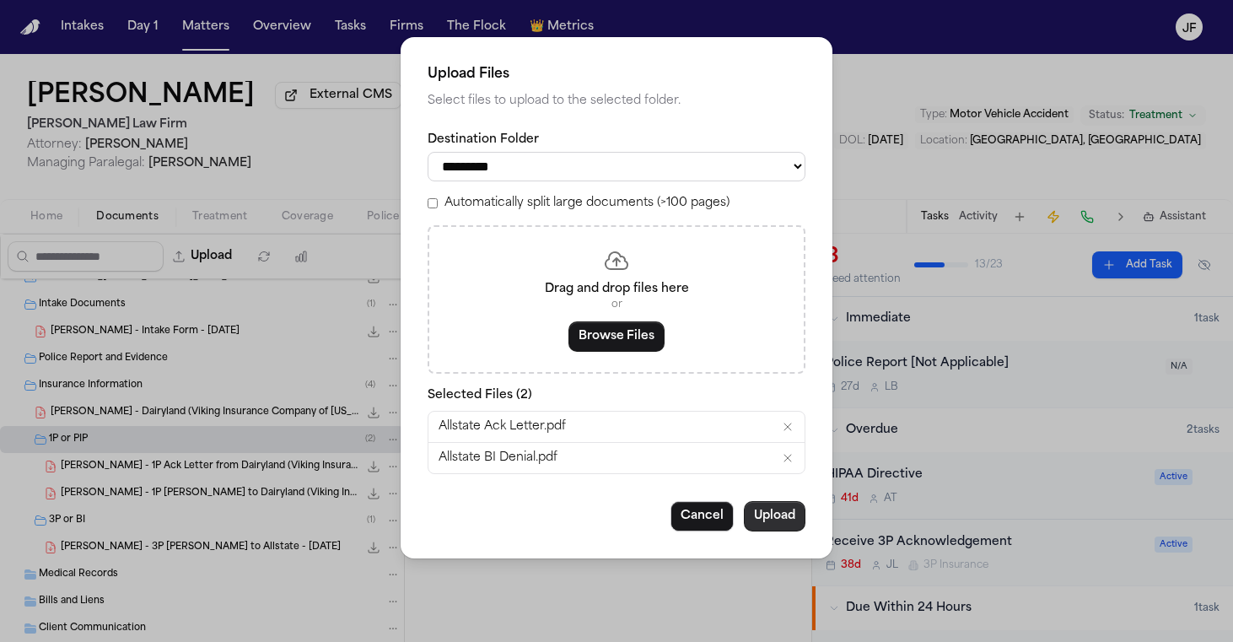
click at [796, 522] on button "Upload" at bounding box center [775, 516] width 62 height 30
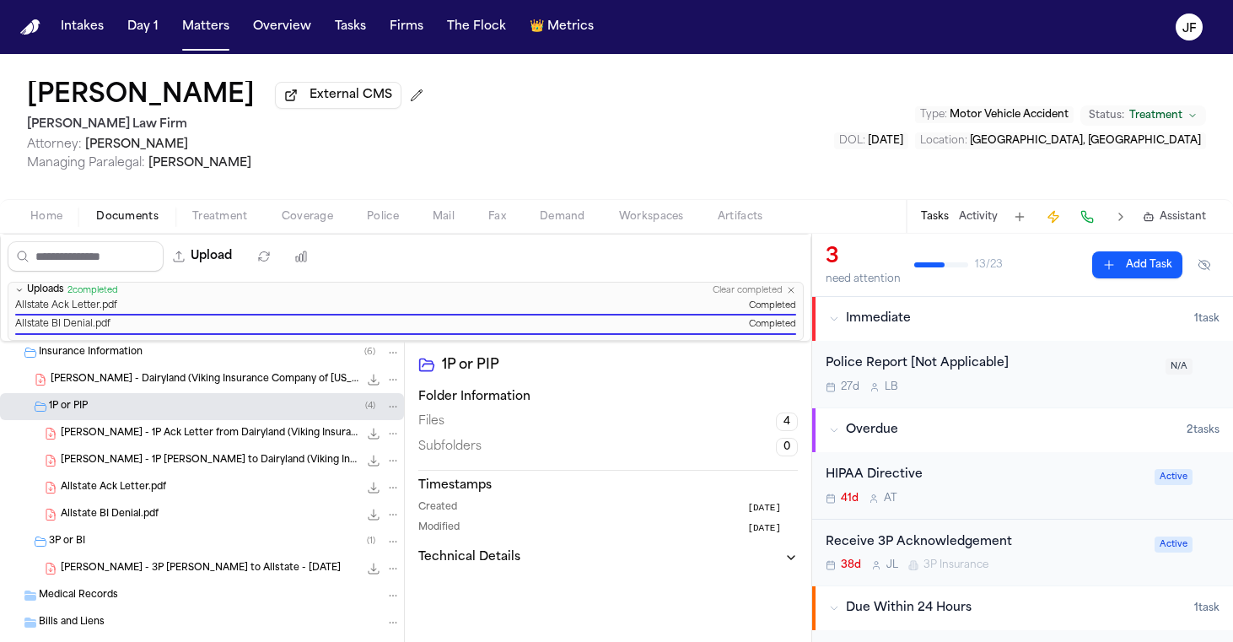
scroll to position [282, 0]
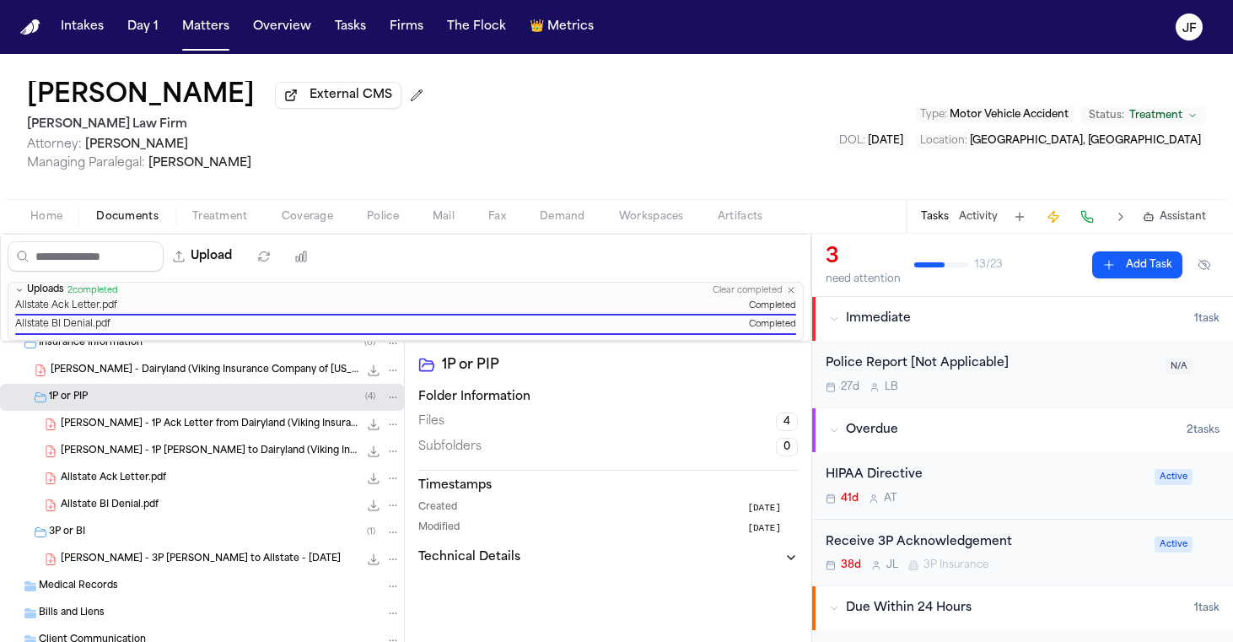
click at [388, 472] on button "File: Allstate Ack Letter.pdf" at bounding box center [393, 478] width 15 height 15
click at [378, 534] on button "Move" at bounding box center [394, 543] width 116 height 30
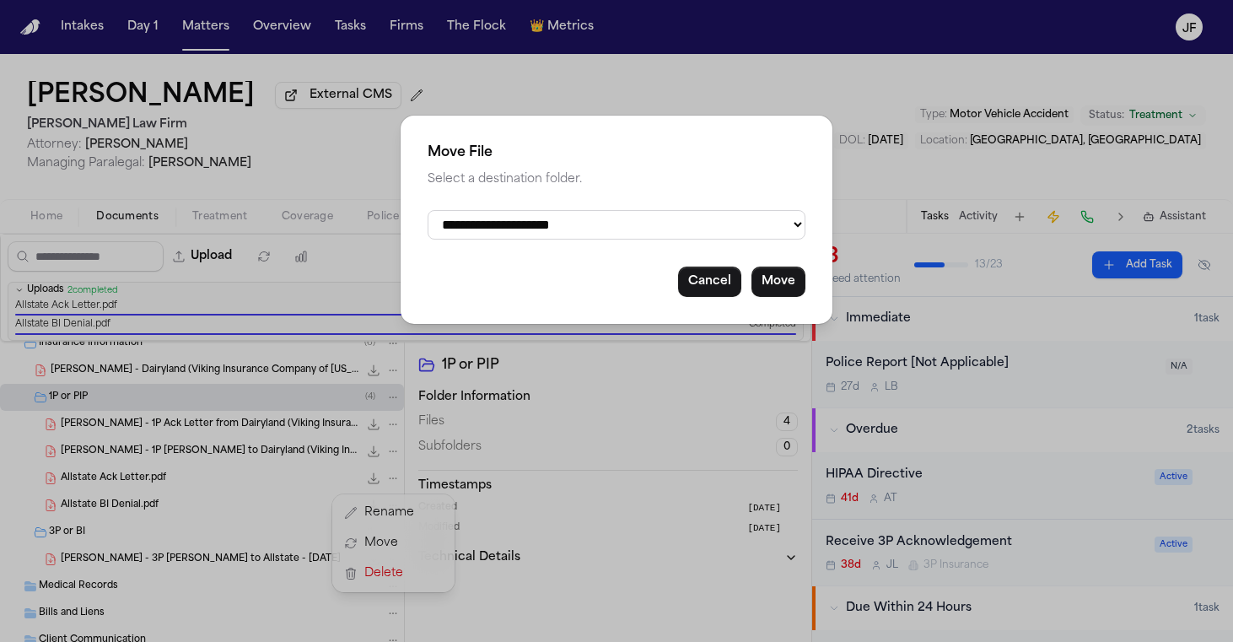
select select "**********"
click at [776, 285] on button "Move" at bounding box center [779, 282] width 54 height 30
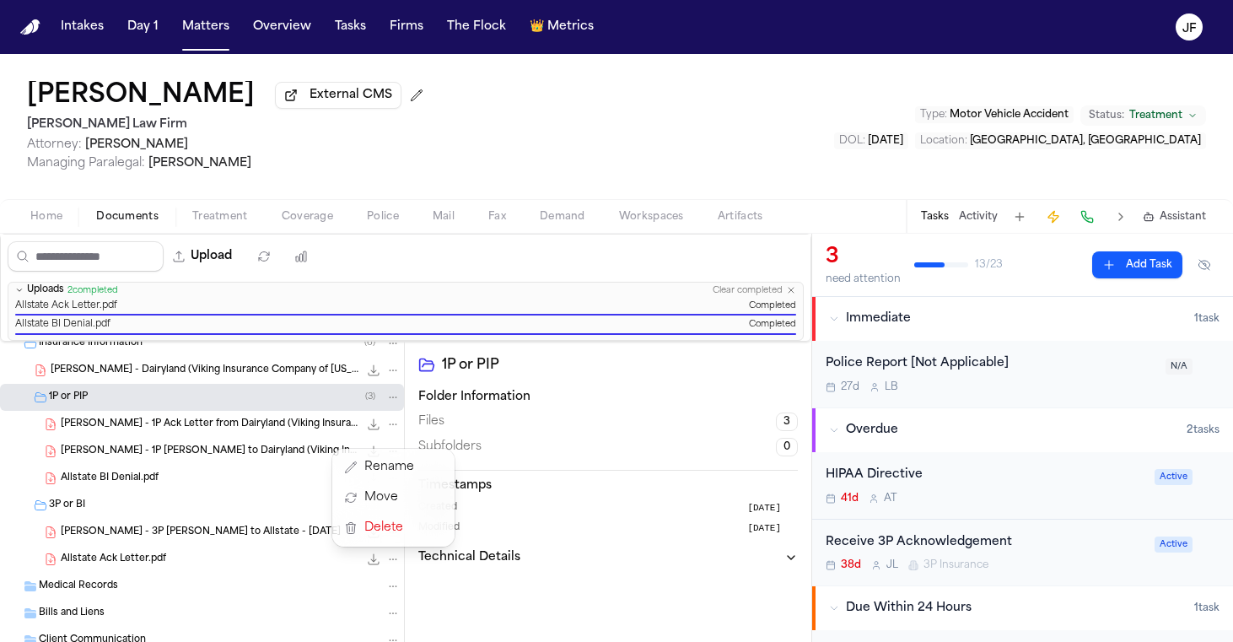
click at [245, 456] on div "2025-08-20_[PHONE_NUMBER]_mms_attachment 642.8 KB • JPG 2025-08-22_[PHONE_NUMBE…" at bounding box center [202, 412] width 404 height 705
click at [240, 471] on div "Allstate BI Denial.pdf 240.0 KB • PDF" at bounding box center [202, 478] width 404 height 27
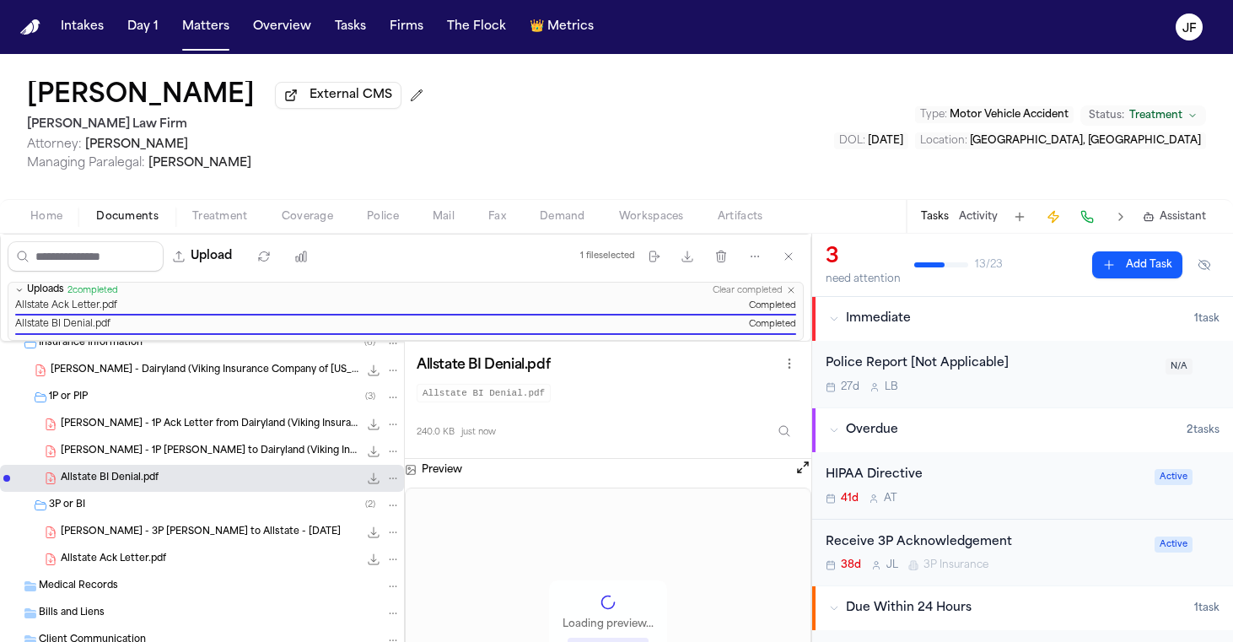
click at [388, 474] on icon "File: Allstate BI Denial.pdf" at bounding box center [393, 478] width 12 height 12
click at [394, 537] on button "Move" at bounding box center [394, 543] width 116 height 30
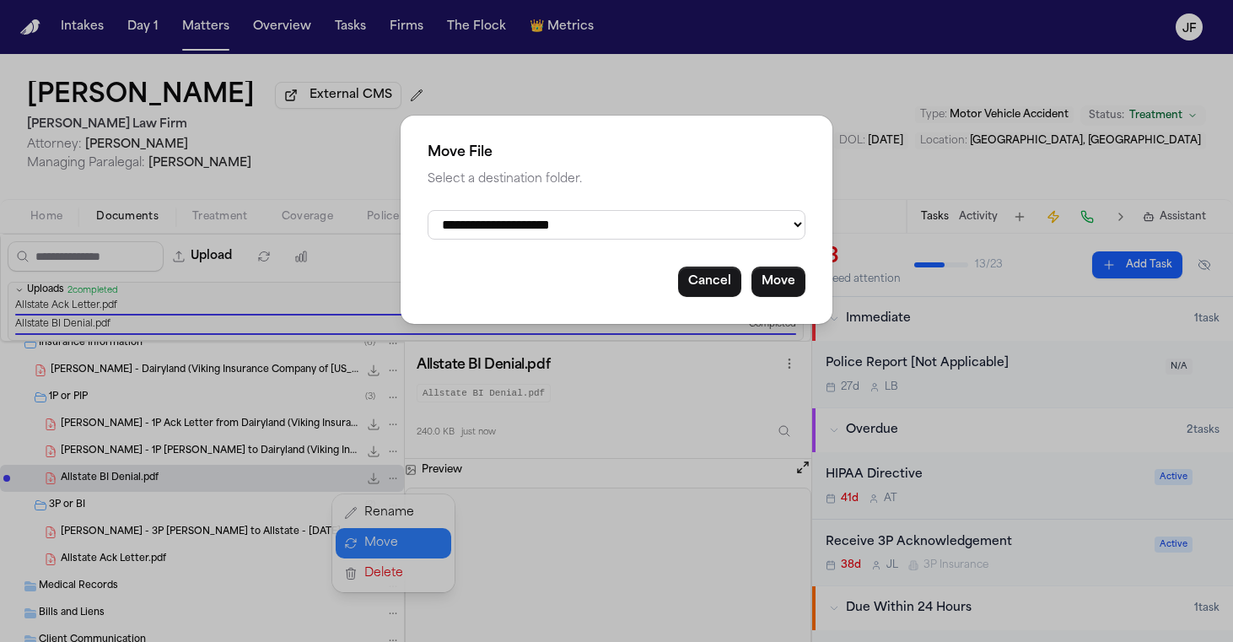
click at [623, 245] on div "**********" at bounding box center [617, 220] width 432 height 208
select select "**********"
click at [783, 290] on button "Move" at bounding box center [779, 282] width 54 height 30
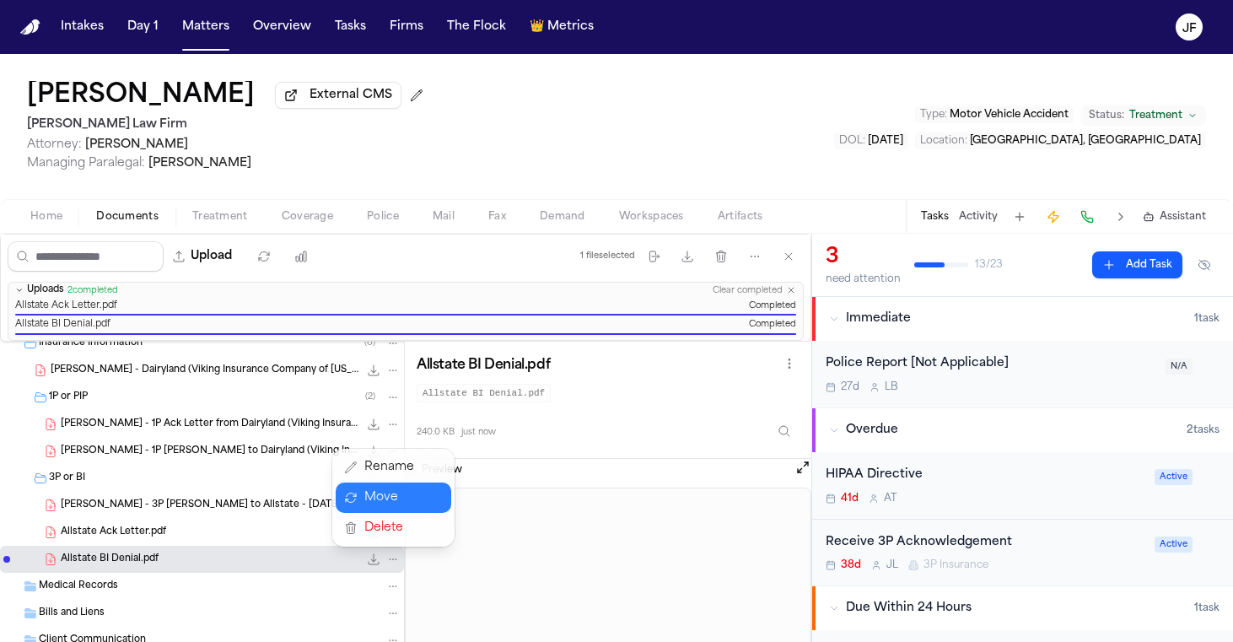
click at [635, 193] on div "[PERSON_NAME] External CMS [PERSON_NAME] Law Firm Attorney: [PERSON_NAME] Manag…" at bounding box center [616, 348] width 1233 height 588
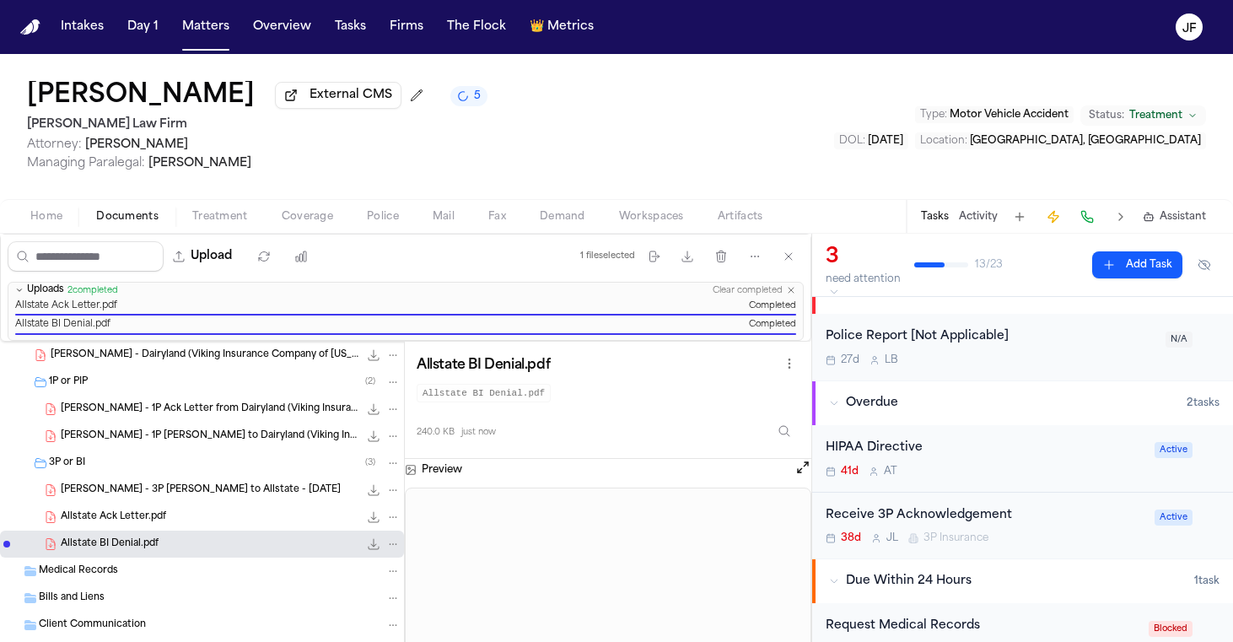
scroll to position [40, 0]
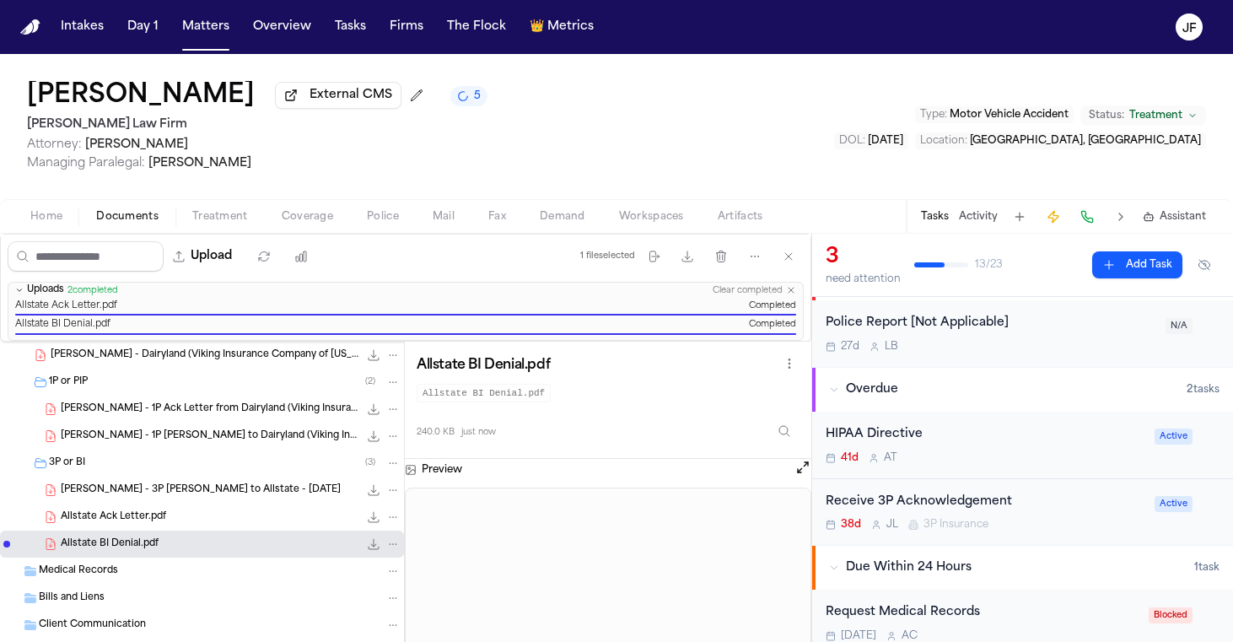
click at [952, 497] on div "Receive 3P Acknowledgement" at bounding box center [985, 502] width 319 height 19
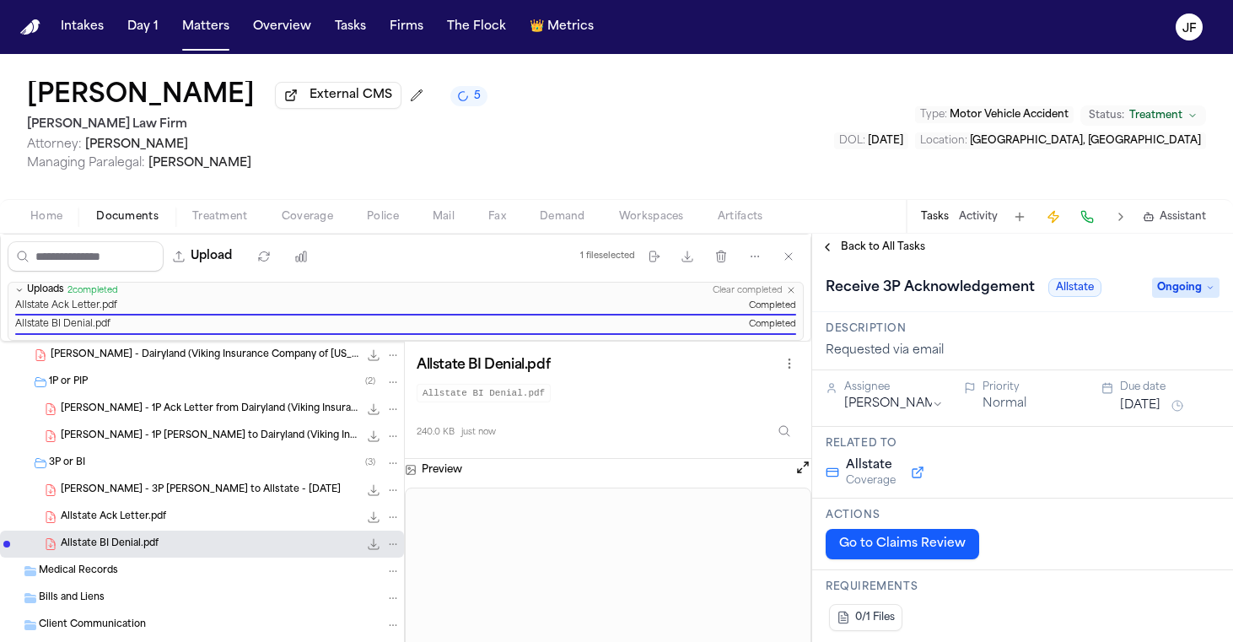
click at [1179, 288] on span "Ongoing" at bounding box center [1185, 288] width 67 height 20
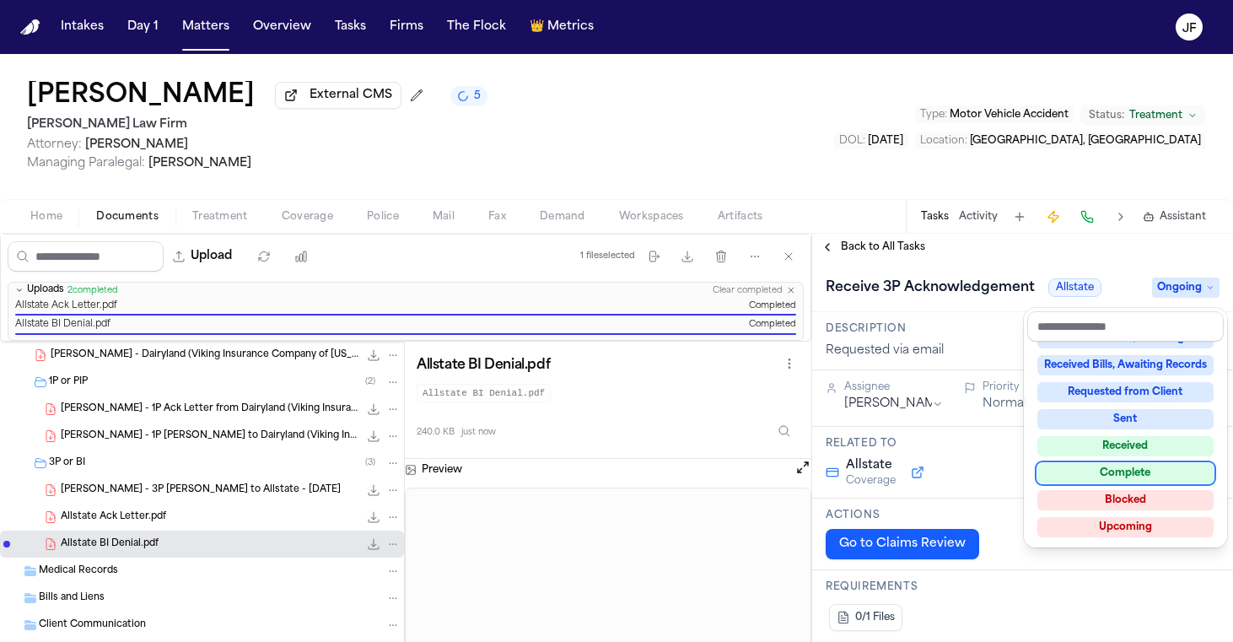
click at [1143, 470] on div "Complete" at bounding box center [1126, 473] width 176 height 20
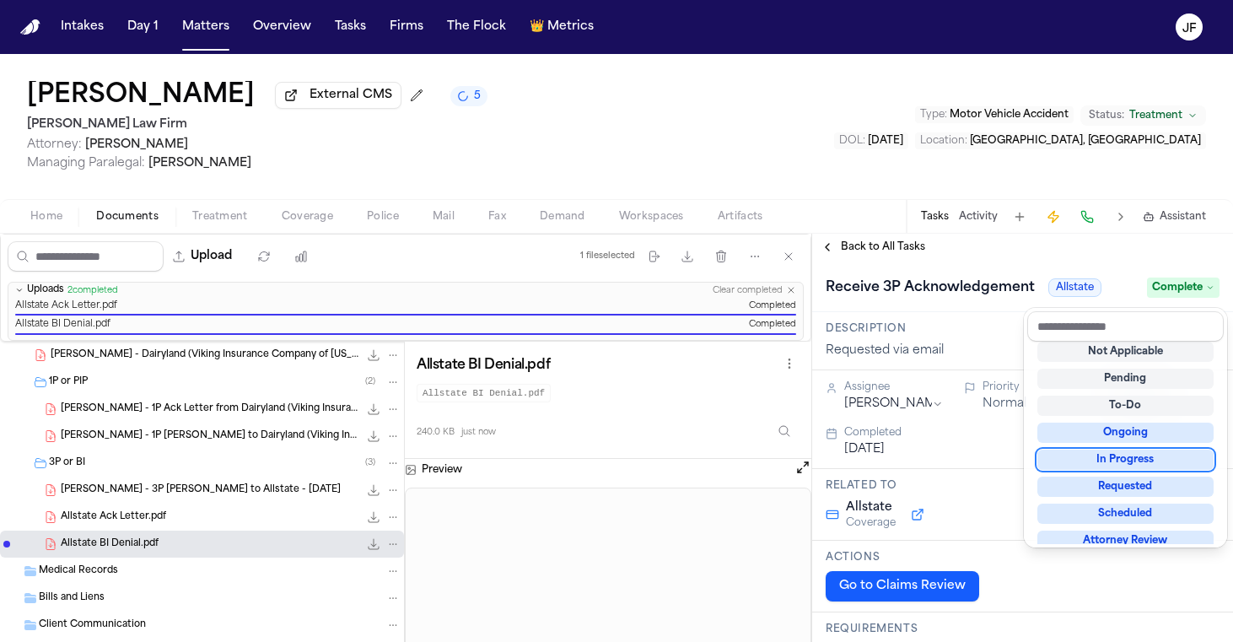
click at [869, 266] on div "Receive 3P Acknowledgement Allstate Complete" at bounding box center [1022, 286] width 421 height 51
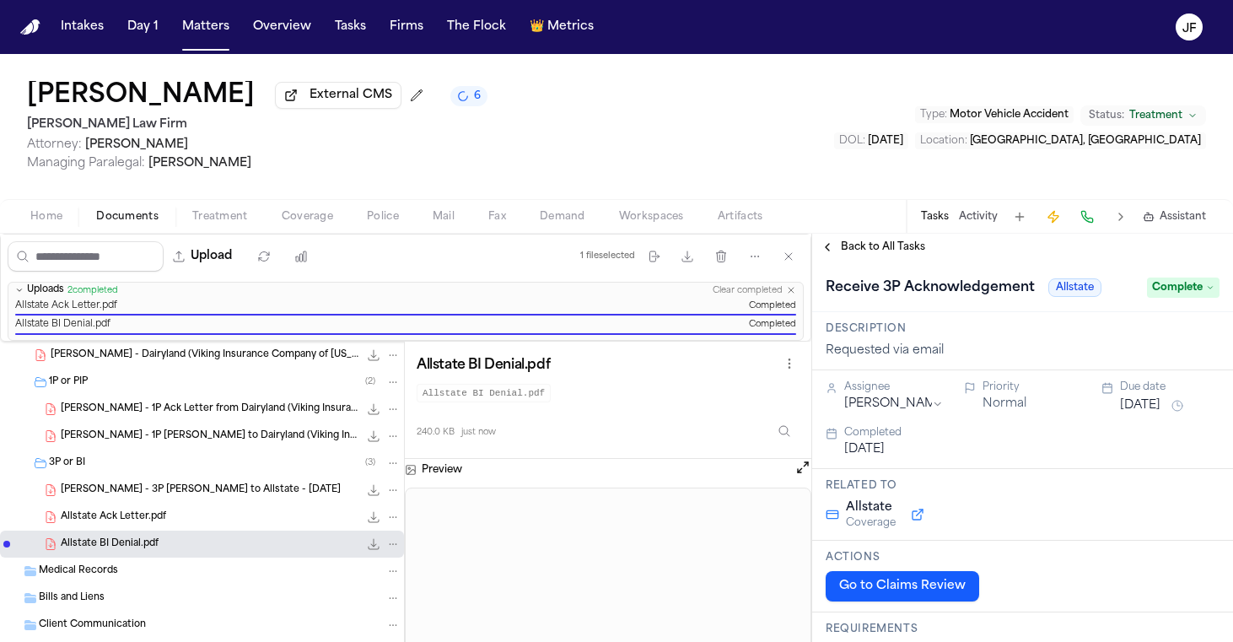
click at [882, 244] on span "Back to All Tasks" at bounding box center [883, 246] width 84 height 13
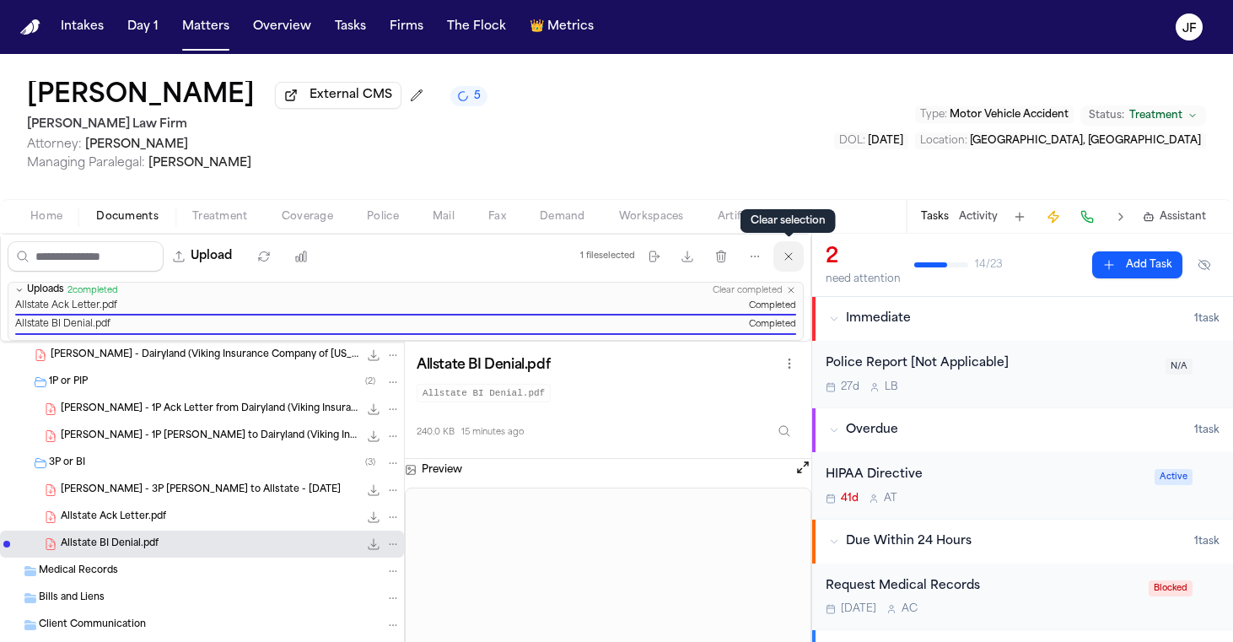
click at [796, 263] on icon "button" at bounding box center [788, 256] width 13 height 13
click at [833, 136] on div "[PERSON_NAME] External CMS 5 [PERSON_NAME] Law Firm Attorney: [PERSON_NAME] Man…" at bounding box center [616, 126] width 1233 height 145
click at [790, 293] on icon "button" at bounding box center [791, 290] width 10 height 10
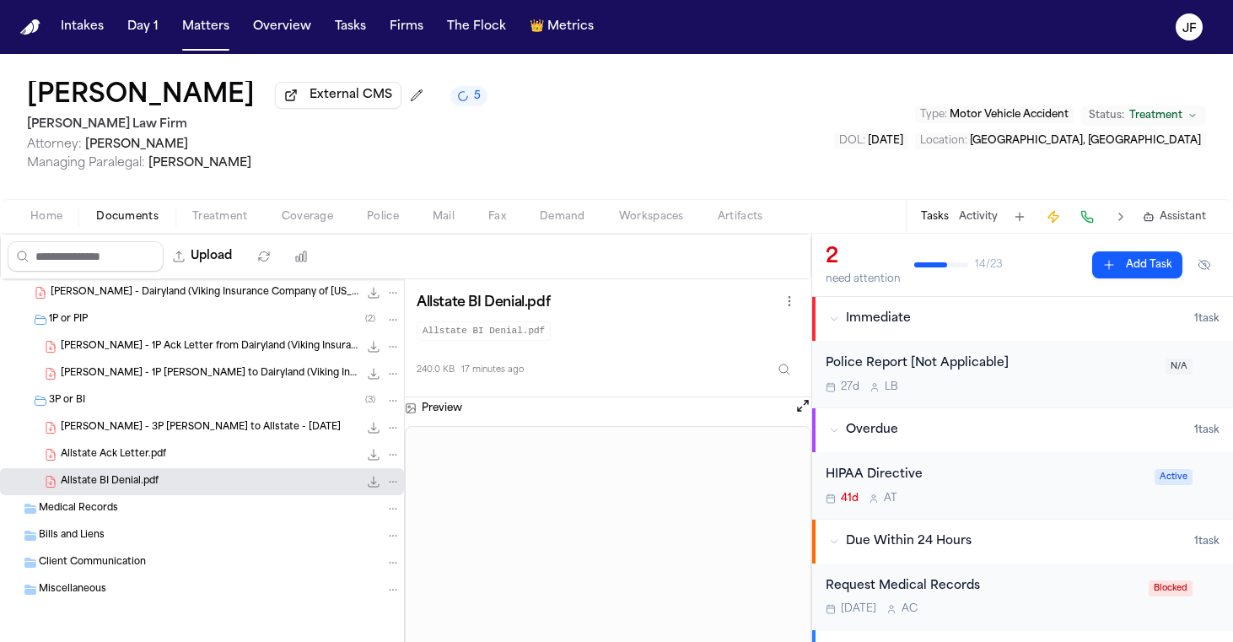
click at [841, 184] on div "[PERSON_NAME] External CMS 5 [PERSON_NAME] Law Firm Attorney: [PERSON_NAME] Man…" at bounding box center [616, 126] width 1233 height 145
click at [232, 398] on div "3P or BI ( 3 )" at bounding box center [225, 400] width 352 height 15
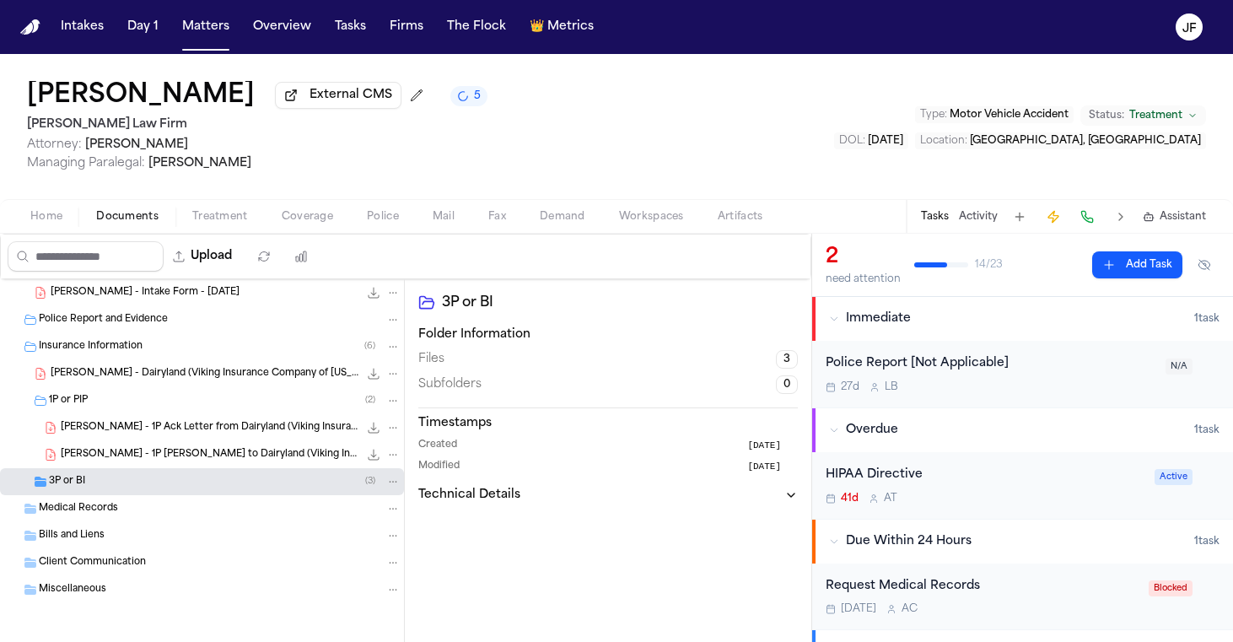
click at [230, 397] on div "1P or PIP ( 2 )" at bounding box center [225, 400] width 352 height 15
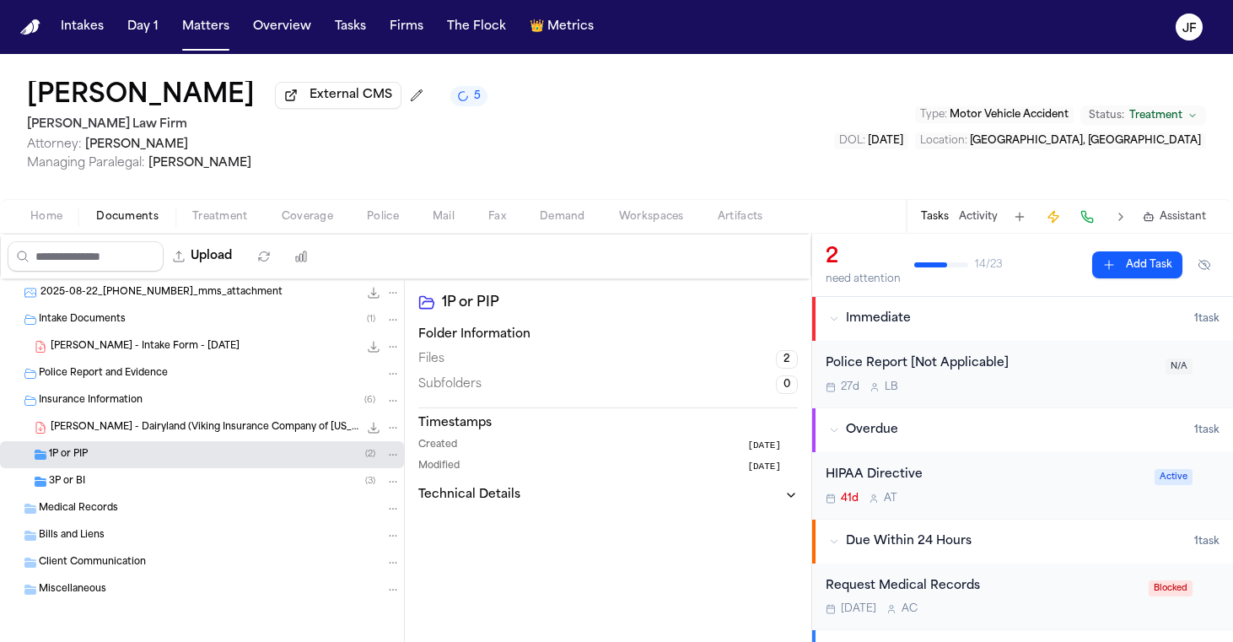
click at [230, 406] on div "Insurance Information ( 6 )" at bounding box center [220, 400] width 362 height 15
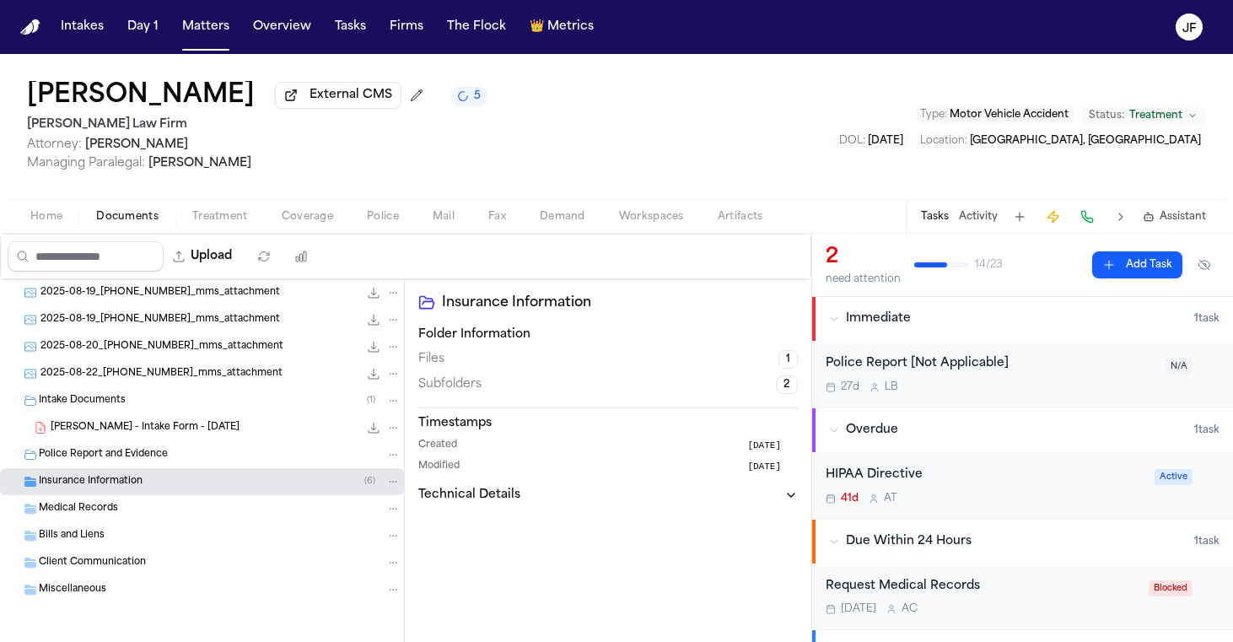
click at [222, 407] on div "Intake Documents ( 1 )" at bounding box center [220, 400] width 362 height 15
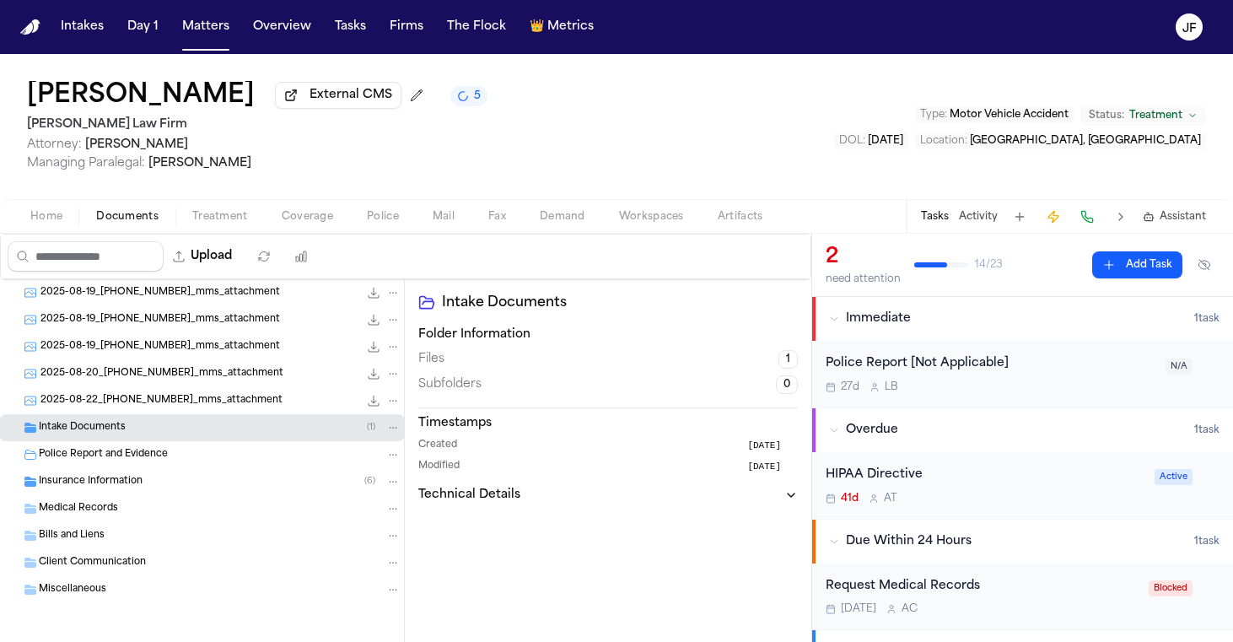
click at [226, 445] on div "Police Report and Evidence" at bounding box center [202, 454] width 404 height 27
